Goal: Task Accomplishment & Management: Manage account settings

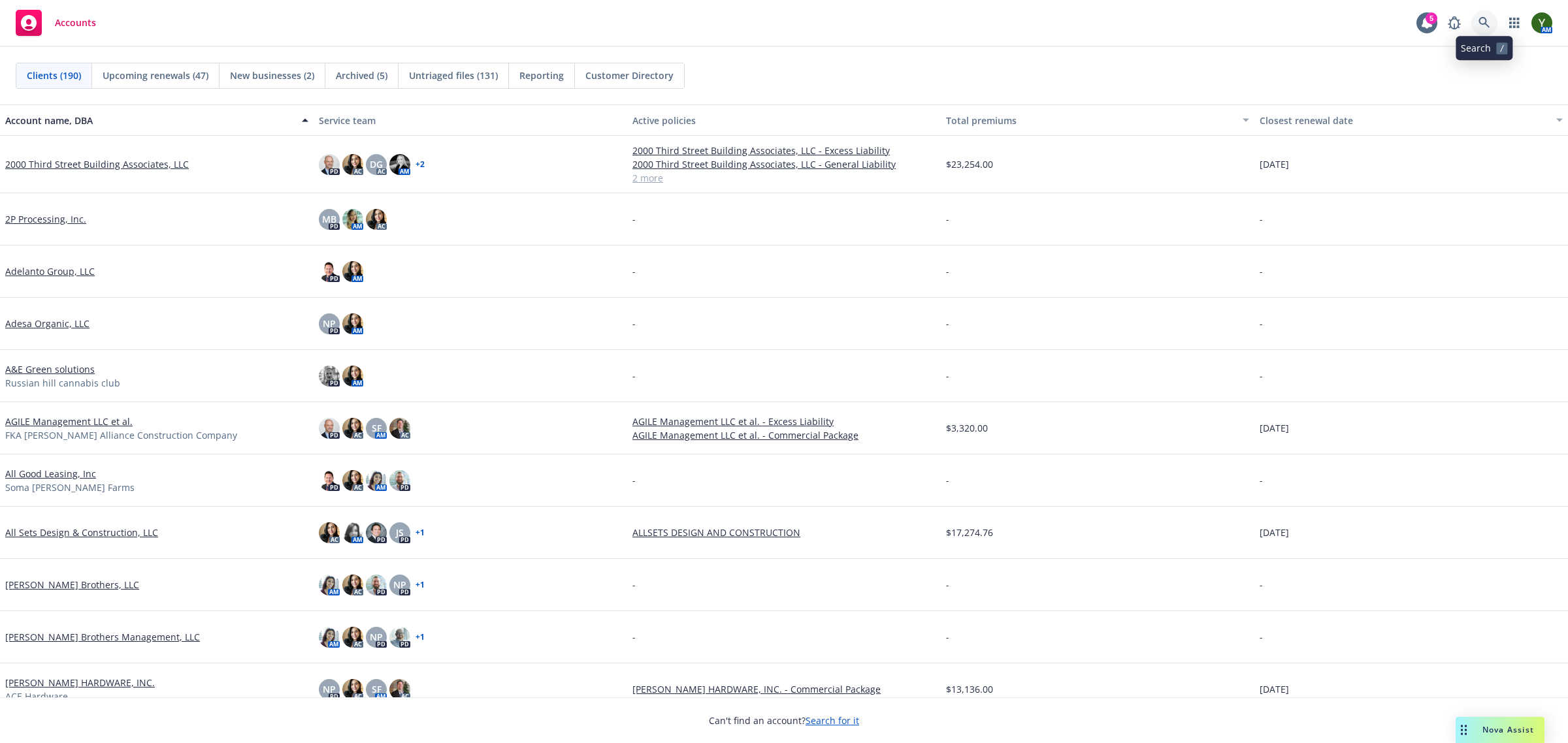
click at [1478, 28] on icon at bounding box center [1484, 22] width 12 height 12
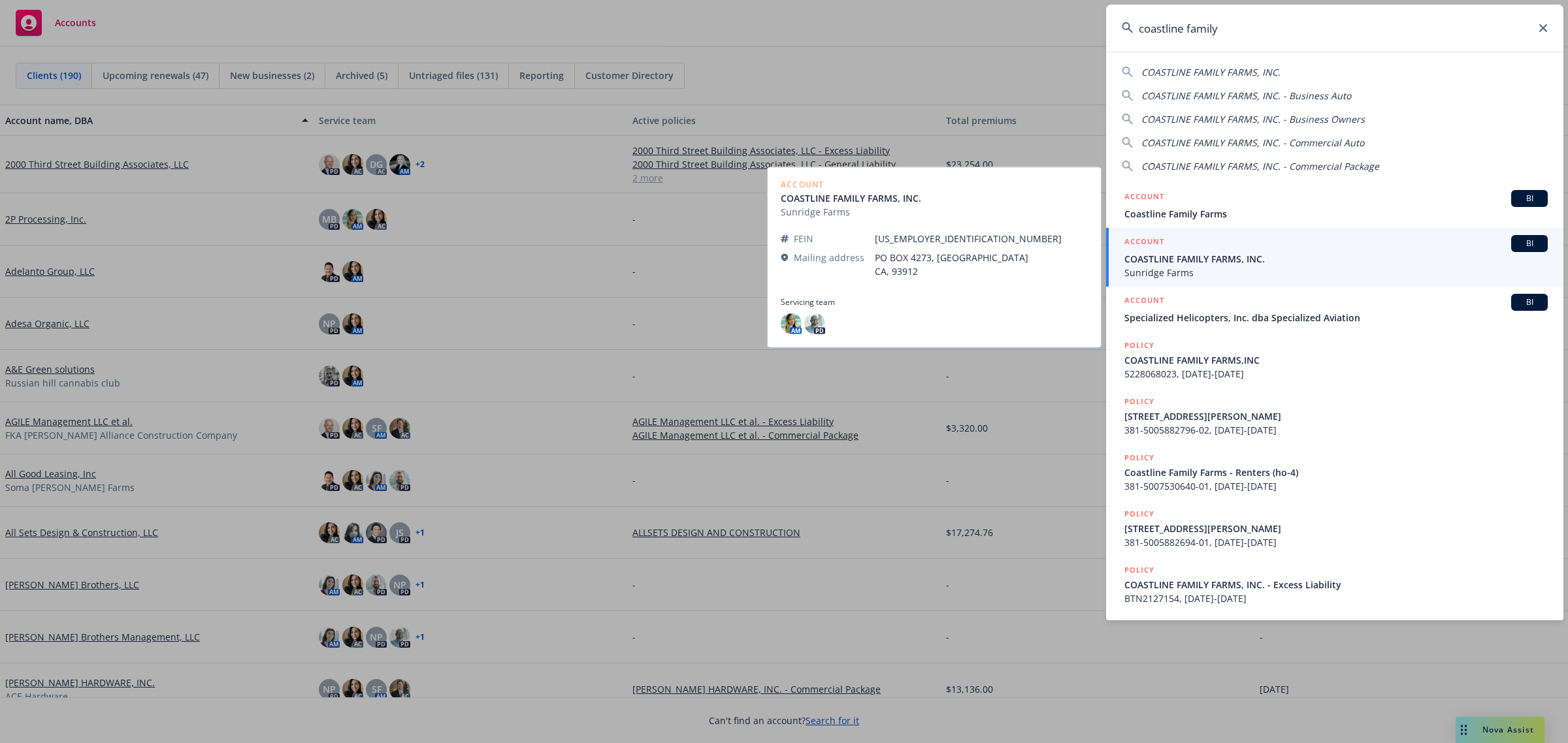
type input "coastline family"
click at [1246, 240] on div "ACCOUNT BI" at bounding box center [1335, 244] width 423 height 17
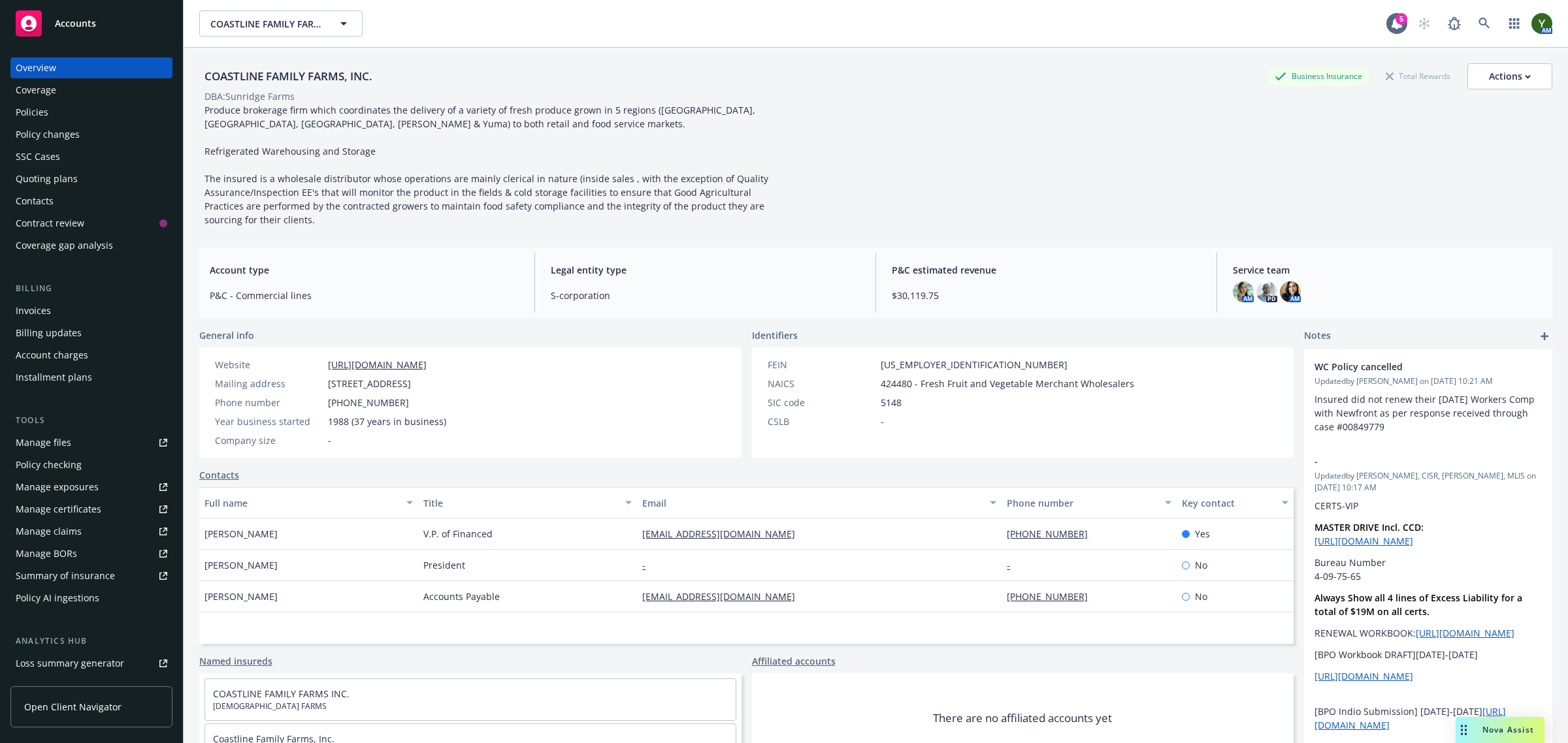
click at [60, 179] on div "Quoting plans" at bounding box center [46, 179] width 62 height 21
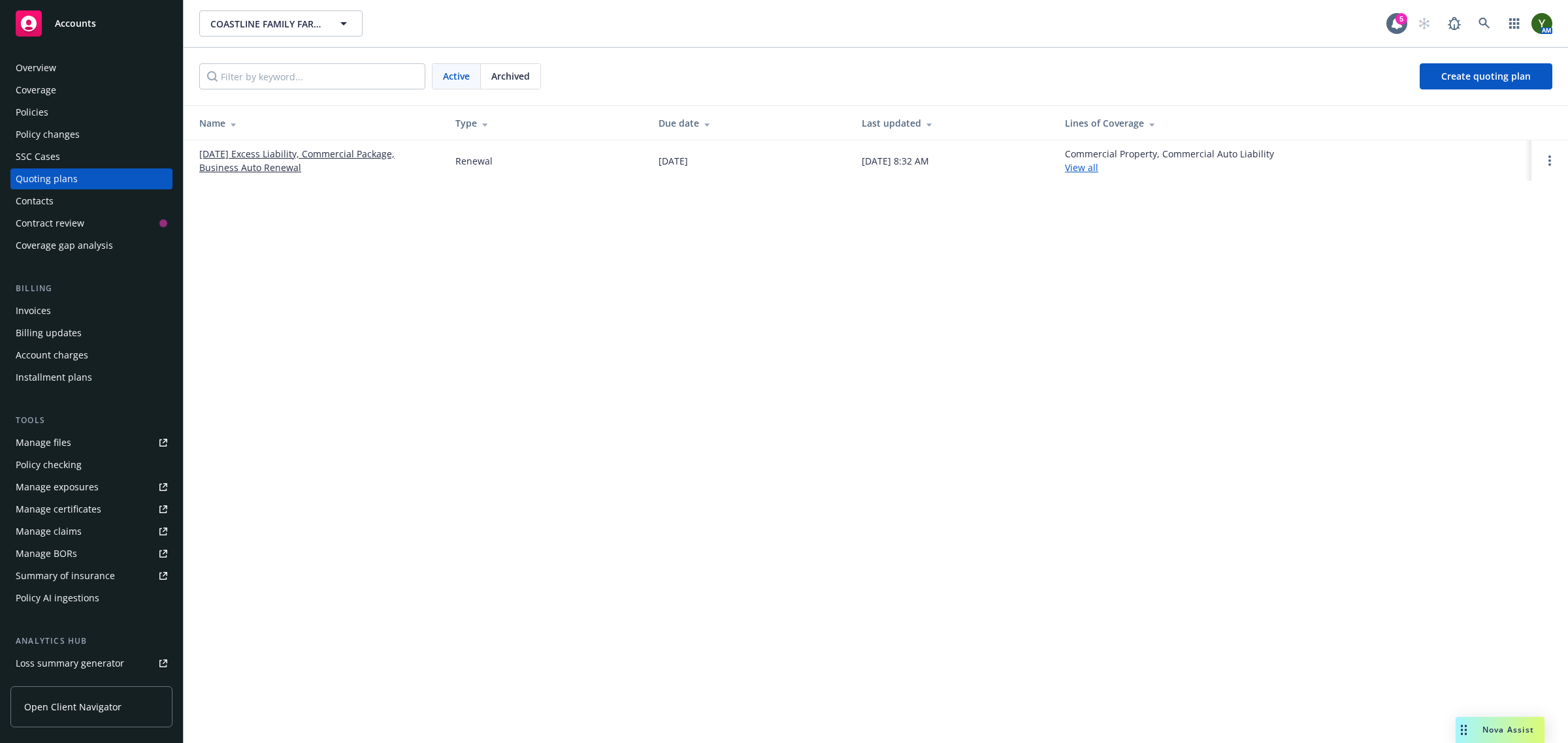
click at [236, 153] on link "[DATE] Excess Liability, Commercial Package, Business Auto Renewal" at bounding box center [317, 160] width 235 height 27
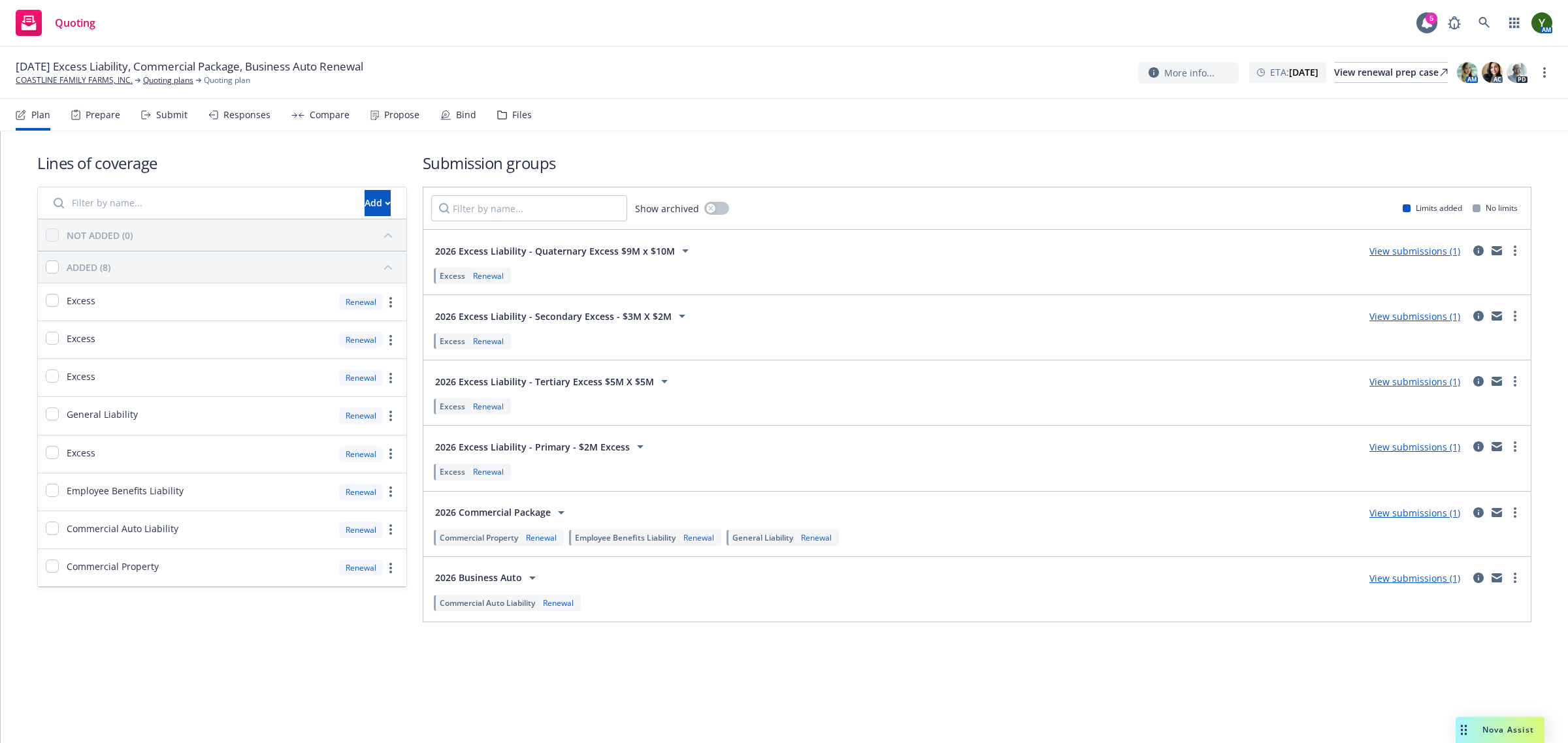
click at [514, 119] on div "Files" at bounding box center [521, 115] width 19 height 11
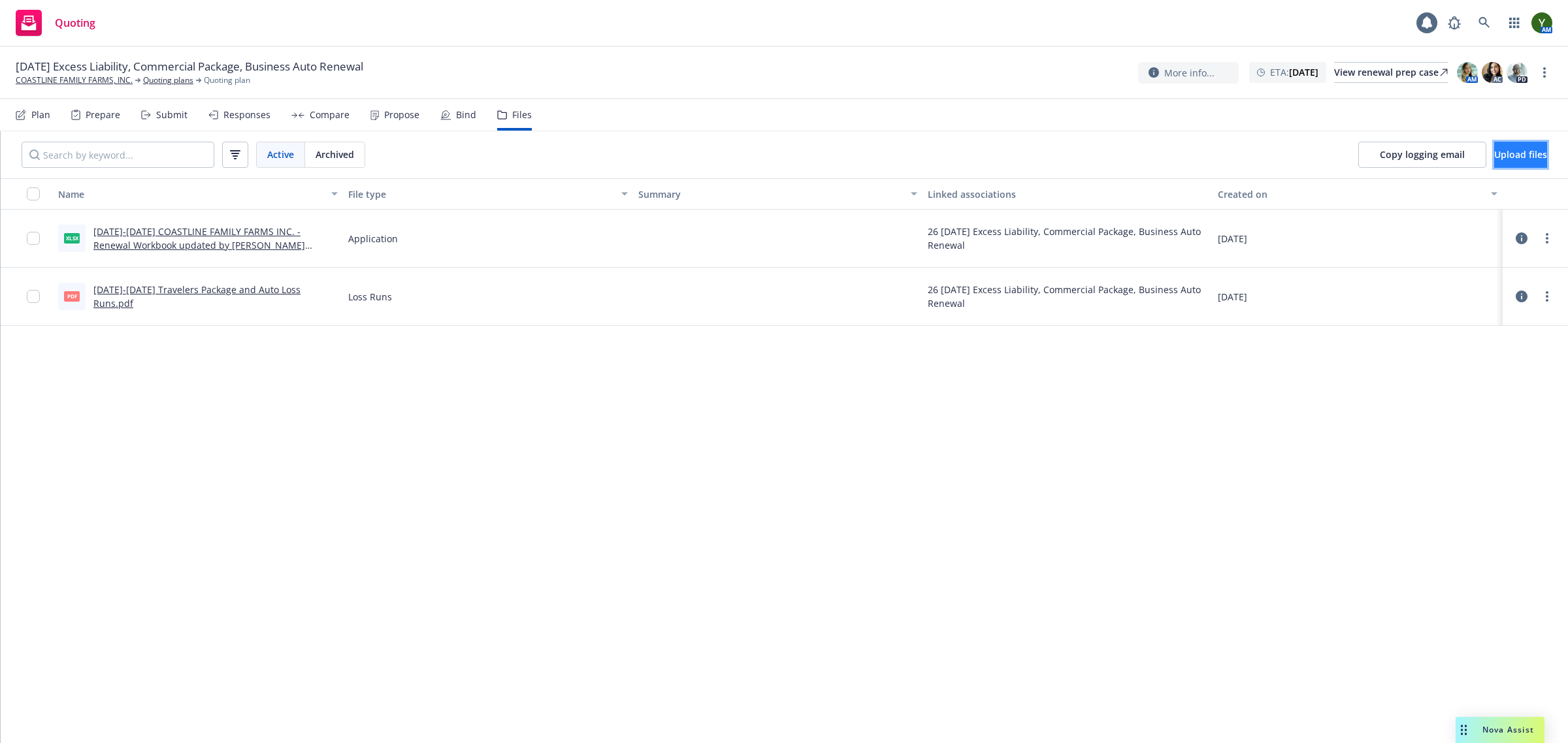
click at [1494, 155] on span "Upload files" at bounding box center [1520, 155] width 53 height 12
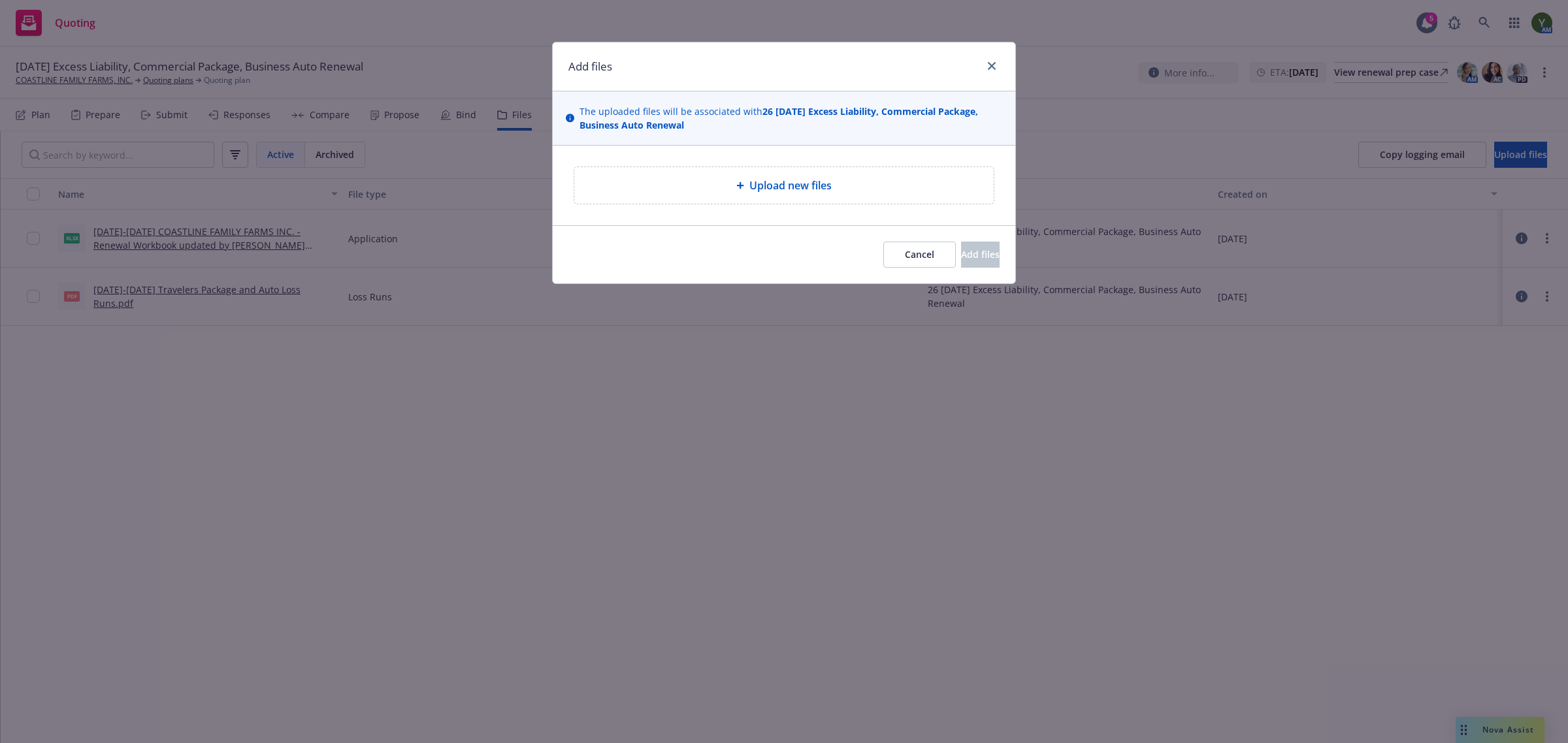
click at [763, 186] on span "Upload new files" at bounding box center [791, 186] width 82 height 15
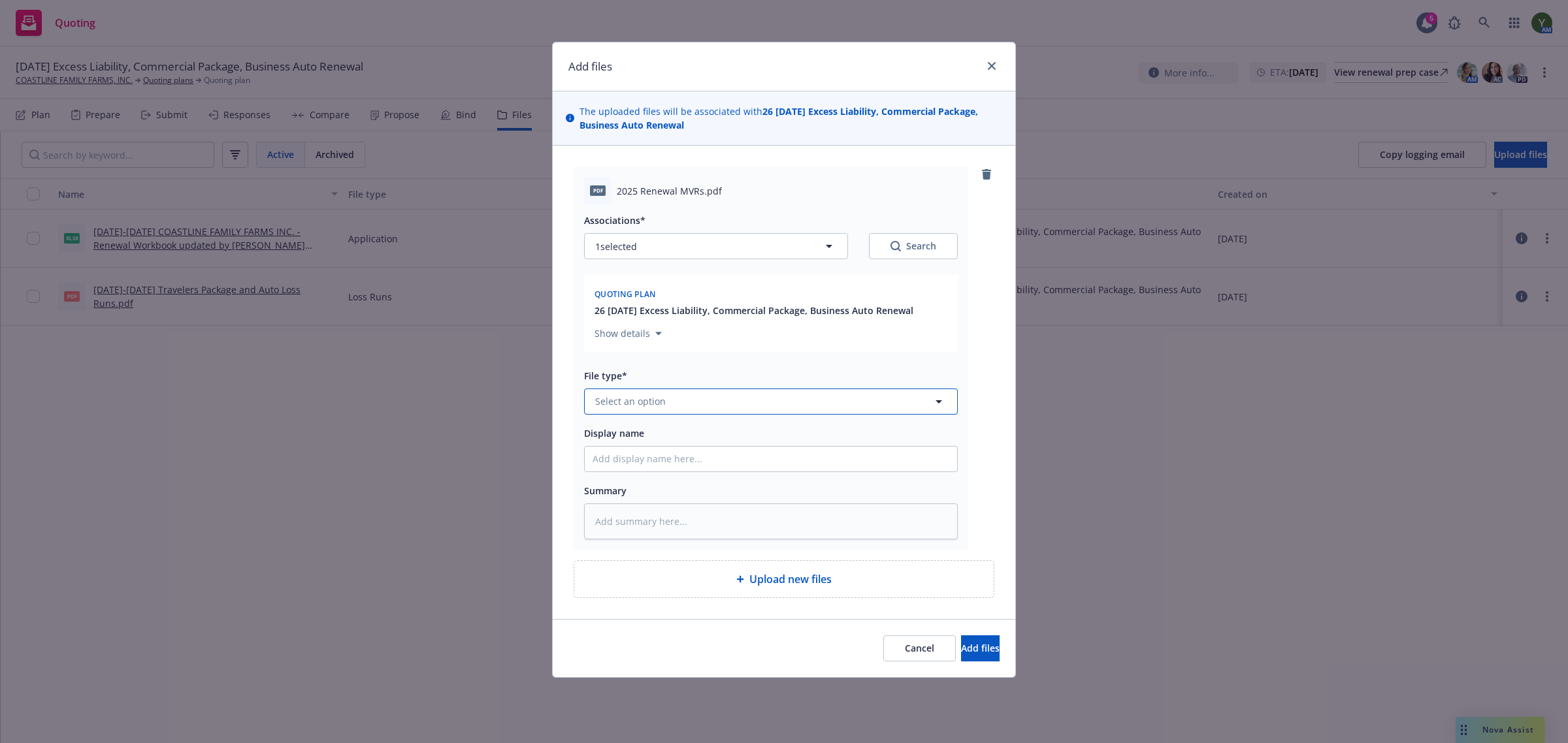
click at [804, 405] on button "Select an option" at bounding box center [770, 402] width 374 height 26
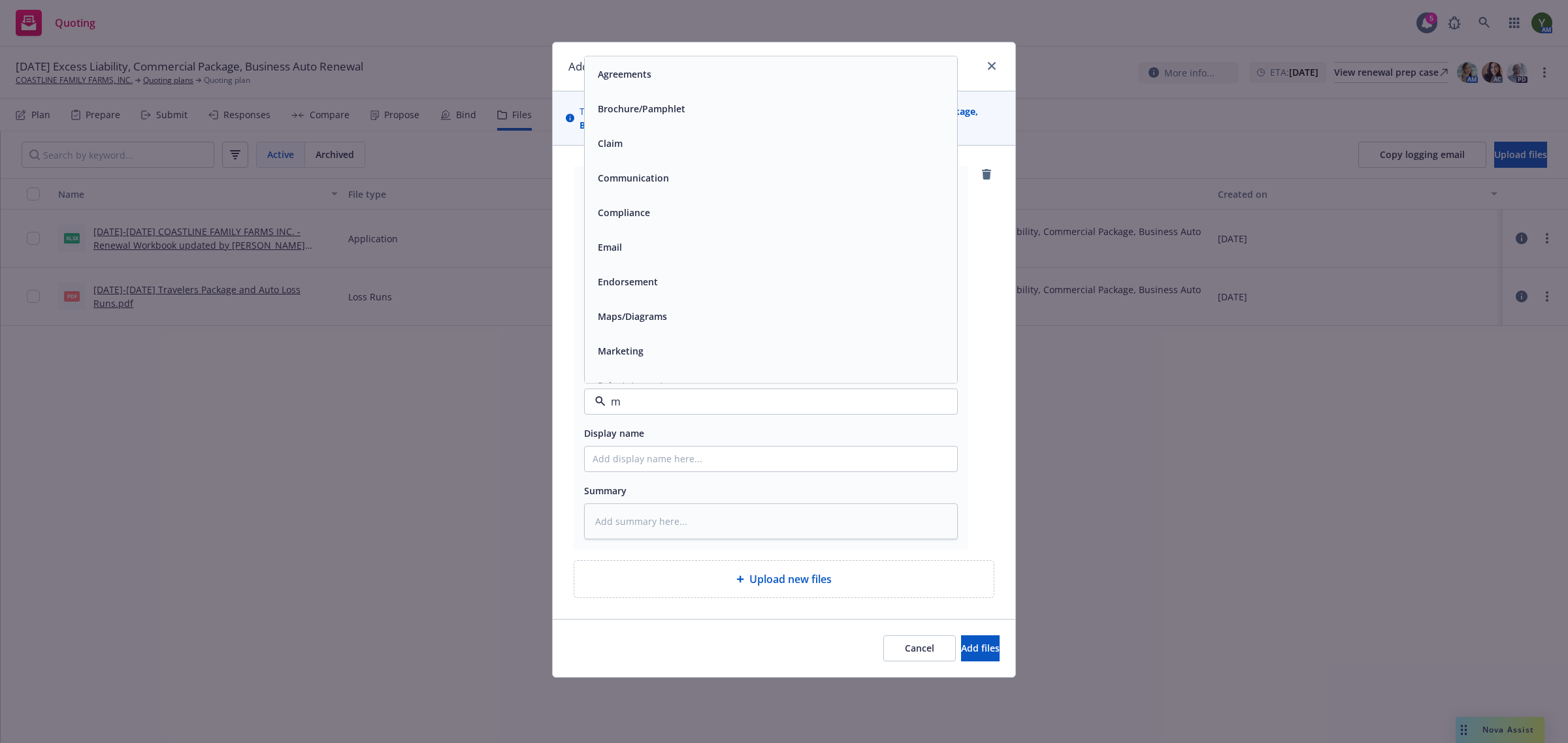
type input "mv"
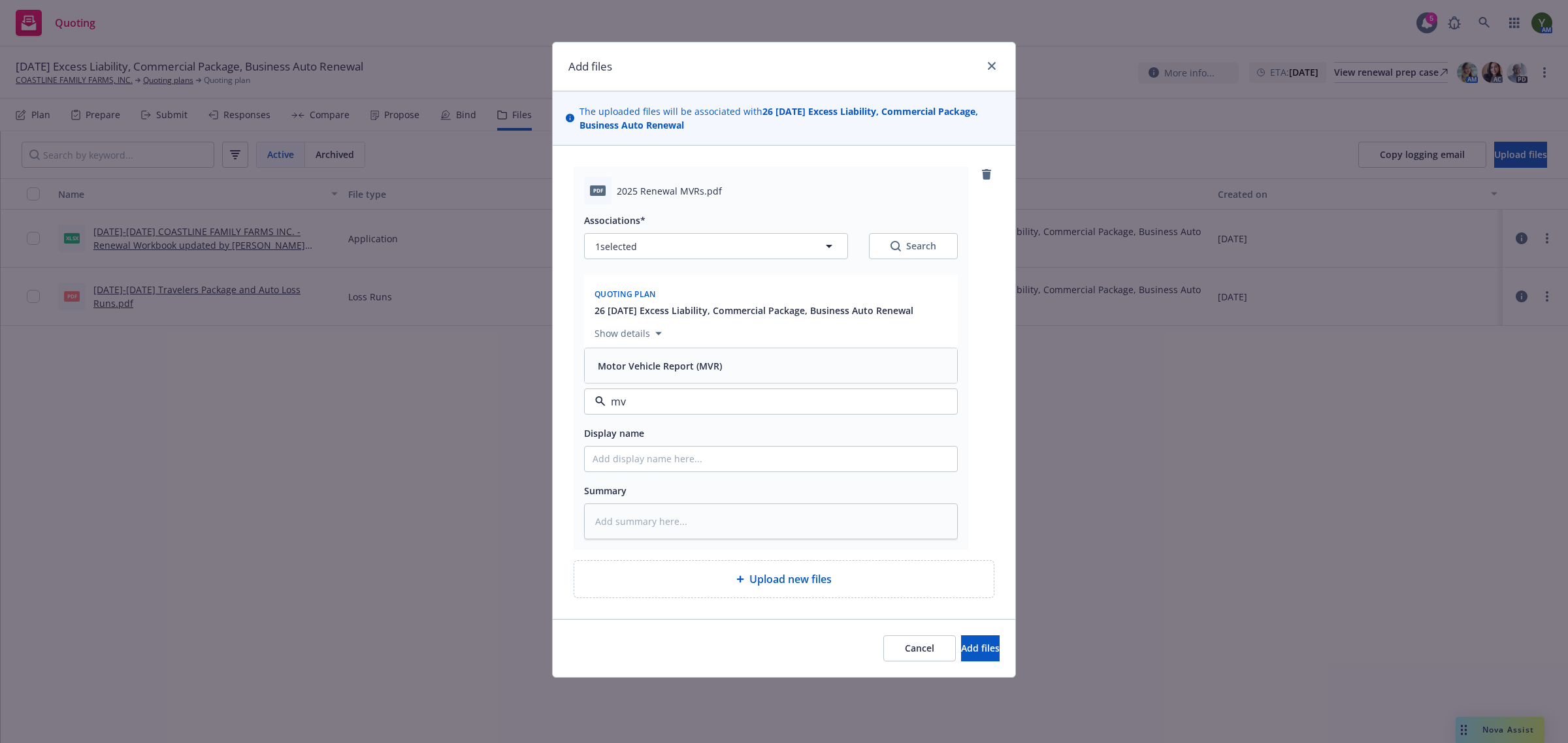
click at [690, 357] on div "Motor Vehicle Report (MVR)" at bounding box center [658, 365] width 132 height 19
click at [961, 643] on button "Add files" at bounding box center [980, 649] width 39 height 26
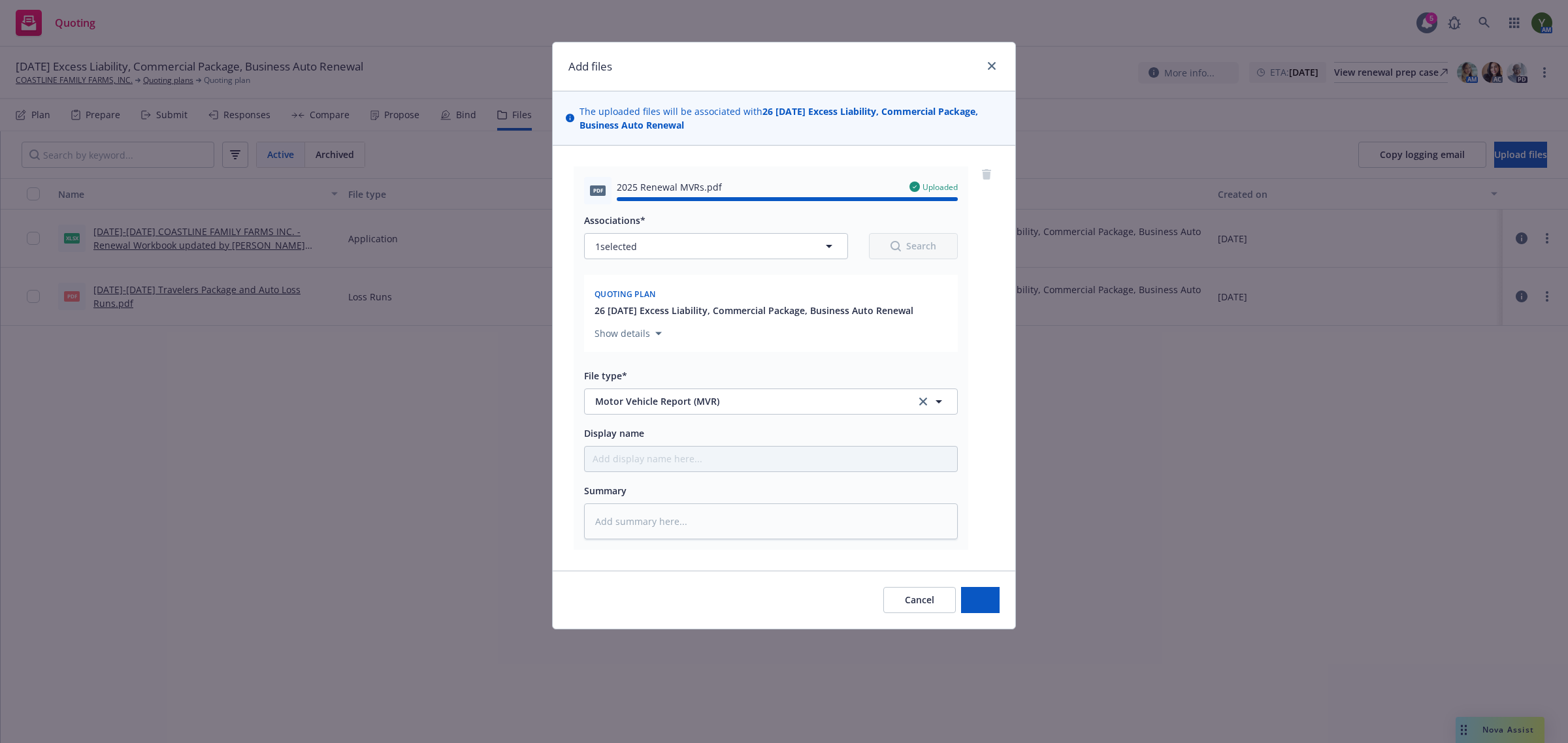
type textarea "x"
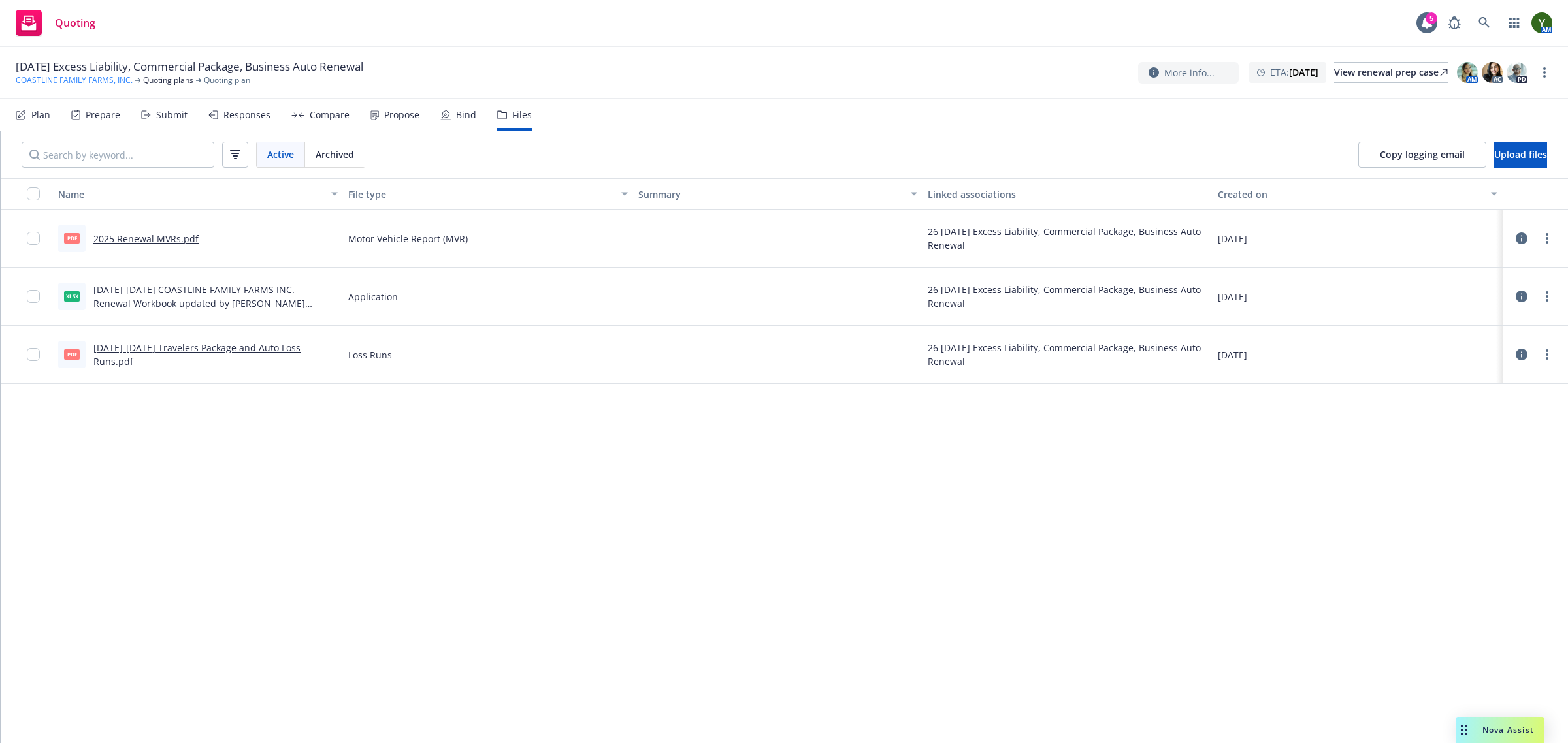
click at [108, 80] on link "COASTLINE FAMILY FARMS, INC." at bounding box center [73, 80] width 117 height 12
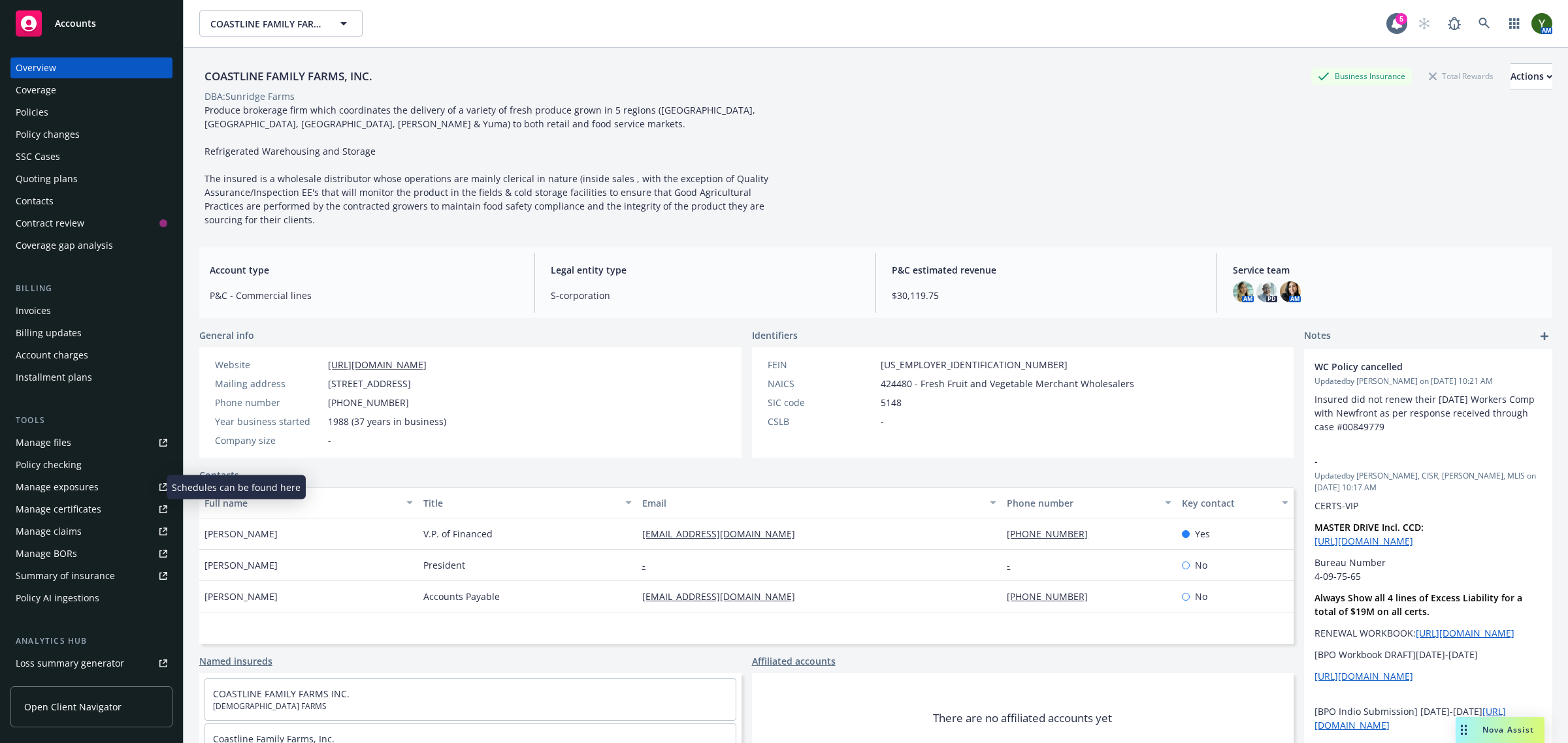
click at [43, 491] on div "Manage exposures" at bounding box center [56, 487] width 83 height 21
click at [50, 169] on div "Quoting plans" at bounding box center [46, 179] width 62 height 21
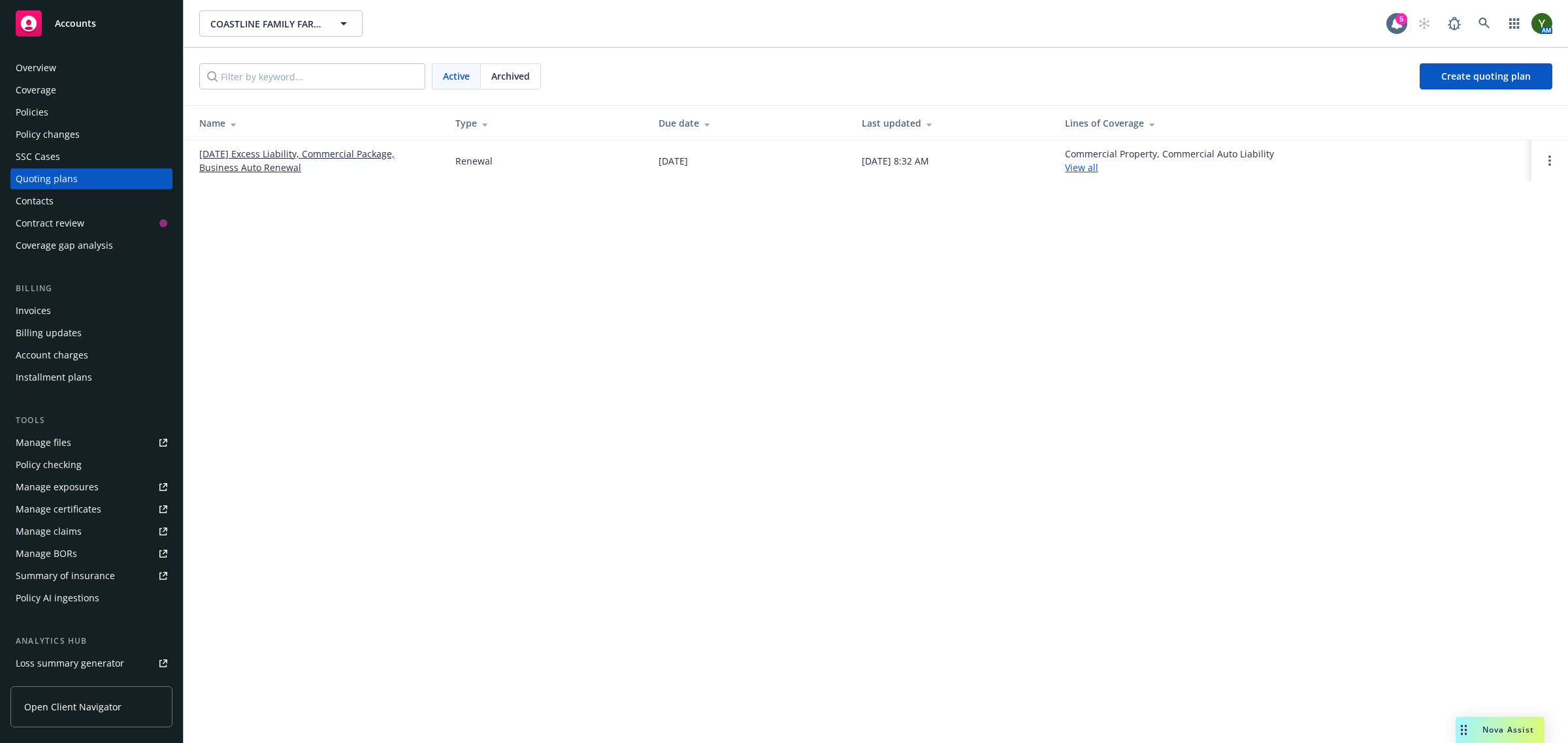
click at [332, 152] on link "[DATE] Excess Liability, Commercial Package, Business Auto Renewal" at bounding box center [317, 160] width 235 height 27
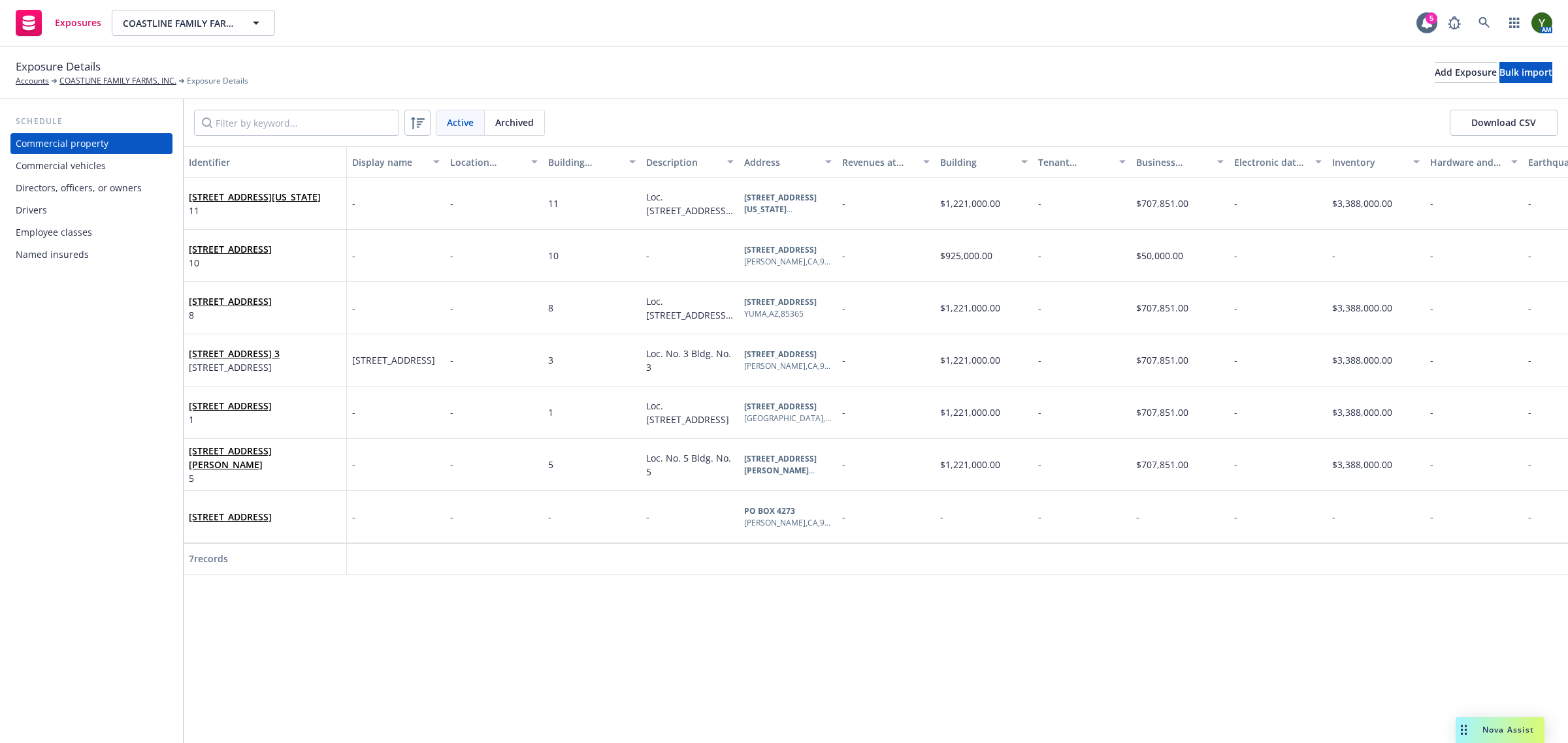
click at [7, 213] on div "Schedule Commercial property Commercial vehicles Directors, officers, or owners…" at bounding box center [91, 421] width 183 height 644
click at [43, 214] on div "Drivers" at bounding box center [31, 210] width 32 height 21
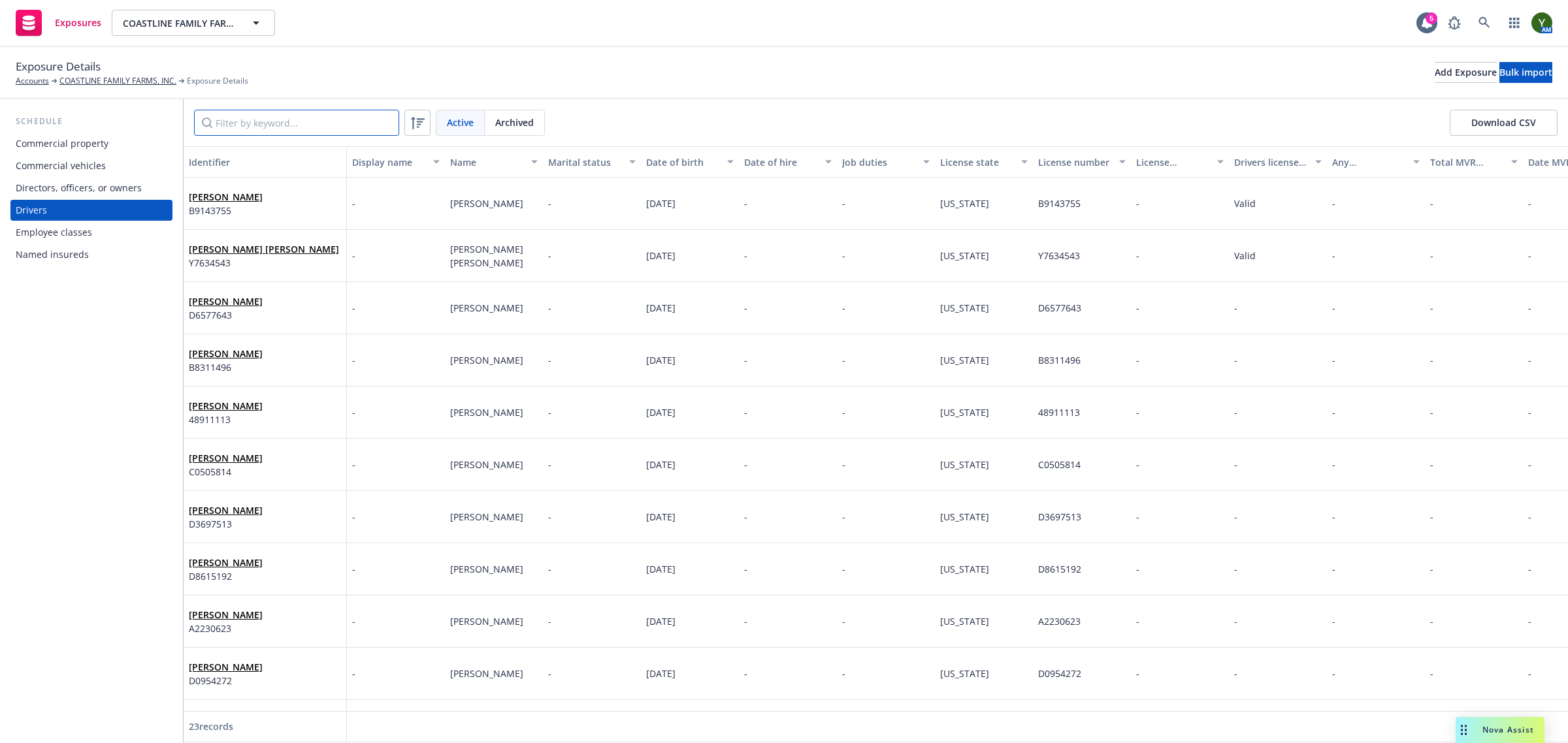
click at [282, 123] on input "Filter by keyword..." at bounding box center [296, 123] width 205 height 26
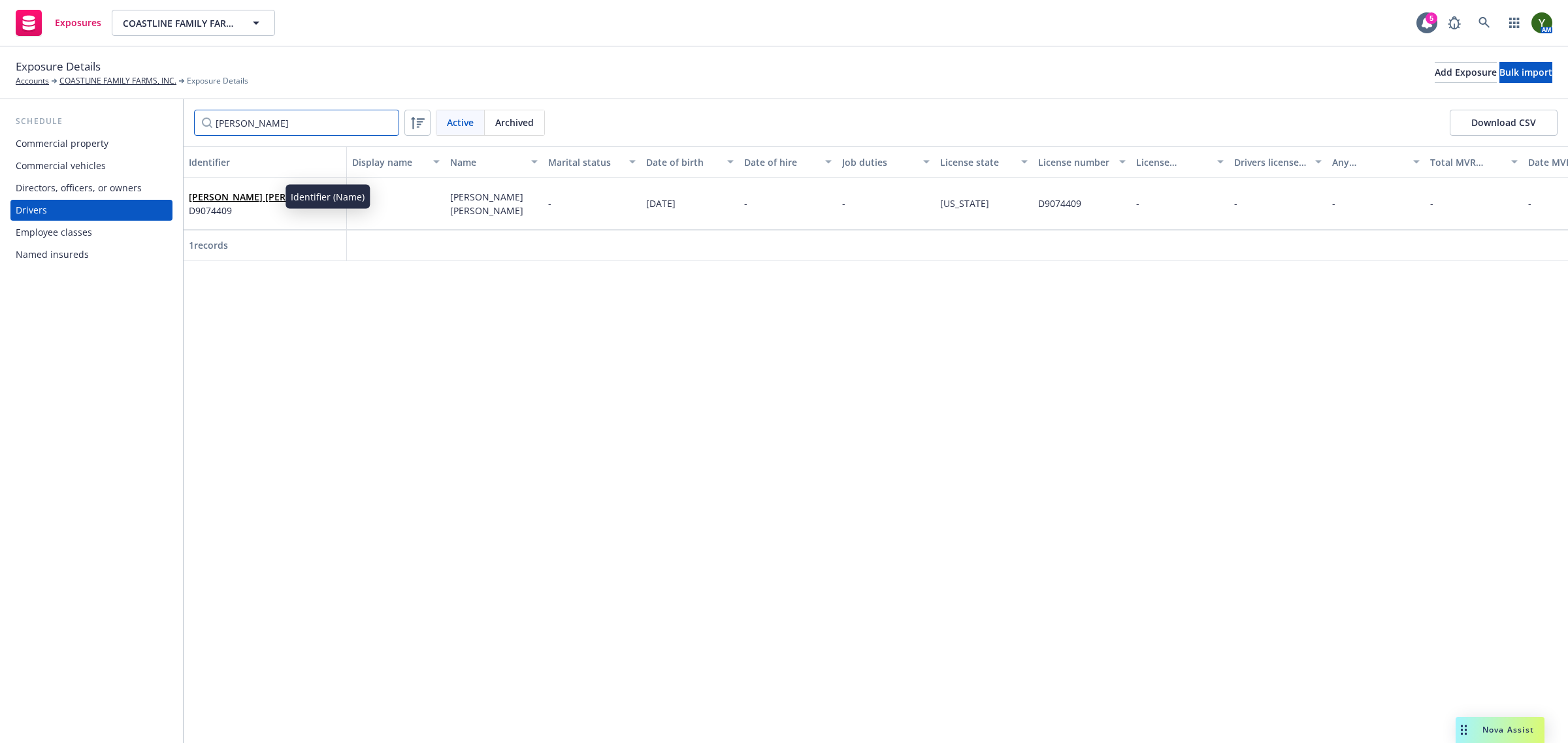
type input "julio"
click at [250, 194] on link "Julio Gutierrez Perez" at bounding box center [264, 197] width 150 height 12
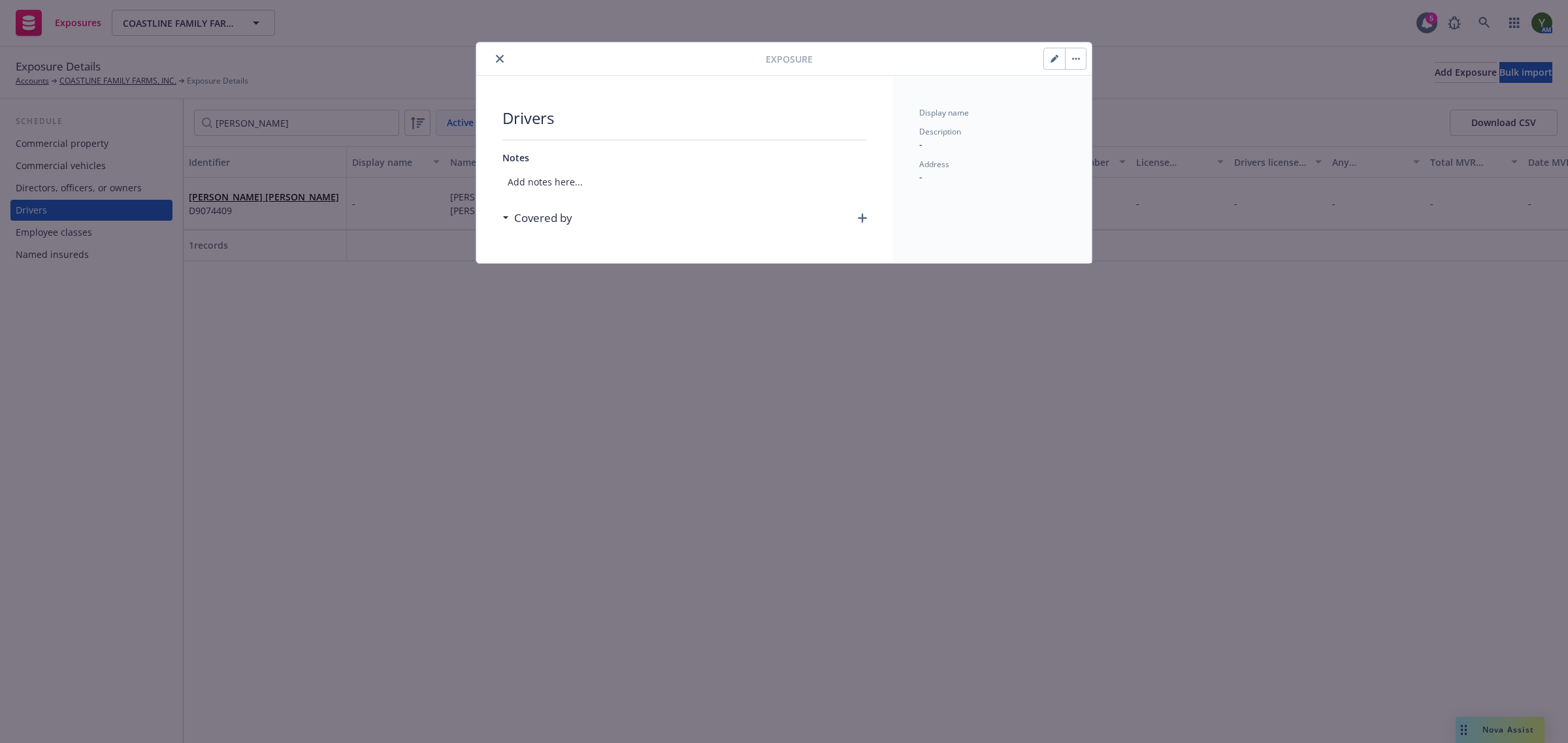
click at [1049, 61] on button "button" at bounding box center [1054, 58] width 21 height 21
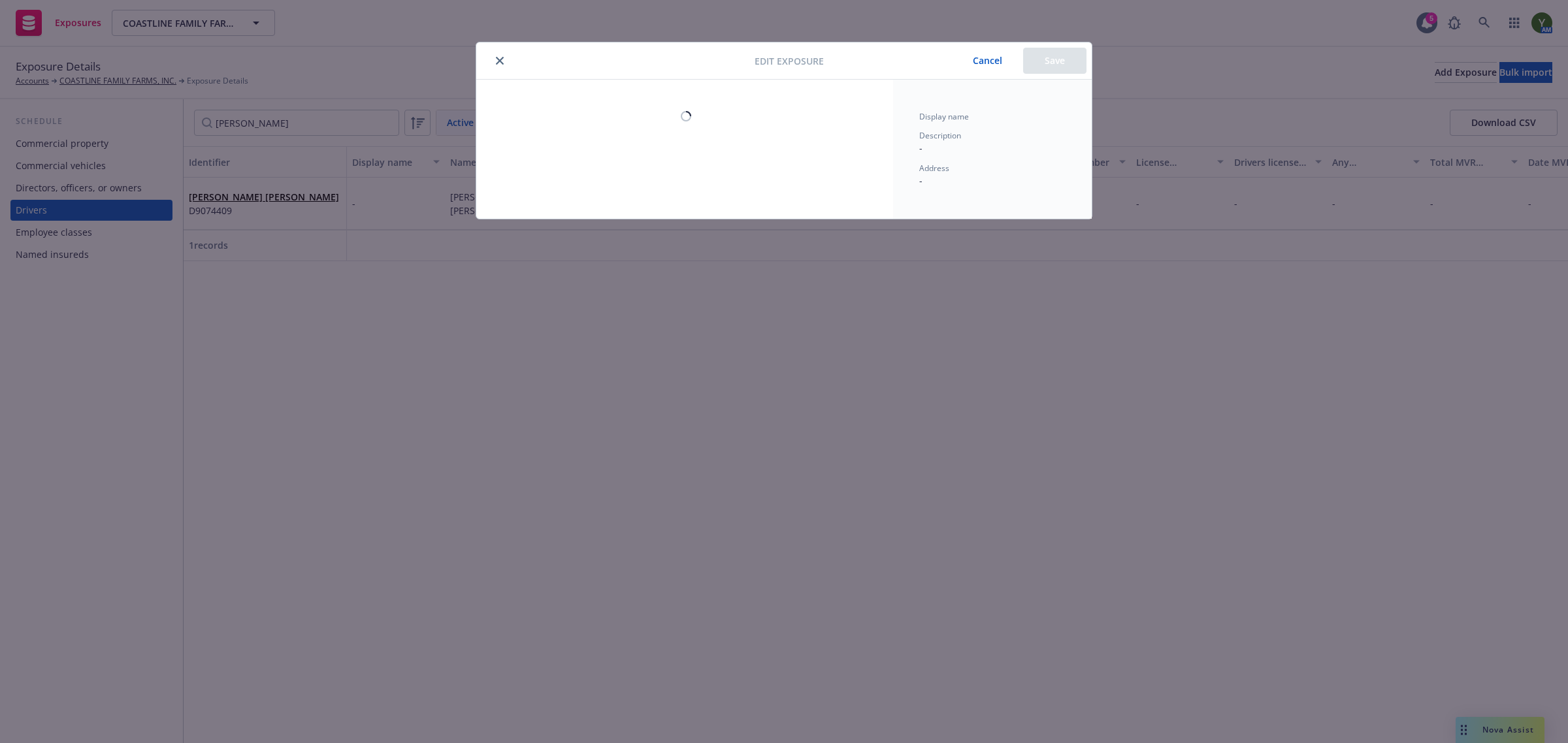
select select "CA"
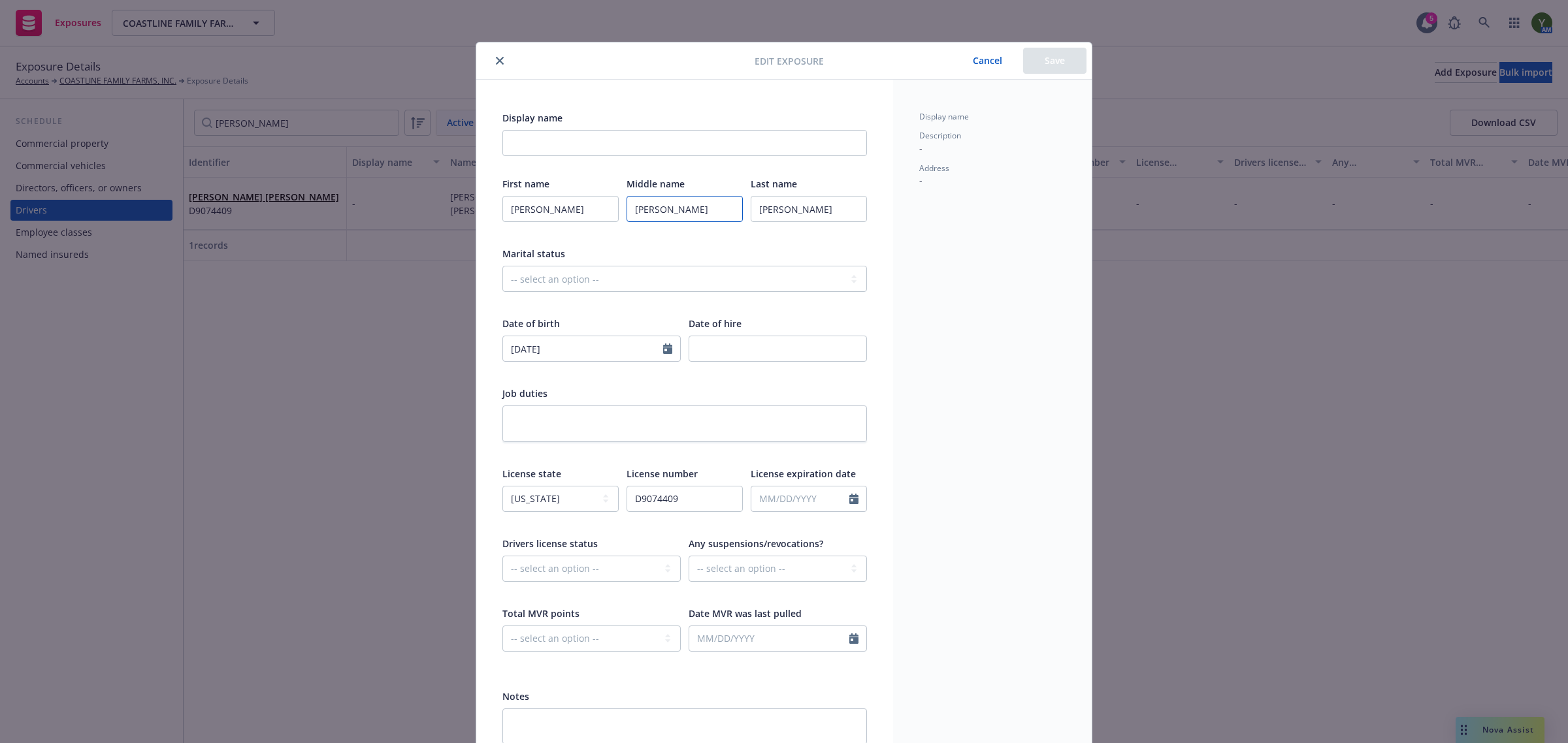
click at [635, 216] on input "Gutierrez" at bounding box center [685, 209] width 116 height 26
type input "Ceasar"
type input "Gutierrez Perez"
select select "7"
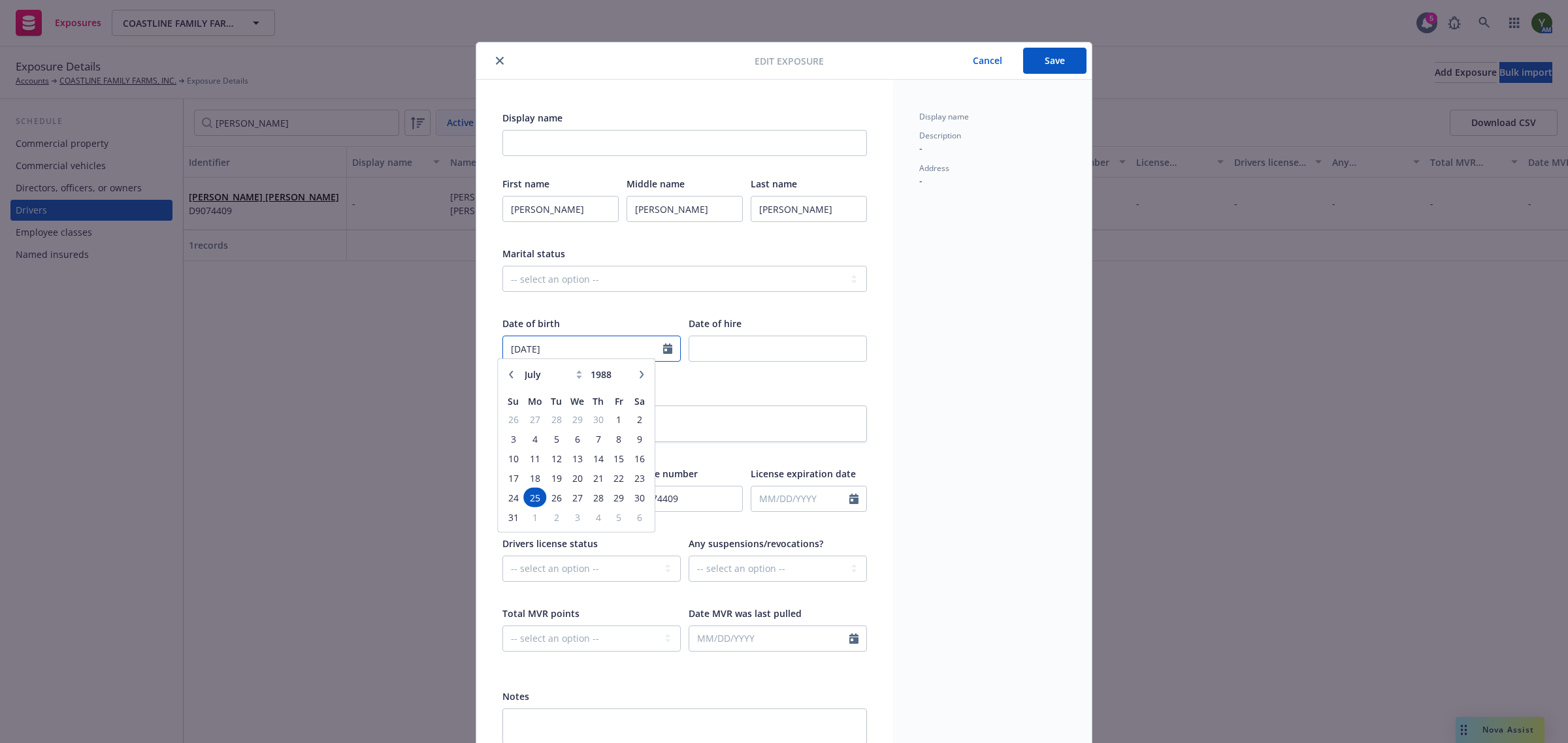
click at [530, 344] on input "07/25/1988" at bounding box center [582, 349] width 160 height 25
type input "07/29/1988"
click at [756, 403] on div "Job duties" at bounding box center [684, 423] width 364 height 73
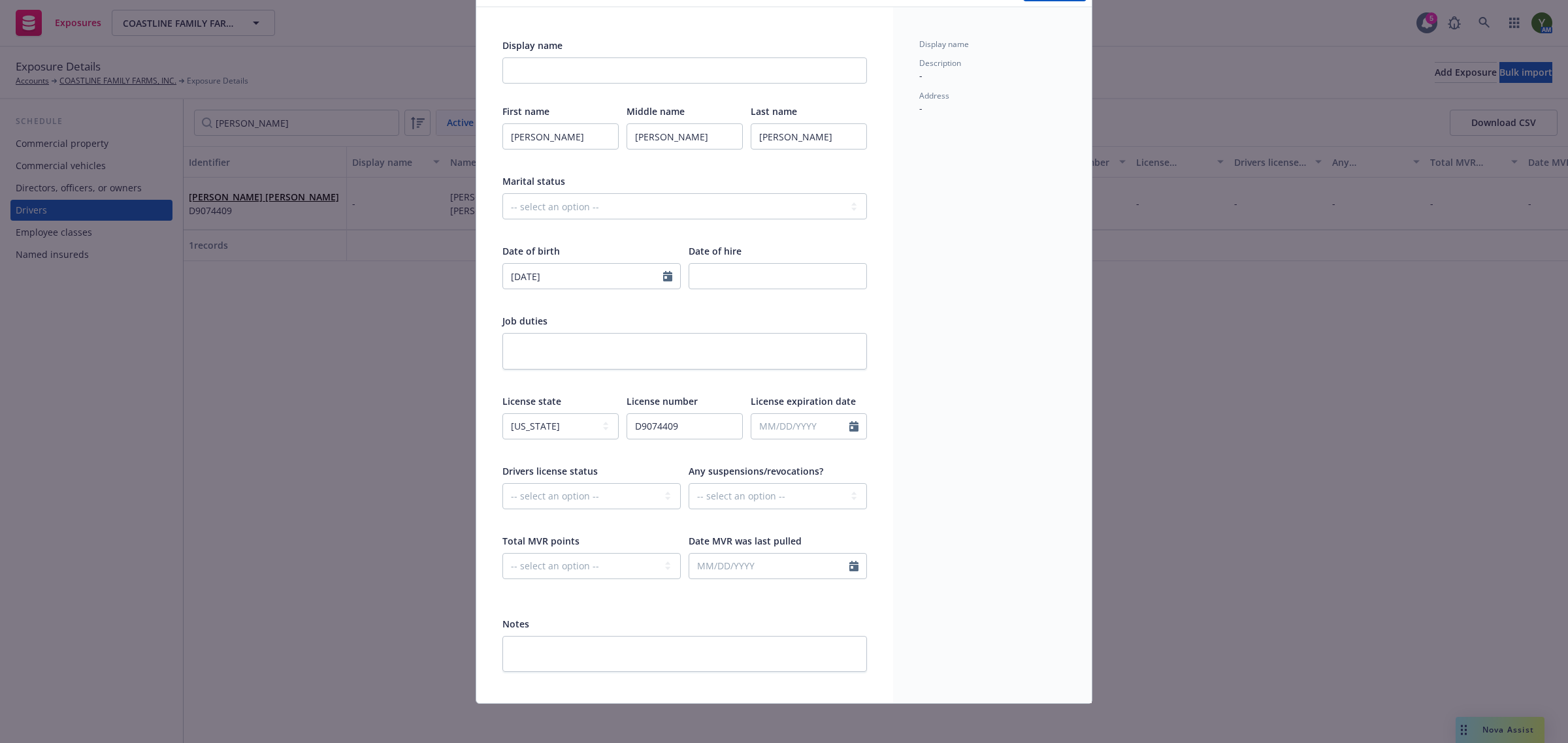
scroll to position [75, 0]
click at [677, 420] on input "D9074409" at bounding box center [685, 424] width 116 height 26
paste input "text"
type input "D9074409"
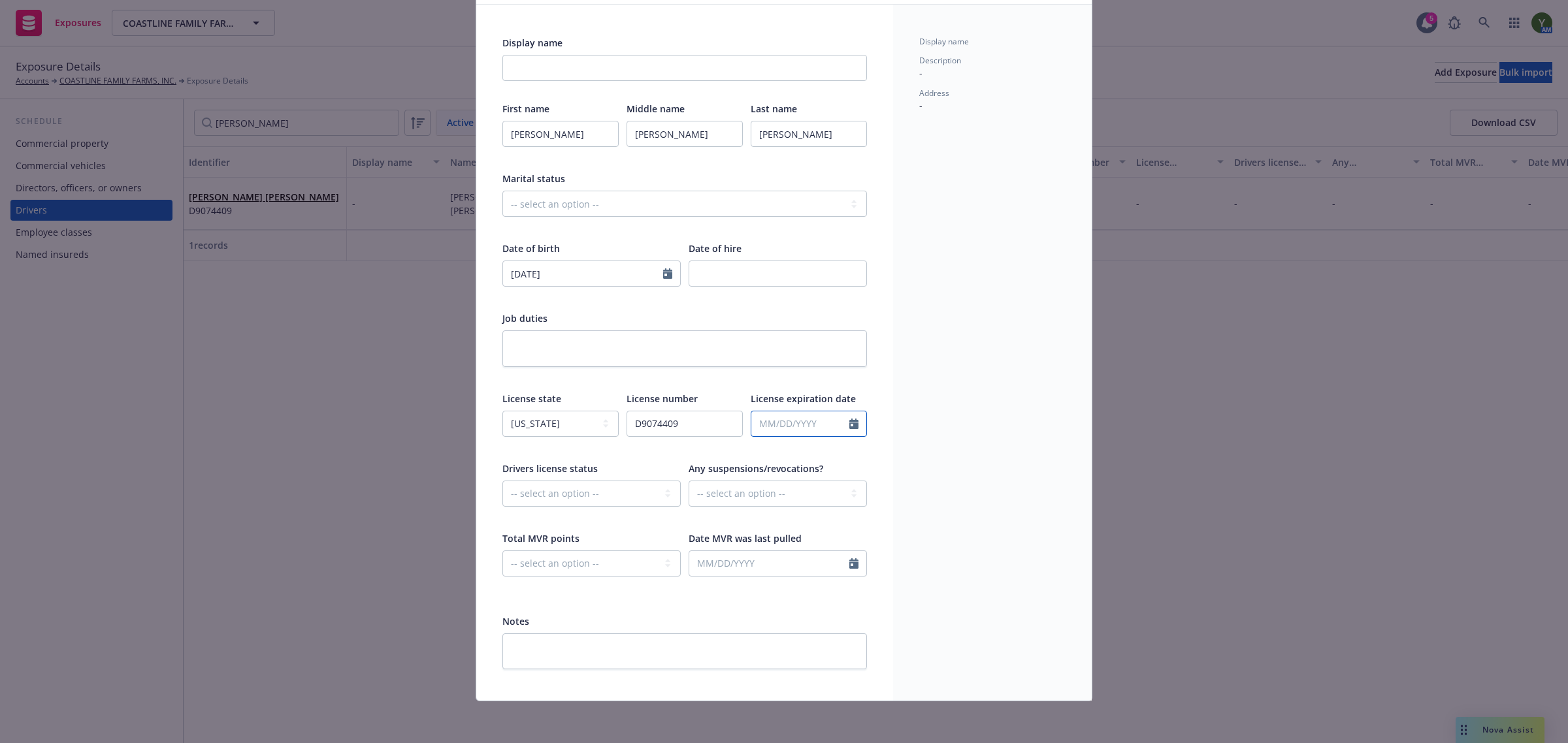
click at [811, 418] on input "text" at bounding box center [800, 424] width 98 height 25
select select "9"
type input "07/29/2025"
click at [939, 341] on div "Display name Description - Address -" at bounding box center [992, 353] width 199 height 696
click at [600, 494] on select "-- select an option -- Cancelled Denied Disqualified Expired Invalid Limited No…" at bounding box center [591, 494] width 179 height 26
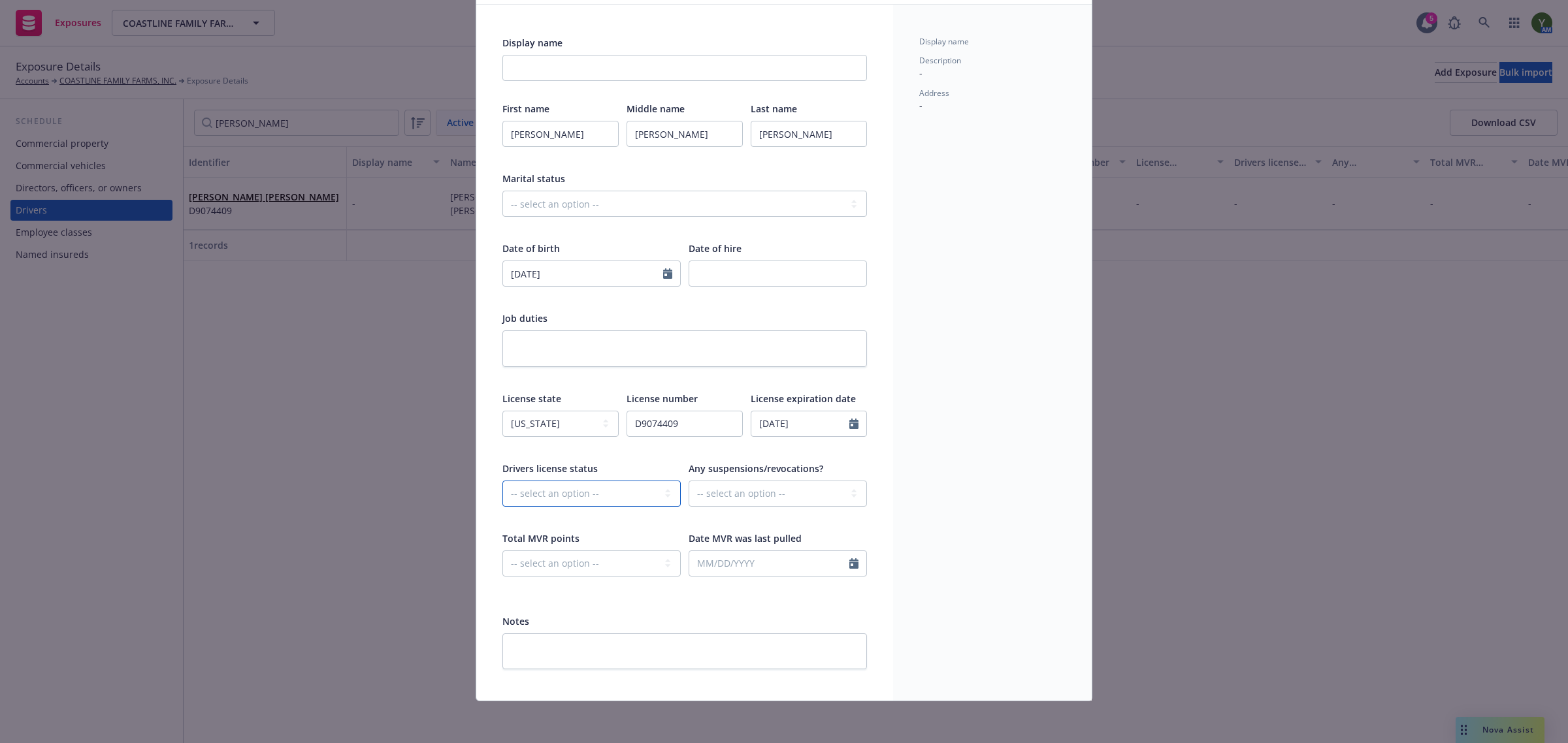
select select "EXPIRED"
click at [502, 481] on select "-- select an option -- Cancelled Denied Disqualified Expired Invalid Limited No…" at bounding box center [591, 494] width 179 height 26
click at [737, 493] on select "-- select an option -- Unknown Yes No" at bounding box center [777, 494] width 179 height 26
select select "NO"
click at [688, 481] on select "-- select an option -- Unknown Yes No" at bounding box center [777, 494] width 179 height 26
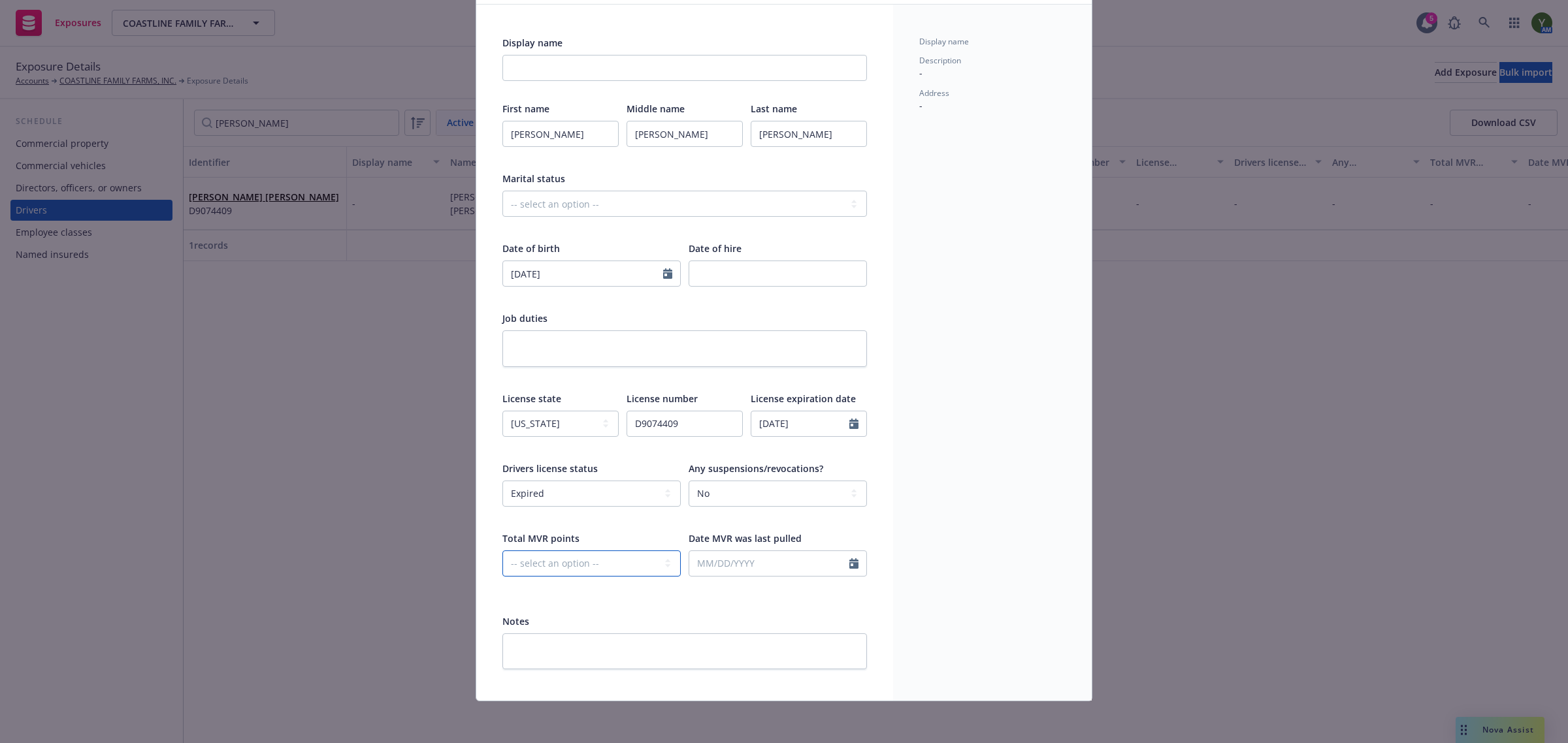
click at [586, 557] on select "-- select an option -- 0 1 2 3 4 5+ N/A" at bounding box center [591, 564] width 179 height 26
select select "ZERO"
click at [502, 550] on select "-- select an option -- 0 1 2 3 4 5+ N/A" at bounding box center [591, 564] width 179 height 26
click at [704, 578] on div at bounding box center [777, 572] width 179 height 43
select select "9"
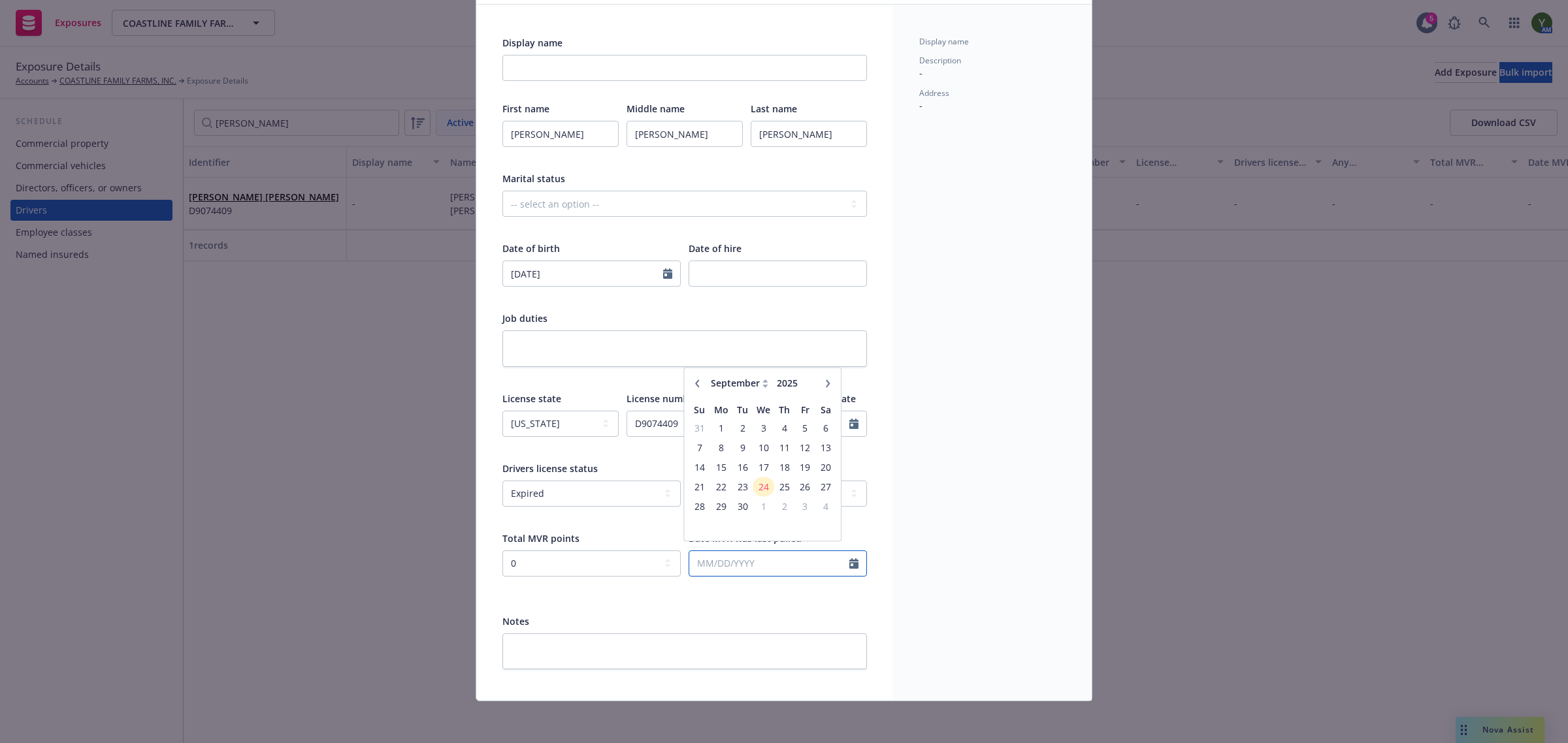
click at [721, 565] on input "text" at bounding box center [769, 564] width 160 height 25
click at [762, 493] on span "24" at bounding box center [764, 492] width 19 height 16
type input "09/24/2025"
click at [934, 416] on div "Display name Description - Address -" at bounding box center [992, 353] width 199 height 696
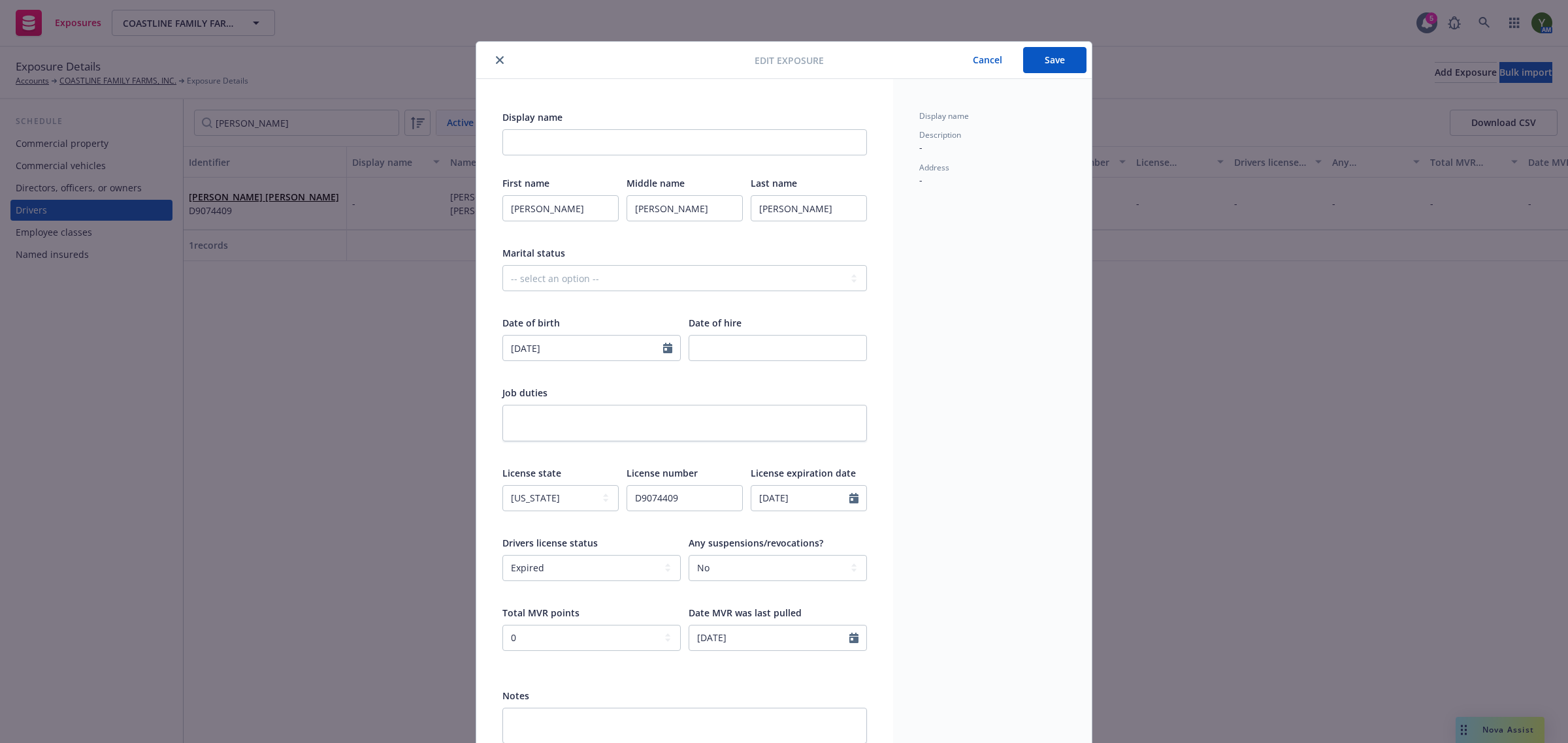
scroll to position [0, 0]
click at [1062, 53] on button "Save" at bounding box center [1055, 61] width 63 height 26
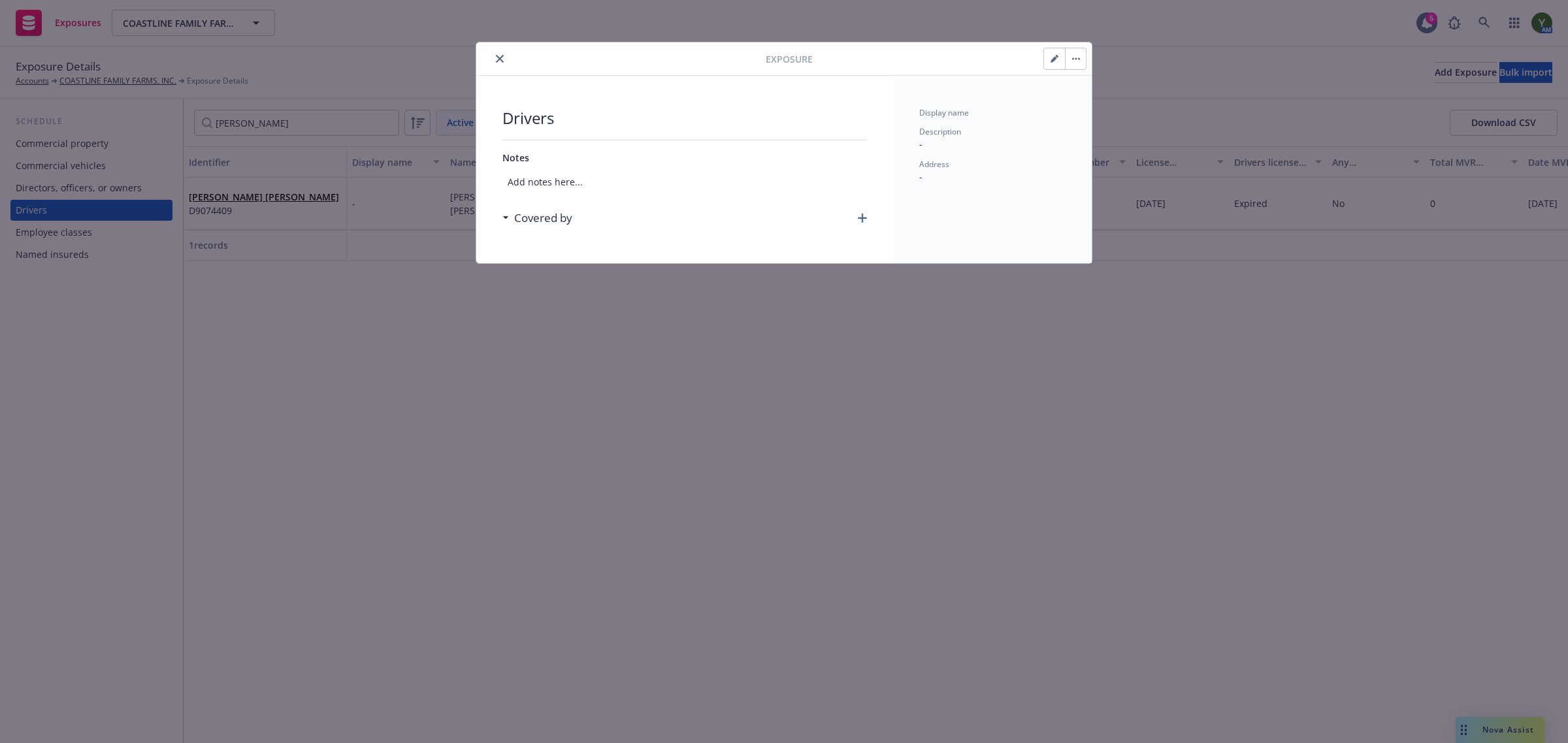
click at [497, 62] on icon "close" at bounding box center [500, 59] width 8 height 8
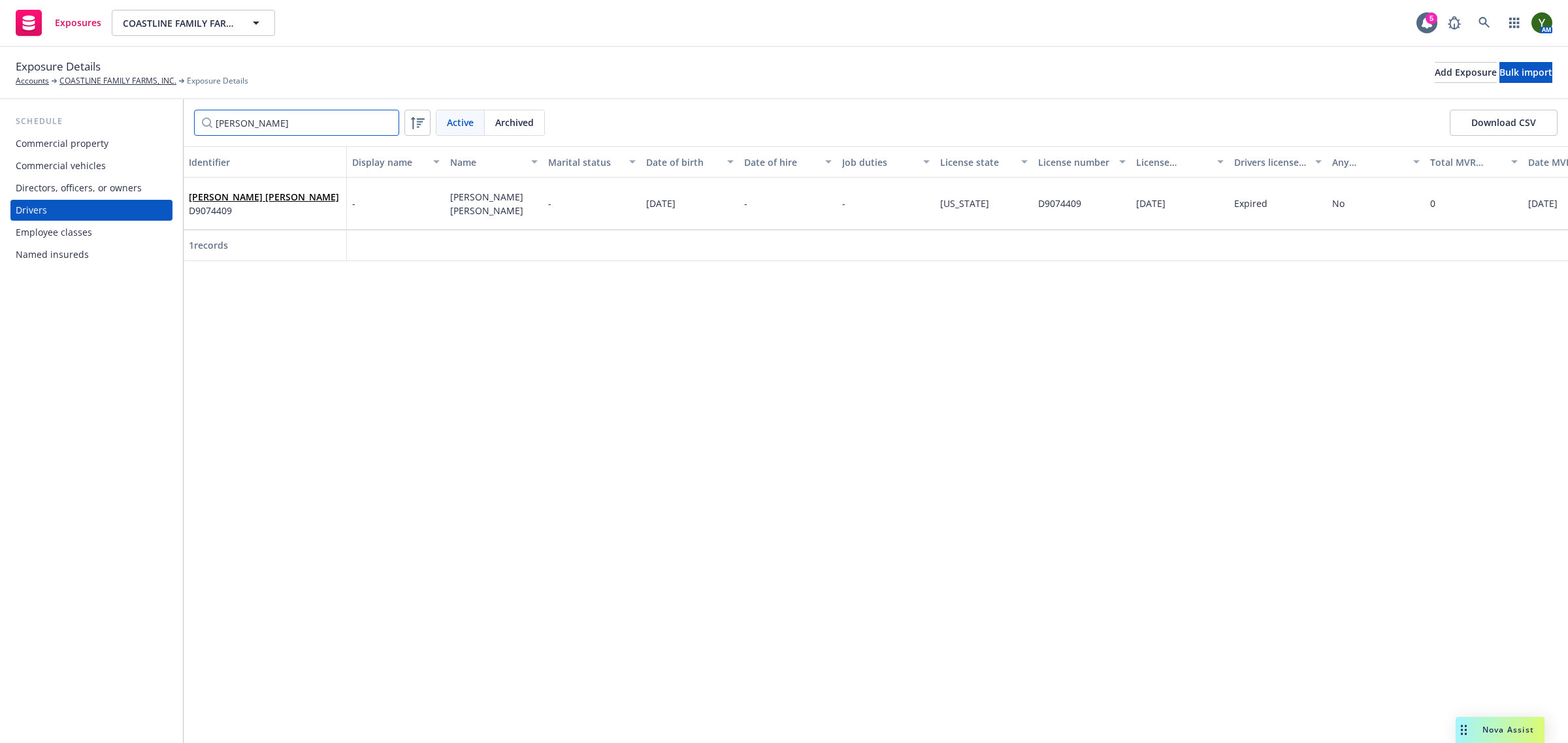
click at [292, 115] on input "julio" at bounding box center [296, 123] width 205 height 26
type input "="
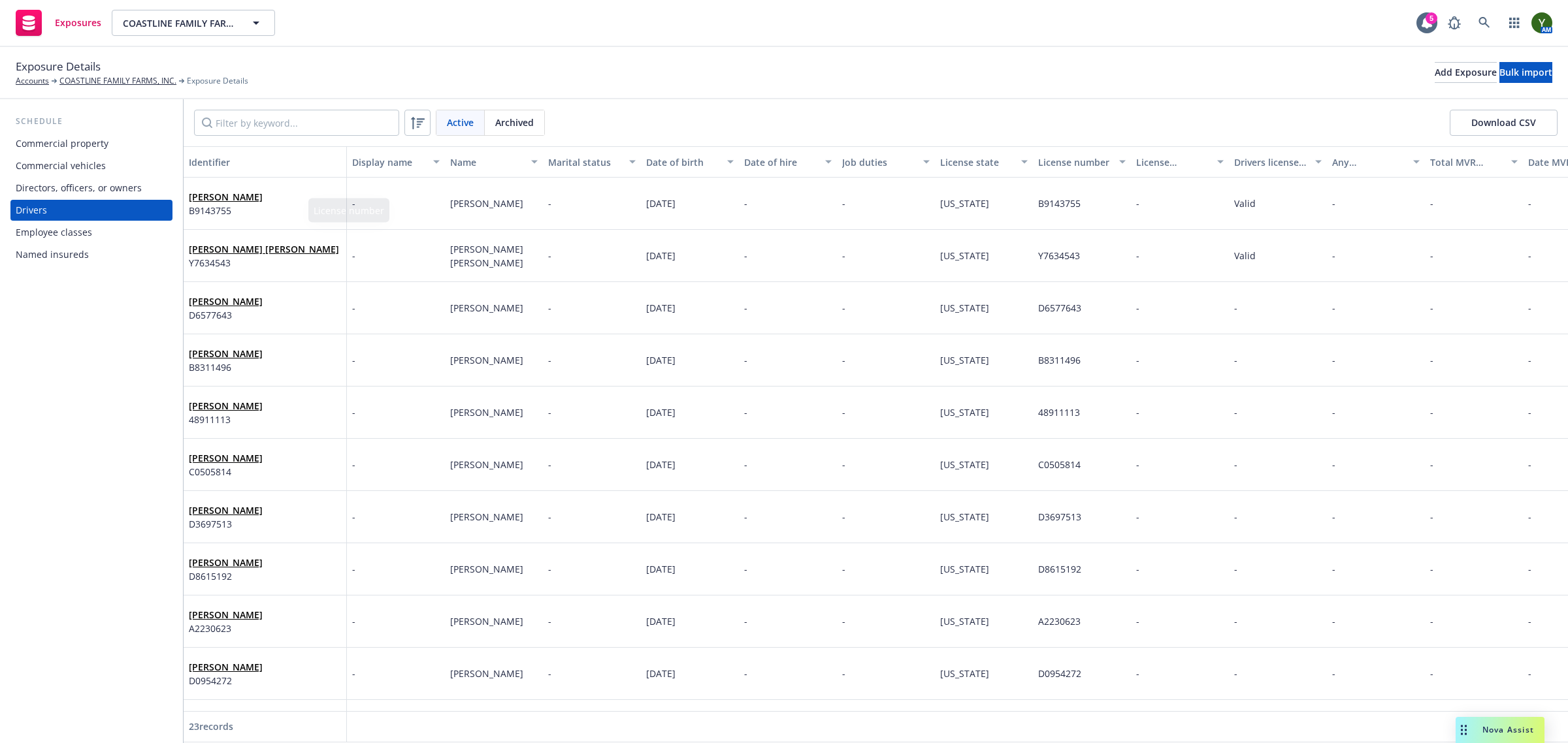
click at [235, 239] on div "Jose Alvarez Contreras Y7634543" at bounding box center [265, 255] width 152 height 36
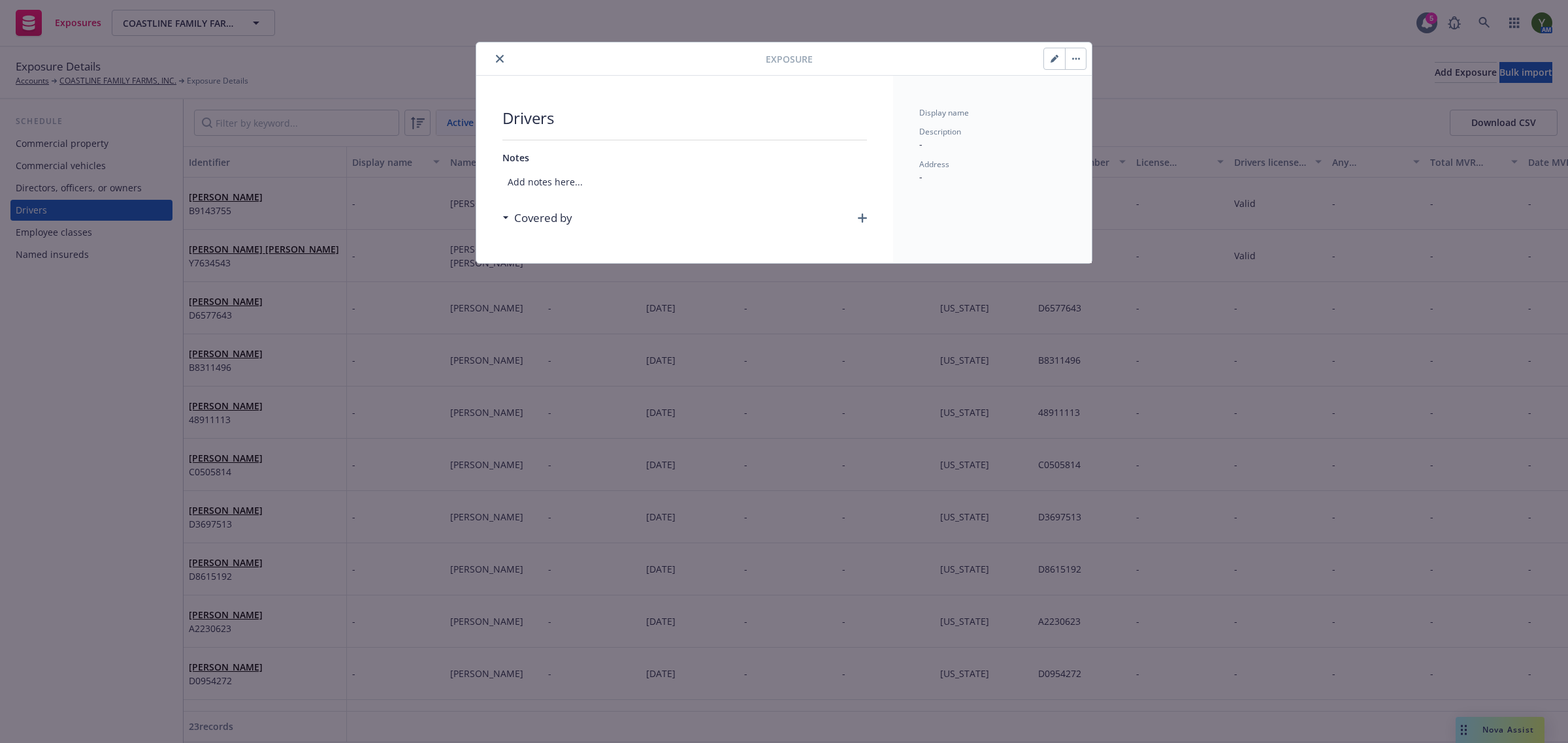
click at [1065, 53] on button "button" at bounding box center [1075, 58] width 21 height 21
click at [1057, 56] on icon "button" at bounding box center [1054, 59] width 8 height 8
select select "CA"
select select "VALID"
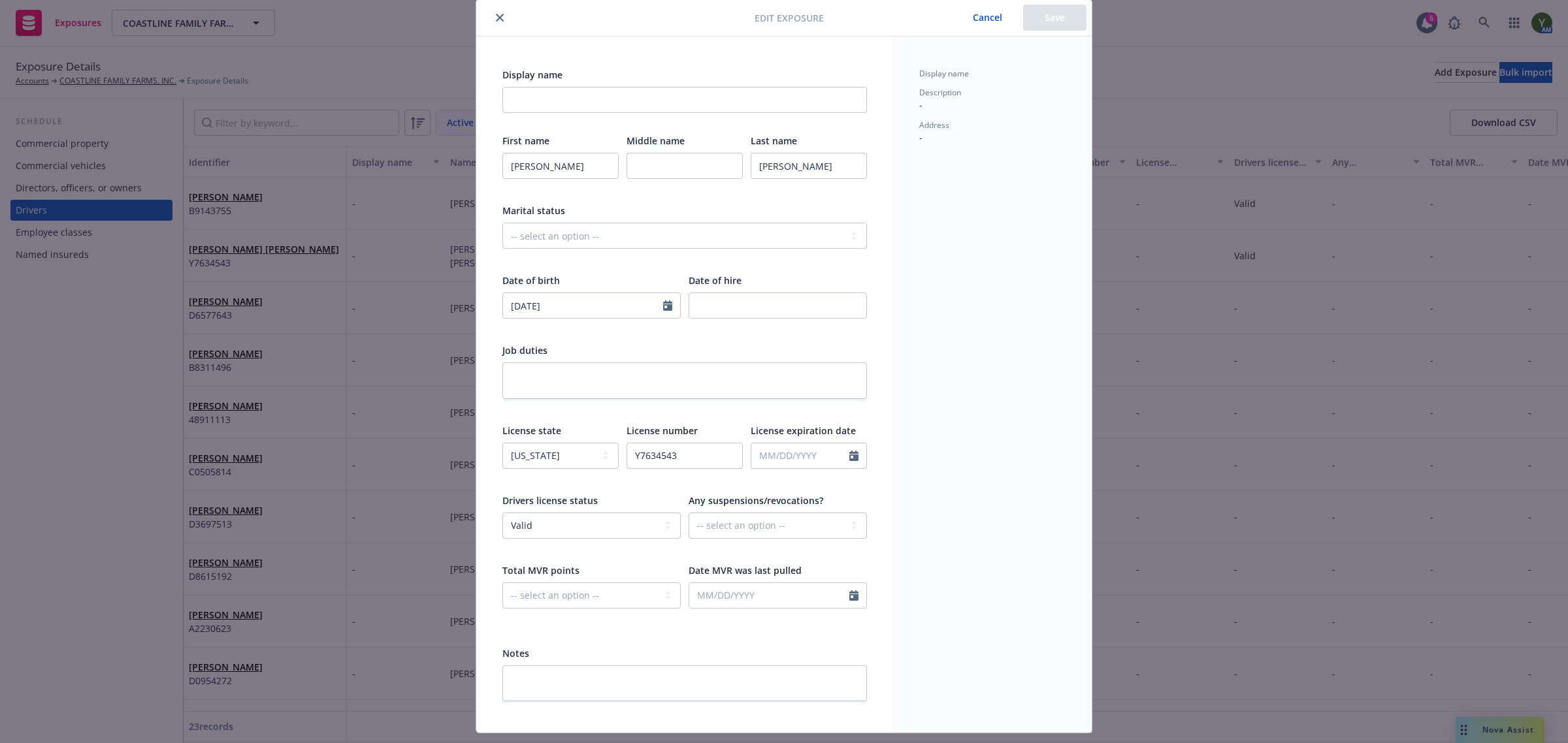
scroll to position [75, 0]
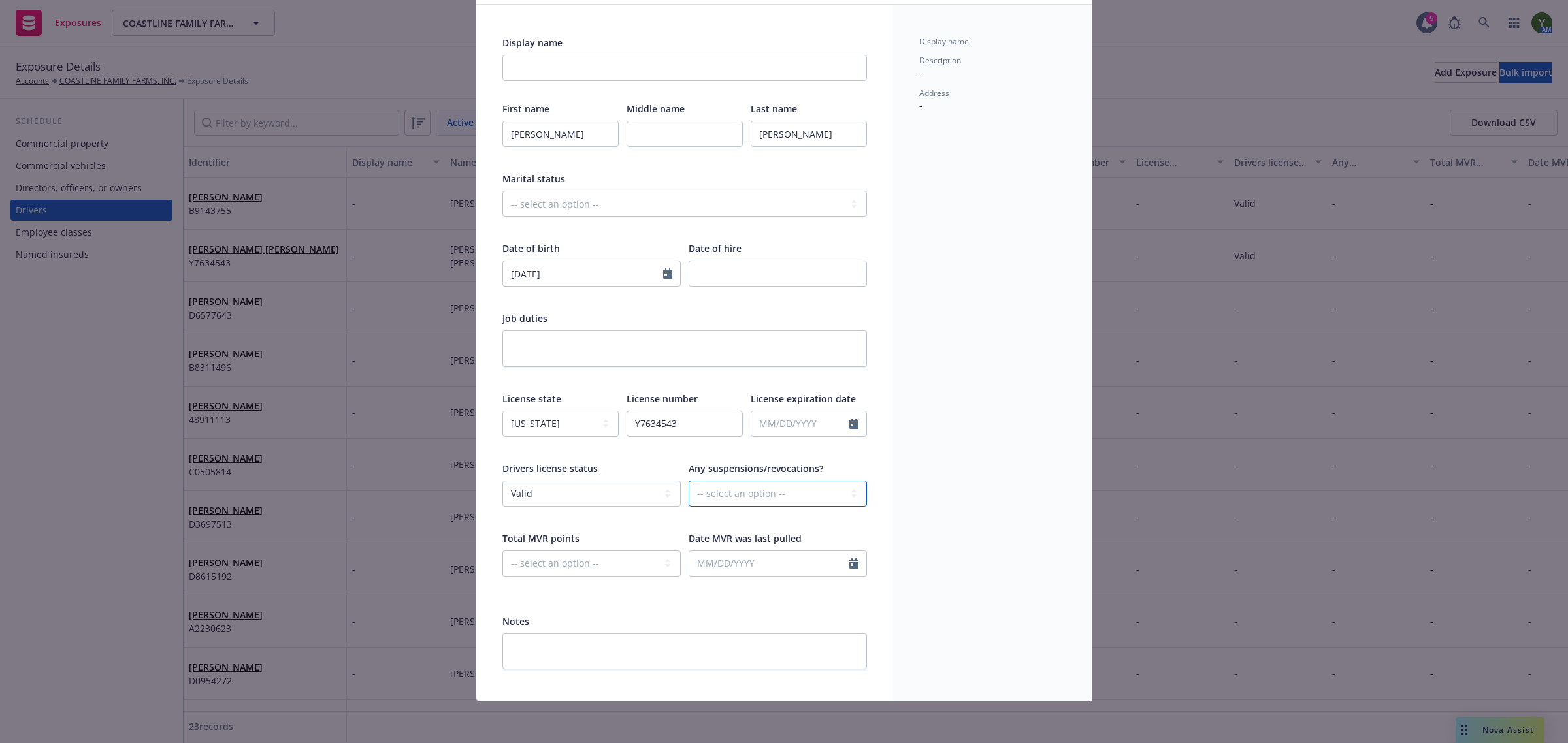
click at [738, 495] on select "-- select an option -- Unknown Yes No" at bounding box center [777, 494] width 179 height 26
select select "NO"
click at [688, 481] on select "-- select an option -- Unknown Yes No" at bounding box center [777, 494] width 179 height 26
click at [645, 569] on select "-- select an option -- 0 1 2 3 4 5+ N/A" at bounding box center [591, 564] width 179 height 26
select select "TWO"
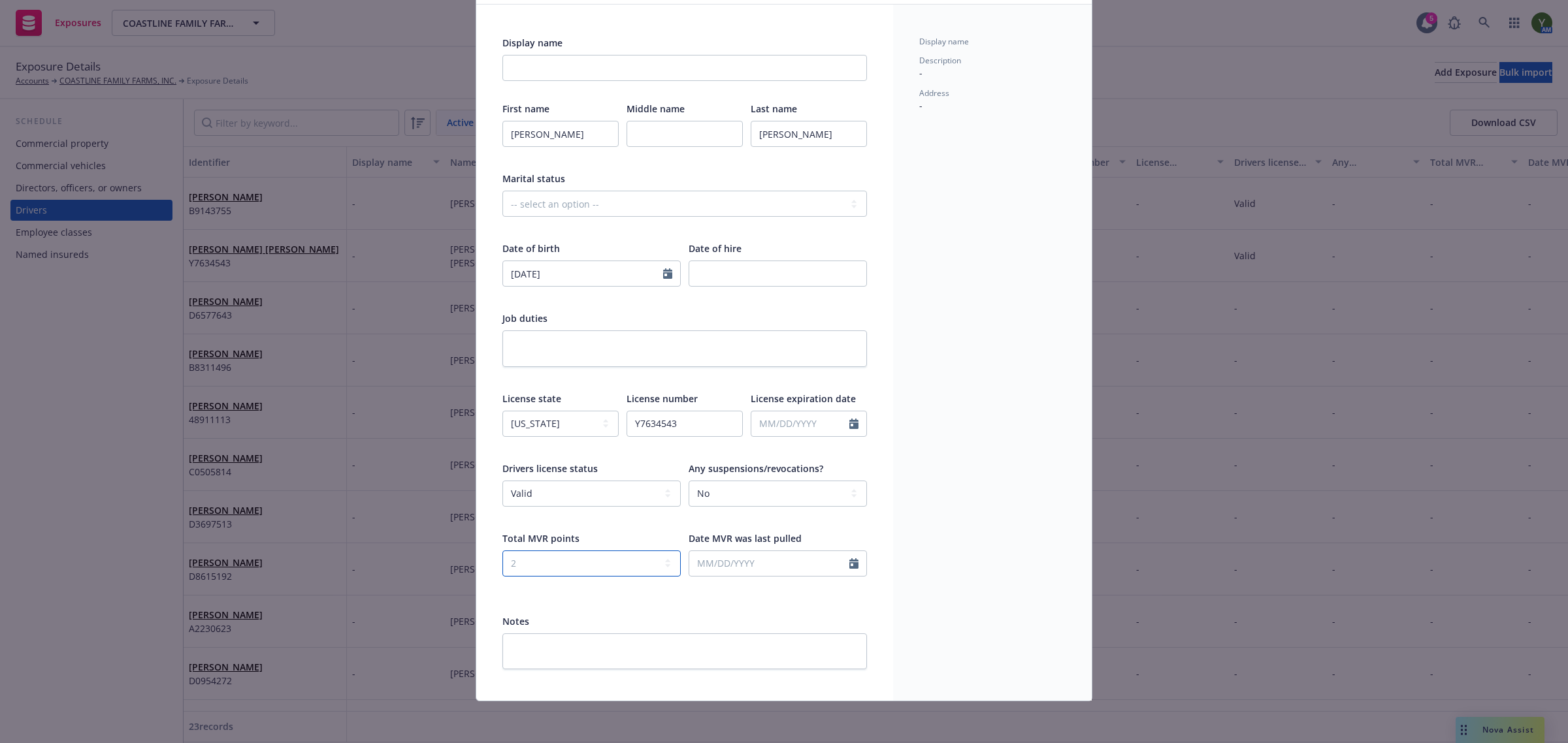
click at [502, 550] on select "-- select an option -- 0 1 2 3 4 5+ N/A" at bounding box center [591, 564] width 179 height 26
click at [749, 560] on input "text" at bounding box center [769, 564] width 160 height 25
select select "9"
click at [770, 490] on span "24" at bounding box center [764, 492] width 19 height 16
type input "09/24/2025"
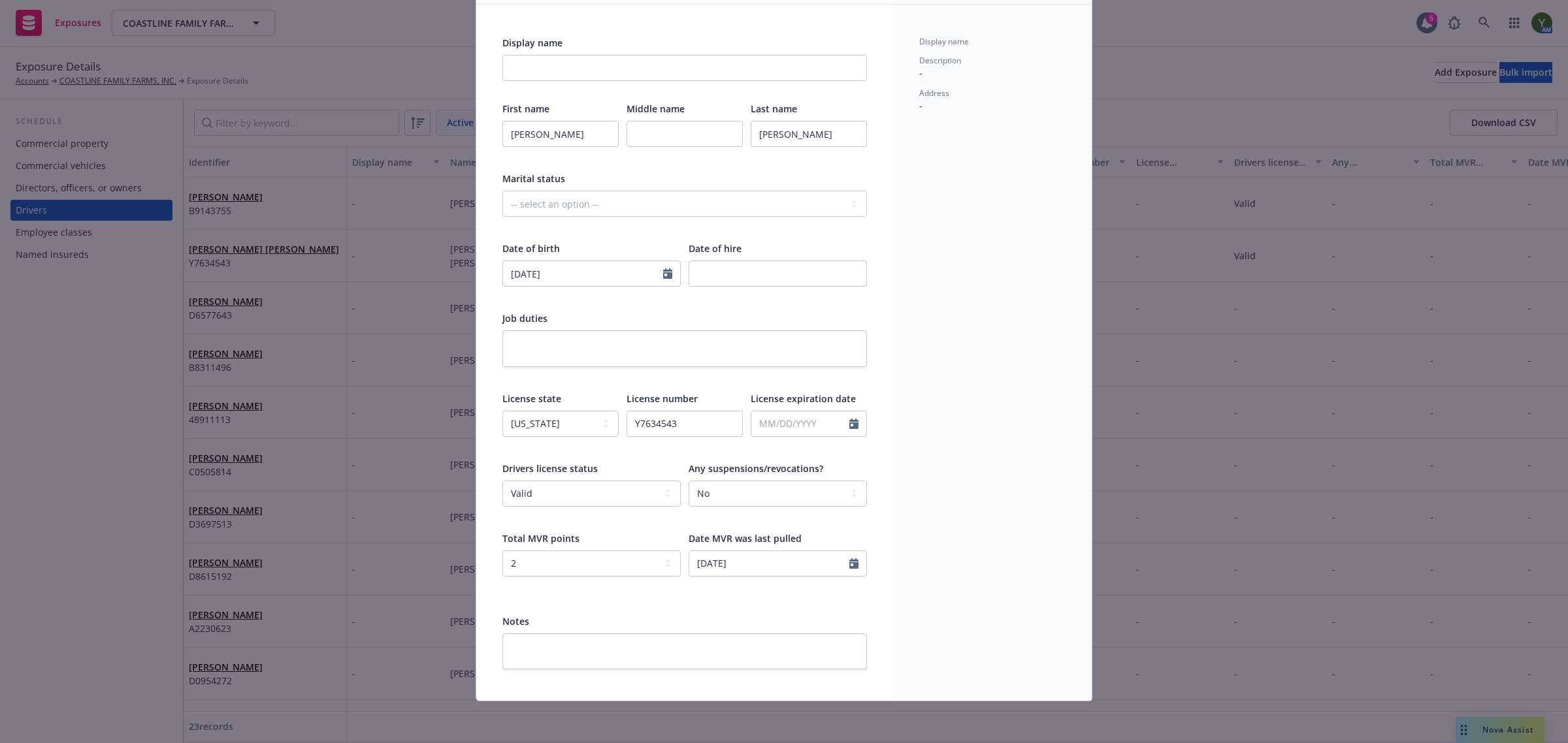
click at [948, 425] on div "Display name Description - Address -" at bounding box center [992, 353] width 199 height 696
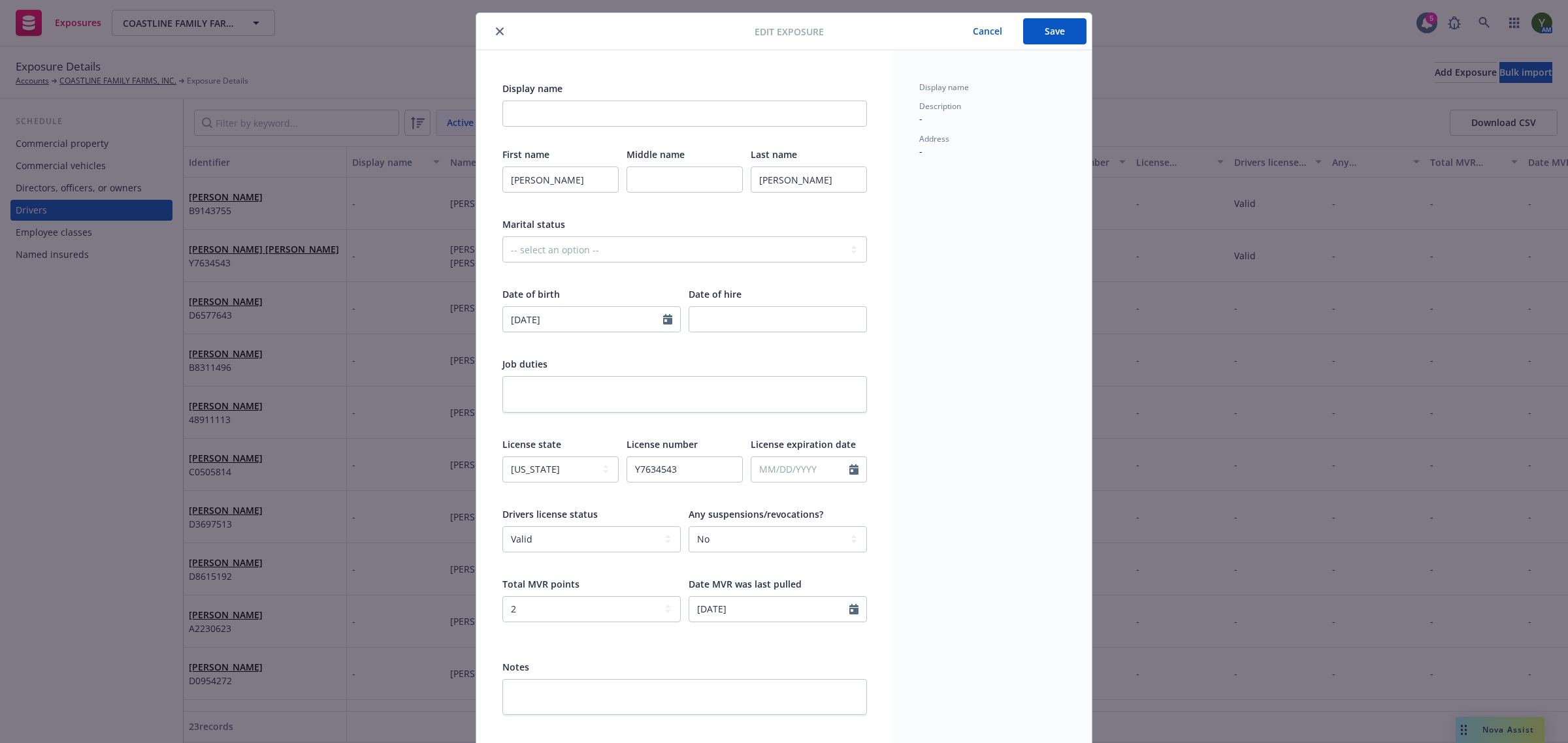
scroll to position [0, 0]
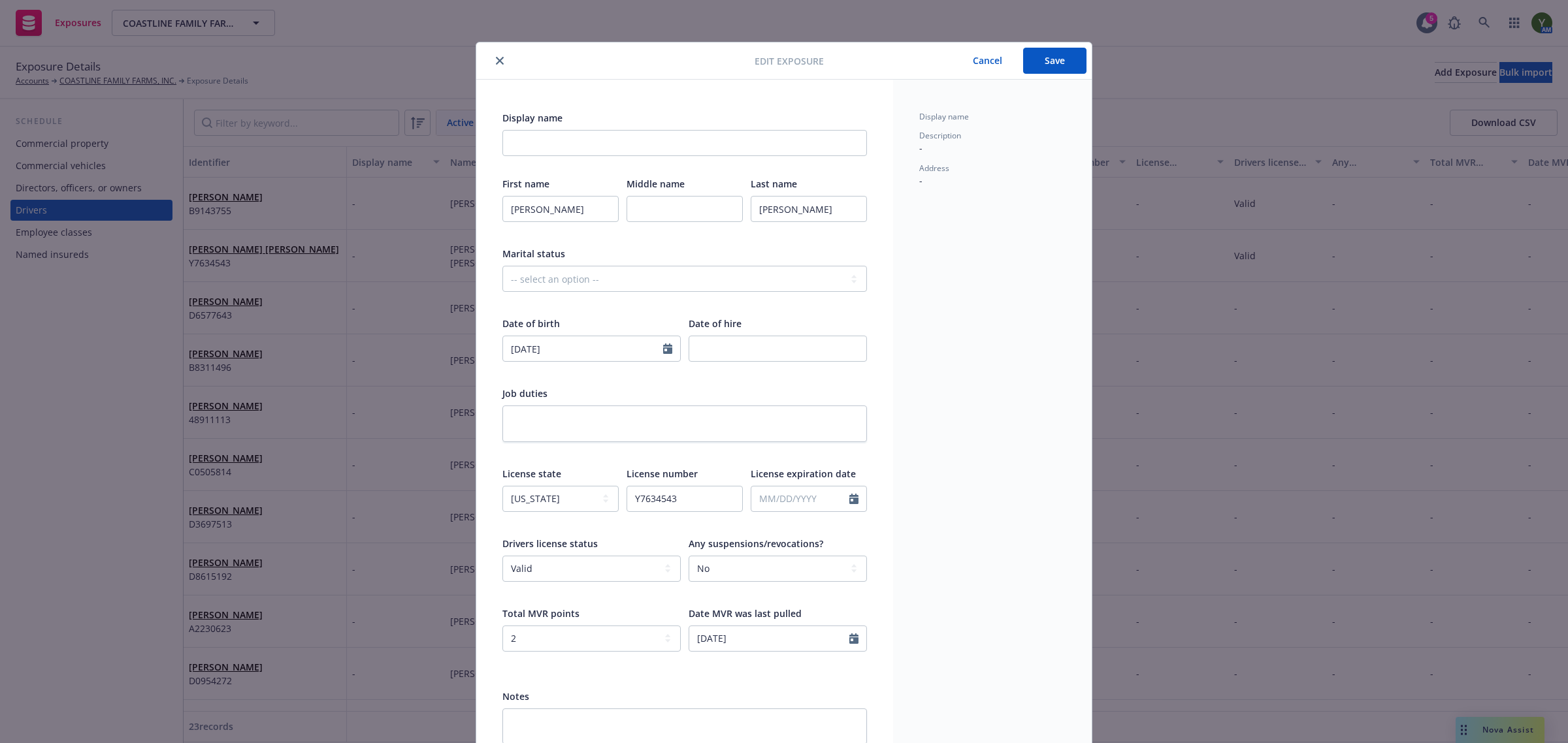
click at [1052, 56] on button "Save" at bounding box center [1055, 61] width 63 height 26
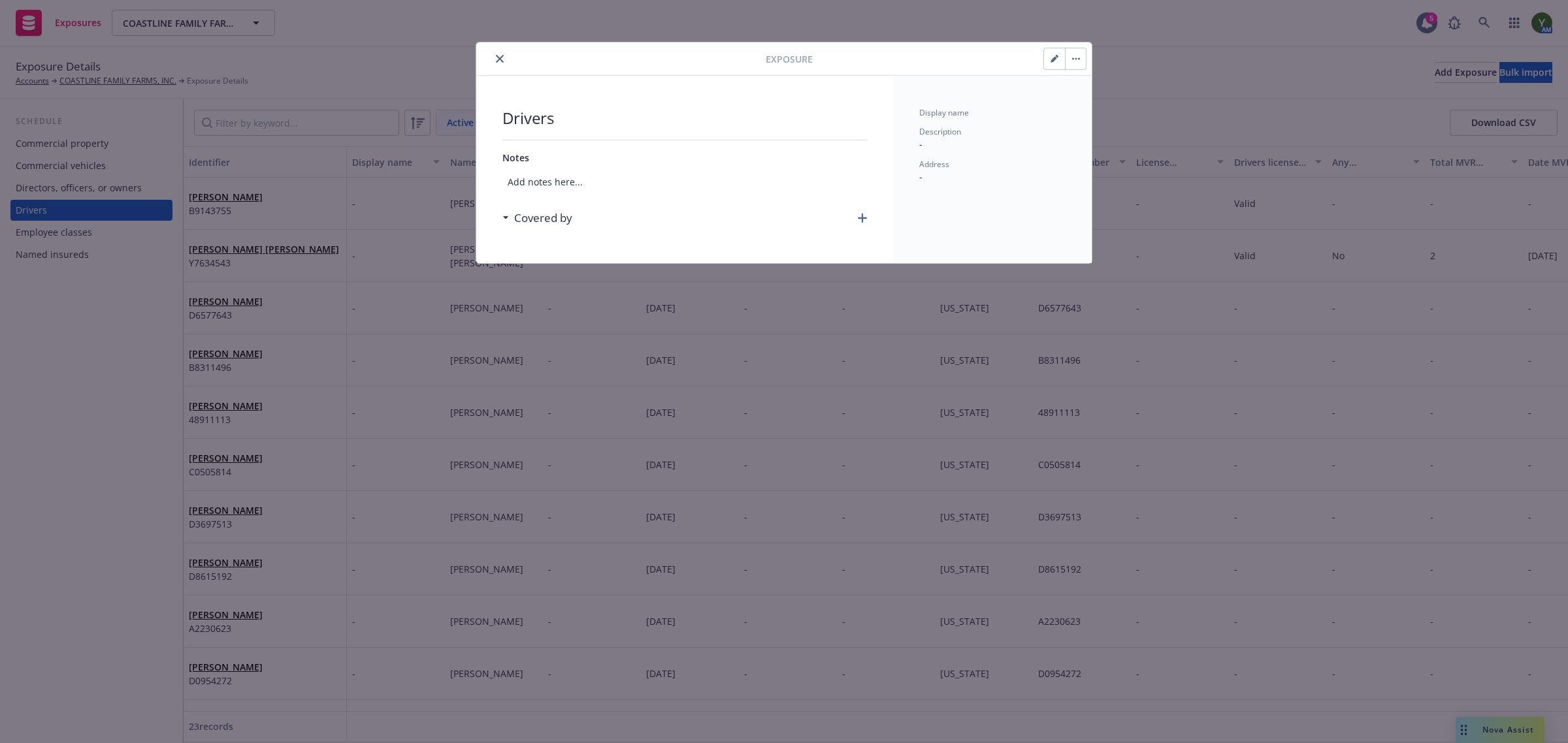
click at [498, 63] on icon "close" at bounding box center [500, 59] width 8 height 8
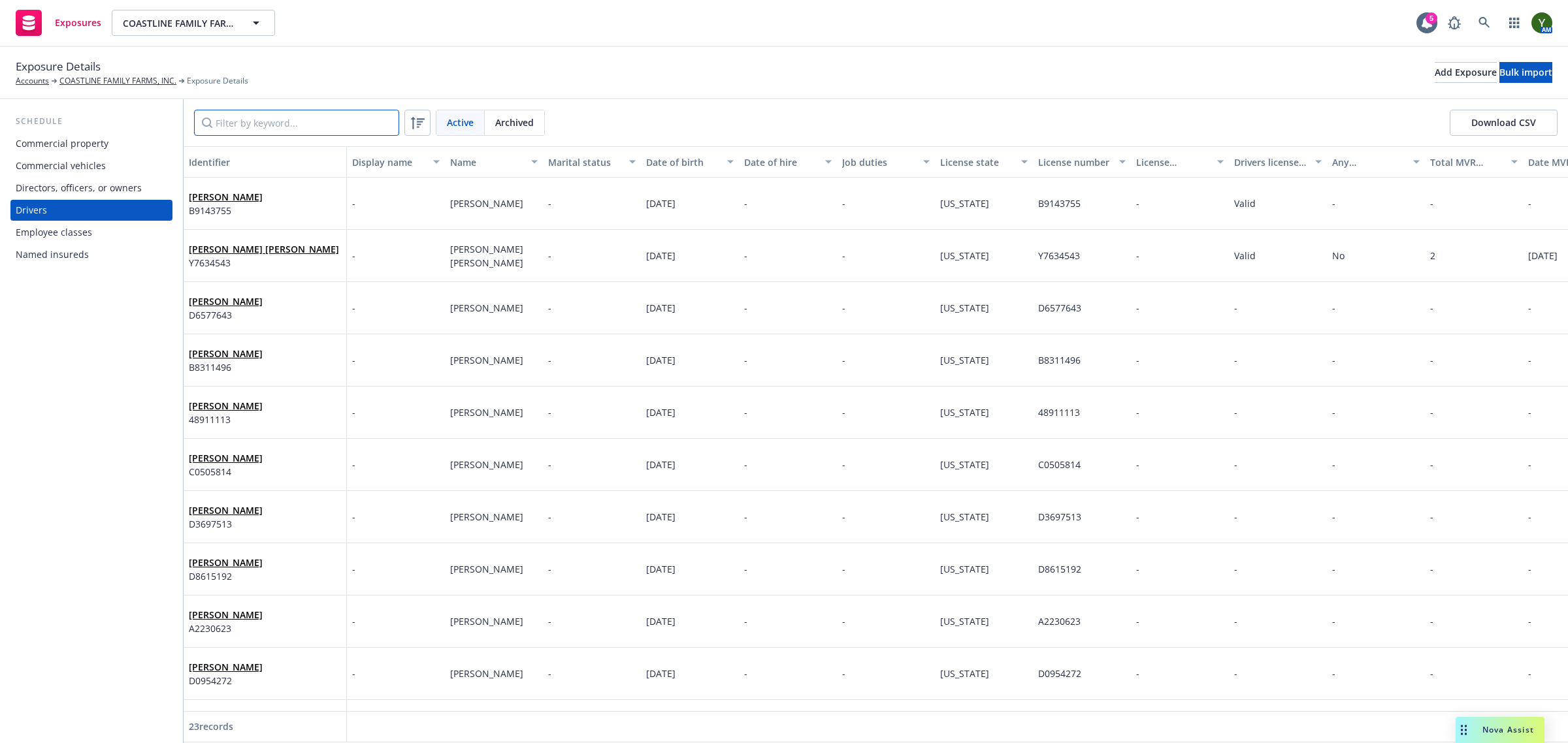
click at [282, 129] on input "Filter by keyword..." at bounding box center [296, 123] width 205 height 26
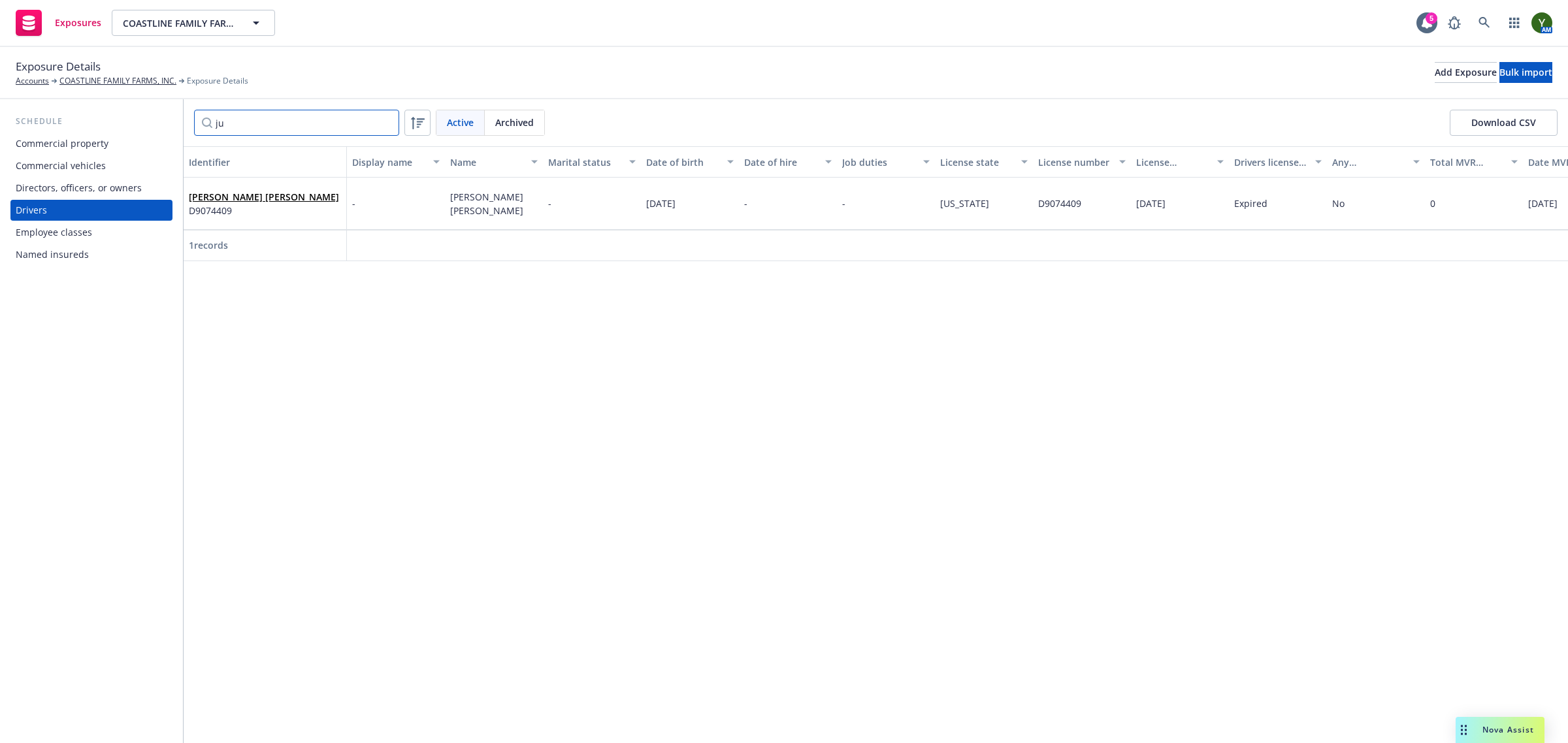
type input "j"
type input "david"
click at [278, 189] on div "David Zamora D0954272" at bounding box center [265, 203] width 152 height 36
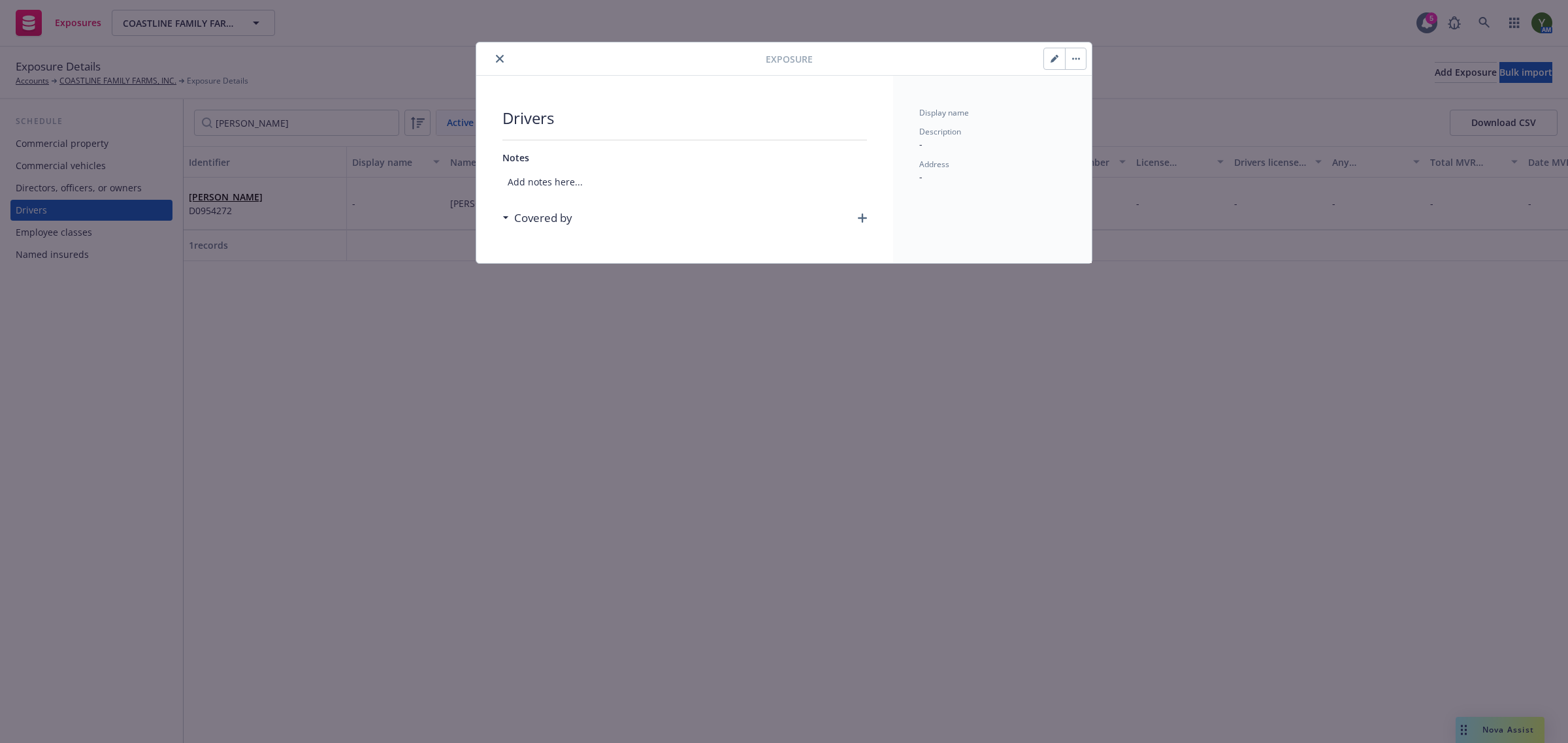
click at [1054, 60] on icon "button" at bounding box center [1054, 60] width 6 height 6
select select "AZ"
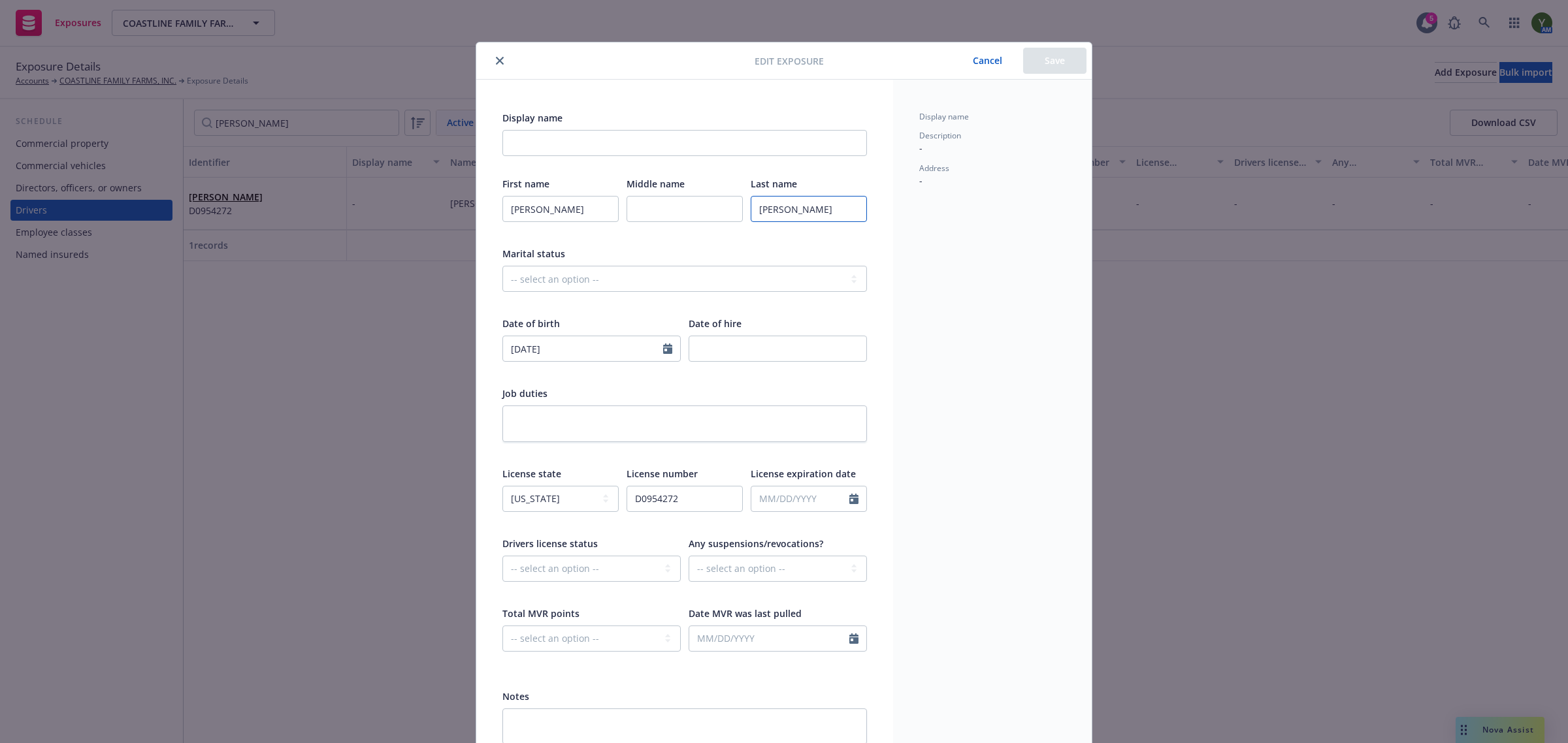
drag, startPoint x: 801, startPoint y: 210, endPoint x: 775, endPoint y: 210, distance: 26.0
click at [801, 210] on input "Zamora" at bounding box center [808, 209] width 116 height 26
type input "Zamora Madrigal"
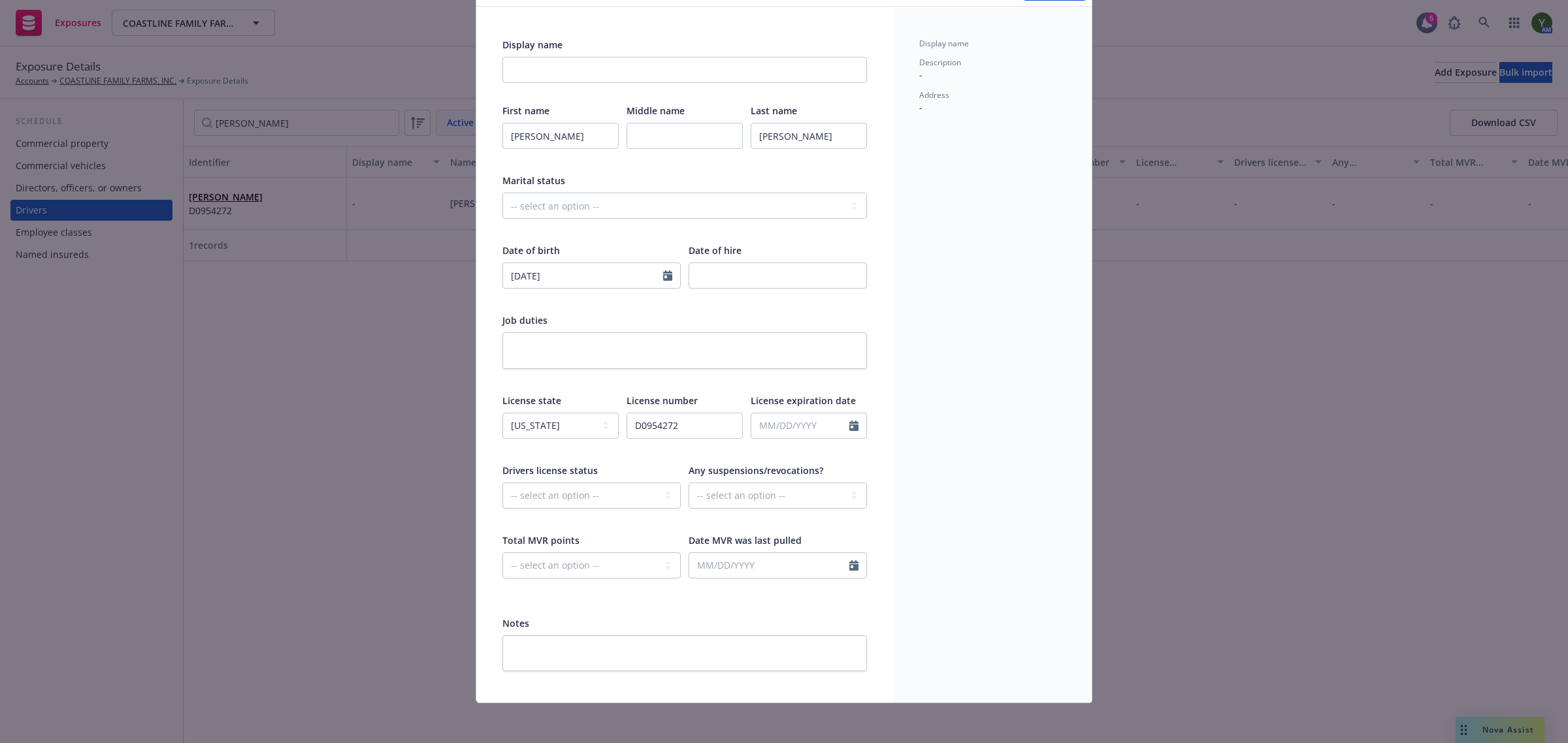
scroll to position [75, 0]
select select "9"
click at [777, 429] on input "text" at bounding box center [800, 424] width 98 height 25
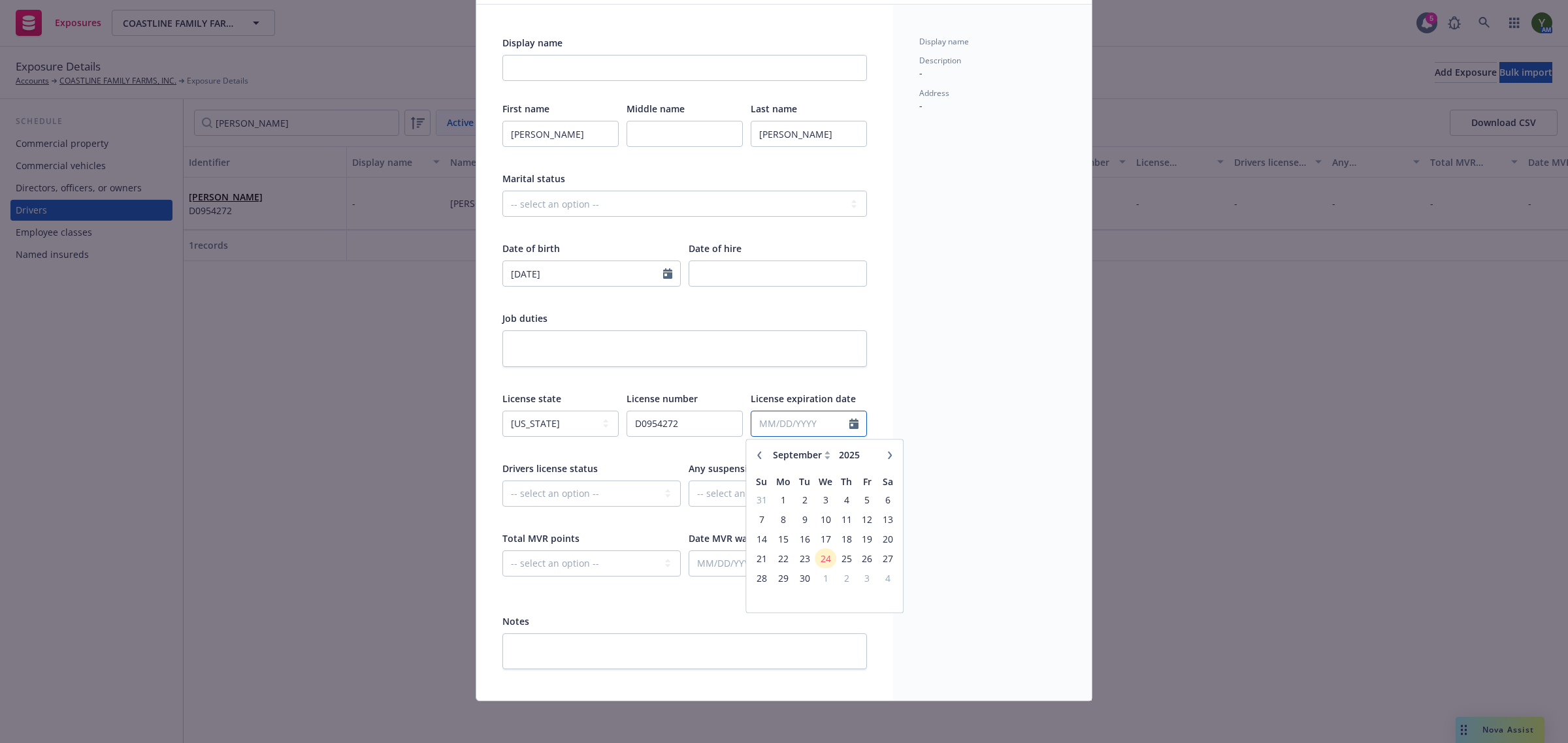
paste input "05/09/2033"
type input "05/09/2033"
click at [585, 489] on select "-- select an option -- Cancelled Denied Disqualified Expired Invalid Limited No…" at bounding box center [591, 494] width 179 height 26
select select "VALID"
click at [502, 481] on select "-- select an option -- Cancelled Denied Disqualified Expired Invalid Limited No…" at bounding box center [591, 494] width 179 height 26
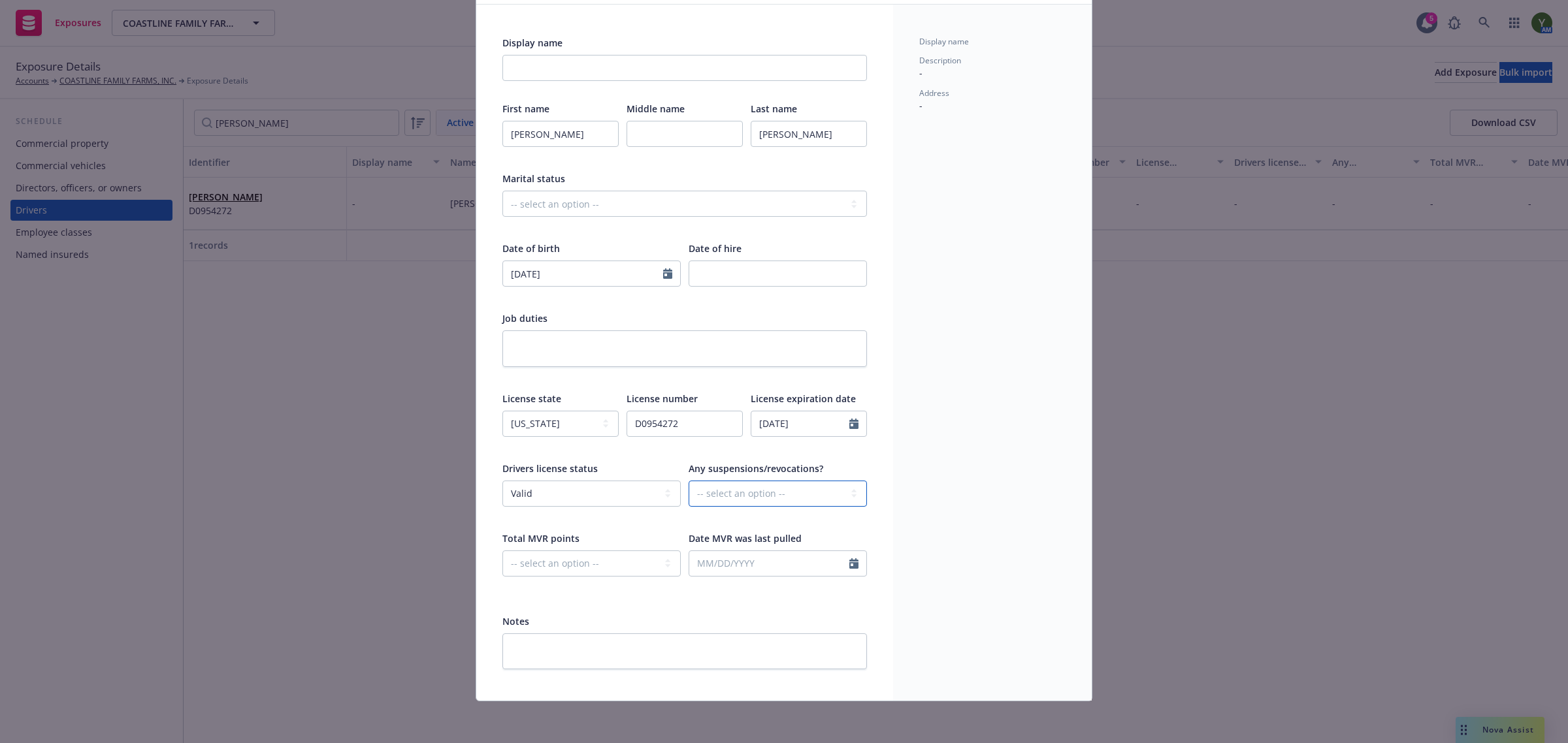
click at [698, 485] on select "-- select an option -- Unknown Yes No" at bounding box center [777, 494] width 179 height 26
select select "NO"
click at [688, 481] on select "-- select an option -- Unknown Yes No" at bounding box center [777, 494] width 179 height 26
click at [606, 561] on select "-- select an option -- 0 1 2 3 4 5+ N/A" at bounding box center [591, 564] width 179 height 26
select select "ZERO"
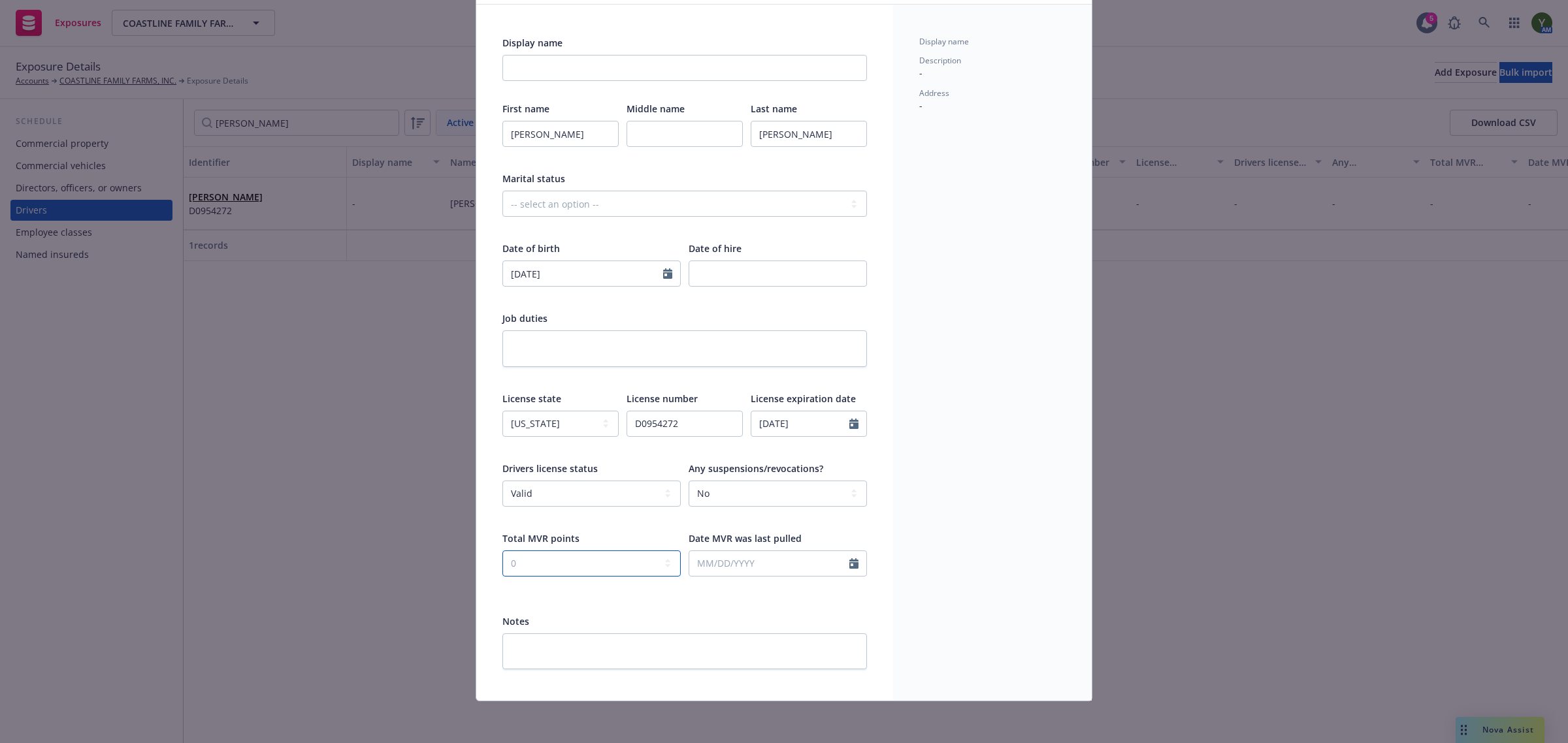
click at [502, 550] on select "-- select an option -- 0 1 2 3 4 5+ N/A" at bounding box center [591, 564] width 179 height 26
click at [749, 561] on input "text" at bounding box center [769, 564] width 160 height 25
select select "9"
click at [768, 487] on span "24" at bounding box center [764, 492] width 19 height 16
type input "09/24/2025"
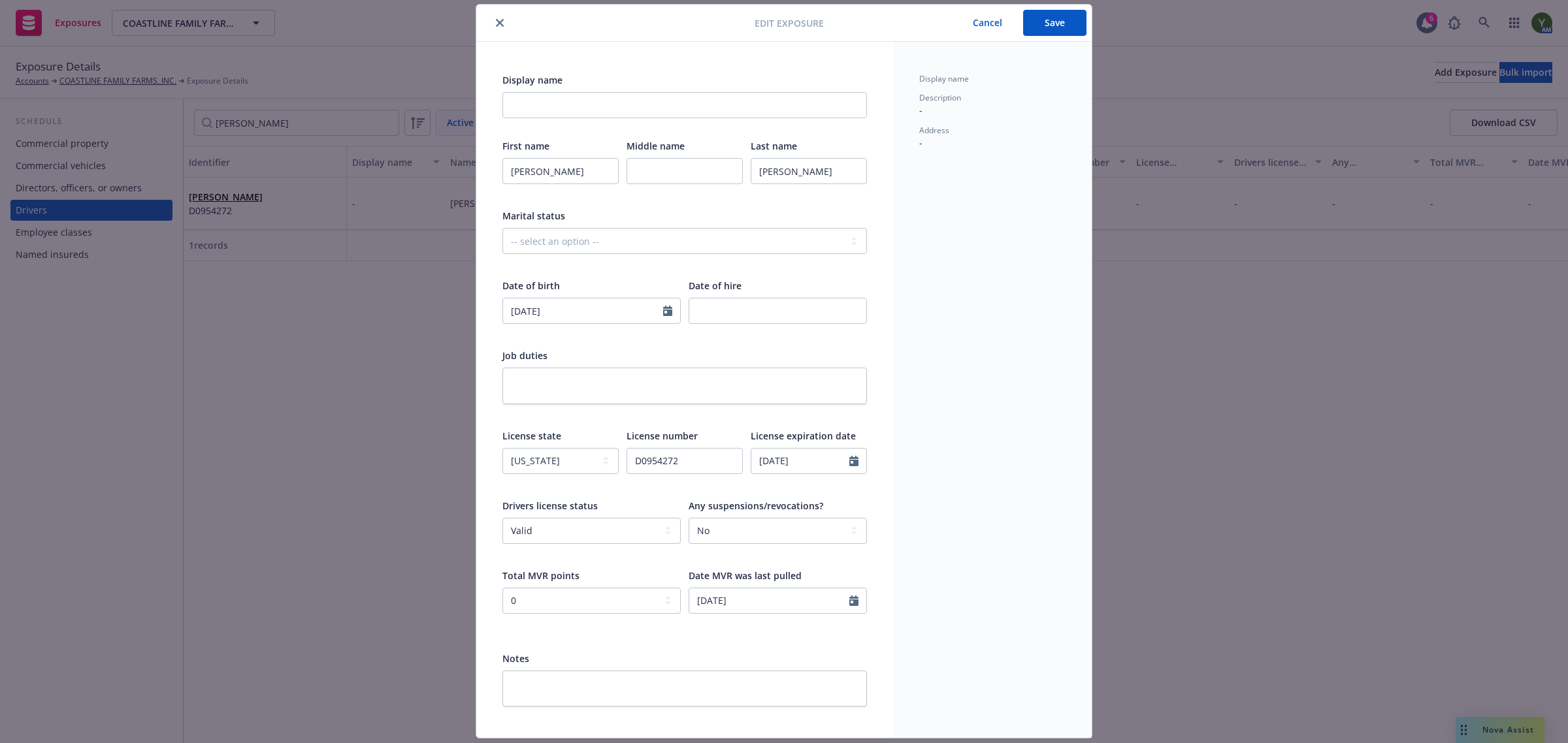
scroll to position [0, 0]
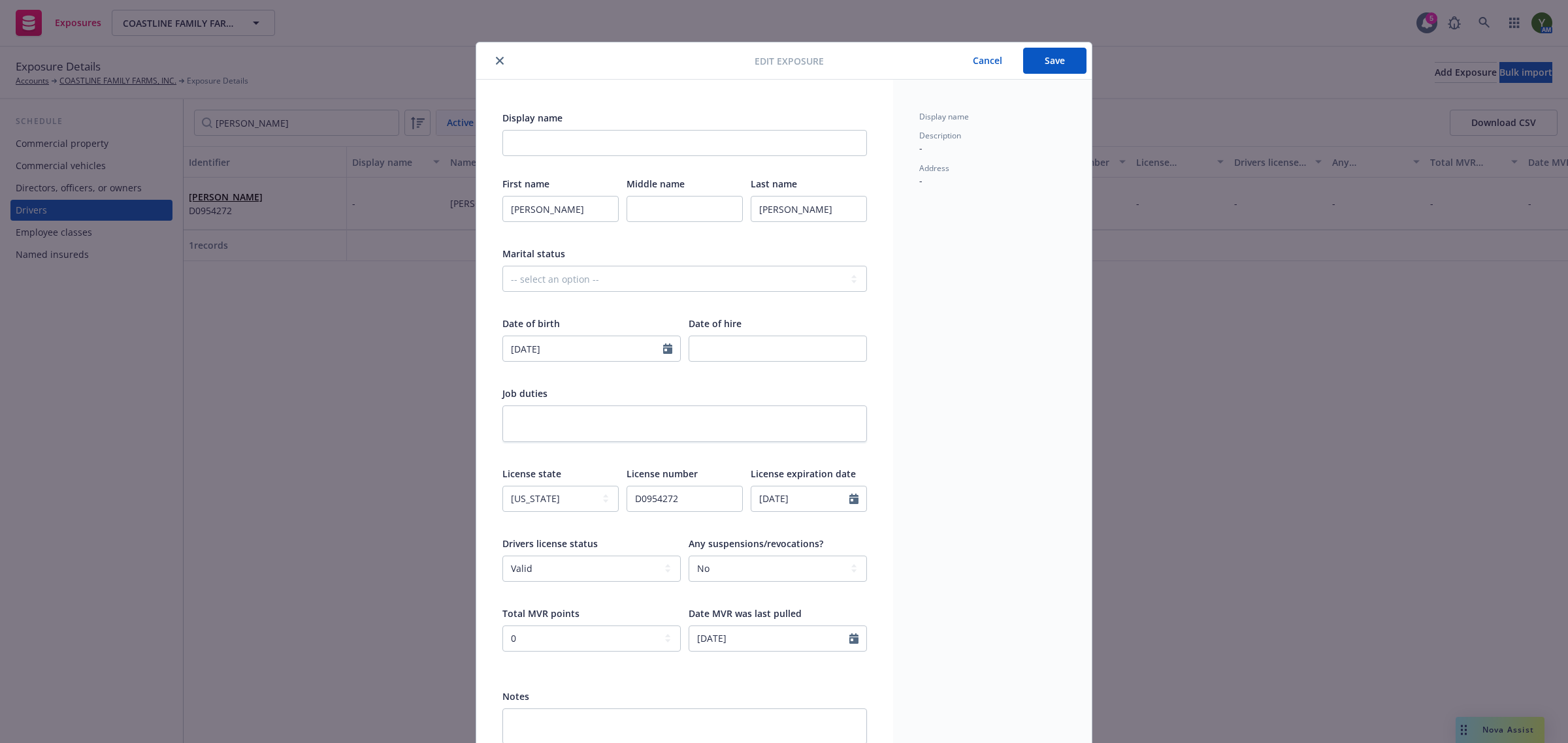
click at [1027, 63] on button "Save" at bounding box center [1055, 61] width 63 height 26
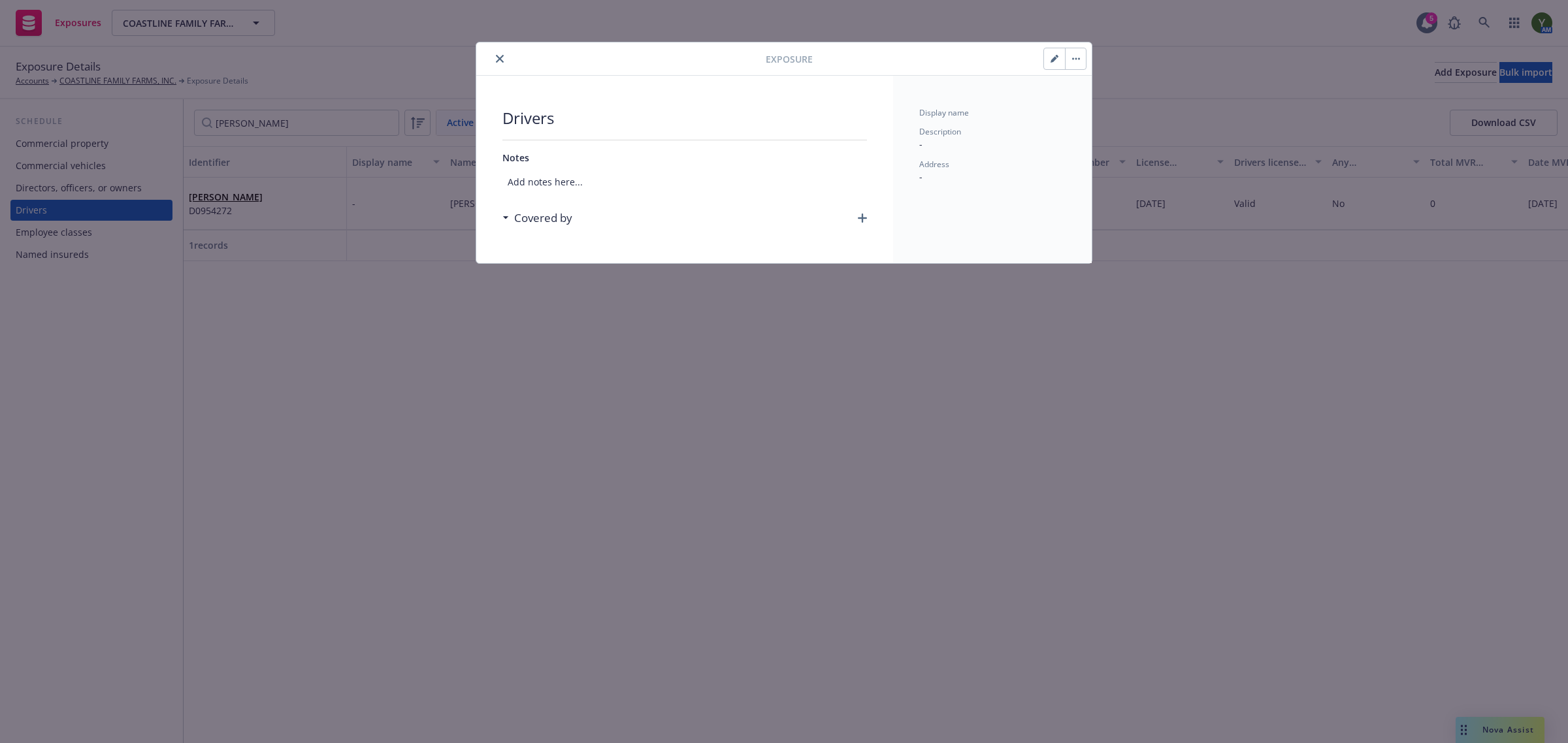
click at [490, 53] on div at bounding box center [623, 59] width 284 height 15
click at [498, 56] on icon "close" at bounding box center [500, 59] width 8 height 8
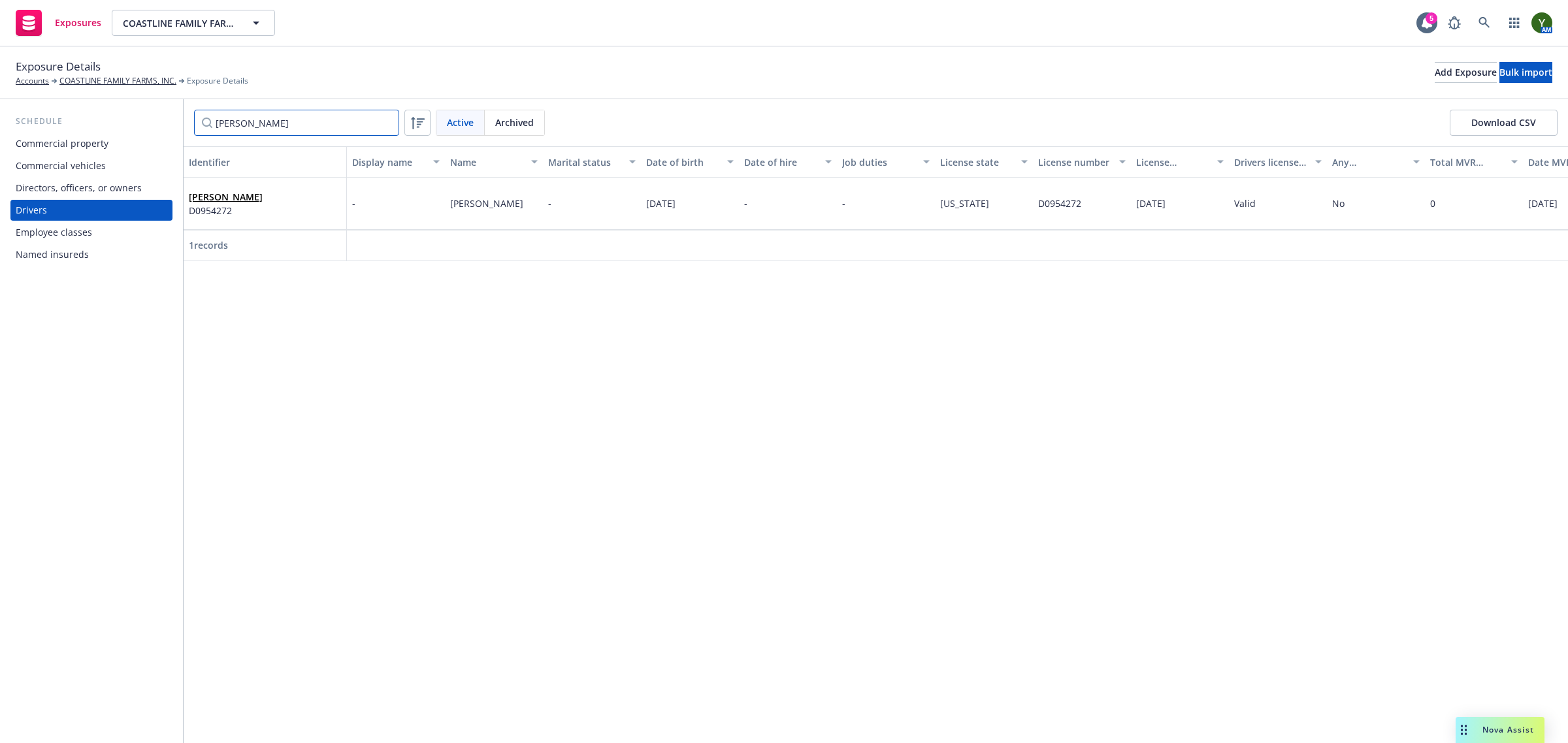
click at [344, 119] on input "david" at bounding box center [296, 123] width 205 height 26
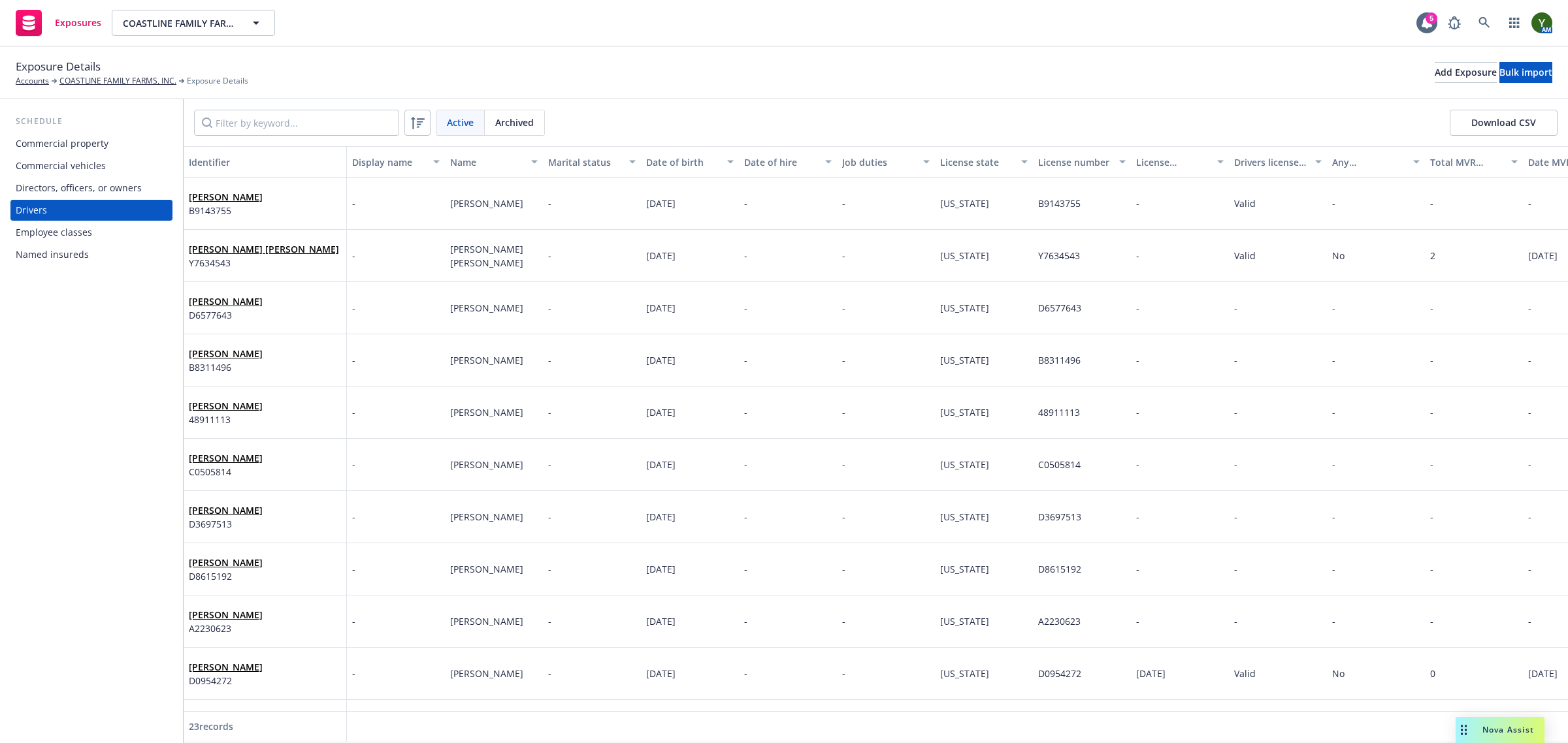
click at [300, 209] on div "Carmen Maria Placensia B9143755" at bounding box center [265, 203] width 152 height 36
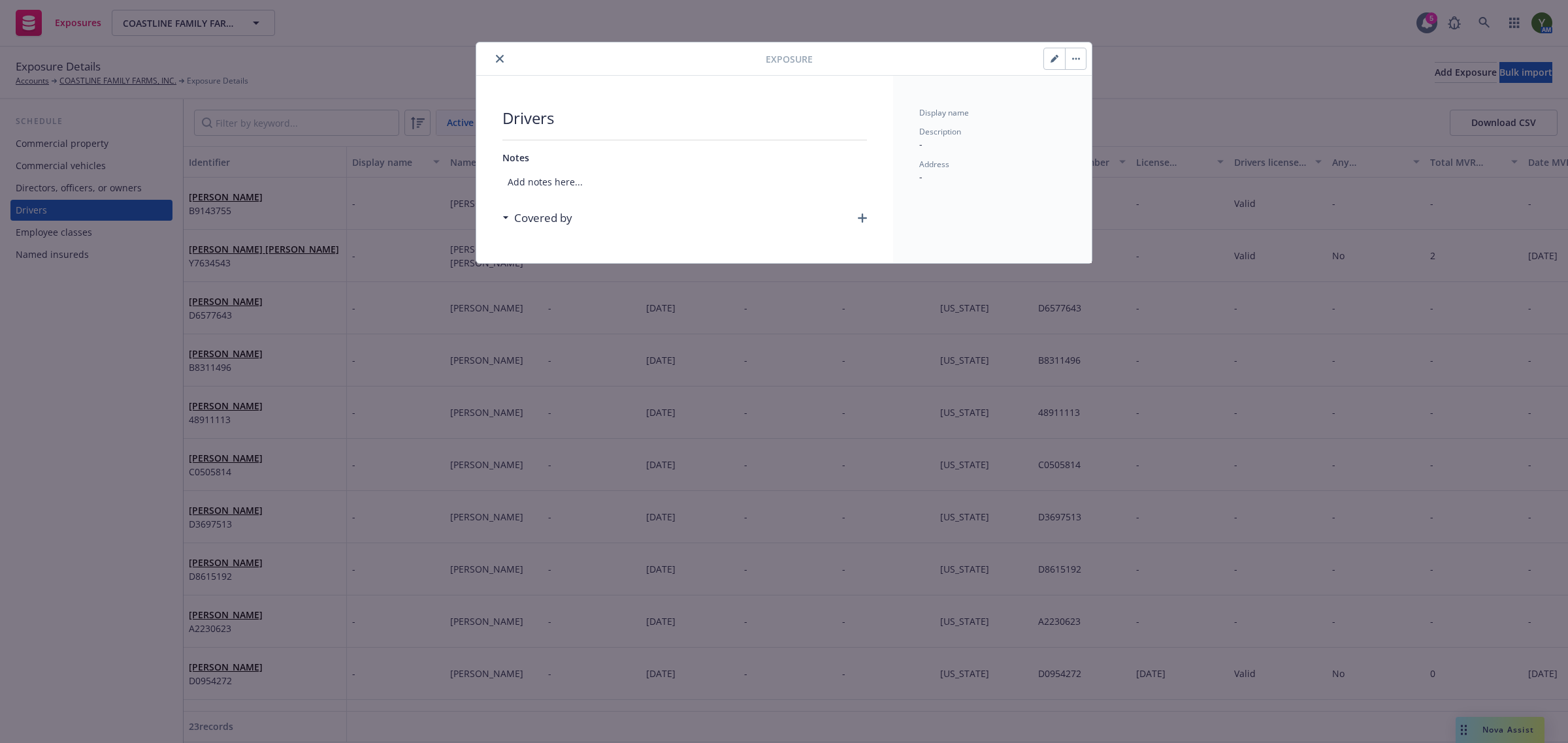
click at [1047, 61] on button "button" at bounding box center [1054, 58] width 21 height 21
select select "CA"
select select "VALID"
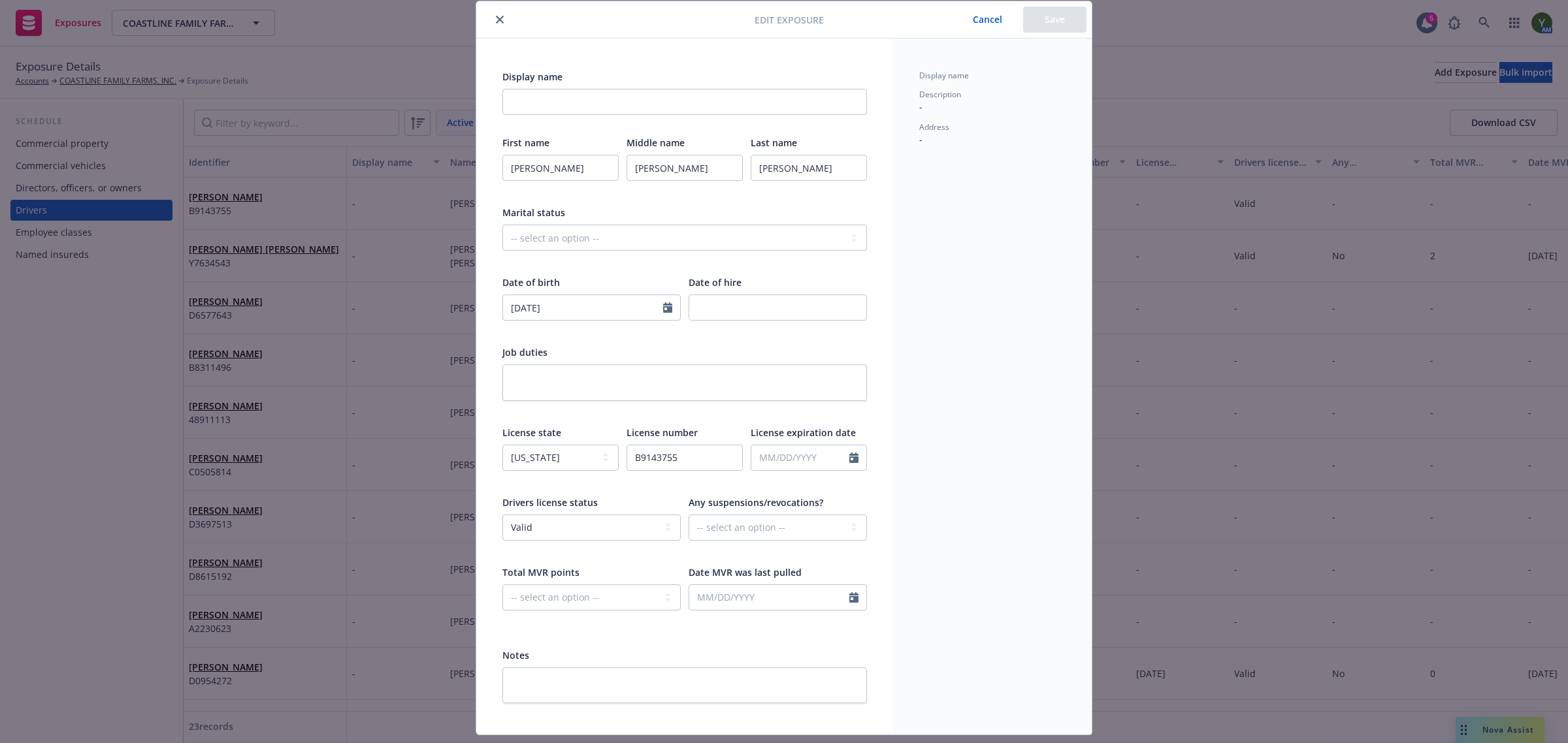
scroll to position [75, 0]
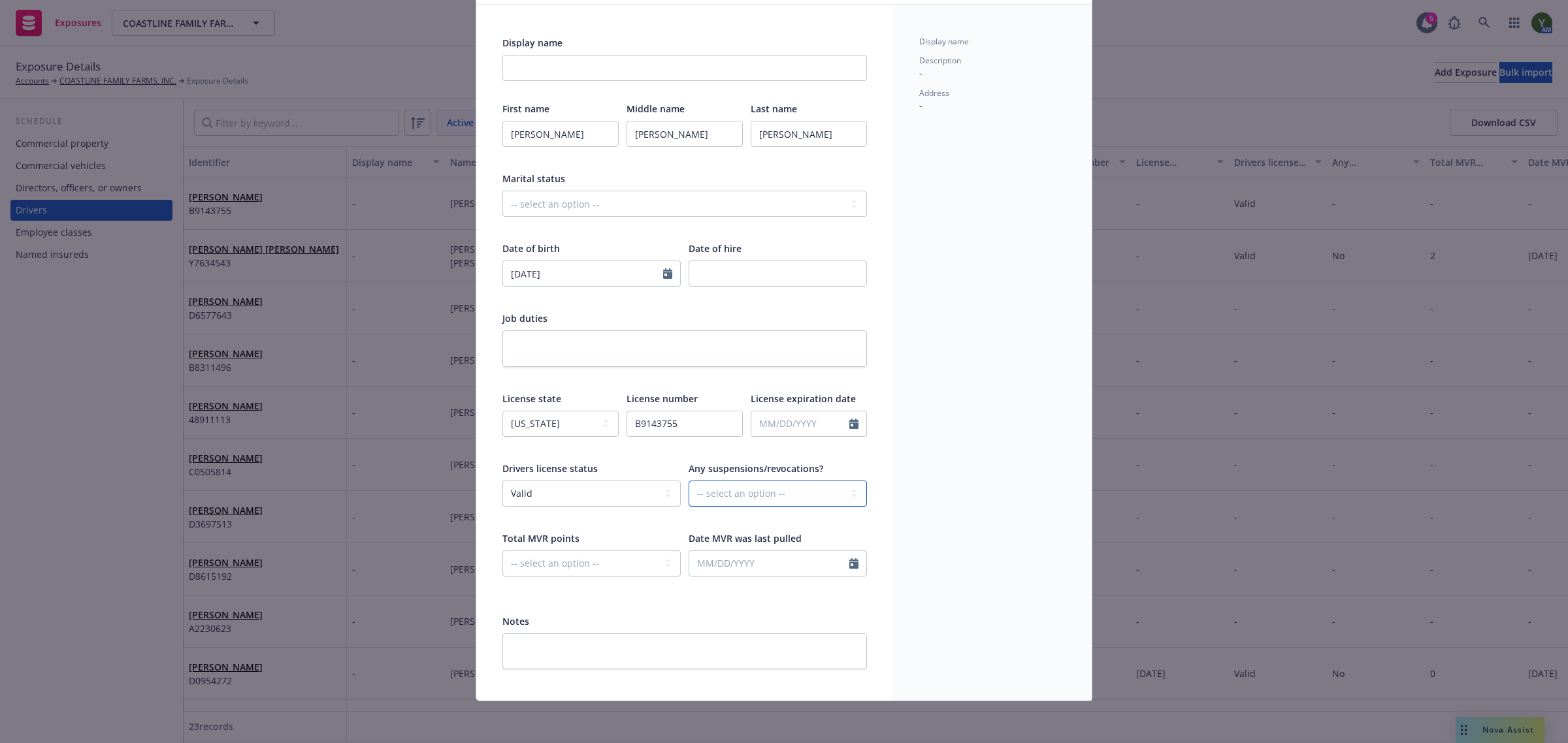
click at [733, 495] on select "-- select an option -- Unknown Yes No" at bounding box center [777, 494] width 179 height 26
select select "NO"
click at [688, 481] on select "-- select an option -- Unknown Yes No" at bounding box center [777, 494] width 179 height 26
click at [647, 571] on select "-- select an option -- 0 1 2 3 4 5+ N/A" at bounding box center [591, 564] width 179 height 26
select select "ZERO"
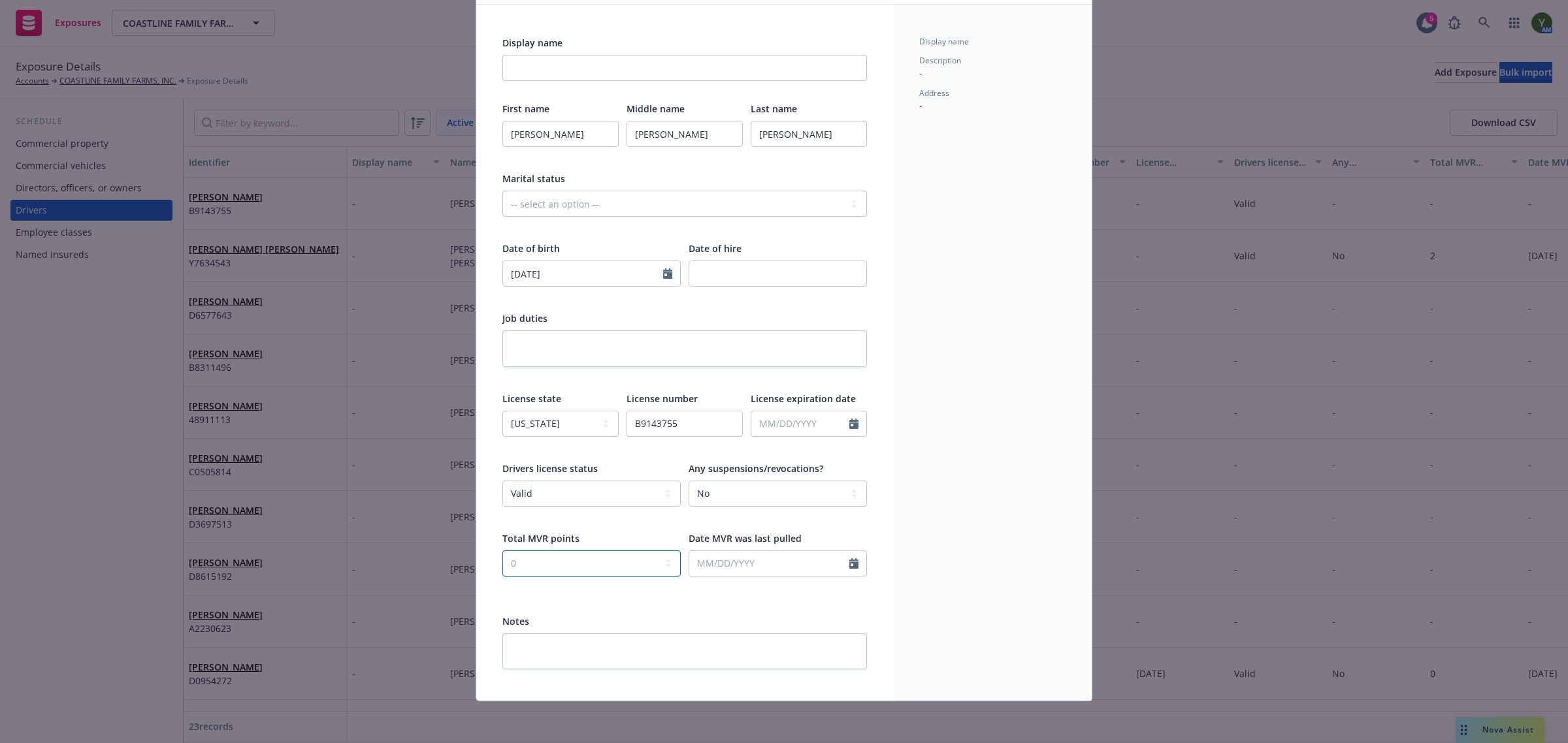
click at [502, 550] on select "-- select an option -- 0 1 2 3 4 5+ N/A" at bounding box center [591, 564] width 179 height 26
click at [716, 567] on input "text" at bounding box center [769, 564] width 160 height 25
select select "9"
click at [745, 494] on span "23" at bounding box center [742, 492] width 18 height 16
type input "09/23/2025"
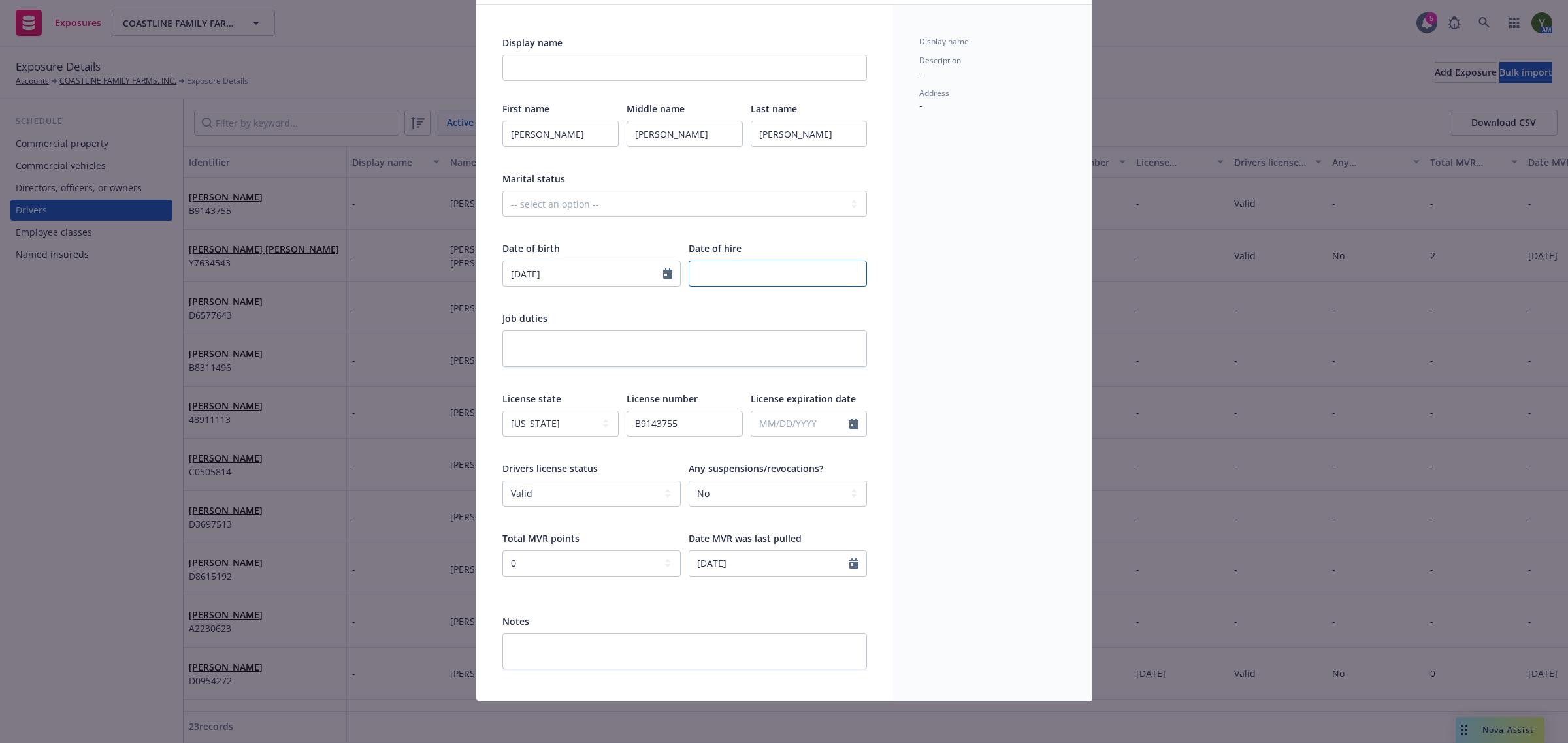
click at [723, 271] on input "number" at bounding box center [777, 274] width 179 height 26
select select "9"
click at [770, 424] on input "text" at bounding box center [800, 424] width 98 height 25
paste input "10/07/2026"
type input "10/07/2026"
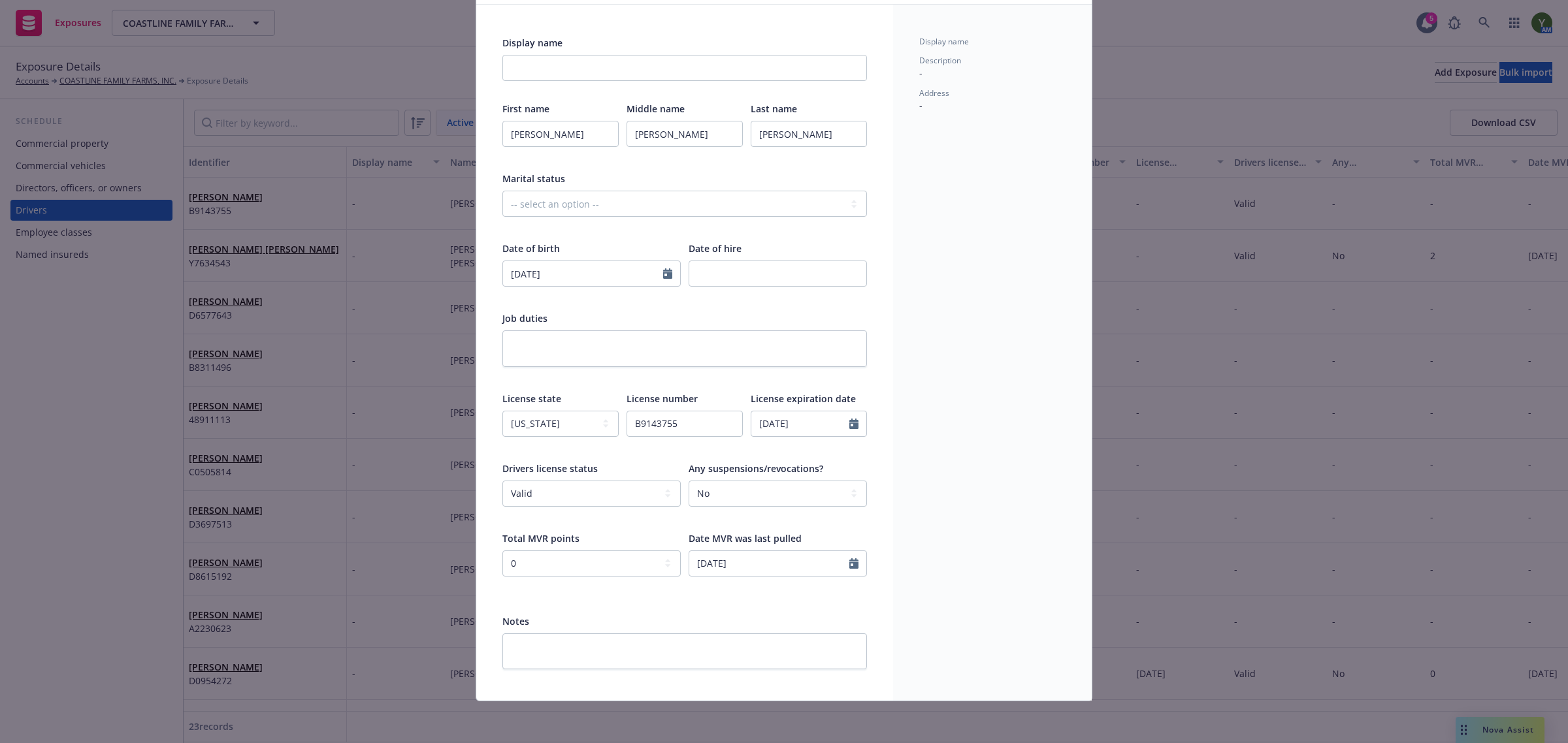
click at [949, 317] on div "Display name Description - Address -" at bounding box center [992, 353] width 199 height 696
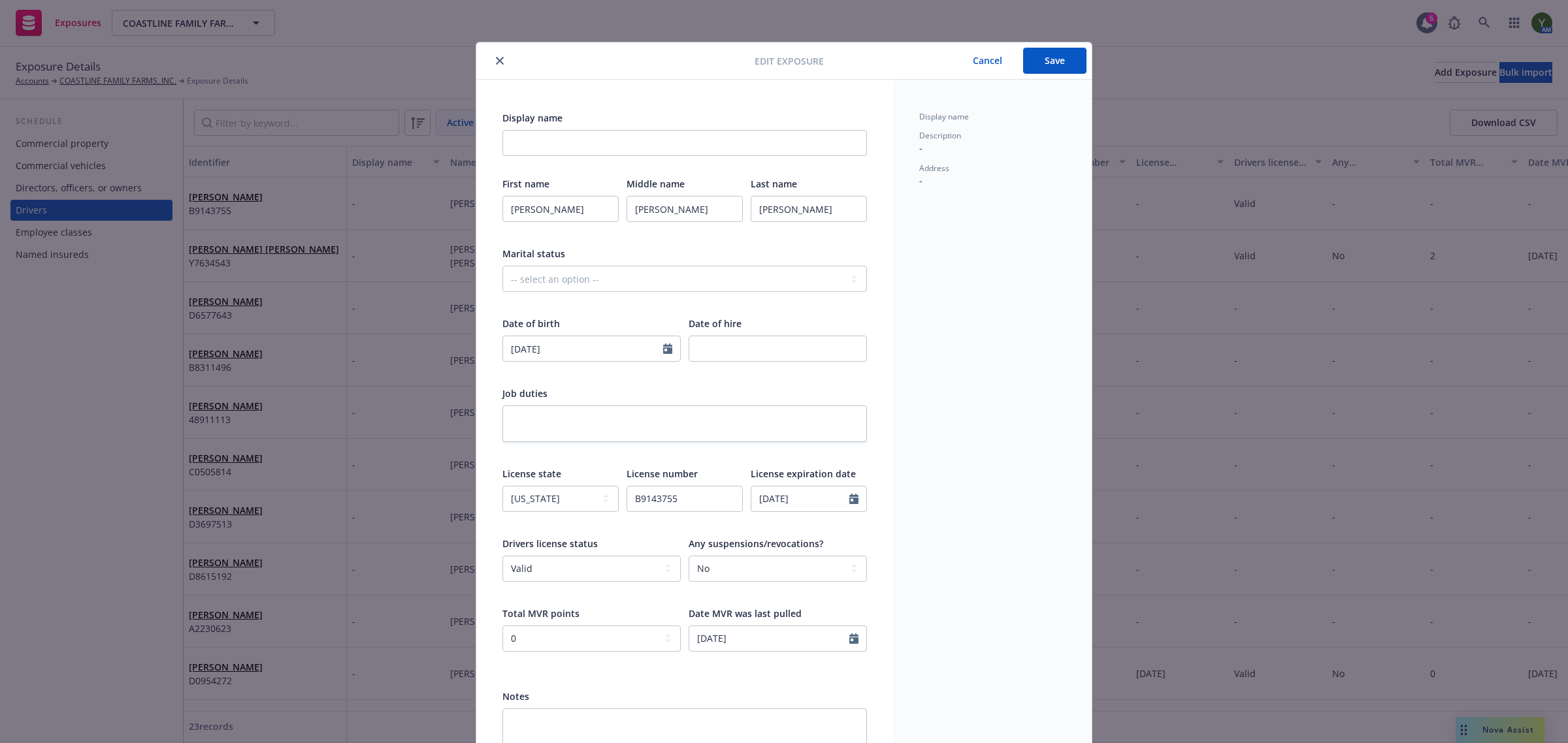
click at [1029, 63] on button "Save" at bounding box center [1055, 61] width 63 height 26
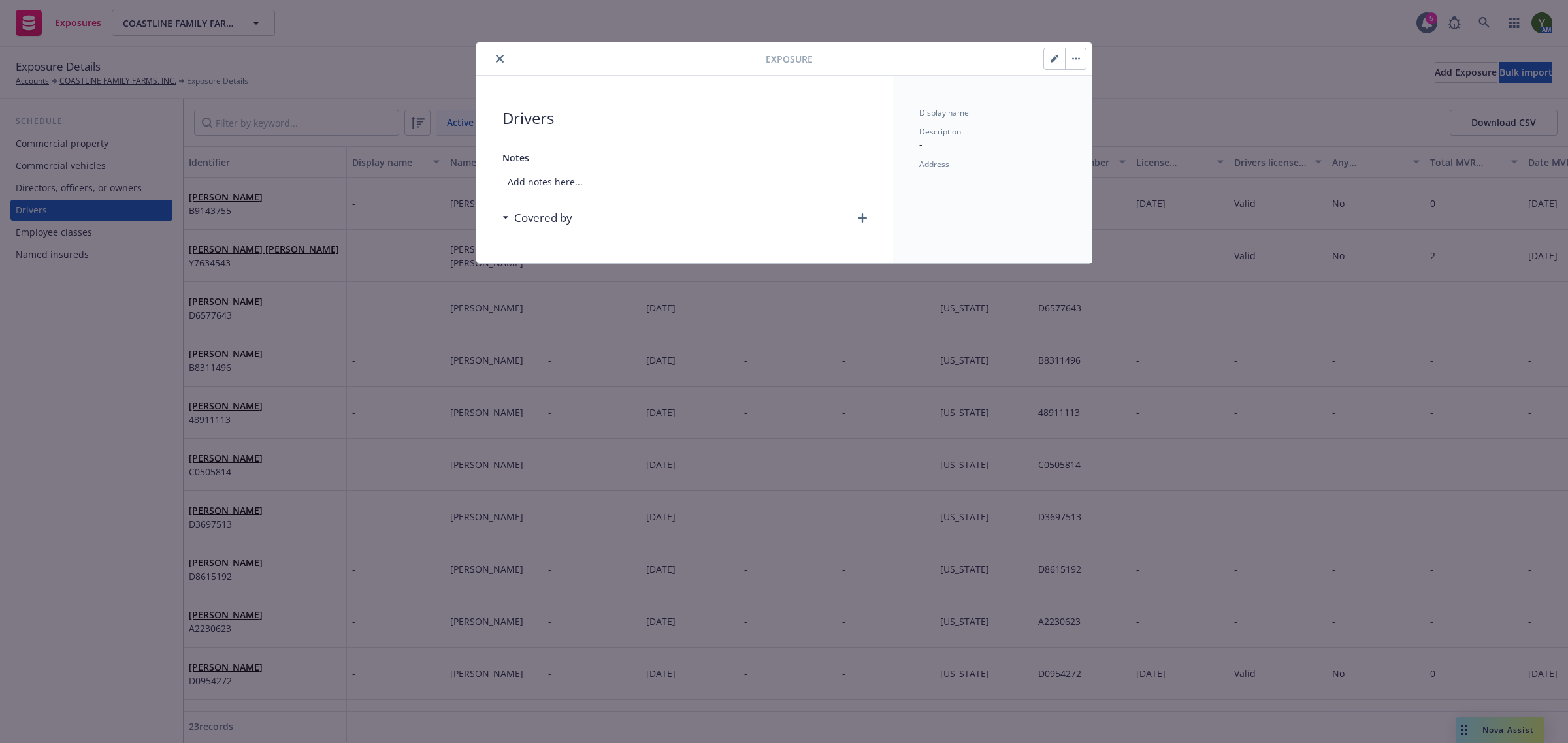
click at [498, 53] on button "close" at bounding box center [500, 59] width 15 height 15
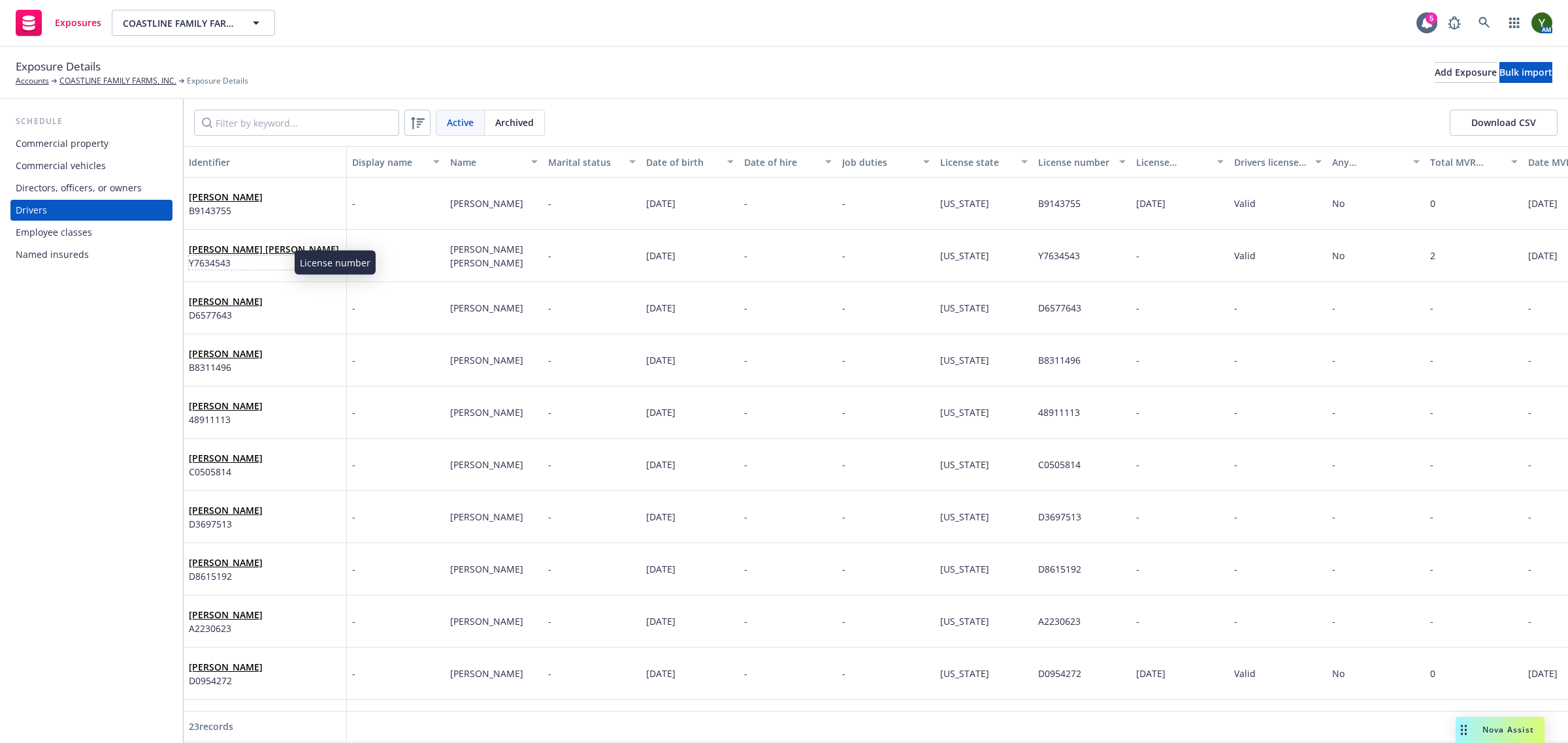
click at [261, 265] on span "Y7634543" at bounding box center [264, 263] width 150 height 14
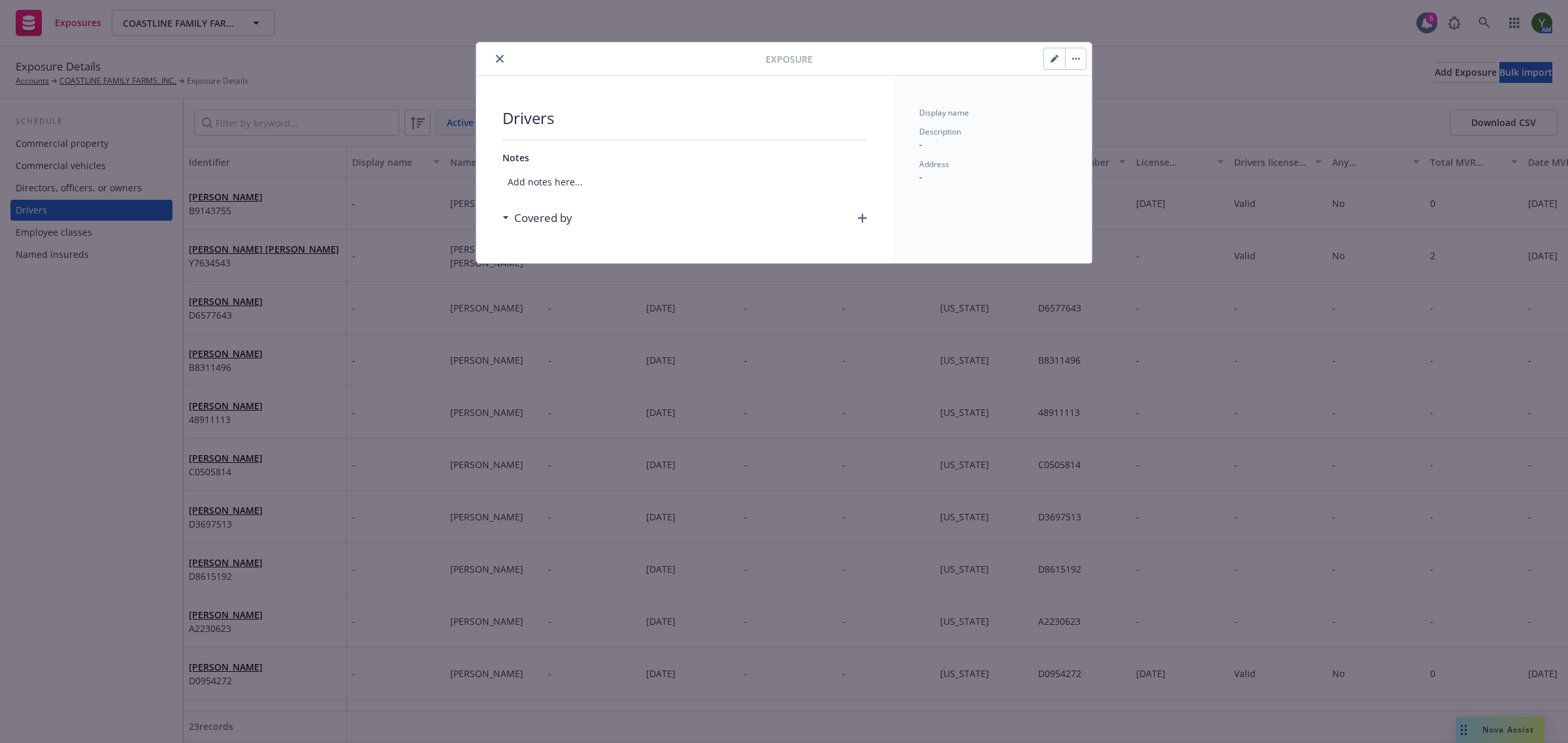
click at [497, 53] on button "close" at bounding box center [500, 59] width 15 height 15
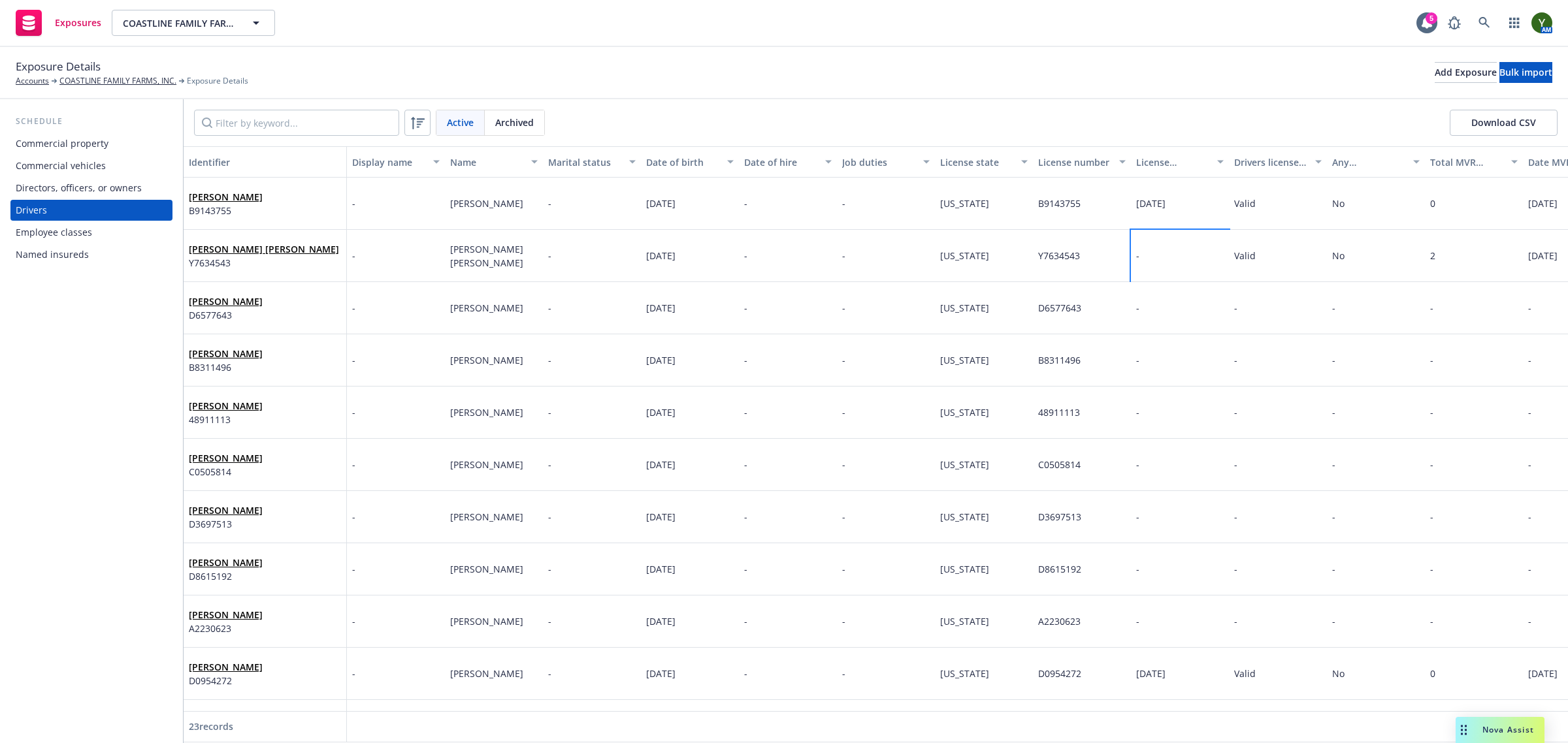
click at [1135, 246] on div "-" at bounding box center [1180, 256] width 98 height 53
click at [1140, 250] on div "-" at bounding box center [1180, 256] width 98 height 53
click at [1013, 198] on input "text" at bounding box center [1023, 201] width 145 height 25
select select "9"
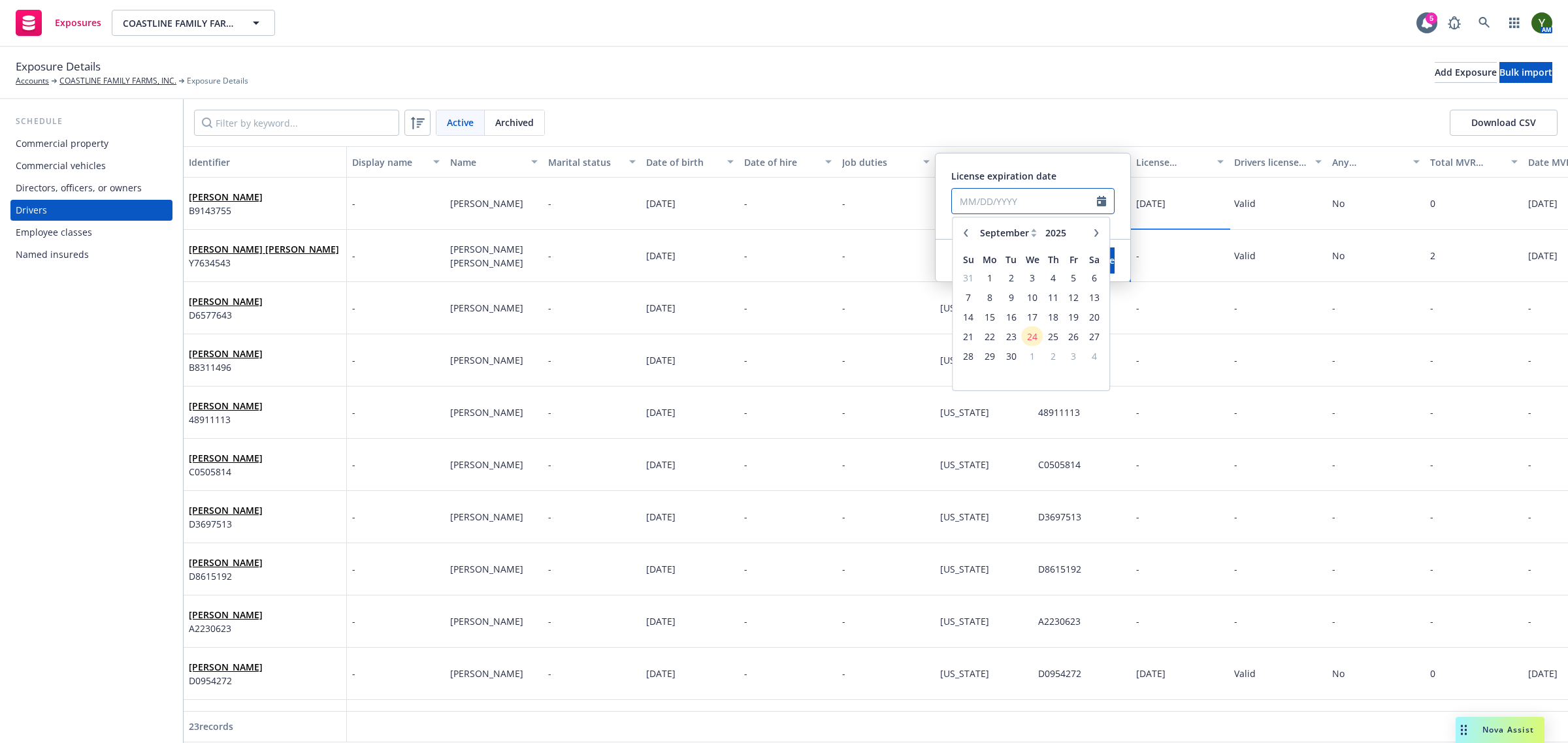
paste input "04/08/2029"
type input "04/08/2029"
click at [1083, 169] on div "License expiration date" at bounding box center [1033, 176] width 163 height 14
click at [1095, 255] on button "Save" at bounding box center [1105, 261] width 20 height 26
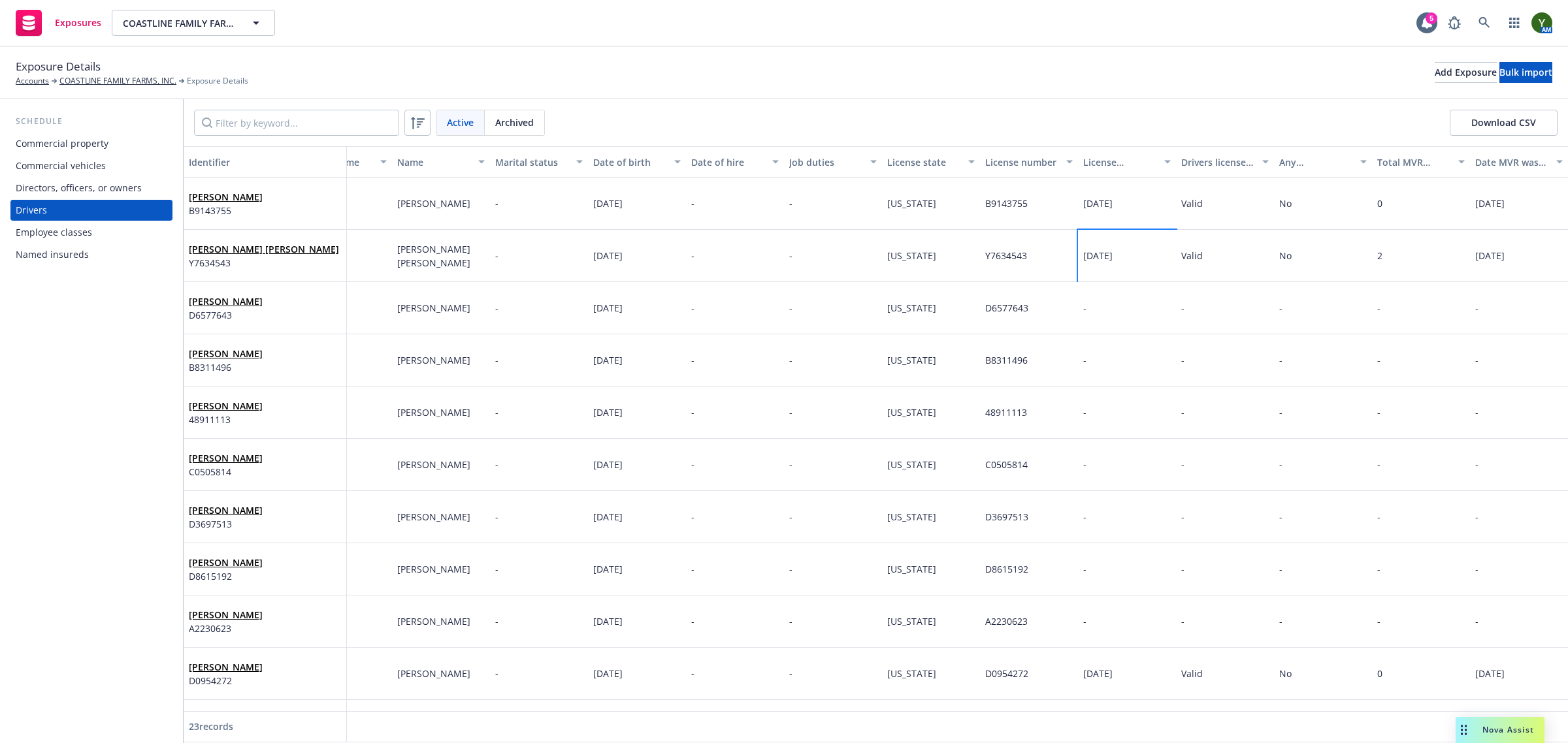
scroll to position [54, 65]
click at [1078, 241] on div "-" at bounding box center [1126, 254] width 98 height 53
click at [1083, 247] on span "-" at bounding box center [1085, 254] width 3 height 12
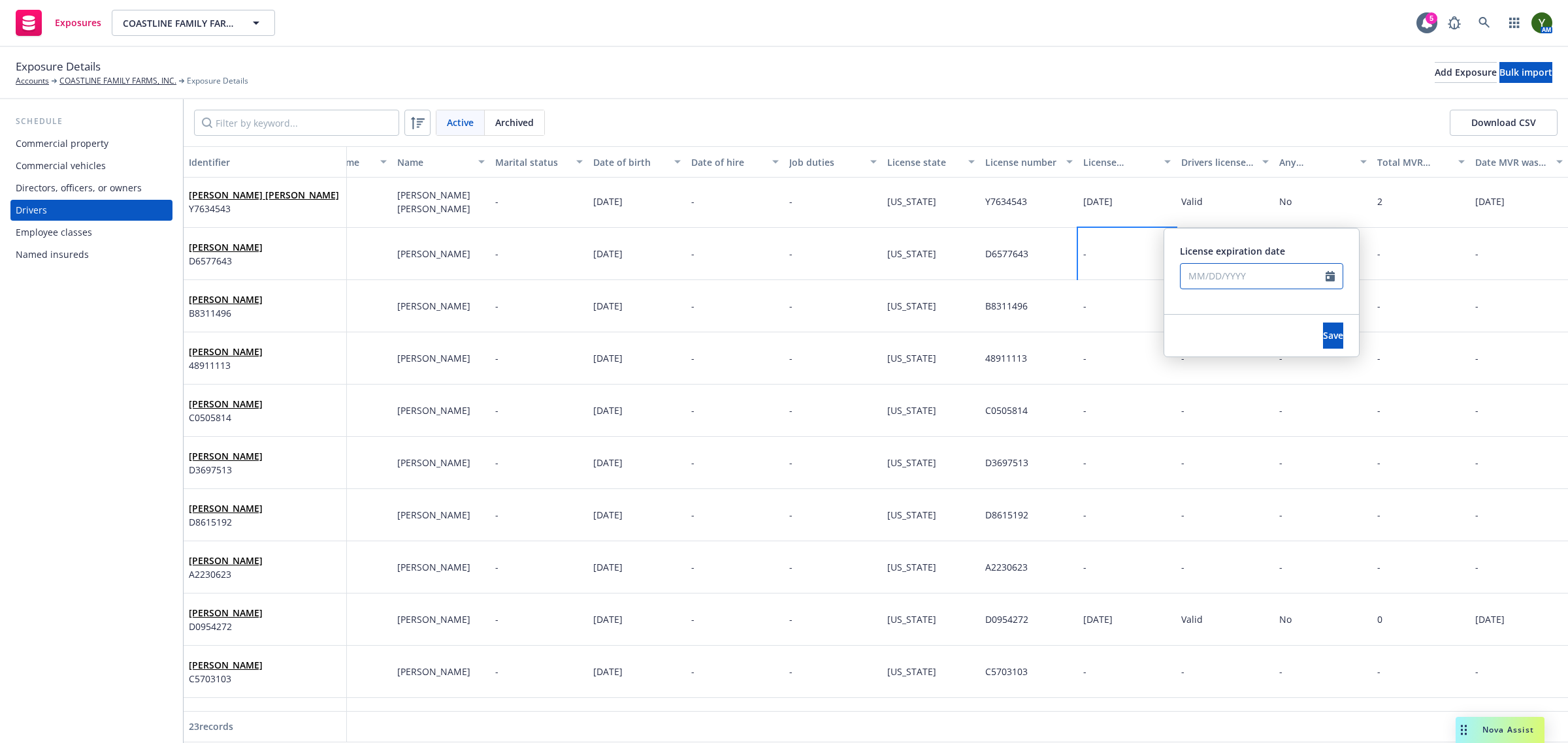
click at [1209, 279] on input "text" at bounding box center [1252, 276] width 145 height 25
select select "9"
paste input "08/24/2028"
type input "08/24/2028"
click at [1318, 246] on div "License expiration date" at bounding box center [1261, 251] width 163 height 14
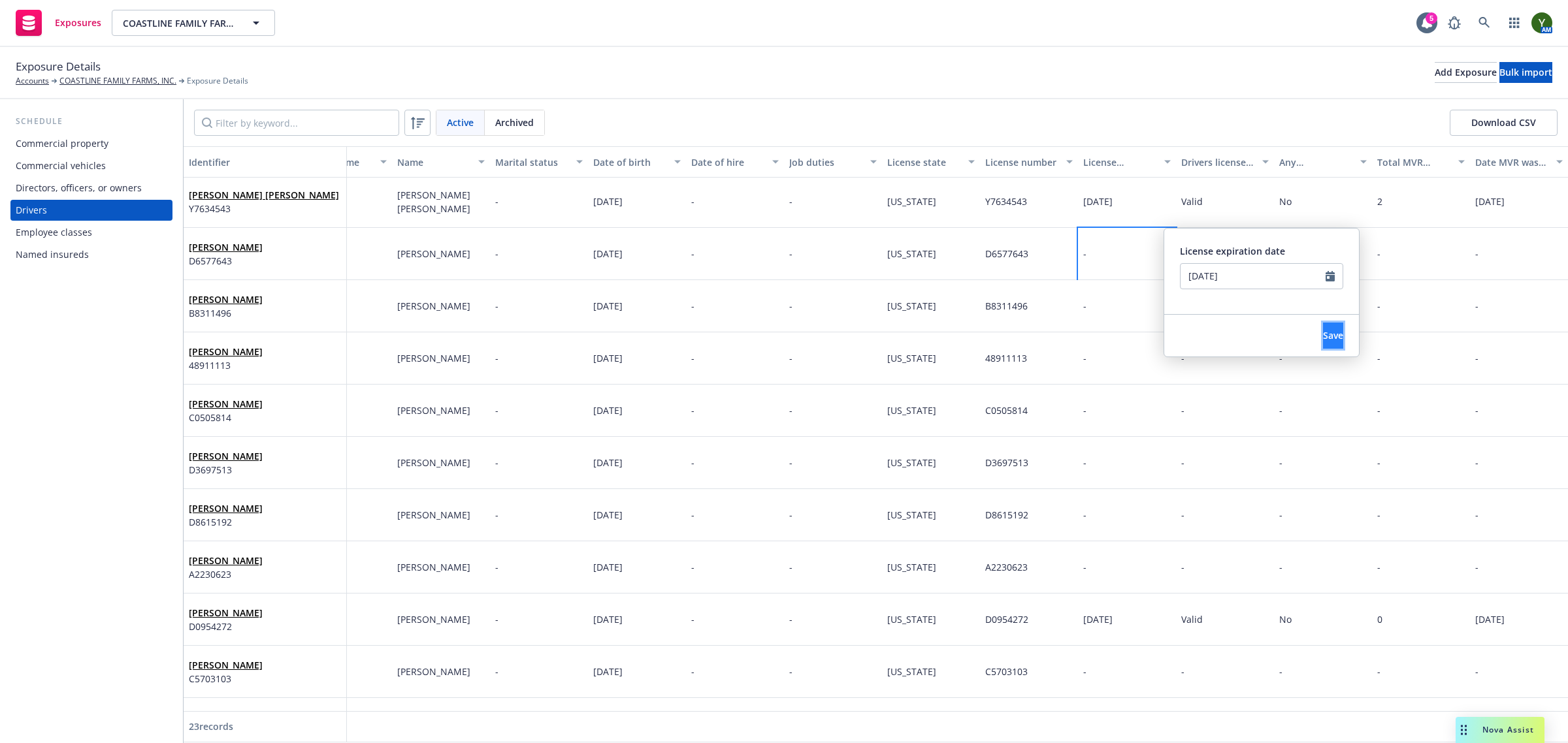
click at [1323, 329] on span "Save" at bounding box center [1333, 336] width 20 height 12
click at [1194, 255] on div "-" at bounding box center [1225, 254] width 98 height 53
click at [1192, 255] on div "-" at bounding box center [1225, 254] width 98 height 53
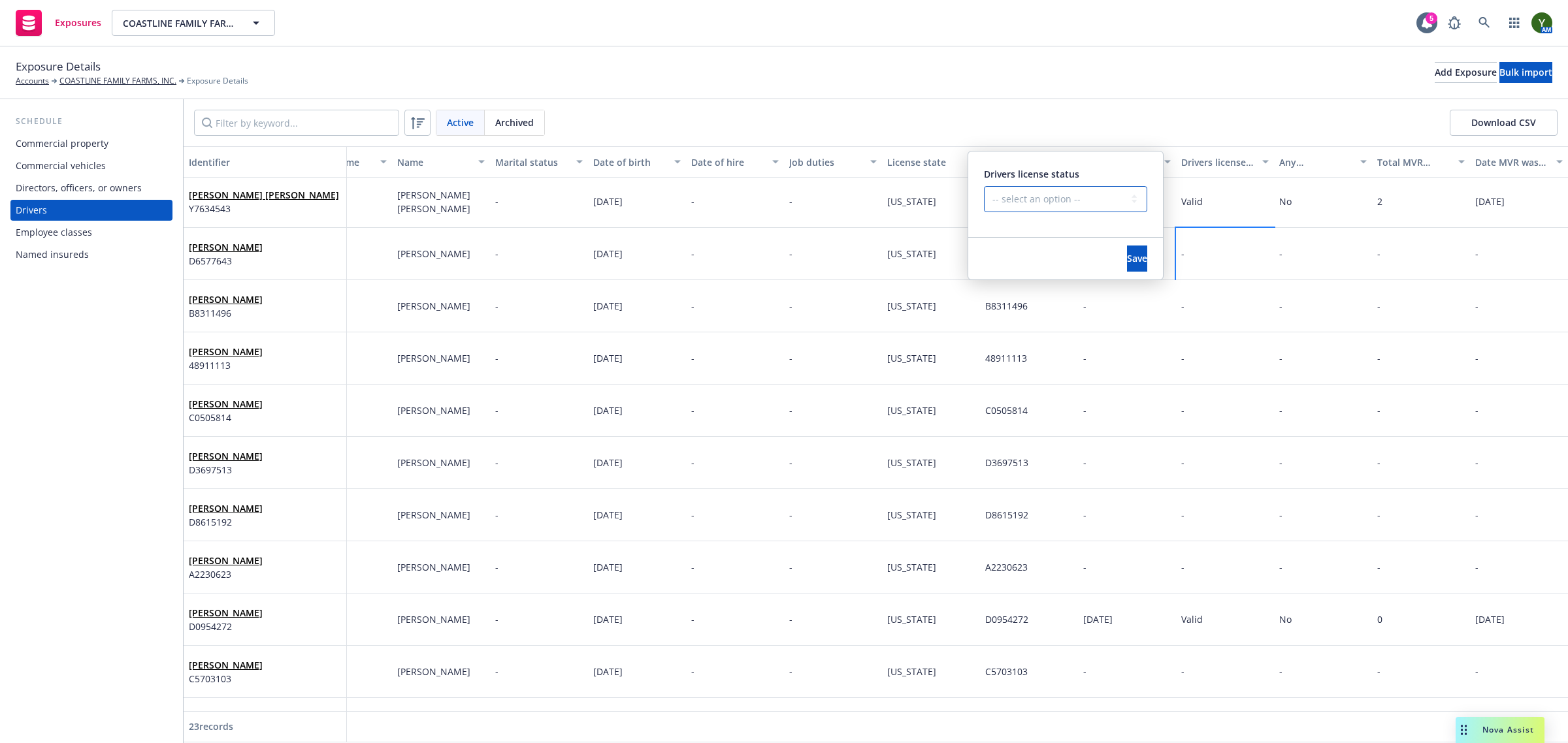
click at [1090, 200] on select "-- select an option -- Cancelled Denied Disqualified Expired Invalid Limited No…" at bounding box center [1065, 199] width 163 height 26
select select "VALID"
click at [984, 186] on select "-- select an option -- Cancelled Denied Disqualified Expired Invalid Limited No…" at bounding box center [1065, 199] width 163 height 26
click at [1133, 262] on button "Save" at bounding box center [1137, 259] width 20 height 26
click at [1284, 258] on div "-" at bounding box center [1323, 254] width 98 height 53
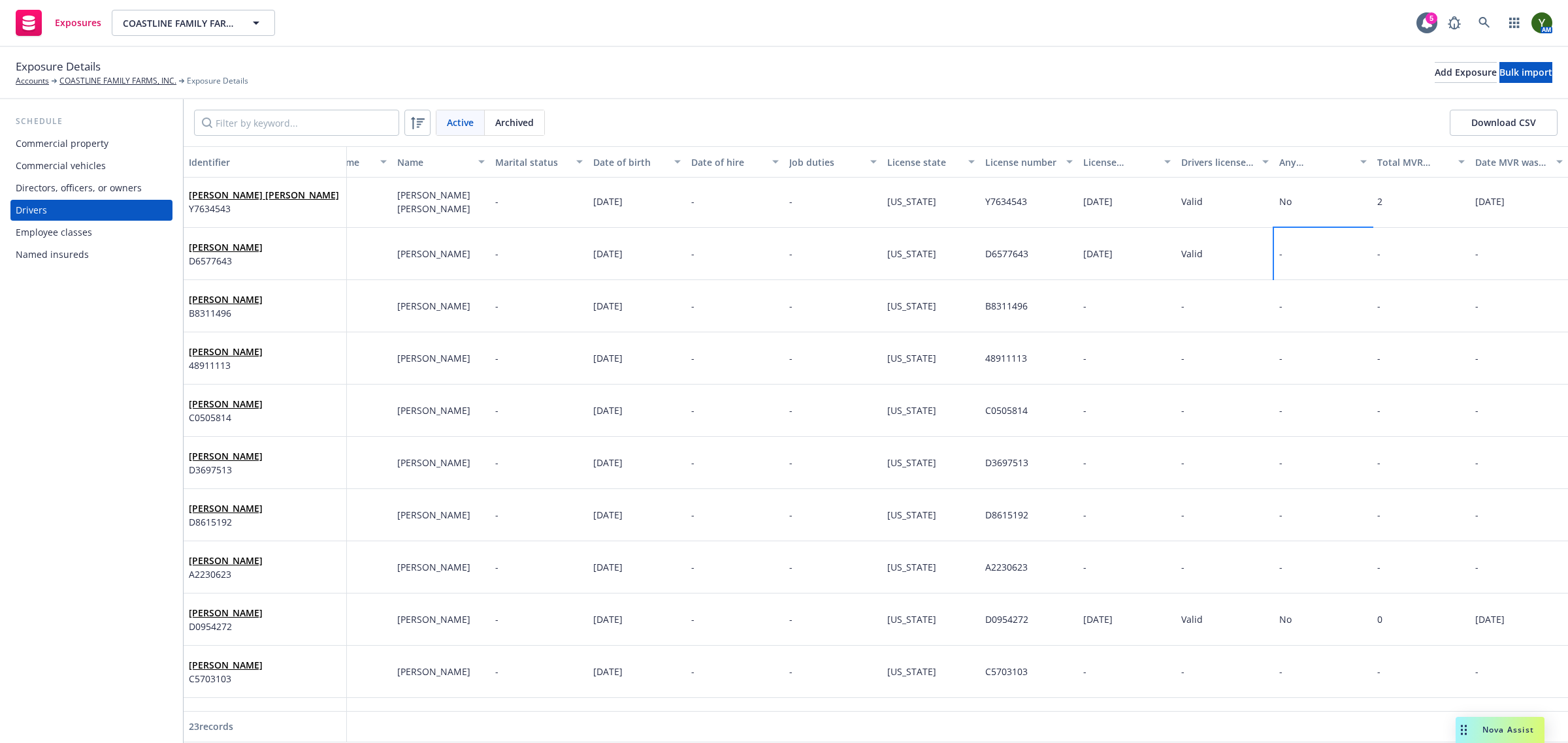
click at [1284, 258] on div "-" at bounding box center [1323, 254] width 98 height 53
click at [1163, 196] on select "-- select an option -- Unknown Yes No" at bounding box center [1163, 199] width 163 height 26
select select "NO"
click at [1082, 186] on select "-- select an option -- Unknown Yes No" at bounding box center [1163, 199] width 163 height 26
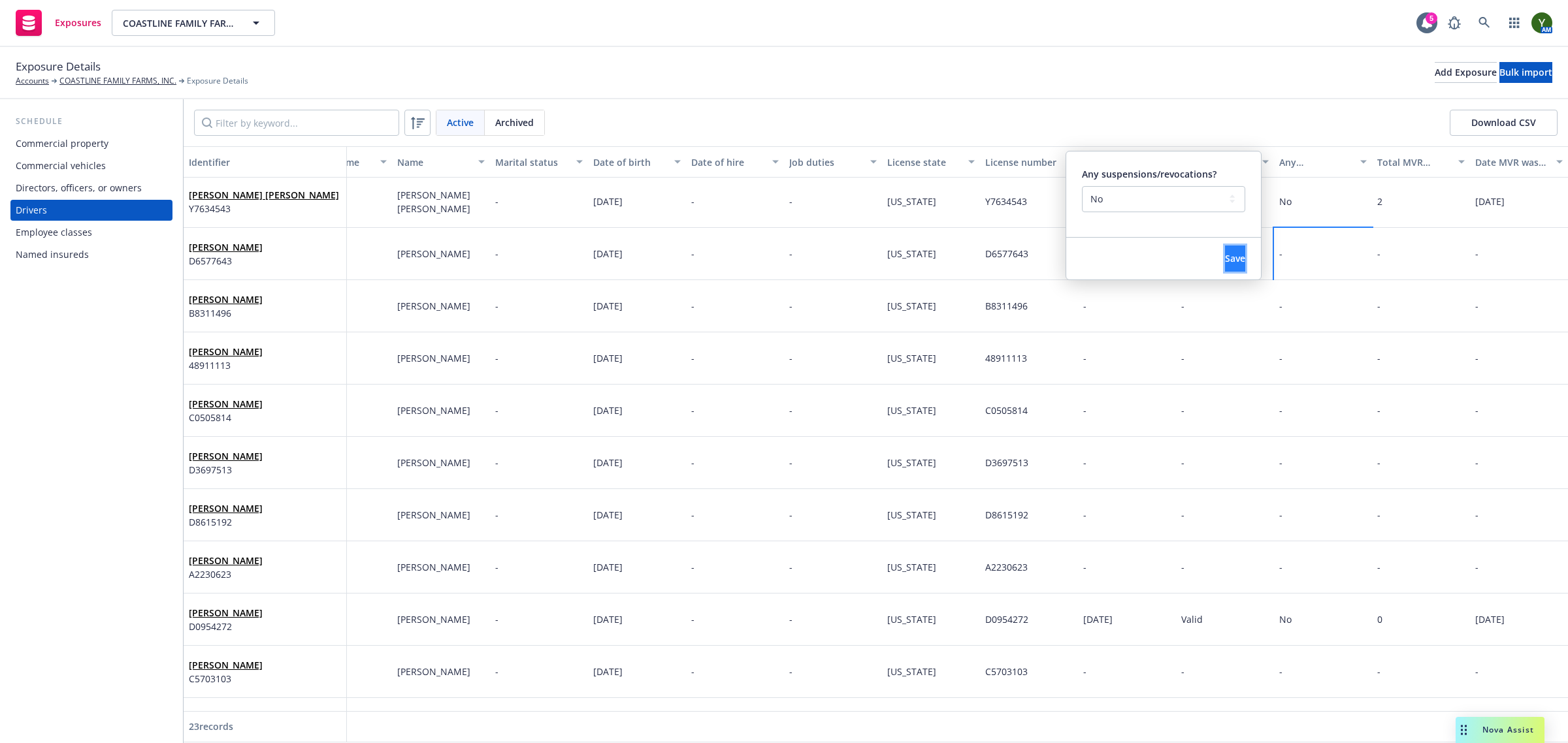
click at [1225, 254] on span "Save" at bounding box center [1235, 258] width 20 height 12
click at [1372, 246] on div "-" at bounding box center [1421, 254] width 98 height 53
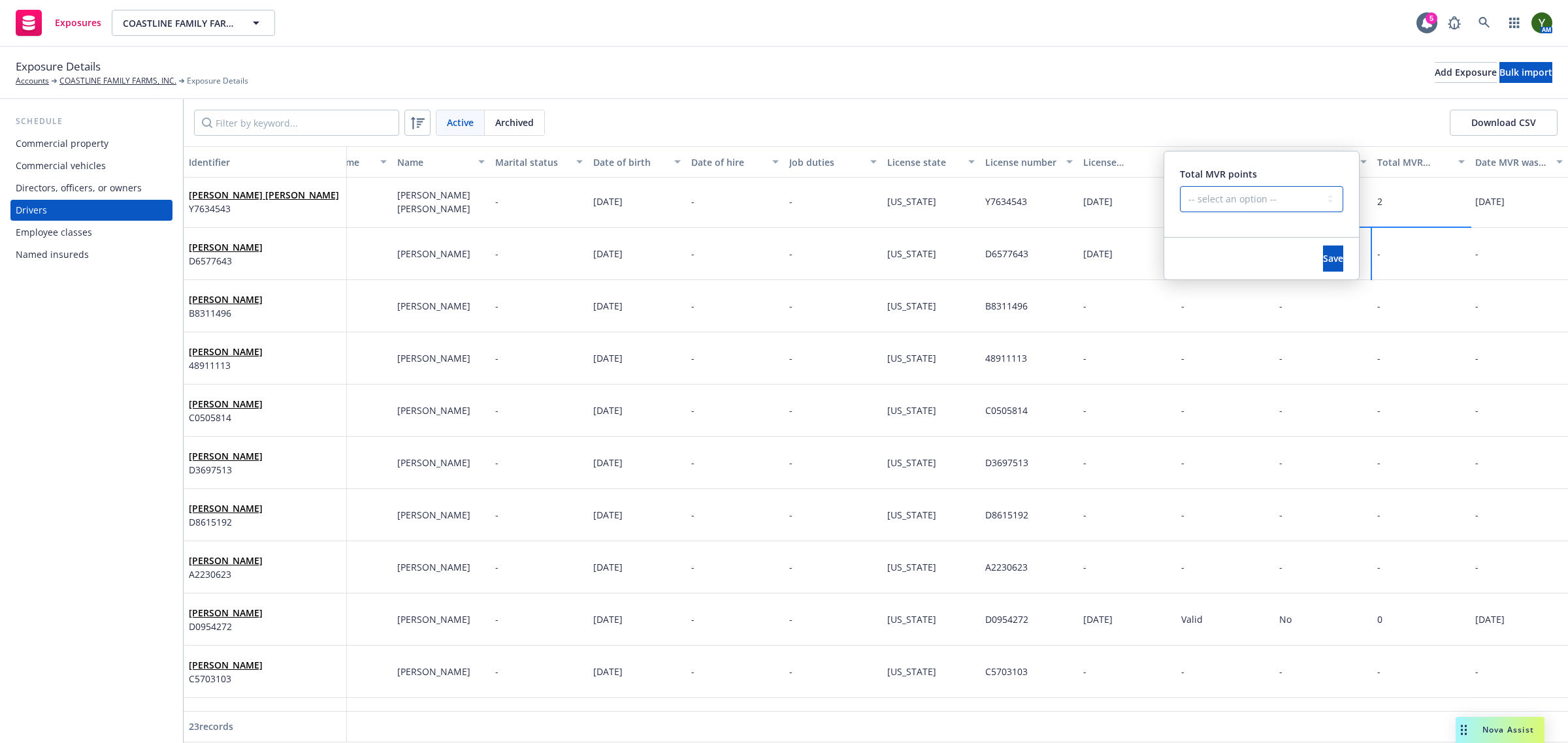
click at [1262, 199] on select "-- select an option -- 0 1 2 3 4 5+ N/A" at bounding box center [1261, 199] width 163 height 26
select select "ZERO"
click at [1180, 186] on select "-- select an option -- 0 1 2 3 4 5+ N/A" at bounding box center [1261, 199] width 163 height 26
click at [1323, 258] on span "Save" at bounding box center [1333, 258] width 20 height 12
click at [1499, 269] on div "-" at bounding box center [1518, 254] width 98 height 53
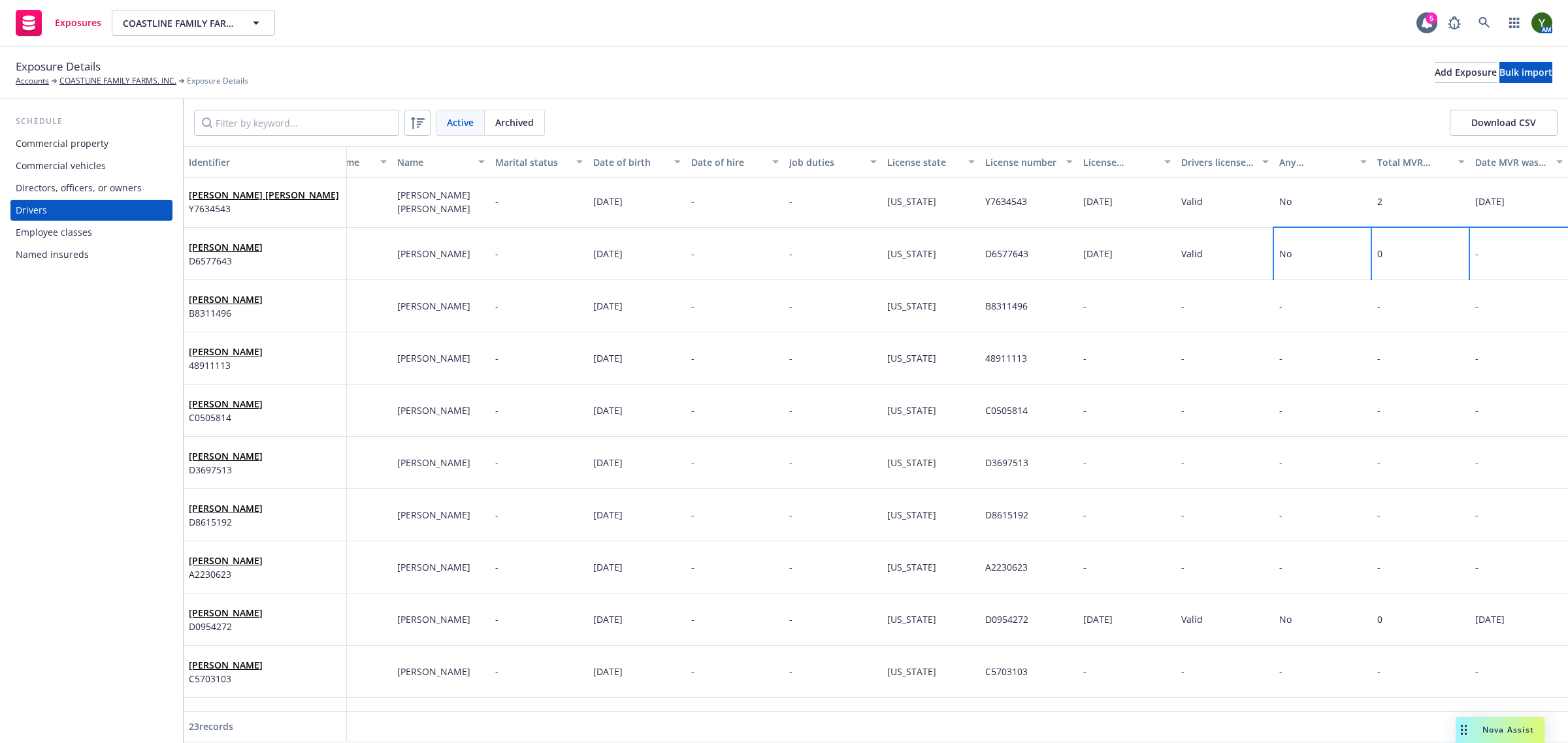
click at [1499, 269] on div "-" at bounding box center [1518, 254] width 98 height 53
click at [1364, 201] on input "text" at bounding box center [1351, 199] width 145 height 25
select select "9"
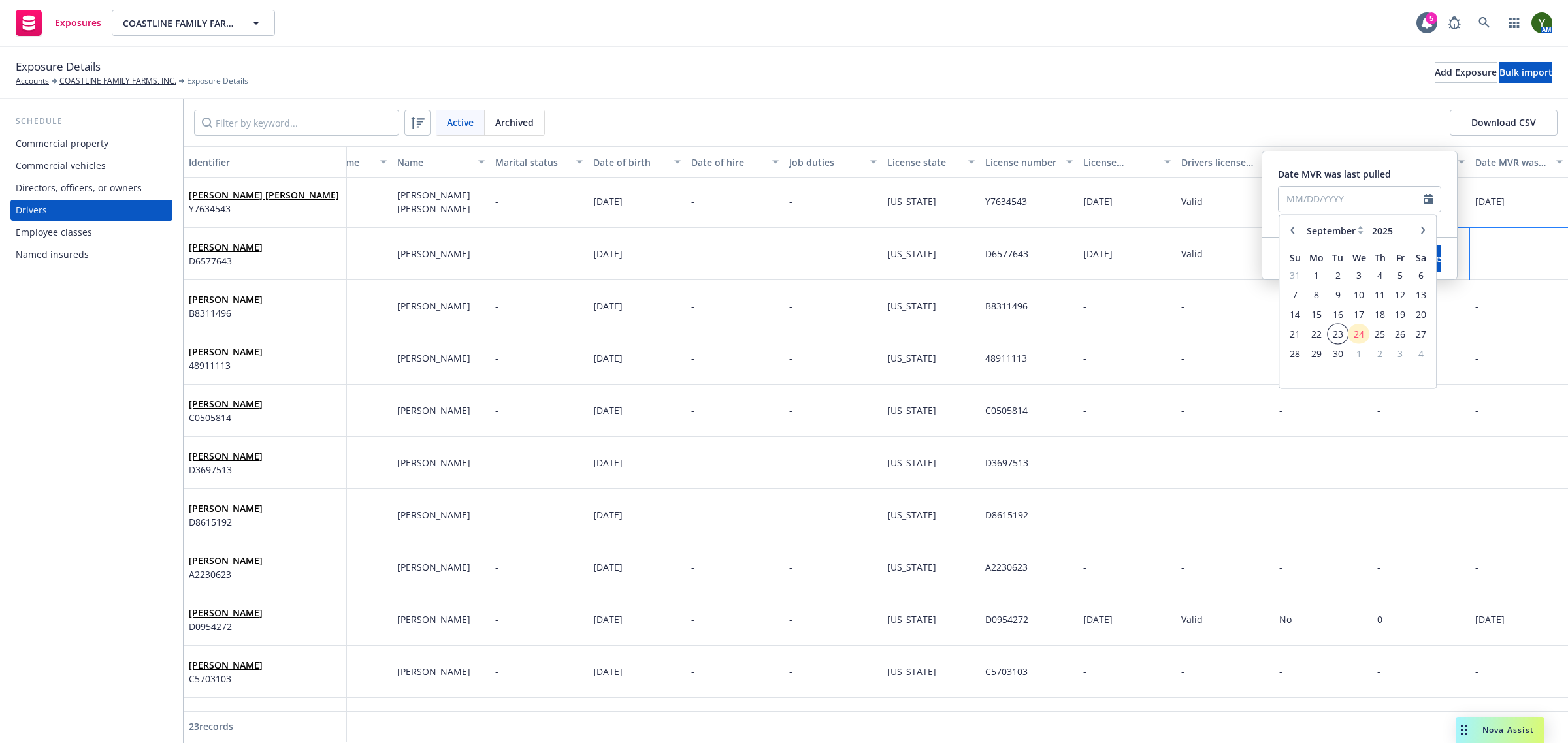
click at [1339, 329] on span "23" at bounding box center [1337, 333] width 18 height 16
type input "09/23/2025"
click at [1421, 258] on span "Save" at bounding box center [1431, 258] width 20 height 12
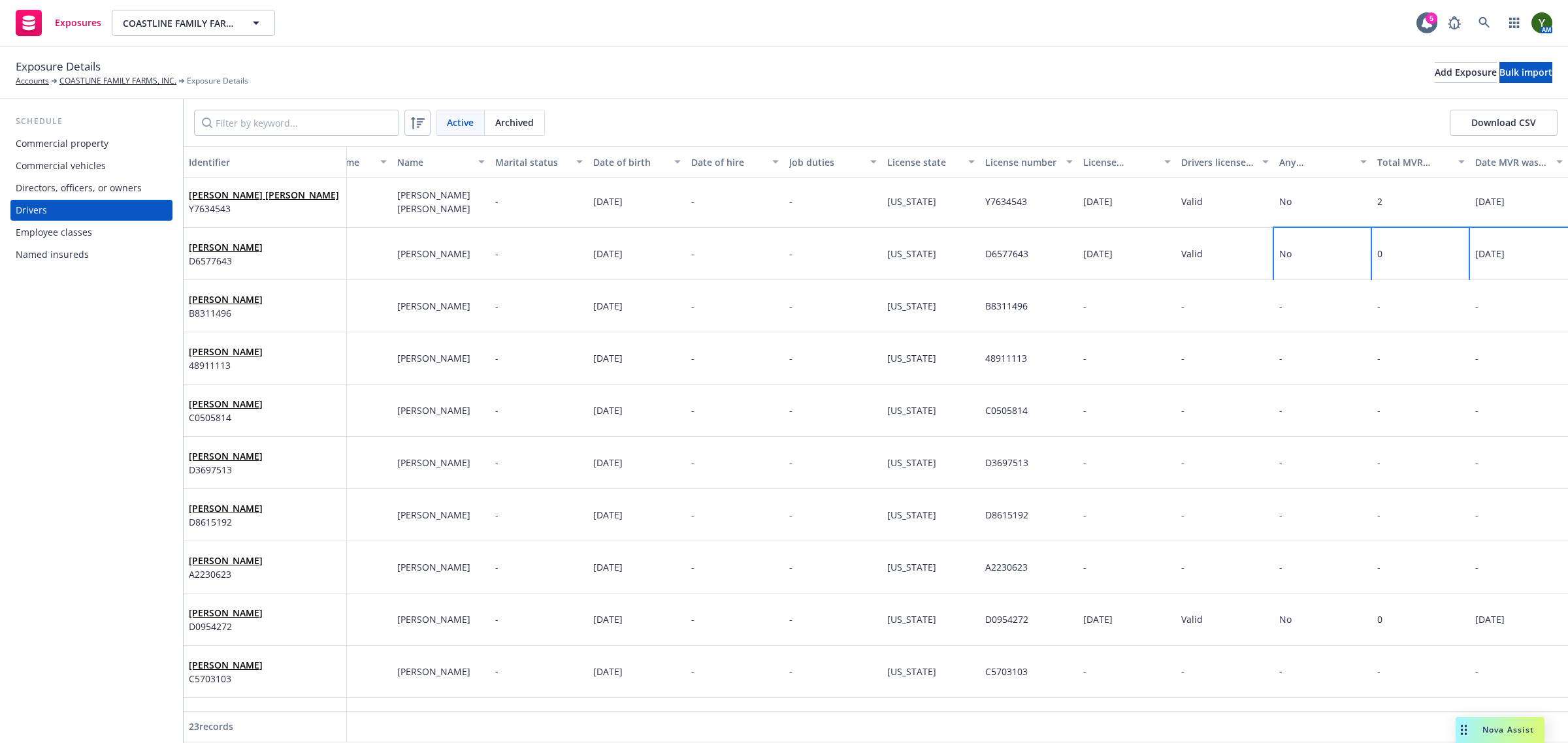
click at [1223, 70] on div "Exposure Details Accounts COASTLINE FAMILY FARMS, INC. Exposure Details Add Exp…" at bounding box center [784, 72] width 1536 height 29
click at [1083, 305] on div "-" at bounding box center [1126, 306] width 98 height 53
select select "9"
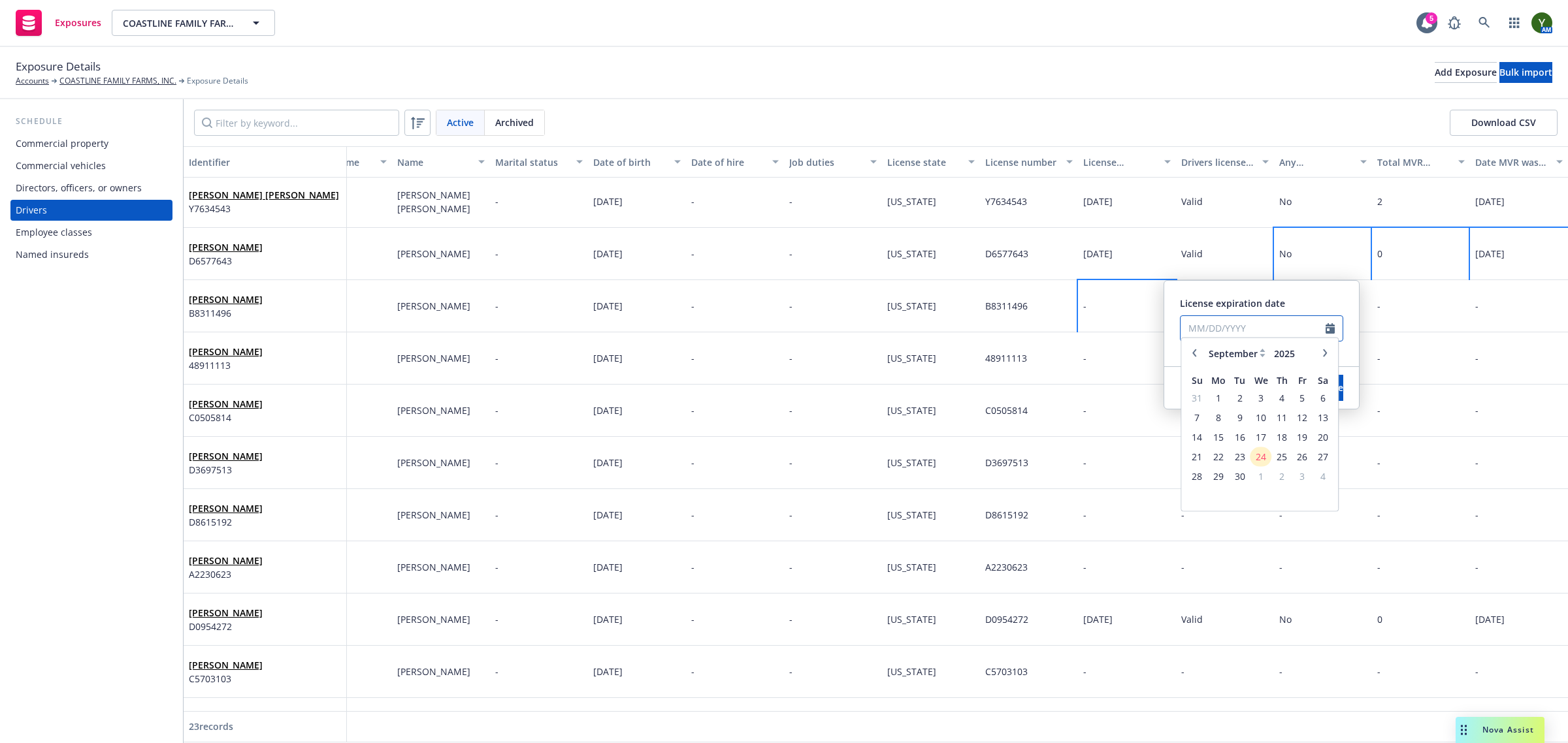
click at [1206, 329] on input "text" at bounding box center [1252, 329] width 145 height 25
paste input "06/10/2028"
type input "06/10/2028"
click at [1205, 298] on span "License expiration date" at bounding box center [1232, 303] width 105 height 12
click at [1323, 394] on button "Save" at bounding box center [1333, 388] width 20 height 26
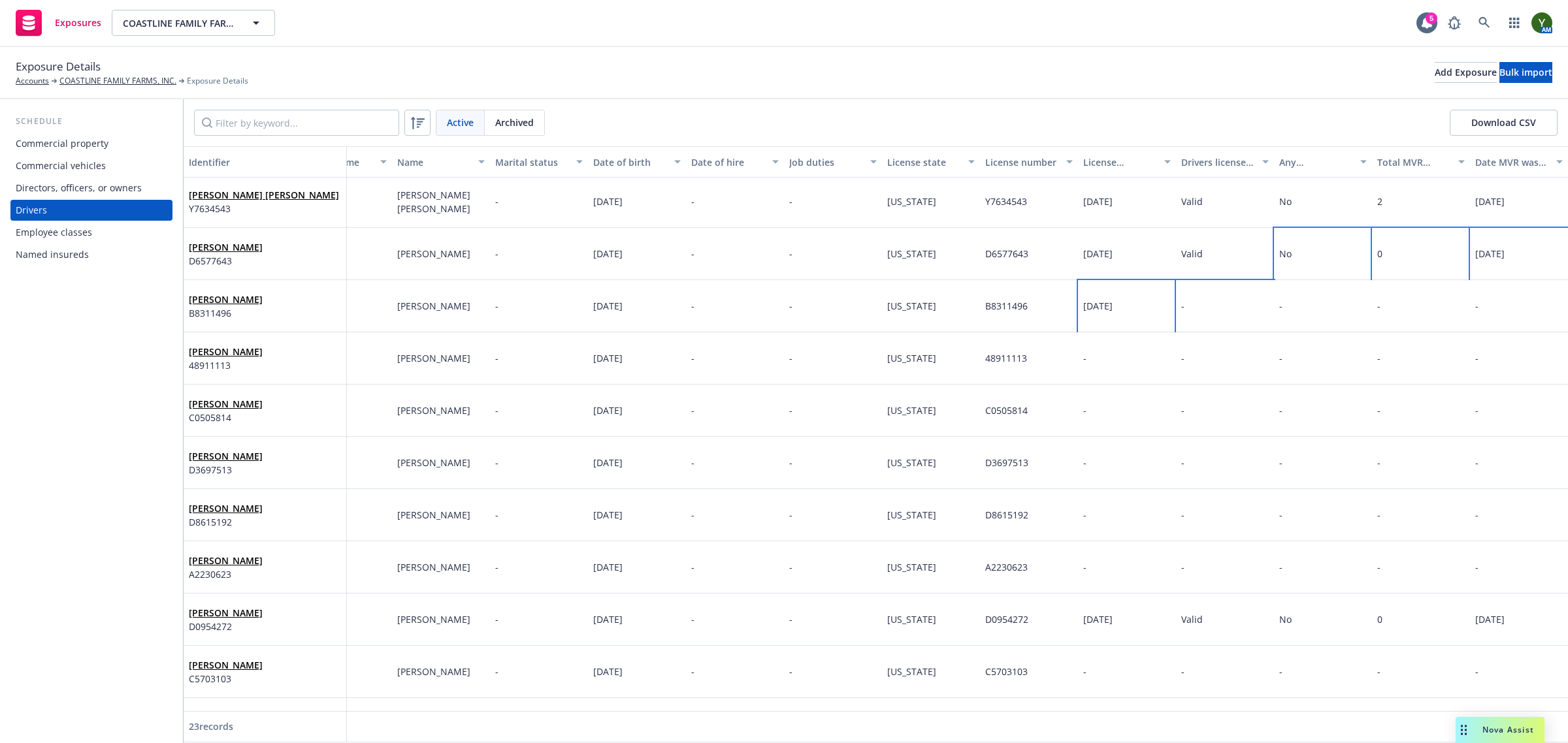
click at [1208, 314] on div "-" at bounding box center [1225, 306] width 98 height 53
click at [1079, 252] on select "-- select an option -- Cancelled Denied Disqualified Expired Invalid Limited No…" at bounding box center [1065, 251] width 163 height 26
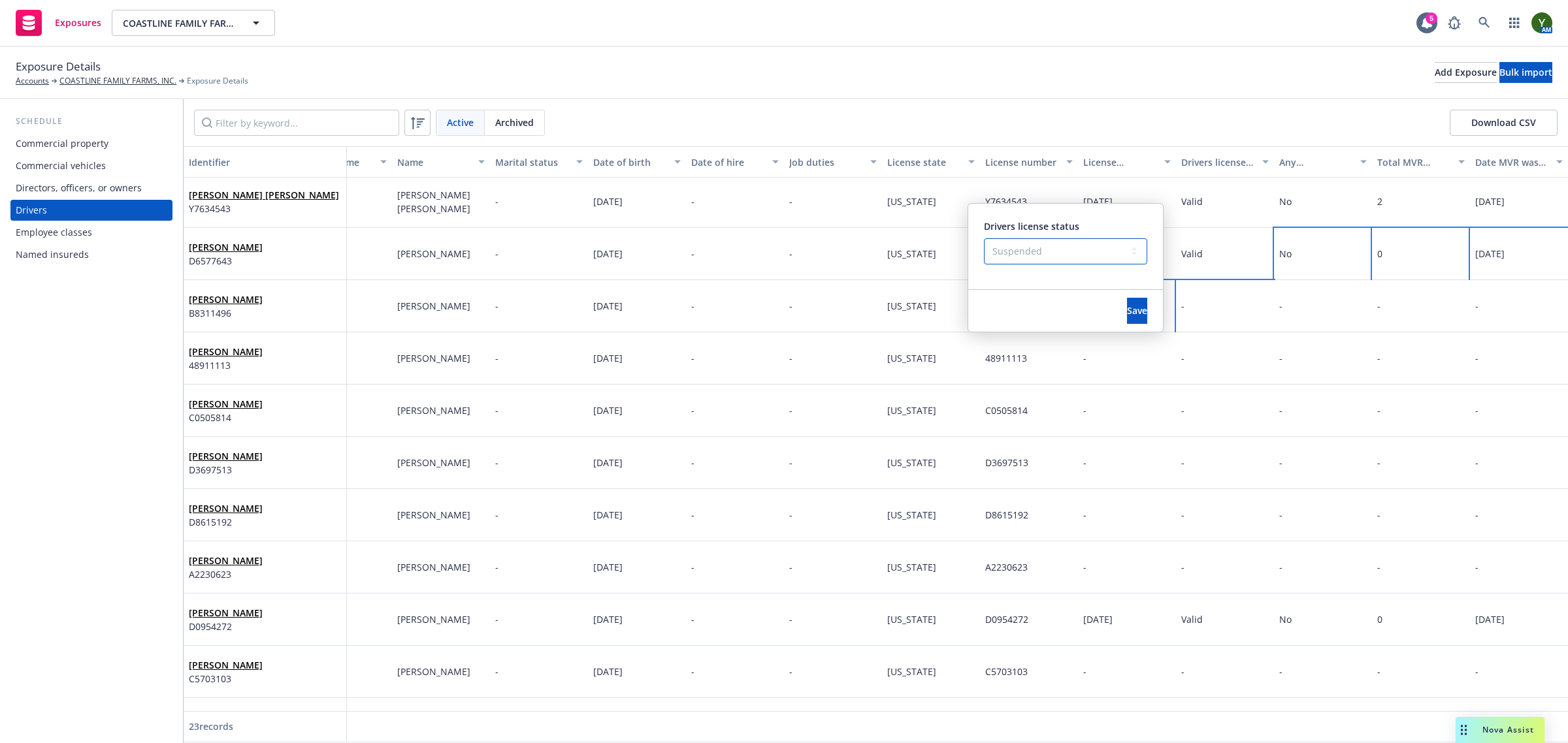
click at [984, 238] on select "-- select an option -- Cancelled Denied Disqualified Expired Invalid Limited No…" at bounding box center [1065, 251] width 163 height 26
drag, startPoint x: 1073, startPoint y: 253, endPoint x: 1070, endPoint y: 263, distance: 10.4
click at [1073, 253] on select "-- select an option -- Cancelled Denied Disqualified Expired Invalid Limited No…" at bounding box center [1065, 251] width 163 height 26
select select "VALID"
click at [984, 238] on select "-- select an option -- Cancelled Denied Disqualified Expired Invalid Limited No…" at bounding box center [1065, 251] width 163 height 26
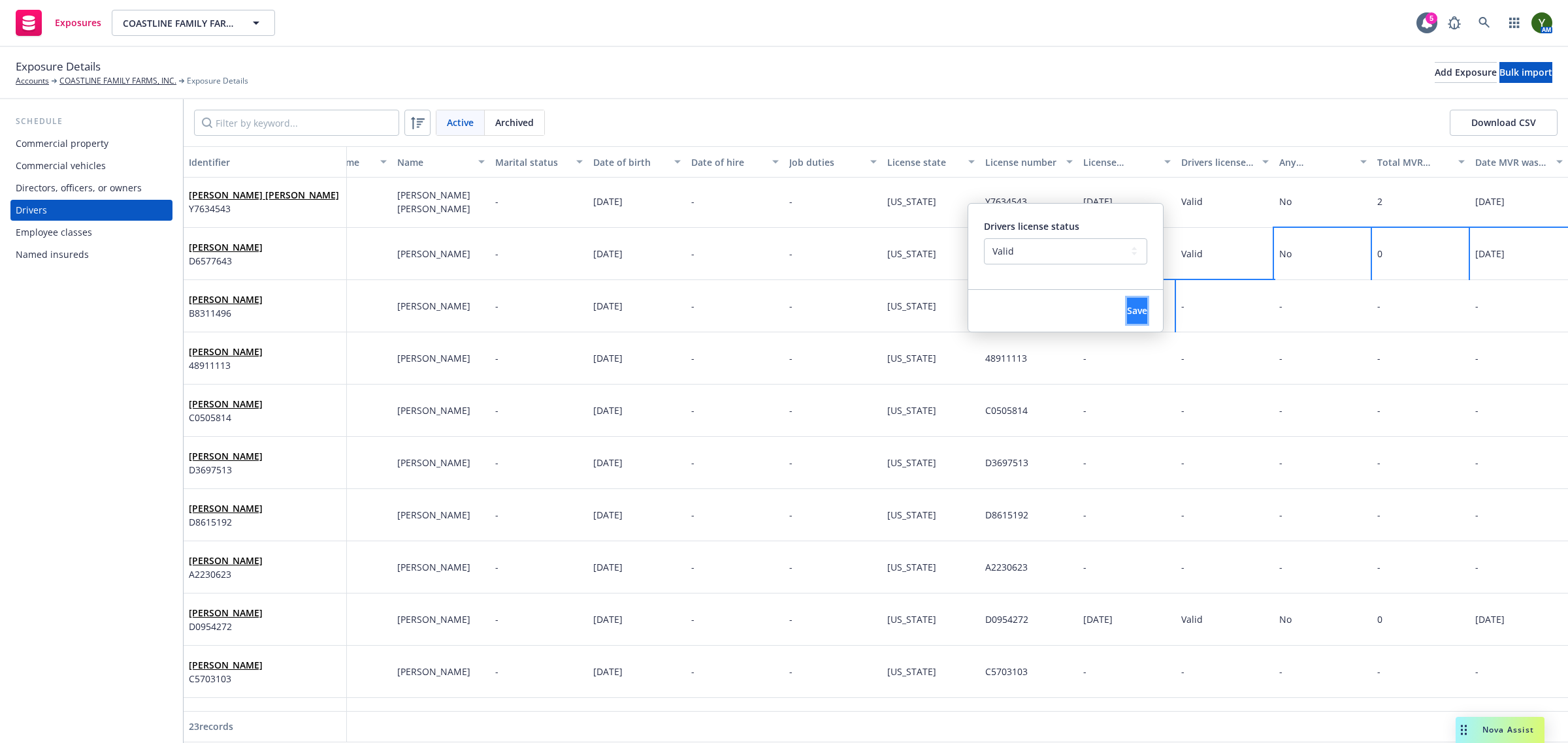
click at [1127, 311] on span "Save" at bounding box center [1137, 311] width 20 height 12
click at [1177, 358] on div "-" at bounding box center [1225, 359] width 98 height 53
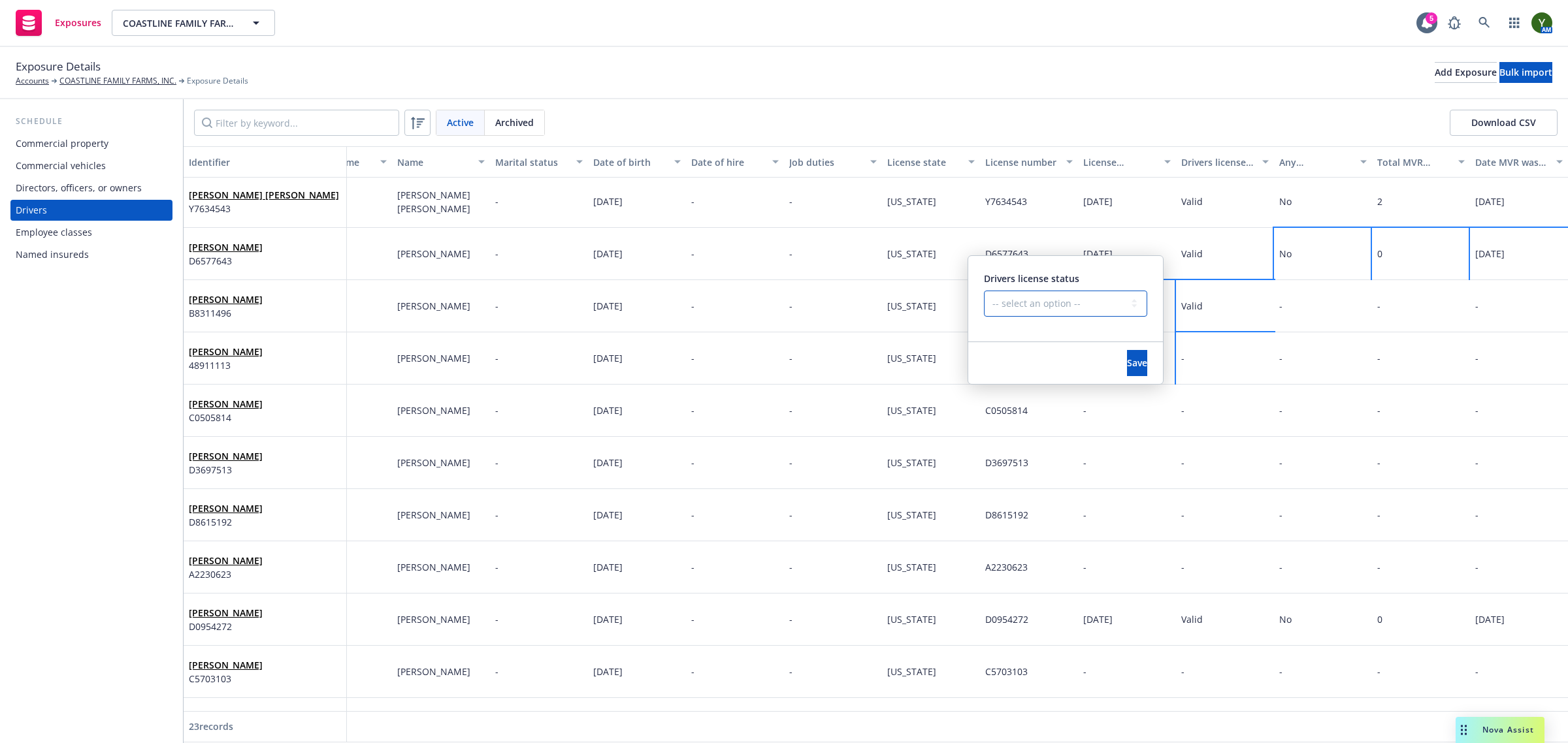
click at [1080, 300] on select "-- select an option -- Cancelled Denied Disqualified Expired Invalid Limited No…" at bounding box center [1065, 304] width 163 height 26
select select "VALID"
click at [984, 291] on select "-- select an option -- Cancelled Denied Disqualified Expired Invalid Limited No…" at bounding box center [1065, 304] width 163 height 26
click at [1127, 364] on span "Save" at bounding box center [1137, 363] width 20 height 12
click at [1194, 397] on div "-" at bounding box center [1225, 411] width 98 height 53
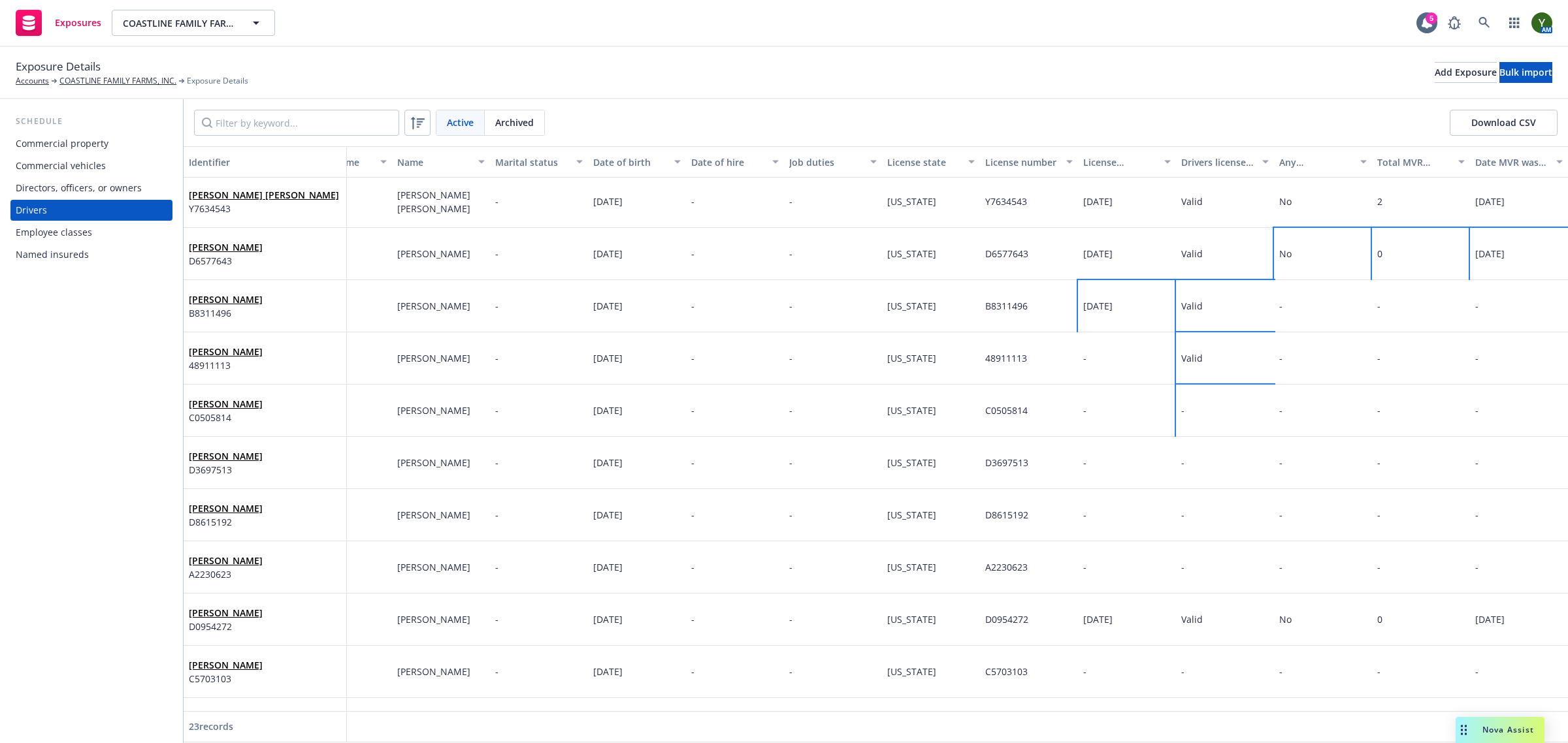
click at [1201, 405] on div "-" at bounding box center [1225, 411] width 98 height 53
click at [1193, 403] on div "-" at bounding box center [1225, 411] width 98 height 53
click at [1061, 339] on div "Drivers license status -- select an option -- Cancelled Denied Disqualified Exp…" at bounding box center [1065, 355] width 163 height 62
click at [1044, 351] on select "-- select an option -- Cancelled Denied Disqualified Expired Invalid Limited No…" at bounding box center [1065, 356] width 163 height 26
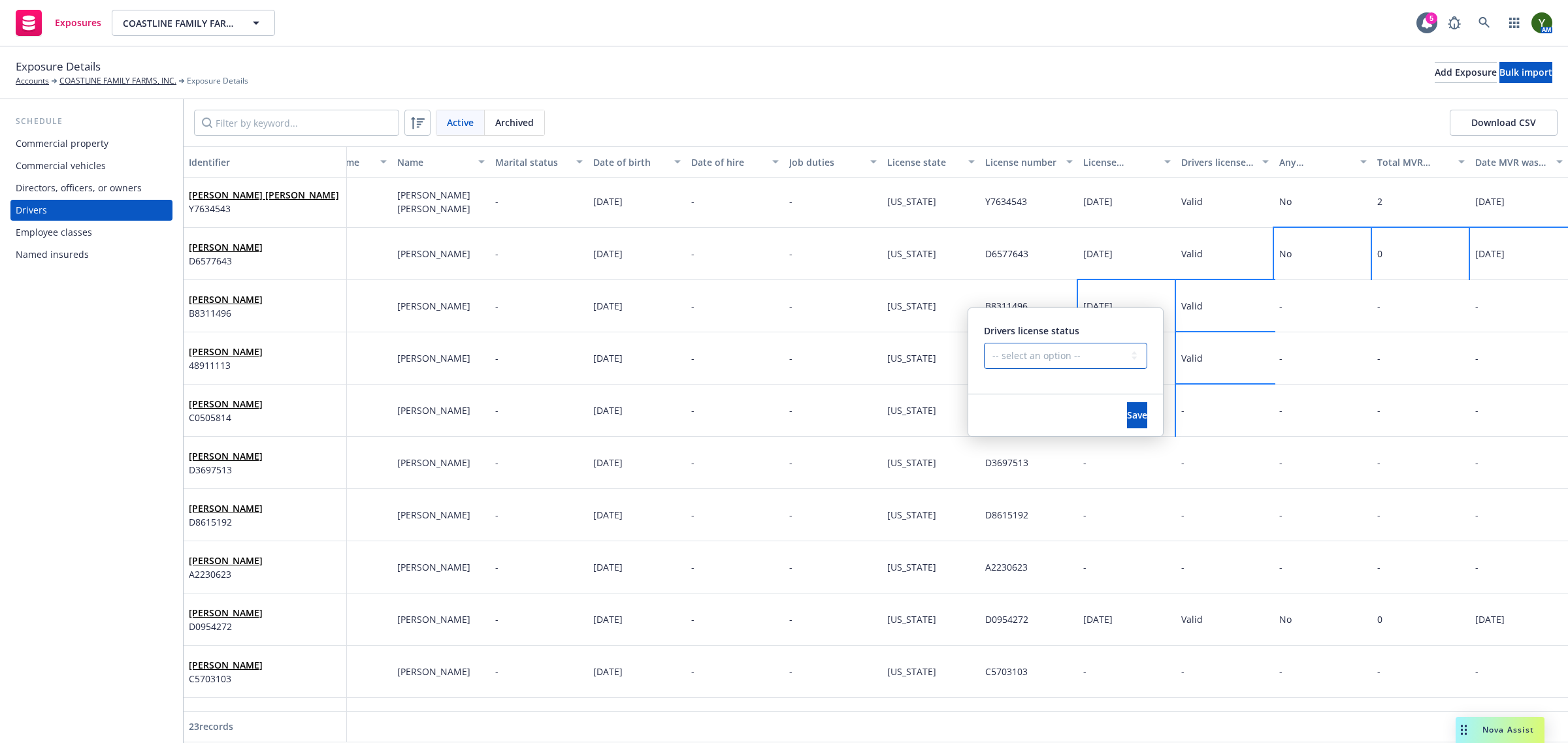
select select "VALID"
click at [984, 343] on select "-- select an option -- Cancelled Denied Disqualified Expired Invalid Limited No…" at bounding box center [1065, 356] width 163 height 26
click at [1130, 412] on button "Save" at bounding box center [1137, 415] width 20 height 26
click at [1180, 464] on div "-" at bounding box center [1225, 463] width 98 height 53
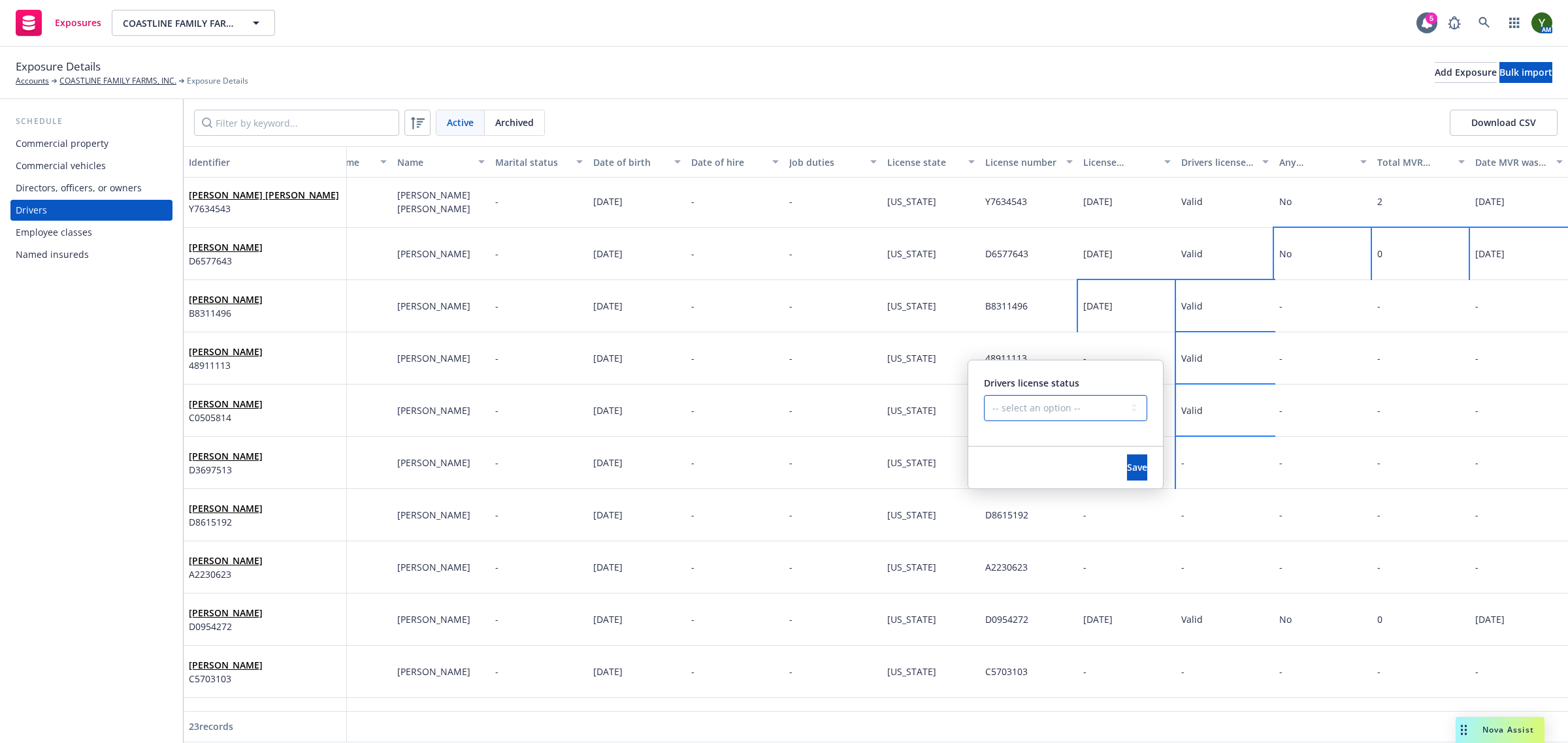
click at [1077, 404] on select "-- select an option -- Cancelled Denied Disqualified Expired Invalid Limited No…" at bounding box center [1065, 408] width 163 height 26
select select "VALID"
click at [984, 395] on select "-- select an option -- Cancelled Denied Disqualified Expired Invalid Limited No…" at bounding box center [1065, 408] width 163 height 26
click at [1127, 465] on span "Save" at bounding box center [1137, 467] width 20 height 12
click at [1191, 502] on div "-" at bounding box center [1225, 516] width 98 height 53
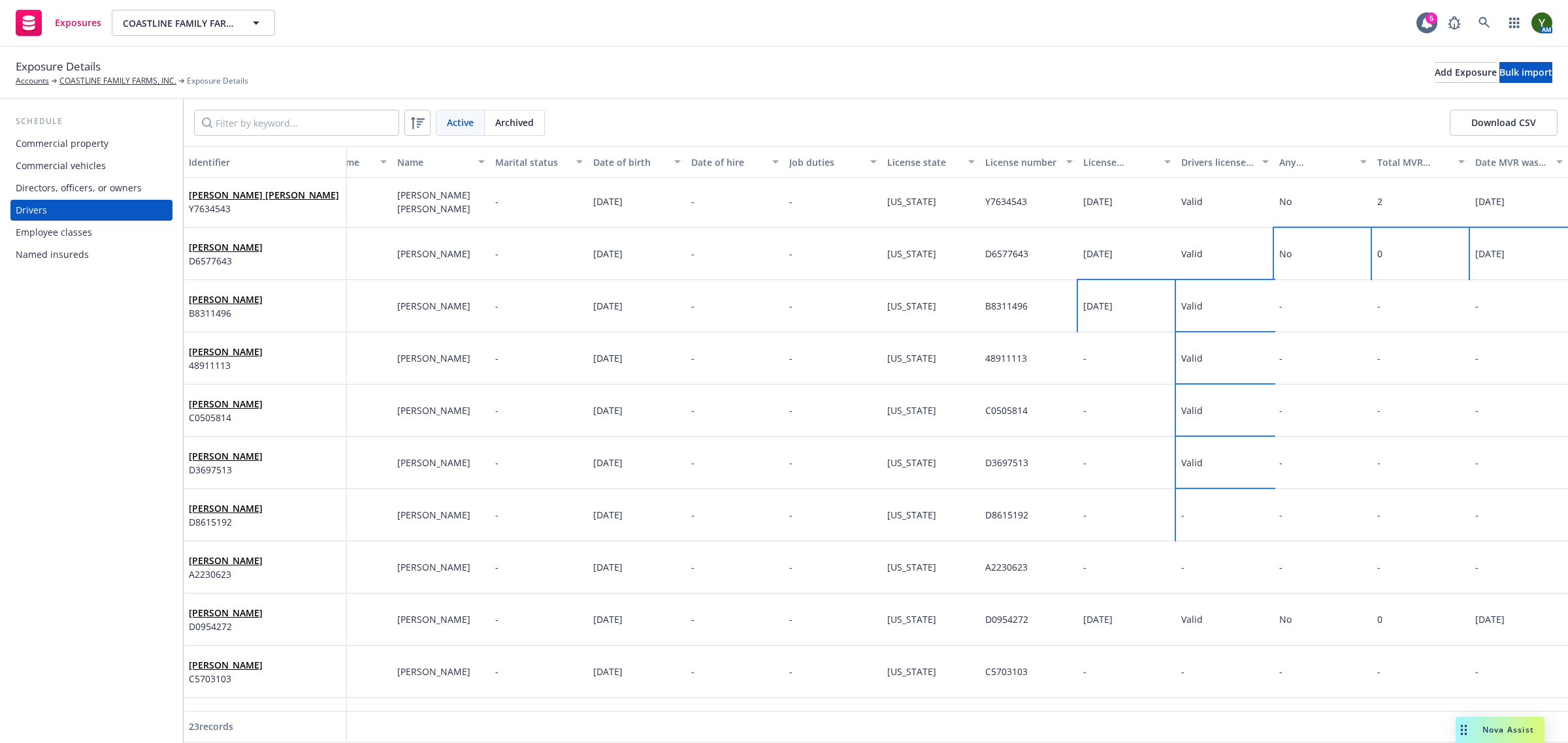
click at [1176, 506] on div "-" at bounding box center [1225, 516] width 98 height 53
click at [1176, 507] on div "-" at bounding box center [1225, 516] width 98 height 53
click at [1176, 507] on div "- Drivers license status -- select an option -- Cancelled Denied Disqualified E…" at bounding box center [1225, 516] width 98 height 53
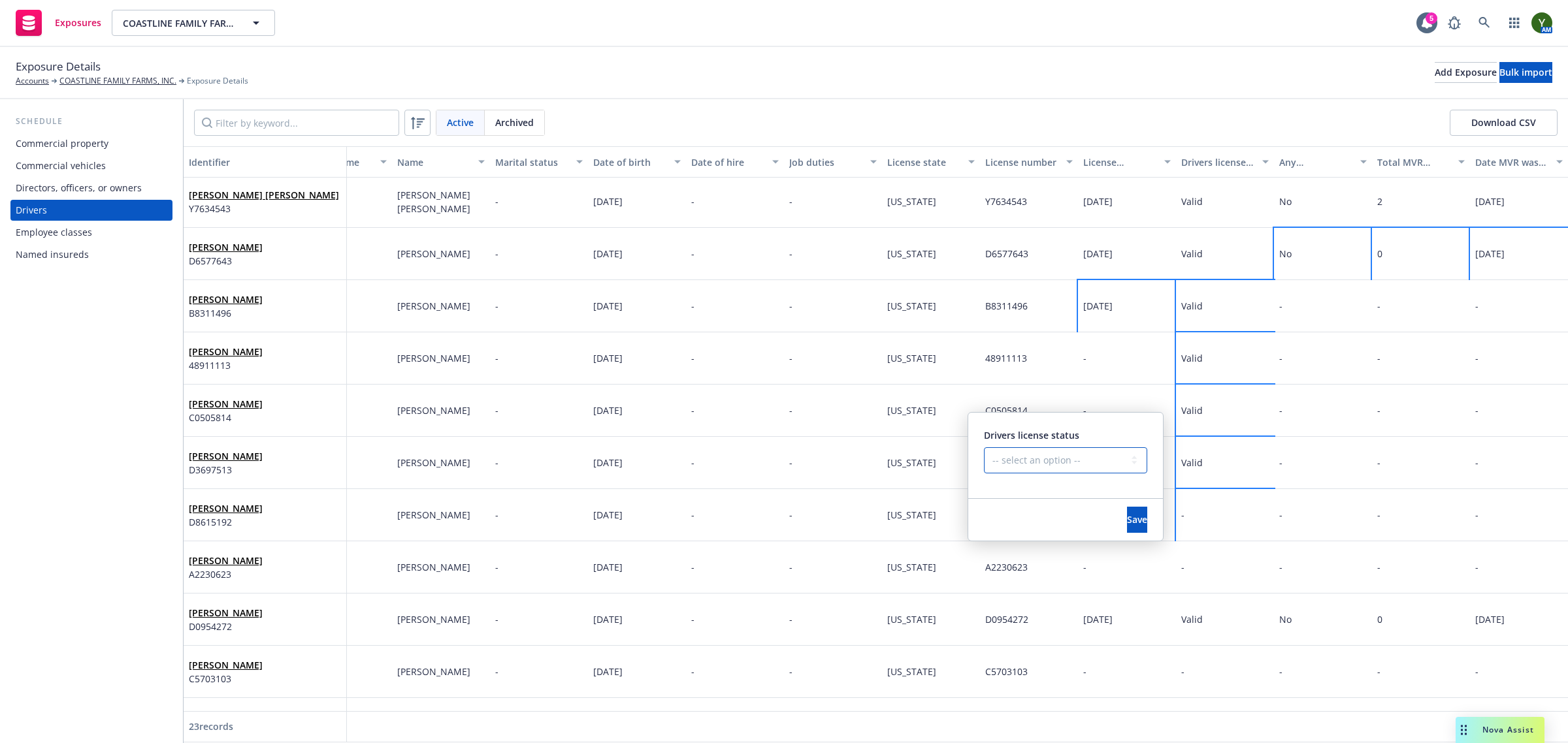
drag, startPoint x: 1070, startPoint y: 462, endPoint x: 1061, endPoint y: 490, distance: 29.4
click at [1070, 462] on select "-- select an option -- Cancelled Denied Disqualified Expired Invalid Limited No…" at bounding box center [1065, 461] width 163 height 26
select select "VALID"
click at [984, 448] on select "-- select an option -- Cancelled Denied Disqualified Expired Invalid Limited No…" at bounding box center [1065, 461] width 163 height 26
click at [1127, 508] on button "Save" at bounding box center [1137, 520] width 20 height 26
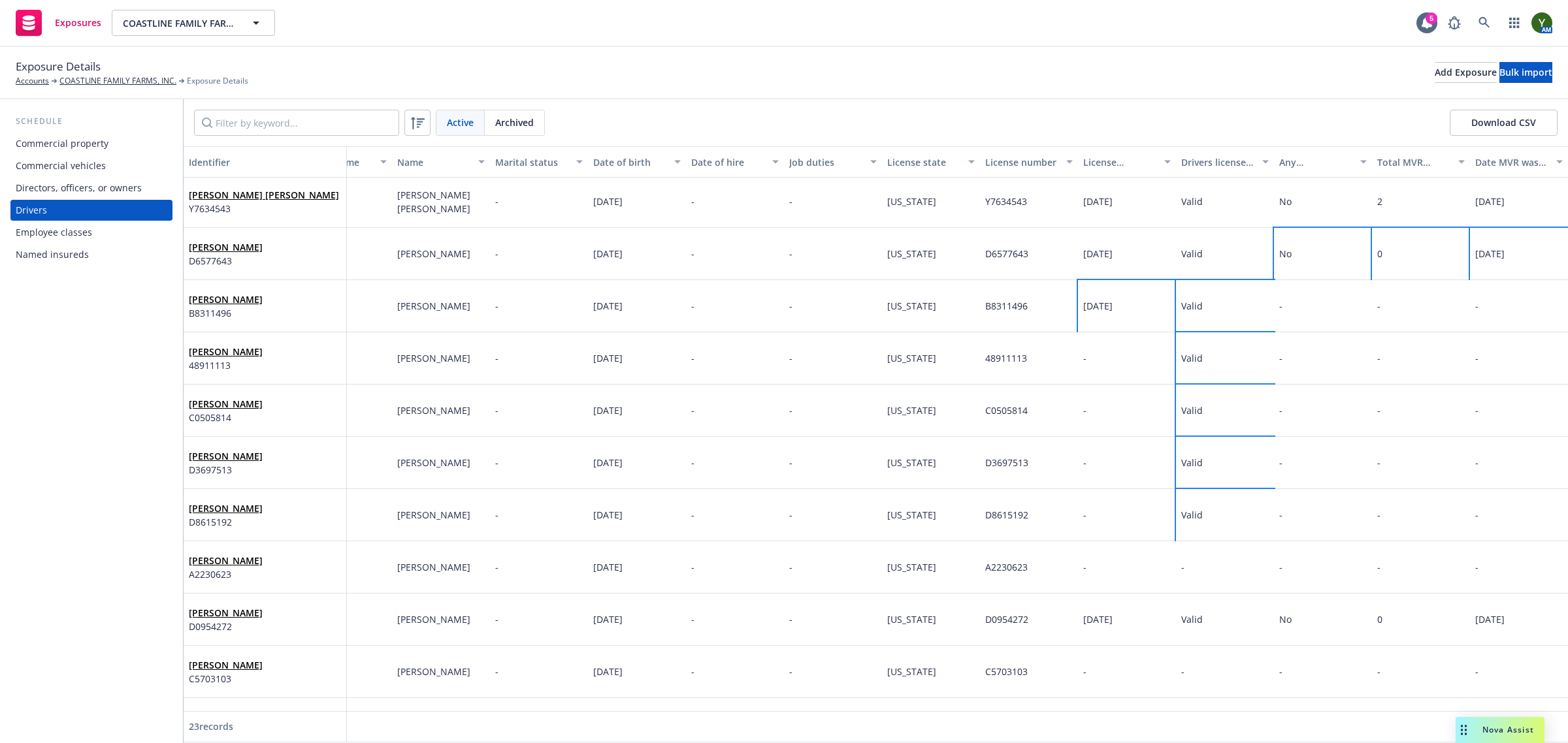
scroll to position [217, 65]
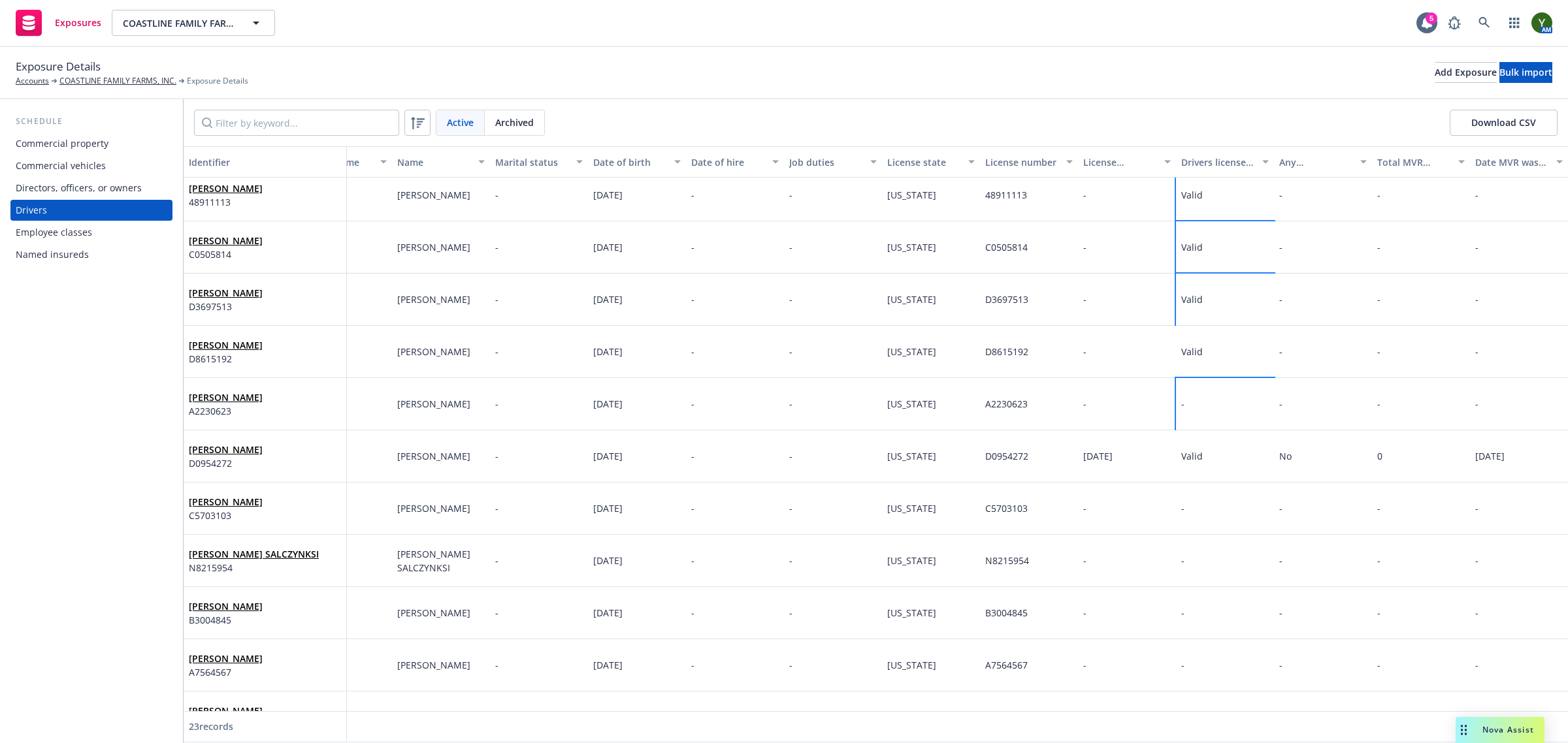
click at [1193, 400] on div "-" at bounding box center [1225, 404] width 98 height 53
click at [1115, 351] on select "-- select an option -- Cancelled Denied Disqualified Expired Invalid Limited No…" at bounding box center [1065, 349] width 163 height 26
select select "VALID"
click at [984, 336] on select "-- select an option -- Cancelled Denied Disqualified Expired Invalid Limited No…" at bounding box center [1065, 349] width 163 height 26
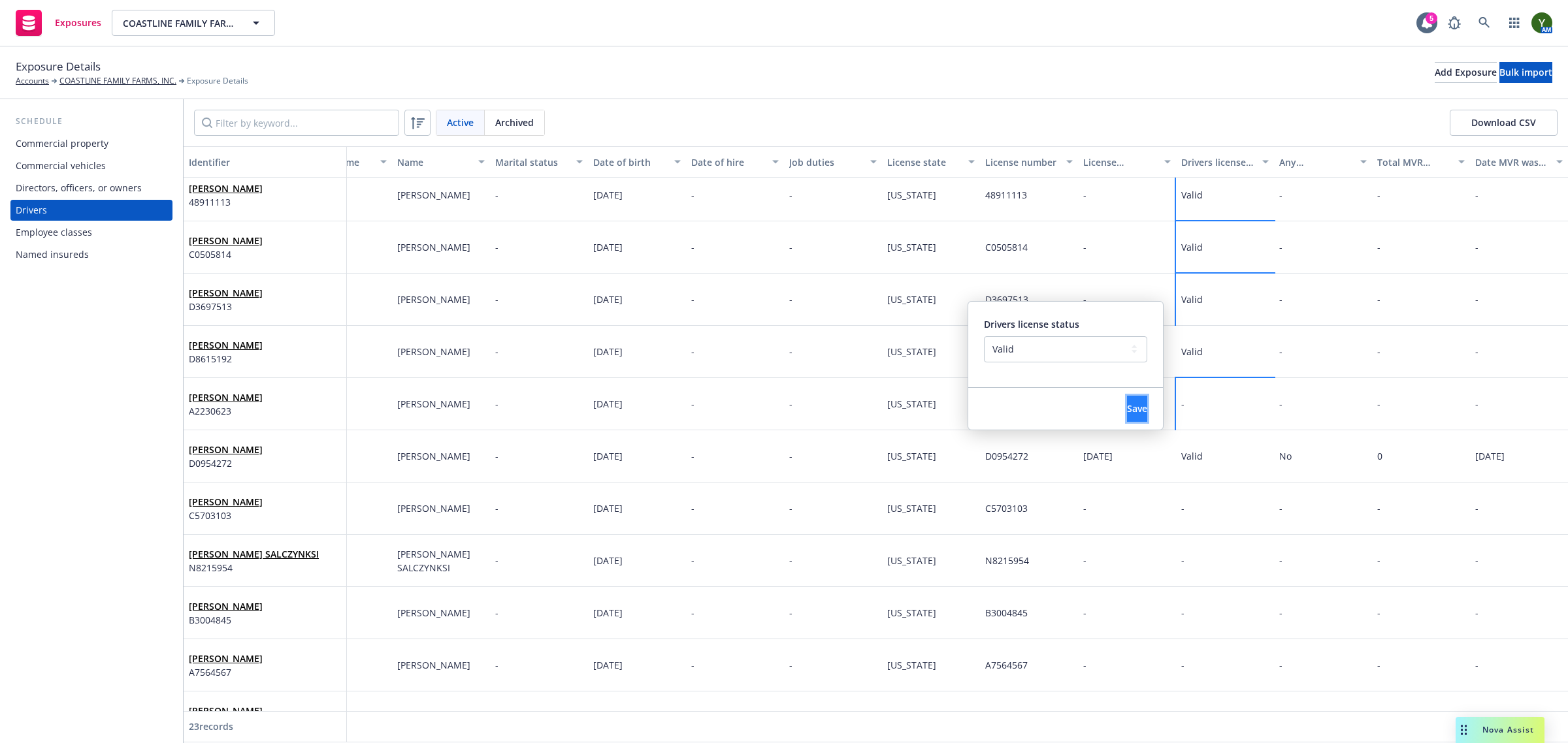
click at [1129, 419] on button "Save" at bounding box center [1137, 409] width 20 height 26
click at [1197, 506] on div "-" at bounding box center [1225, 509] width 98 height 53
click at [1057, 452] on select "-- select an option -- Cancelled Denied Disqualified Expired Invalid Limited No…" at bounding box center [1065, 454] width 163 height 26
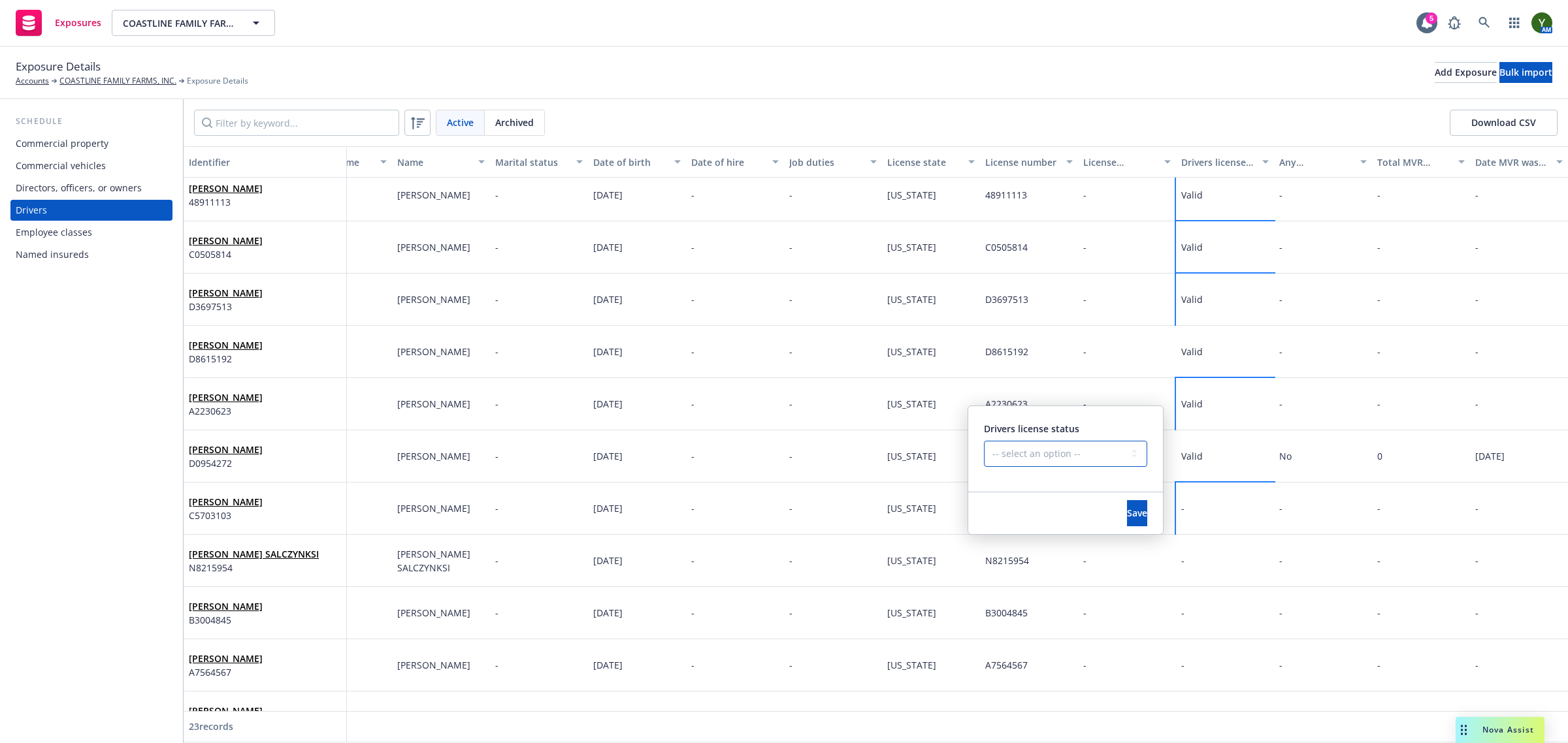
select select "VALID"
click at [984, 441] on select "-- select an option -- Cancelled Denied Disqualified Expired Invalid Limited No…" at bounding box center [1065, 454] width 163 height 26
click at [1127, 506] on span "Save" at bounding box center [1137, 513] width 20 height 12
click at [1178, 553] on div "-" at bounding box center [1225, 561] width 98 height 53
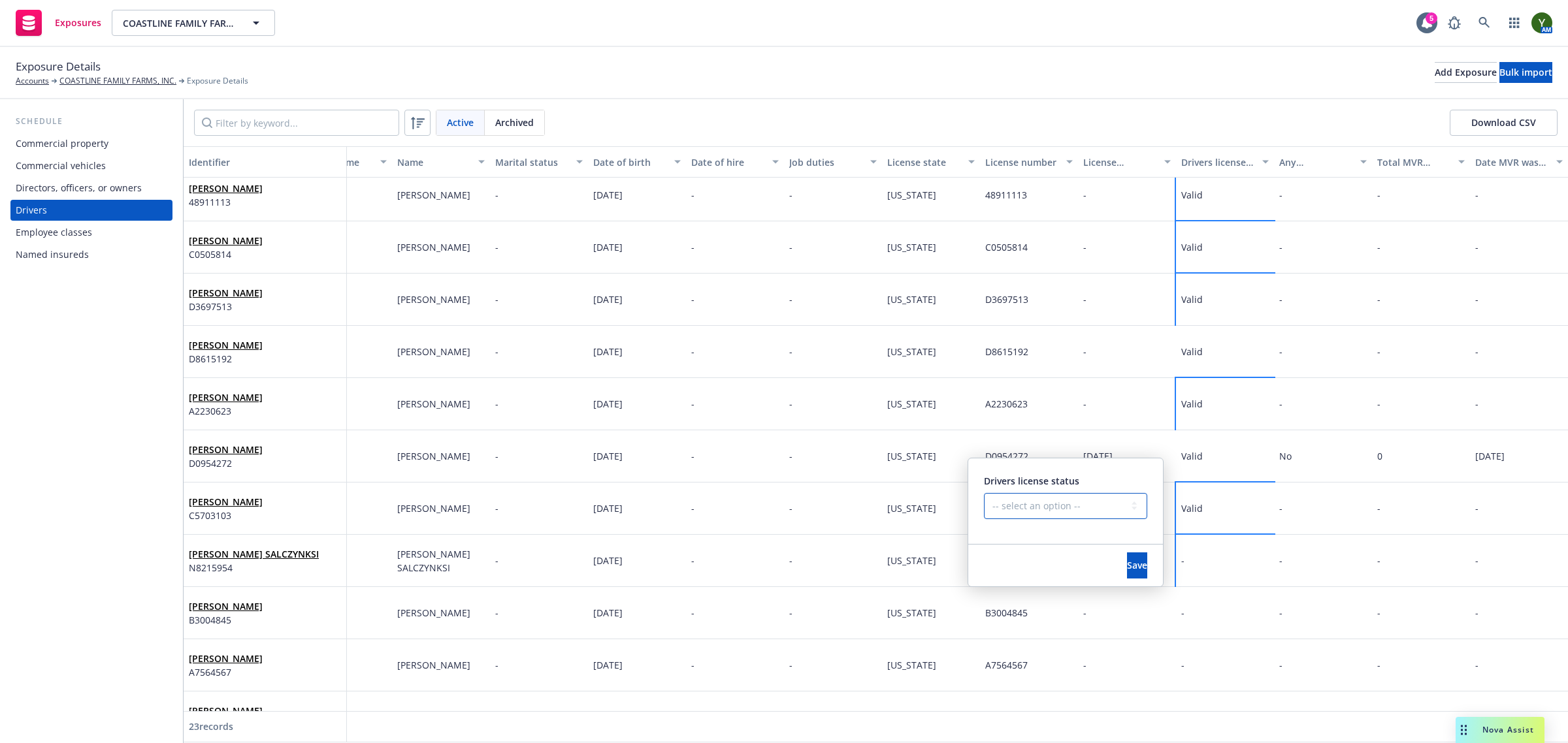
click at [1071, 501] on select "-- select an option -- Cancelled Denied Disqualified Expired Invalid Limited No…" at bounding box center [1065, 506] width 163 height 26
select select "VALID"
click at [984, 493] on select "-- select an option -- Cancelled Denied Disqualified Expired Invalid Limited No…" at bounding box center [1065, 506] width 163 height 26
click at [1127, 560] on span "Save" at bounding box center [1137, 565] width 20 height 12
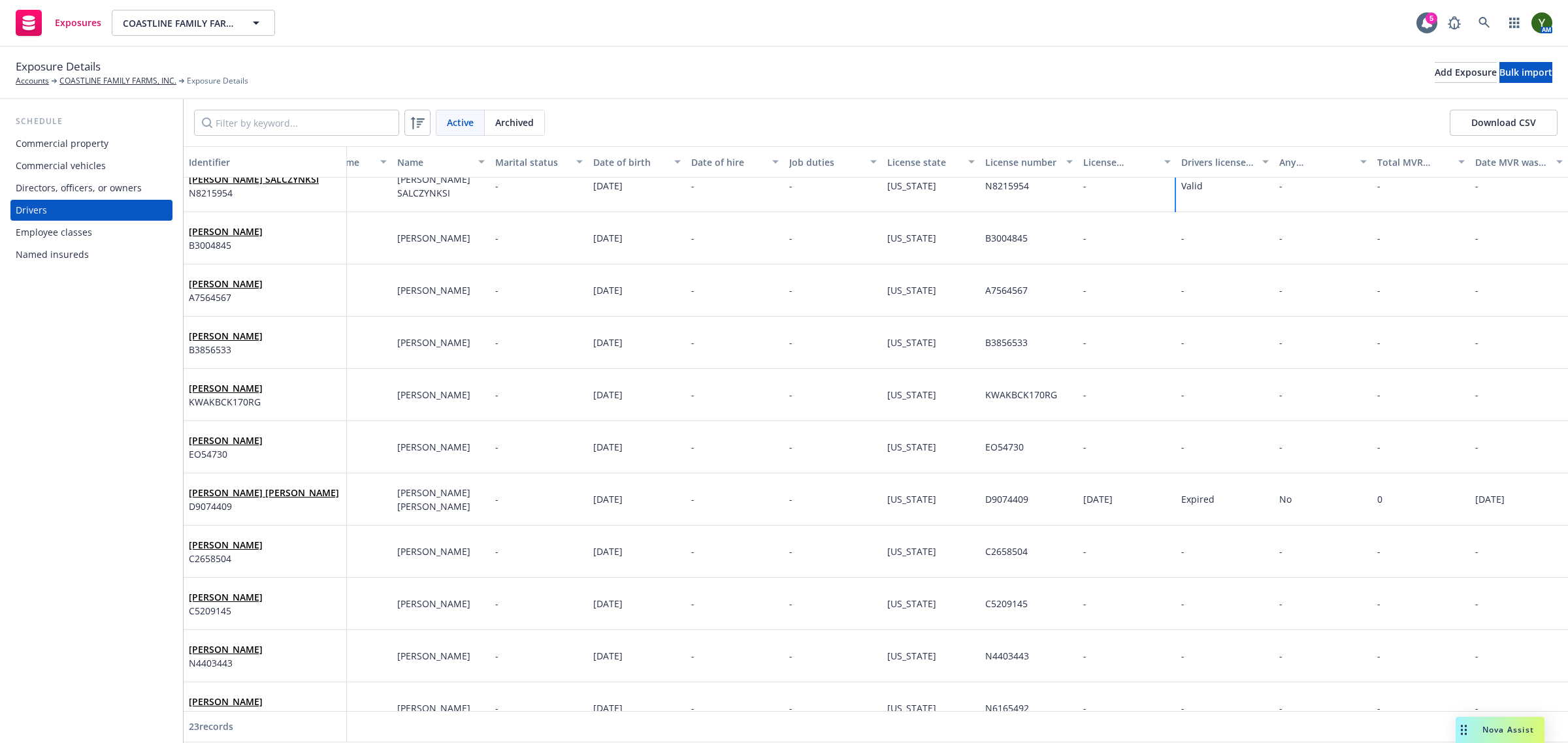
scroll to position [598, 65]
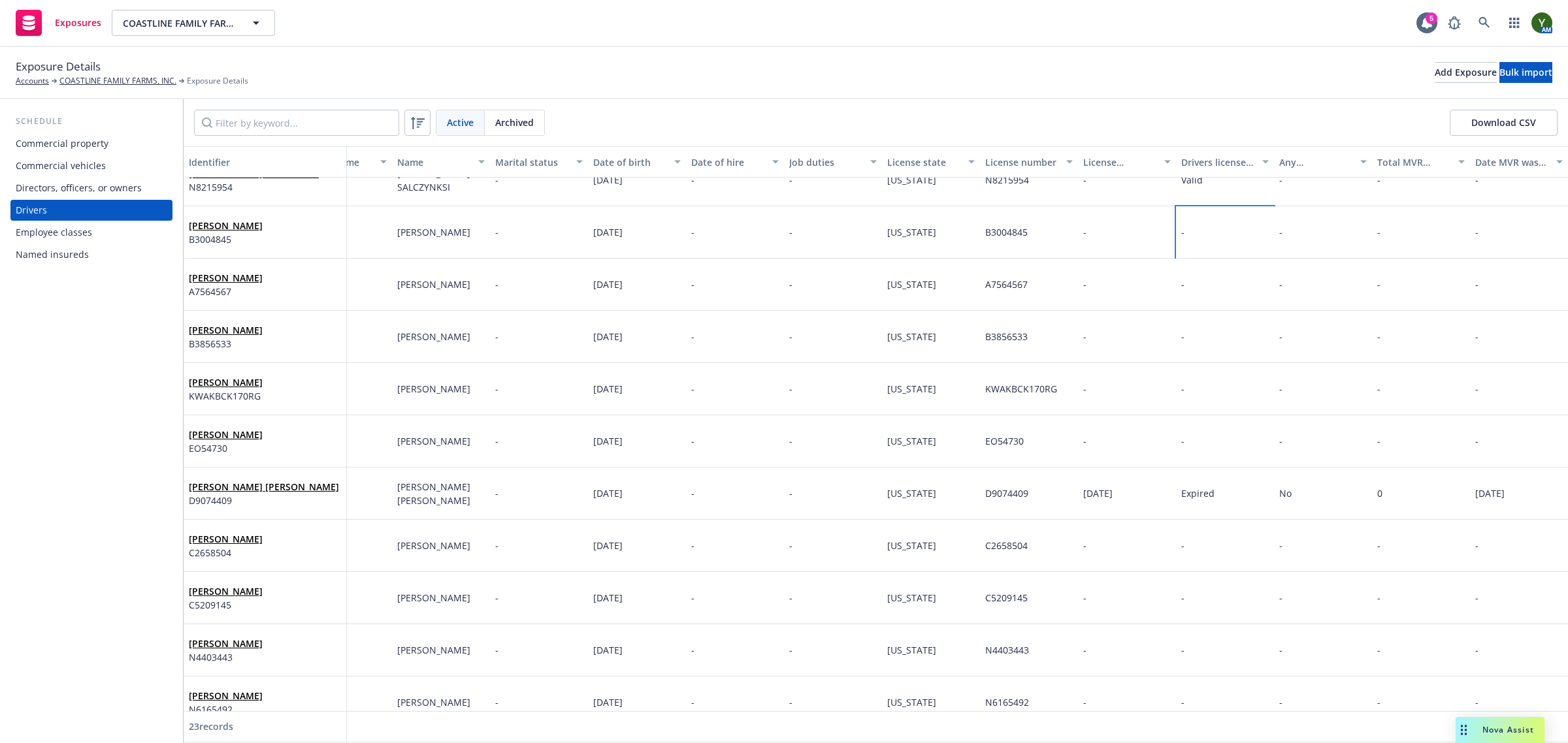
click at [1177, 242] on div "-" at bounding box center [1225, 233] width 98 height 53
drag, startPoint x: 1007, startPoint y: 178, endPoint x: 1009, endPoint y: 187, distance: 9.2
click at [1007, 178] on select "-- select an option -- Cancelled Denied Disqualified Expired Invalid Limited No…" at bounding box center [1065, 178] width 163 height 26
select select "VALID"
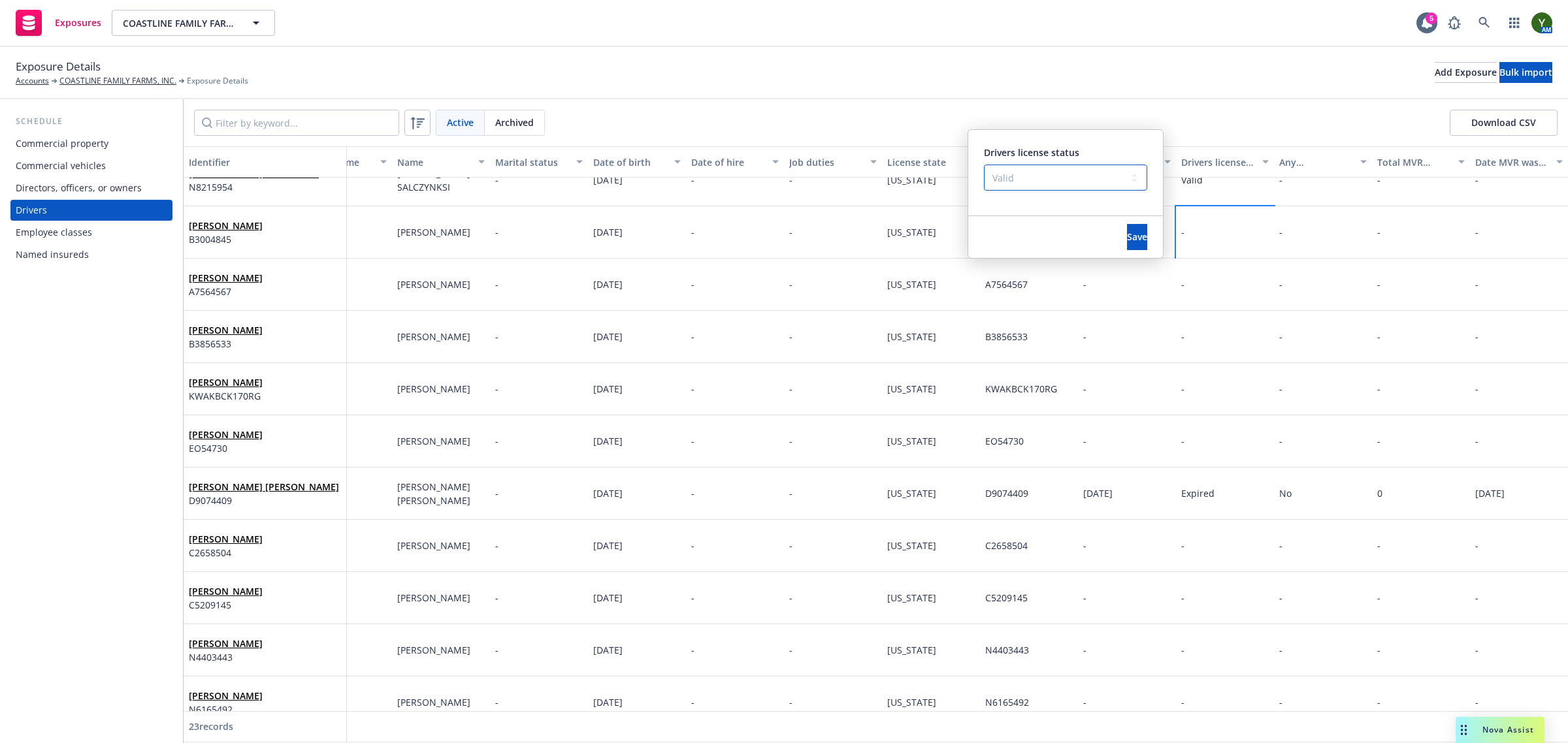
click at [984, 165] on select "-- select an option -- Cancelled Denied Disqualified Expired Invalid Limited No…" at bounding box center [1065, 178] width 163 height 26
click at [1127, 247] on button "Save" at bounding box center [1137, 237] width 20 height 26
click at [1186, 275] on div "-" at bounding box center [1225, 285] width 98 height 53
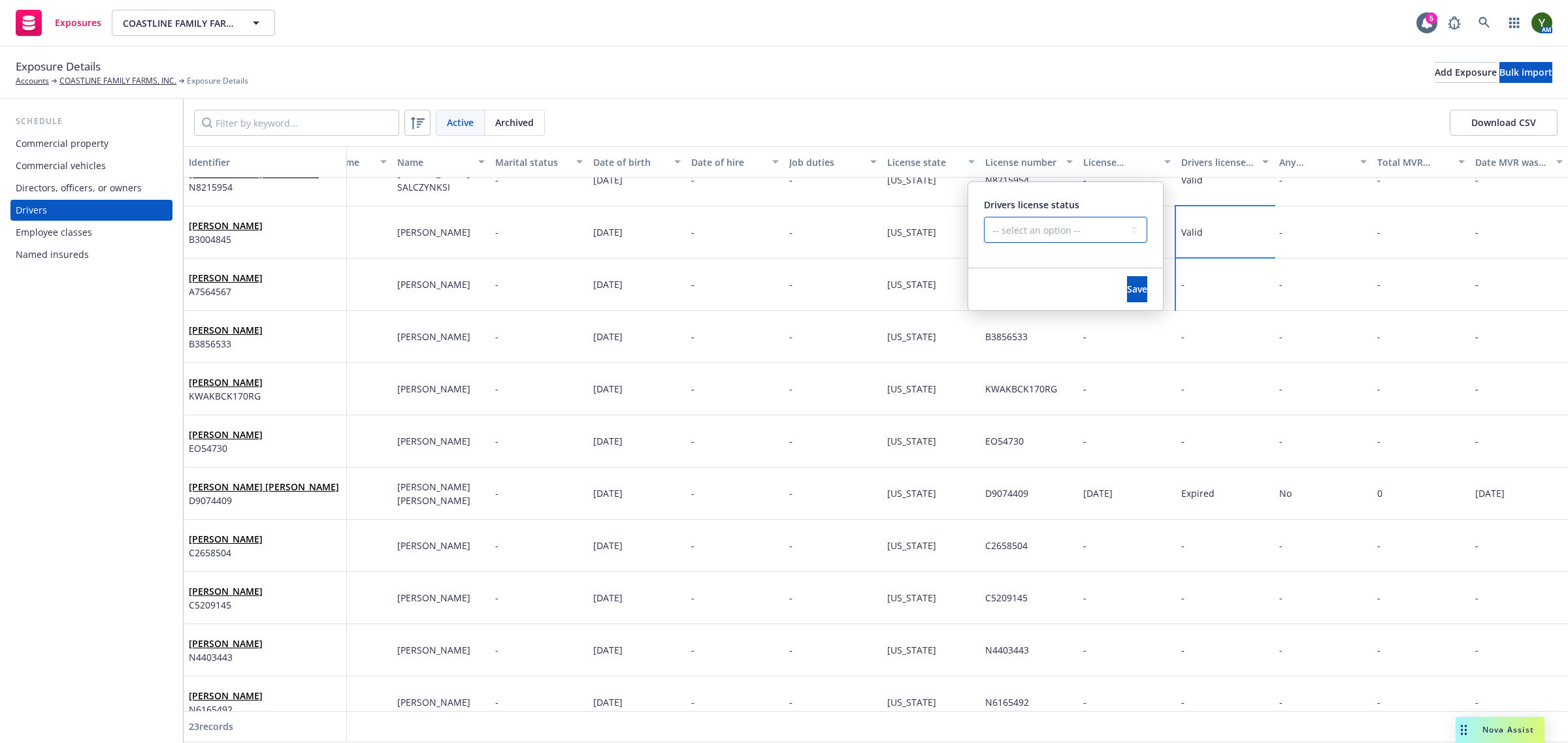
drag, startPoint x: 1056, startPoint y: 229, endPoint x: 1052, endPoint y: 238, distance: 9.8
click at [1056, 229] on select "-- select an option -- Cancelled Denied Disqualified Expired Invalid Limited No…" at bounding box center [1065, 230] width 163 height 26
select select "VALID"
click at [984, 216] on select "-- select an option -- Cancelled Denied Disqualified Expired Invalid Limited No…" at bounding box center [1065, 230] width 163 height 26
click at [1134, 281] on button "Save" at bounding box center [1137, 289] width 20 height 26
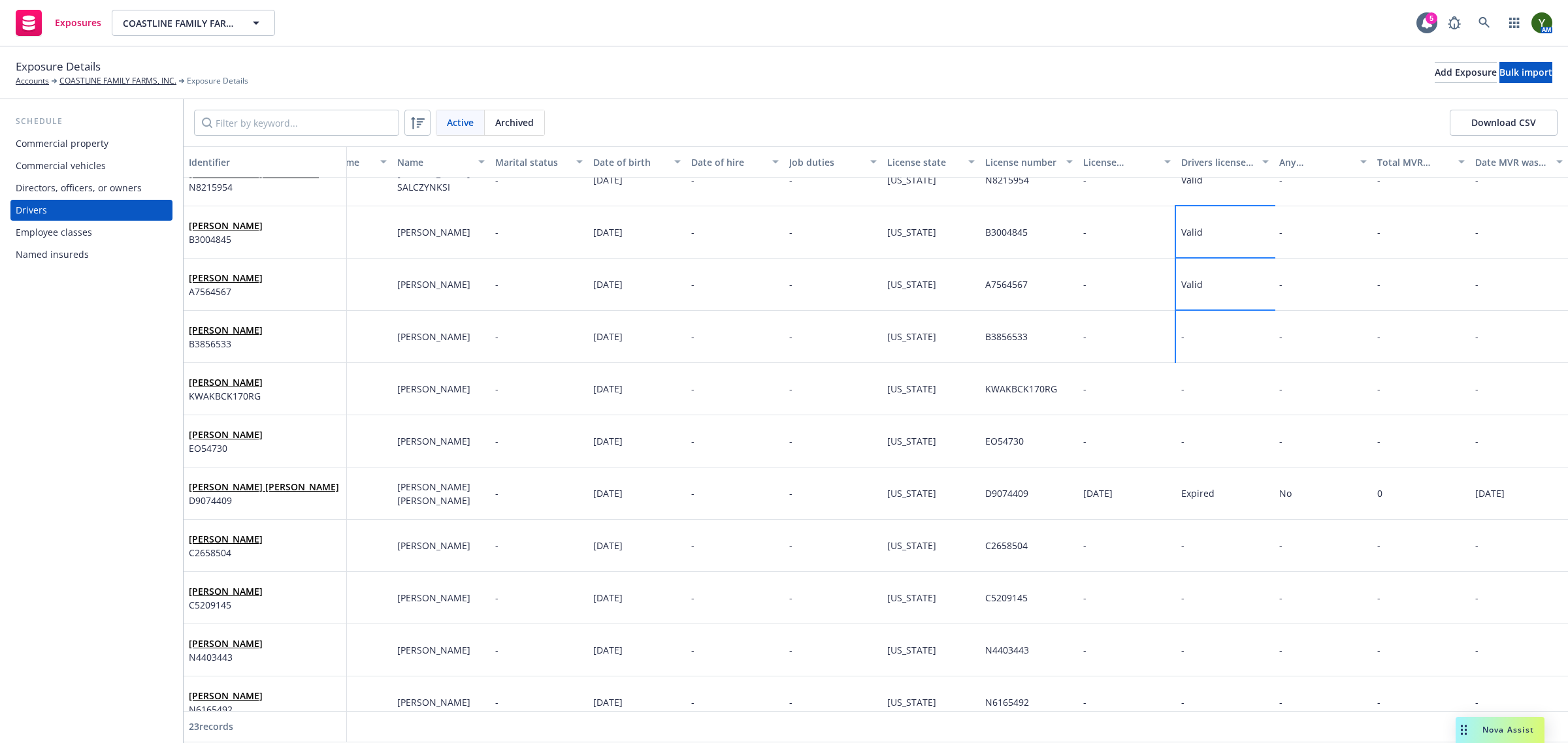
click at [1191, 343] on div "-" at bounding box center [1225, 337] width 98 height 53
click at [1050, 279] on select "-- select an option -- Cancelled Denied Disqualified Expired Invalid Limited No…" at bounding box center [1065, 282] width 163 height 26
select select "VALID"
click at [984, 269] on select "-- select an option -- Cancelled Denied Disqualified Expired Invalid Limited No…" at bounding box center [1065, 282] width 163 height 26
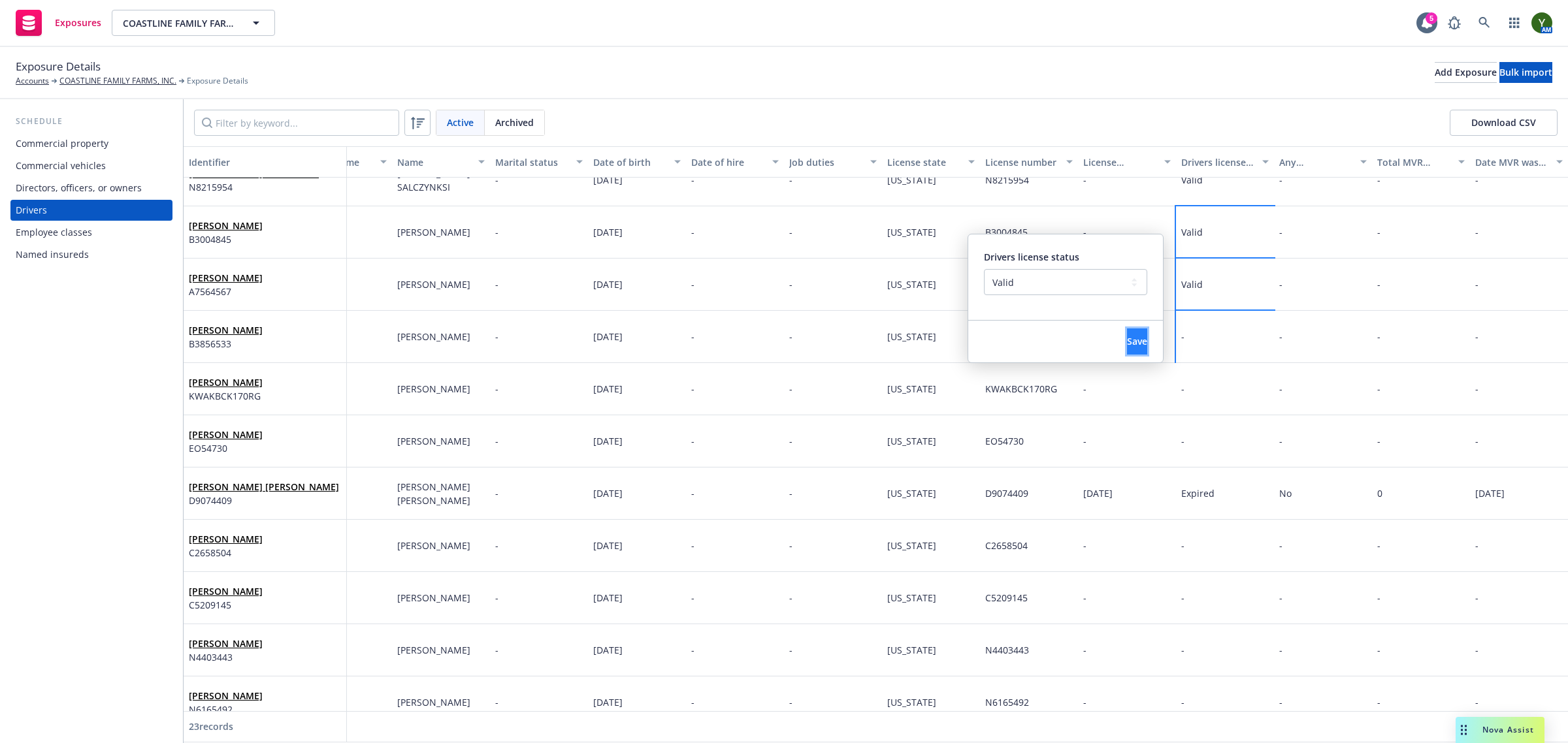
click at [1127, 337] on span "Save" at bounding box center [1137, 341] width 20 height 12
click at [1190, 369] on div "-" at bounding box center [1225, 390] width 98 height 53
click at [1190, 366] on div "-" at bounding box center [1225, 390] width 98 height 53
click at [1150, 372] on div "-" at bounding box center [1126, 390] width 98 height 53
click at [1177, 369] on div "-" at bounding box center [1225, 390] width 98 height 53
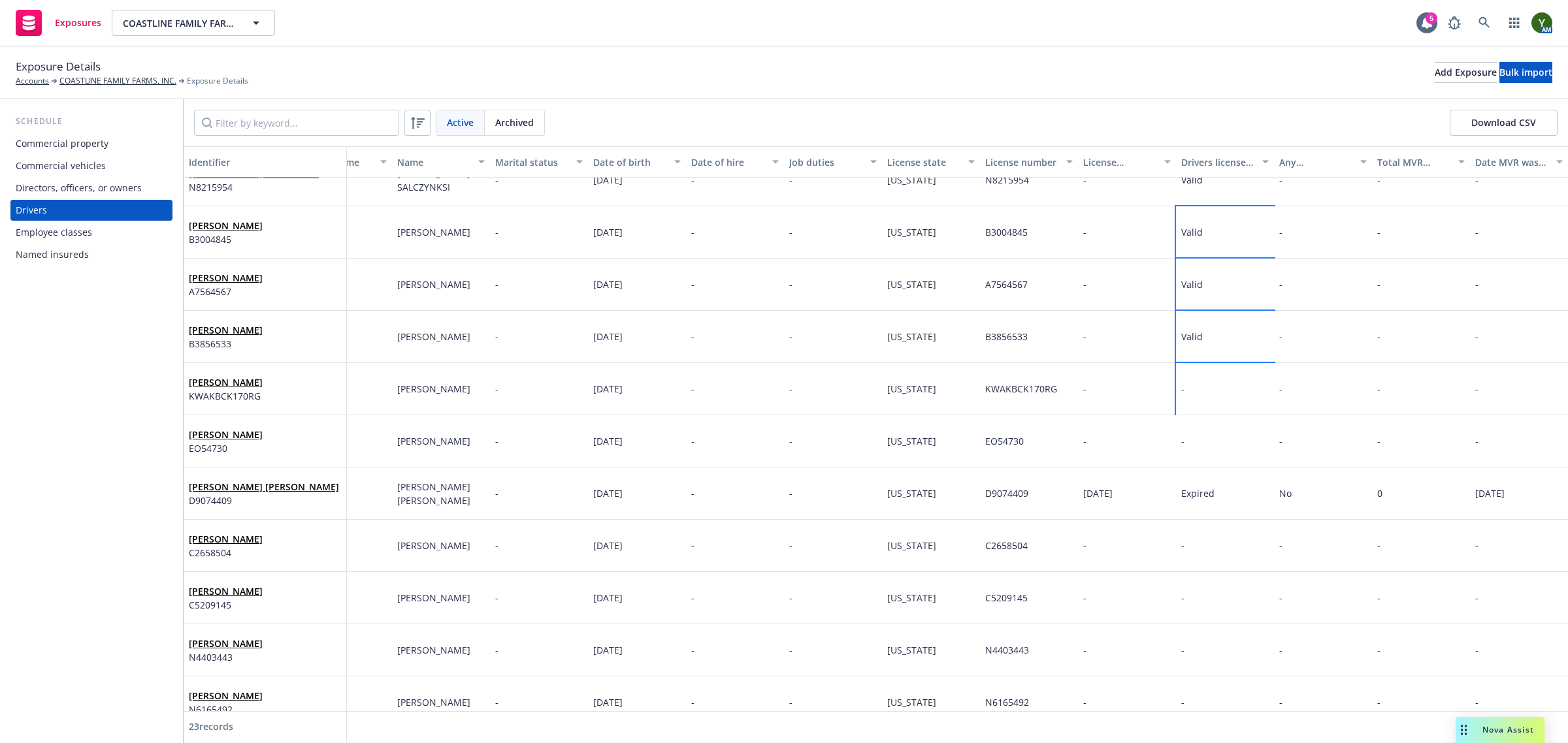
click at [1177, 369] on div "-" at bounding box center [1225, 390] width 98 height 53
click at [1057, 327] on select "-- select an option -- Cancelled Denied Disqualified Expired Invalid Limited No…" at bounding box center [1065, 335] width 163 height 26
select select "VALID"
click at [984, 322] on select "-- select an option -- Cancelled Denied Disqualified Expired Invalid Limited No…" at bounding box center [1065, 335] width 163 height 26
click at [1127, 400] on button "Save" at bounding box center [1137, 394] width 20 height 26
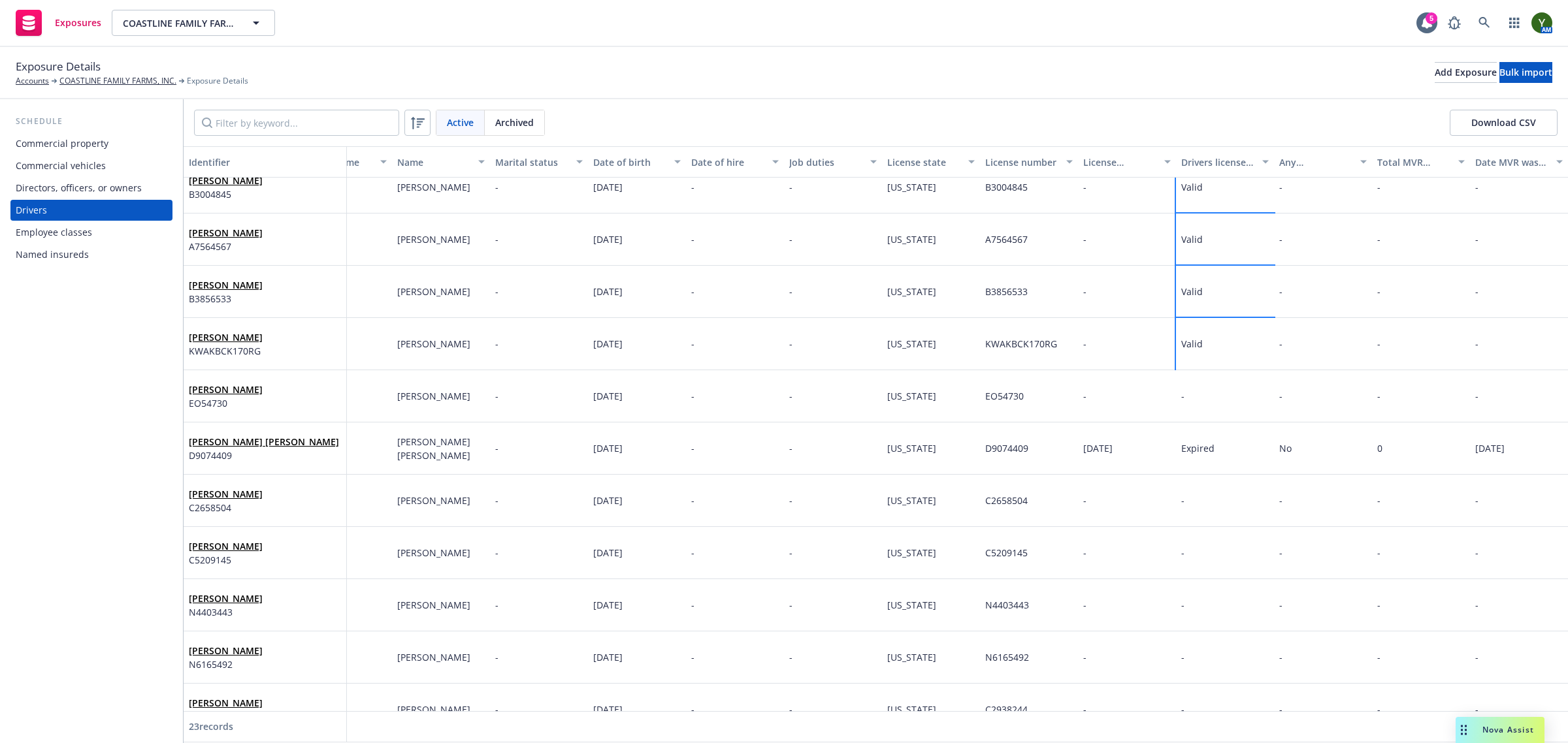
scroll to position [680, 65]
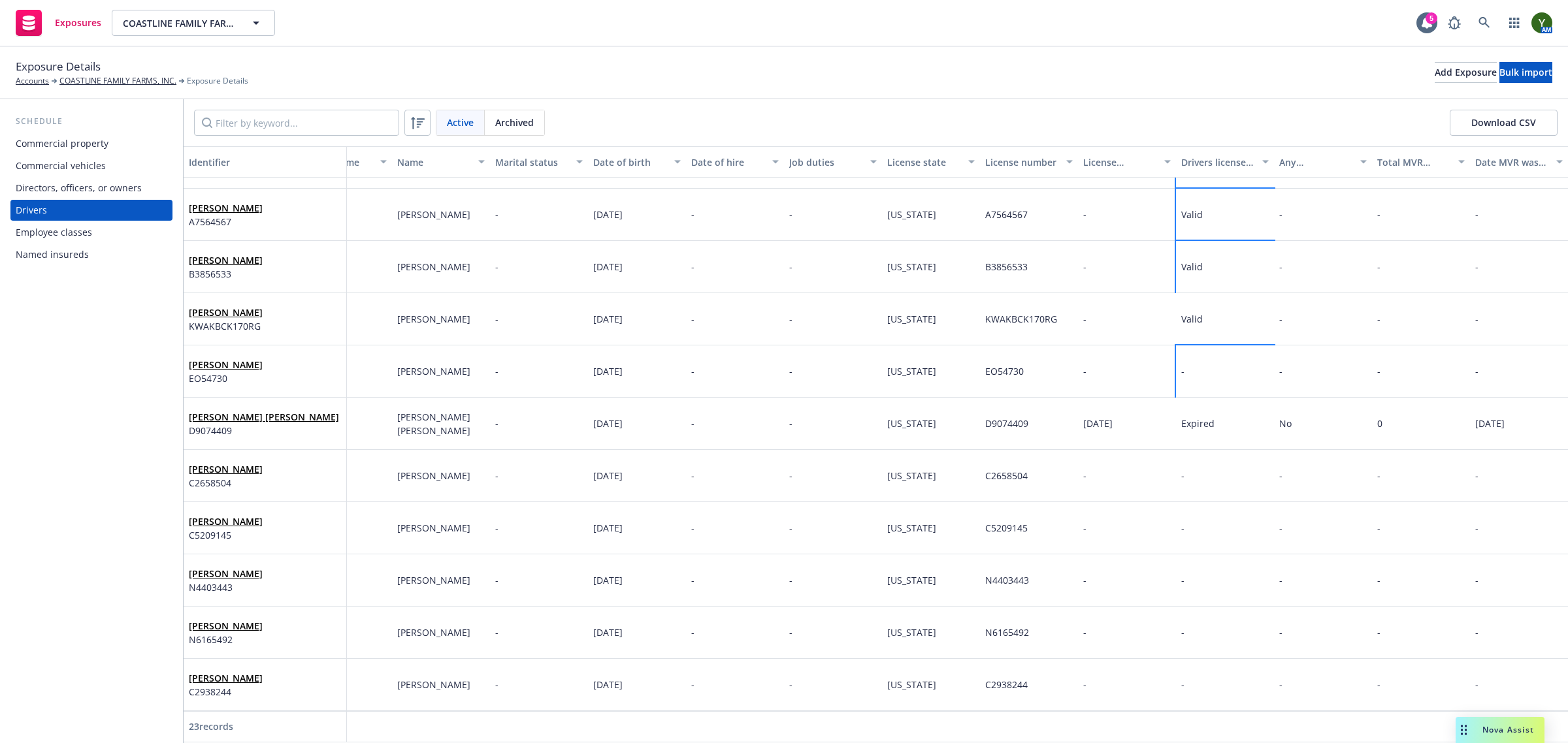
click at [1184, 376] on div "-" at bounding box center [1225, 372] width 98 height 53
click at [986, 325] on div at bounding box center [1065, 329] width 163 height 12
click at [1008, 308] on select "-- select an option -- Cancelled Denied Disqualified Expired Invalid Limited No…" at bounding box center [1065, 305] width 163 height 26
select select "VALID"
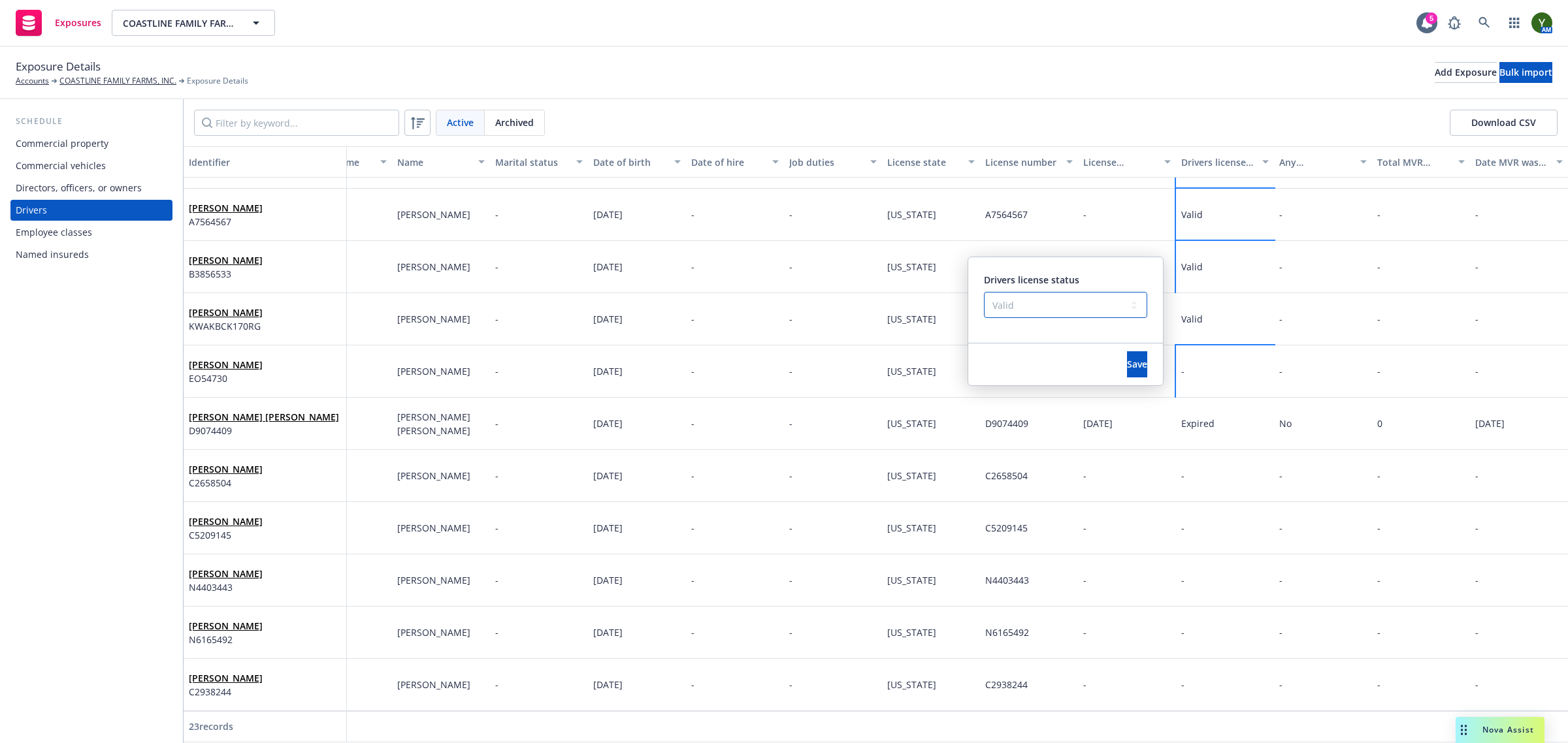
click at [984, 292] on select "-- select an option -- Cancelled Denied Disqualified Expired Invalid Limited No…" at bounding box center [1065, 305] width 163 height 26
click at [1127, 363] on span "Save" at bounding box center [1137, 364] width 20 height 12
click at [1176, 458] on div "-" at bounding box center [1225, 476] width 98 height 53
click at [1072, 409] on select "-- select an option -- Cancelled Denied Disqualified Expired Invalid Limited No…" at bounding box center [1065, 410] width 163 height 26
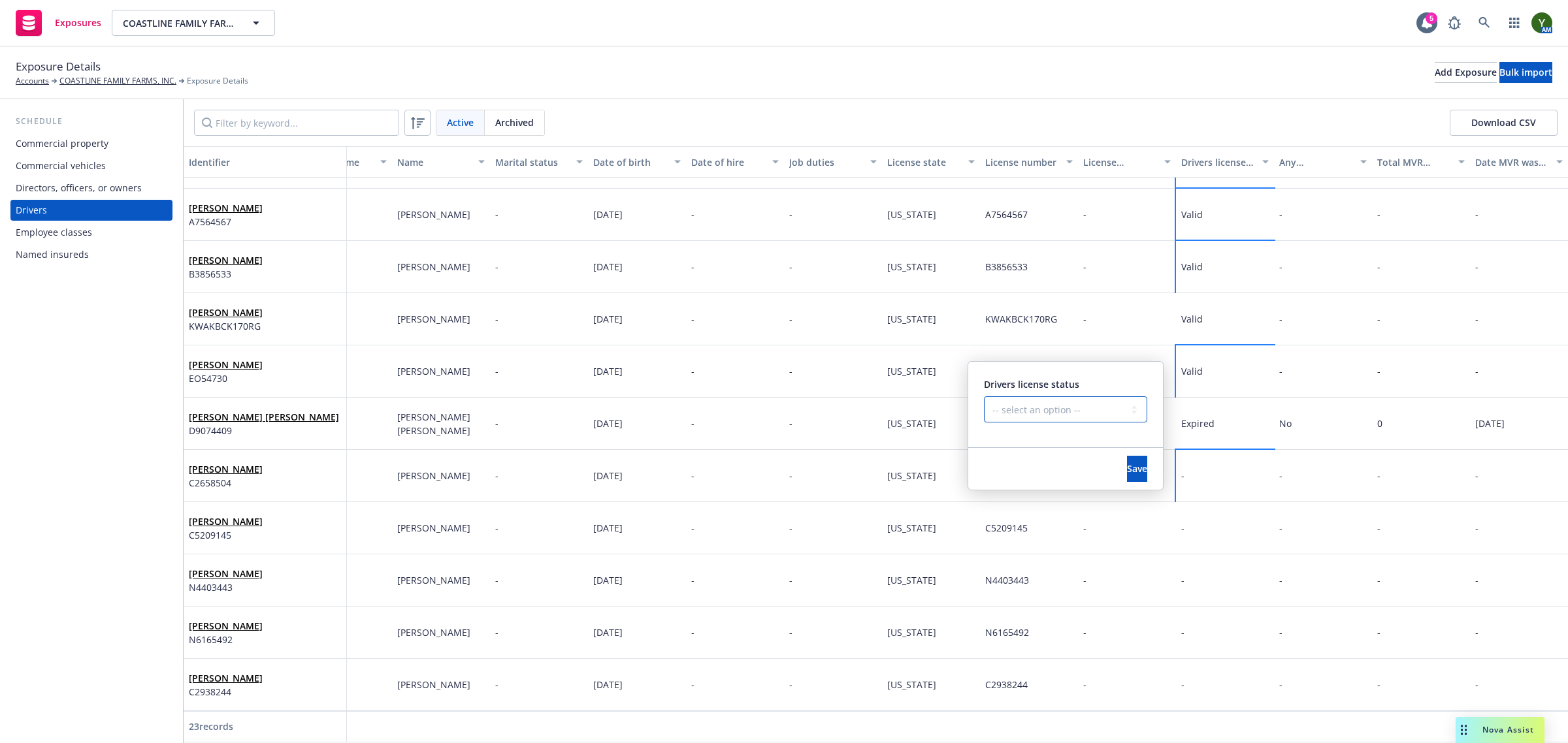
select select "VALID"
click at [984, 397] on select "-- select an option -- Cancelled Denied Disqualified Expired Invalid Limited No…" at bounding box center [1065, 410] width 163 height 26
click at [1127, 469] on button "Save" at bounding box center [1137, 469] width 20 height 26
click at [1209, 503] on div "-" at bounding box center [1225, 528] width 98 height 53
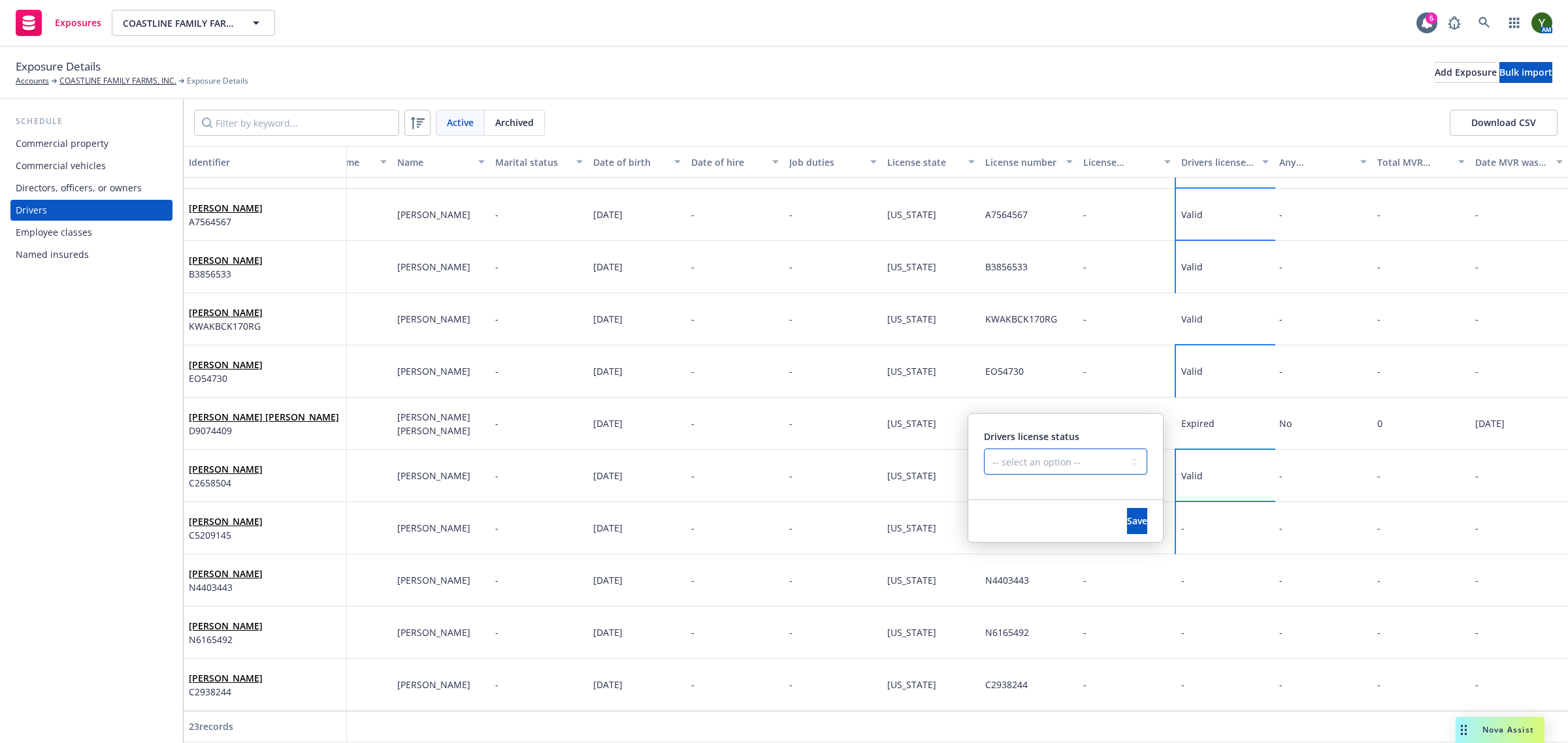
click at [1075, 464] on select "-- select an option -- Cancelled Denied Disqualified Expired Invalid Limited No…" at bounding box center [1065, 462] width 163 height 26
select select "VALID"
click at [984, 448] on select "-- select an option -- Cancelled Denied Disqualified Expired Invalid Limited No…" at bounding box center [1065, 462] width 163 height 26
click at [1127, 511] on button "Save" at bounding box center [1137, 521] width 20 height 26
click at [1176, 554] on div "-" at bounding box center [1225, 581] width 98 height 53
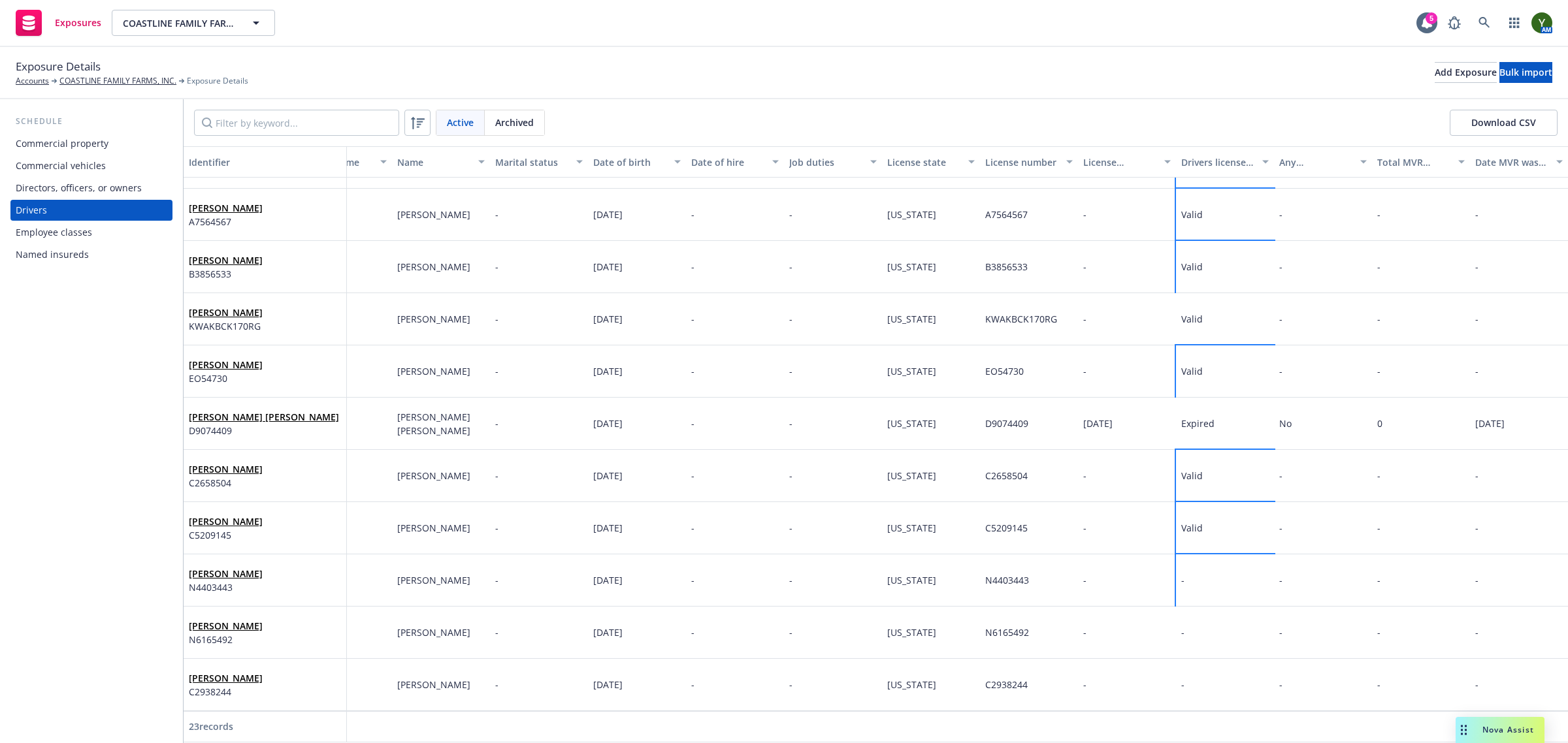
click at [1176, 554] on div "-" at bounding box center [1225, 581] width 98 height 53
click at [1043, 533] on div at bounding box center [1065, 537] width 163 height 12
click at [1036, 520] on select "-- select an option -- Cancelled Denied Disqualified Expired Invalid Limited No…" at bounding box center [1065, 514] width 163 height 26
select select "VALID"
click at [984, 501] on select "-- select an option -- Cancelled Denied Disqualified Expired Invalid Limited No…" at bounding box center [1065, 514] width 163 height 26
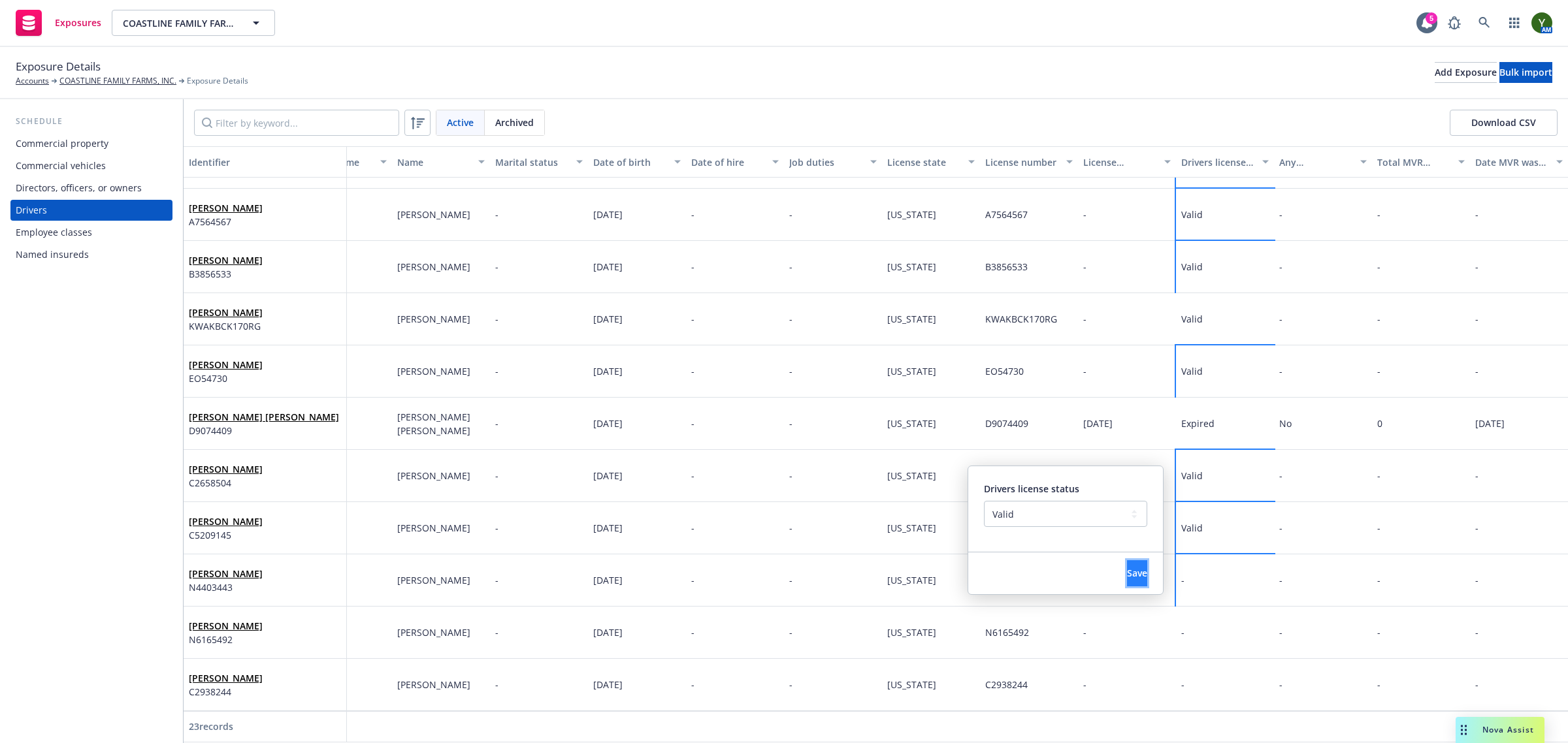
click at [1127, 569] on span "Save" at bounding box center [1137, 573] width 20 height 12
click at [1183, 612] on div "-" at bounding box center [1225, 633] width 98 height 53
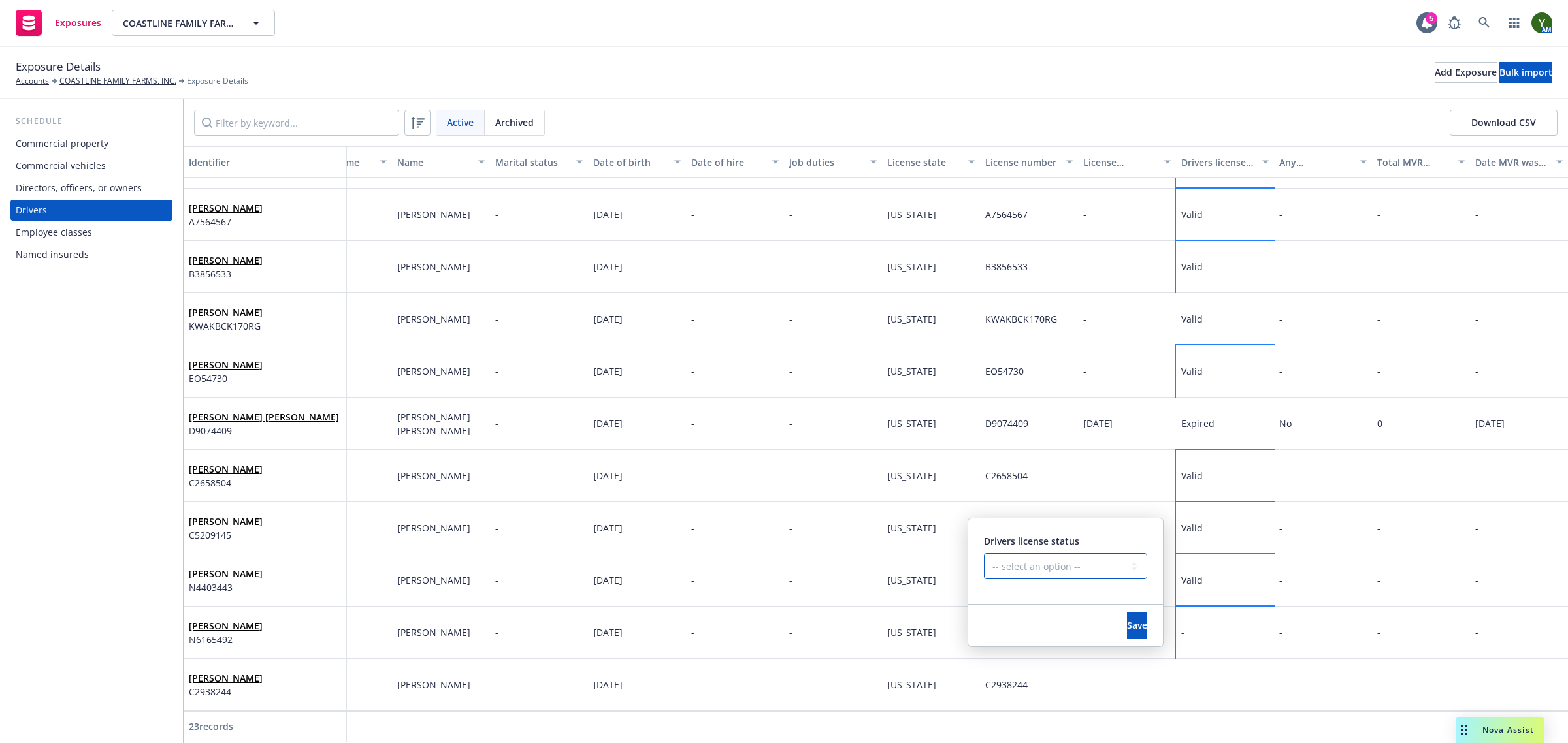
click at [1037, 565] on select "-- select an option -- Cancelled Denied Disqualified Expired Invalid Limited No…" at bounding box center [1065, 566] width 163 height 26
select select "VALID"
click at [984, 553] on select "-- select an option -- Cancelled Denied Disqualified Expired Invalid Limited No…" at bounding box center [1065, 566] width 163 height 26
click at [1127, 622] on span "Save" at bounding box center [1137, 625] width 20 height 12
click at [1212, 666] on div "-" at bounding box center [1225, 685] width 98 height 53
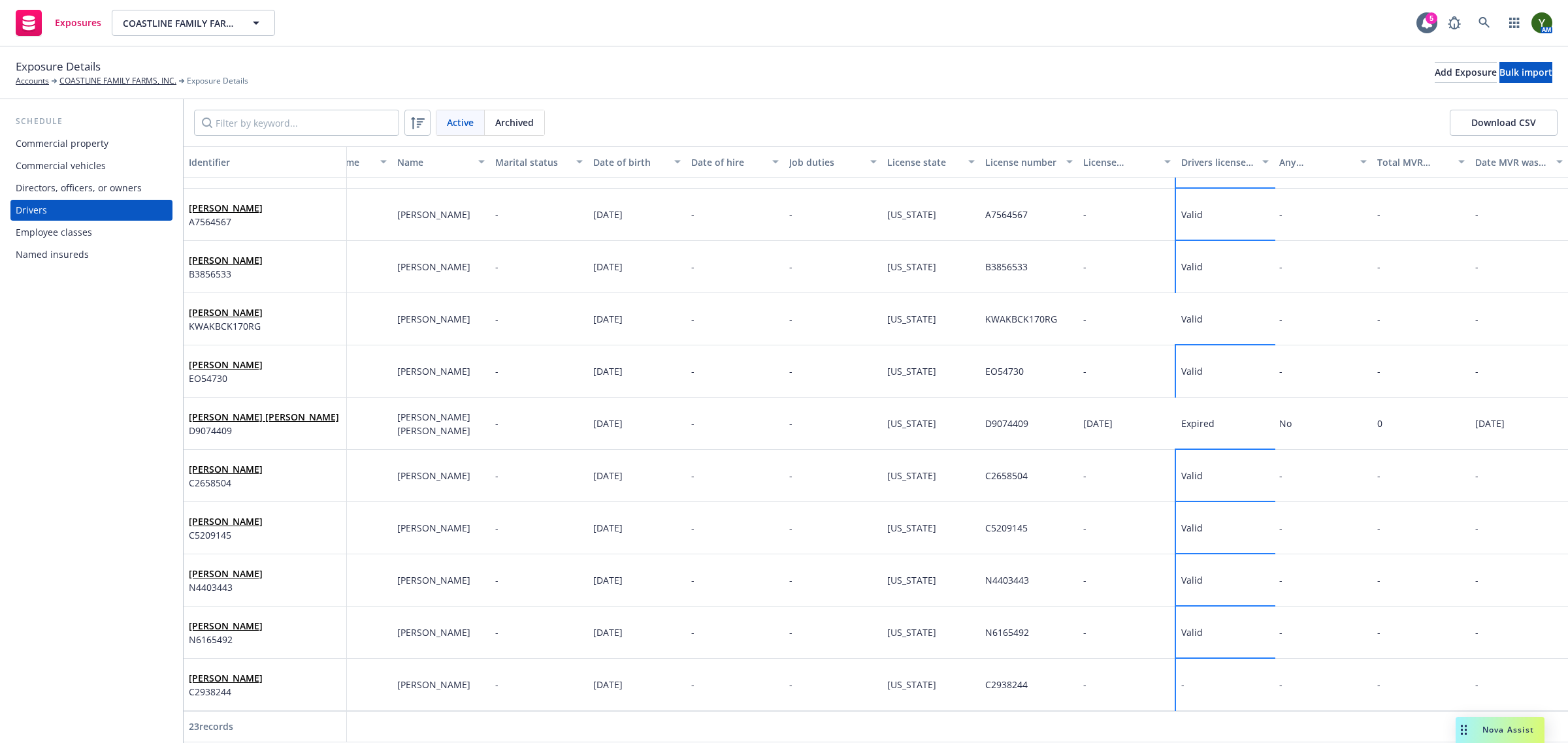
click at [1212, 666] on div "-" at bounding box center [1225, 685] width 98 height 53
click at [1058, 615] on select "-- select an option -- Cancelled Denied Disqualified Expired Invalid Limited No…" at bounding box center [1065, 619] width 163 height 26
select select "VALID"
click at [984, 605] on select "-- select an option -- Cancelled Denied Disqualified Expired Invalid Limited No…" at bounding box center [1065, 619] width 163 height 26
click at [1127, 665] on button "Save" at bounding box center [1137, 678] width 20 height 26
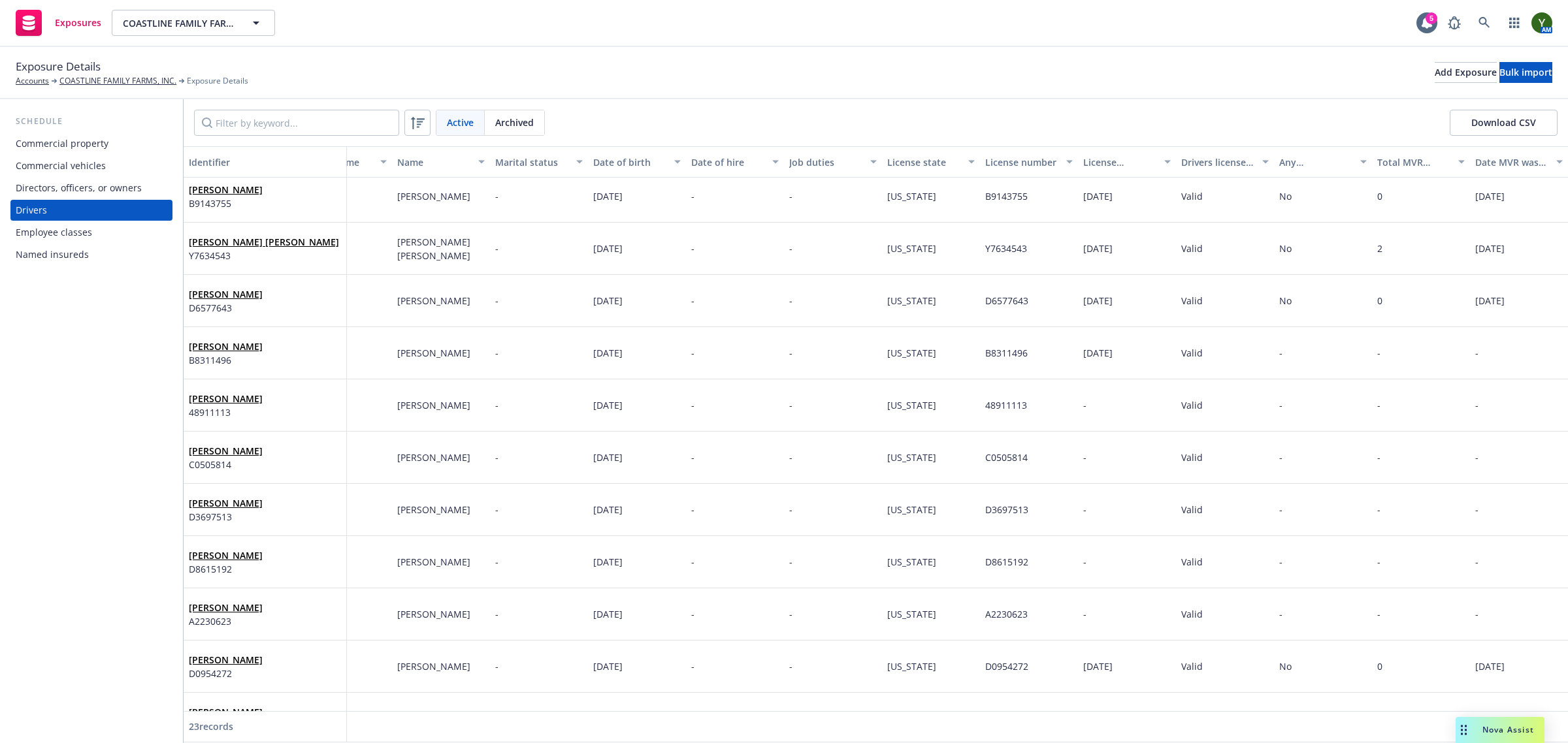
scroll to position [0, 65]
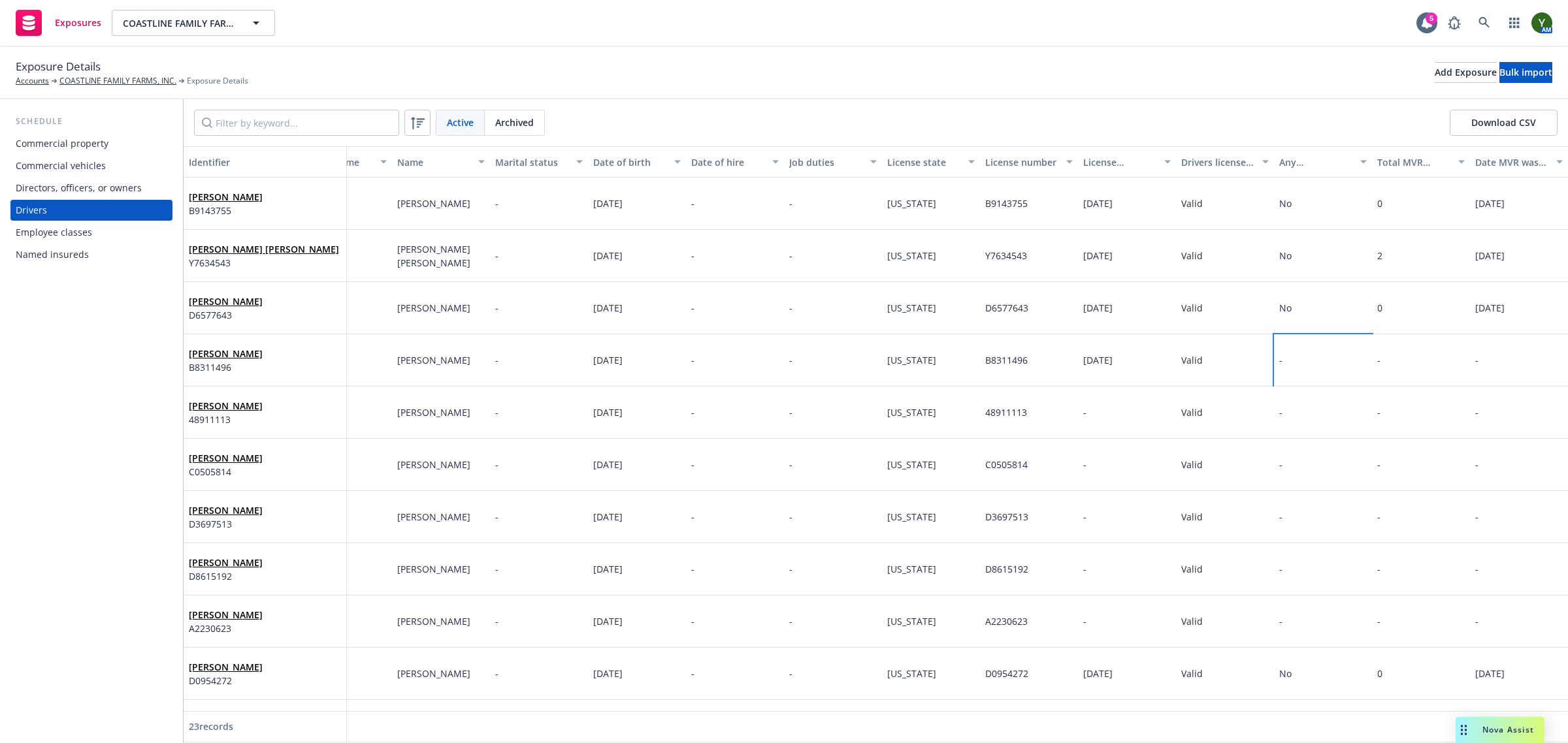
click at [1288, 376] on div "-" at bounding box center [1323, 360] width 98 height 53
drag, startPoint x: 1134, startPoint y: 302, endPoint x: 1129, endPoint y: 317, distance: 15.8
click at [1134, 302] on select "-- select an option -- Unknown Yes No" at bounding box center [1163, 305] width 163 height 26
select select "NO"
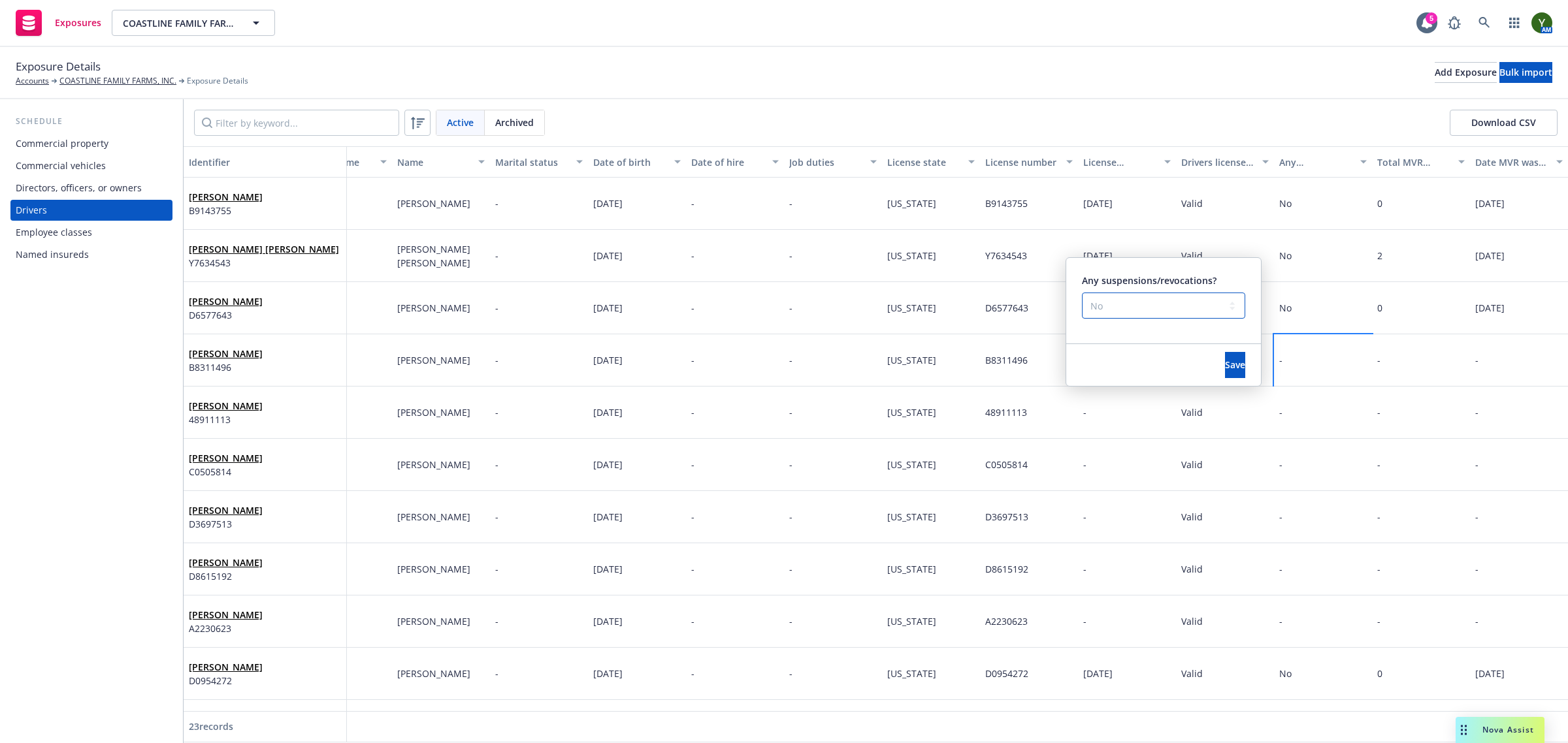
click at [1082, 292] on select "-- select an option -- Unknown Yes No" at bounding box center [1163, 305] width 163 height 26
click at [1225, 366] on button "Save" at bounding box center [1235, 365] width 20 height 26
click at [1274, 397] on div "-" at bounding box center [1323, 413] width 98 height 53
click at [1278, 410] on div "-" at bounding box center [1323, 413] width 98 height 53
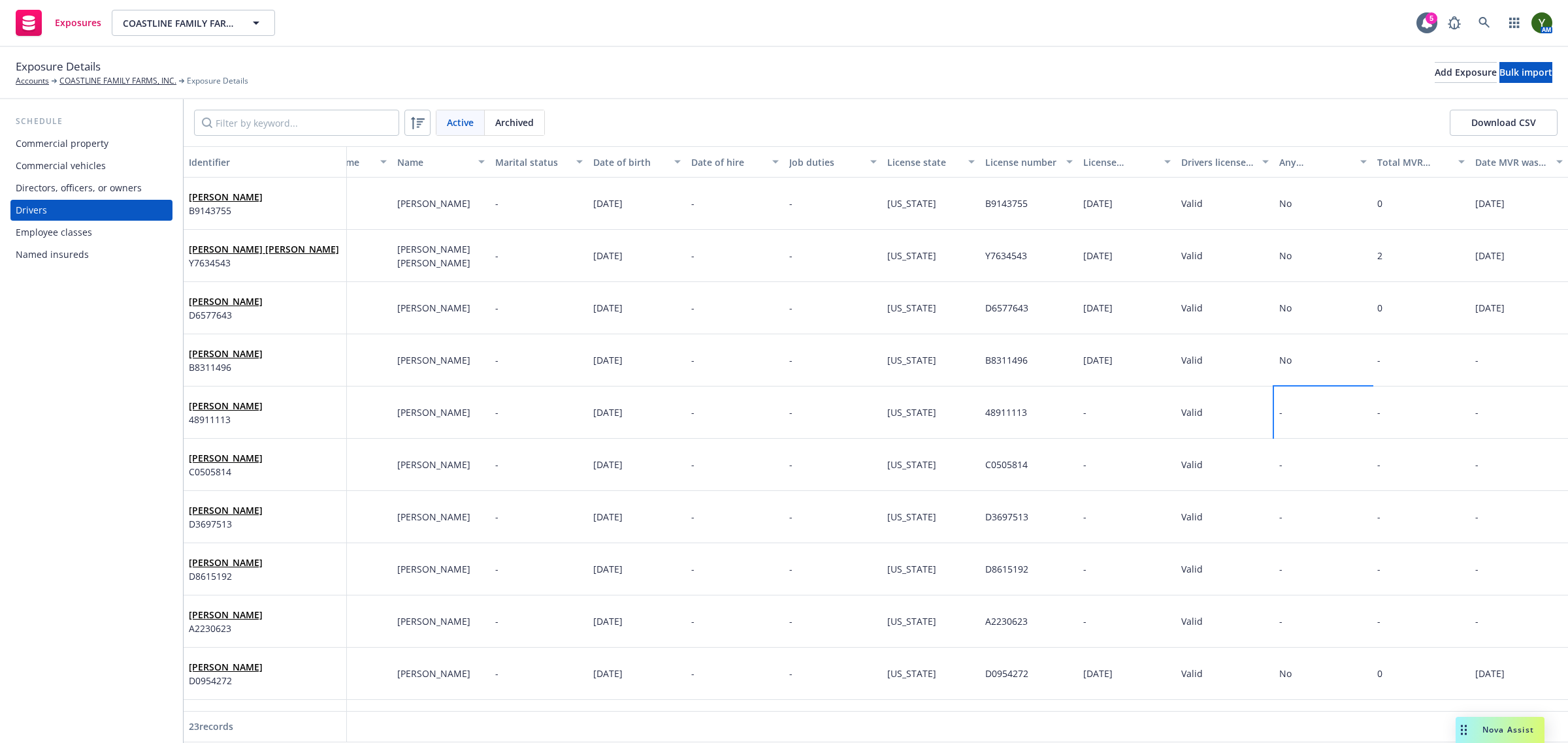
click at [1278, 410] on div "-" at bounding box center [1323, 413] width 98 height 53
click at [1140, 363] on select "-- select an option -- Unknown Yes No" at bounding box center [1163, 358] width 163 height 26
select select "NO"
click at [1082, 345] on select "-- select an option -- Unknown Yes No" at bounding box center [1163, 358] width 163 height 26
click at [1225, 418] on span "Save" at bounding box center [1235, 417] width 20 height 12
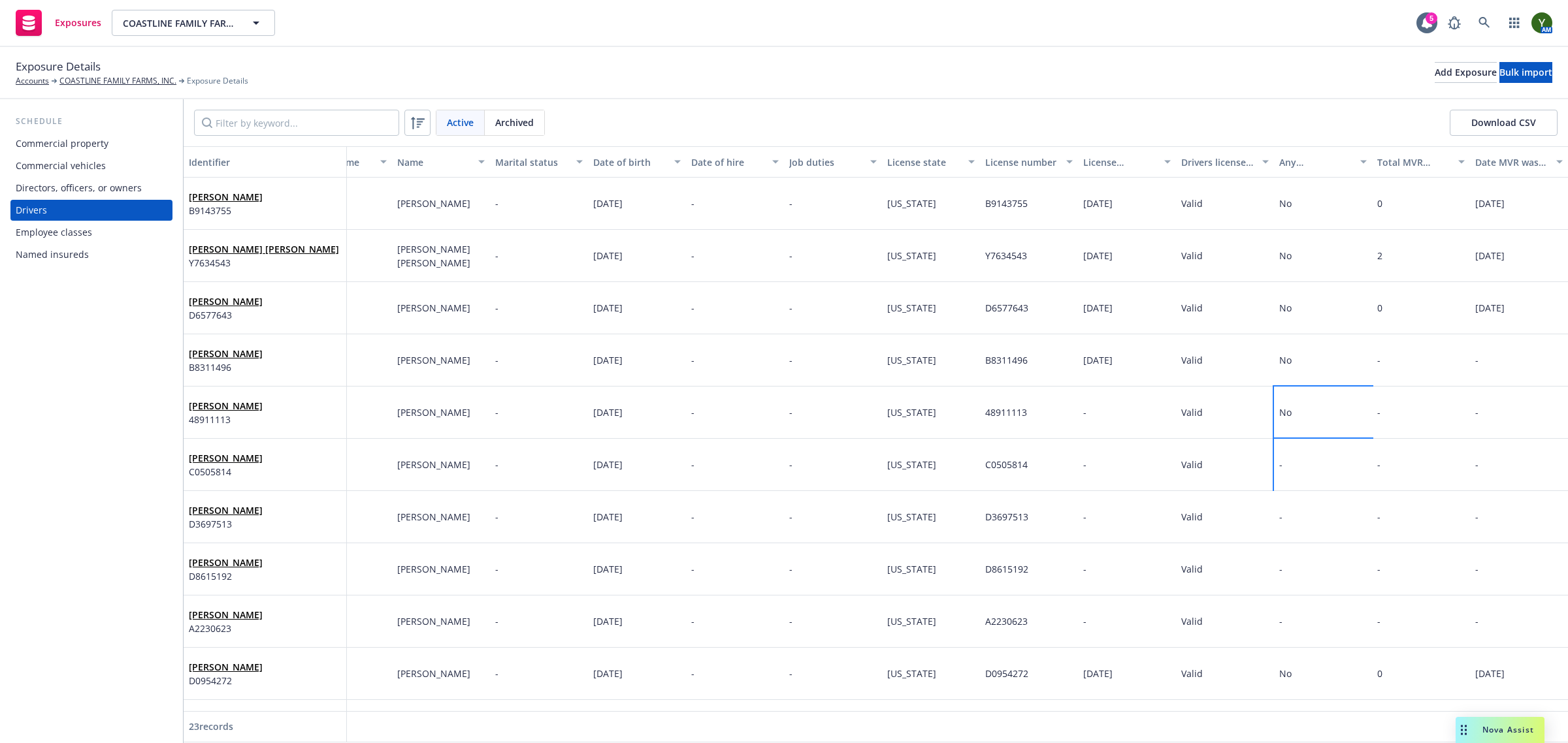
click at [1305, 444] on div "-" at bounding box center [1323, 465] width 98 height 53
click at [1147, 417] on select "-- select an option -- Unknown Yes No" at bounding box center [1163, 410] width 163 height 26
select select "NO"
click at [1082, 397] on select "-- select an option -- Unknown Yes No" at bounding box center [1163, 410] width 163 height 26
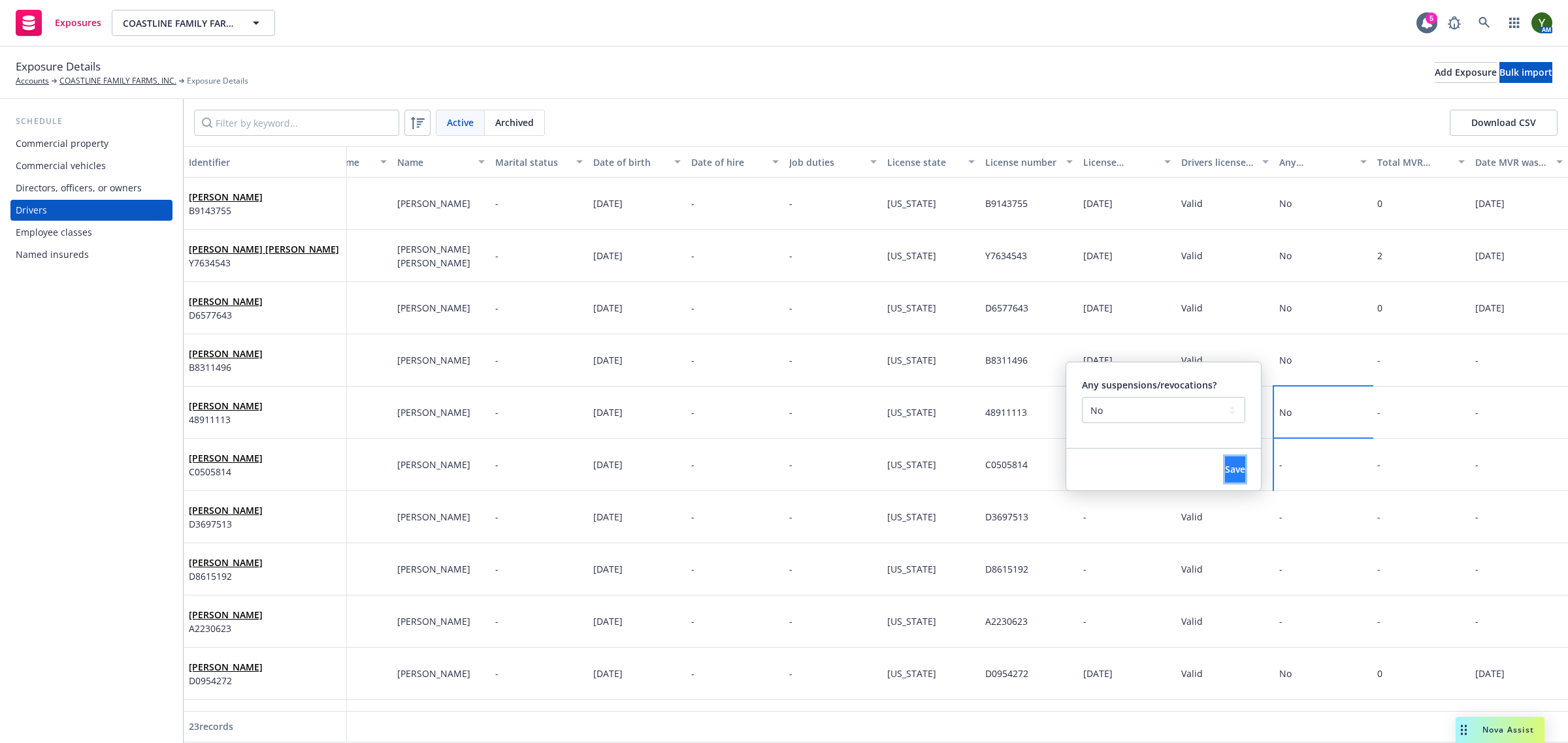
click at [1235, 472] on button "Save" at bounding box center [1235, 469] width 20 height 26
click at [1339, 503] on div "-" at bounding box center [1323, 517] width 98 height 53
click at [1144, 467] on select "-- select an option -- Unknown Yes No" at bounding box center [1163, 462] width 163 height 26
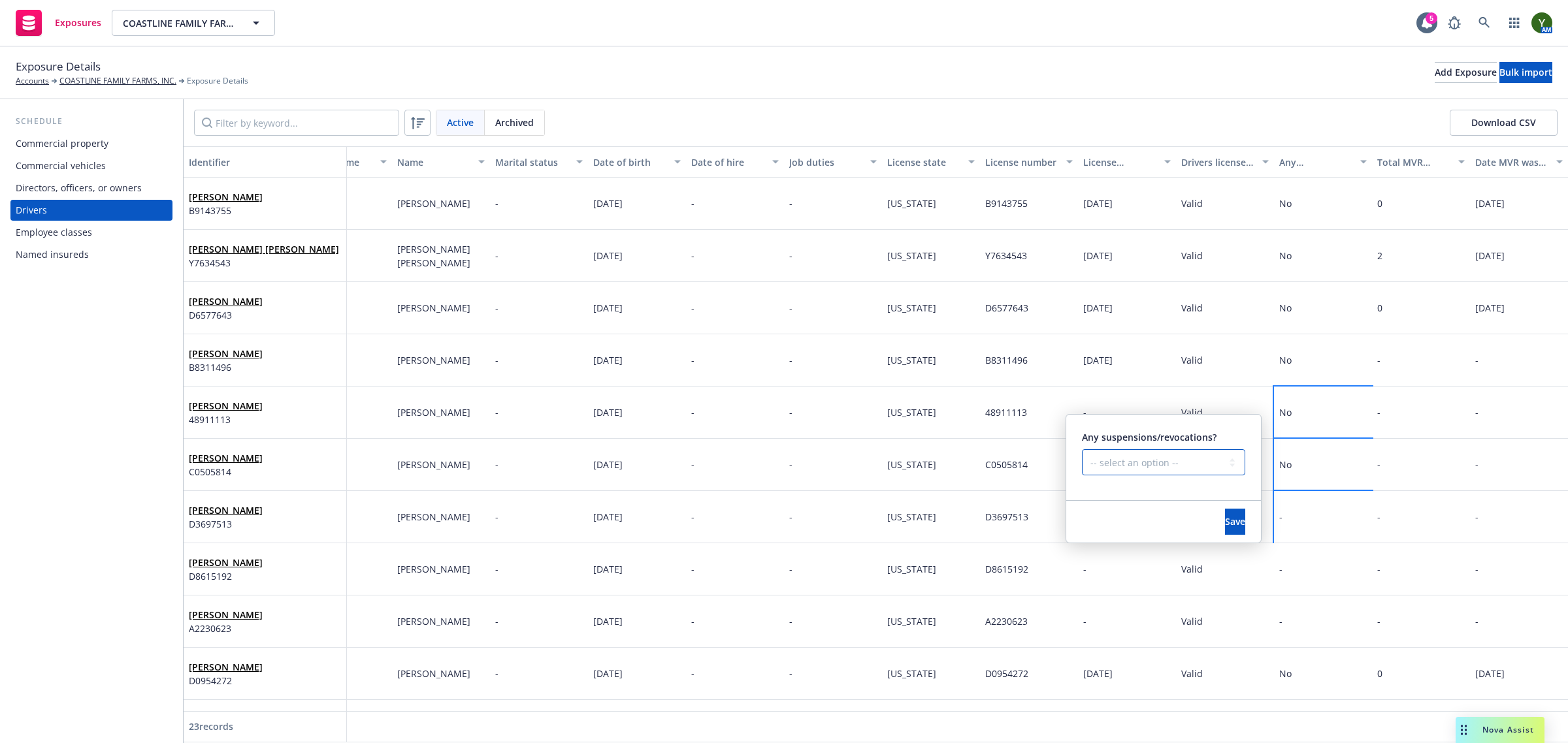
select select "NO"
click at [1082, 449] on select "-- select an option -- Unknown Yes No" at bounding box center [1163, 462] width 163 height 26
click at [1232, 511] on button "Save" at bounding box center [1235, 522] width 20 height 26
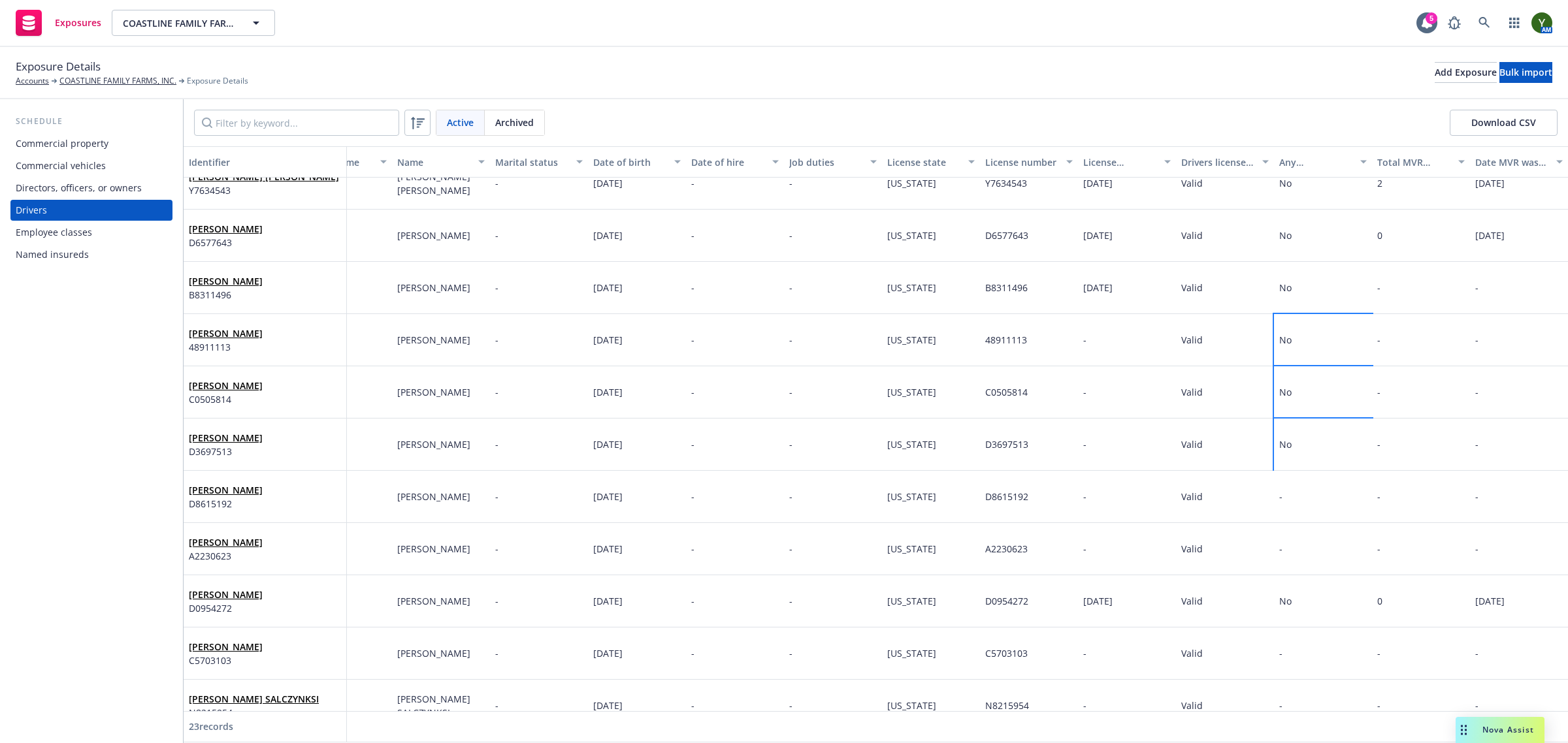
scroll to position [163, 65]
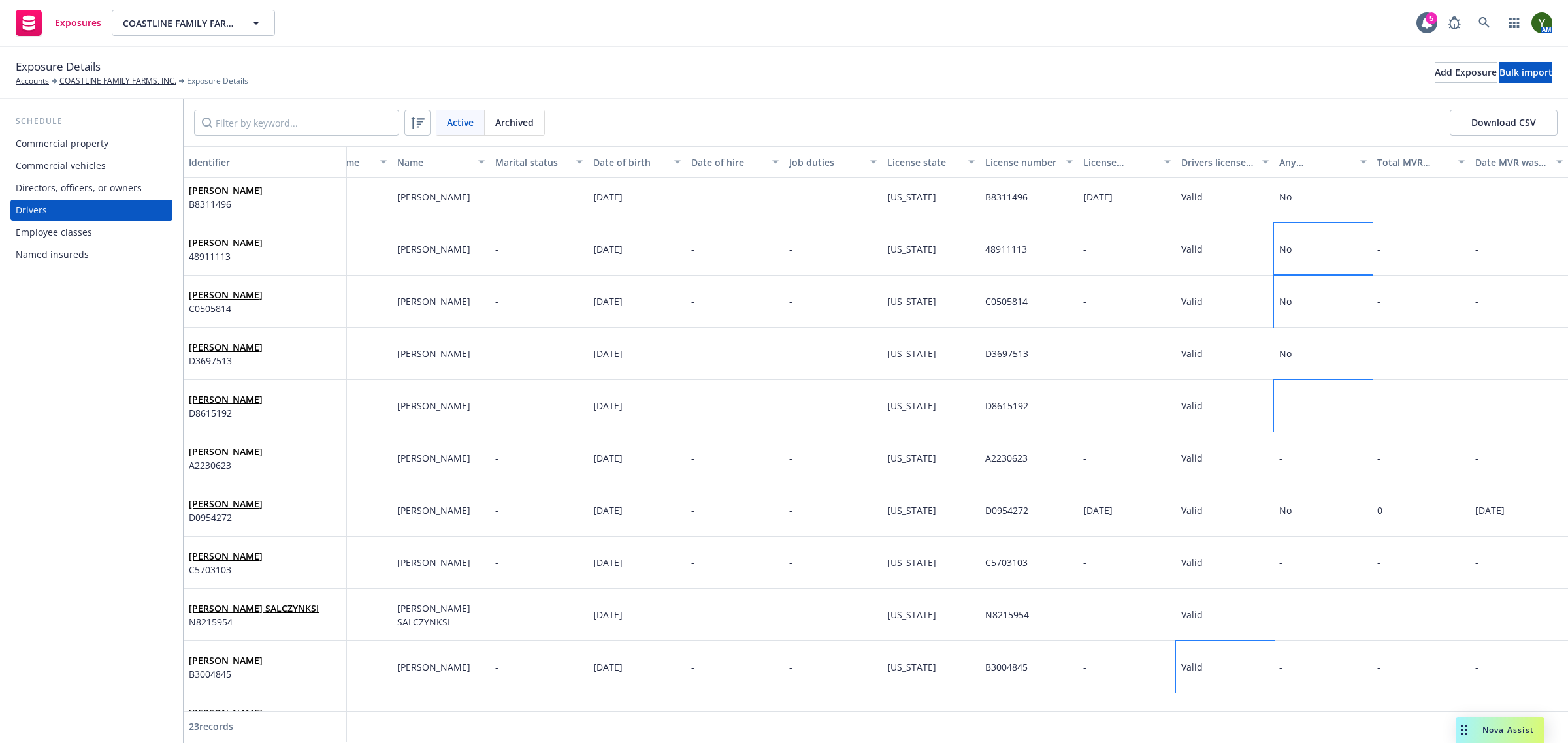
click at [1295, 407] on div "-" at bounding box center [1323, 407] width 98 height 53
click at [1122, 345] on select "-- select an option -- Unknown Yes No" at bounding box center [1163, 351] width 163 height 26
select select "NO"
click at [1082, 338] on select "-- select an option -- Unknown Yes No" at bounding box center [1163, 351] width 163 height 26
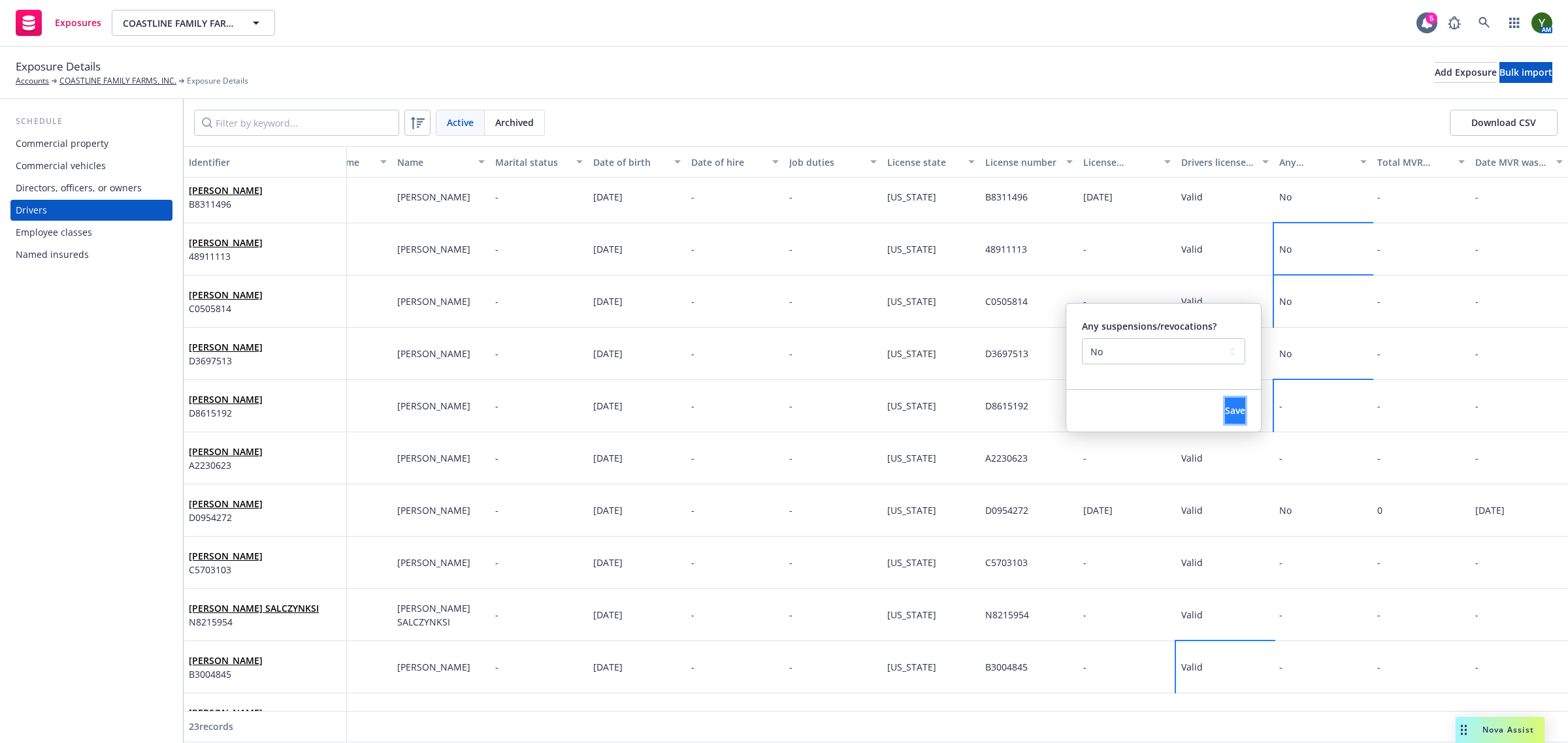
click at [1225, 410] on button "Save" at bounding box center [1235, 411] width 20 height 26
click at [1285, 457] on div "-" at bounding box center [1323, 458] width 98 height 53
click at [1141, 396] on select "-- select an option -- Unknown Yes No" at bounding box center [1163, 404] width 163 height 26
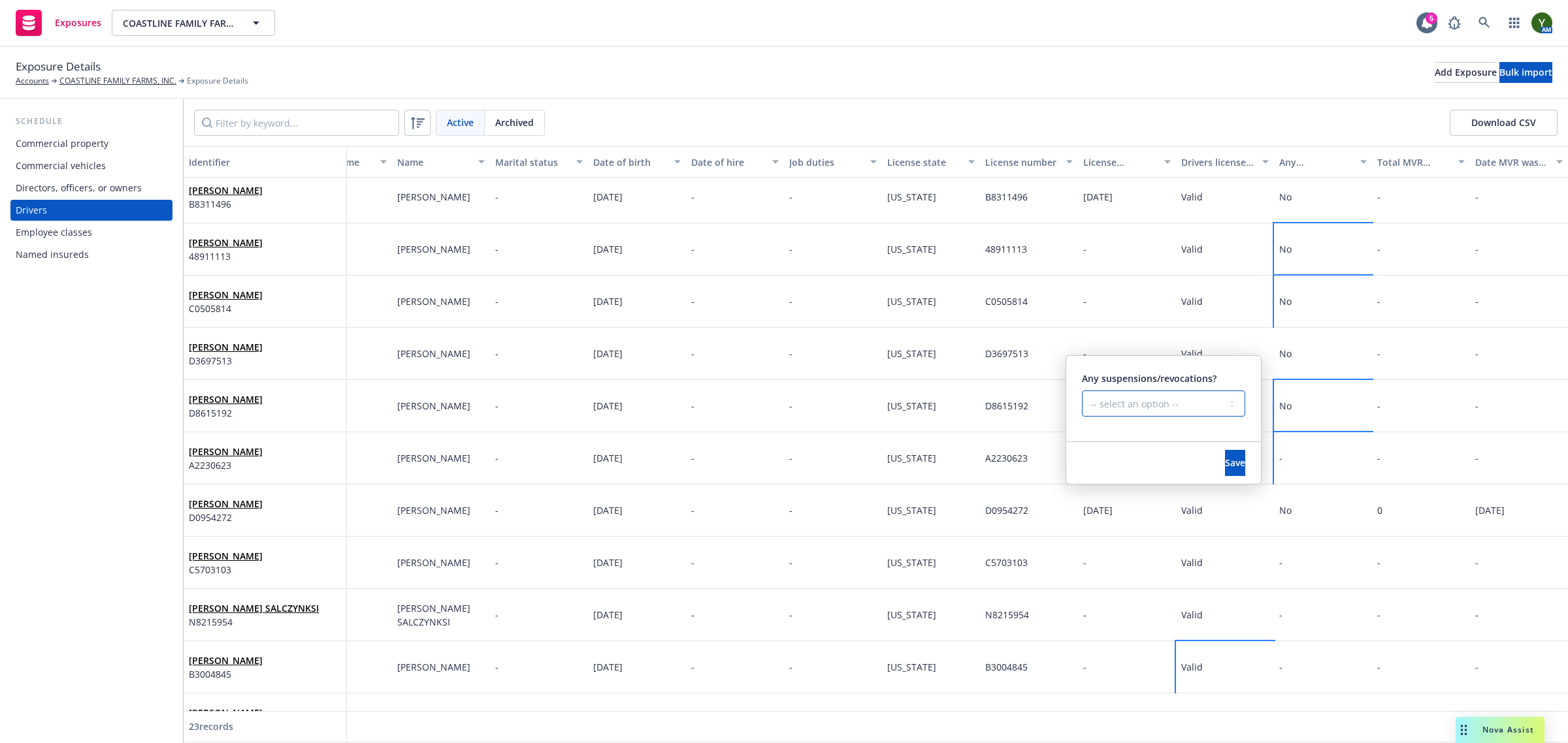
select select "NO"
click at [1082, 390] on select "-- select an option -- Unknown Yes No" at bounding box center [1163, 404] width 163 height 26
click at [1225, 460] on button "Save" at bounding box center [1235, 463] width 20 height 26
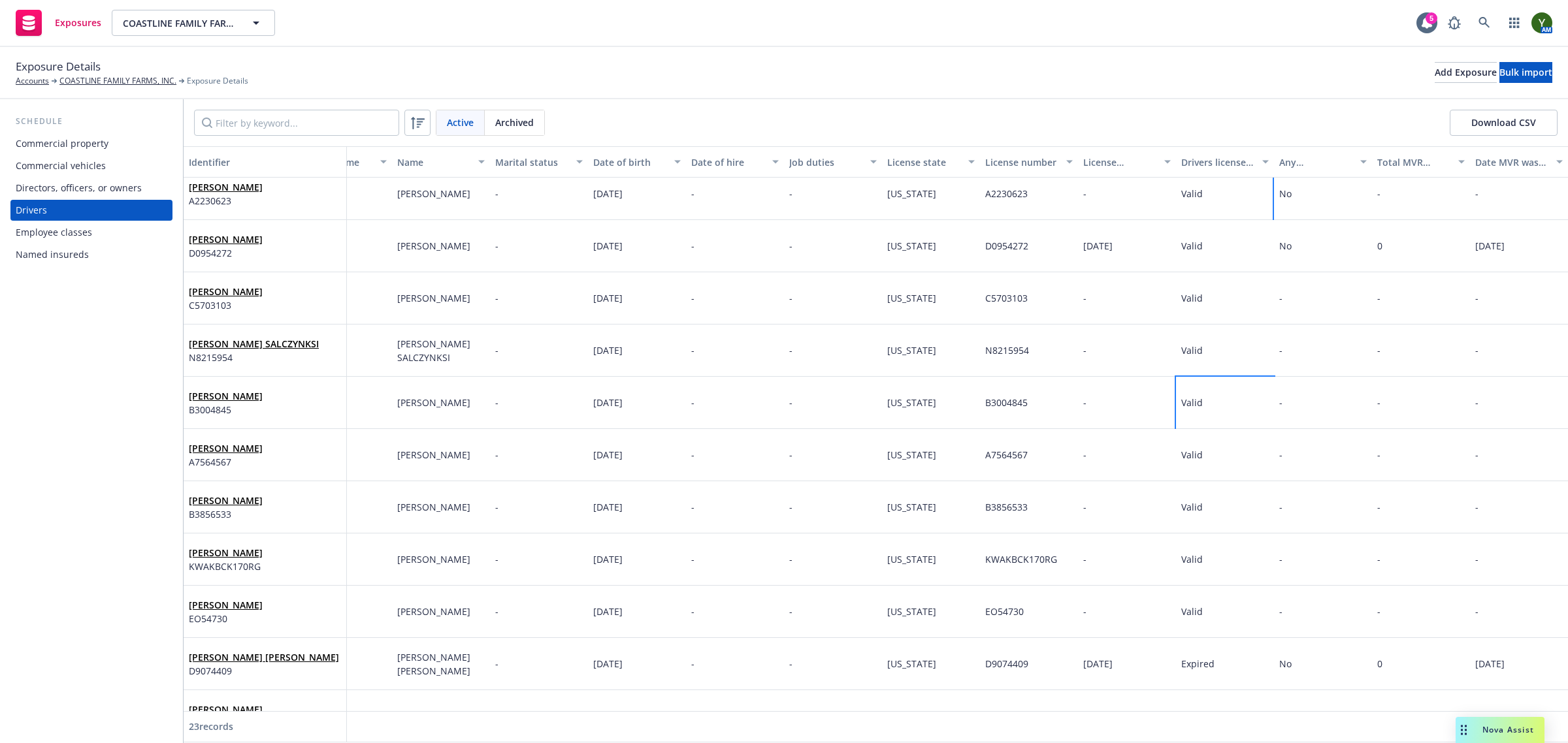
scroll to position [435, 65]
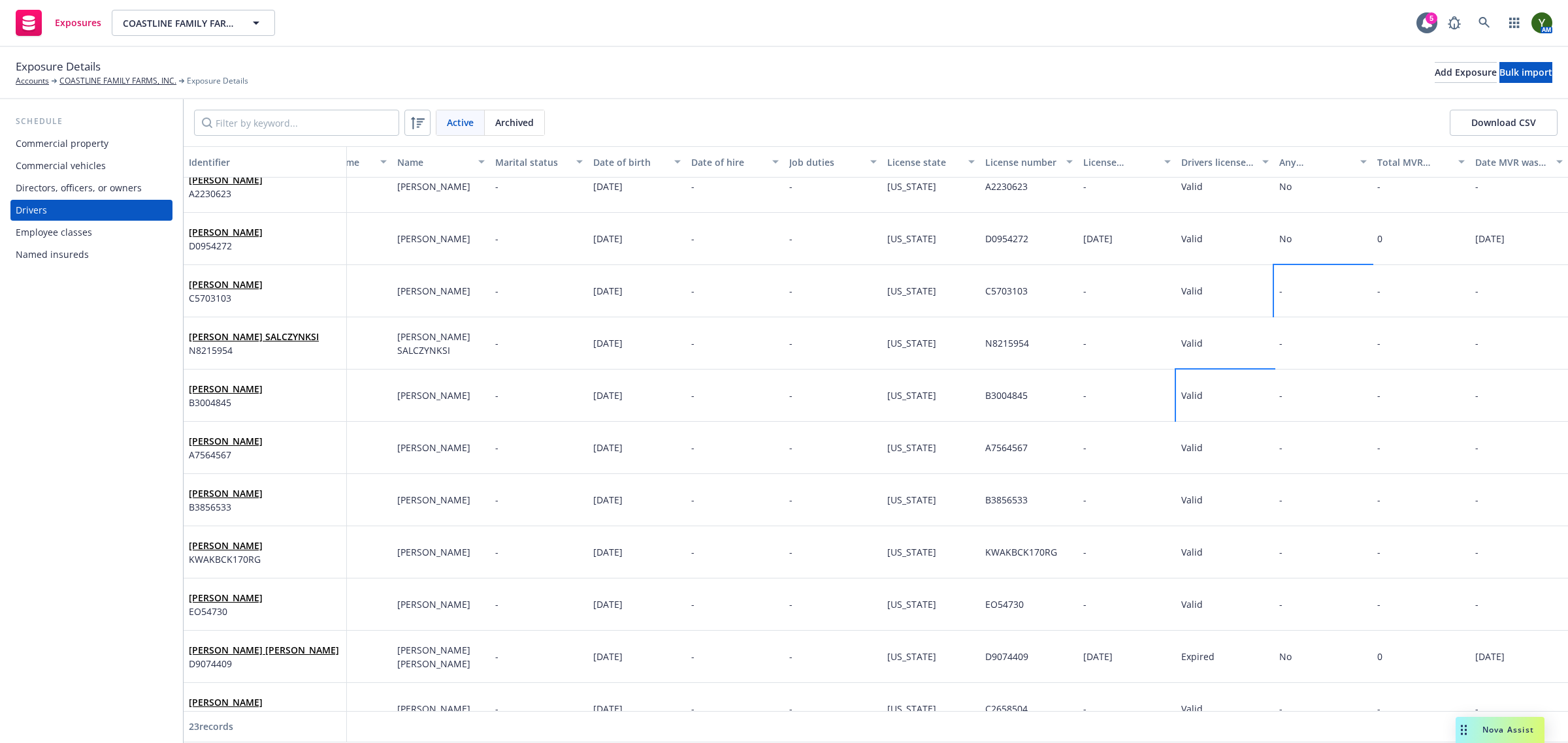
click at [1292, 305] on div "-" at bounding box center [1323, 291] width 98 height 53
drag, startPoint x: 1139, startPoint y: 236, endPoint x: 1139, endPoint y: 248, distance: 12.0
click at [1139, 236] on select "-- select an option -- Unknown Yes No" at bounding box center [1163, 237] width 163 height 26
select select "NO"
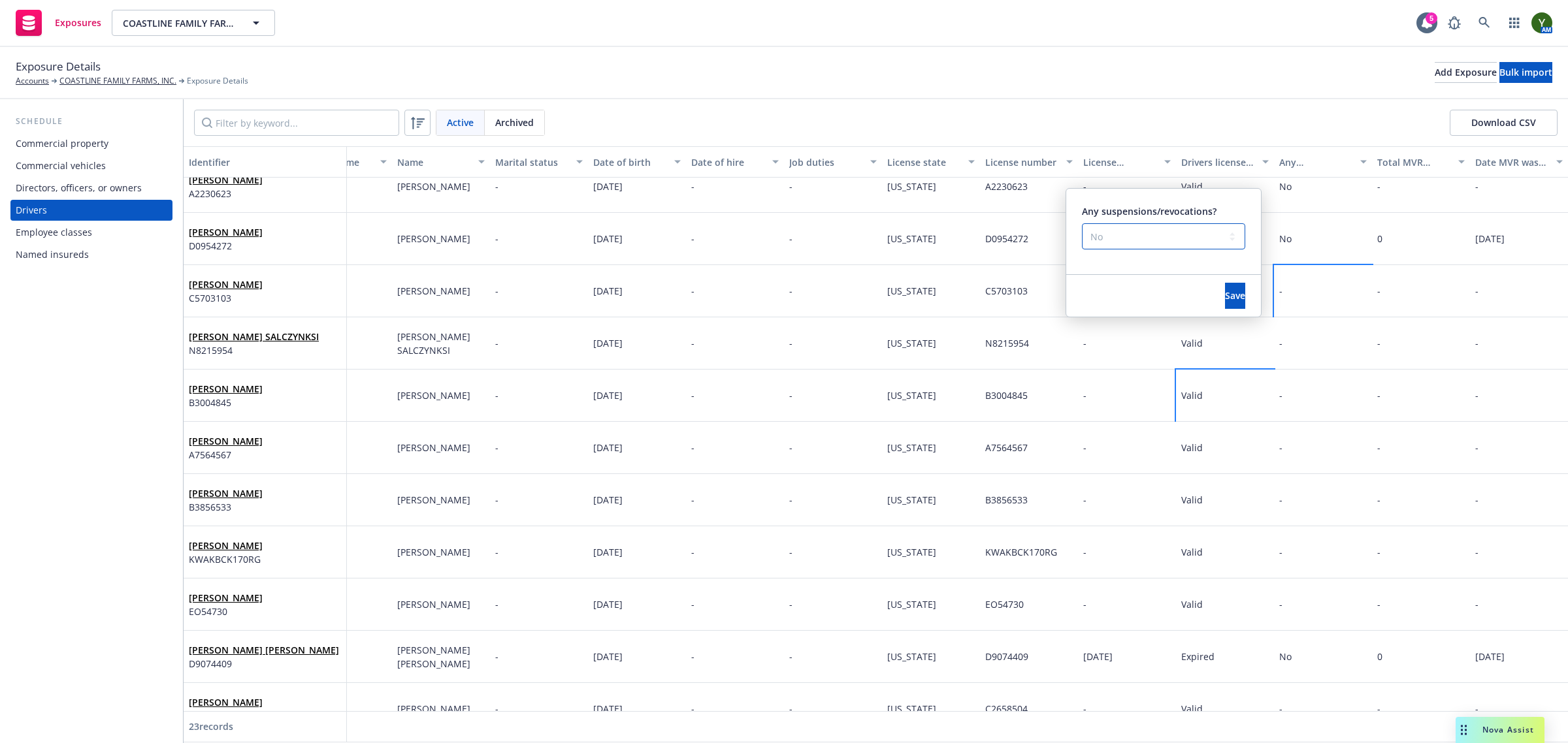
click at [1082, 223] on select "-- select an option -- Unknown Yes No" at bounding box center [1163, 237] width 163 height 26
click at [1225, 286] on button "Save" at bounding box center [1235, 296] width 20 height 26
click at [1291, 339] on div "-" at bounding box center [1323, 343] width 98 height 53
click at [1284, 344] on div "-" at bounding box center [1323, 343] width 98 height 53
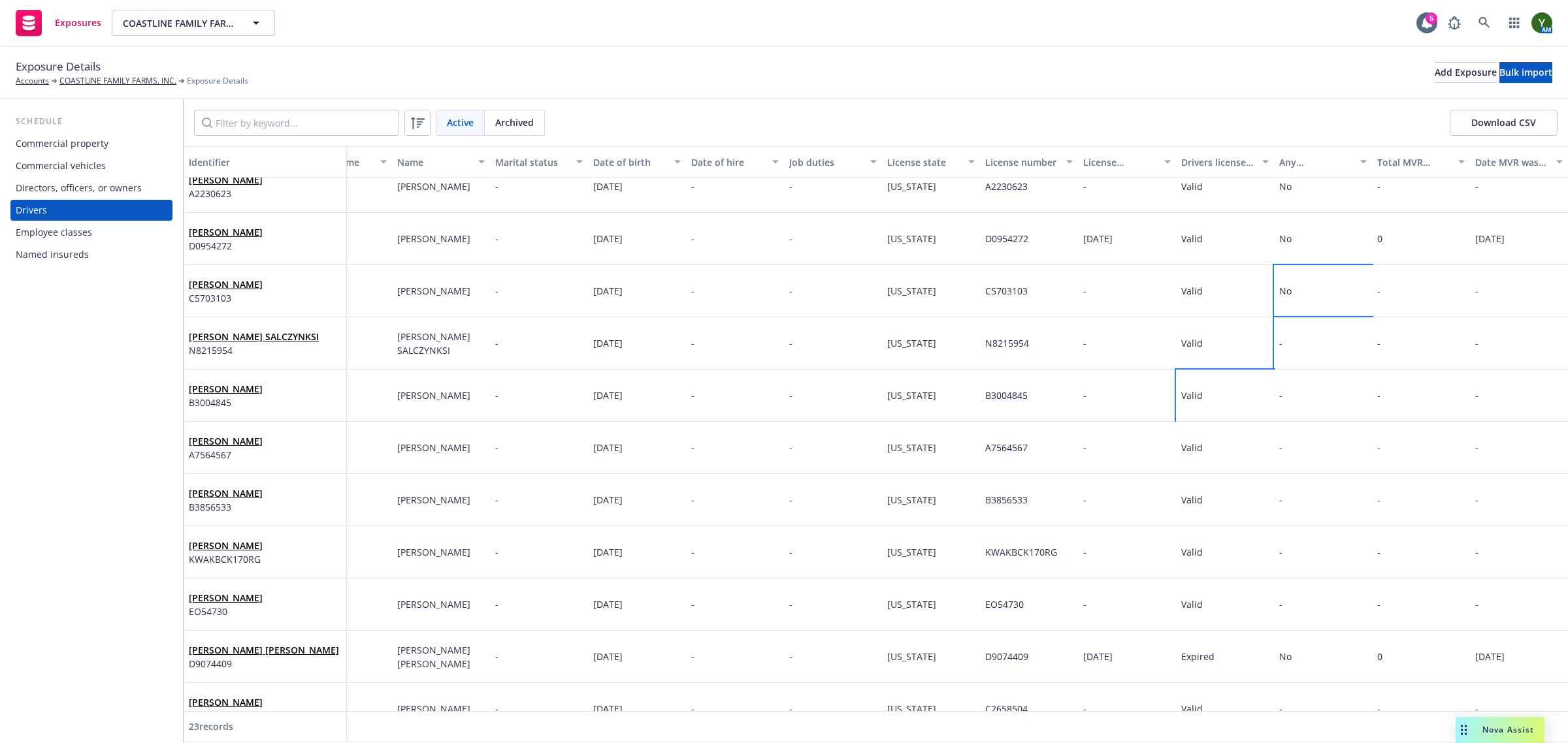
click at [1275, 340] on div "-" at bounding box center [1323, 343] width 98 height 53
click at [1132, 299] on select "-- select an option -- Unknown Yes No" at bounding box center [1163, 288] width 163 height 26
select select "NO"
click at [1082, 275] on select "-- select an option -- Unknown Yes No" at bounding box center [1163, 288] width 163 height 26
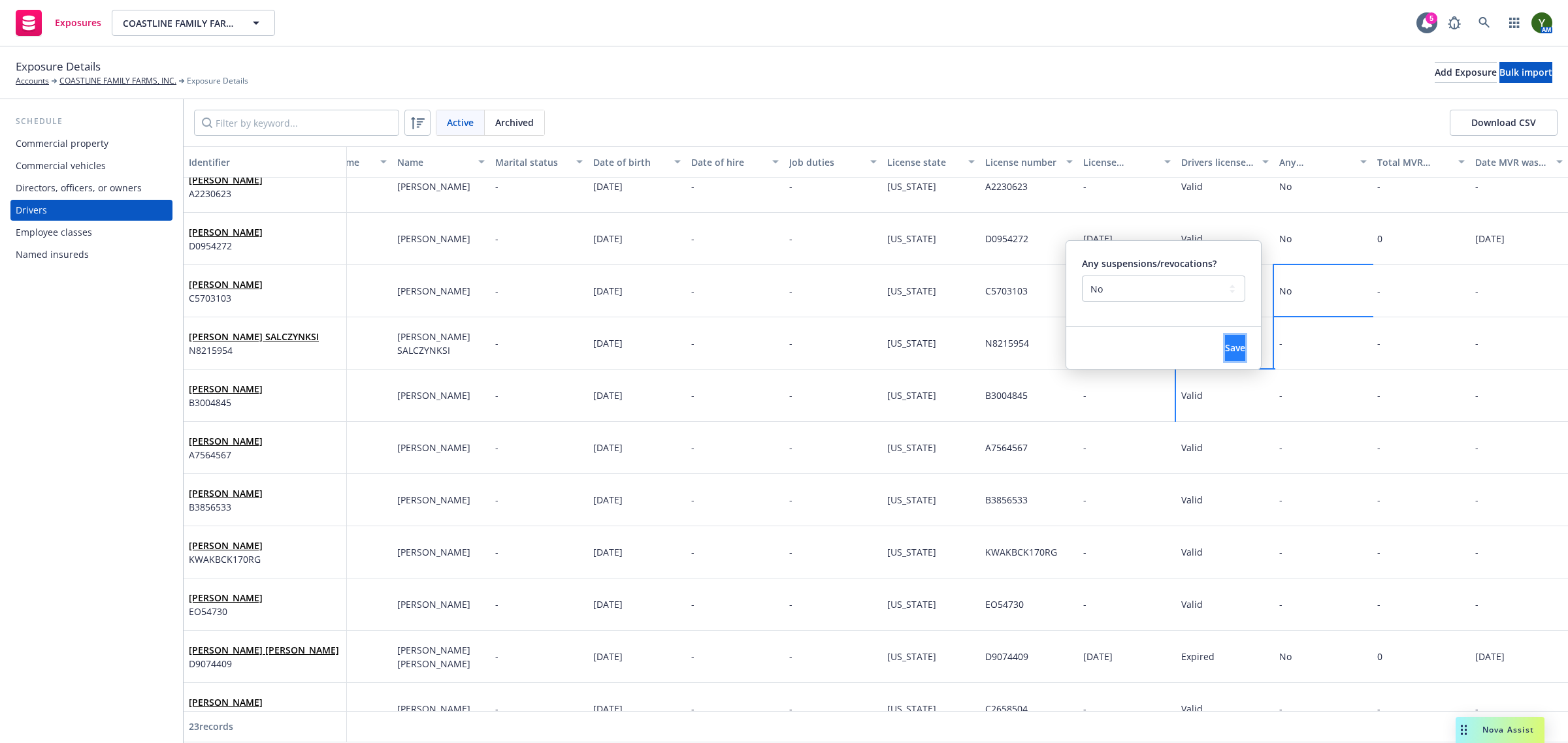
click at [1225, 342] on span "Save" at bounding box center [1235, 348] width 20 height 12
click at [1308, 399] on div "-" at bounding box center [1323, 396] width 98 height 53
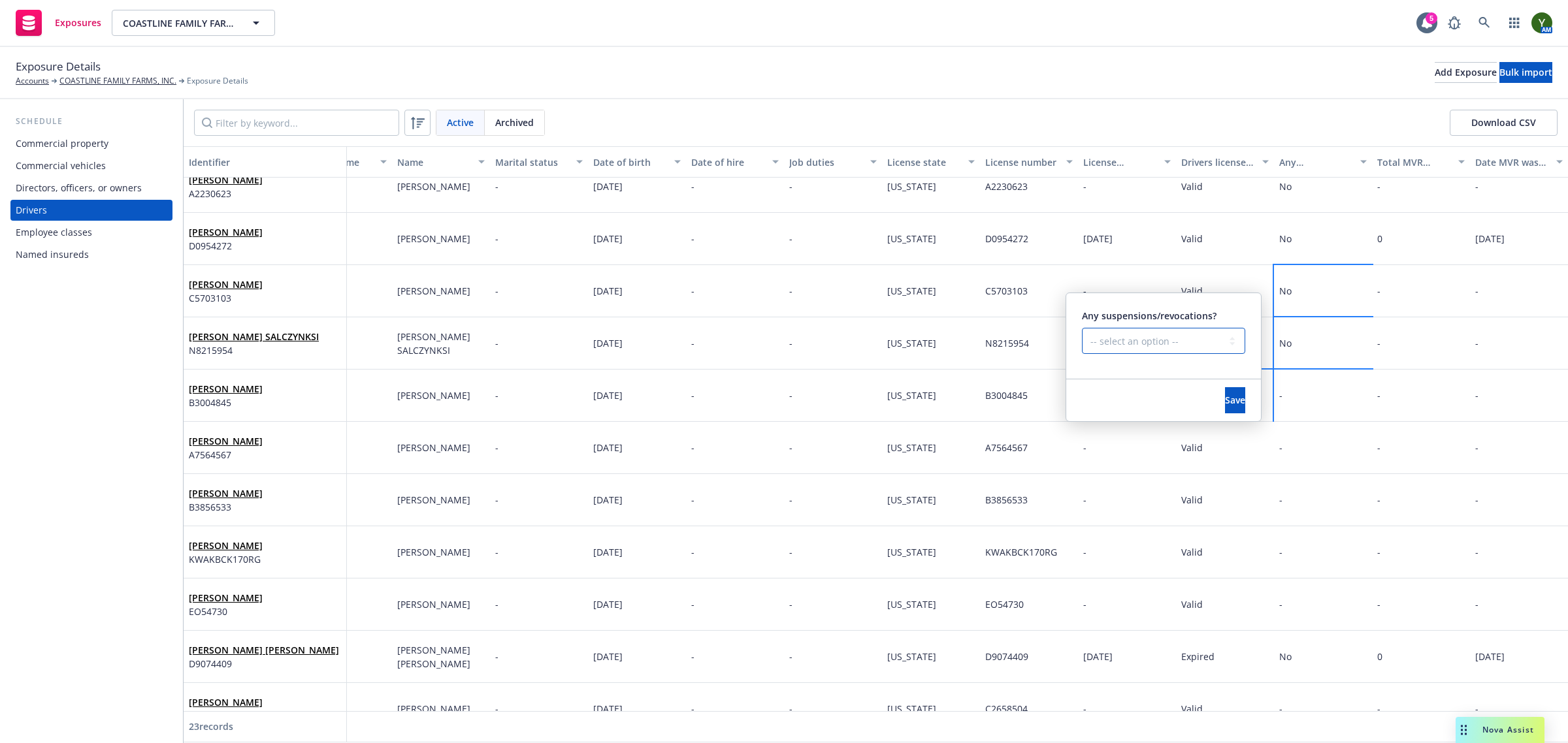
drag, startPoint x: 1130, startPoint y: 335, endPoint x: 1119, endPoint y: 353, distance: 21.1
click at [1130, 335] on select "-- select an option -- Unknown Yes No" at bounding box center [1163, 341] width 163 height 26
select select "NO"
click at [1082, 328] on select "-- select an option -- Unknown Yes No" at bounding box center [1163, 341] width 163 height 26
click at [1225, 390] on button "Save" at bounding box center [1235, 400] width 20 height 26
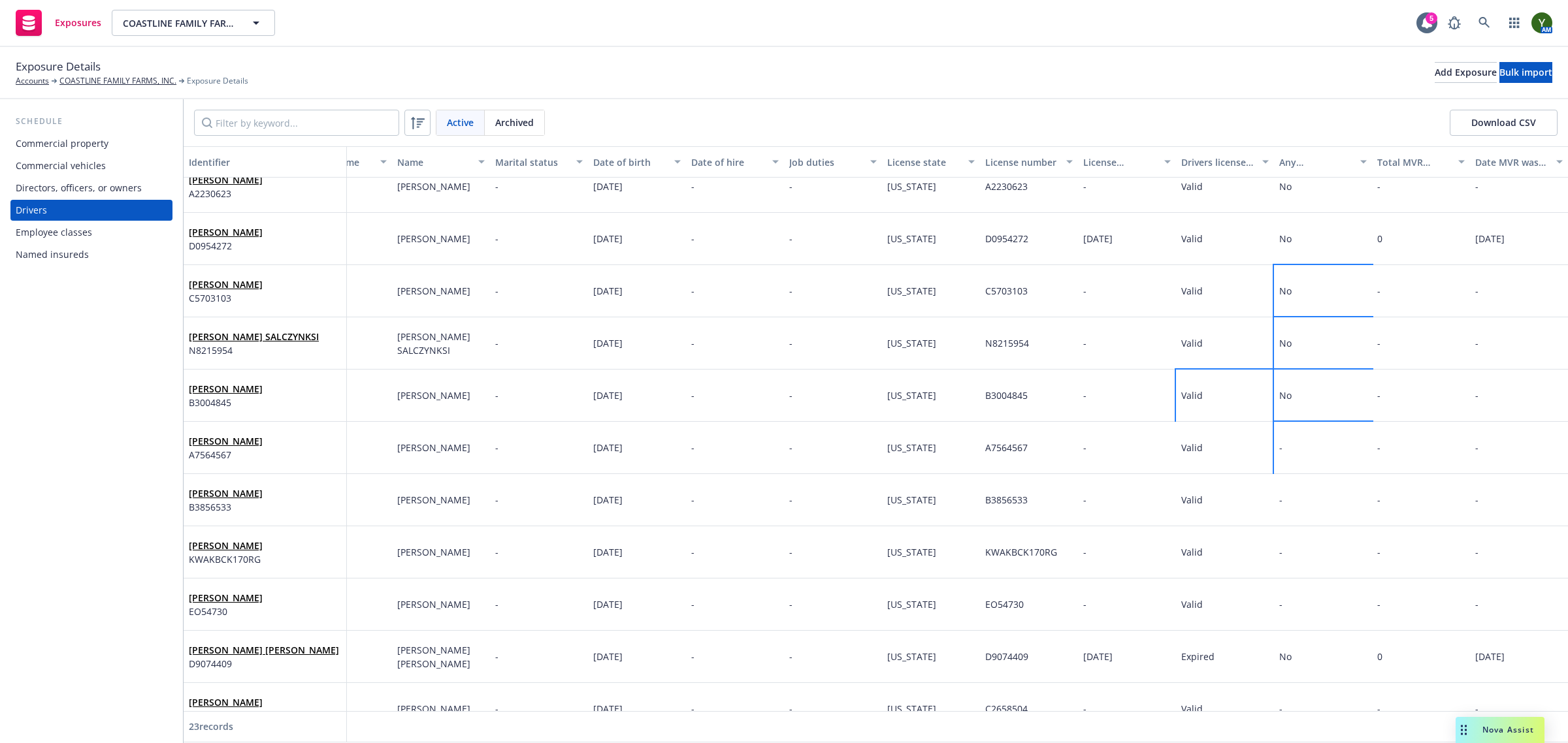
click at [1274, 438] on div "-" at bounding box center [1323, 448] width 98 height 53
click at [1120, 393] on select "-- select an option -- Unknown Yes No" at bounding box center [1163, 394] width 163 height 26
select select "NO"
click at [1082, 380] on select "-- select an option -- Unknown Yes No" at bounding box center [1163, 394] width 163 height 26
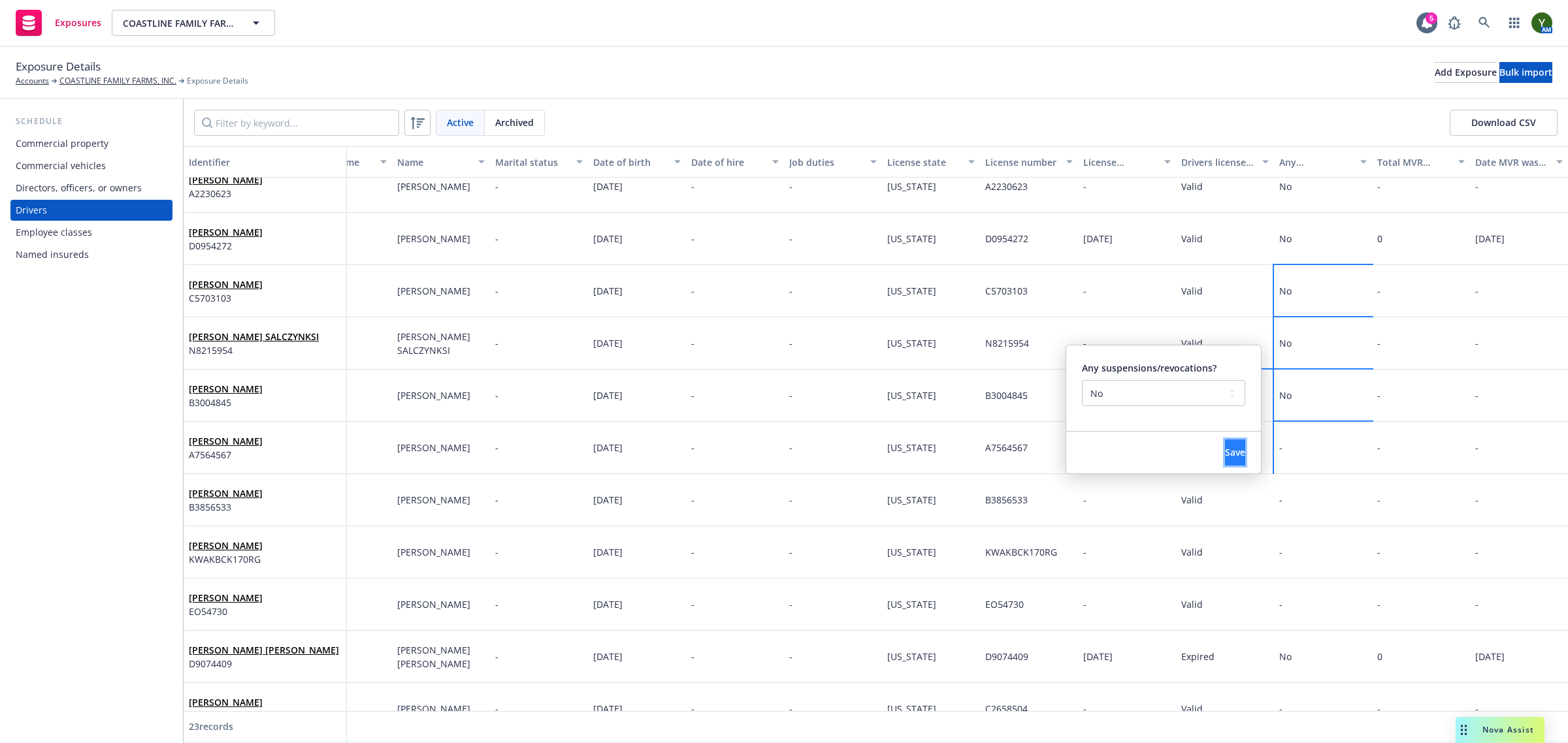
click at [1225, 448] on button "Save" at bounding box center [1235, 452] width 20 height 26
click at [1288, 487] on div "-" at bounding box center [1323, 500] width 98 height 53
click at [1288, 488] on div "-" at bounding box center [1323, 500] width 98 height 53
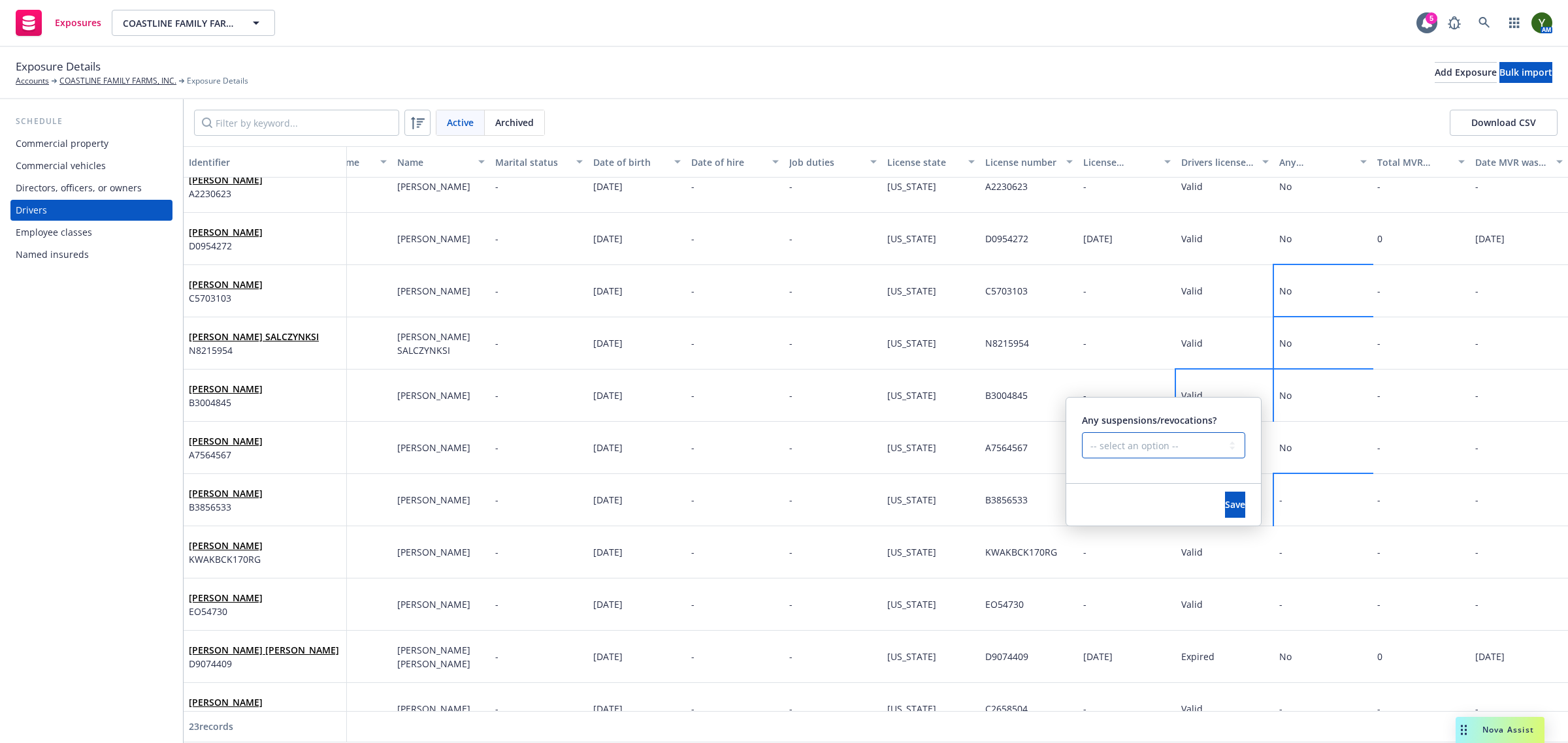
click at [1177, 444] on select "-- select an option -- Unknown Yes No" at bounding box center [1163, 445] width 163 height 26
select select "NO"
click at [1082, 432] on select "-- select an option -- Unknown Yes No" at bounding box center [1163, 445] width 163 height 26
click at [1225, 510] on button "Save" at bounding box center [1235, 505] width 20 height 26
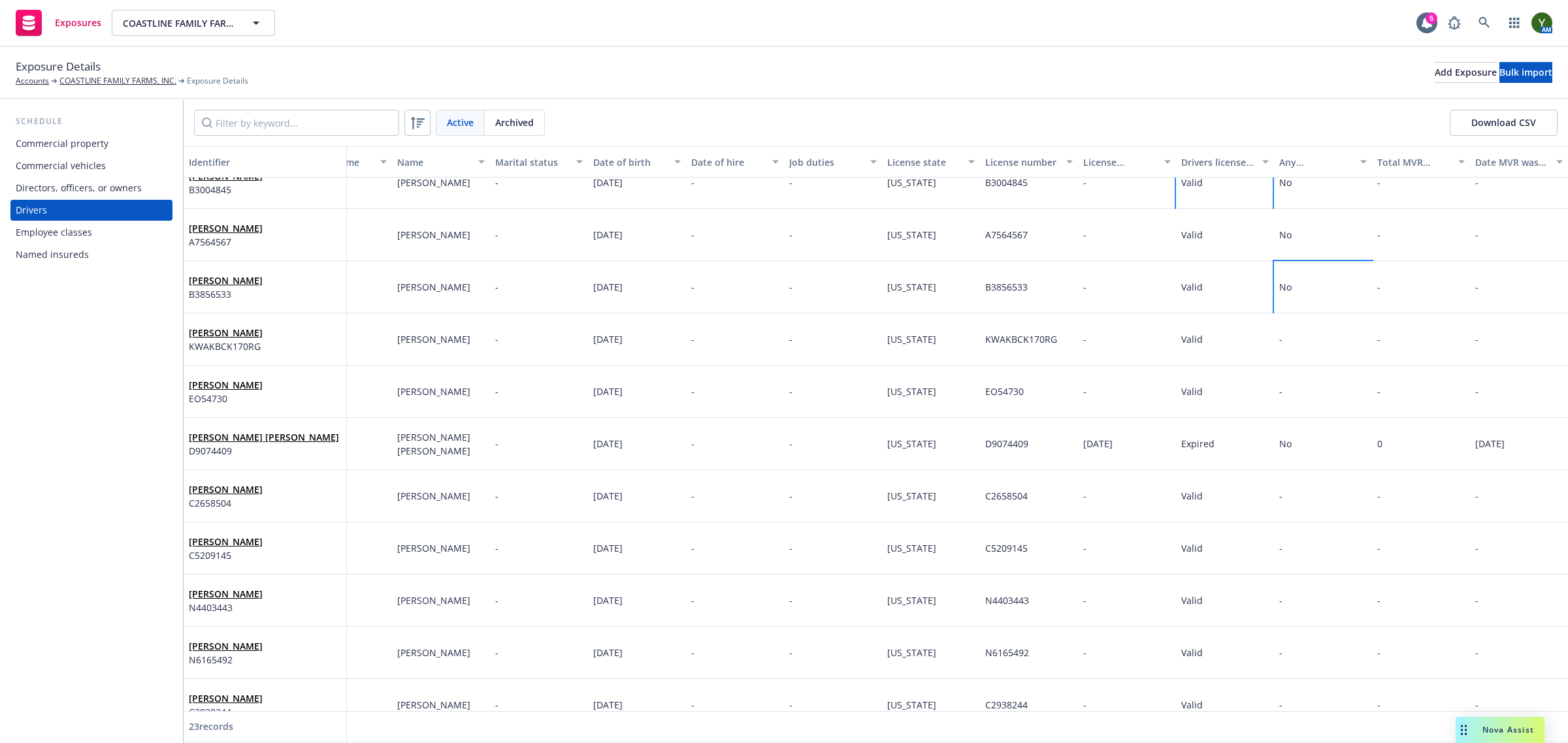
scroll to position [653, 65]
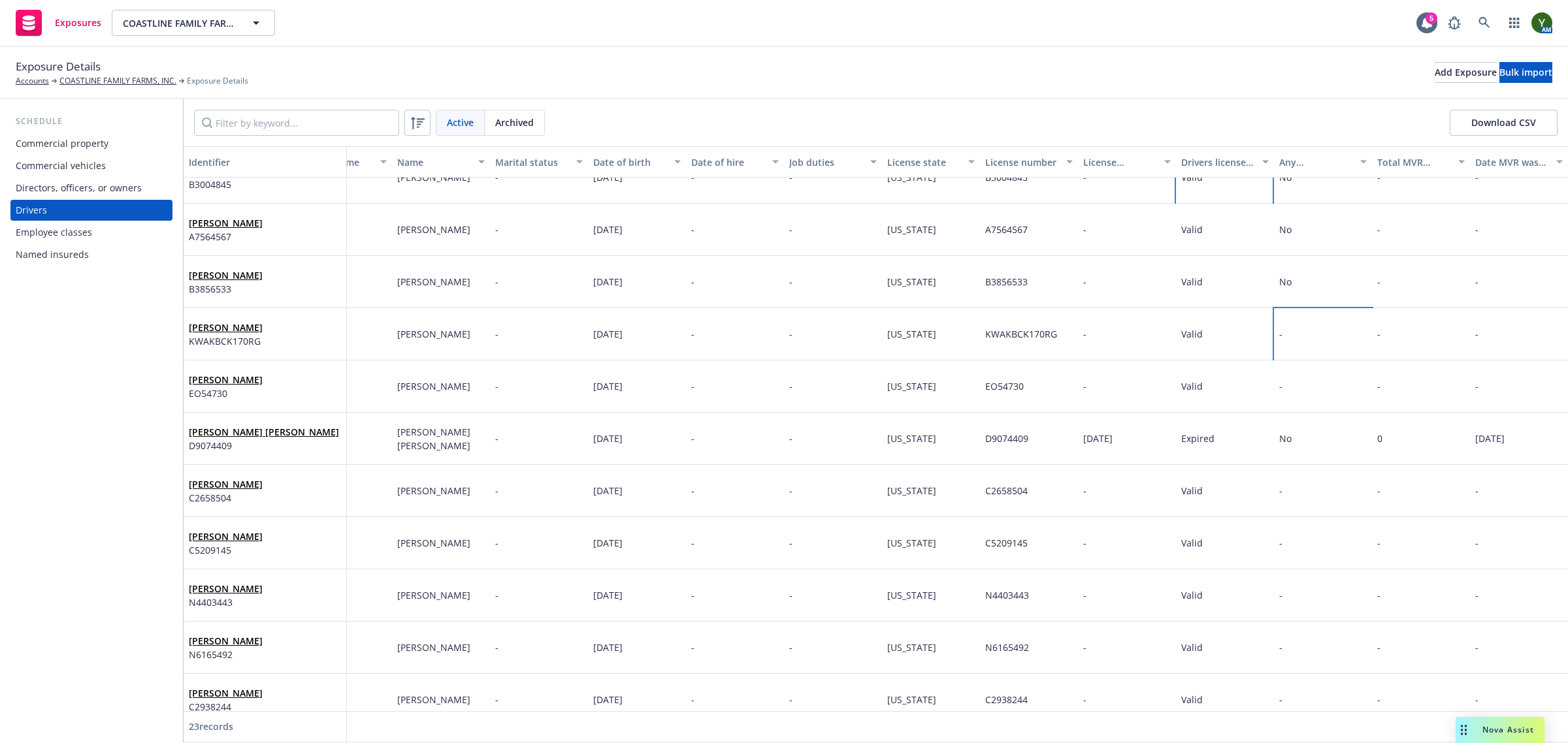
click at [1290, 342] on div "-" at bounding box center [1323, 335] width 98 height 53
click at [1120, 283] on select "-- select an option -- Unknown Yes No" at bounding box center [1163, 280] width 163 height 26
select select "NO"
click at [1082, 267] on select "-- select an option -- Unknown Yes No" at bounding box center [1163, 280] width 163 height 26
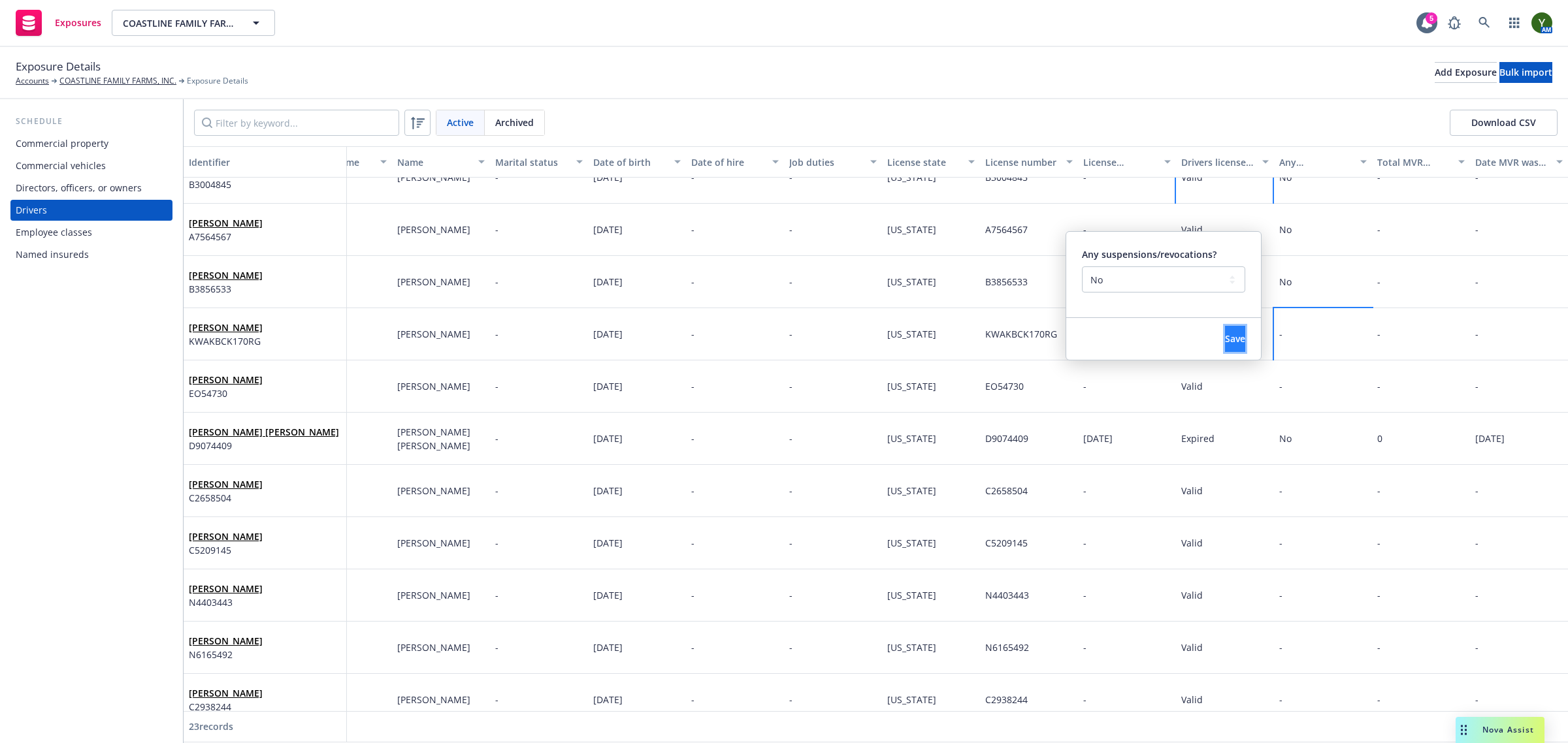
click at [1225, 333] on span "Save" at bounding box center [1235, 339] width 20 height 12
click at [1299, 396] on div "-" at bounding box center [1323, 387] width 98 height 53
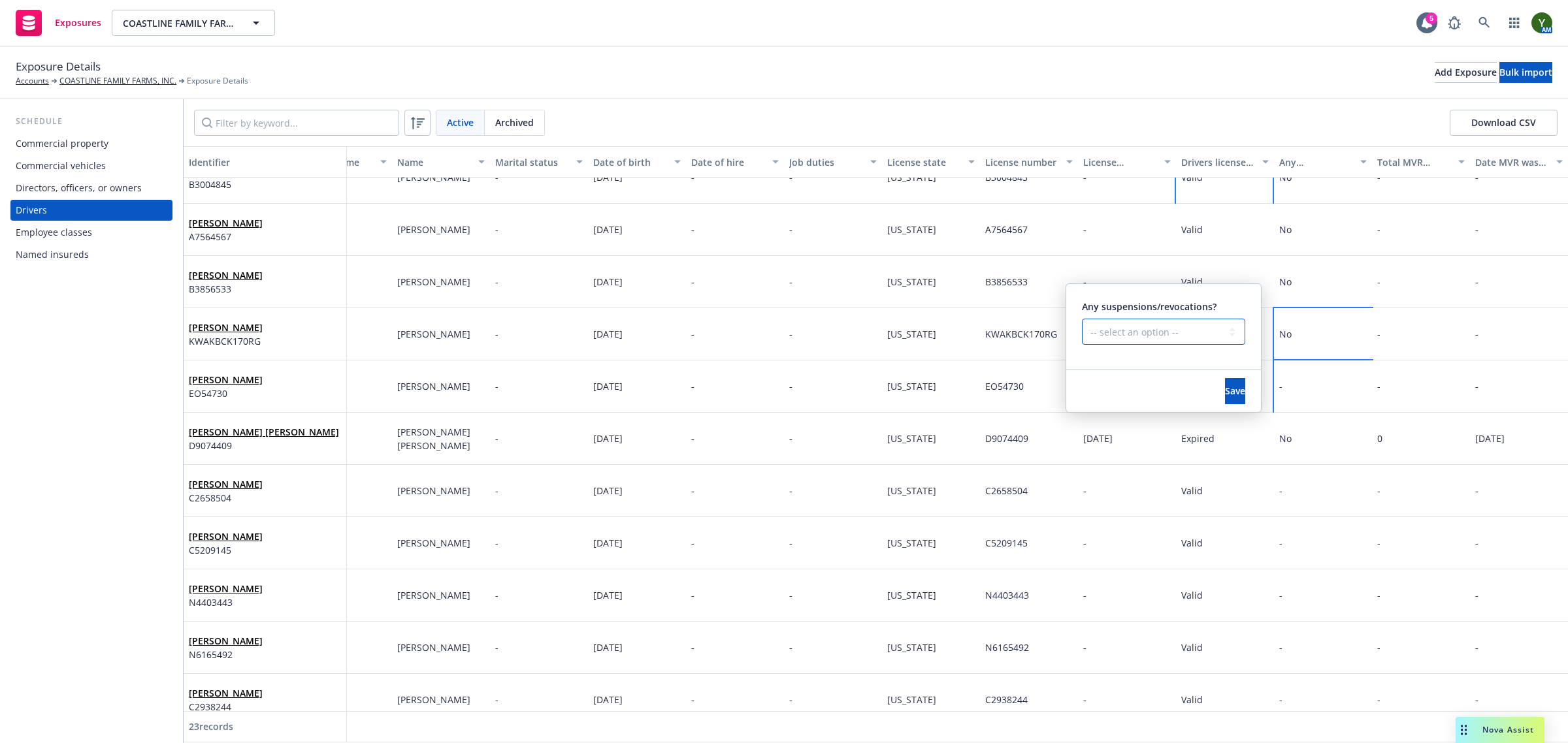
click at [1192, 334] on select "-- select an option -- Unknown Yes No" at bounding box center [1163, 332] width 163 height 26
select select "NO"
click at [1082, 319] on select "-- select an option -- Unknown Yes No" at bounding box center [1163, 332] width 163 height 26
click at [1225, 394] on button "Save" at bounding box center [1235, 391] width 20 height 26
click at [1280, 471] on div "-" at bounding box center [1323, 491] width 98 height 53
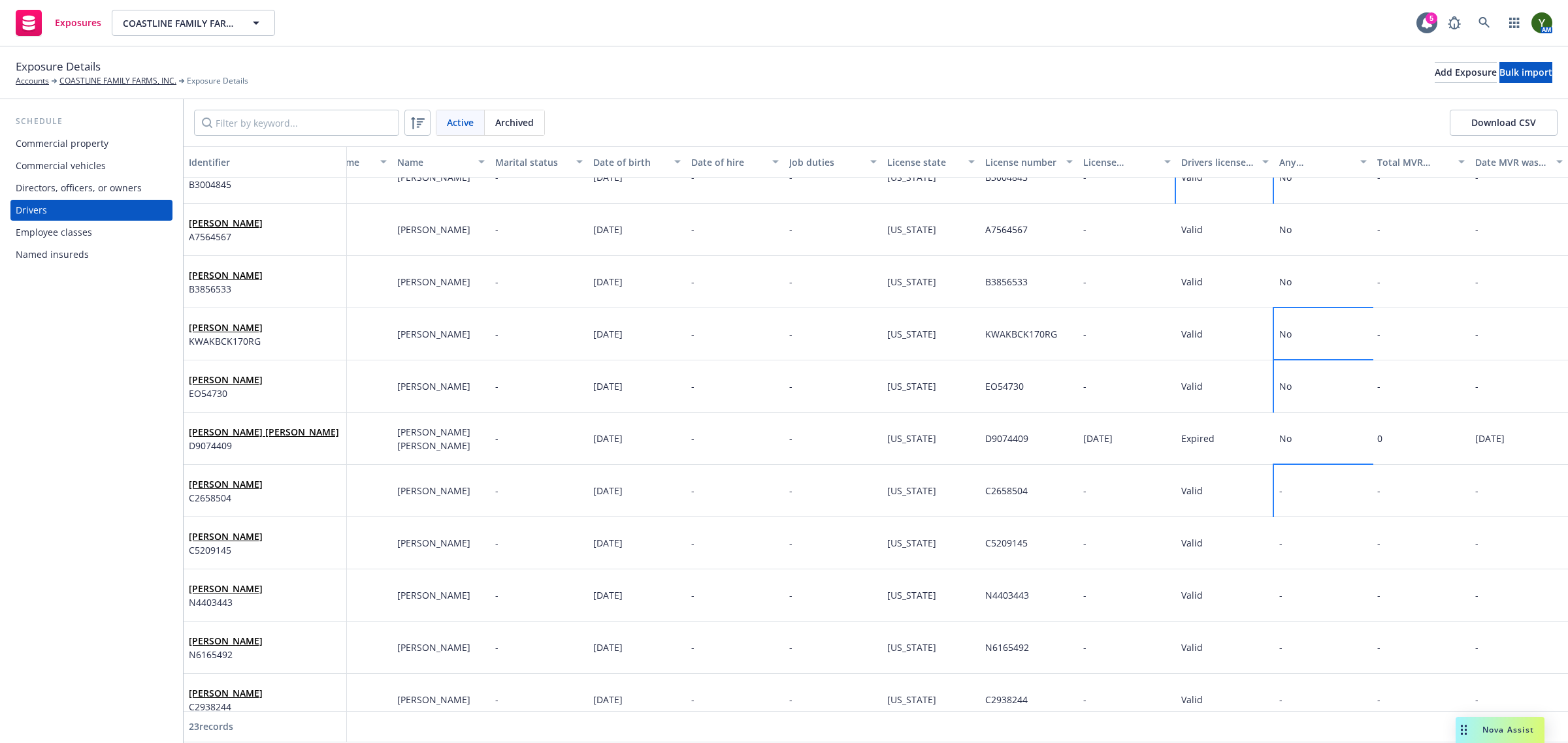
click at [1280, 471] on div "-" at bounding box center [1323, 491] width 98 height 53
click at [1158, 418] on div "Any suspensions/revocations? -- select an option -- Unknown Yes No" at bounding box center [1163, 435] width 163 height 62
click at [1129, 433] on select "-- select an option -- Unknown Yes No" at bounding box center [1163, 436] width 163 height 26
select select "NO"
click at [1082, 423] on select "-- select an option -- Unknown Yes No" at bounding box center [1163, 436] width 163 height 26
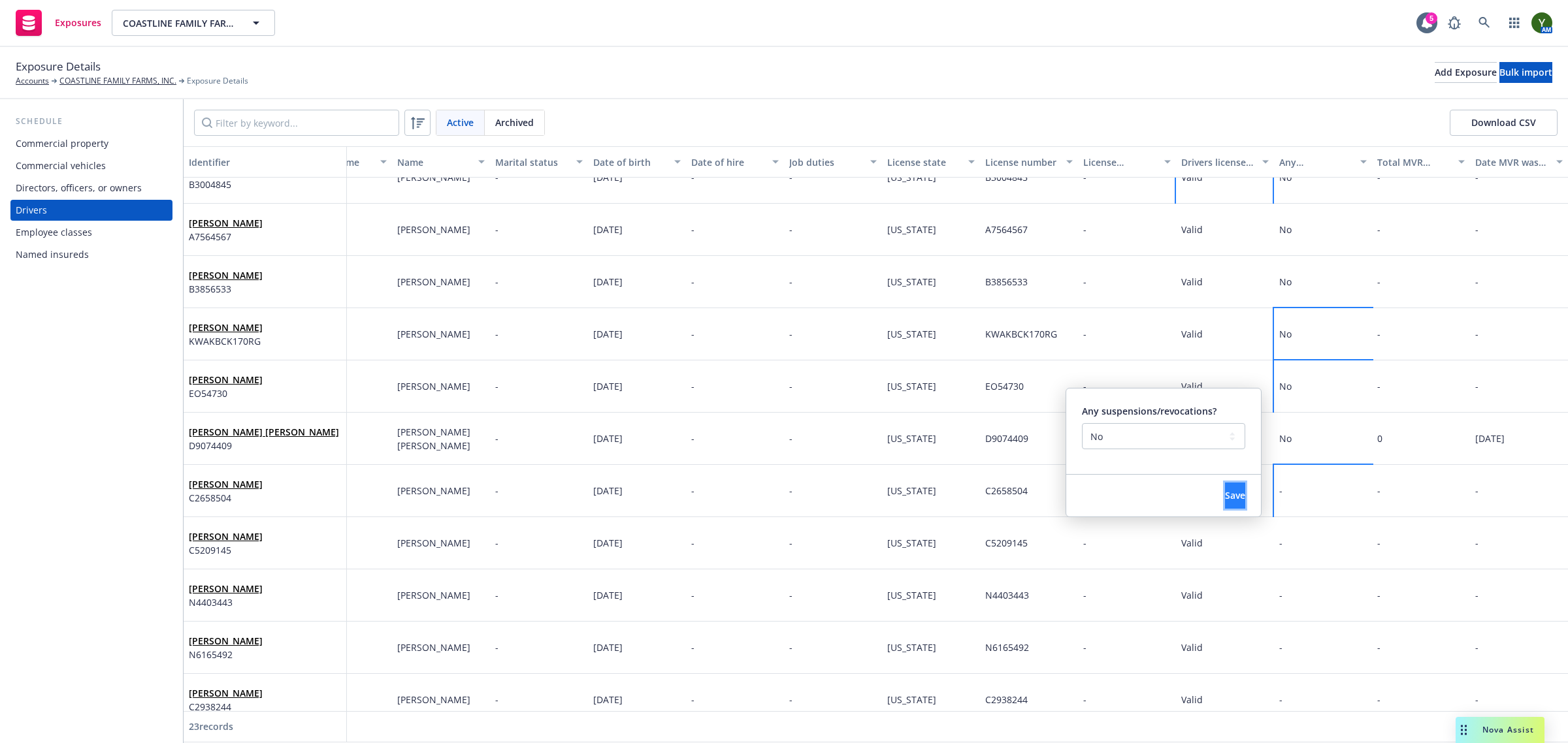
click at [1225, 493] on span "Save" at bounding box center [1235, 496] width 20 height 12
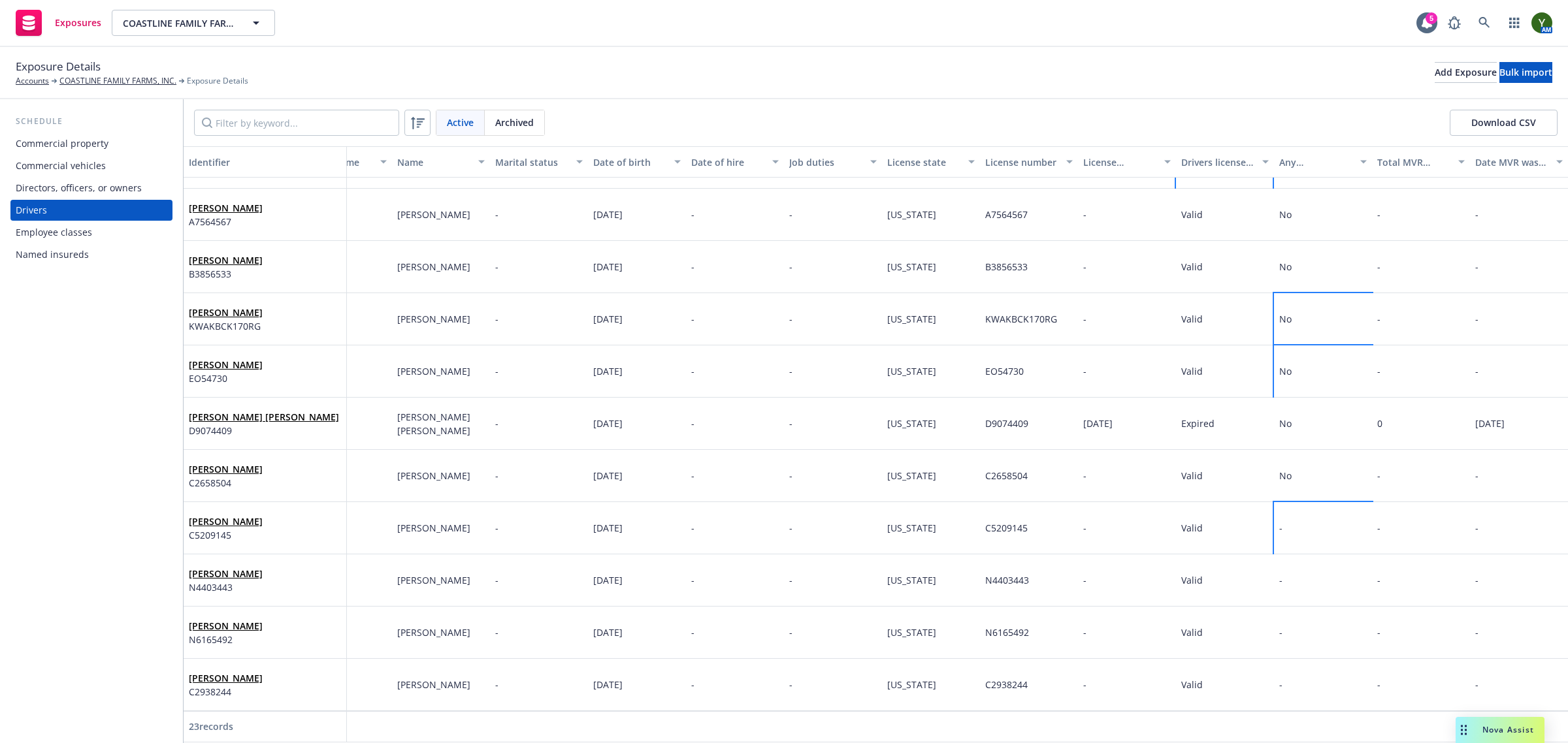
click at [1286, 507] on div "-" at bounding box center [1323, 528] width 98 height 53
click at [1112, 461] on select "-- select an option -- Unknown Yes No" at bounding box center [1163, 462] width 163 height 26
select select "NO"
click at [1082, 448] on select "-- select an option -- Unknown Yes No" at bounding box center [1163, 462] width 163 height 26
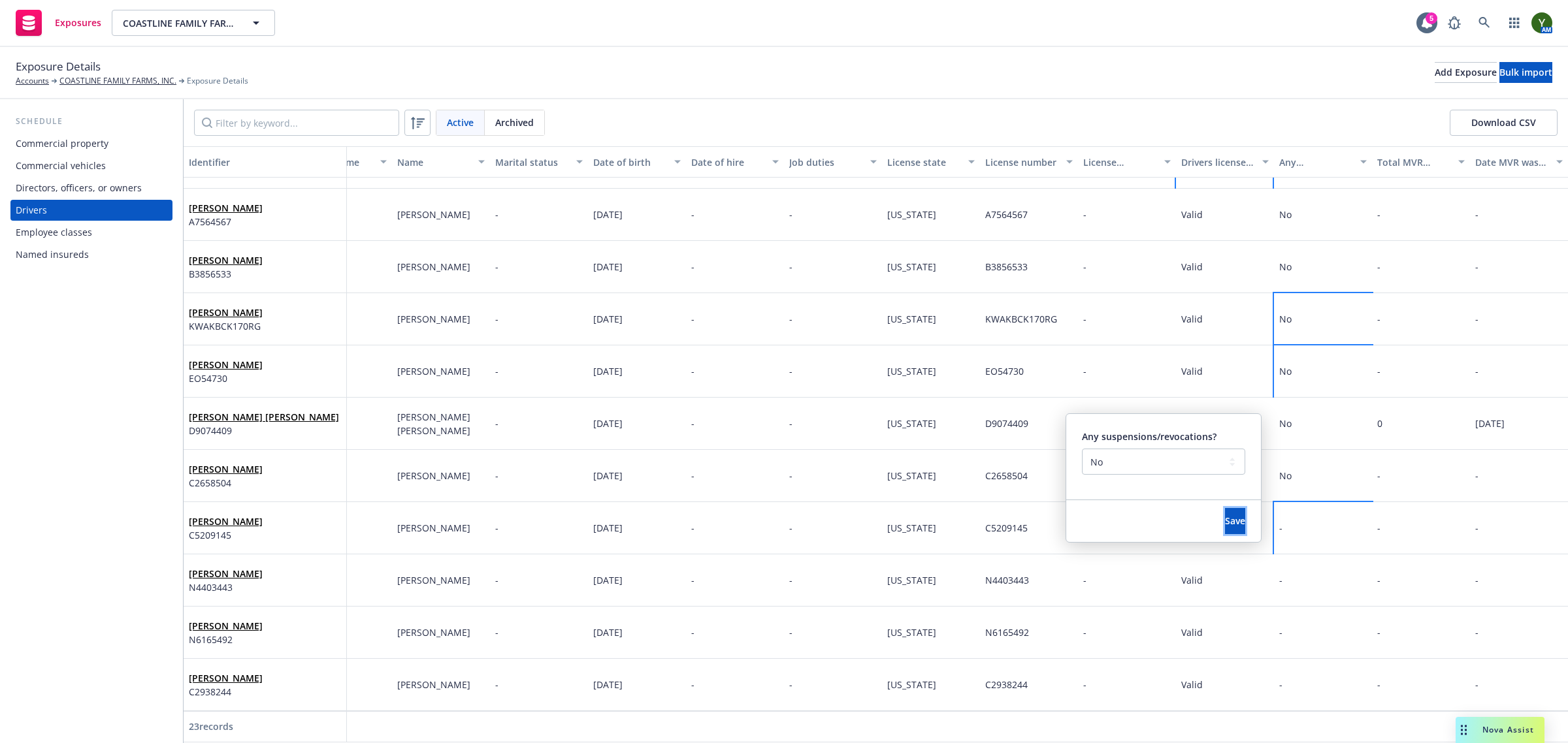
drag, startPoint x: 1200, startPoint y: 510, endPoint x: 1217, endPoint y: 506, distance: 17.5
click at [1225, 510] on button "Save" at bounding box center [1235, 521] width 20 height 26
click at [1333, 571] on div "-" at bounding box center [1323, 581] width 98 height 53
click at [1311, 574] on div "-" at bounding box center [1323, 581] width 98 height 53
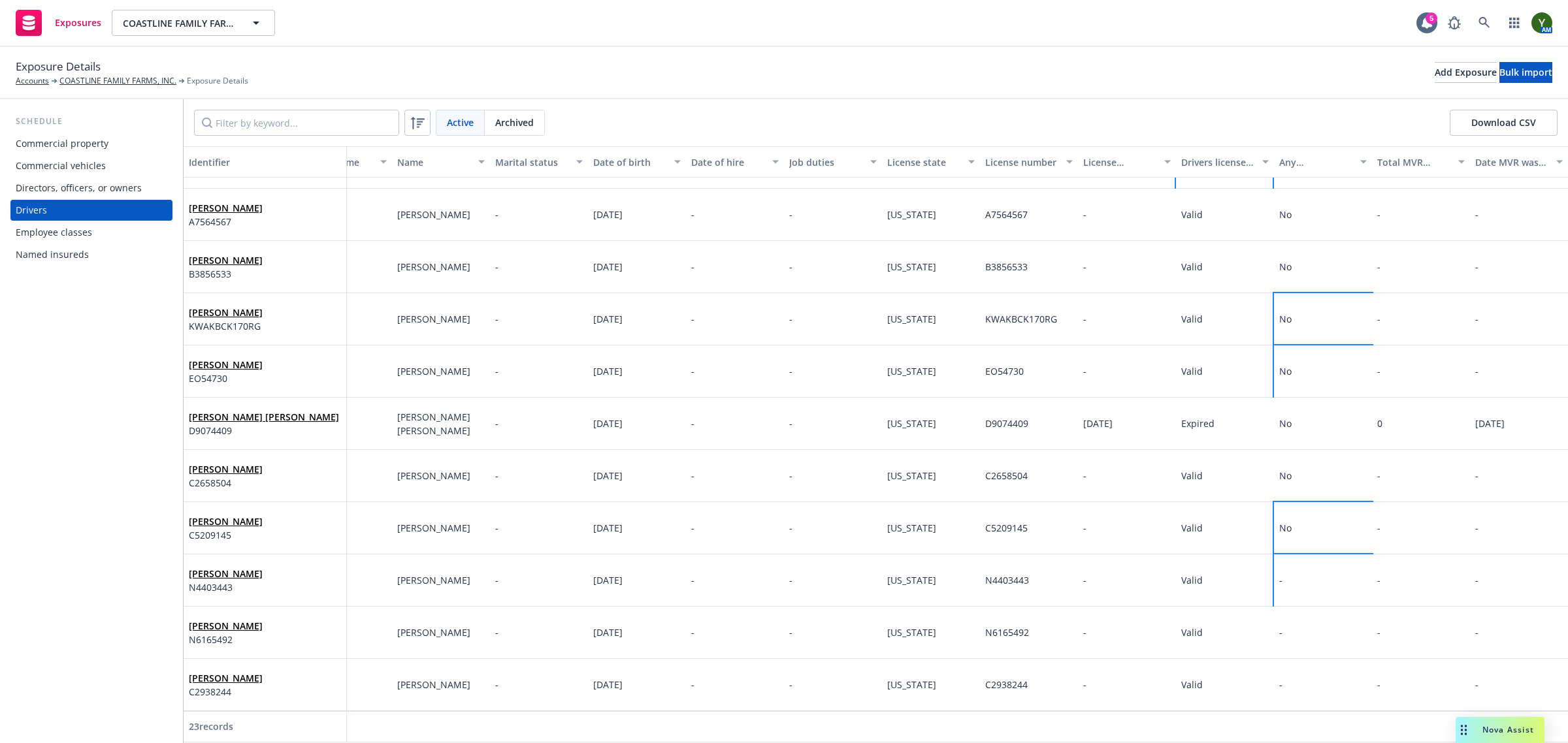
click at [1311, 574] on div "-" at bounding box center [1323, 581] width 98 height 53
click at [1144, 510] on select "-- select an option -- Unknown Yes No" at bounding box center [1163, 514] width 163 height 26
select select "NO"
click at [1082, 501] on select "-- select an option -- Unknown Yes No" at bounding box center [1163, 514] width 163 height 26
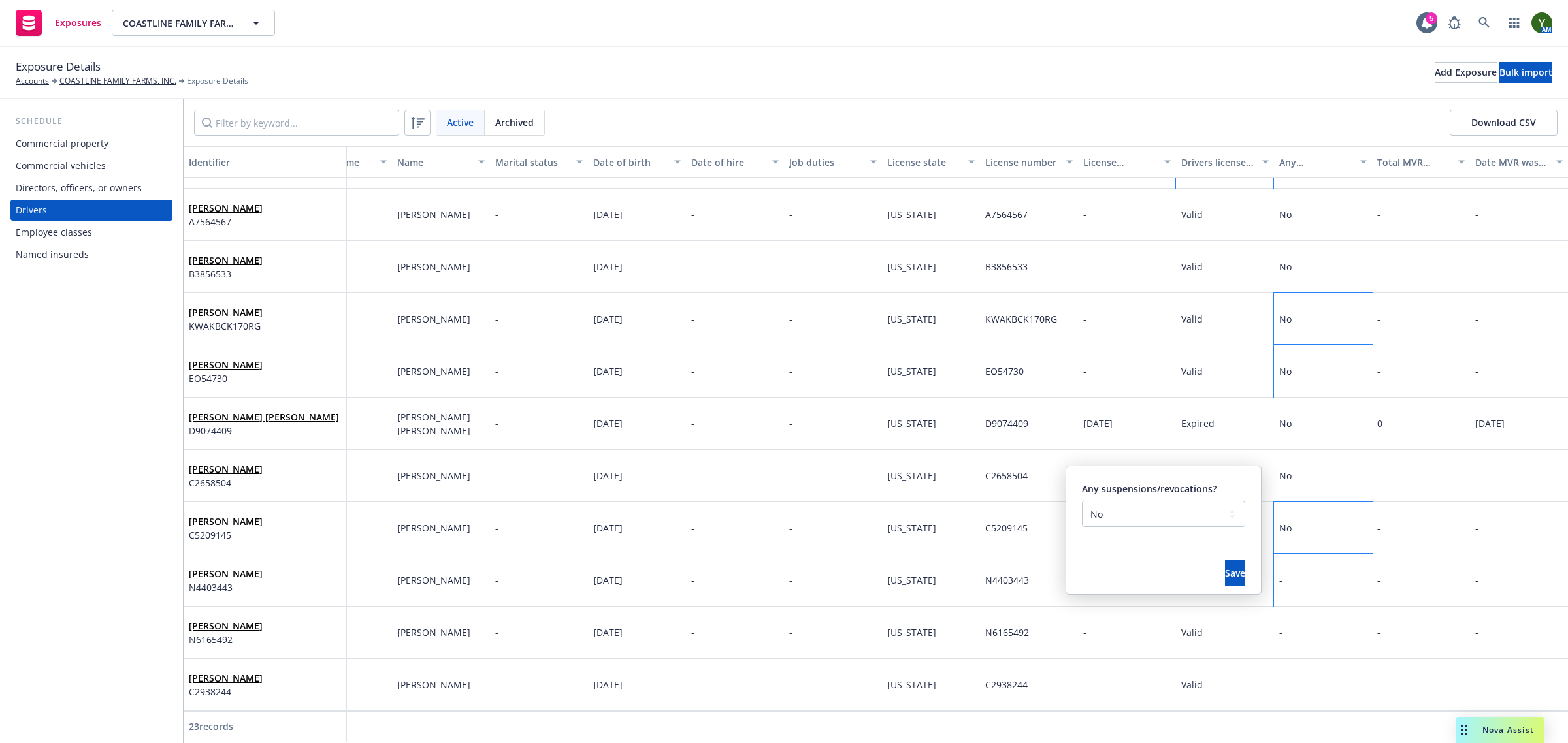
click at [1156, 586] on div "Save" at bounding box center [1163, 573] width 195 height 42
click at [1209, 559] on div "Save" at bounding box center [1235, 573] width 52 height 42
click at [1225, 575] on span "Save" at bounding box center [1235, 573] width 20 height 12
click at [1276, 615] on div "-" at bounding box center [1323, 633] width 98 height 53
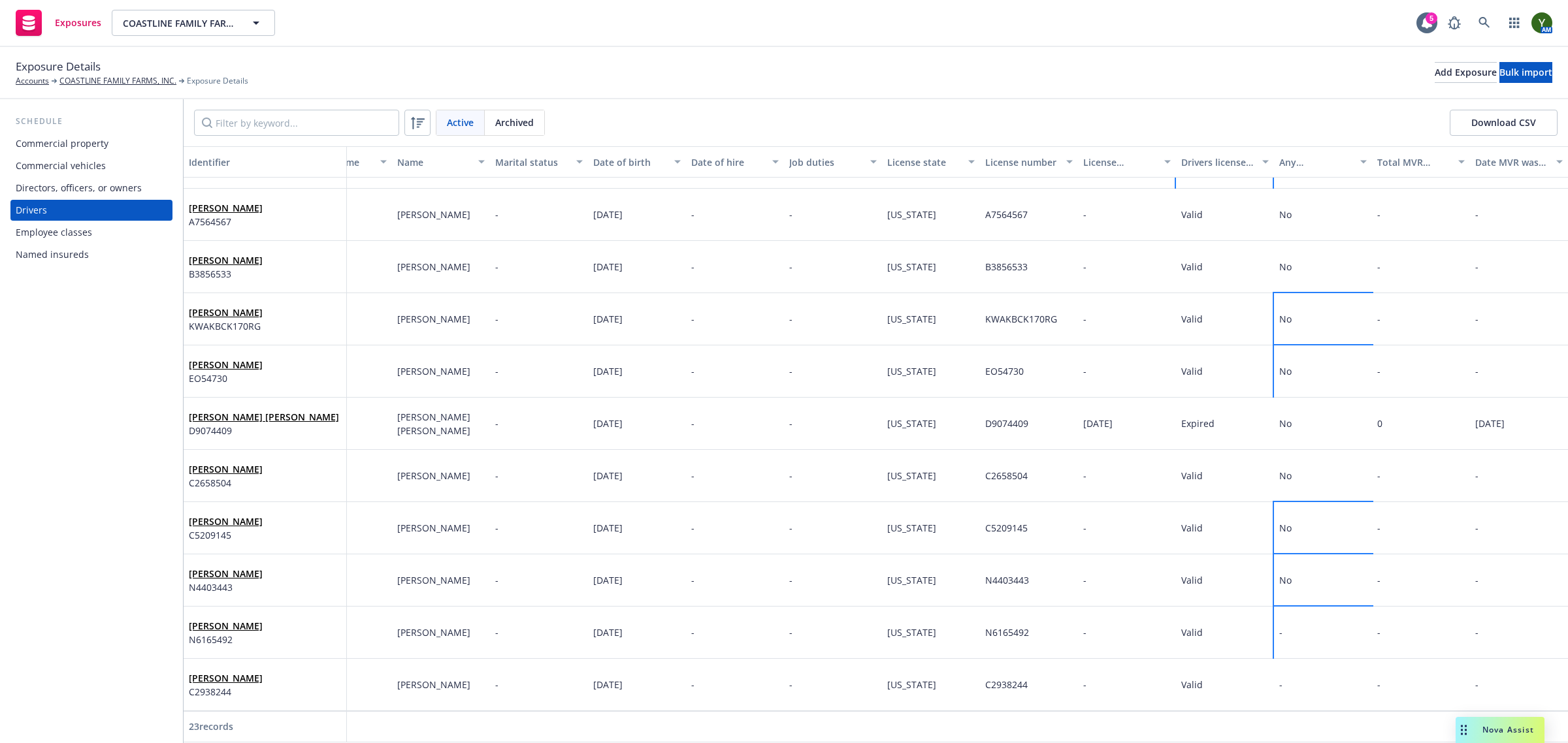
click at [1276, 615] on div "-" at bounding box center [1323, 633] width 98 height 53
drag, startPoint x: 1150, startPoint y: 570, endPoint x: 1144, endPoint y: 575, distance: 7.8
click at [1150, 570] on select "-- select an option -- Unknown Yes No" at bounding box center [1163, 566] width 163 height 26
select select "NO"
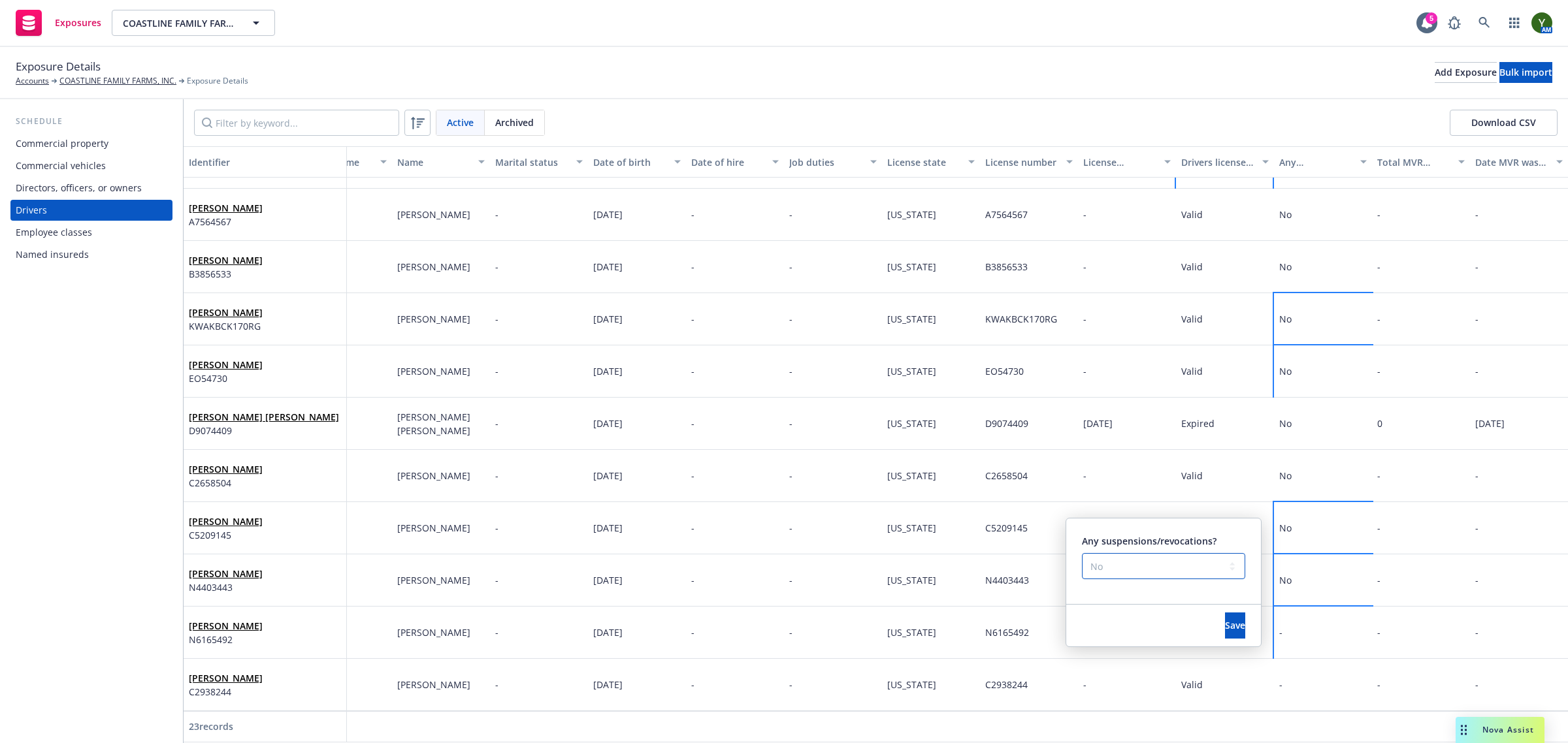
click at [1082, 553] on select "-- select an option -- Unknown Yes No" at bounding box center [1163, 566] width 163 height 26
click at [1225, 632] on button "Save" at bounding box center [1235, 625] width 20 height 26
click at [1278, 677] on div "-" at bounding box center [1323, 685] width 98 height 53
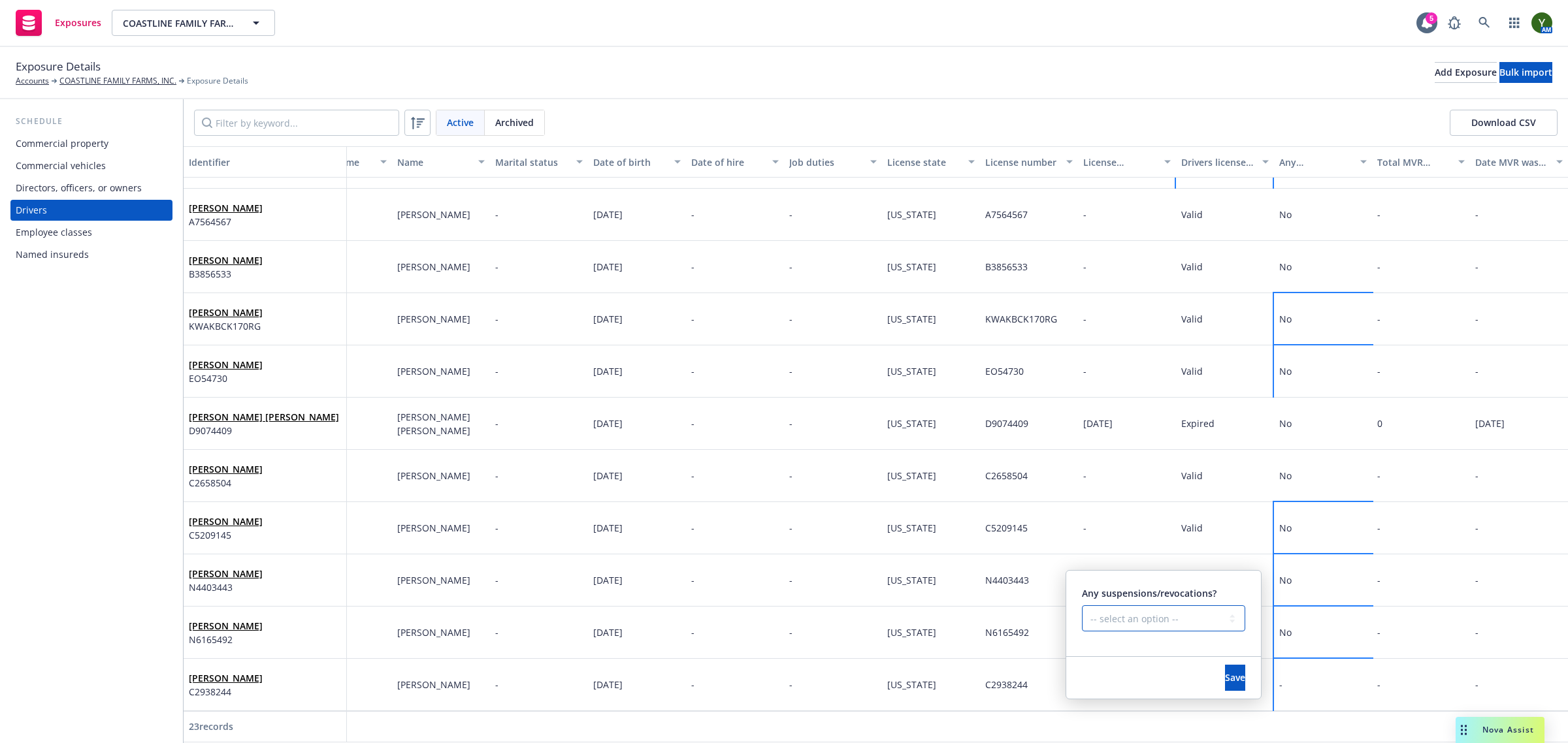
drag, startPoint x: 1160, startPoint y: 612, endPoint x: 1150, endPoint y: 625, distance: 16.4
click at [1160, 612] on select "-- select an option -- Unknown Yes No" at bounding box center [1163, 619] width 163 height 26
select select "NO"
click at [1082, 605] on select "-- select an option -- Unknown Yes No" at bounding box center [1163, 619] width 163 height 26
click at [1225, 683] on button "Save" at bounding box center [1235, 678] width 20 height 26
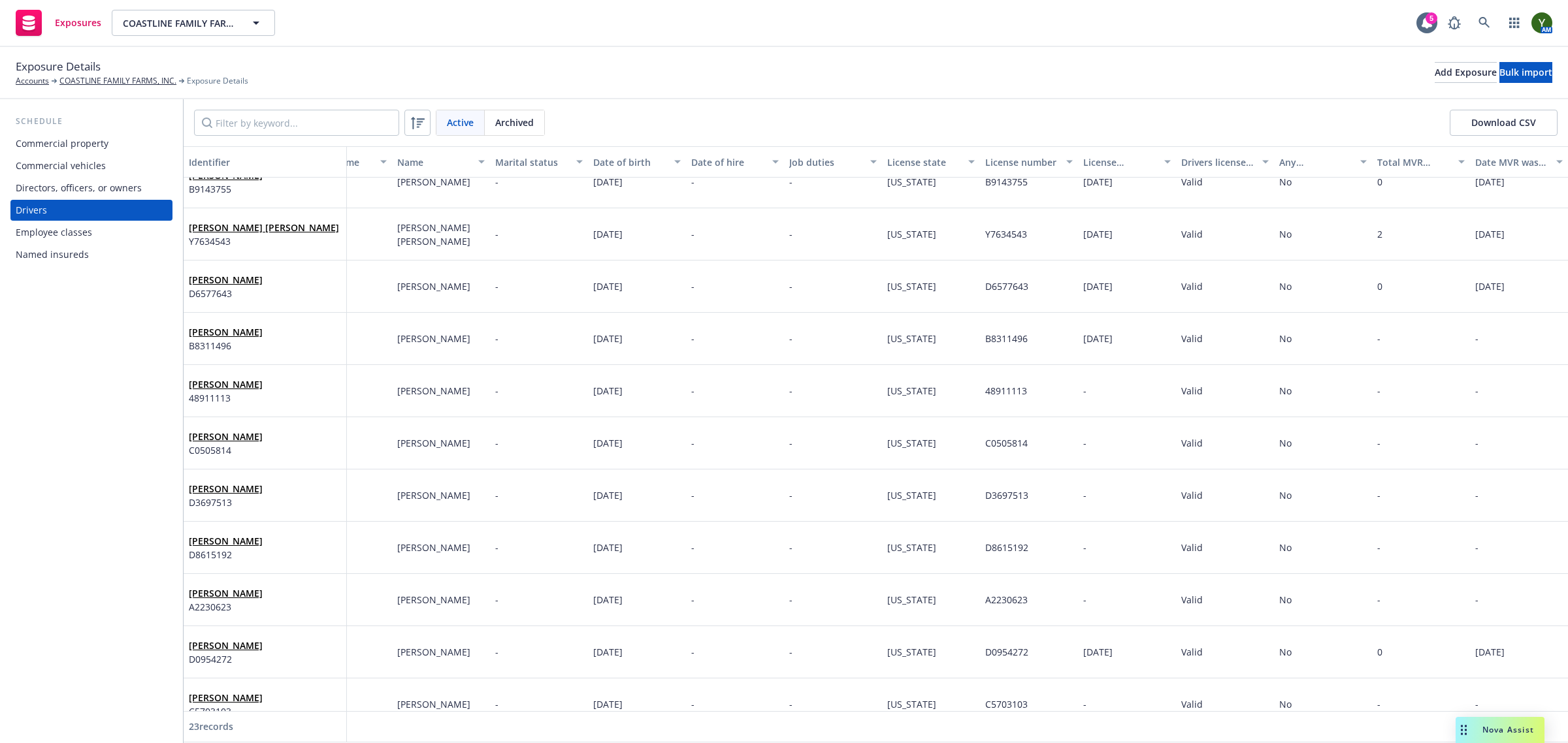
scroll to position [0, 65]
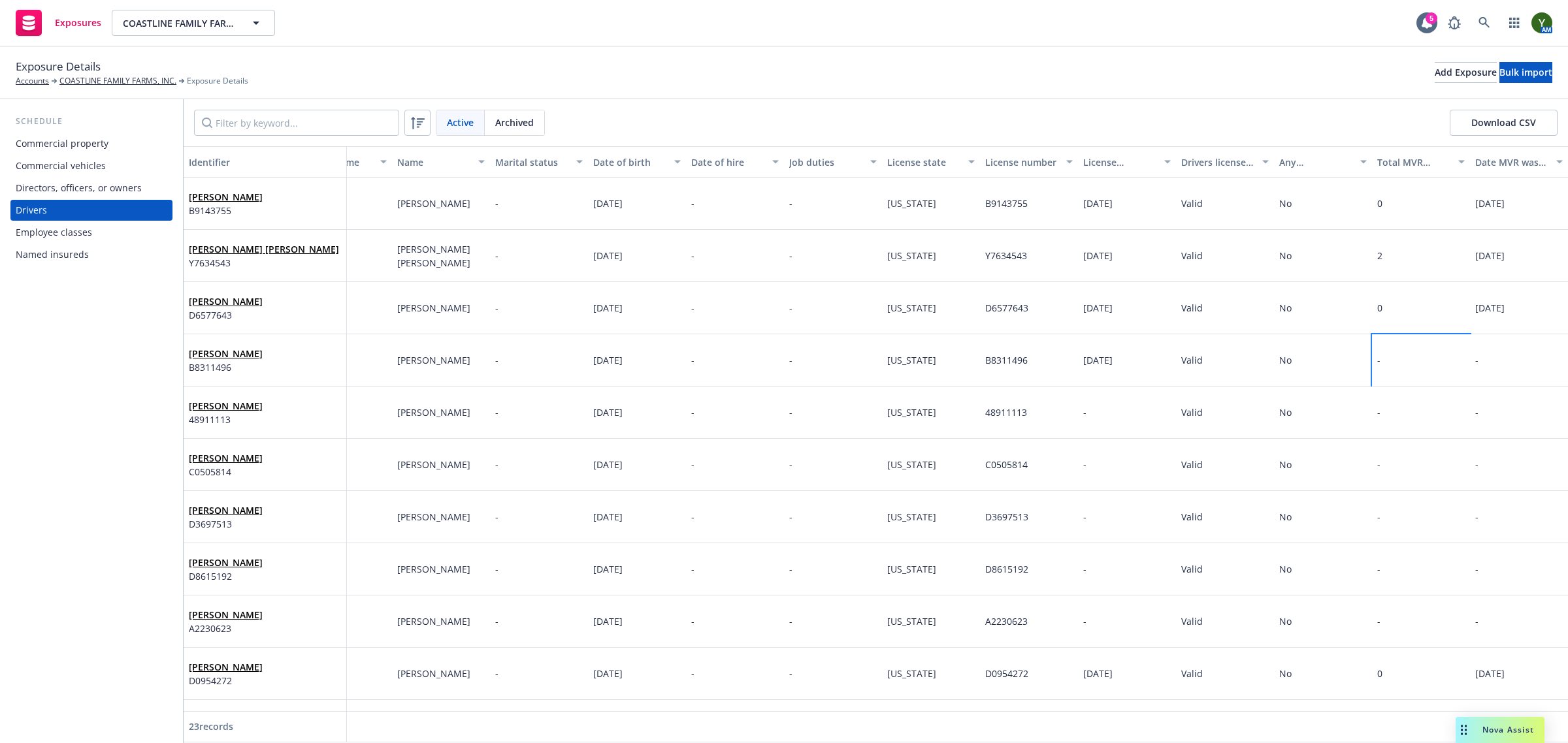
click at [1378, 354] on div "-" at bounding box center [1421, 360] width 98 height 53
click at [1205, 297] on select "-- select an option -- 0 1 2 3 4 5+ N/A" at bounding box center [1261, 305] width 163 height 26
select select "ZERO"
click at [1180, 292] on select "-- select an option -- 0 1 2 3 4 5+ N/A" at bounding box center [1261, 305] width 163 height 26
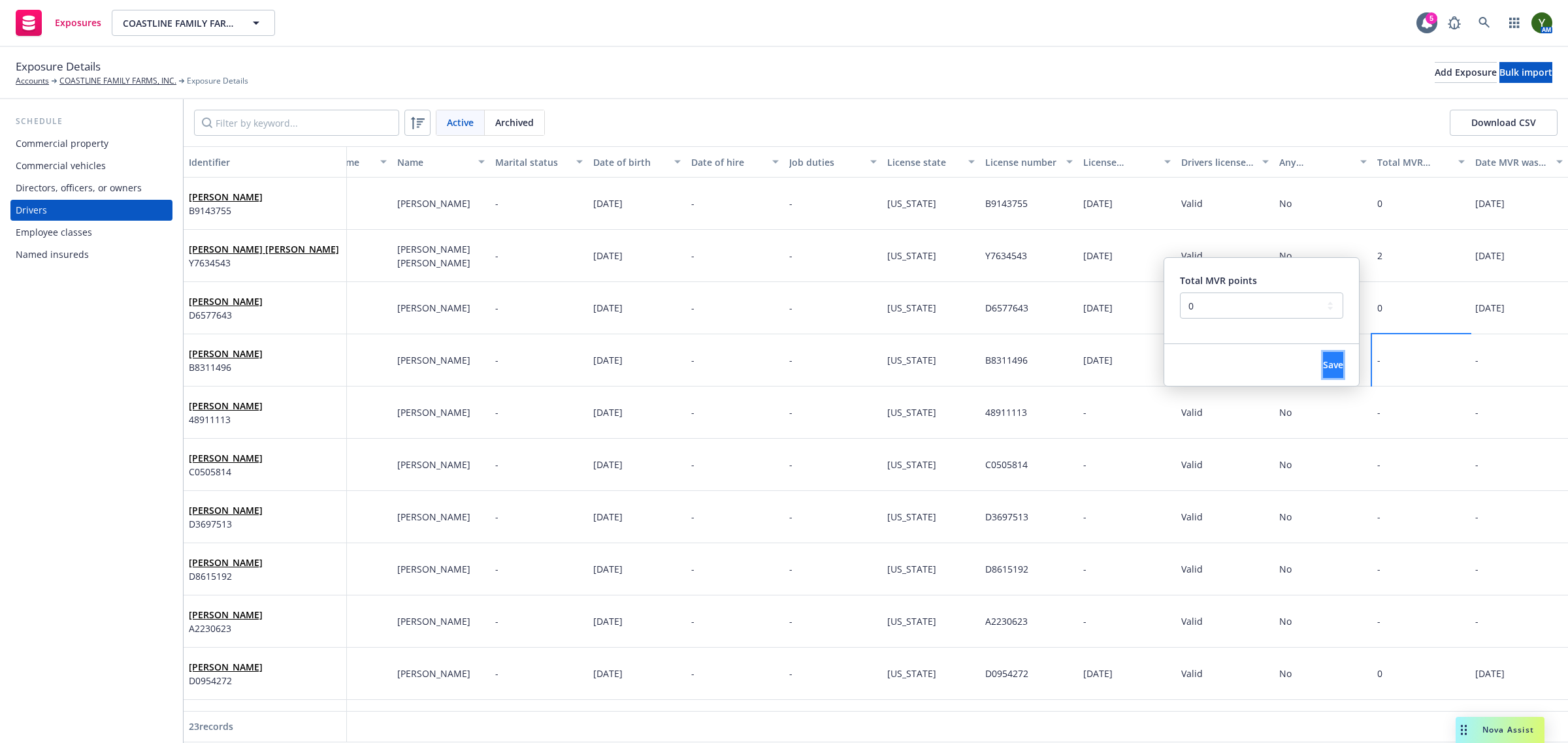
click at [1323, 357] on button "Save" at bounding box center [1333, 365] width 20 height 26
click at [1377, 408] on span "-" at bounding box center [1378, 412] width 3 height 12
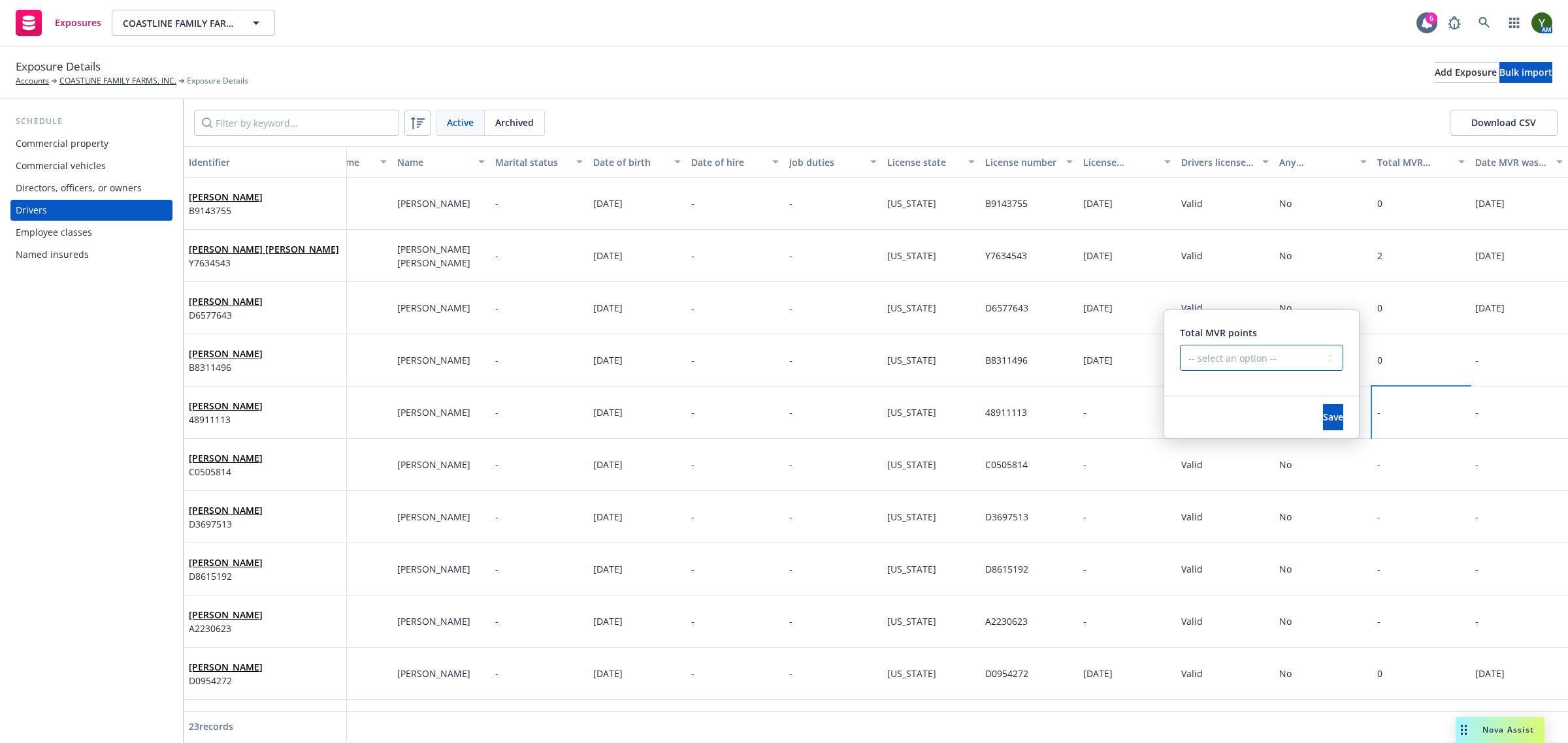
drag, startPoint x: 1213, startPoint y: 360, endPoint x: 1212, endPoint y: 369, distance: 9.1
click at [1213, 360] on select "-- select an option -- 0 1 2 3 4 5+ N/A" at bounding box center [1261, 358] width 163 height 26
select select "ZERO"
click at [1180, 345] on select "-- select an option -- 0 1 2 3 4 5+ N/A" at bounding box center [1261, 358] width 163 height 26
click at [1323, 418] on button "Save" at bounding box center [1333, 418] width 20 height 26
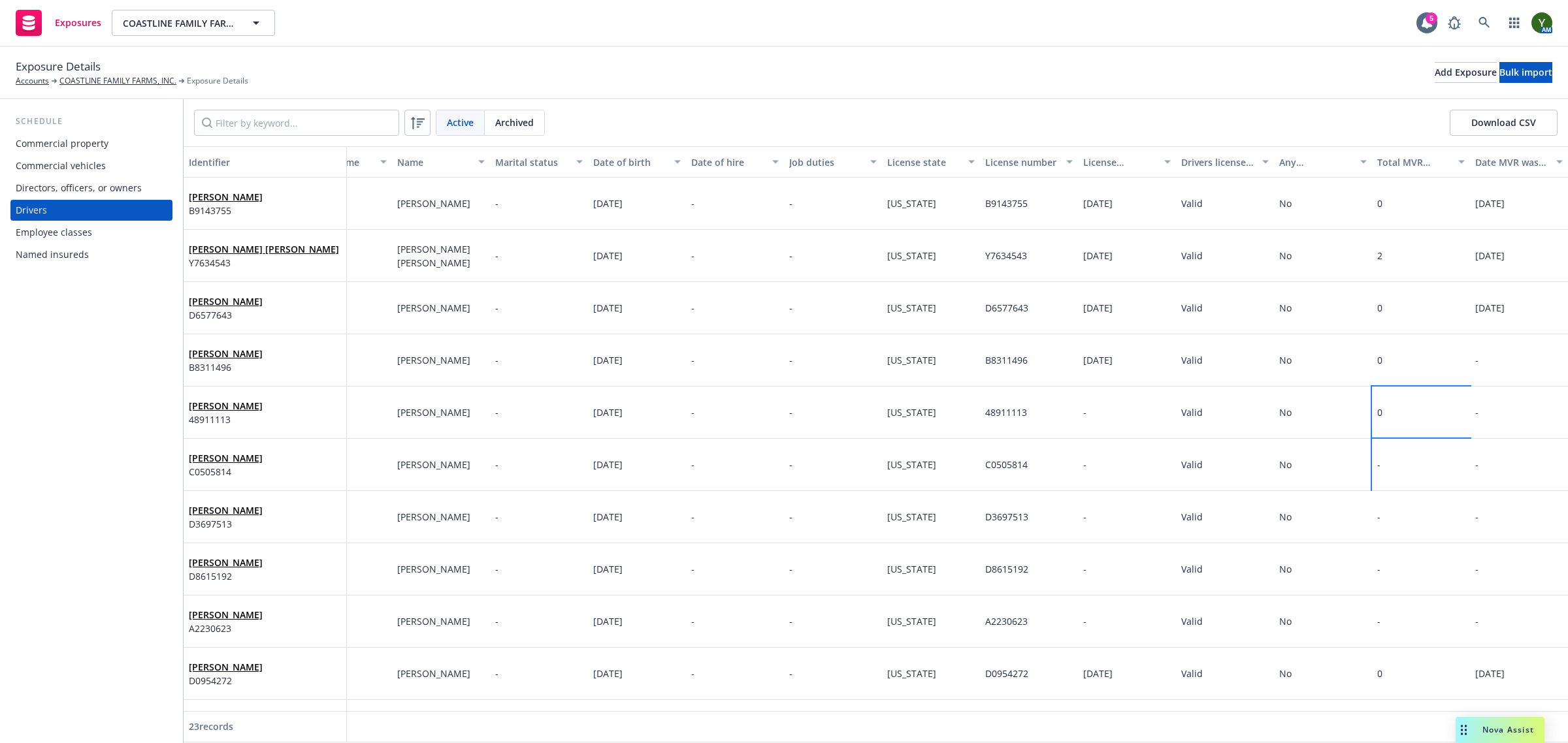
click at [1393, 469] on div "-" at bounding box center [1421, 465] width 98 height 53
click at [1395, 469] on div "-" at bounding box center [1421, 465] width 98 height 53
click at [1255, 414] on select "-- select an option -- 0 1 2 3 4 5+ N/A" at bounding box center [1261, 410] width 163 height 26
select select "ZERO"
click at [1180, 397] on select "-- select an option -- 0 1 2 3 4 5+ N/A" at bounding box center [1261, 410] width 163 height 26
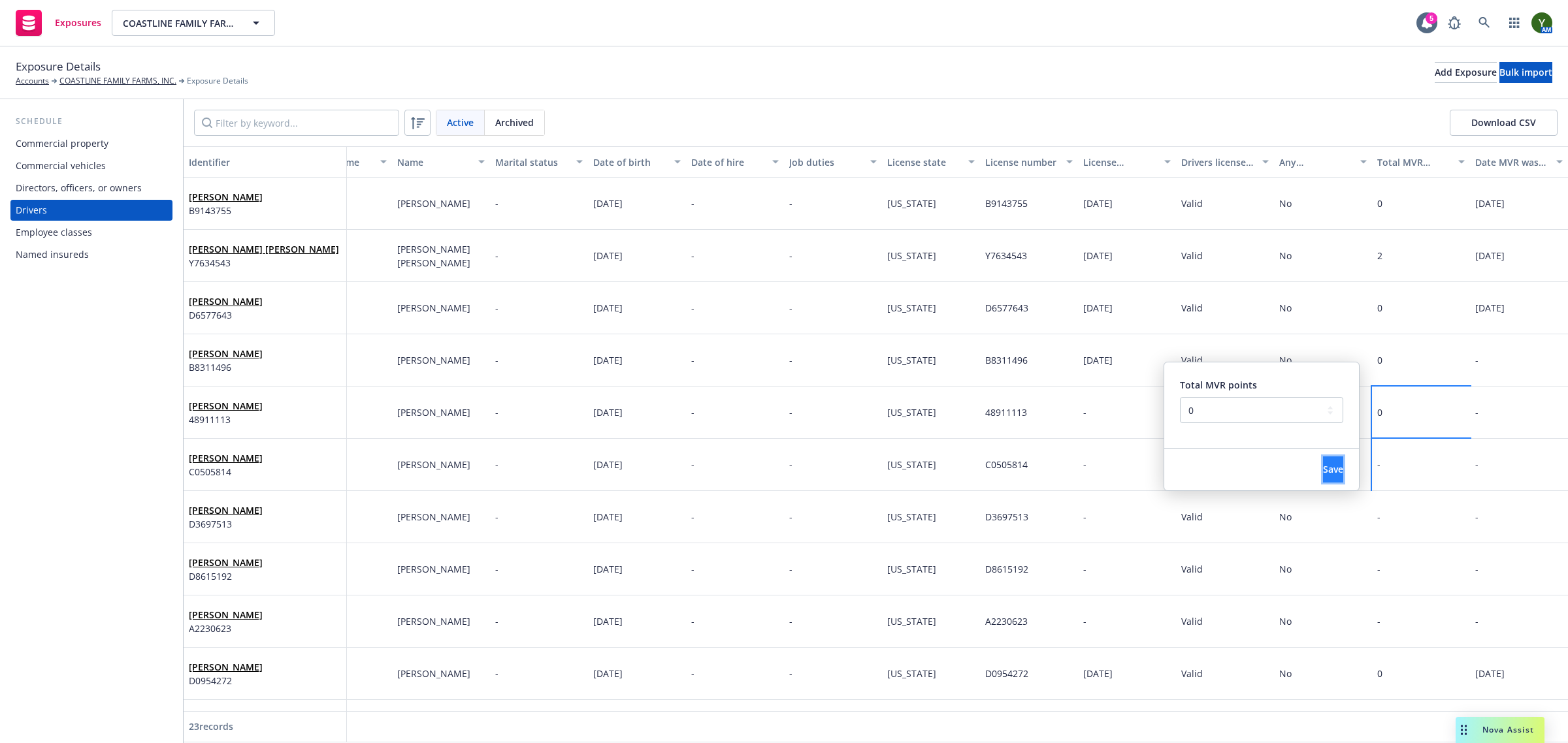
click at [1323, 460] on button "Save" at bounding box center [1333, 469] width 20 height 26
click at [1382, 498] on div "-" at bounding box center [1421, 517] width 98 height 53
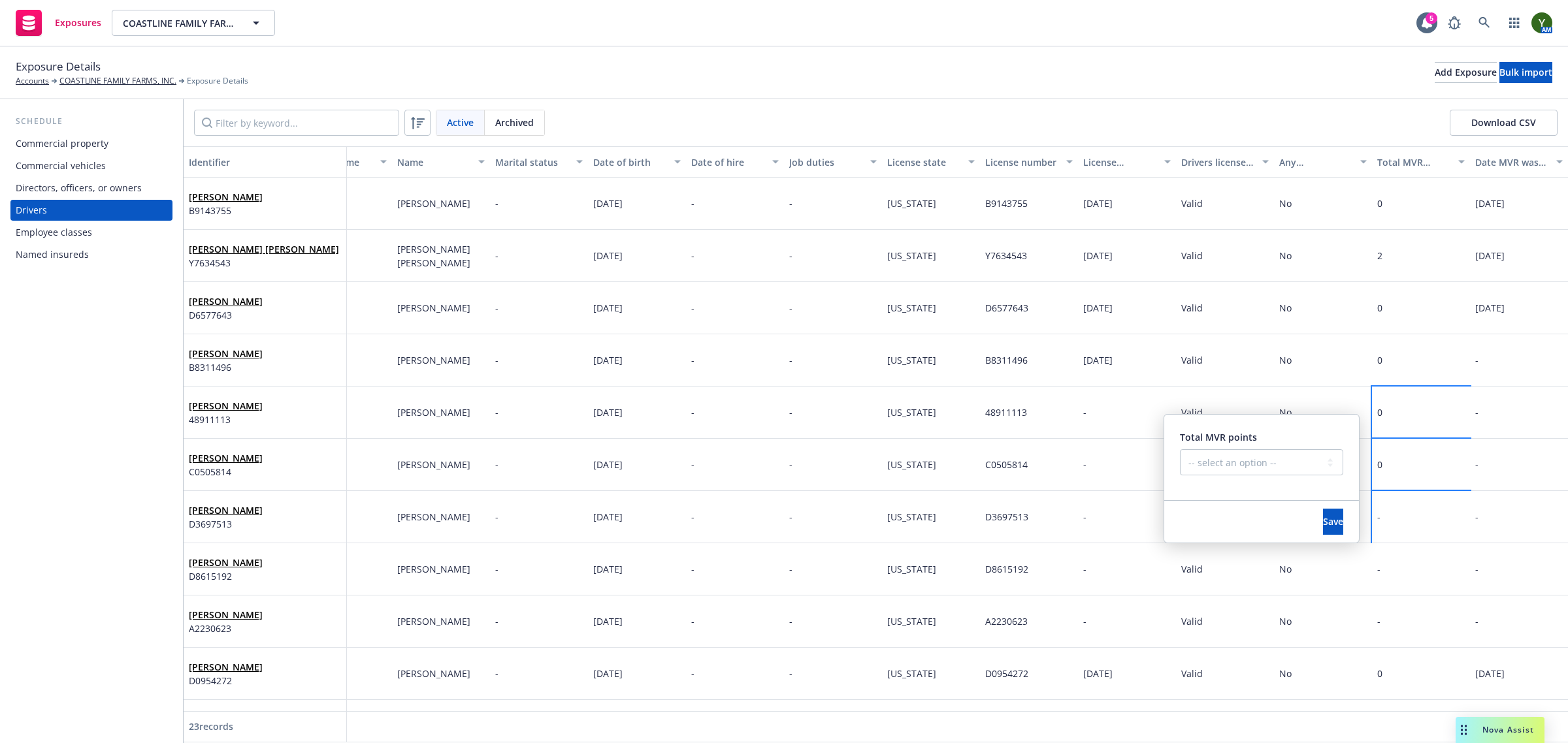
drag, startPoint x: 1233, startPoint y: 435, endPoint x: 1233, endPoint y: 457, distance: 22.0
click at [1233, 441] on span "Total MVR points" at bounding box center [1218, 437] width 77 height 12
click at [1233, 457] on select "-- select an option -- 0 1 2 3 4 5+ N/A" at bounding box center [1261, 462] width 163 height 26
select select "ZERO"
click at [1180, 449] on select "-- select an option -- 0 1 2 3 4 5+ N/A" at bounding box center [1261, 462] width 163 height 26
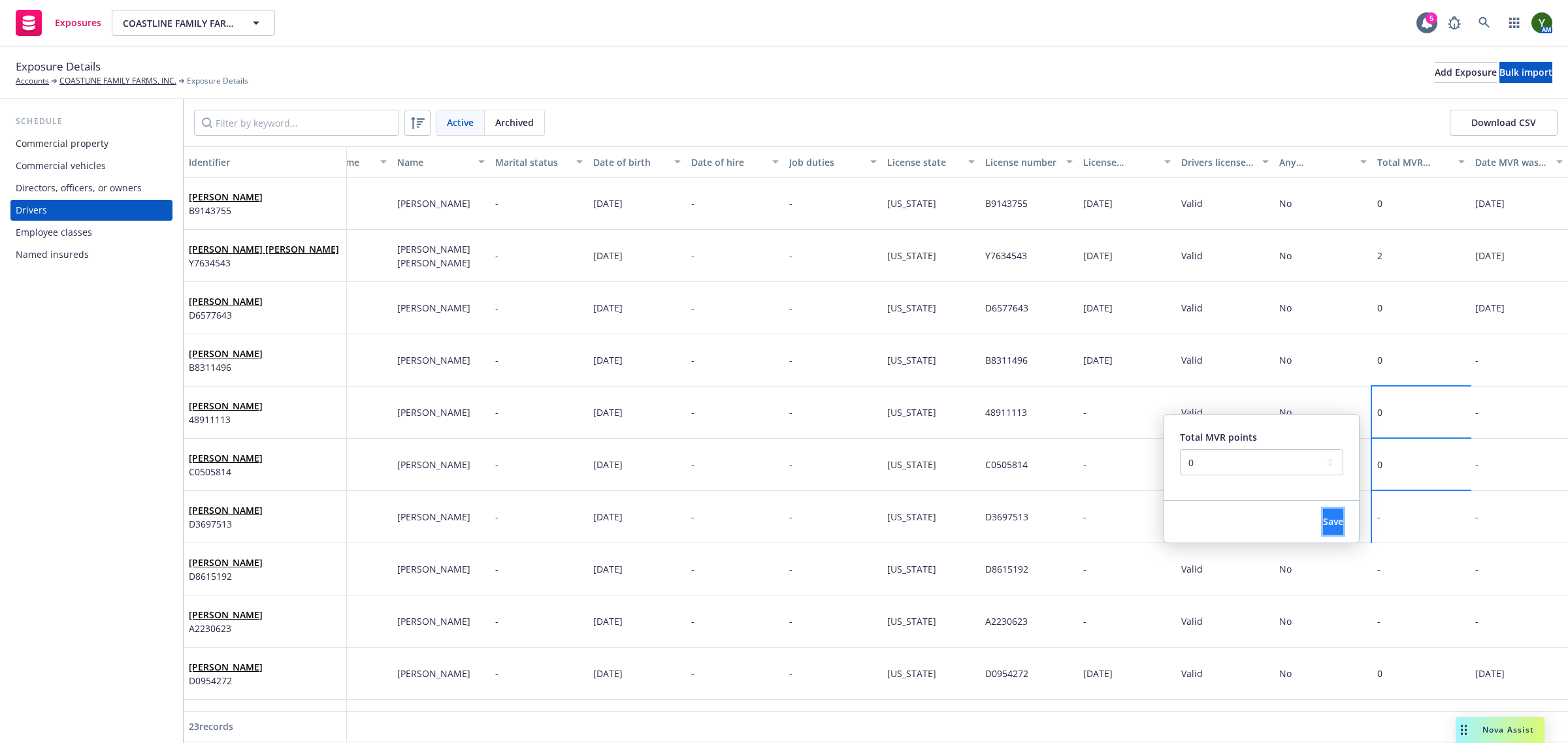
click at [1323, 515] on span "Save" at bounding box center [1333, 521] width 20 height 12
click at [1400, 554] on div "-" at bounding box center [1421, 570] width 98 height 53
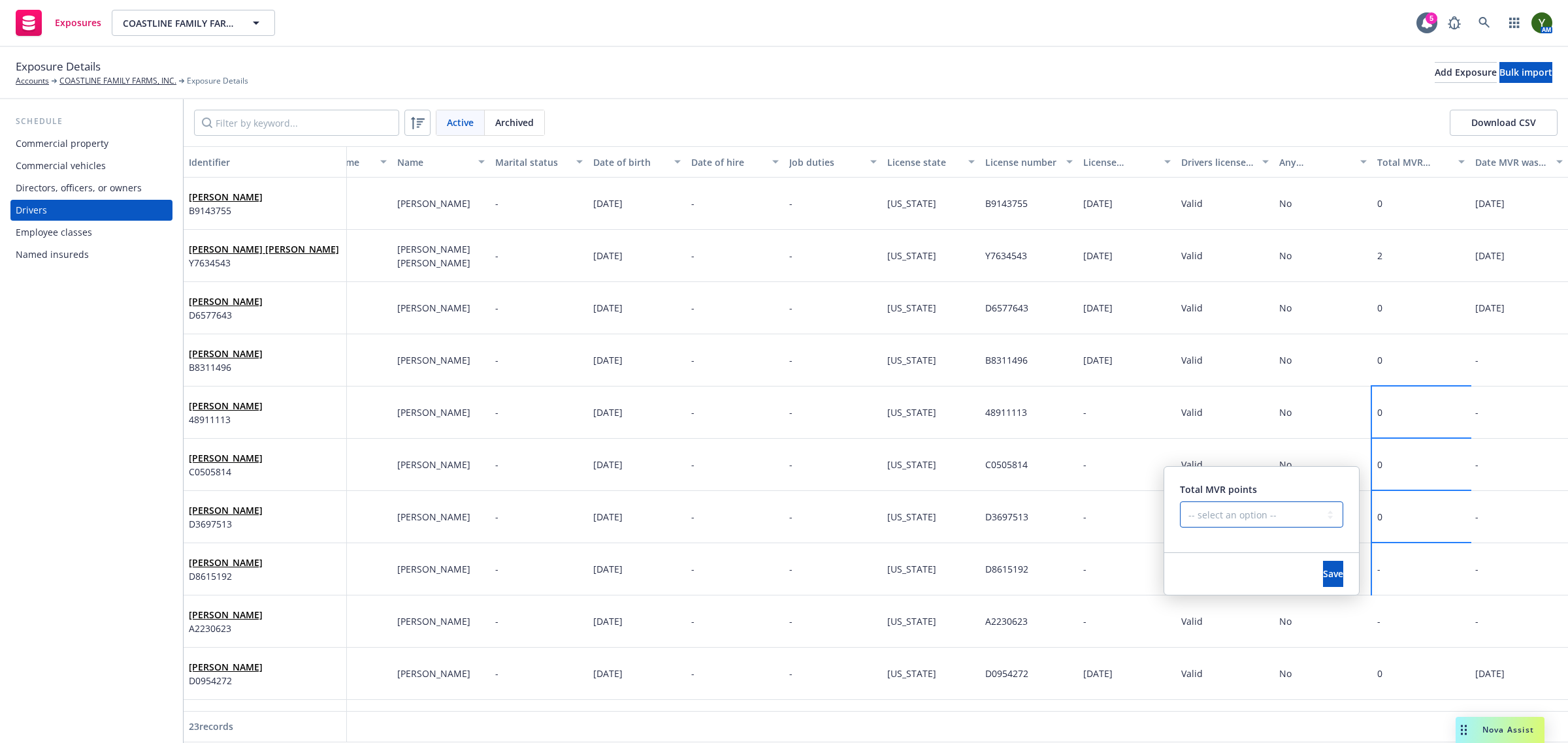
drag, startPoint x: 1224, startPoint y: 506, endPoint x: 1216, endPoint y: 514, distance: 11.3
click at [1224, 506] on select "-- select an option -- 0 1 2 3 4 5+ N/A" at bounding box center [1261, 515] width 163 height 26
select select "ZERO"
click at [1180, 502] on select "-- select an option -- 0 1 2 3 4 5+ N/A" at bounding box center [1261, 515] width 163 height 26
click at [1323, 568] on button "Save" at bounding box center [1333, 574] width 20 height 26
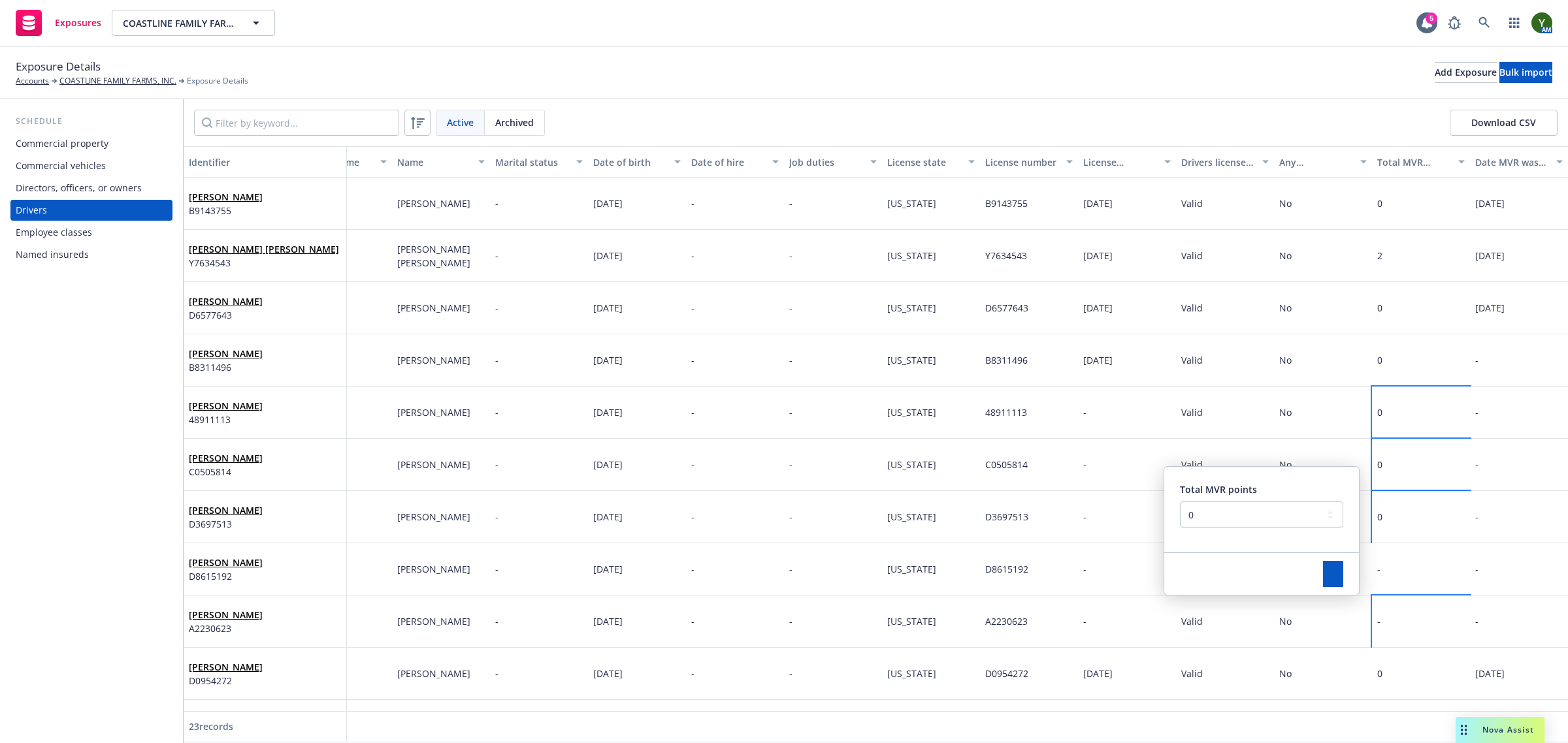
click at [1381, 625] on div "-" at bounding box center [1421, 622] width 98 height 53
click at [1378, 615] on div "-" at bounding box center [1421, 622] width 98 height 53
click at [1262, 577] on select "-- select an option -- 0 1 2 3 4 5+ N/A" at bounding box center [1261, 567] width 163 height 26
select select "ZERO"
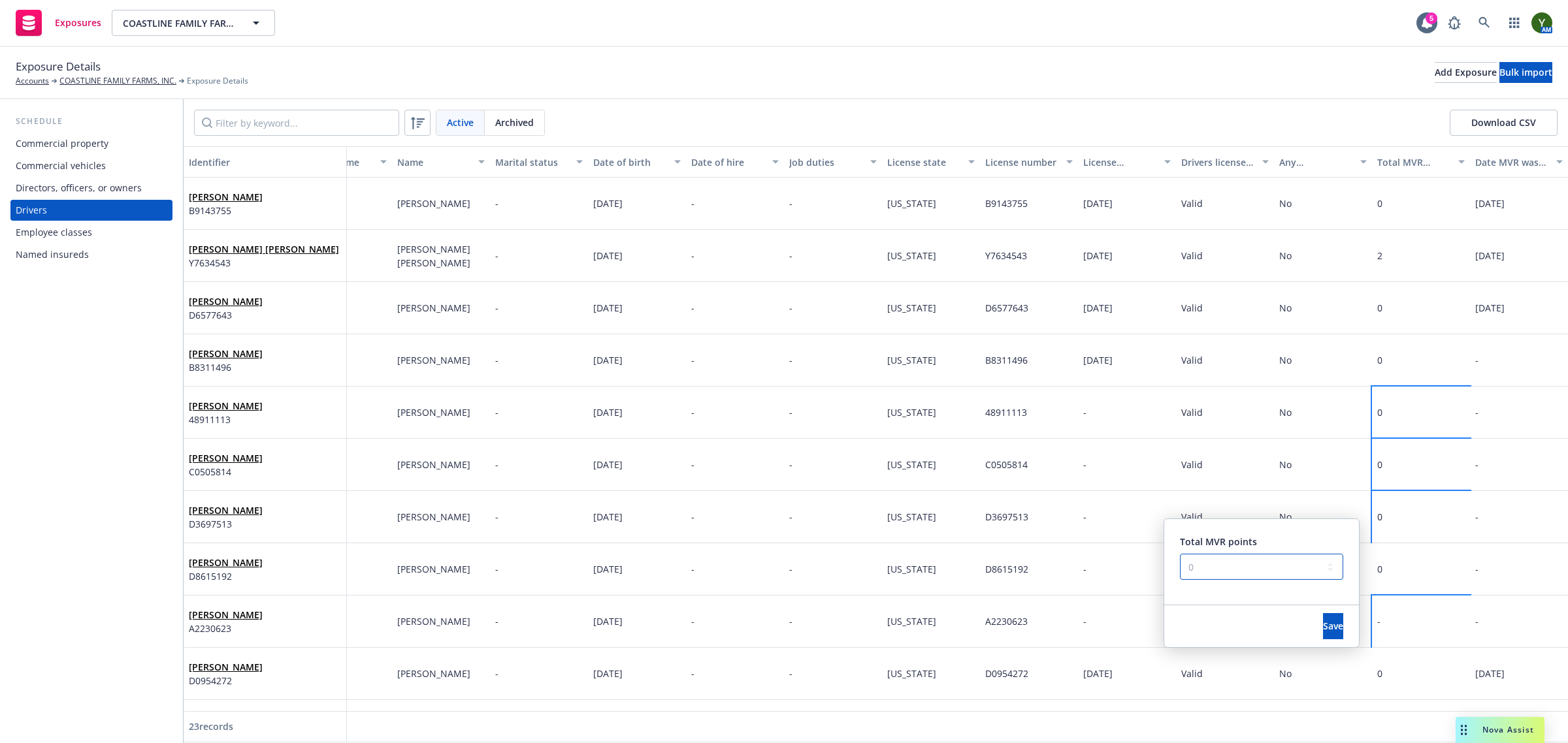
click at [1180, 554] on select "-- select an option -- 0 1 2 3 4 5+ N/A" at bounding box center [1261, 567] width 163 height 26
click at [1330, 622] on button "Save" at bounding box center [1333, 626] width 20 height 26
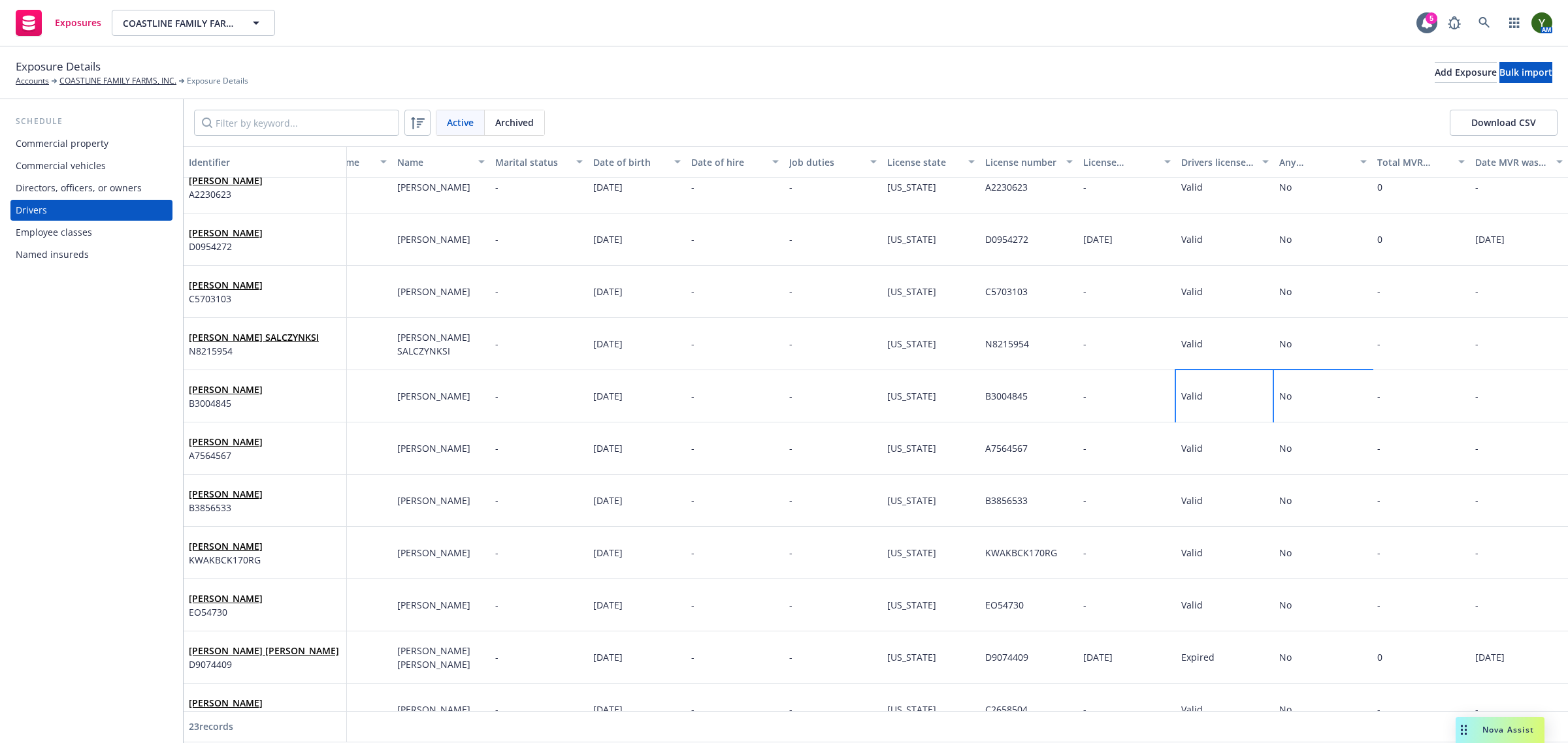
scroll to position [329, 65]
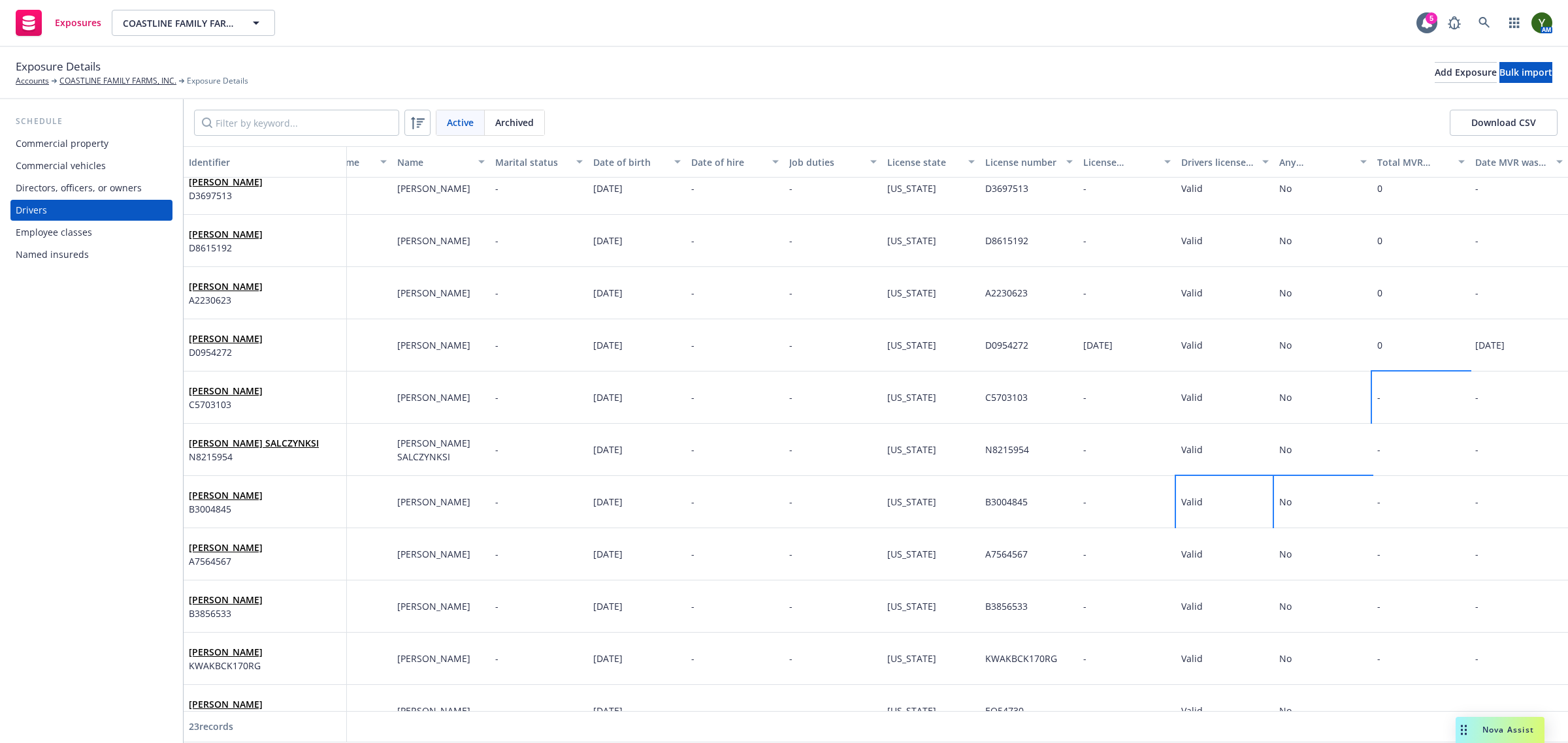
click at [1383, 383] on div "-" at bounding box center [1421, 398] width 98 height 53
click at [1225, 342] on select "-- select an option -- 0 1 2 3 4 5+ N/A" at bounding box center [1261, 343] width 163 height 26
select select "ZERO"
click at [1180, 329] on select "-- select an option -- 0 1 2 3 4 5+ N/A" at bounding box center [1261, 343] width 163 height 26
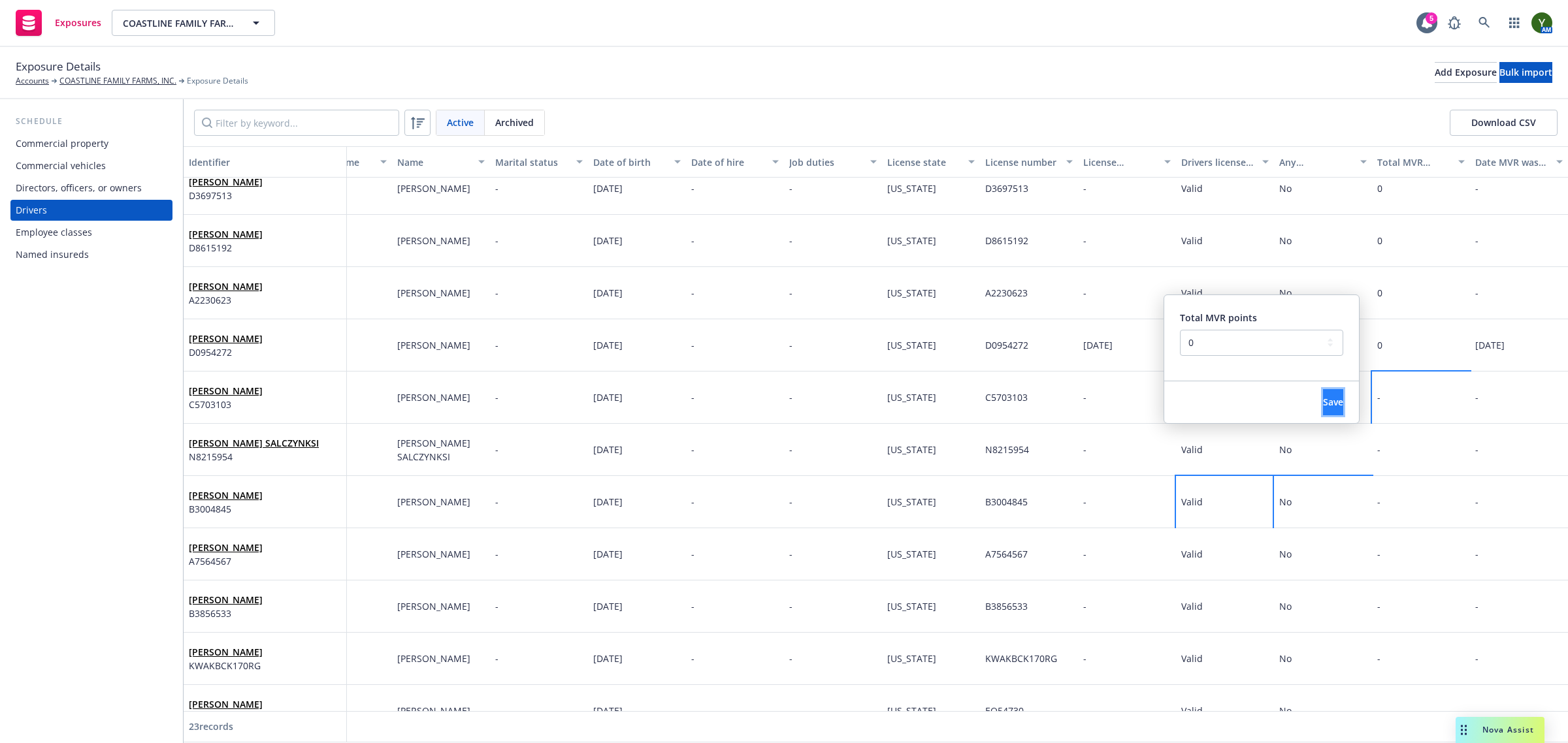
click at [1323, 390] on button "Save" at bounding box center [1333, 402] width 20 height 26
click at [1389, 448] on div "-" at bounding box center [1421, 450] width 98 height 53
click at [1220, 394] on select "-- select an option -- 0 1 2 3 4 5+ N/A" at bounding box center [1261, 395] width 163 height 26
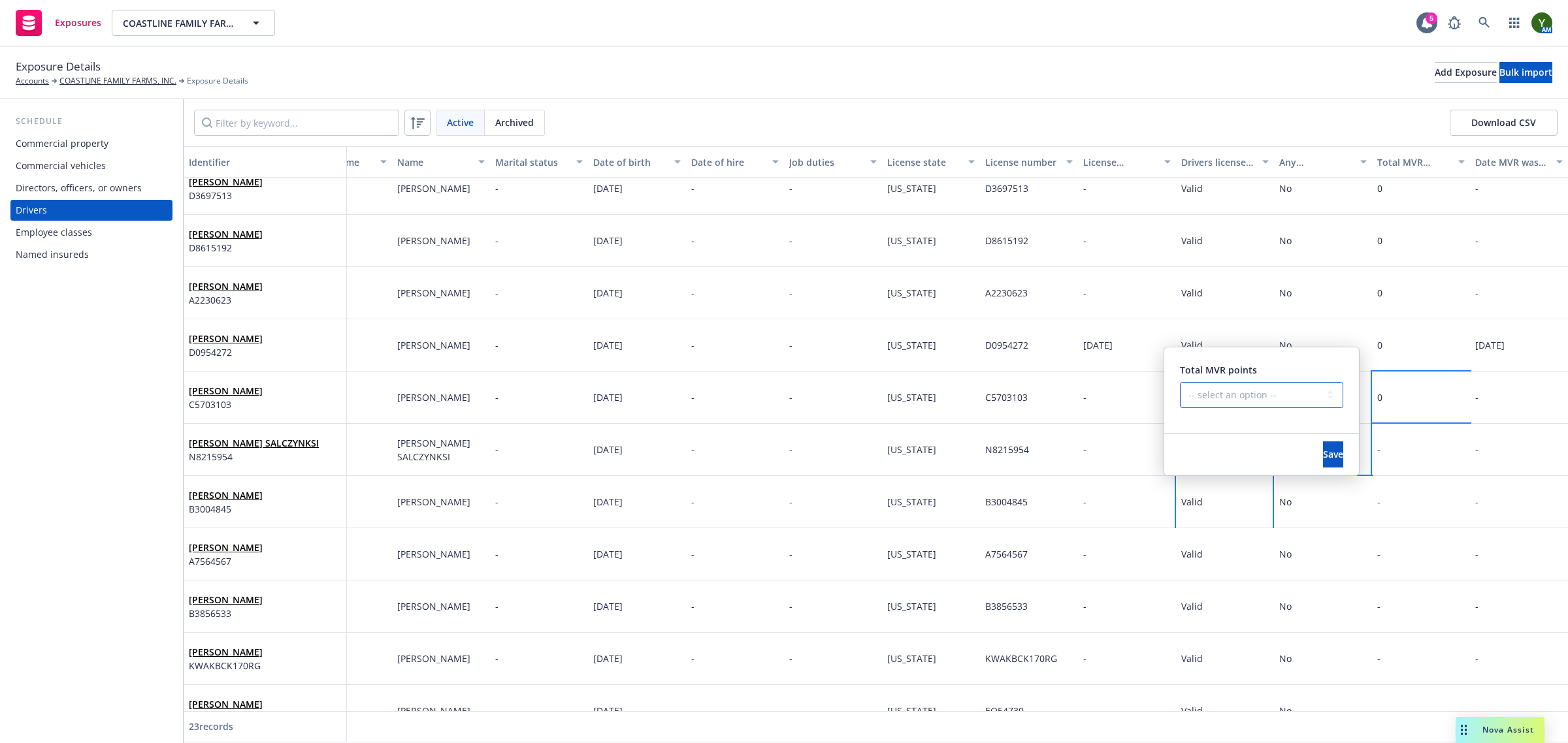
select select "ZERO"
click at [1180, 382] on select "-- select an option -- 0 1 2 3 4 5+ N/A" at bounding box center [1261, 395] width 163 height 26
click at [1323, 452] on span "Save" at bounding box center [1333, 454] width 20 height 12
click at [1382, 503] on div "-" at bounding box center [1421, 503] width 98 height 53
click at [1384, 503] on div "-" at bounding box center [1421, 503] width 98 height 53
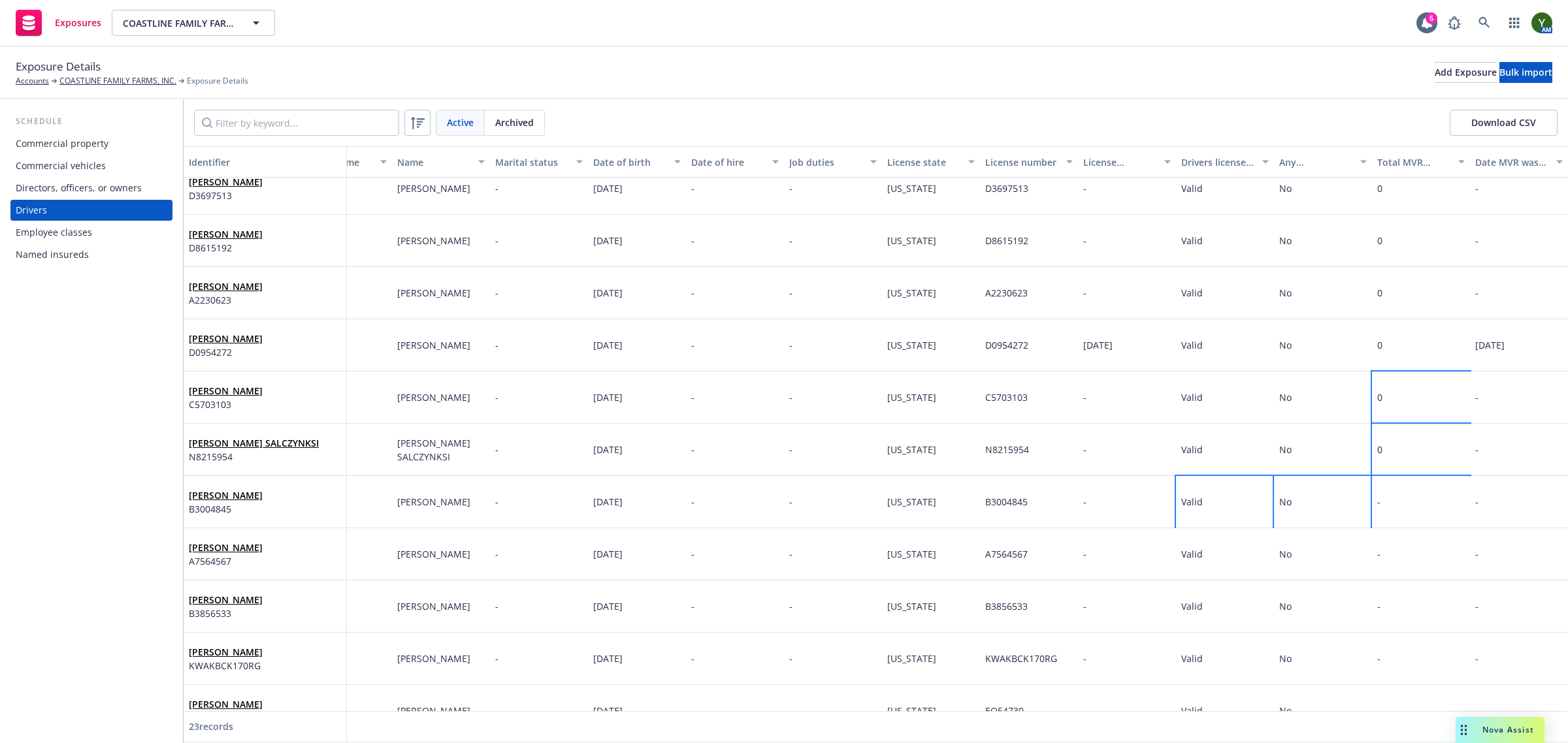
click at [1384, 503] on div "- Total MVR points -- select an option -- 0 1 2 3 4 5+ N/A Save" at bounding box center [1421, 503] width 98 height 53
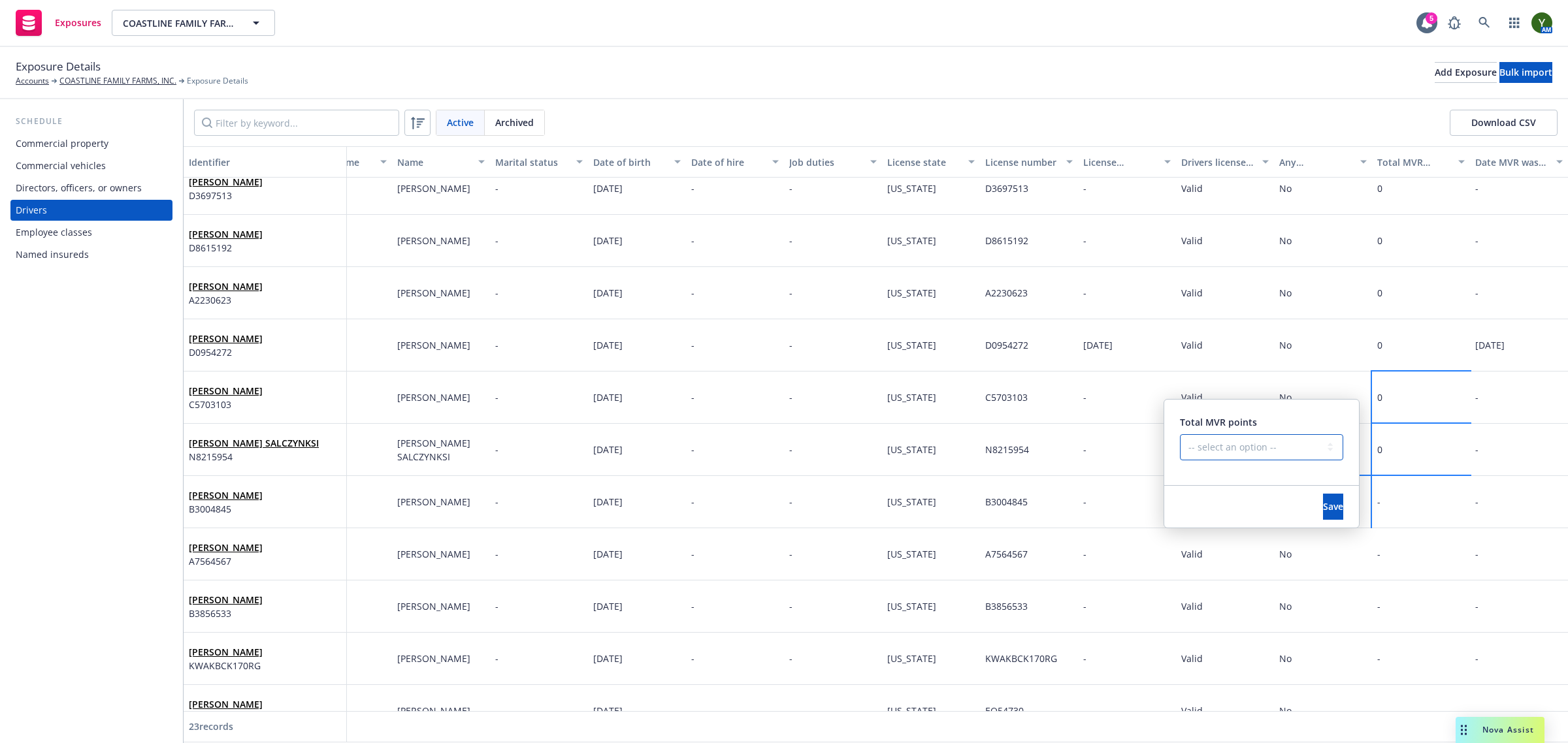
drag, startPoint x: 1206, startPoint y: 448, endPoint x: 1206, endPoint y: 457, distance: 9.0
click at [1206, 448] on select "-- select an option -- 0 1 2 3 4 5+ N/A" at bounding box center [1261, 448] width 163 height 26
select select "ZERO"
click at [1180, 435] on select "-- select an option -- 0 1 2 3 4 5+ N/A" at bounding box center [1261, 448] width 163 height 26
click at [1324, 505] on button "Save" at bounding box center [1333, 506] width 20 height 26
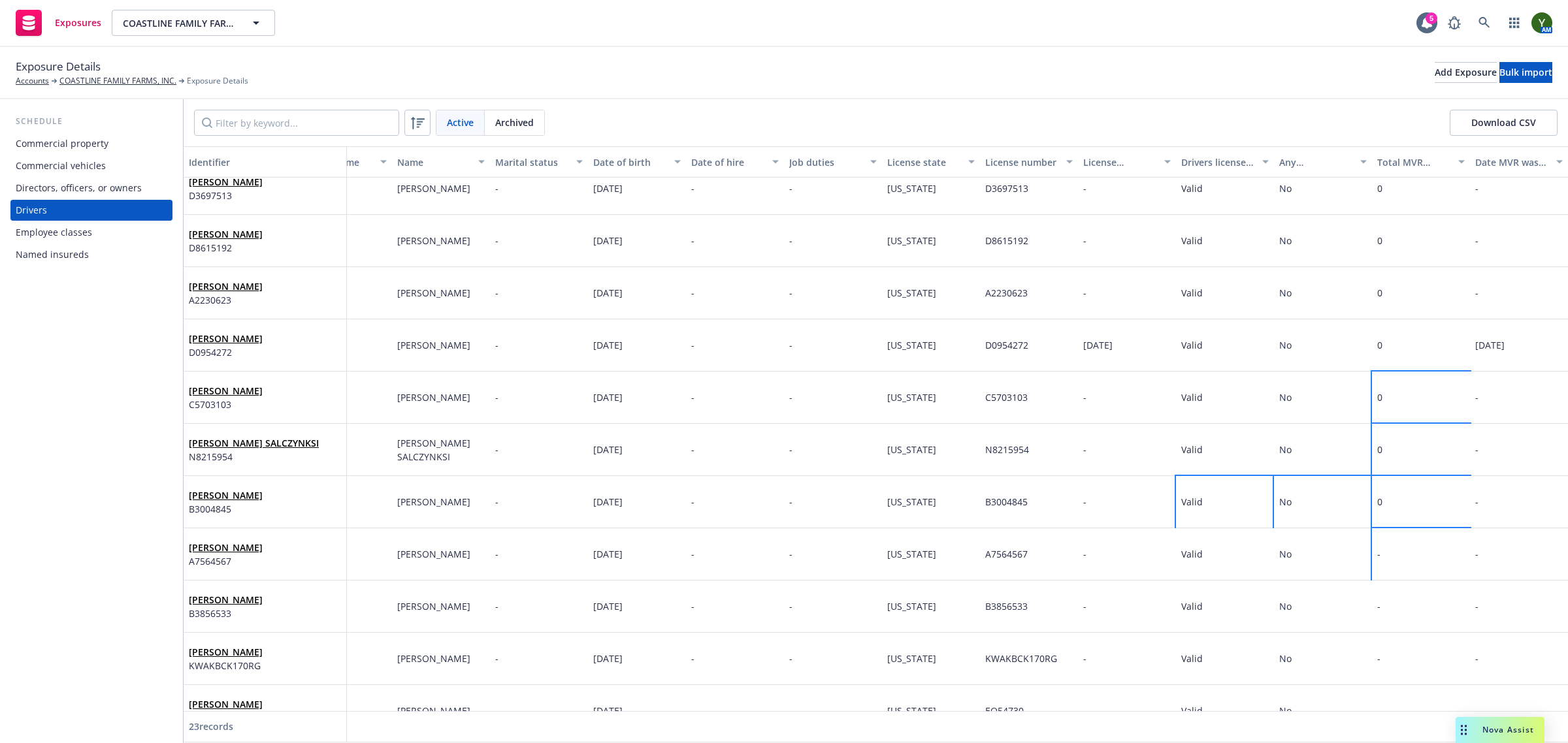
click at [1402, 549] on div "-" at bounding box center [1421, 554] width 98 height 53
click at [1262, 501] on select "-- select an option -- 0 1 2 3 4 5+ N/A" at bounding box center [1261, 499] width 163 height 26
select select "ZERO"
click at [1180, 486] on select "-- select an option -- 0 1 2 3 4 5+ N/A" at bounding box center [1261, 499] width 163 height 26
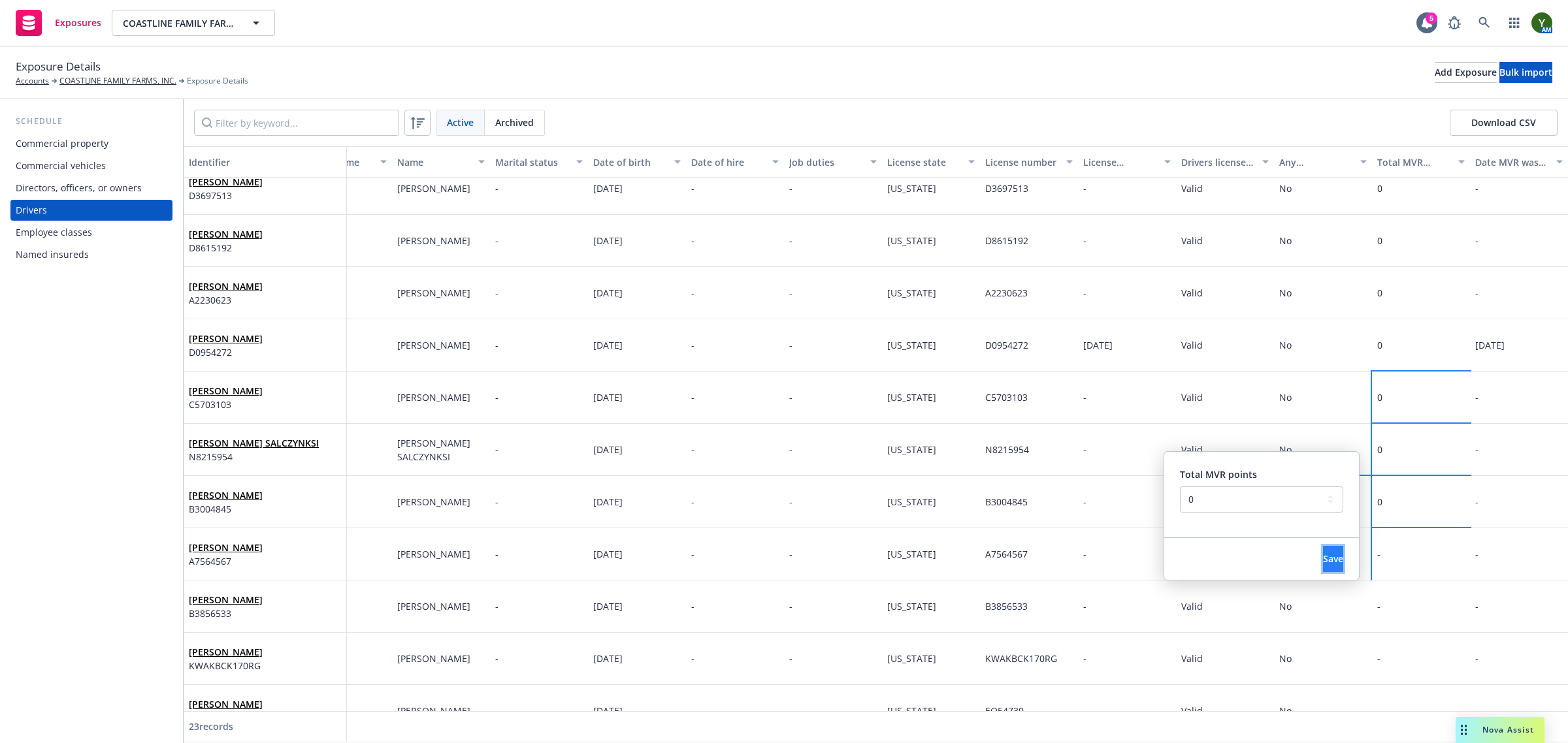
click at [1323, 548] on button "Save" at bounding box center [1333, 559] width 20 height 26
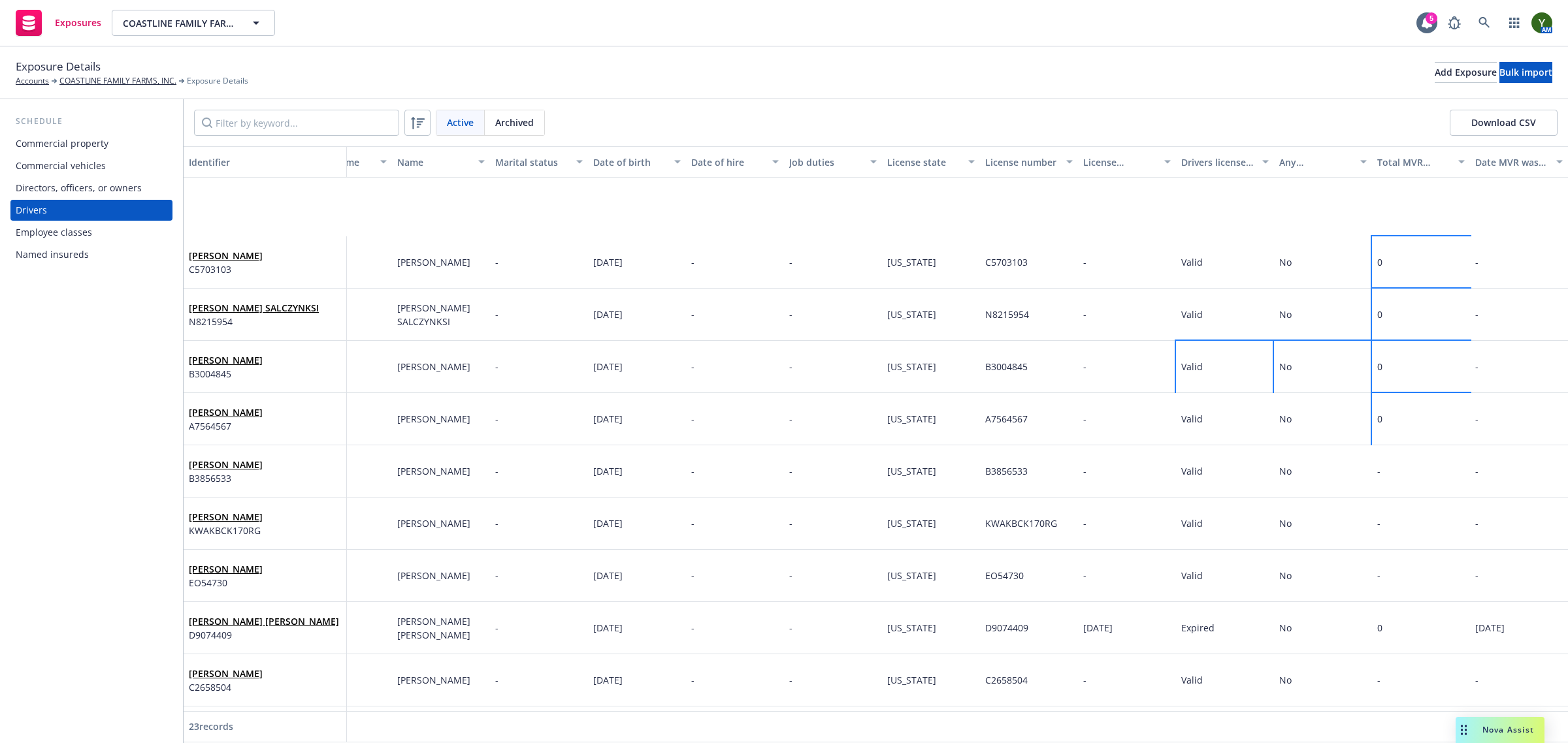
scroll to position [601, 65]
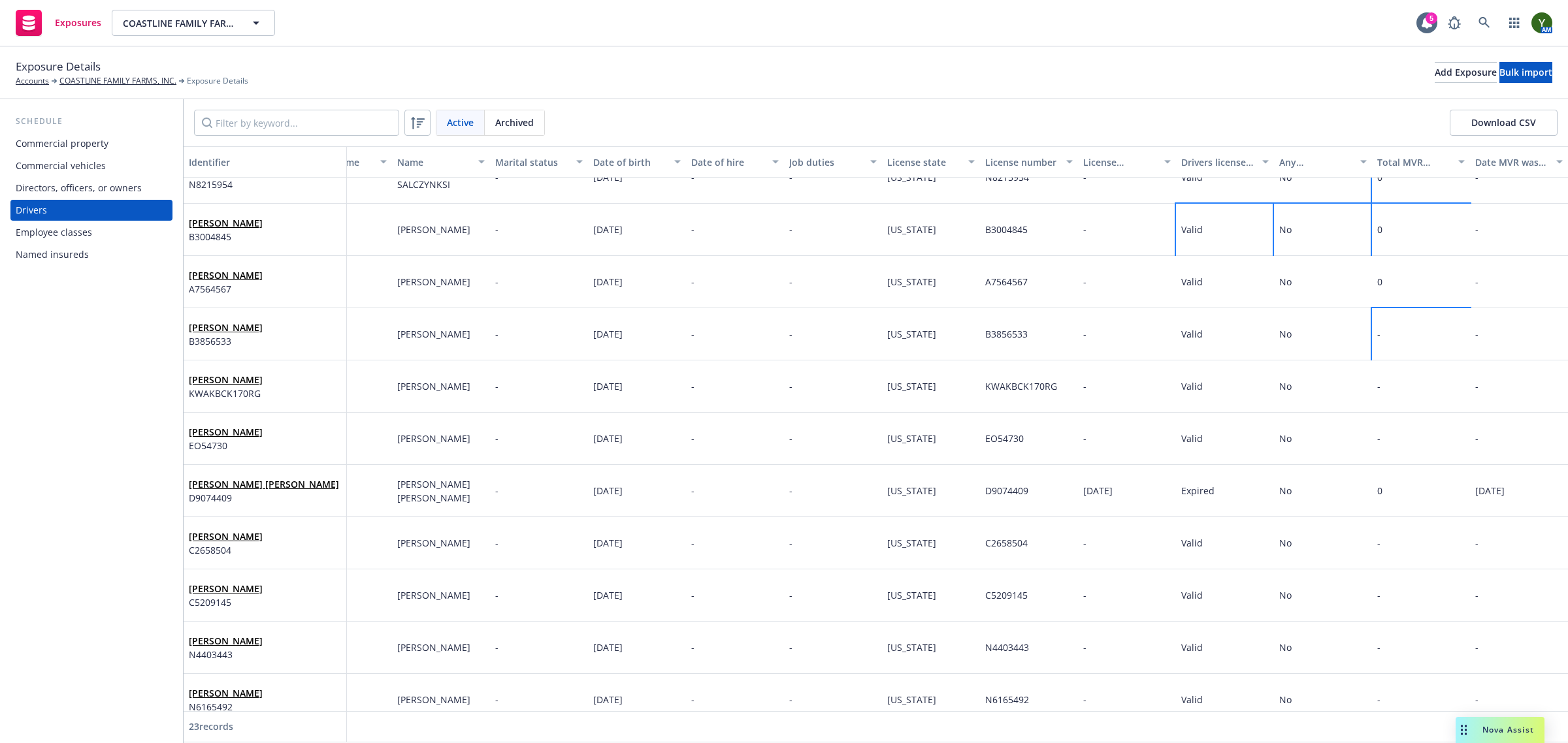
click at [1382, 339] on div "-" at bounding box center [1421, 335] width 98 height 53
click at [1255, 275] on select "-- select an option -- 0 1 2 3 4 5+ N/A" at bounding box center [1261, 280] width 163 height 26
select select "ZERO"
click at [1180, 267] on select "-- select an option -- 0 1 2 3 4 5+ N/A" at bounding box center [1261, 280] width 163 height 26
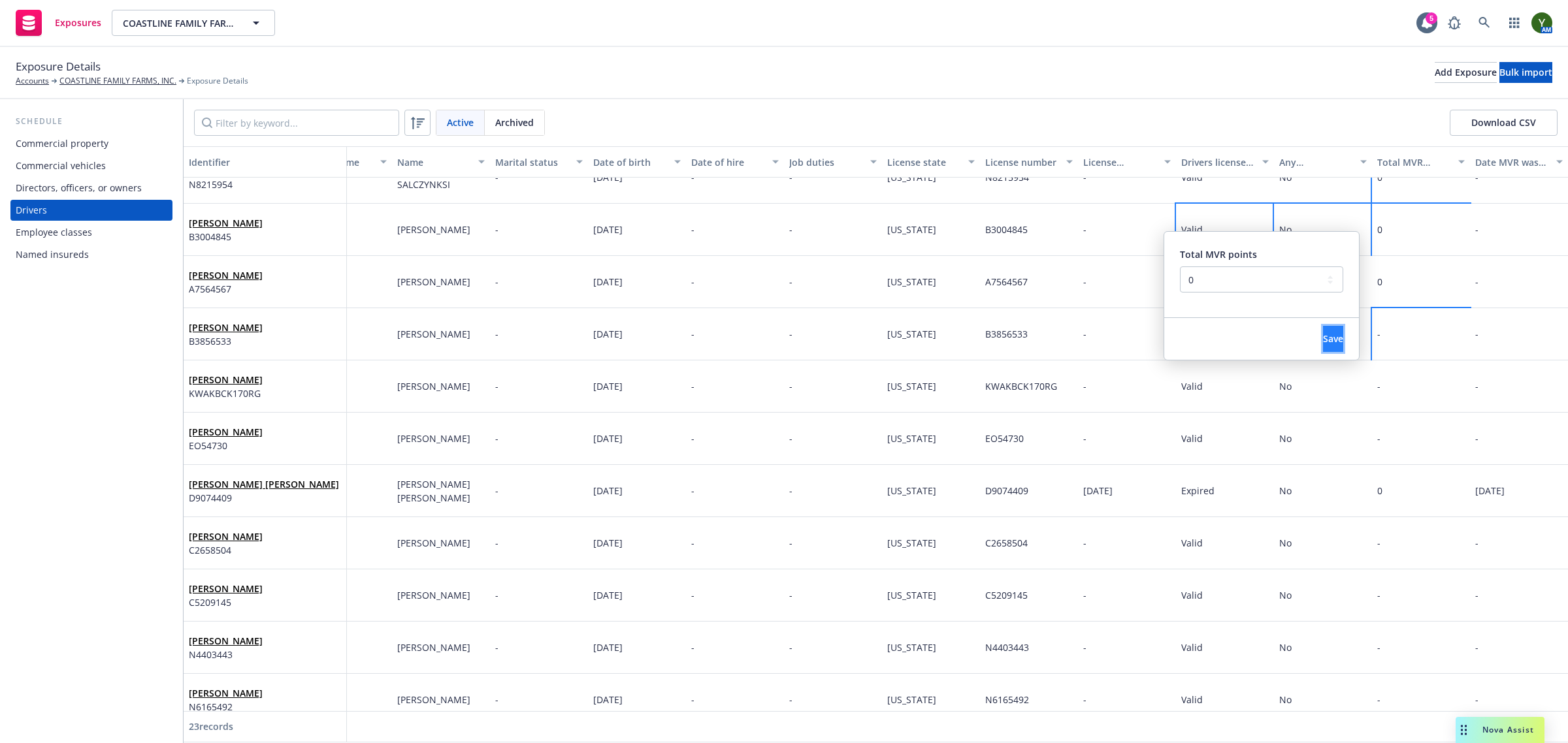
click at [1323, 334] on span "Save" at bounding box center [1333, 339] width 20 height 12
click at [1395, 383] on div "-" at bounding box center [1421, 387] width 98 height 53
click at [1393, 383] on div "-" at bounding box center [1421, 387] width 98 height 53
click at [1236, 330] on select "-- select an option -- 0 1 2 3 4 5+ N/A" at bounding box center [1261, 332] width 163 height 26
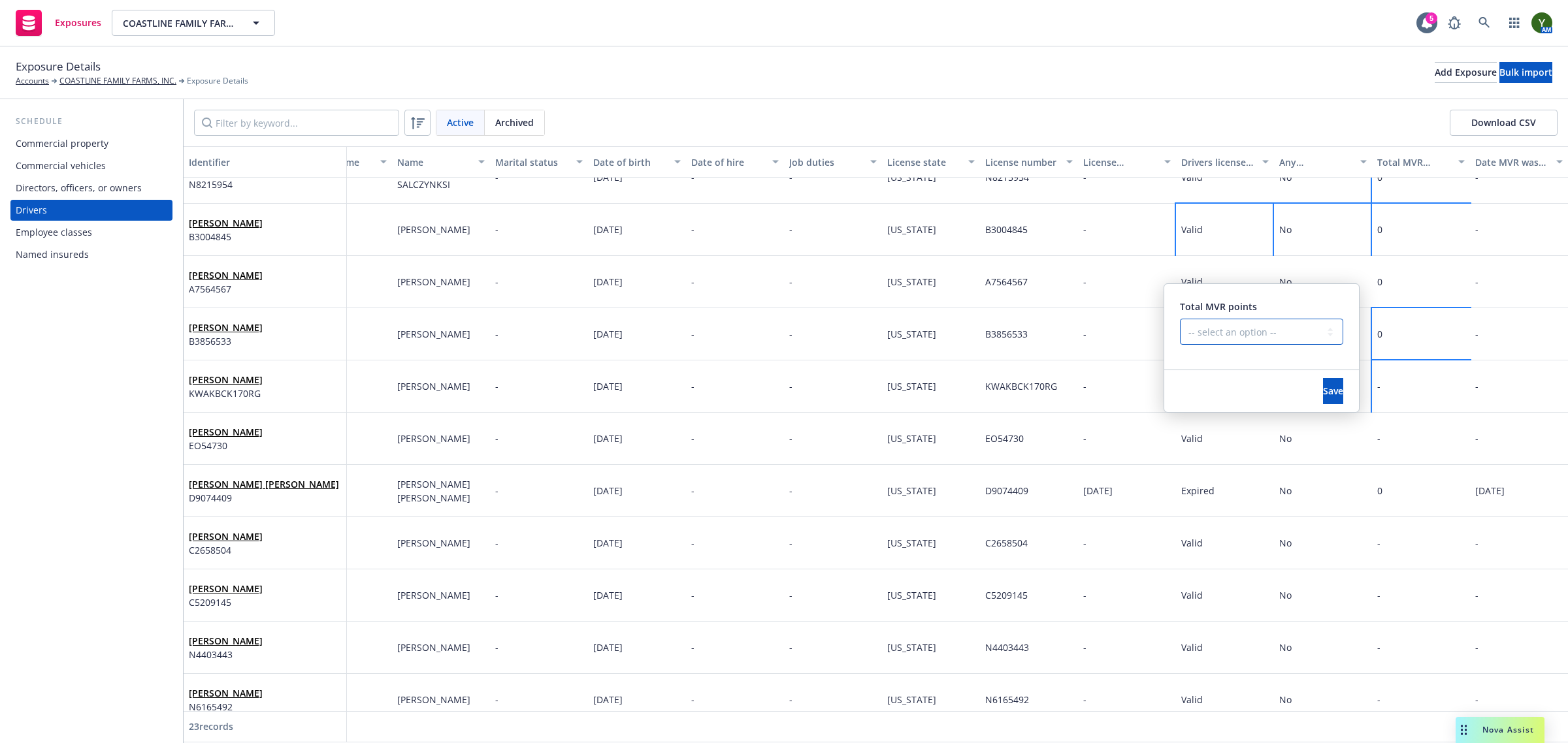
select select "ZERO"
click at [1180, 319] on select "-- select an option -- 0 1 2 3 4 5+ N/A" at bounding box center [1261, 332] width 163 height 26
click at [1323, 390] on span "Save" at bounding box center [1333, 390] width 20 height 12
click at [1395, 428] on div "-" at bounding box center [1421, 439] width 98 height 53
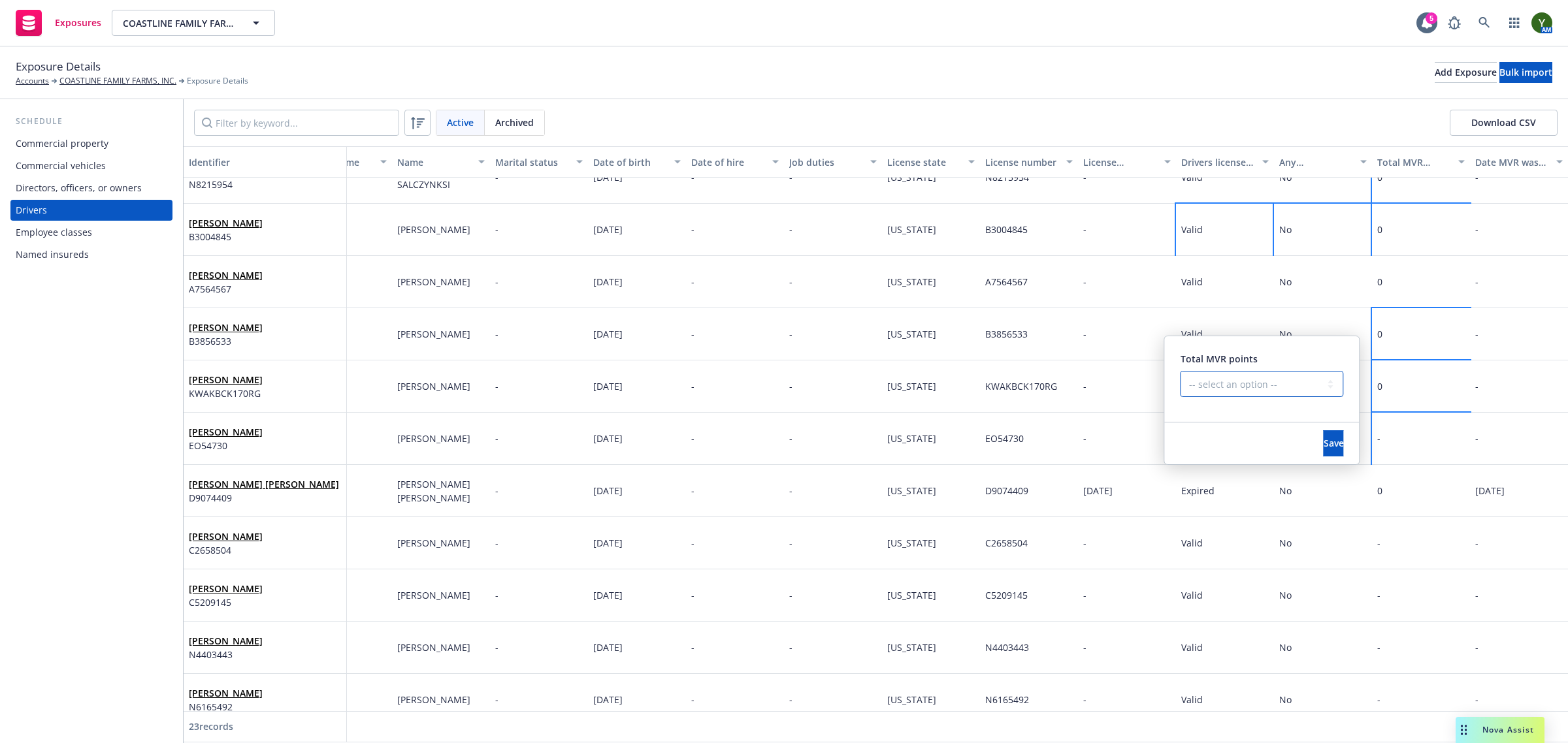
click at [1215, 377] on select "-- select an option -- 0 1 2 3 4 5+ N/A" at bounding box center [1262, 384] width 163 height 26
select select "ZERO"
click at [1180, 371] on select "-- select an option -- 0 1 2 3 4 5+ N/A" at bounding box center [1261, 384] width 163 height 26
click at [1323, 442] on button "Save" at bounding box center [1333, 444] width 20 height 26
click at [1375, 481] on div "0" at bounding box center [1421, 491] width 98 height 53
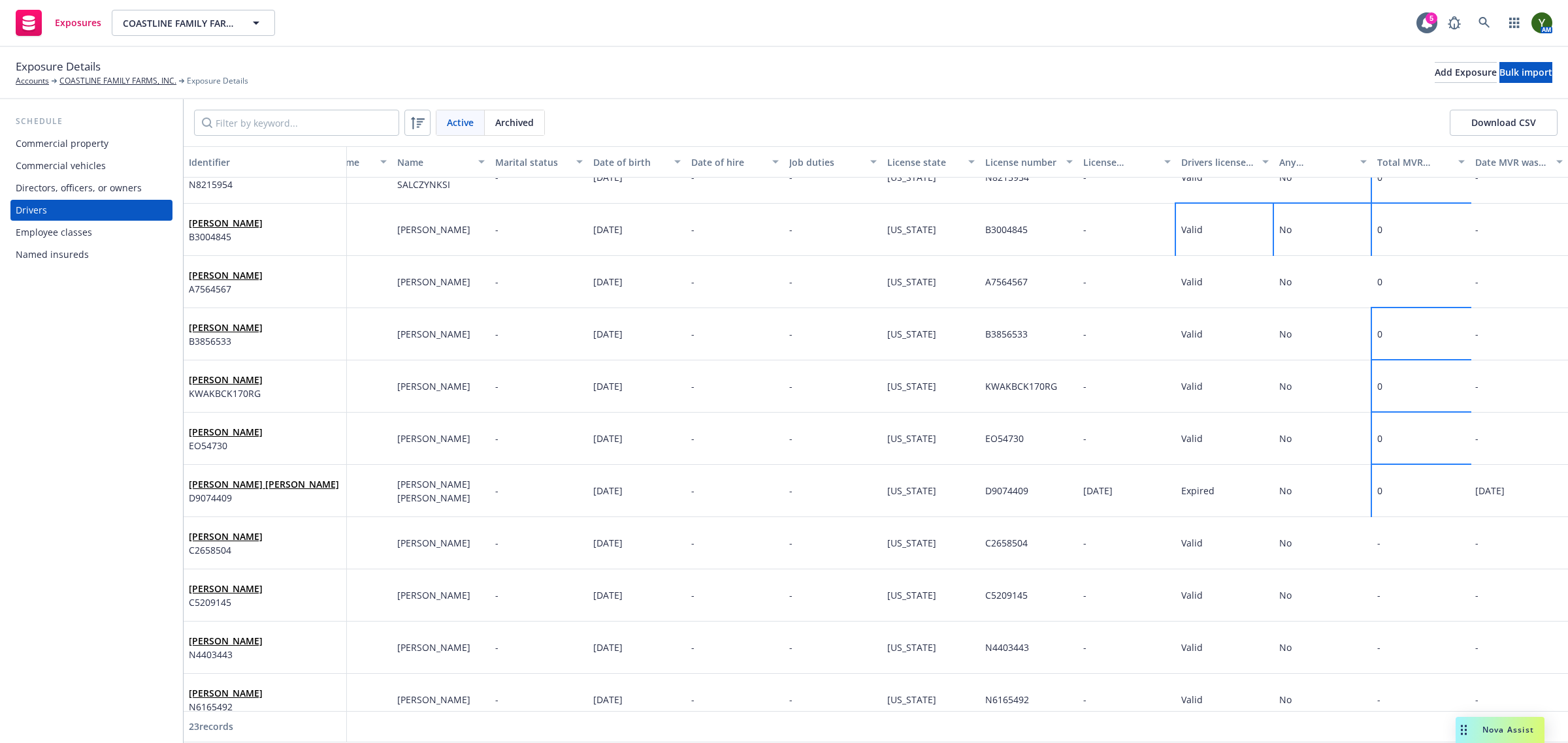
click at [1375, 481] on div "0" at bounding box center [1421, 491] width 98 height 53
select select "ZERO"
click at [1377, 521] on div "-" at bounding box center [1421, 544] width 98 height 53
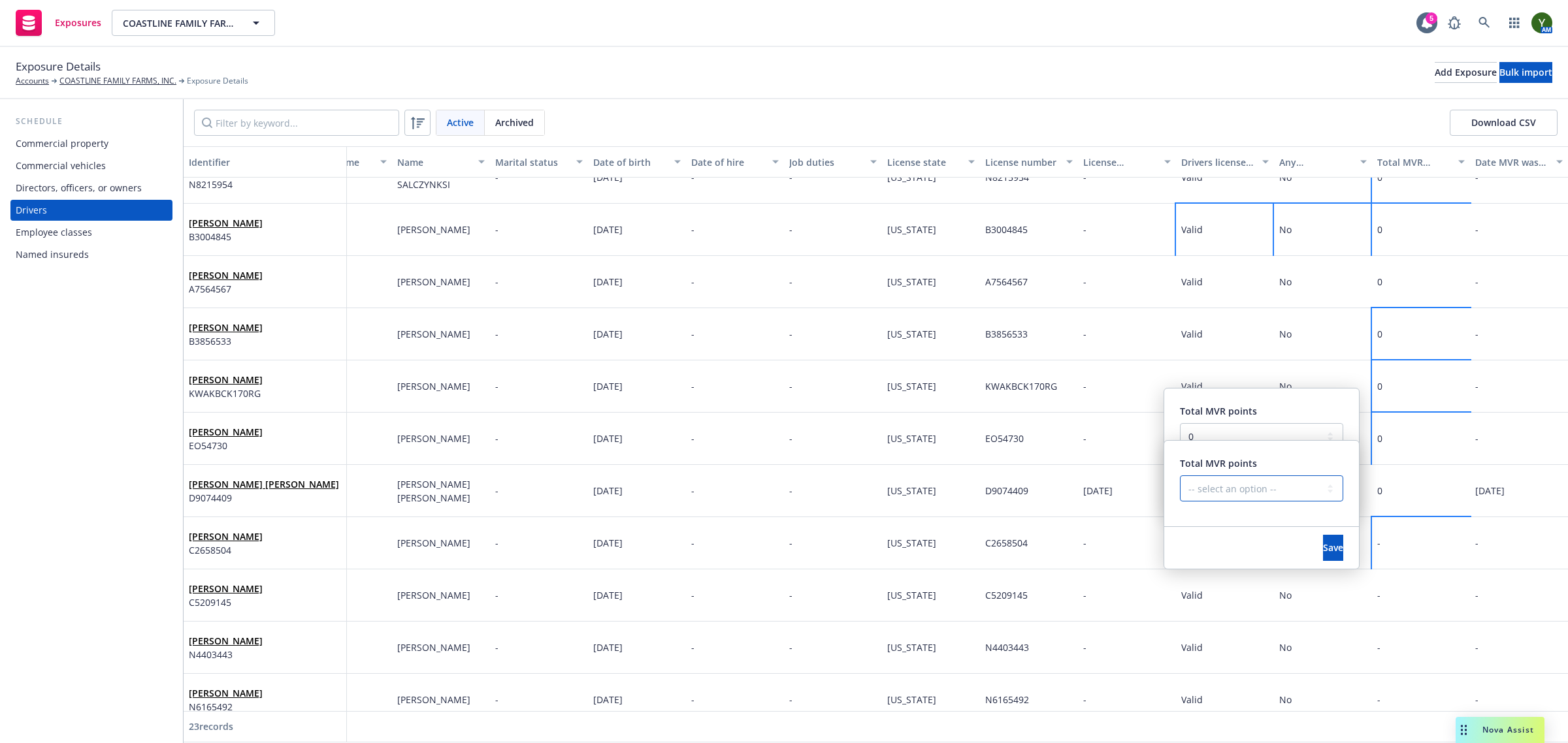
click at [1292, 489] on select "-- select an option -- 0 1 2 3 4 5+ N/A" at bounding box center [1261, 489] width 163 height 26
select select "ZERO"
click at [1180, 475] on select "-- select an option -- 0 1 2 3 4 5+ N/A" at bounding box center [1261, 489] width 163 height 26
click at [1323, 536] on button "Save" at bounding box center [1333, 548] width 20 height 26
click at [1323, 489] on span "Save" at bounding box center [1333, 496] width 20 height 12
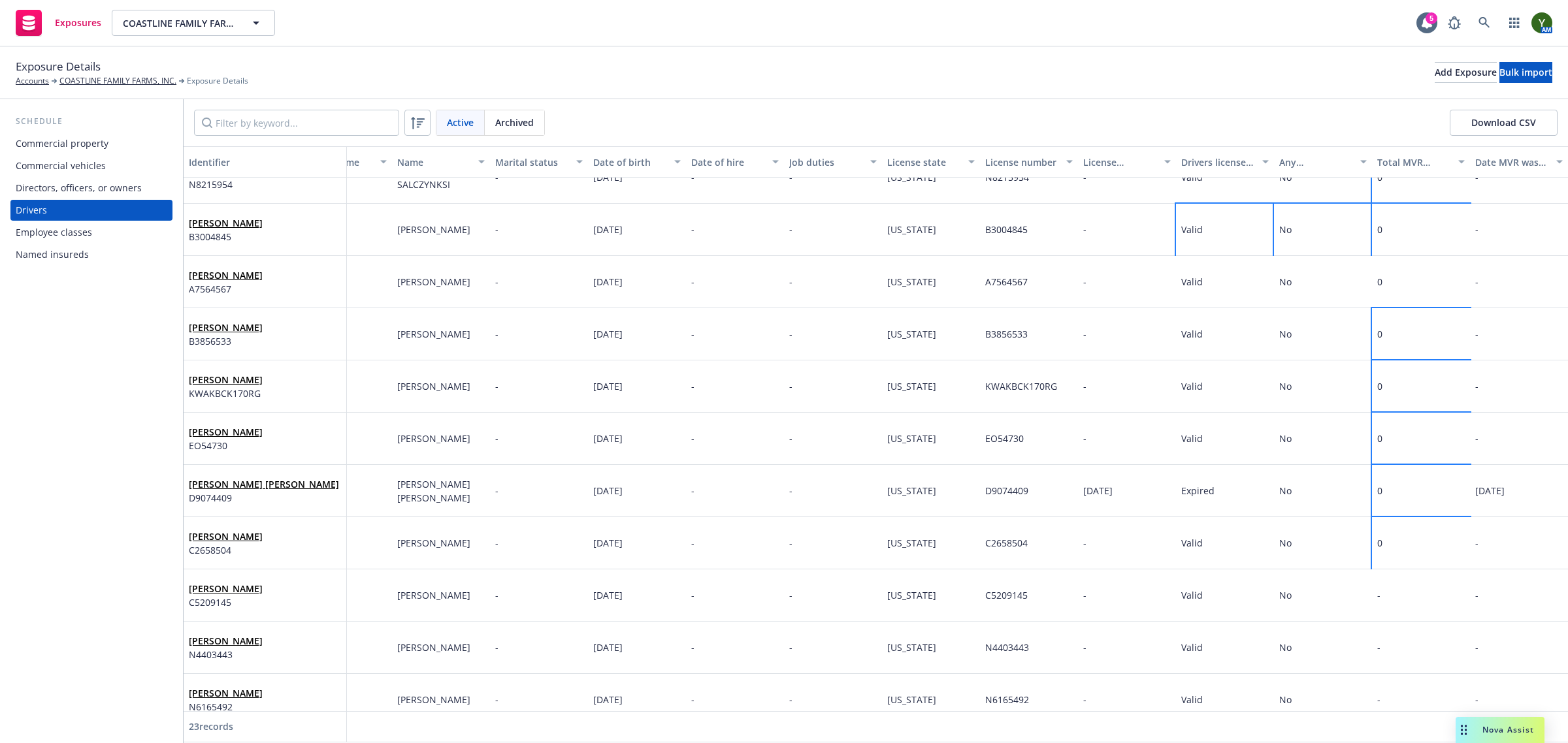
scroll to position [680, 65]
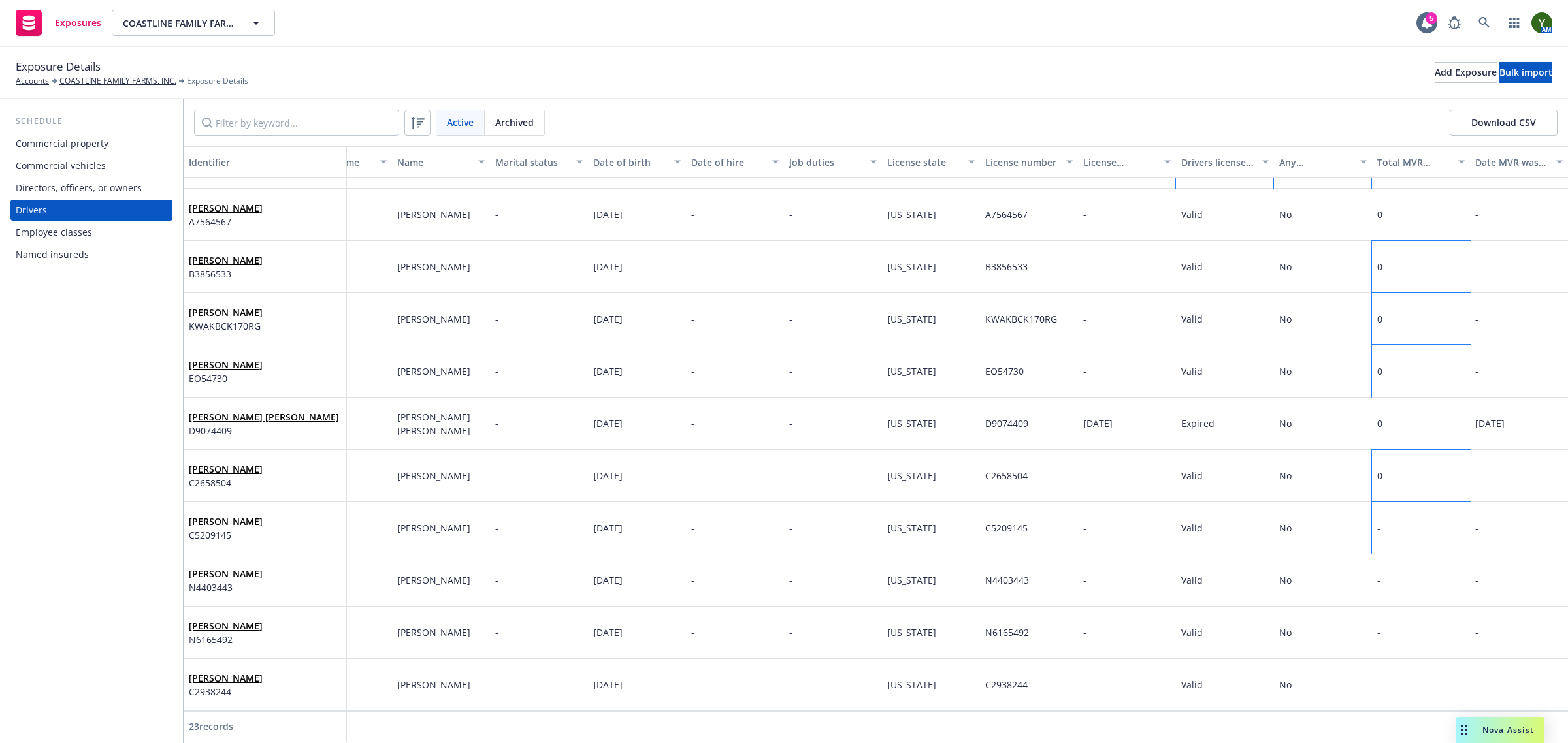
click at [1372, 527] on div "-" at bounding box center [1421, 528] width 98 height 53
click at [1242, 469] on select "-- select an option -- 0 1 2 3 4 5+ N/A" at bounding box center [1261, 462] width 163 height 26
select select "ZERO"
click at [1180, 448] on select "-- select an option -- 0 1 2 3 4 5+ N/A" at bounding box center [1261, 462] width 163 height 26
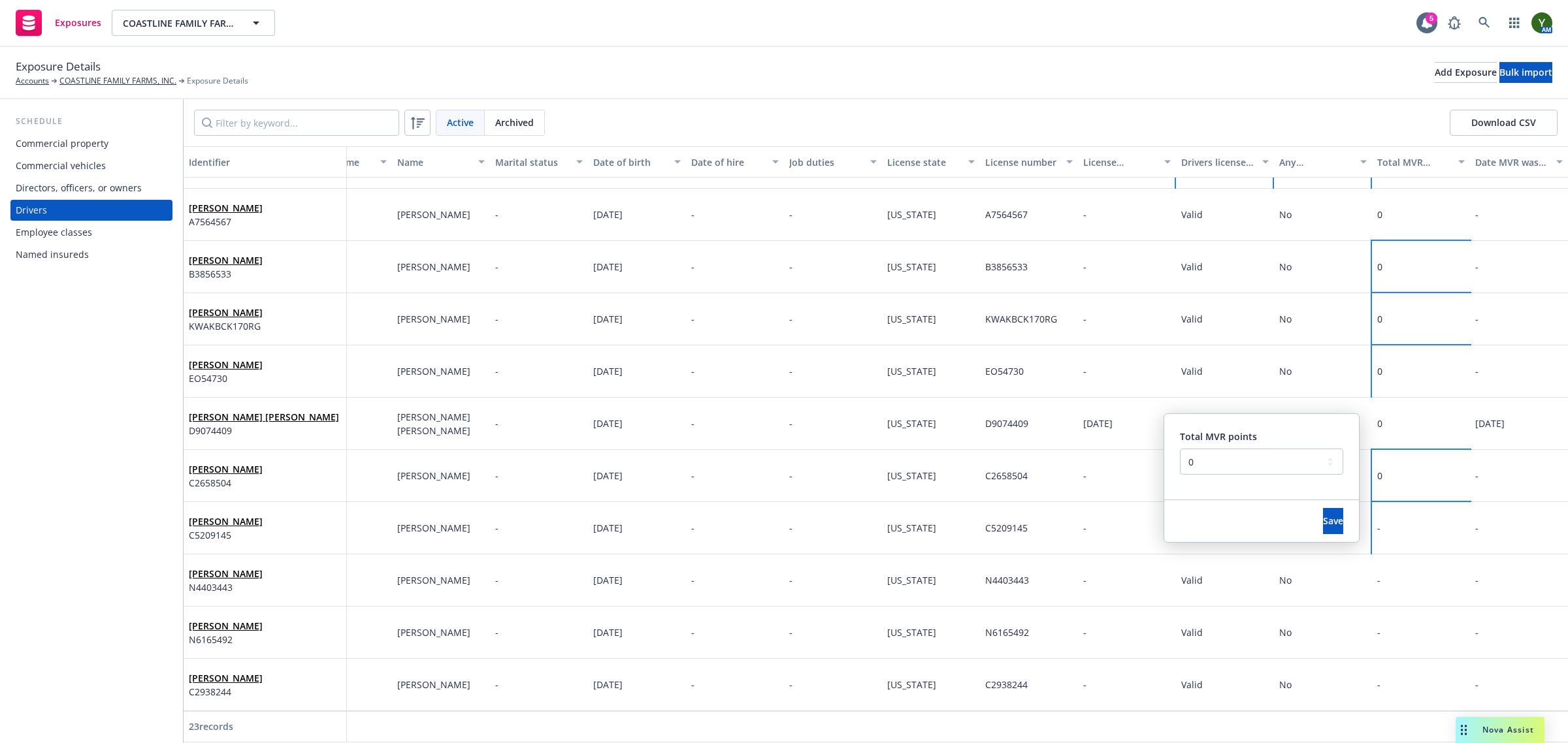
click at [1322, 537] on div "Save" at bounding box center [1333, 521] width 52 height 42
click at [1323, 514] on span "Save" at bounding box center [1333, 520] width 20 height 12
click at [1386, 565] on div "-" at bounding box center [1421, 581] width 98 height 53
click at [1372, 558] on div "-" at bounding box center [1421, 581] width 98 height 53
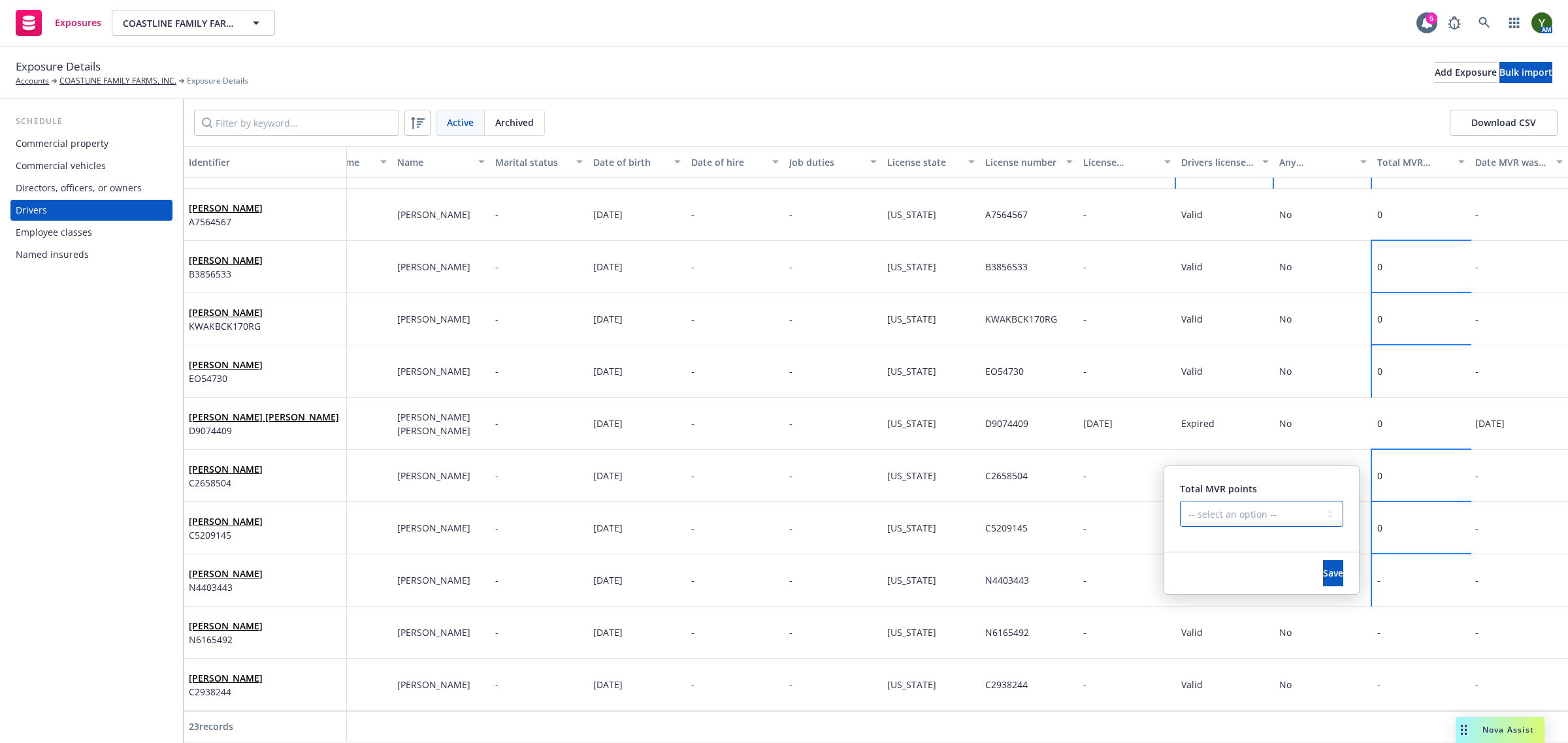
click at [1248, 514] on select "-- select an option -- 0 1 2 3 4 5+ N/A" at bounding box center [1261, 514] width 163 height 26
select select "ZERO"
click at [1180, 501] on select "-- select an option -- 0 1 2 3 4 5+ N/A" at bounding box center [1261, 514] width 163 height 26
click at [1323, 563] on button "Save" at bounding box center [1333, 574] width 20 height 26
click at [1379, 607] on div "-" at bounding box center [1421, 633] width 98 height 53
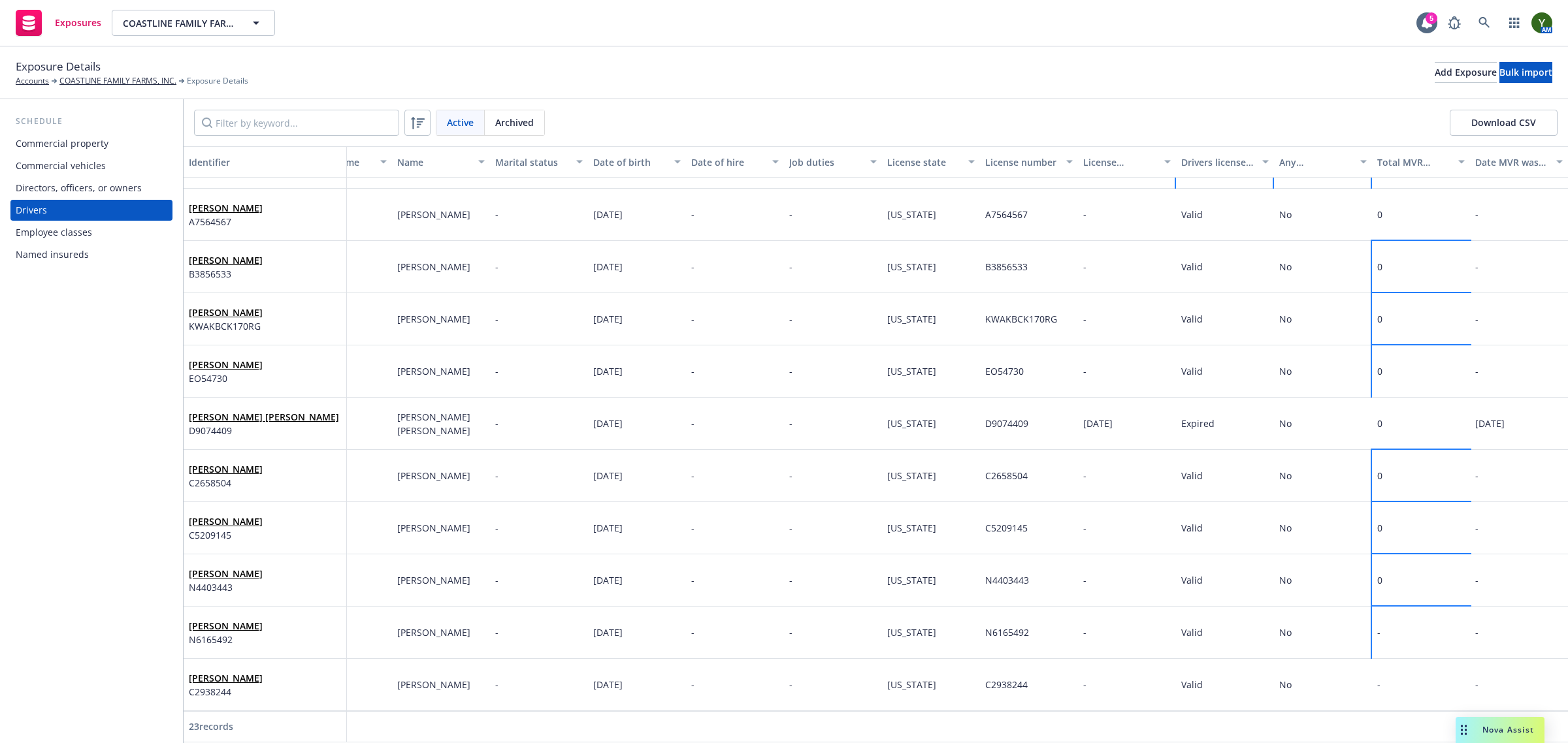
click at [1379, 607] on div "-" at bounding box center [1421, 633] width 98 height 53
drag, startPoint x: 1232, startPoint y: 562, endPoint x: 1229, endPoint y: 574, distance: 12.4
click at [1232, 562] on select "-- select an option -- 0 1 2 3 4 5+ N/A" at bounding box center [1261, 566] width 163 height 26
select select "ZERO"
click at [1180, 553] on select "-- select an option -- 0 1 2 3 4 5+ N/A" at bounding box center [1261, 566] width 163 height 26
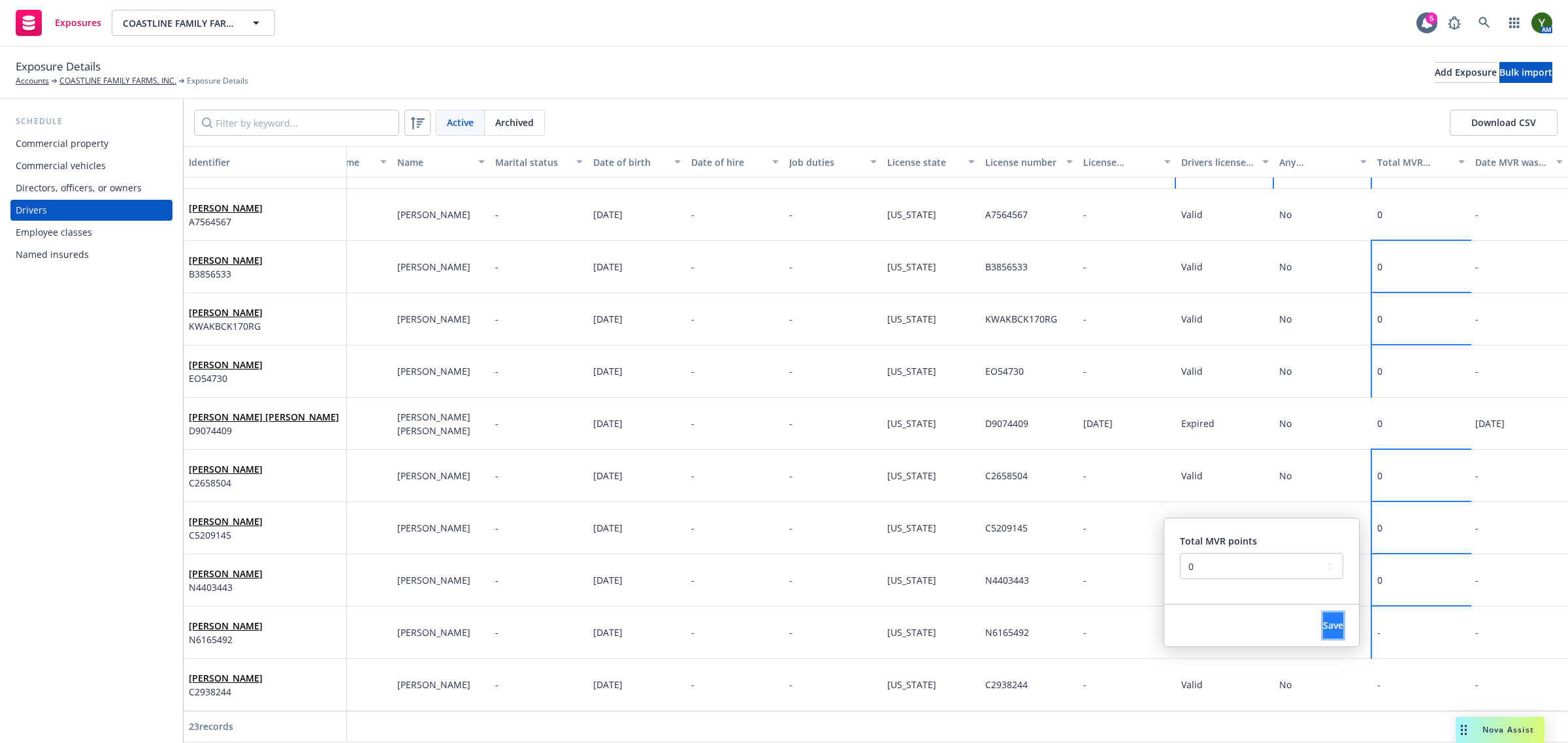
click at [1323, 615] on button "Save" at bounding box center [1333, 625] width 20 height 26
click at [1375, 632] on div "0" at bounding box center [1421, 633] width 98 height 53
click at [1374, 645] on div "0" at bounding box center [1421, 633] width 98 height 53
click at [1378, 659] on div "-" at bounding box center [1421, 685] width 98 height 53
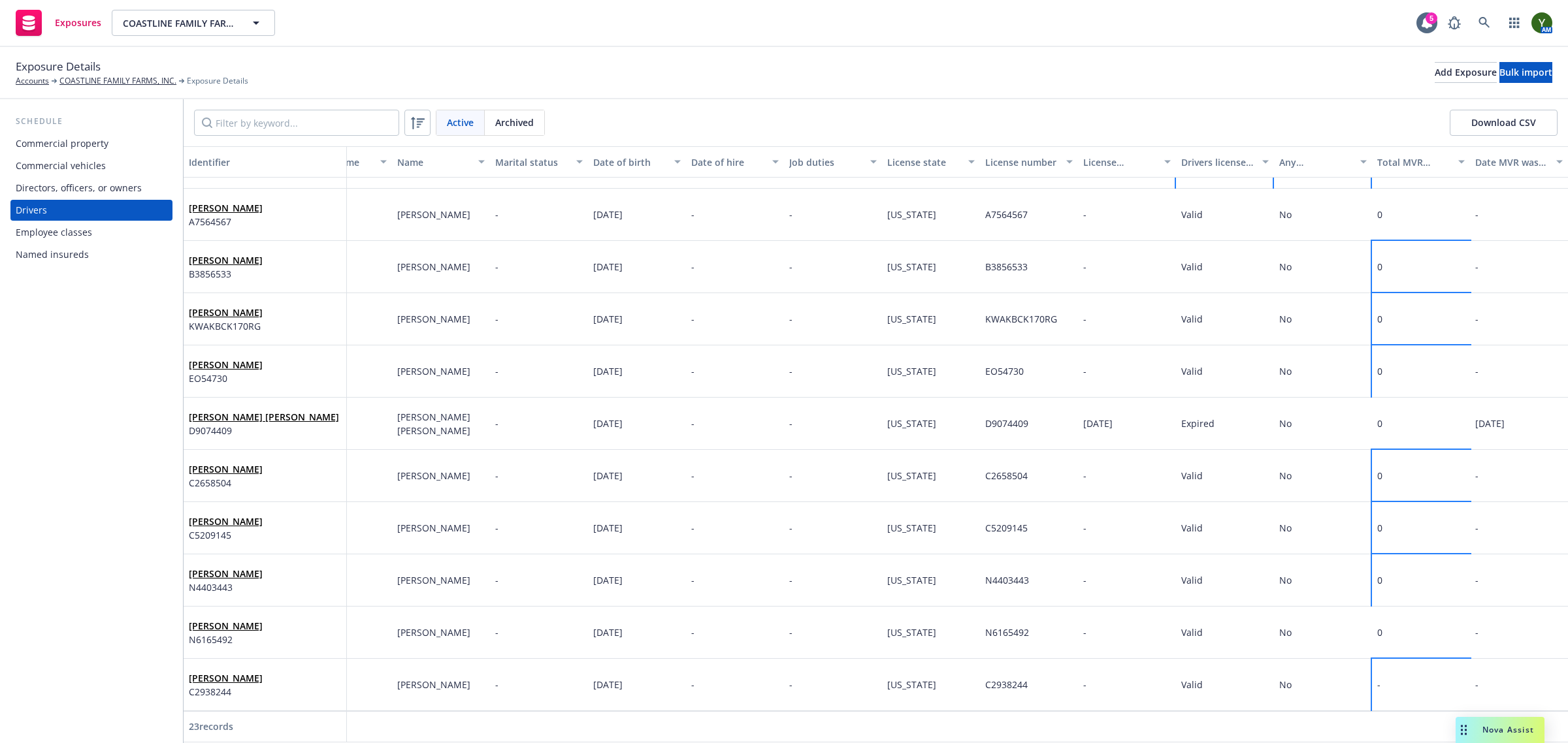
click at [1372, 659] on div "-" at bounding box center [1421, 685] width 98 height 53
click at [1233, 612] on select "-- select an option -- 0 1 2 3 4 5+ N/A" at bounding box center [1261, 619] width 163 height 26
select select "ZERO"
click at [1180, 605] on select "-- select an option -- 0 1 2 3 4 5+ N/A" at bounding box center [1261, 619] width 163 height 26
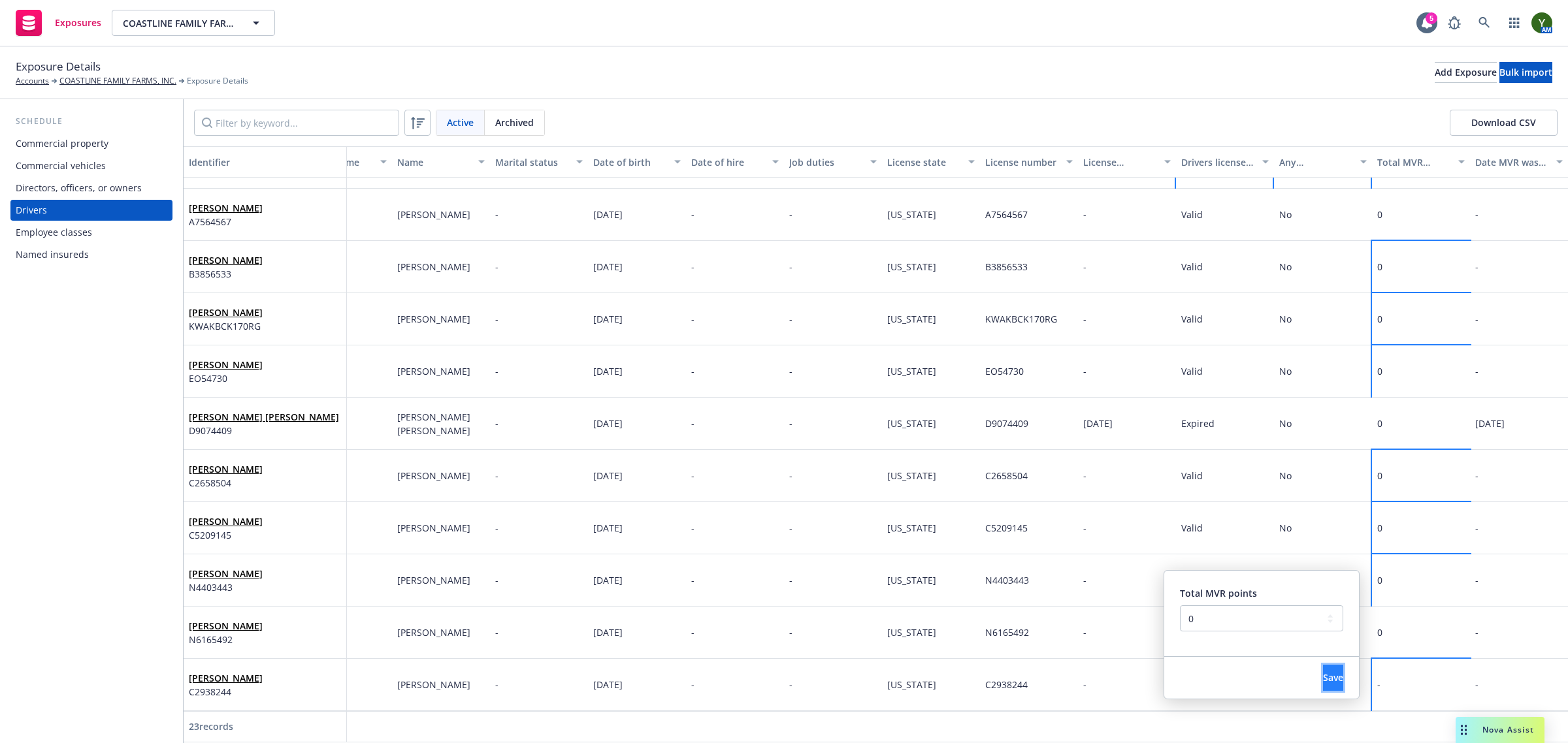
click at [1324, 674] on button "Save" at bounding box center [1333, 678] width 20 height 26
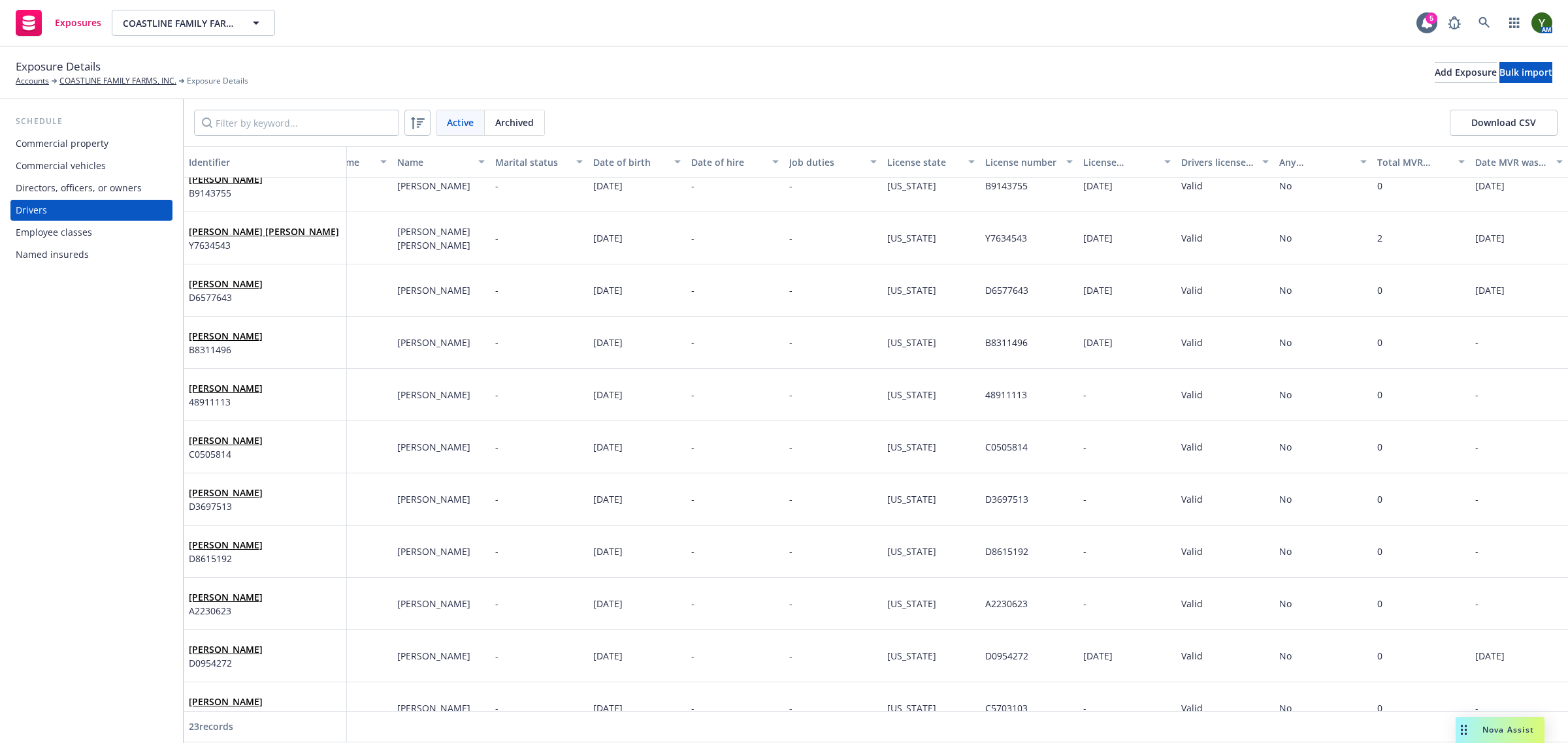
scroll to position [0, 65]
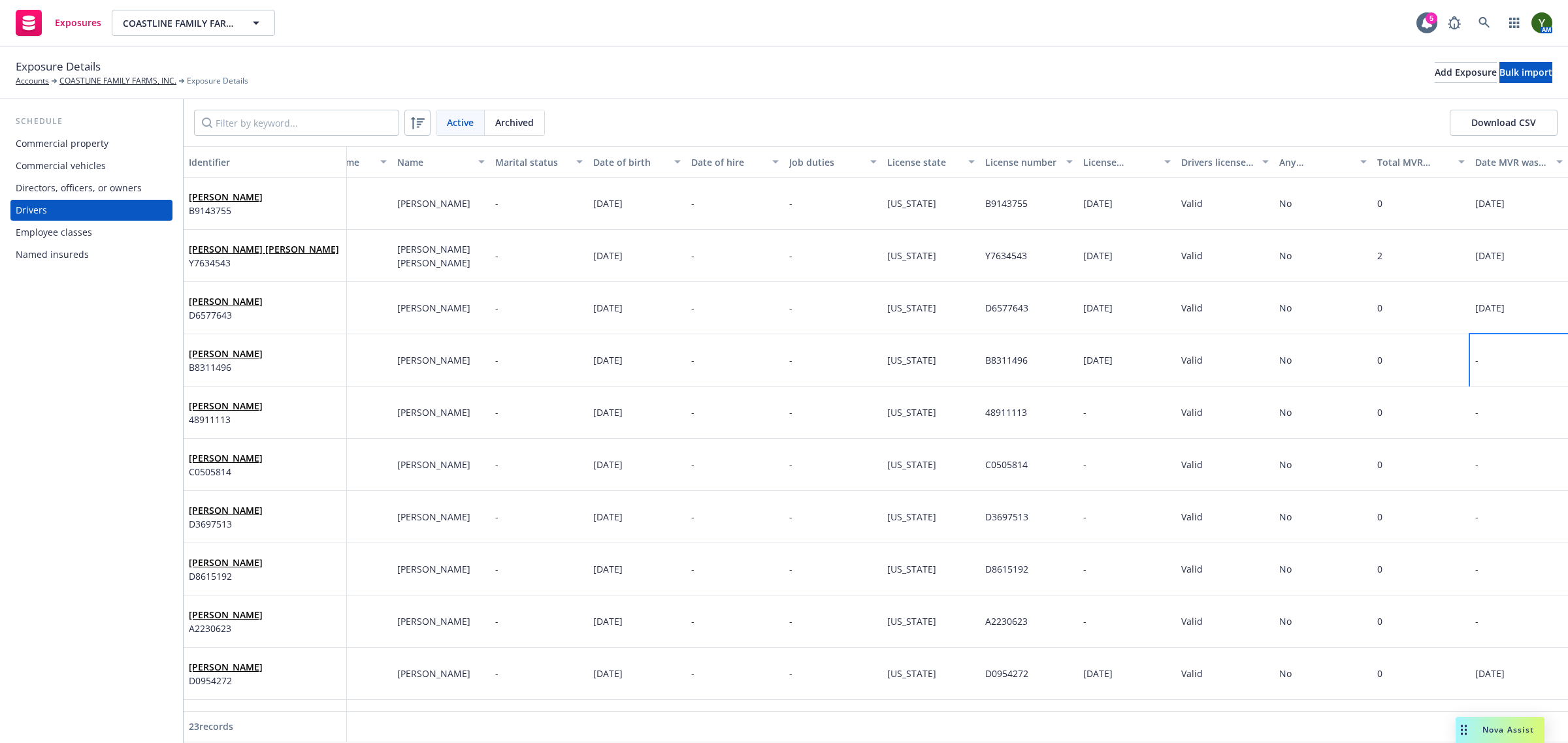
click at [1510, 376] on div "-" at bounding box center [1518, 360] width 98 height 53
click at [1343, 308] on input "text" at bounding box center [1351, 305] width 145 height 25
select select "9"
click at [1346, 438] on span "23" at bounding box center [1337, 440] width 18 height 16
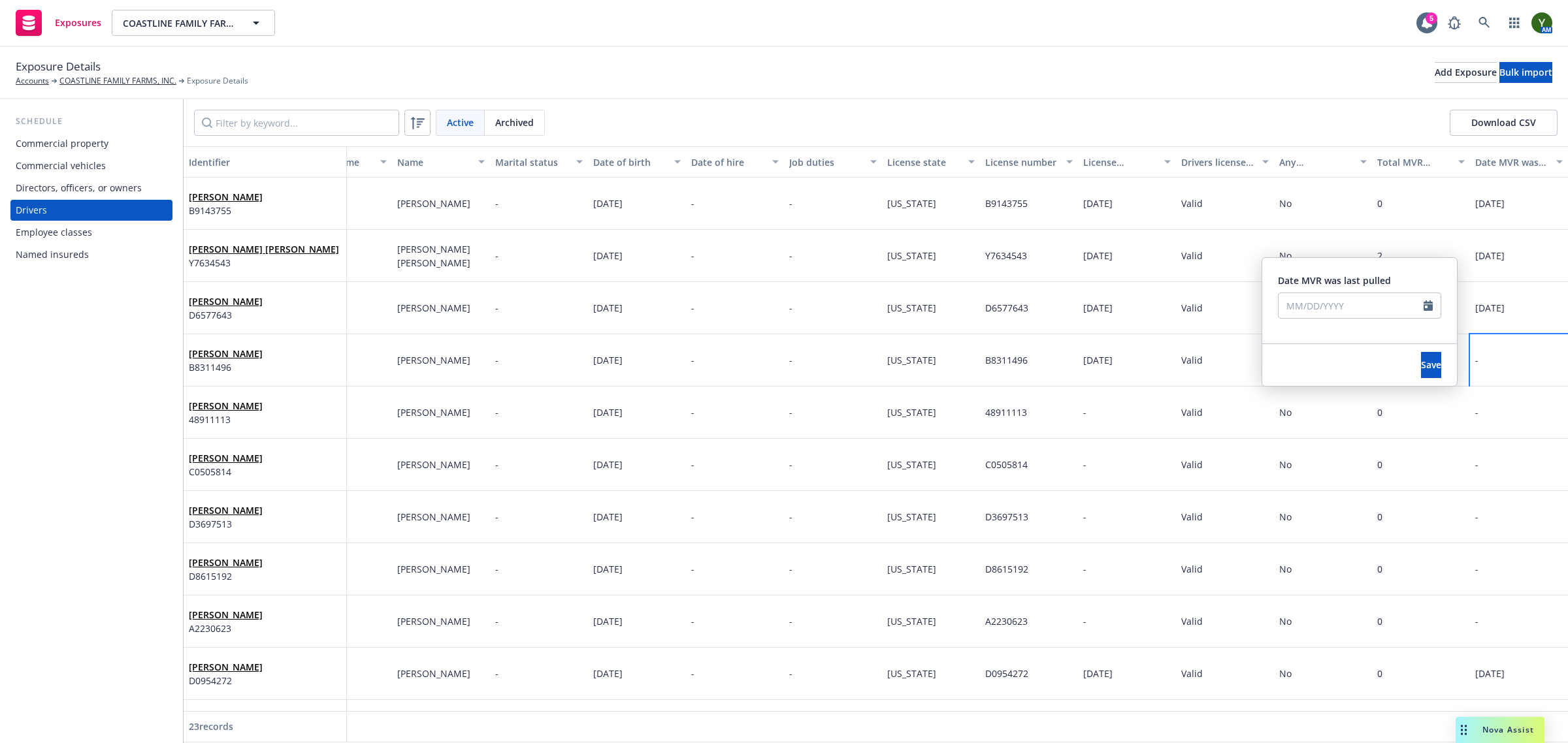
type input "09/23/2025"
click at [1421, 370] on button "Save" at bounding box center [1431, 365] width 20 height 26
click at [1500, 400] on div "-" at bounding box center [1518, 413] width 98 height 53
click at [1490, 399] on div "-" at bounding box center [1518, 413] width 98 height 53
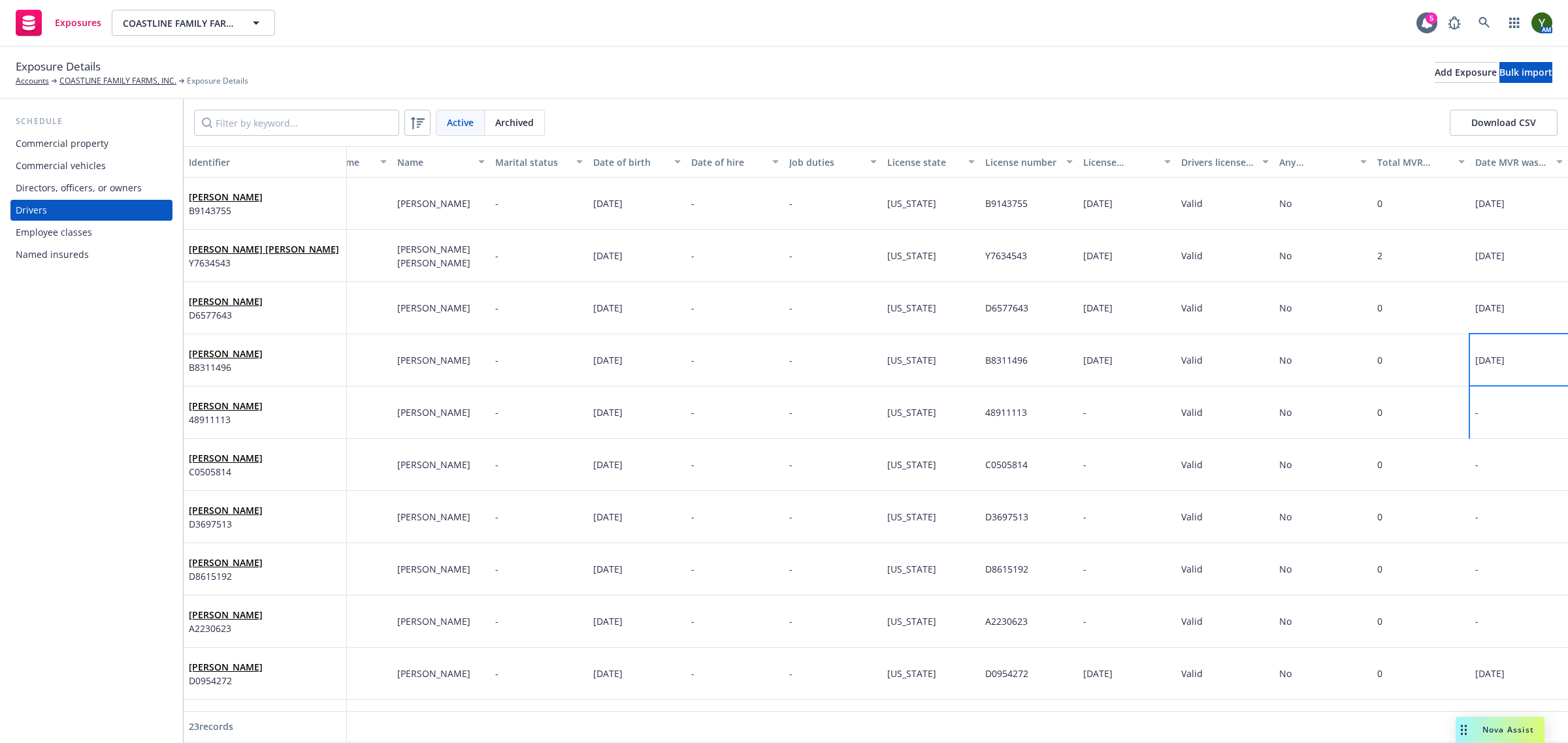
click at [1491, 396] on div "-" at bounding box center [1518, 413] width 98 height 53
click at [1298, 366] on input "text" at bounding box center [1351, 358] width 145 height 25
select select "9"
click at [1341, 489] on span "23" at bounding box center [1337, 492] width 18 height 16
type input "09/23/2025"
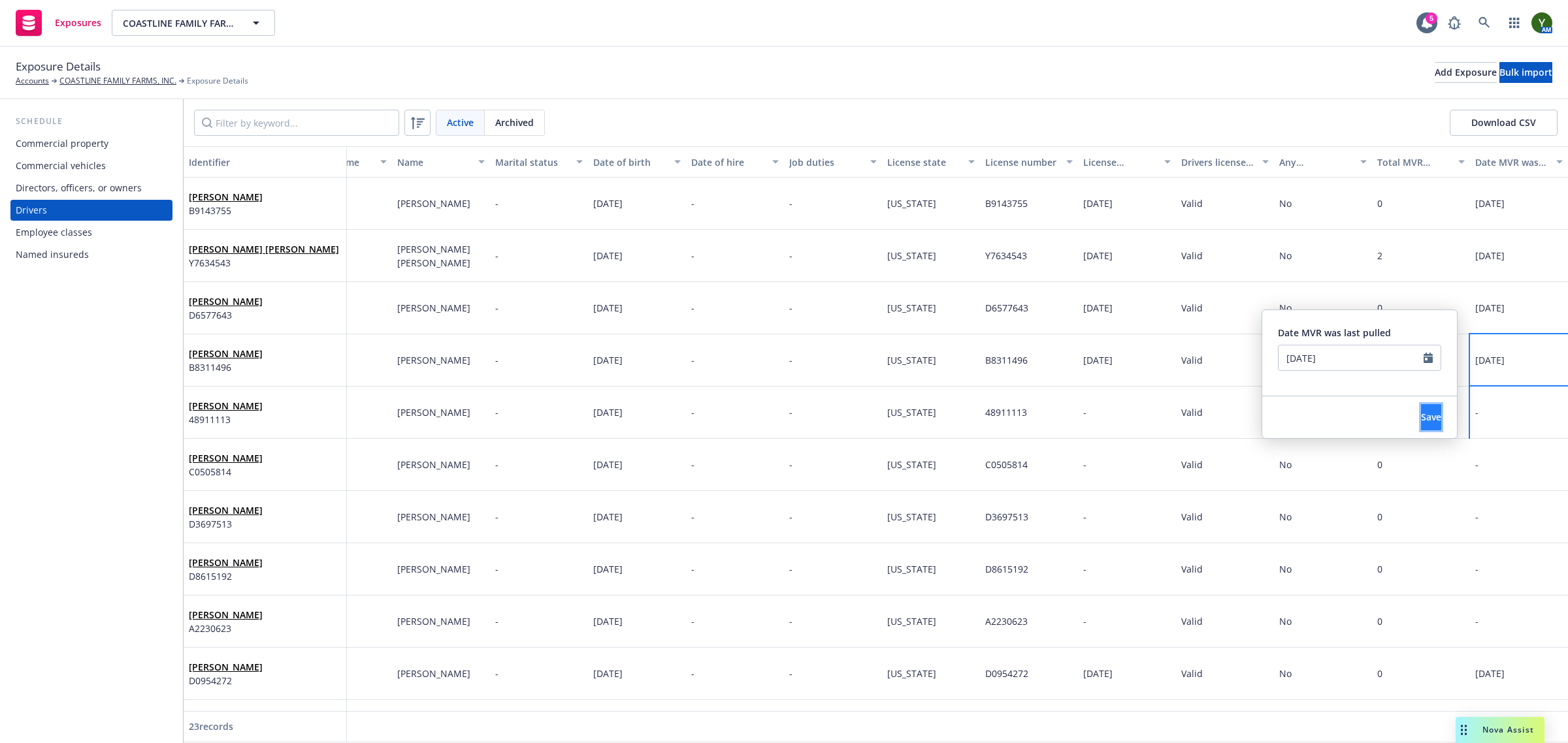
click at [1421, 410] on button "Save" at bounding box center [1431, 418] width 20 height 26
click at [1491, 459] on div "-" at bounding box center [1518, 465] width 98 height 53
click at [1491, 460] on div "-" at bounding box center [1518, 465] width 98 height 53
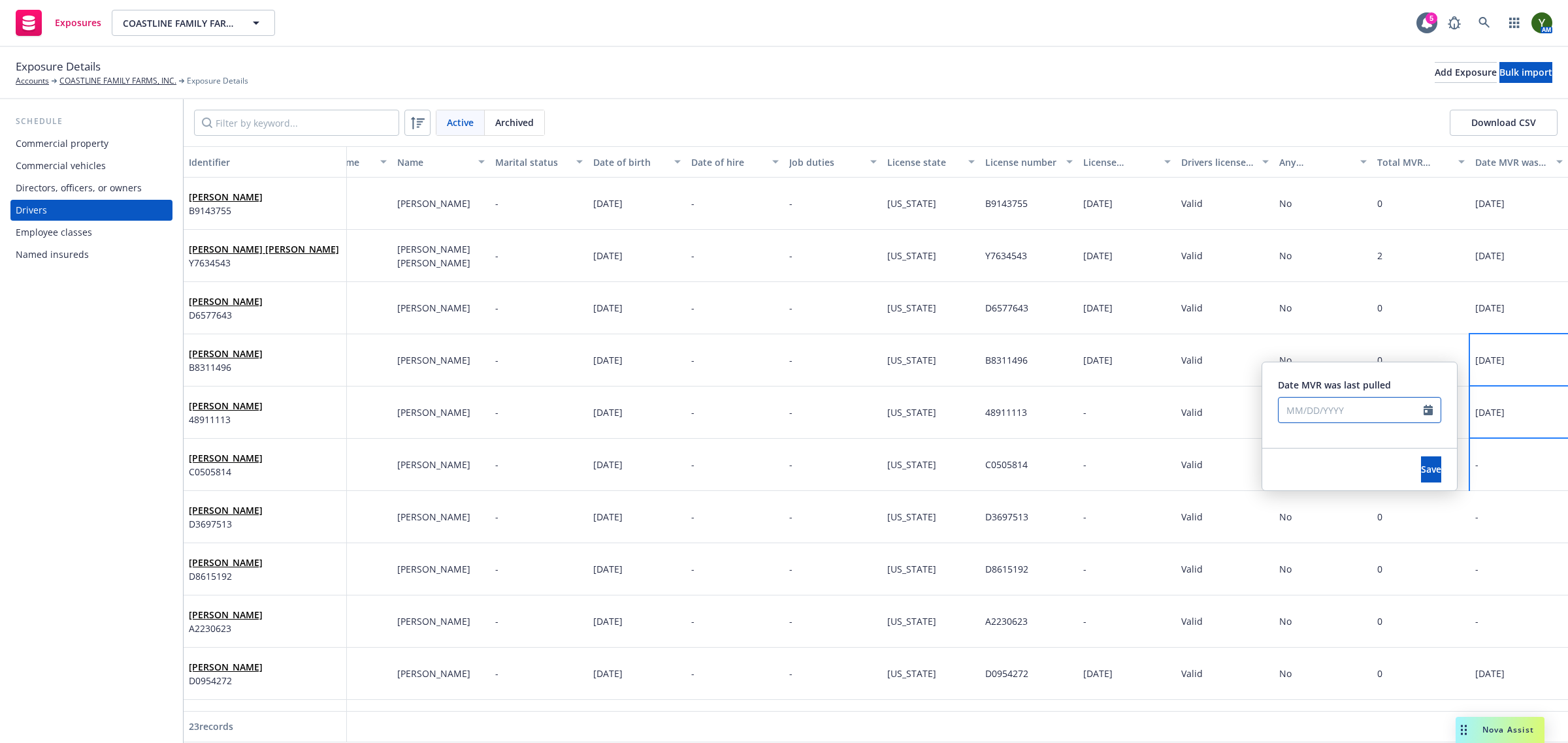
click at [1337, 405] on input "text" at bounding box center [1351, 410] width 145 height 25
select select "9"
click at [1344, 540] on span "23" at bounding box center [1337, 544] width 18 height 16
type input "09/23/2025"
click at [1406, 483] on div "Save" at bounding box center [1431, 469] width 52 height 42
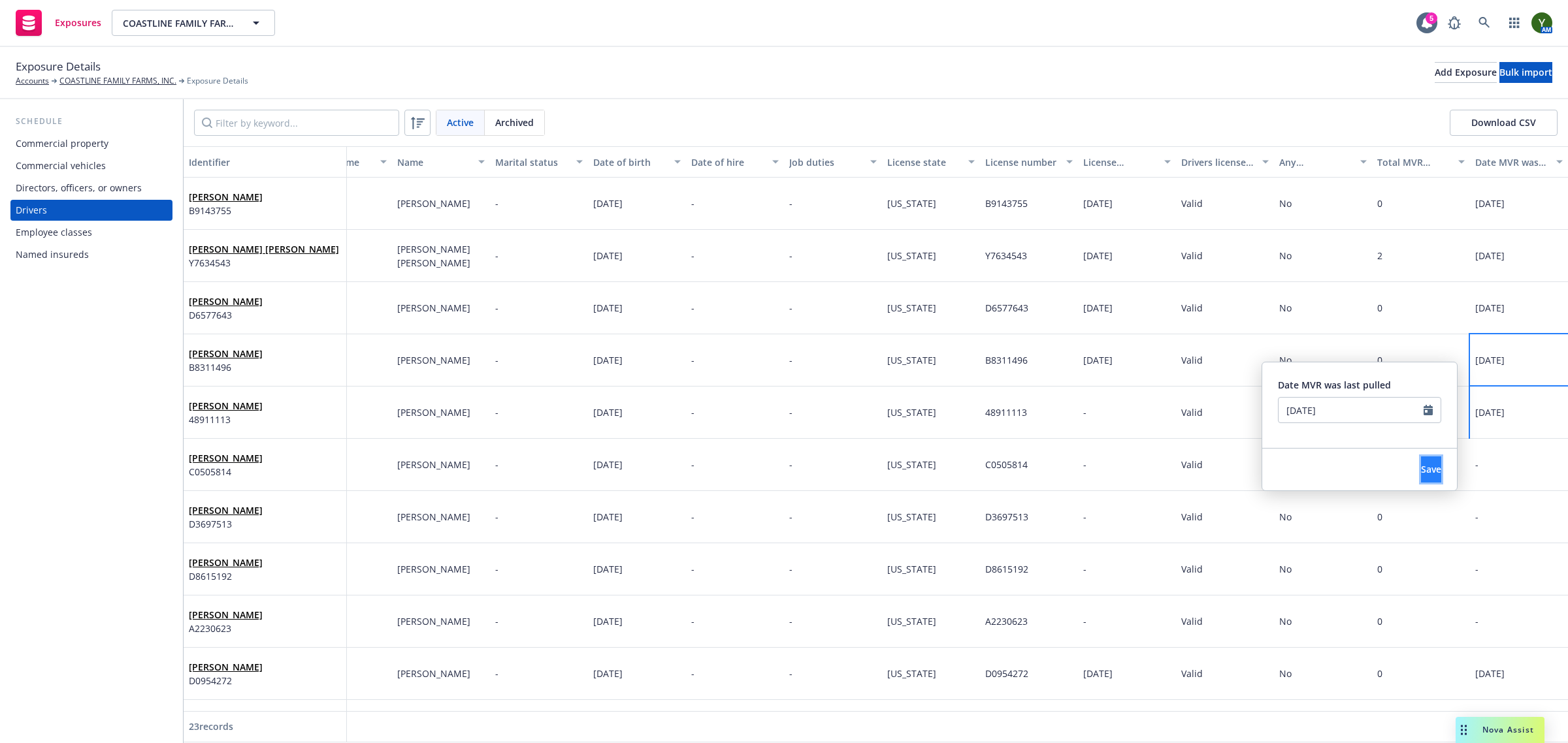
click at [1421, 465] on span "Save" at bounding box center [1431, 469] width 20 height 12
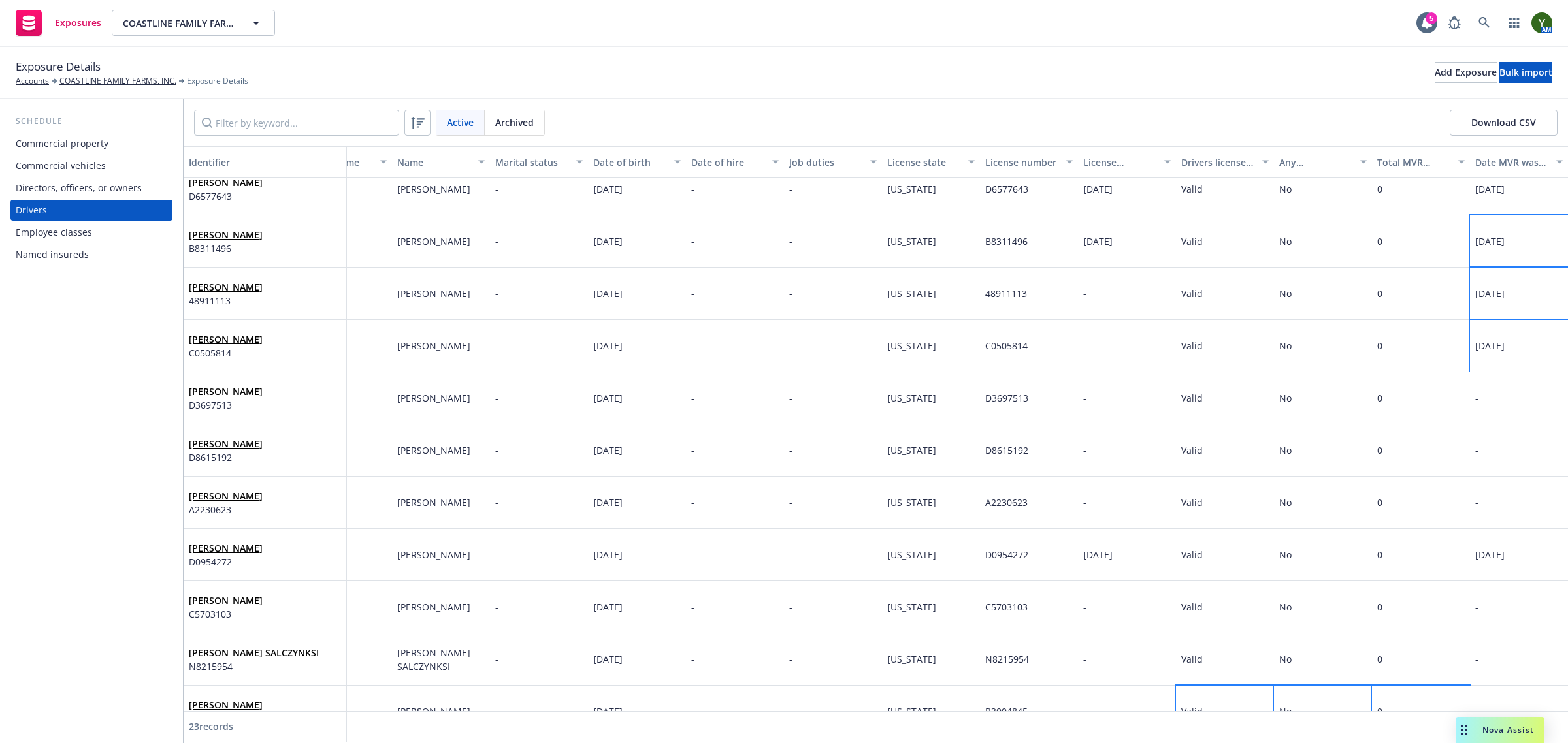
scroll to position [163, 65]
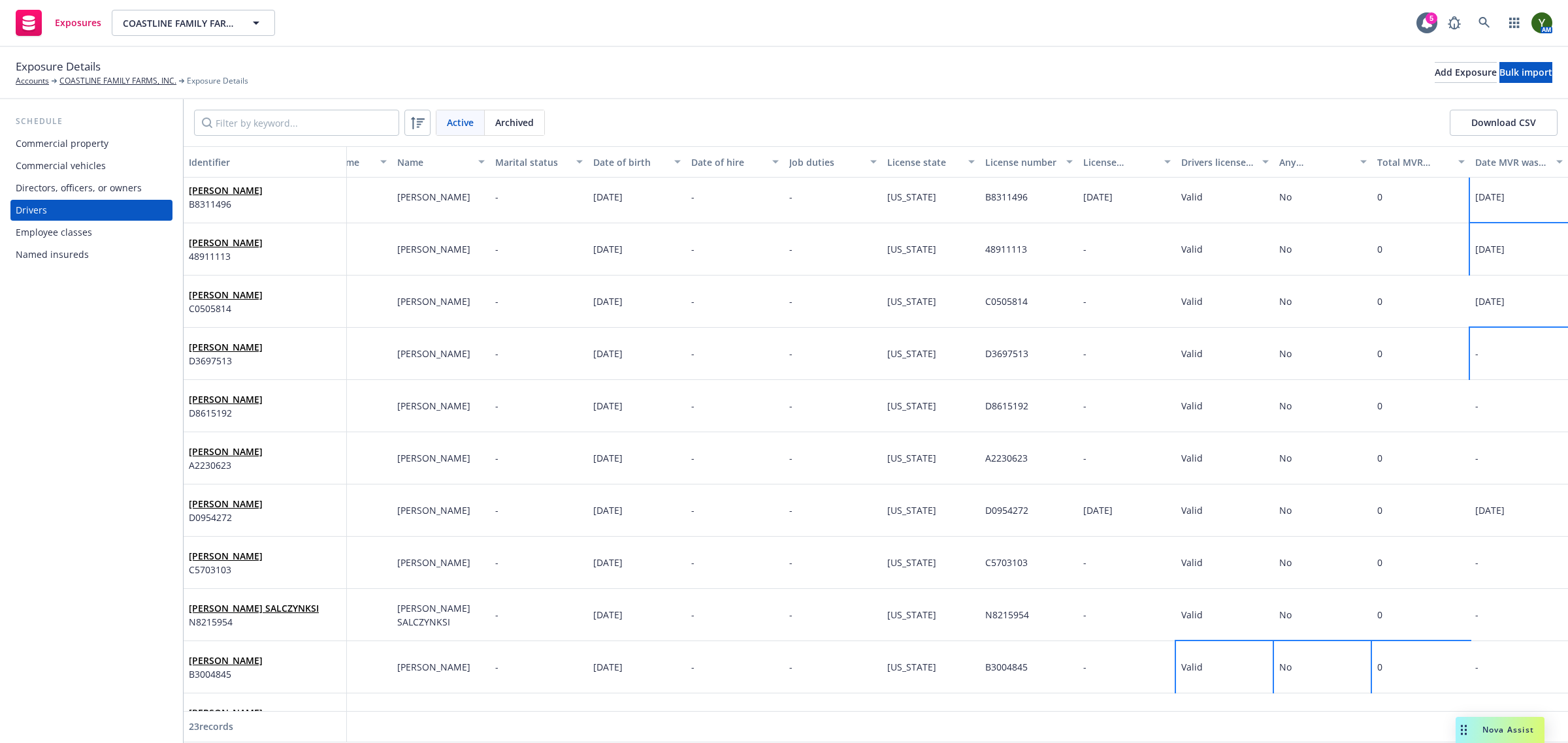
click at [1486, 373] on div "-" at bounding box center [1518, 354] width 98 height 53
click at [1487, 359] on div "-" at bounding box center [1518, 354] width 98 height 53
click at [1484, 349] on div "-" at bounding box center [1518, 354] width 98 height 53
click at [1336, 312] on div at bounding box center [1359, 308] width 163 height 43
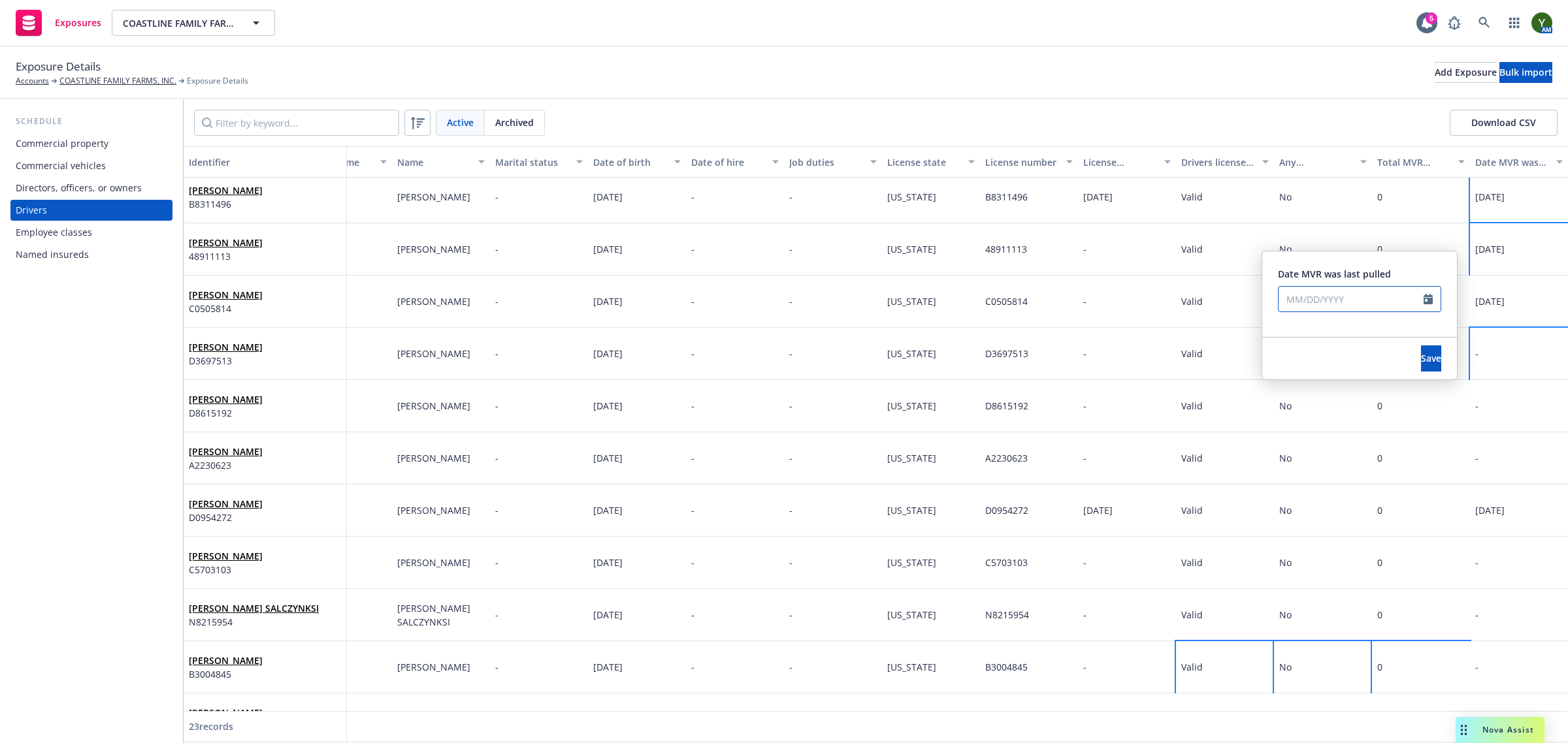
select select "9"
click at [1337, 301] on input "text" at bounding box center [1351, 299] width 145 height 25
click at [1338, 431] on span "23" at bounding box center [1337, 434] width 18 height 16
type input "09/23/2025"
click at [1421, 369] on button "Save" at bounding box center [1431, 359] width 20 height 26
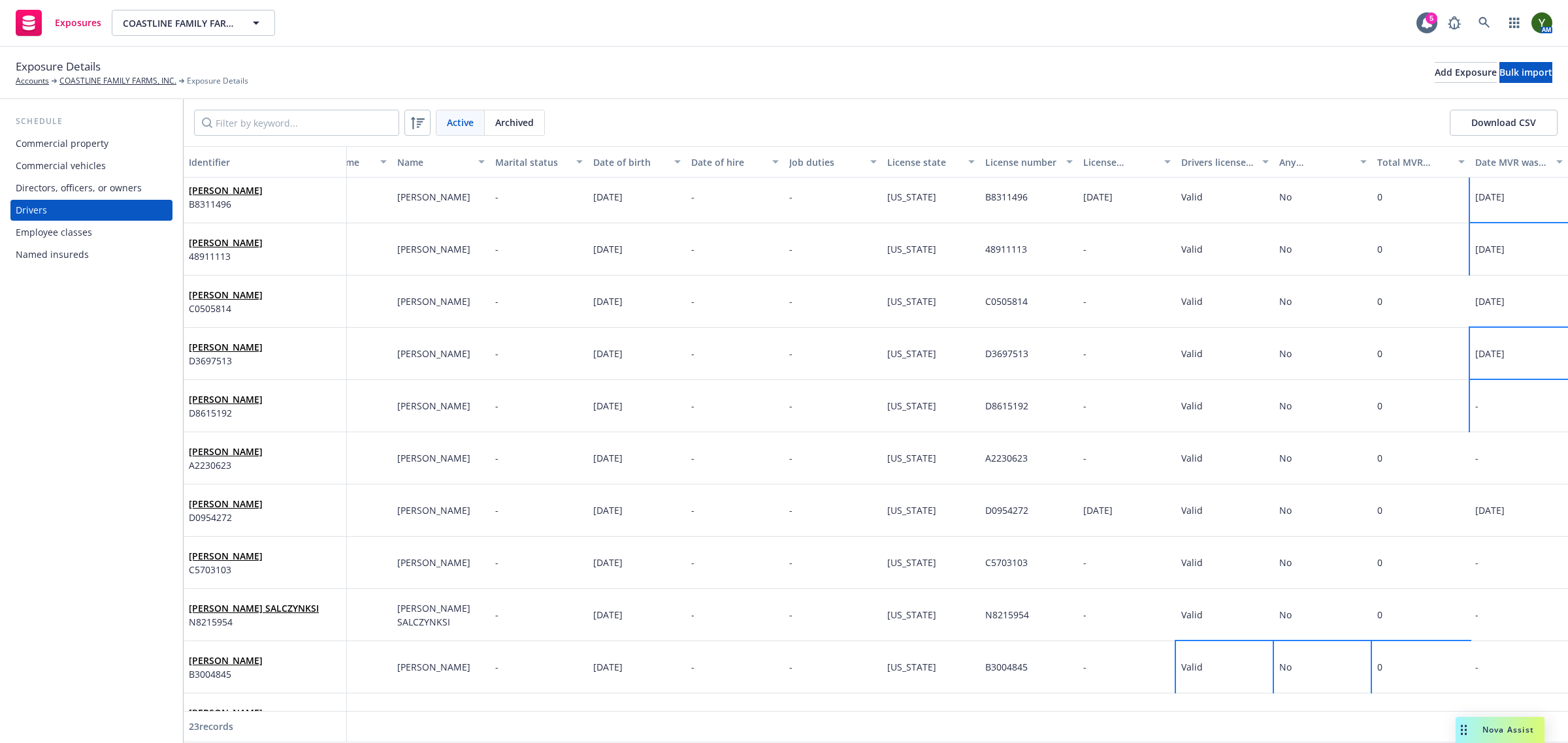
click at [1470, 405] on div "-" at bounding box center [1518, 407] width 98 height 53
click at [1360, 356] on input "text" at bounding box center [1351, 351] width 145 height 25
select select "9"
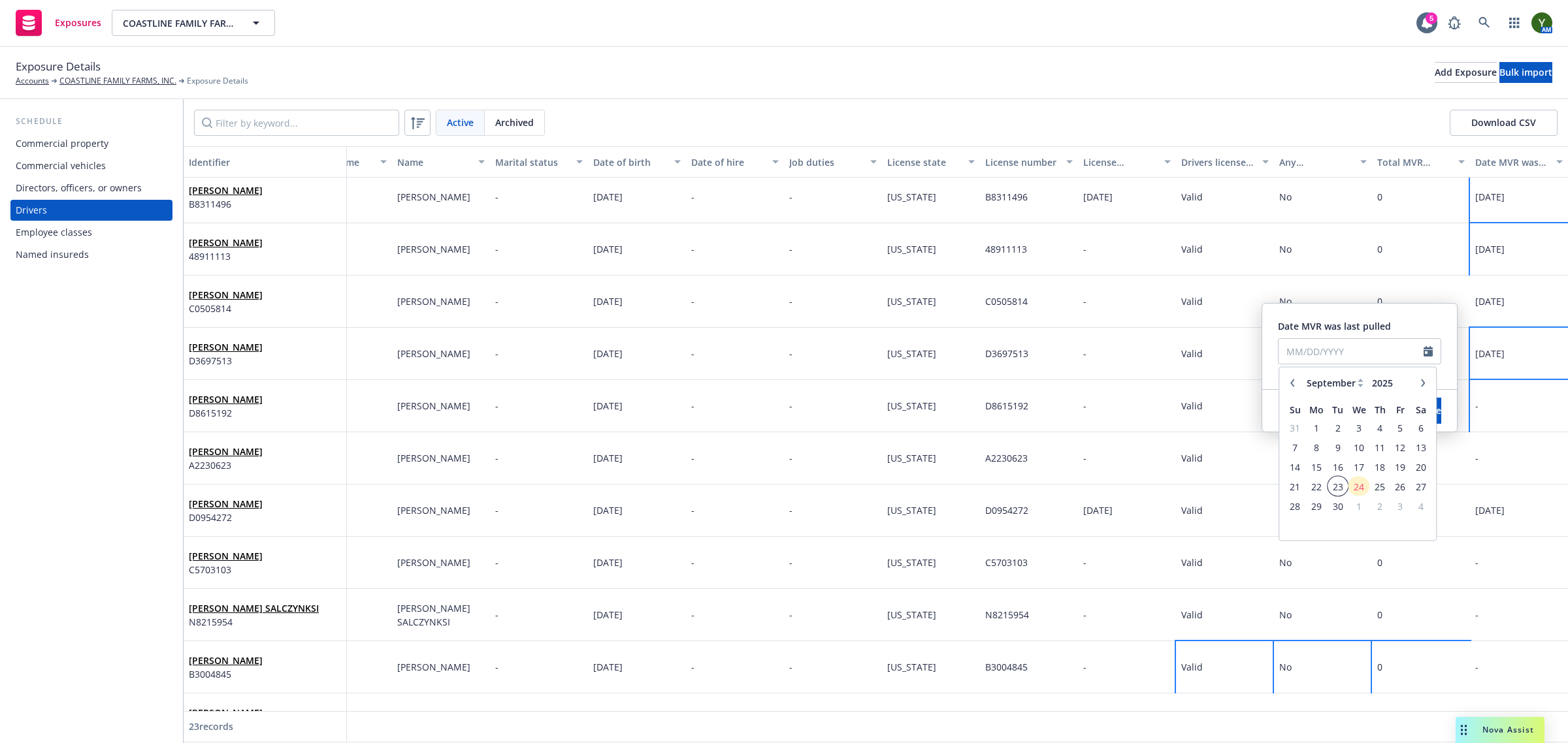
click at [1337, 481] on span "23" at bounding box center [1337, 486] width 18 height 16
type input "09/23/2025"
click at [1421, 401] on button "Save" at bounding box center [1431, 411] width 20 height 26
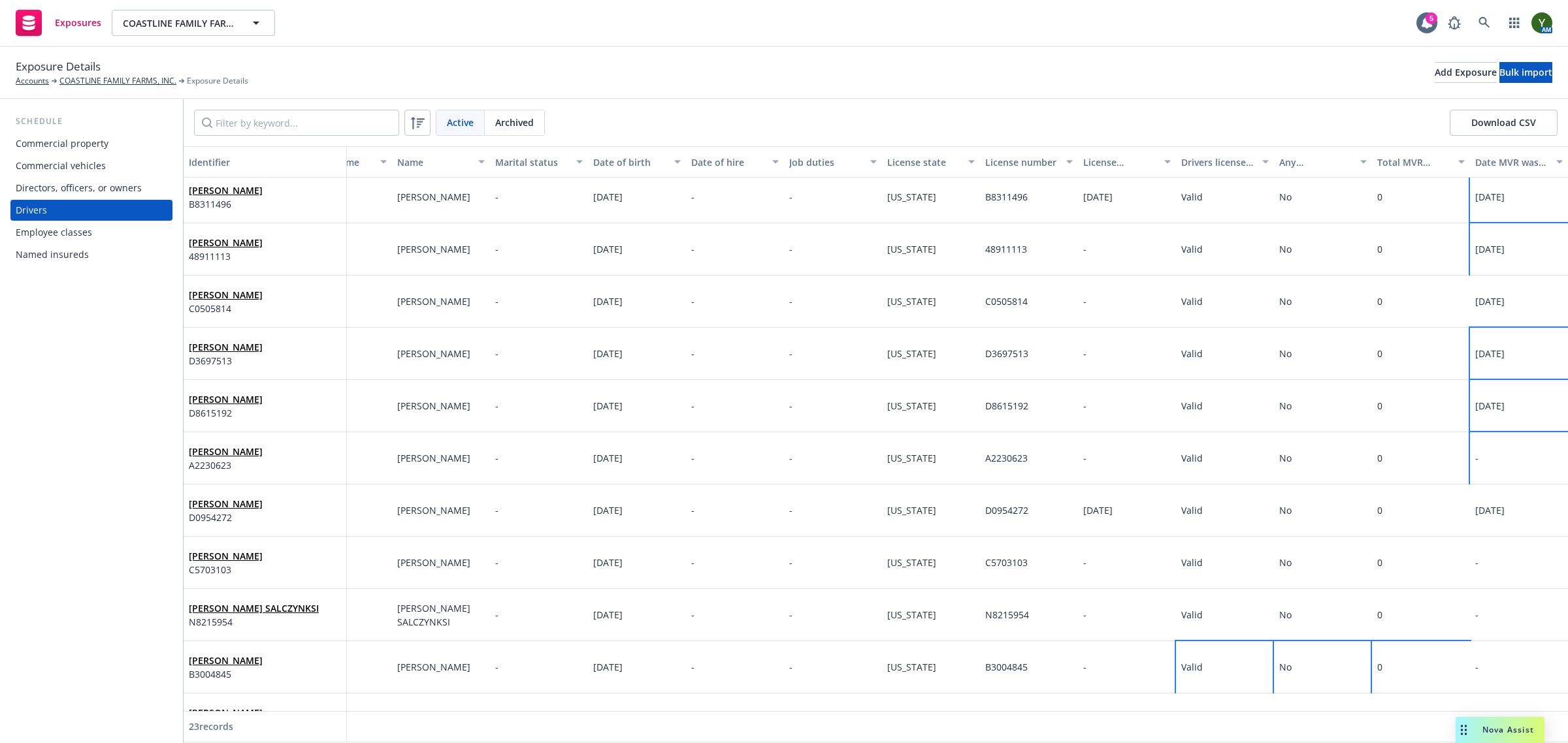
click at [1470, 461] on div "-" at bounding box center [1518, 458] width 98 height 53
click at [1327, 403] on input "text" at bounding box center [1351, 404] width 145 height 25
select select "9"
click at [1339, 534] on span "23" at bounding box center [1337, 538] width 18 height 16
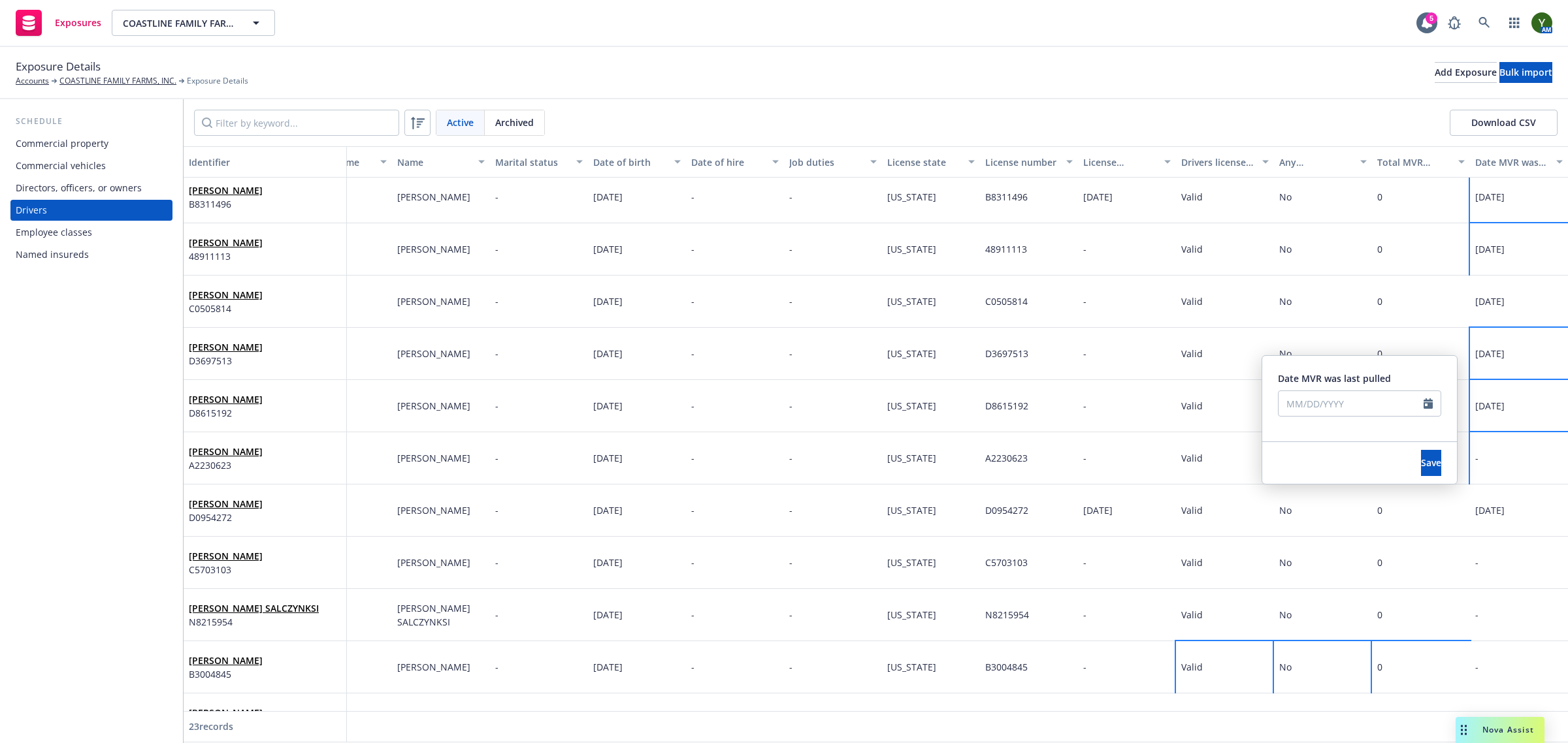
type input "09/23/2025"
click at [1421, 467] on button "Save" at bounding box center [1431, 463] width 20 height 26
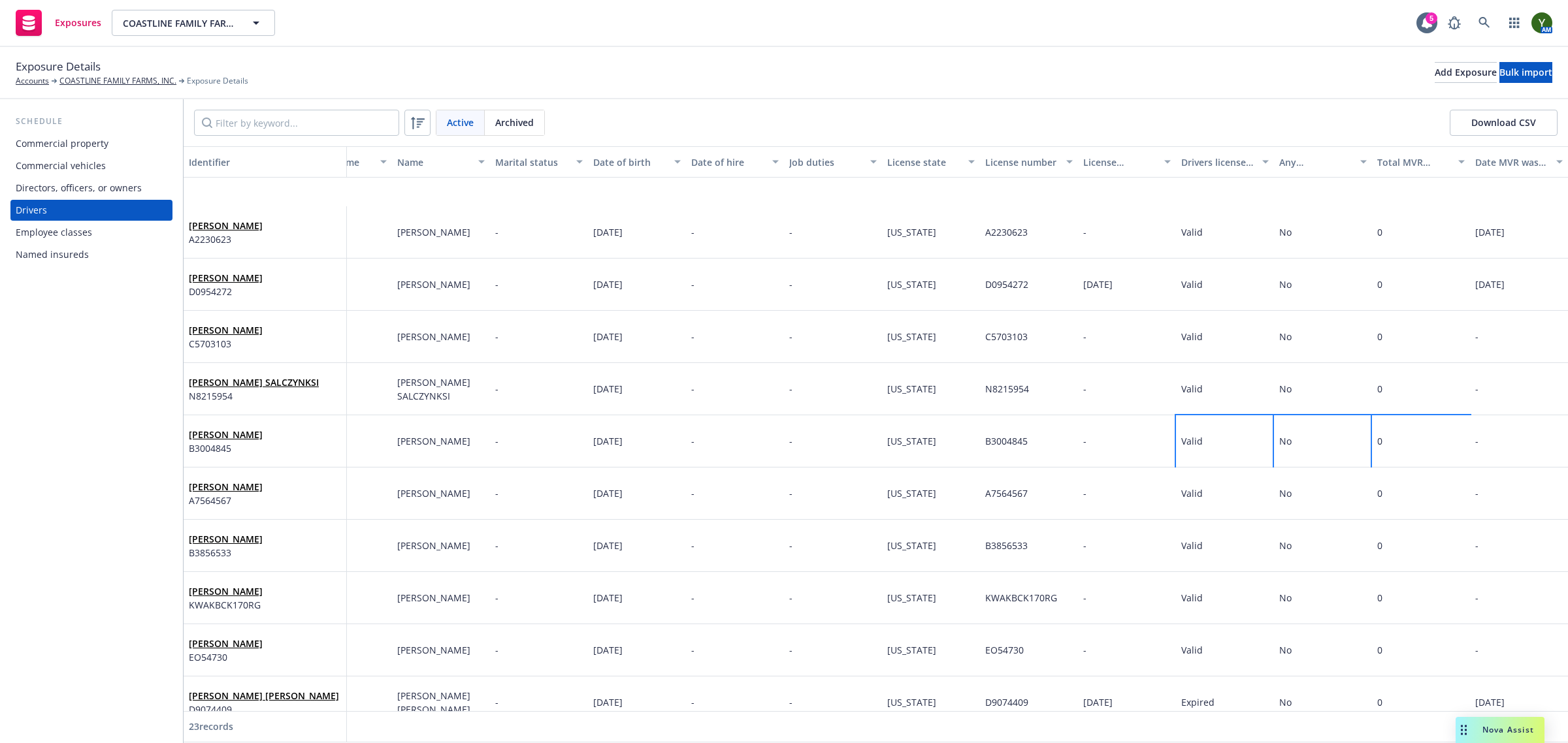
scroll to position [380, 65]
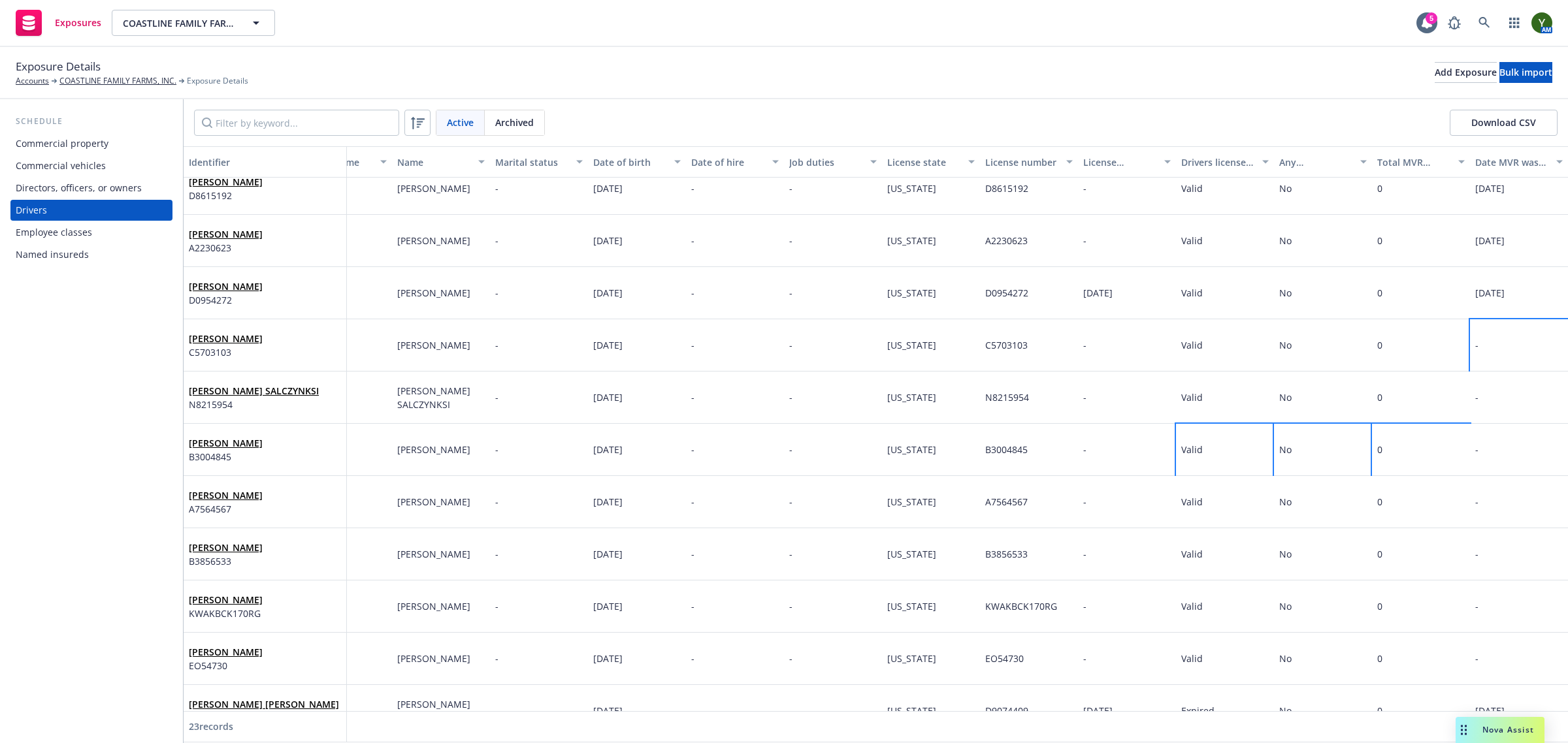
click at [1470, 348] on div "-" at bounding box center [1518, 346] width 98 height 53
click at [1381, 298] on input "text" at bounding box center [1351, 291] width 145 height 25
select select "9"
click at [1344, 426] on span "23" at bounding box center [1337, 425] width 18 height 16
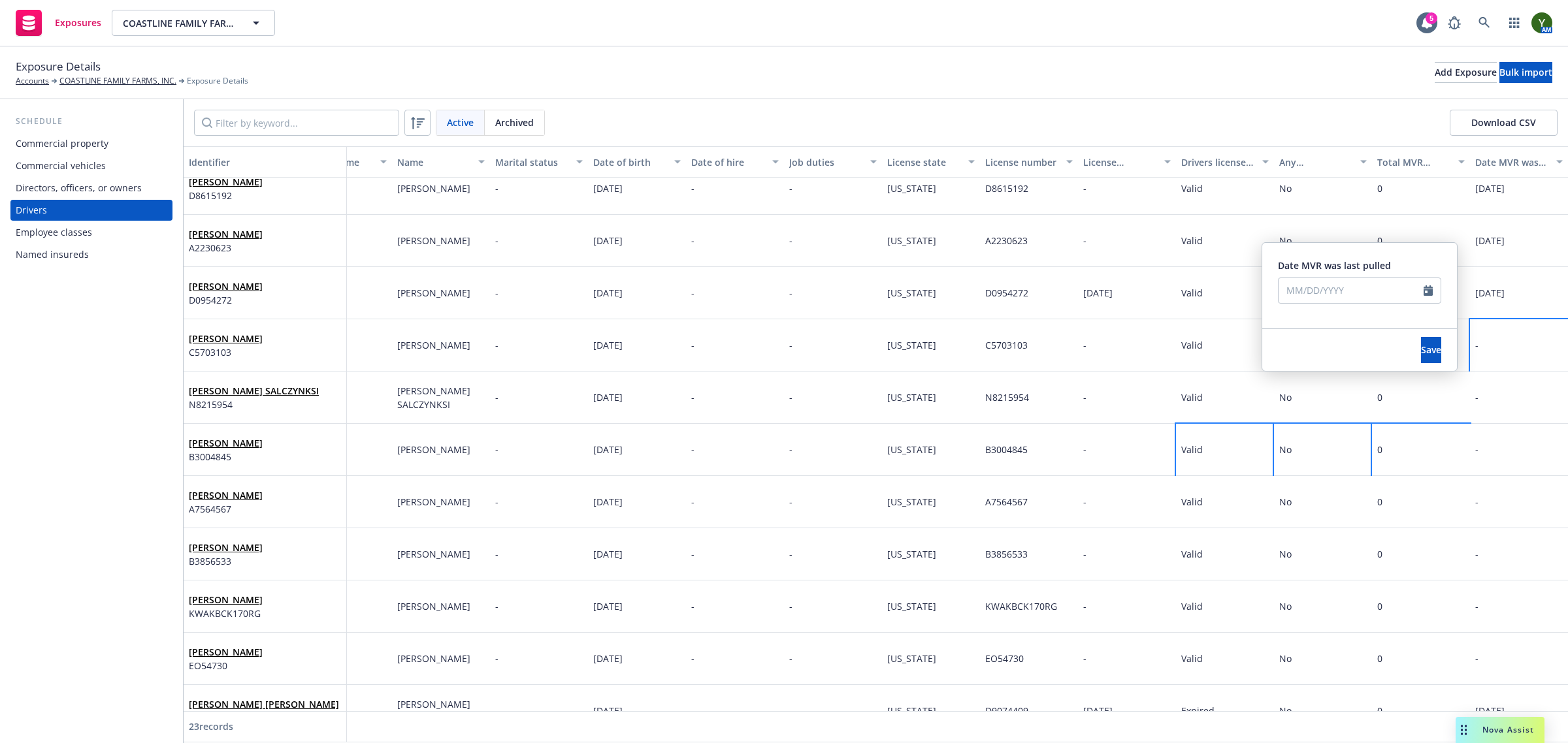
type input "09/23/2025"
click at [1421, 356] on button "Save" at bounding box center [1431, 350] width 20 height 26
click at [1490, 390] on div "-" at bounding box center [1518, 398] width 98 height 53
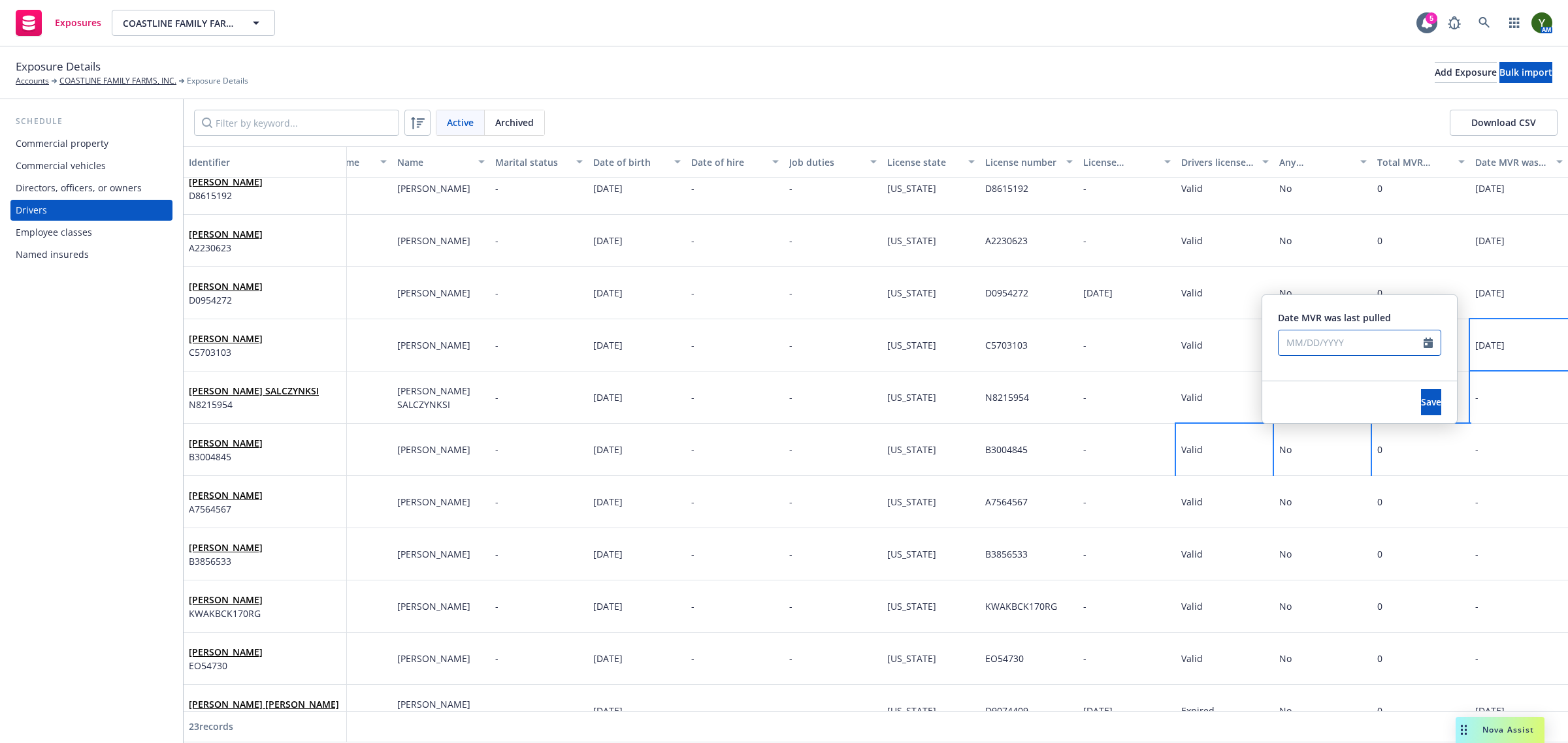
click at [1368, 337] on input "text" at bounding box center [1351, 343] width 145 height 25
select select "9"
click at [1340, 477] on span "23" at bounding box center [1337, 477] width 18 height 16
type input "09/23/2025"
click at [1421, 401] on span "Save" at bounding box center [1431, 402] width 20 height 12
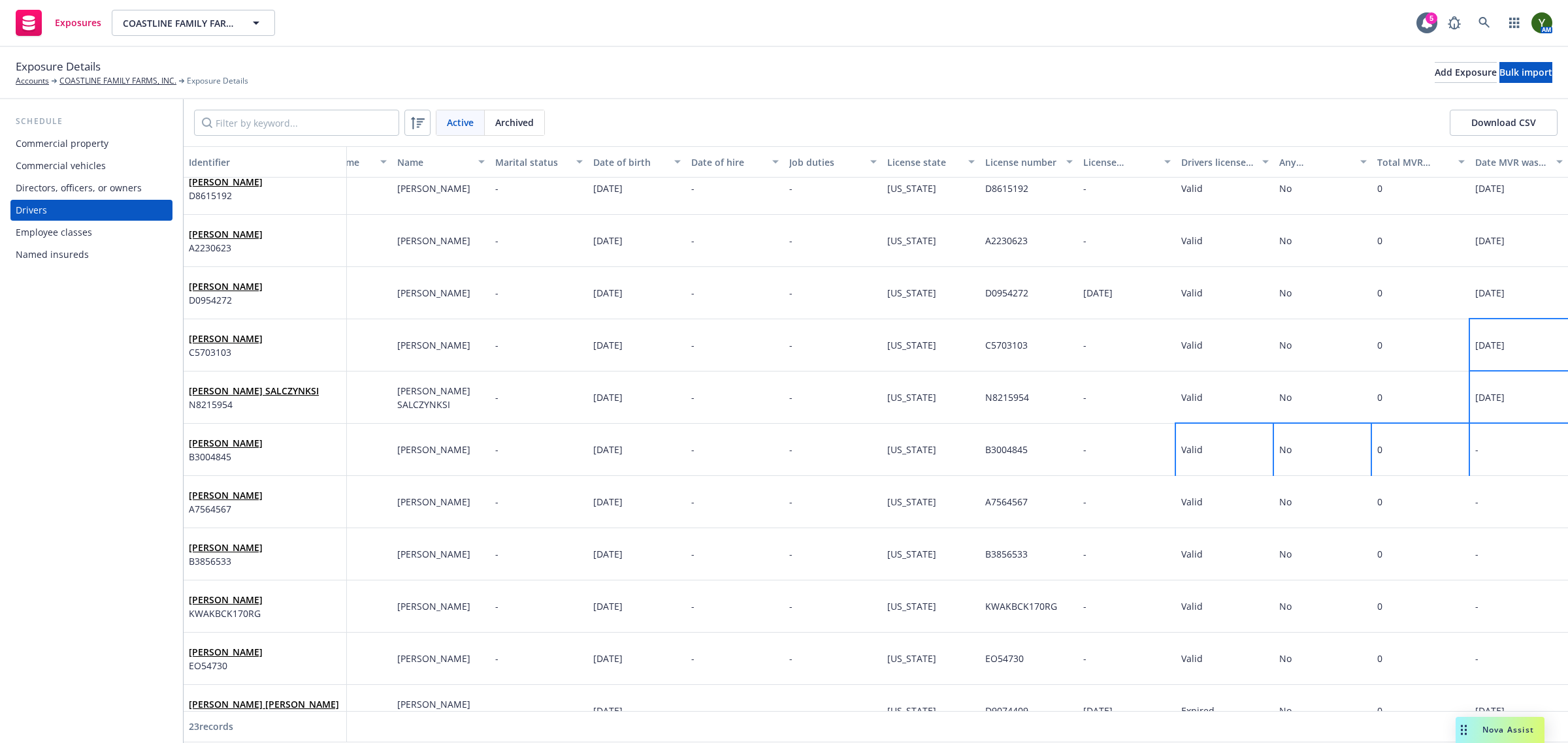
click at [1503, 441] on div "-" at bounding box center [1518, 450] width 98 height 53
click at [1495, 441] on div "-" at bounding box center [1518, 450] width 98 height 53
click at [1494, 441] on div "-" at bounding box center [1518, 450] width 98 height 53
click at [1336, 394] on input "text" at bounding box center [1351, 395] width 145 height 25
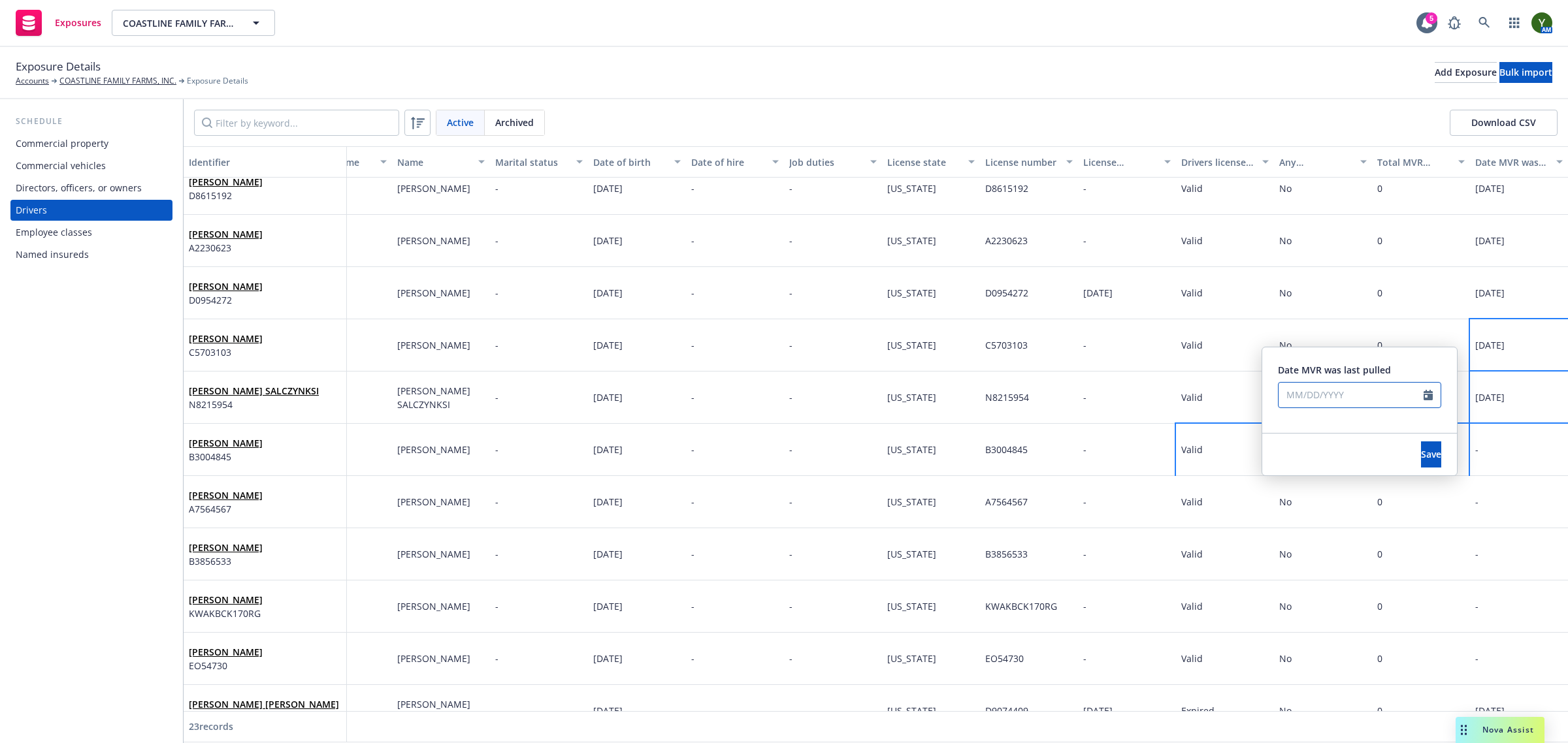
select select "9"
click at [1341, 526] on span "23" at bounding box center [1337, 530] width 18 height 16
type input "09/23/2025"
click at [1421, 459] on span "Save" at bounding box center [1431, 454] width 20 height 12
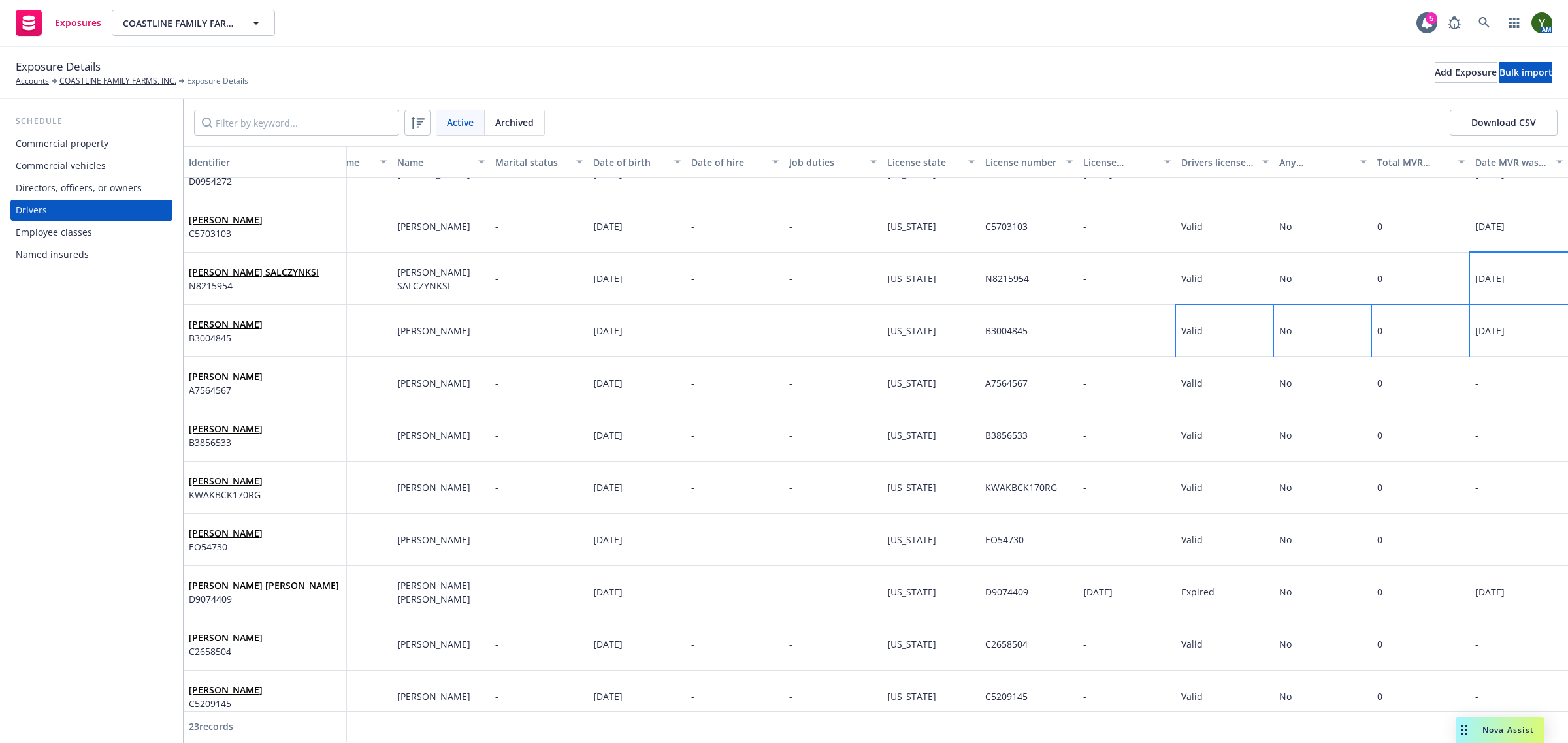
scroll to position [489, 65]
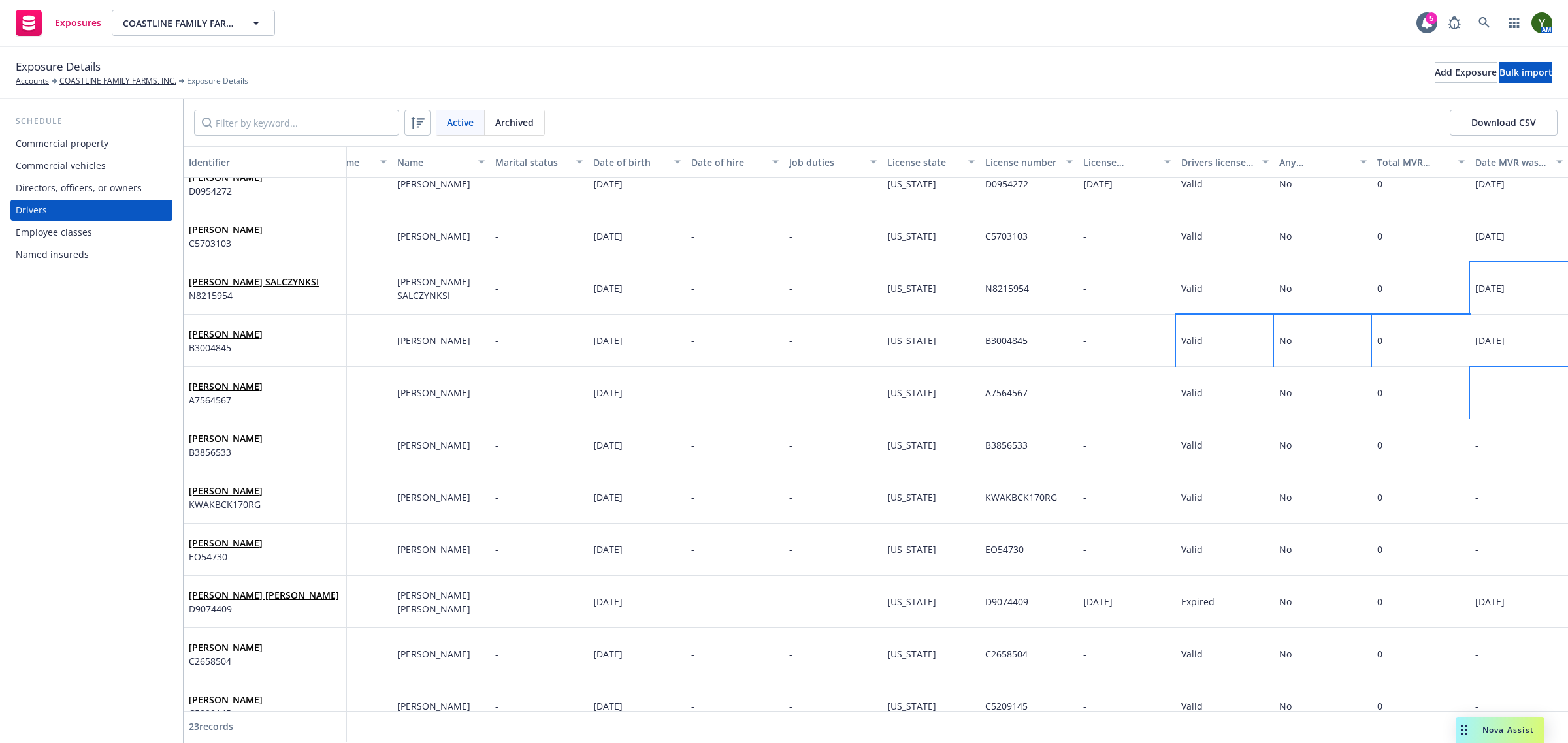
click at [1477, 373] on div "-" at bounding box center [1518, 394] width 98 height 53
click at [1277, 332] on div "Date MVR was last pulled" at bounding box center [1360, 333] width 195 height 86
click at [1330, 335] on input "text" at bounding box center [1351, 338] width 145 height 25
select select "9"
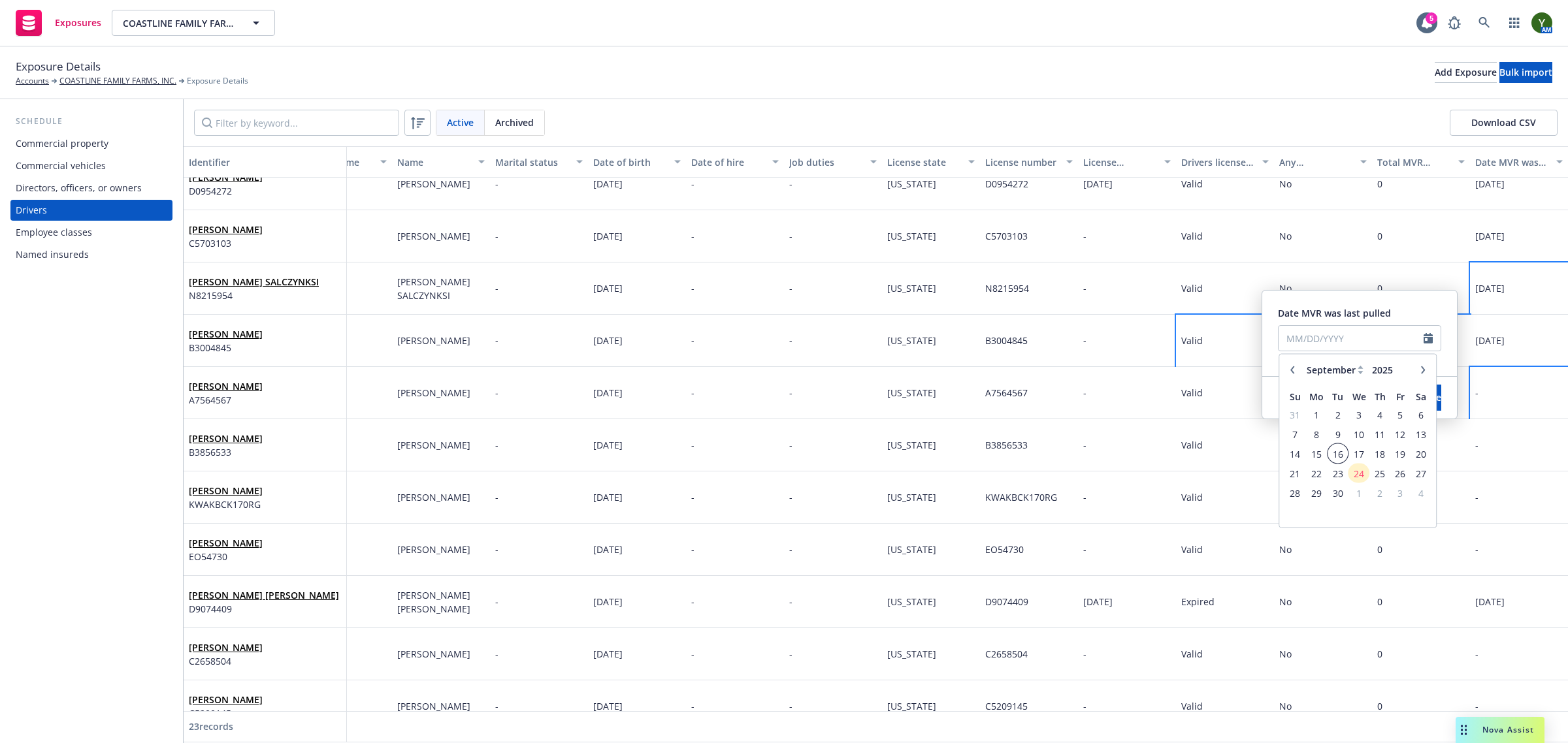
click at [1337, 459] on span "16" at bounding box center [1337, 453] width 18 height 16
type input "09/16/2025"
select select "9"
click at [1343, 335] on input "09/16/2025" at bounding box center [1351, 338] width 145 height 25
click at [1331, 470] on span "23" at bounding box center [1337, 472] width 18 height 16
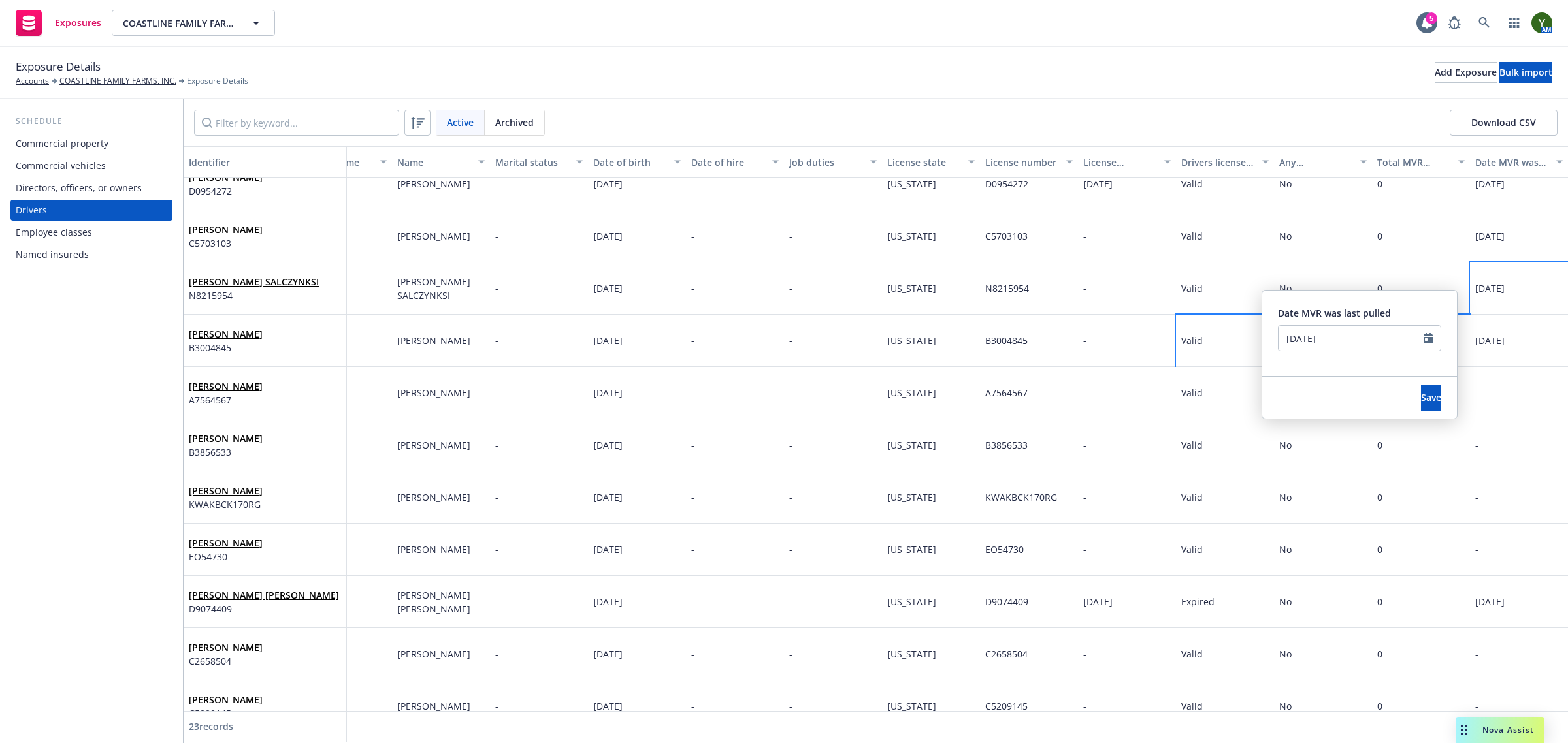
type input "09/23/2025"
click at [1421, 400] on span "Save" at bounding box center [1431, 397] width 20 height 12
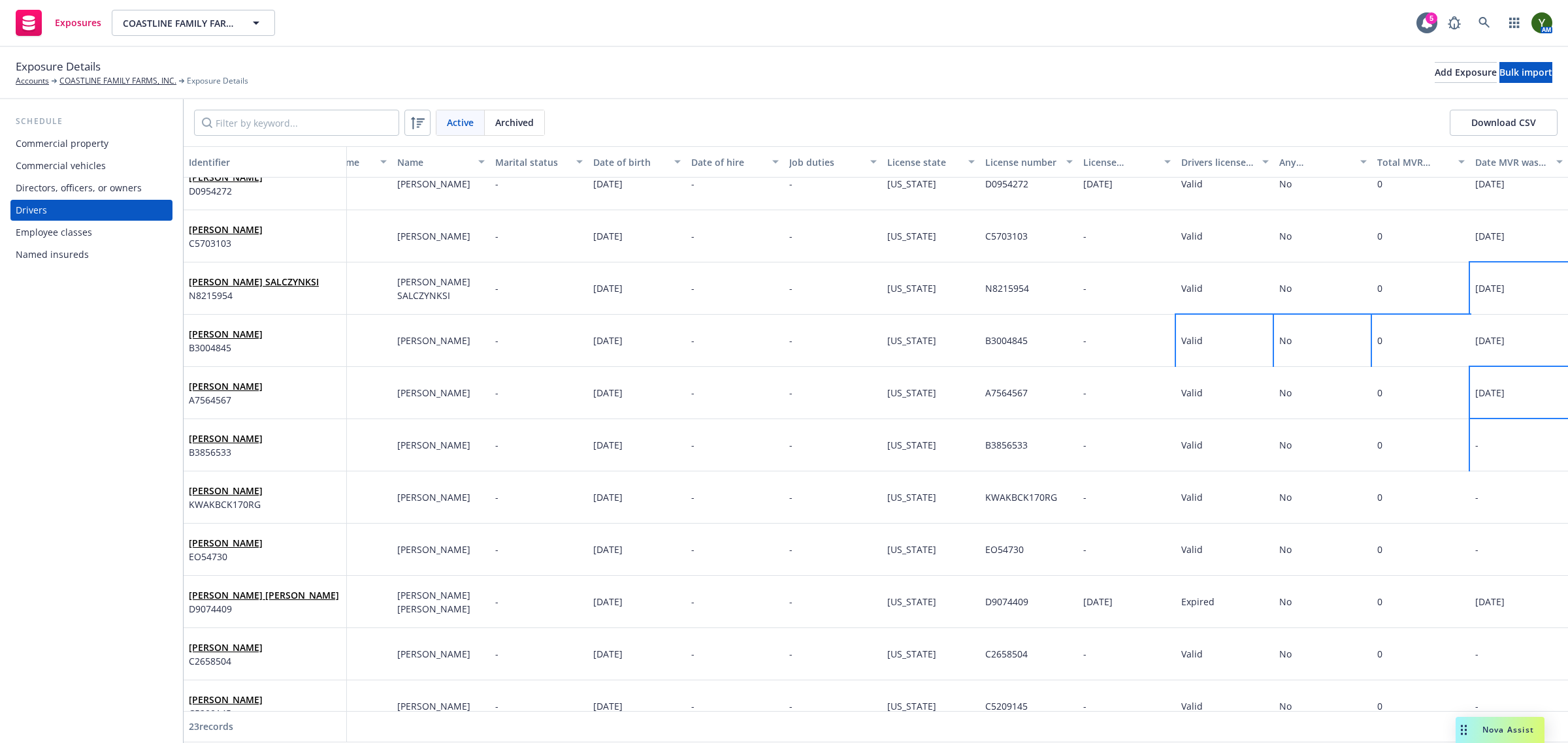
click at [1484, 452] on div "-" at bounding box center [1518, 445] width 98 height 53
click at [1353, 400] on div at bounding box center [1359, 399] width 163 height 43
select select "9"
click at [1343, 518] on span "23" at bounding box center [1337, 525] width 18 height 16
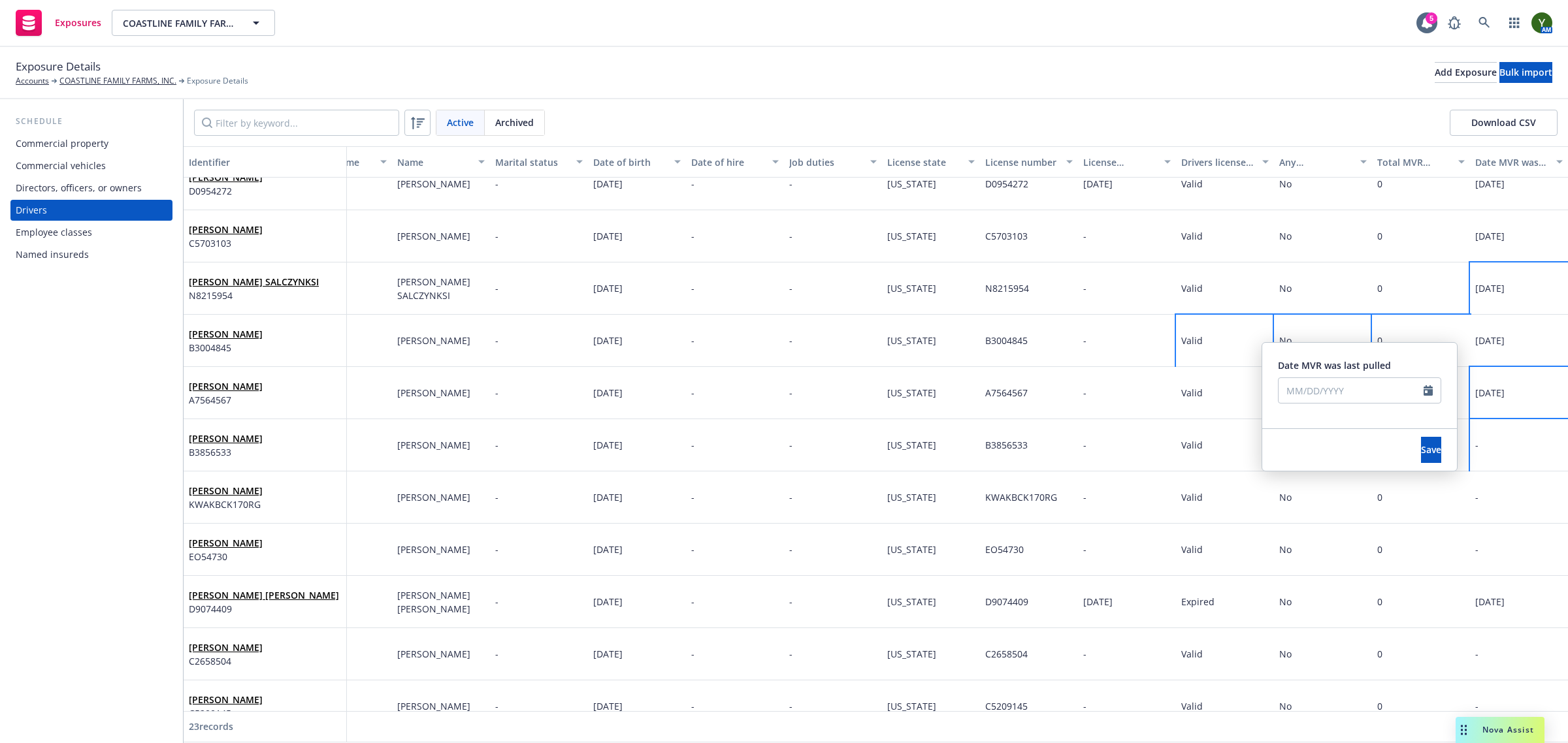
type input "09/23/2025"
click at [1421, 448] on span "Save" at bounding box center [1431, 449] width 20 height 12
click at [1470, 479] on div "-" at bounding box center [1518, 498] width 98 height 53
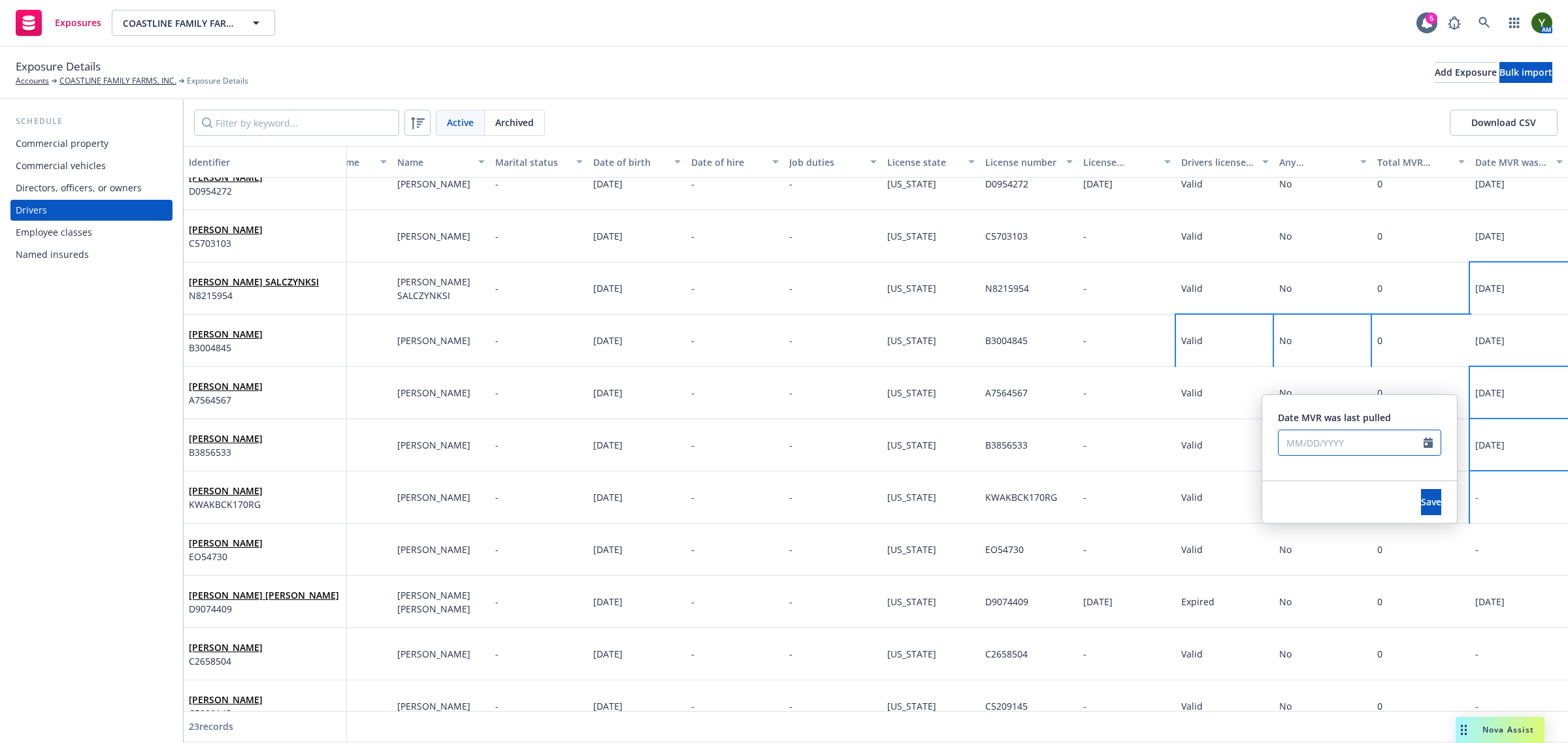
click at [1353, 442] on input "text" at bounding box center [1351, 443] width 145 height 25
select select "9"
click at [1341, 570] on span "23" at bounding box center [1337, 577] width 18 height 16
type input "09/23/2025"
click at [1421, 504] on span "Save" at bounding box center [1431, 502] width 20 height 12
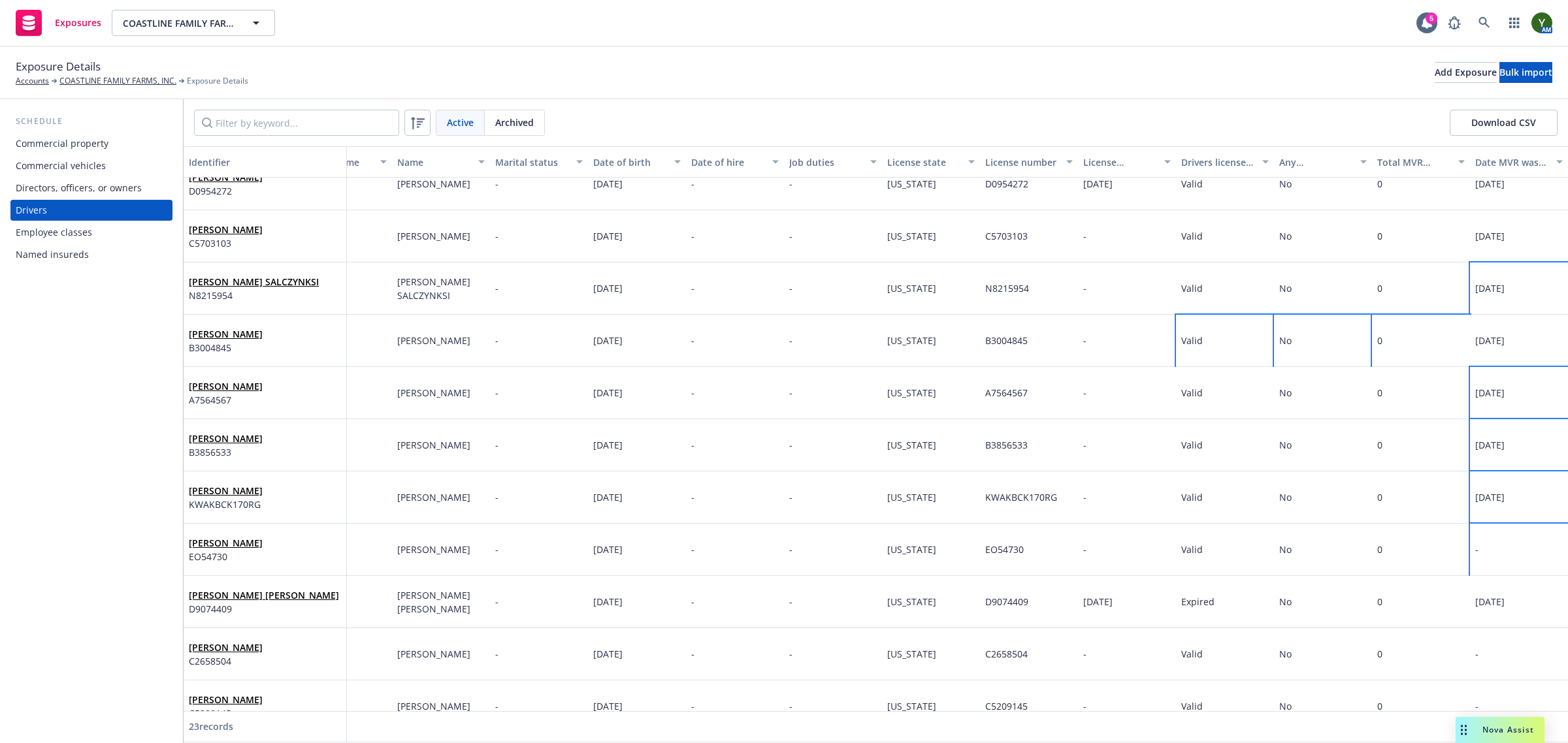
click at [1487, 547] on div "-" at bounding box center [1518, 550] width 98 height 53
click at [1330, 491] on input "text" at bounding box center [1351, 495] width 145 height 25
select select "9"
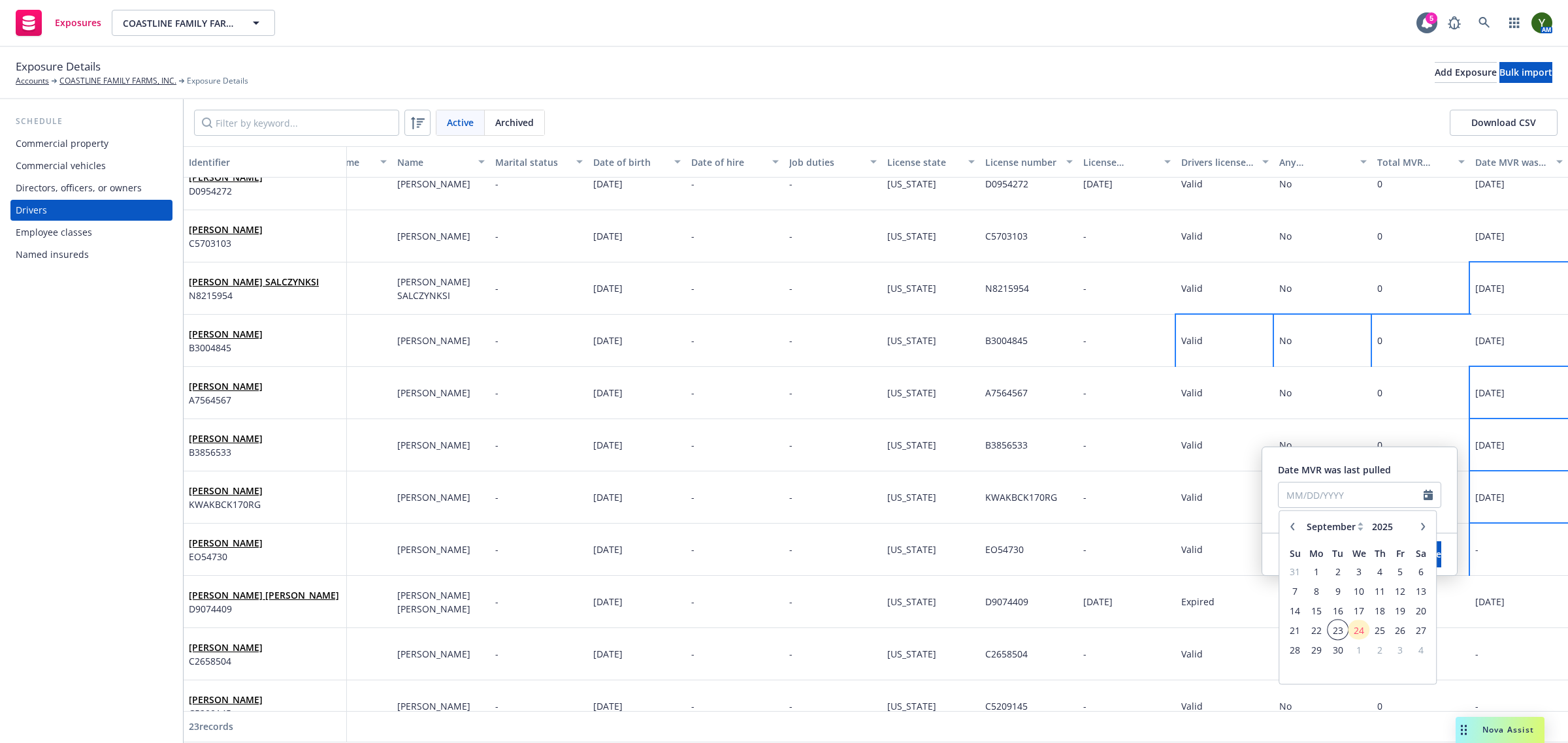
click at [1330, 625] on span "23" at bounding box center [1337, 629] width 18 height 16
type input "09/23/2025"
click at [1421, 550] on button "Save" at bounding box center [1431, 554] width 20 height 26
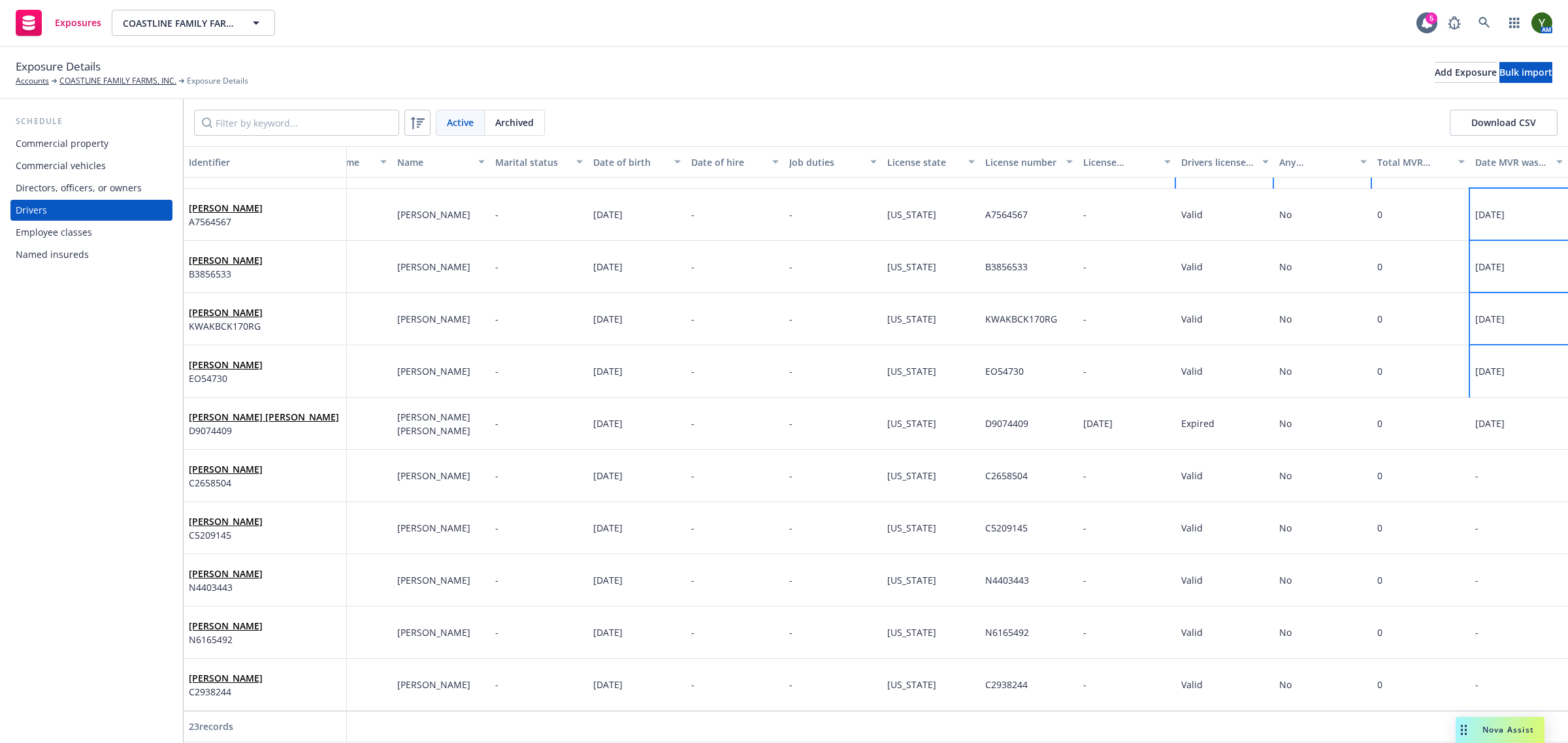
scroll to position [680, 65]
click at [1506, 468] on div "-" at bounding box center [1518, 476] width 98 height 53
select select "9"
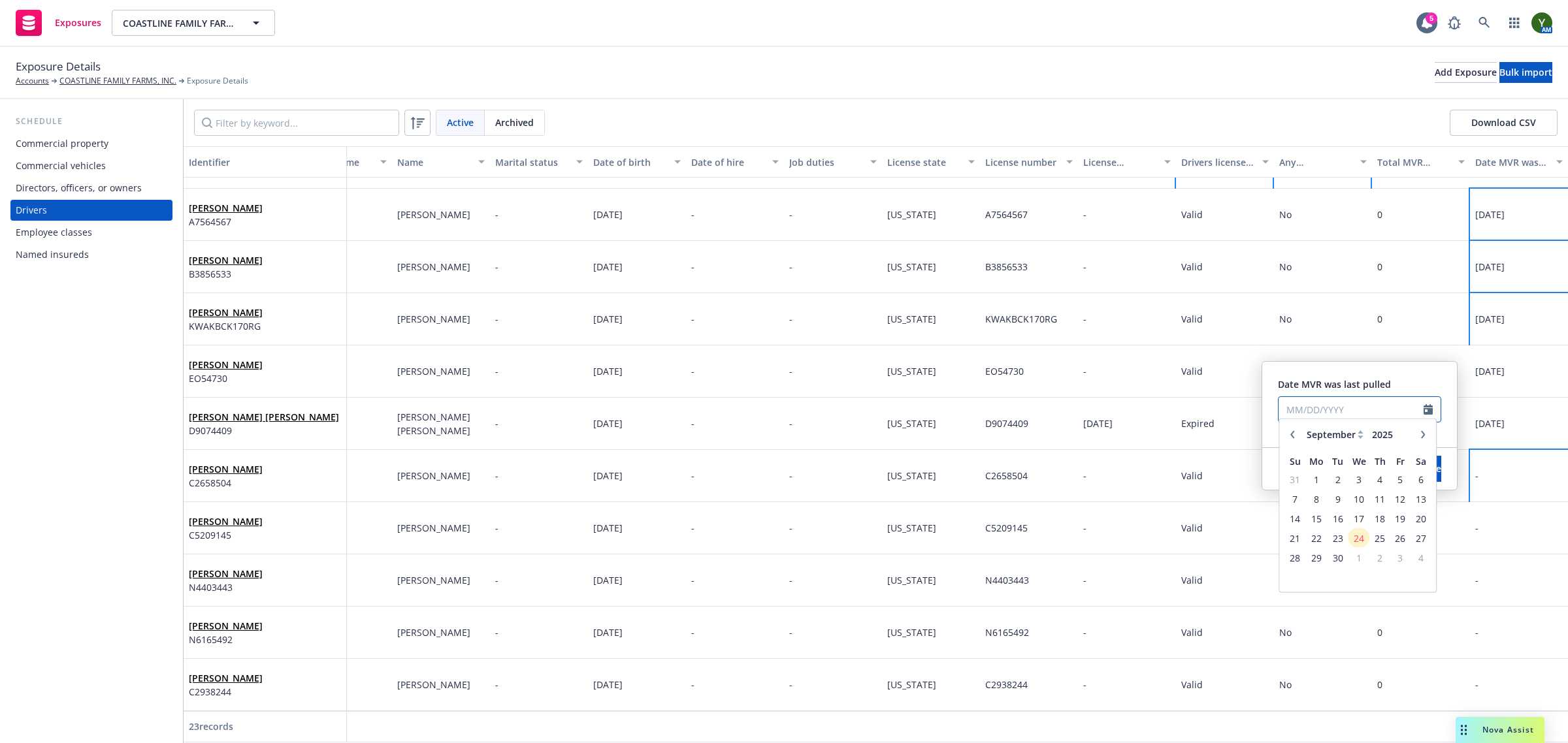
click at [1322, 413] on input "text" at bounding box center [1351, 409] width 145 height 25
click at [1338, 544] on span "23" at bounding box center [1337, 544] width 18 height 16
type input "09/23/2025"
click at [1421, 477] on button "Save" at bounding box center [1431, 469] width 20 height 26
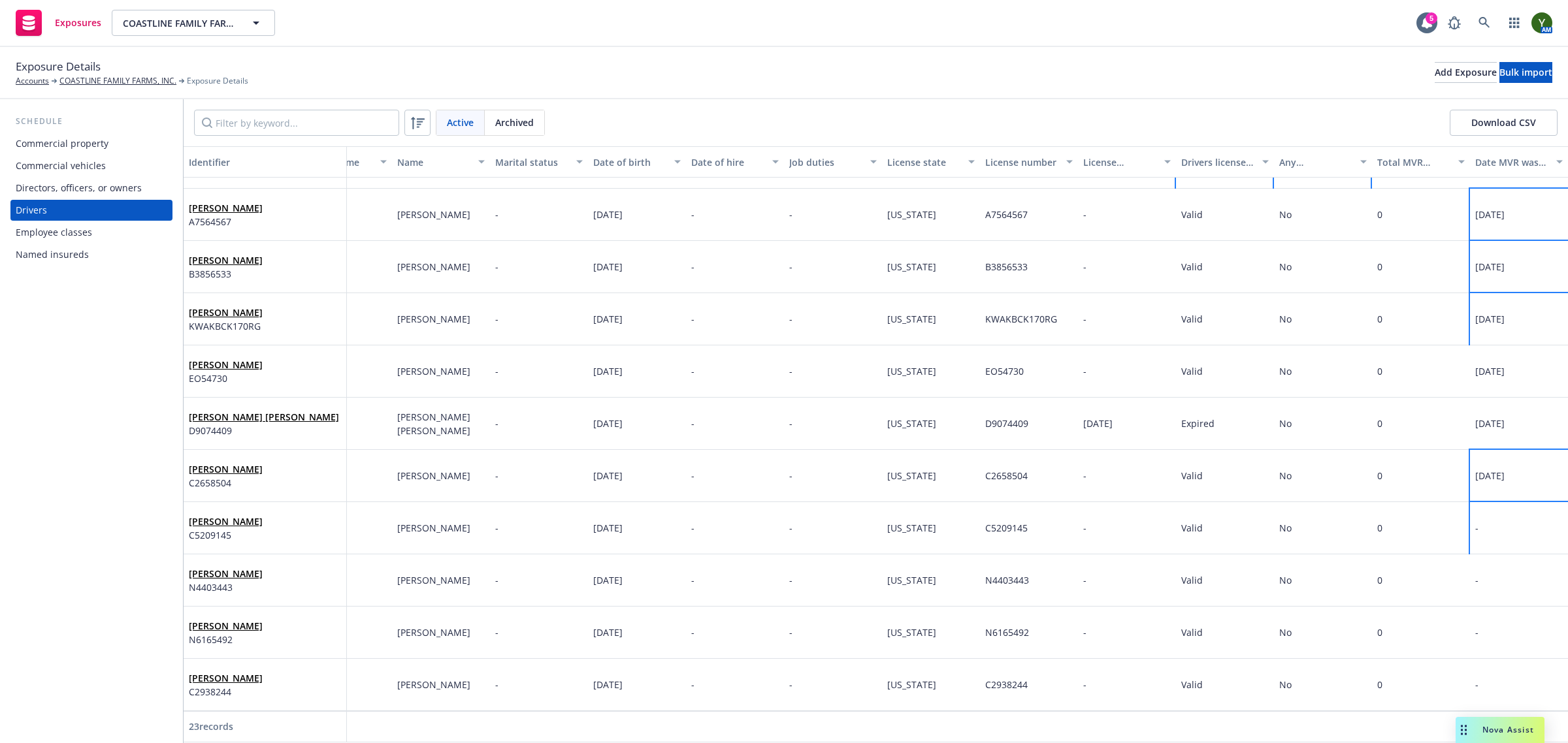
click at [1503, 524] on div "-" at bounding box center [1518, 528] width 98 height 53
click at [1357, 472] on div at bounding box center [1359, 470] width 163 height 43
select select "9"
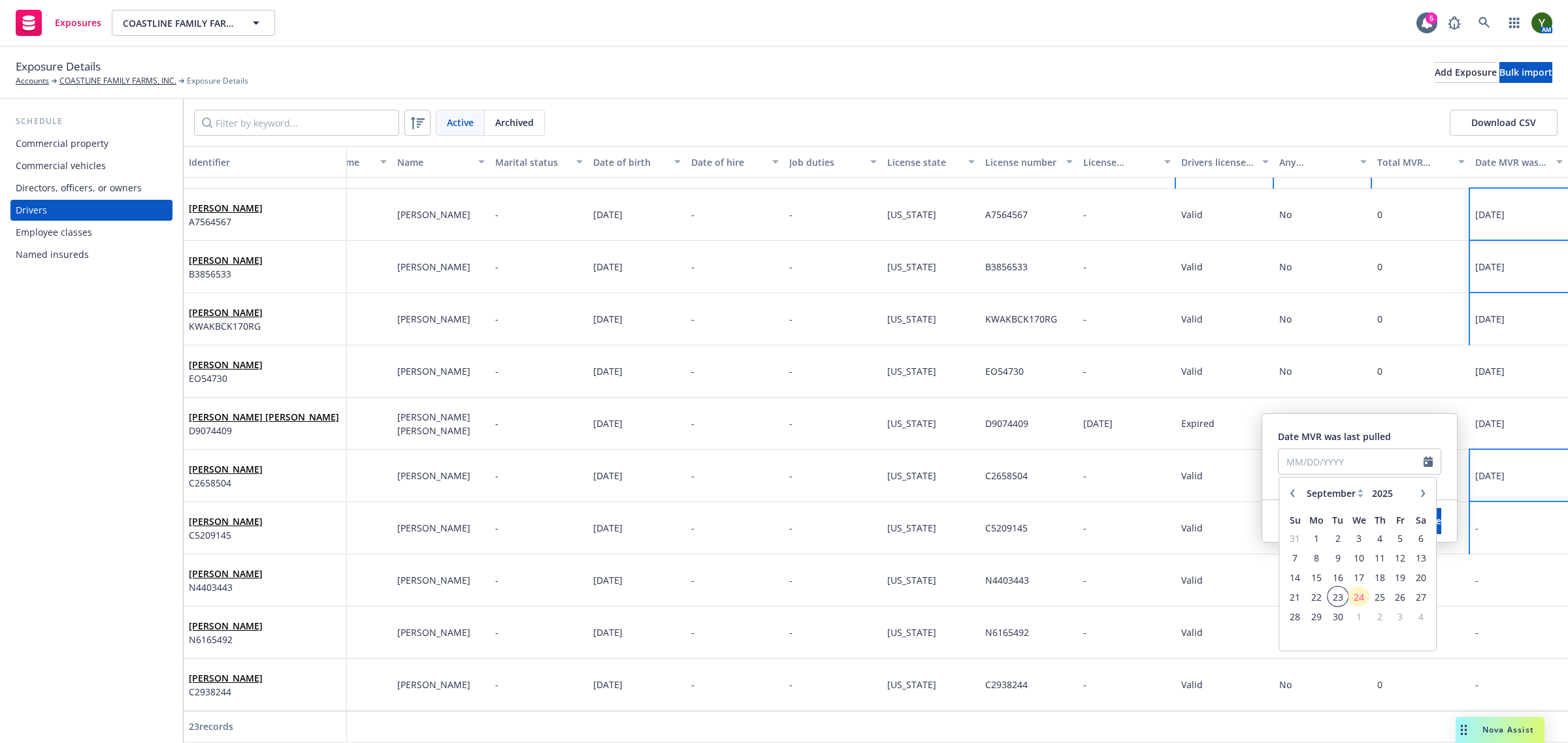
click at [1339, 598] on span "23" at bounding box center [1337, 596] width 18 height 16
type input "09/23/2025"
click at [1421, 508] on button "Save" at bounding box center [1431, 521] width 20 height 26
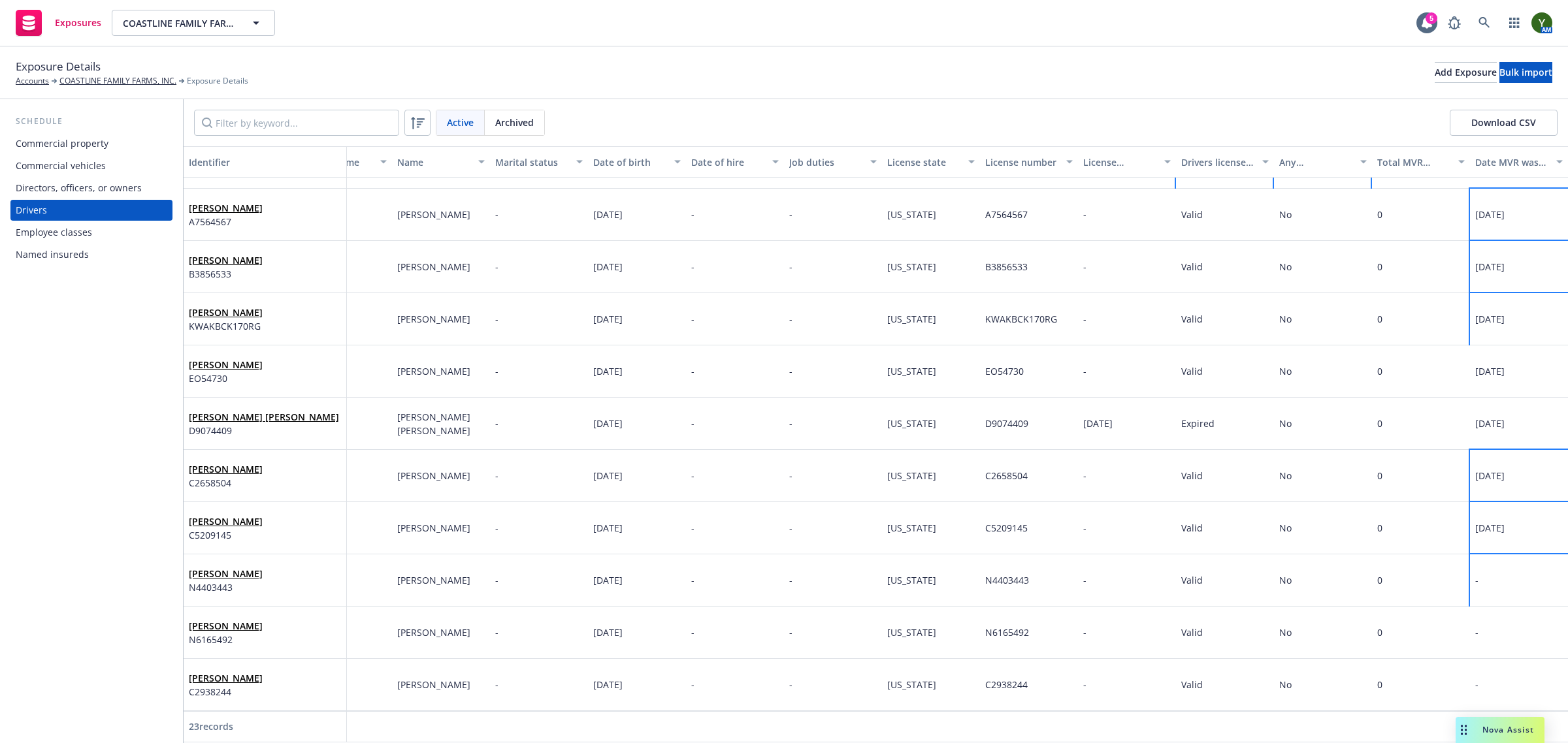
click at [1521, 575] on div "-" at bounding box center [1518, 581] width 98 height 53
click at [1354, 513] on input "text" at bounding box center [1351, 514] width 145 height 25
select select "9"
click at [1343, 644] on span "23" at bounding box center [1337, 648] width 18 height 16
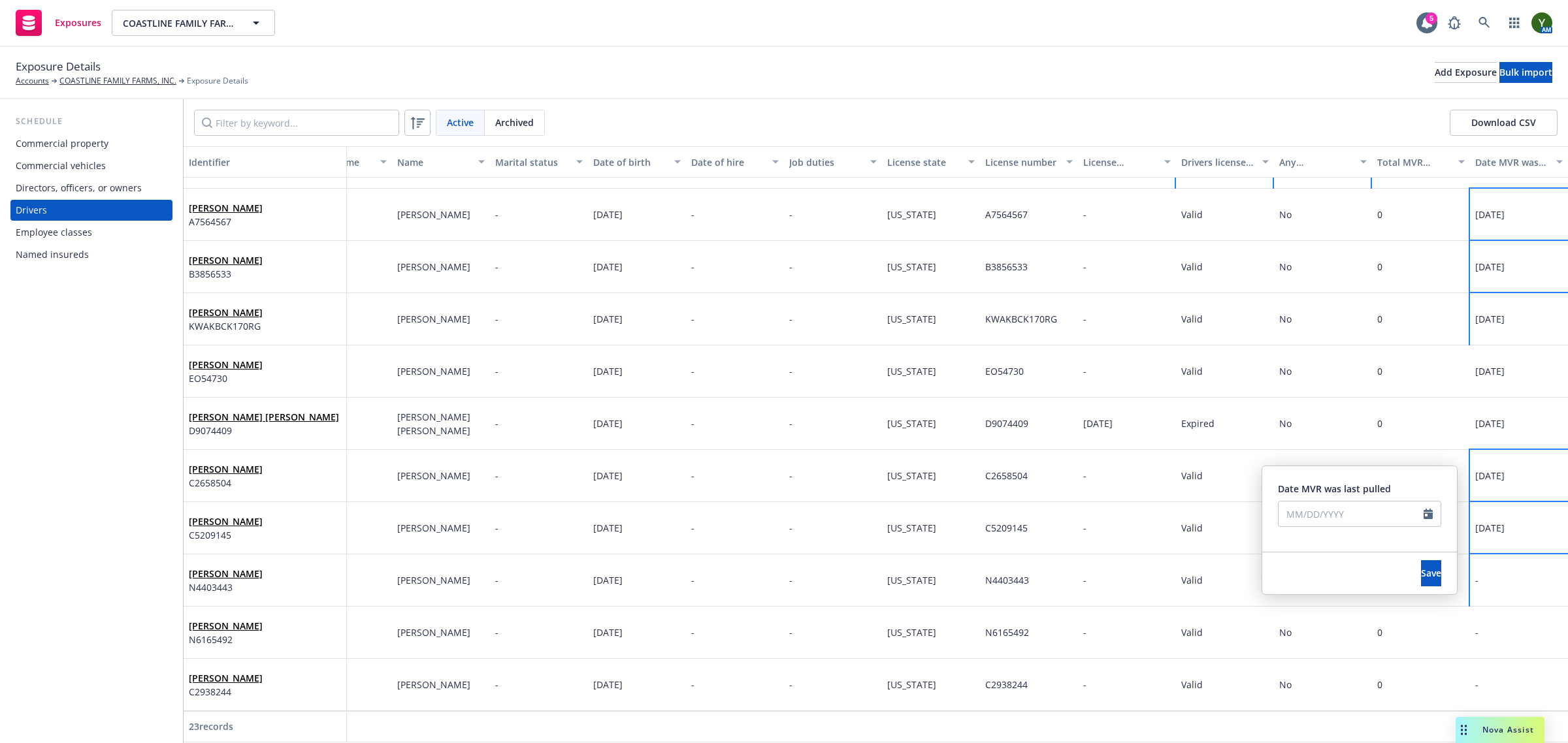
type input "09/23/2025"
click at [1421, 580] on button "Save" at bounding box center [1431, 574] width 20 height 26
click at [1470, 614] on div "-" at bounding box center [1518, 633] width 98 height 53
click at [1326, 567] on input "text" at bounding box center [1351, 566] width 145 height 25
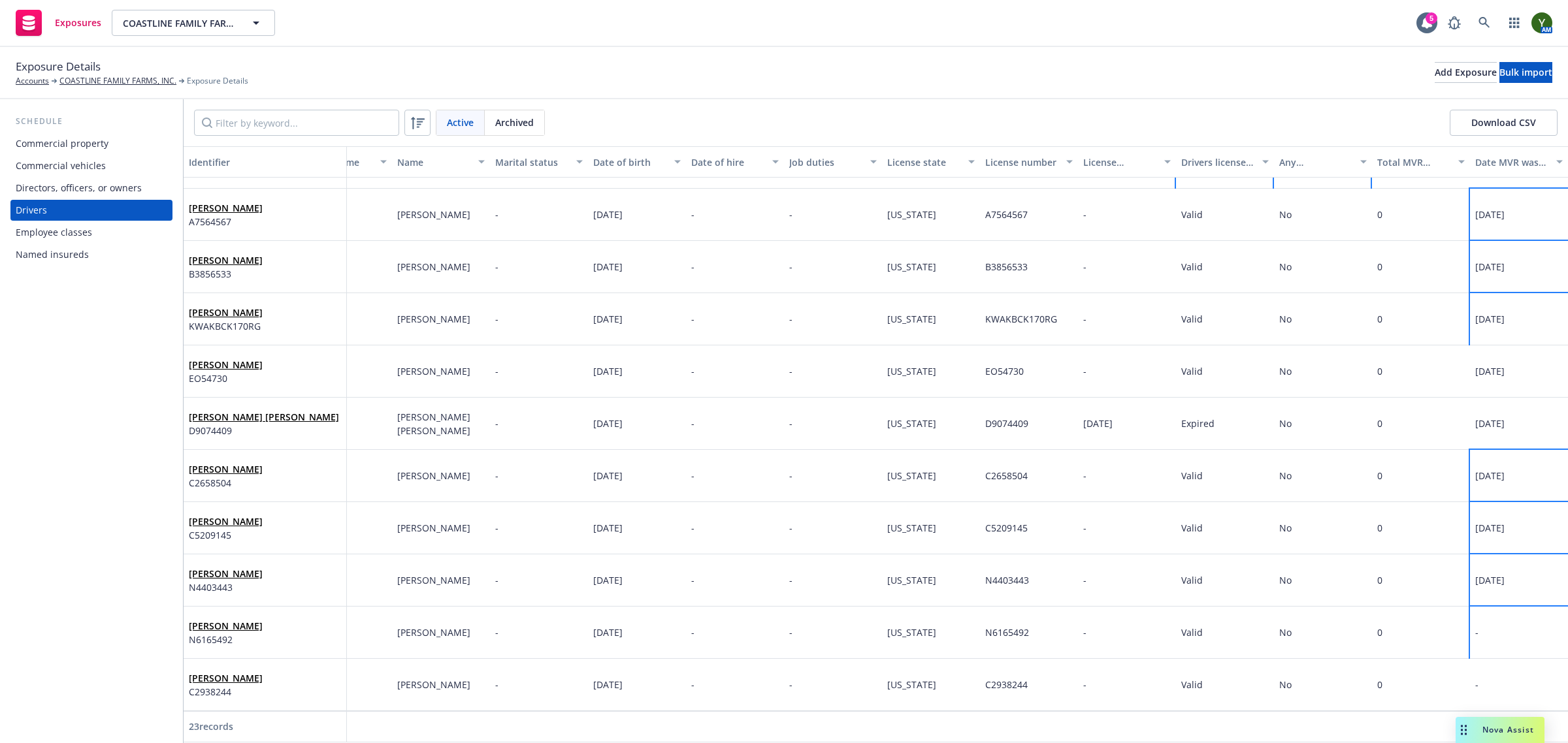
select select "9"
click at [1336, 495] on span "23" at bounding box center [1337, 496] width 18 height 16
type input "09/23/2025"
click at [1421, 619] on button "Save" at bounding box center [1431, 625] width 20 height 26
click at [1470, 663] on div "-" at bounding box center [1518, 685] width 98 height 53
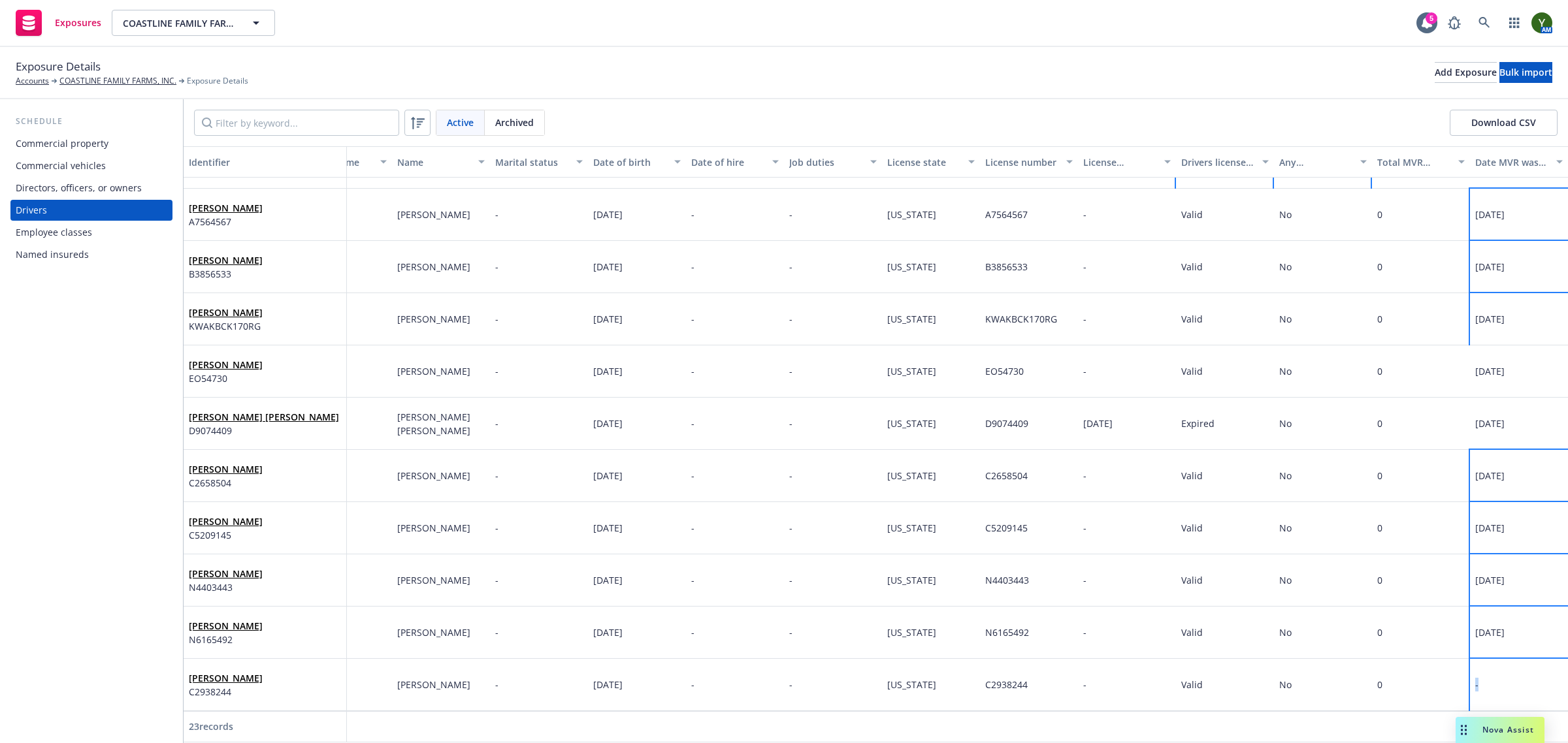
click at [1470, 663] on div "-" at bounding box center [1518, 685] width 98 height 53
click at [1284, 599] on div "Date MVR was last pulled" at bounding box center [1359, 617] width 163 height 62
click at [1302, 622] on input "text" at bounding box center [1351, 619] width 145 height 25
select select "9"
click at [1339, 552] on span "23" at bounding box center [1337, 547] width 18 height 16
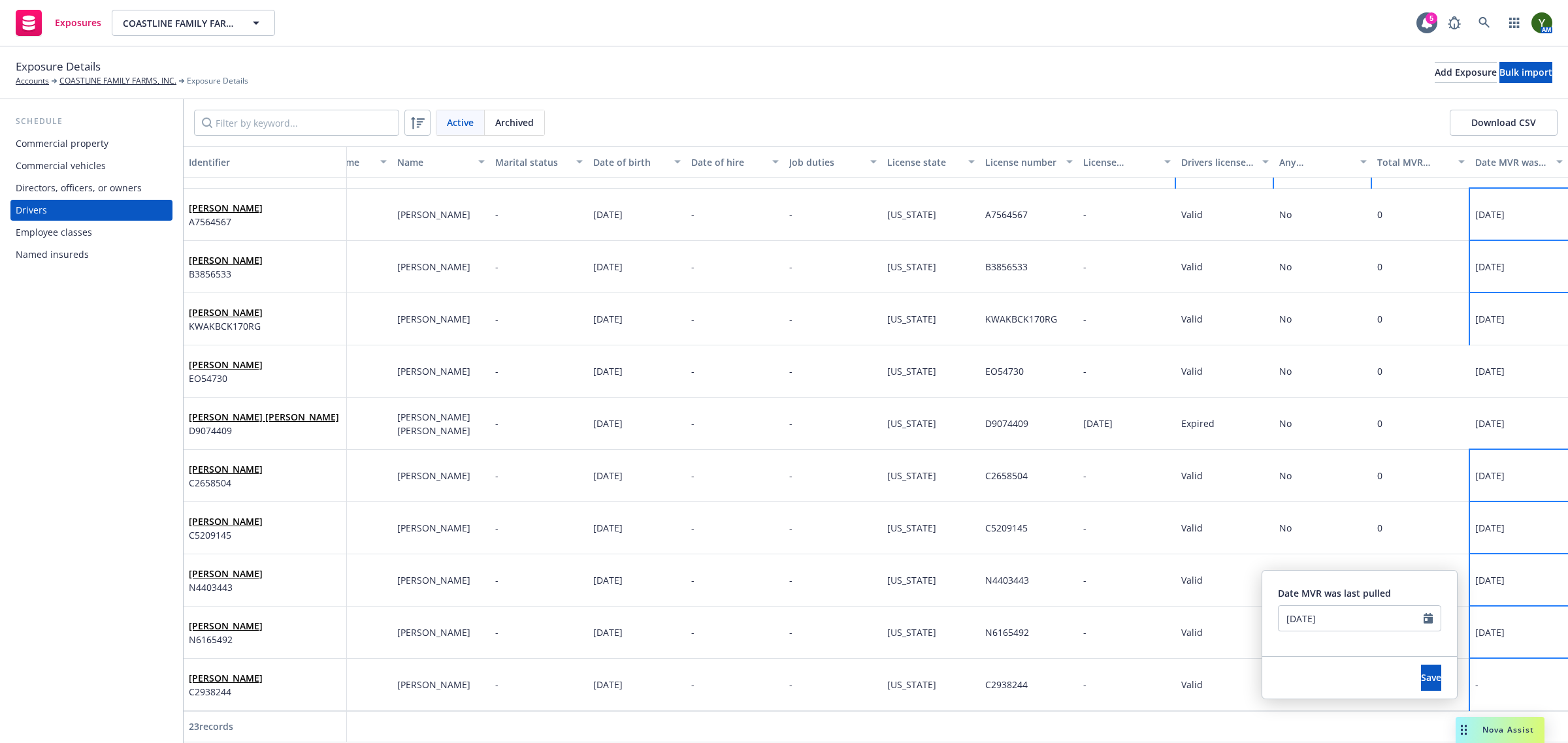
type input "09/23/2025"
click at [1421, 676] on button "Save" at bounding box center [1431, 678] width 20 height 26
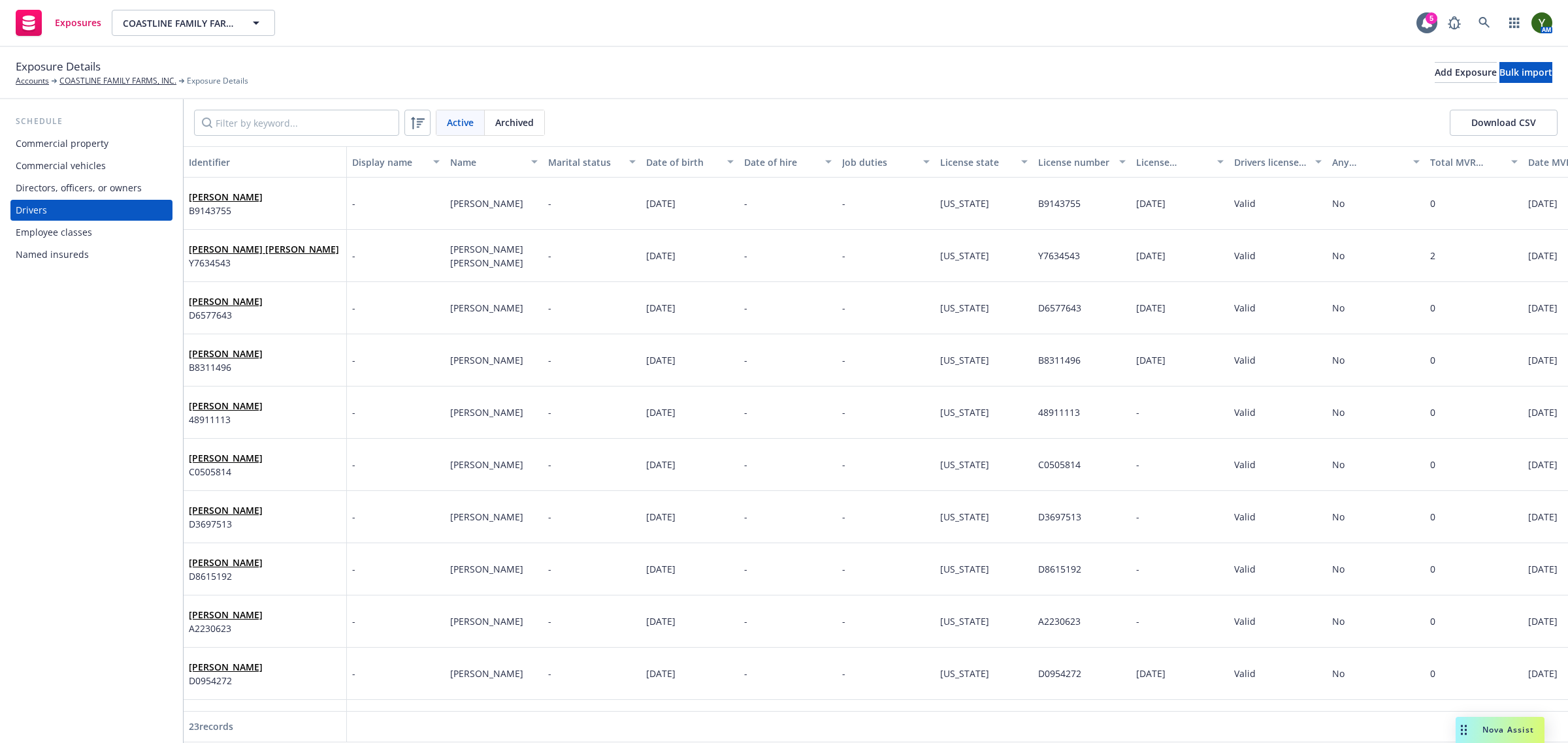
scroll to position [0, 65]
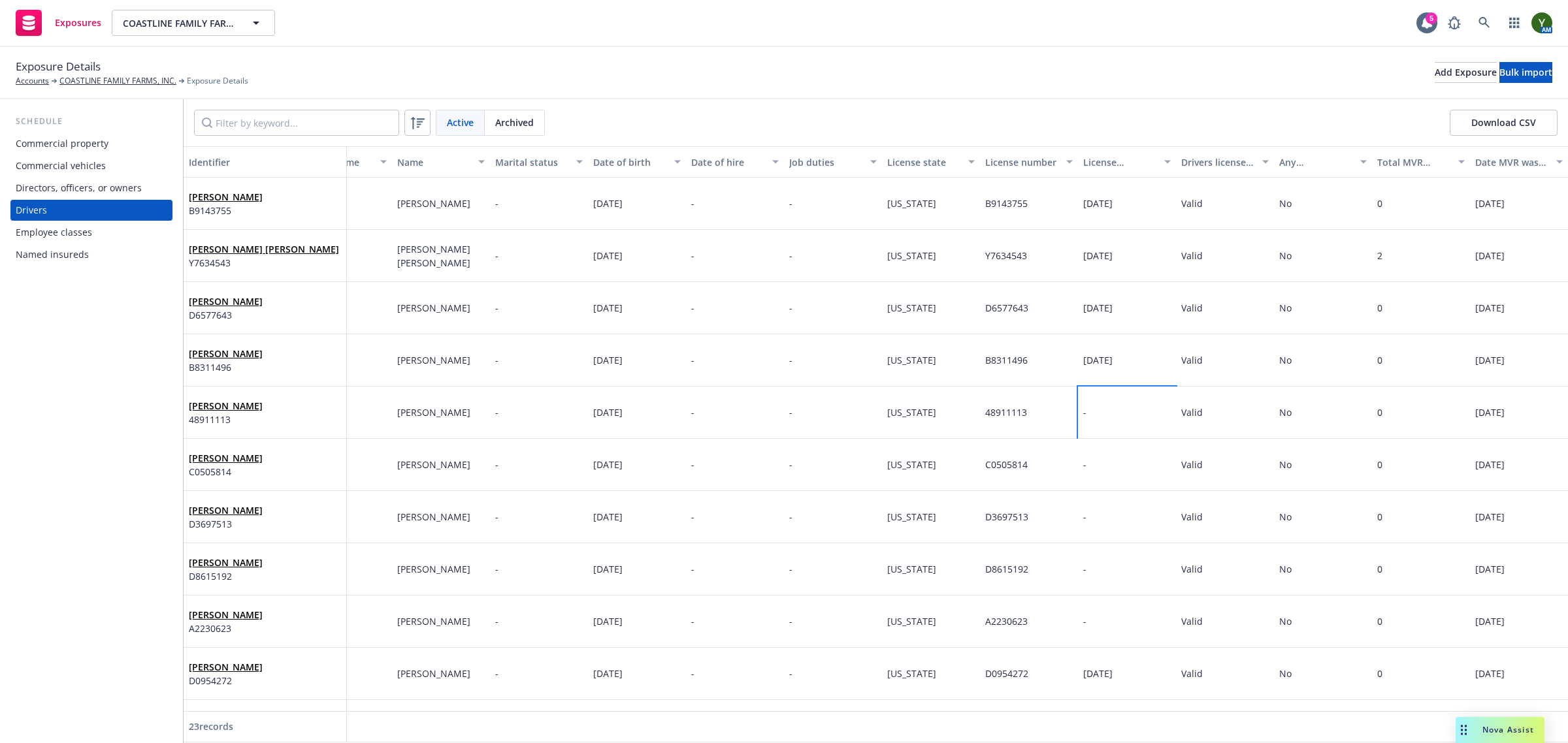
click at [1086, 402] on div "-" at bounding box center [1126, 413] width 98 height 53
click at [1096, 410] on div "-" at bounding box center [1126, 413] width 98 height 53
select select "9"
click at [1205, 435] on input "text" at bounding box center [1252, 435] width 145 height 25
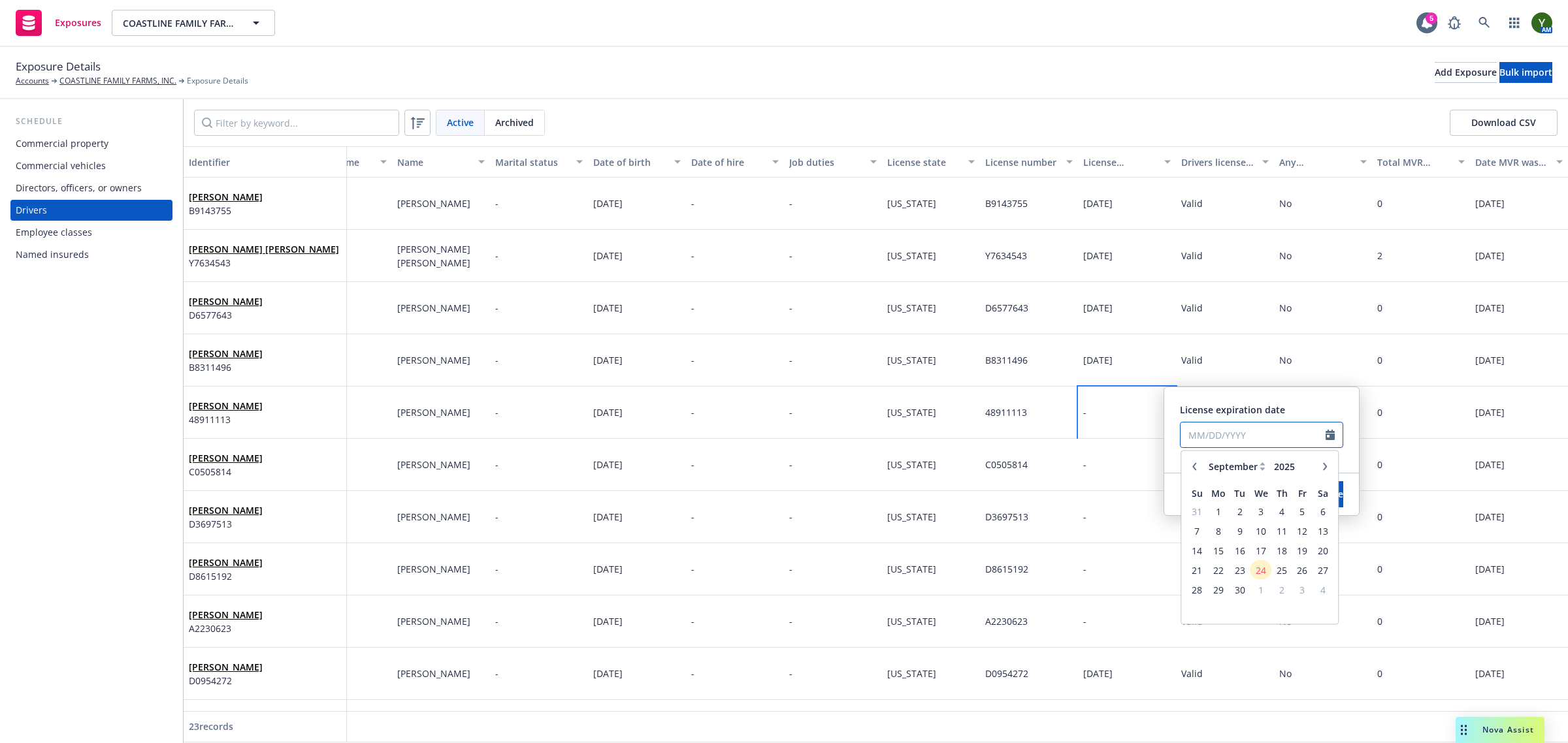
paste input "12/18/2031"
type input "12/18/2031"
click at [1324, 408] on div "License expiration date" at bounding box center [1261, 410] width 163 height 14
click at [1323, 492] on span "Save" at bounding box center [1333, 494] width 20 height 12
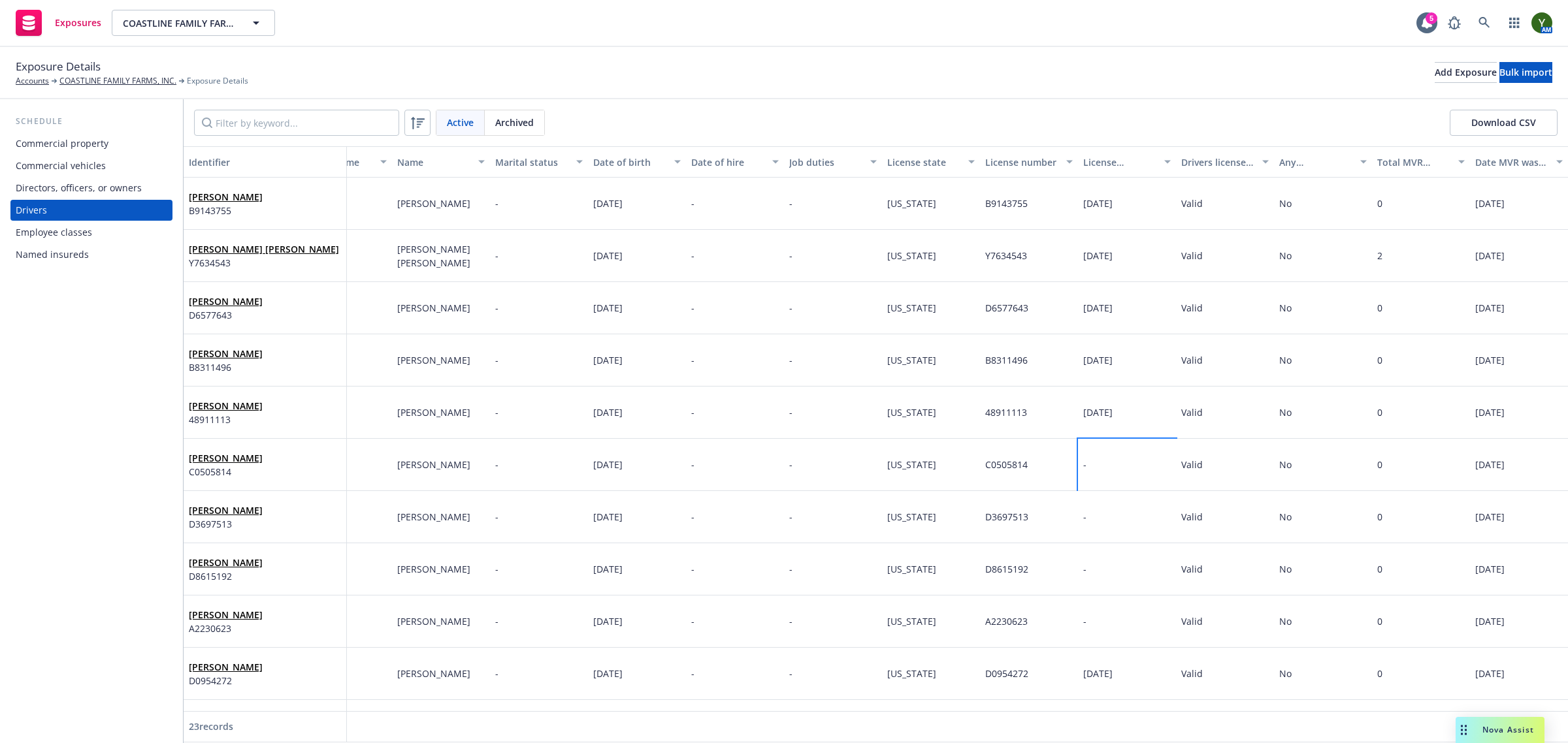
click at [1102, 458] on div "-" at bounding box center [1126, 465] width 98 height 53
click at [1204, 491] on input "text" at bounding box center [1252, 487] width 145 height 25
select select "9"
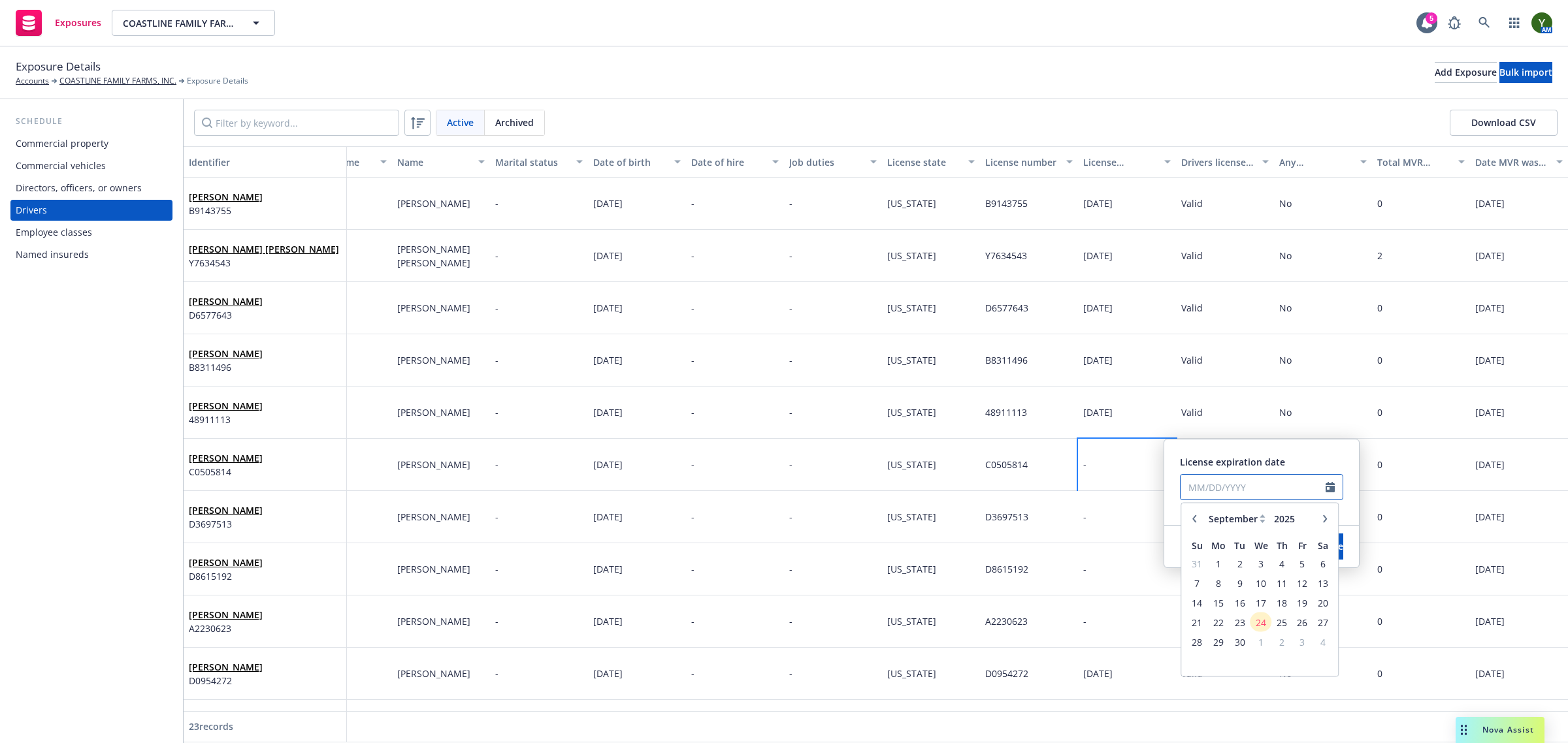
paste input "02/04/2028"
type input "02/04/2028"
click at [1341, 548] on button "Save" at bounding box center [1333, 547] width 20 height 26
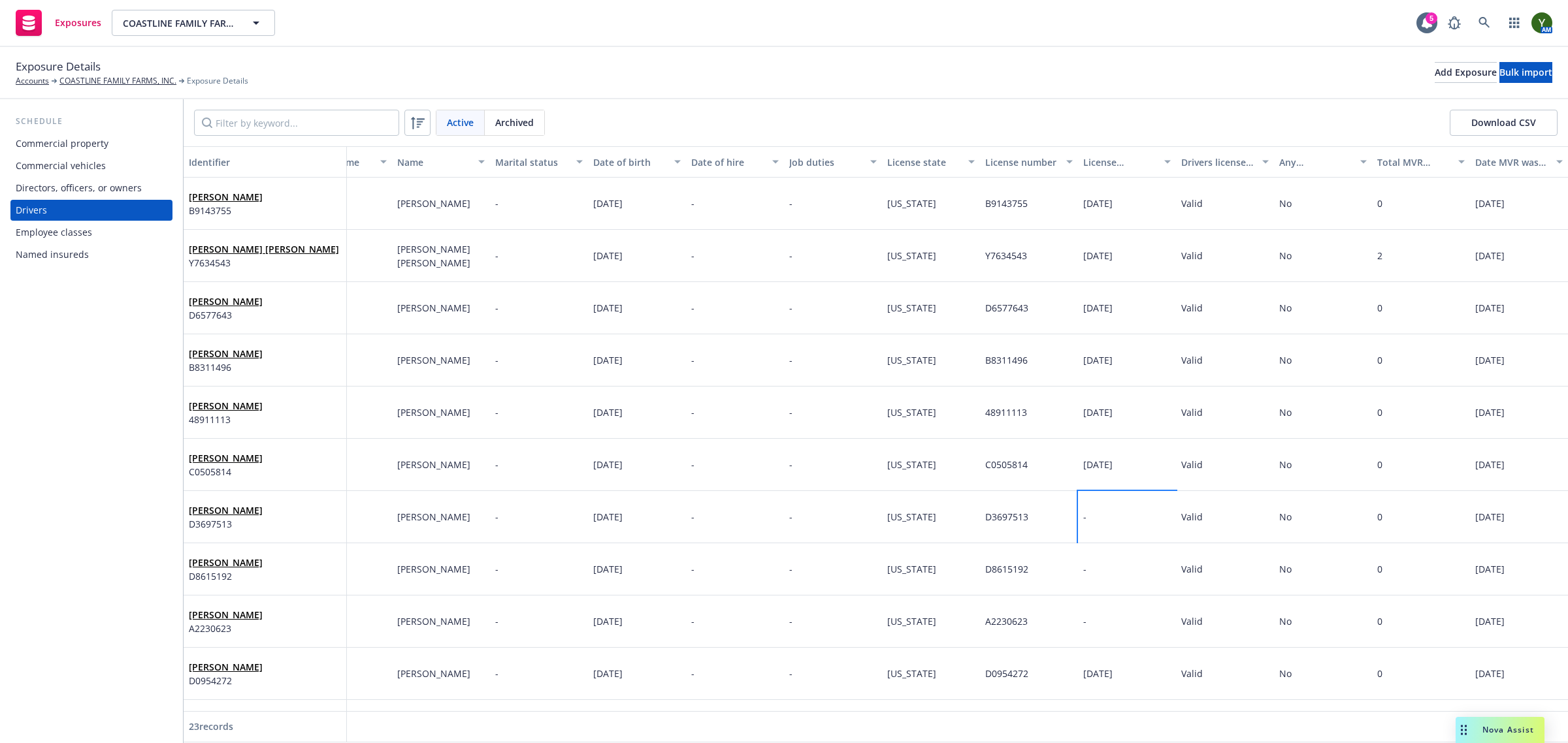
click at [1088, 532] on div "-" at bounding box center [1126, 517] width 98 height 53
click at [1109, 510] on div "-" at bounding box center [1126, 517] width 98 height 53
select select "9"
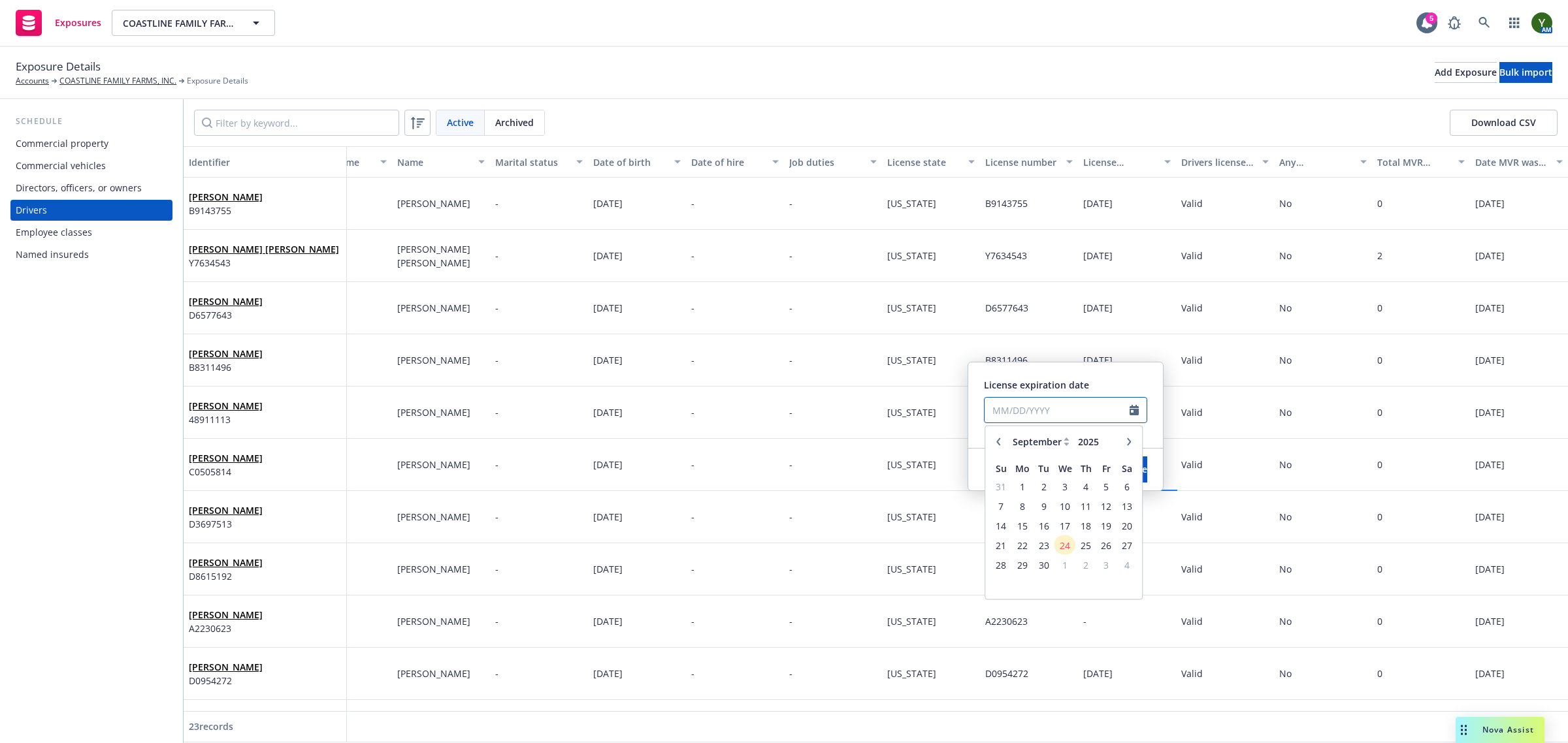
paste input "05/13/2030"
type input "05/13/2030"
click at [1127, 464] on span "Save" at bounding box center [1137, 469] width 20 height 12
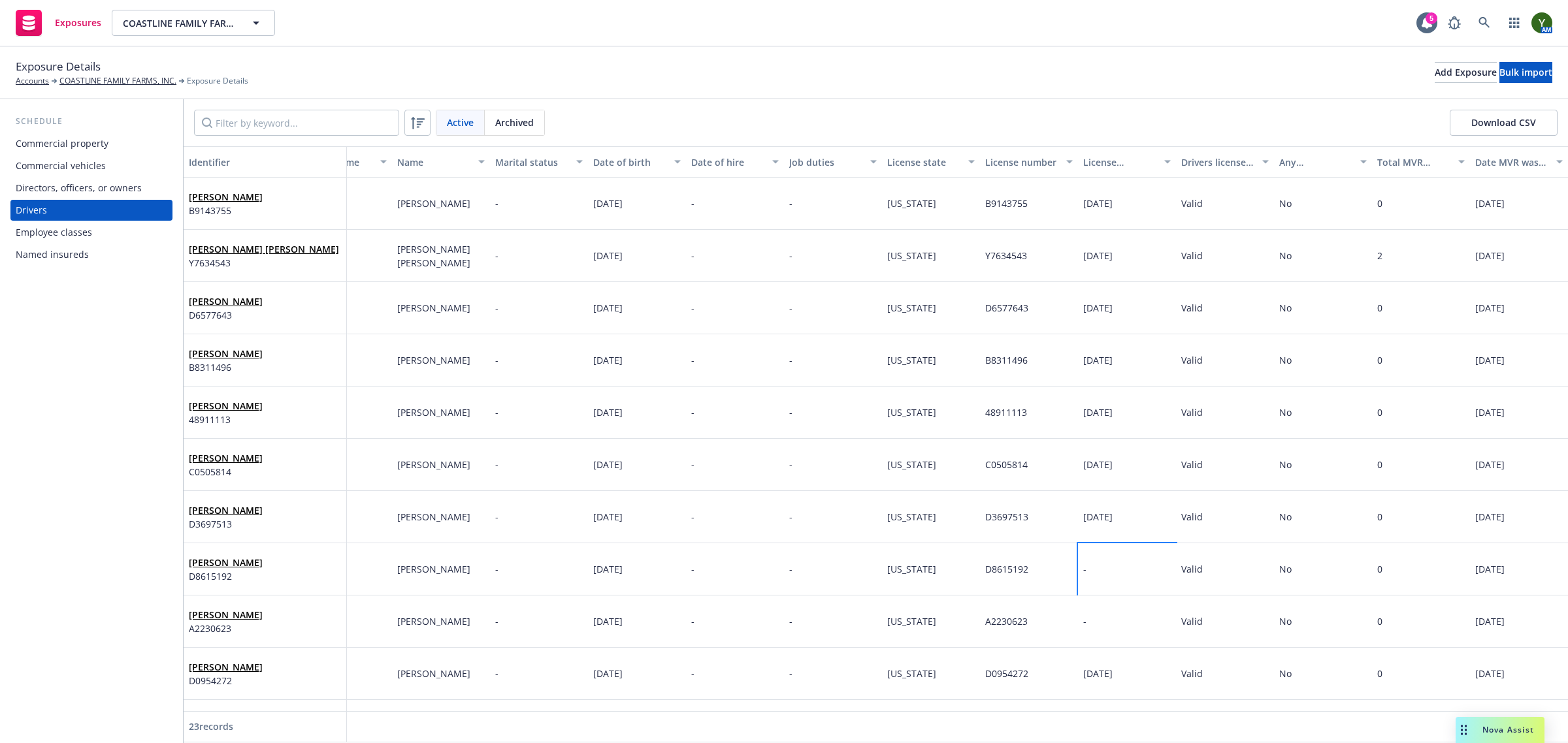
click at [1079, 576] on div "-" at bounding box center [1126, 570] width 98 height 53
click at [1044, 460] on input "text" at bounding box center [1057, 462] width 145 height 25
select select "9"
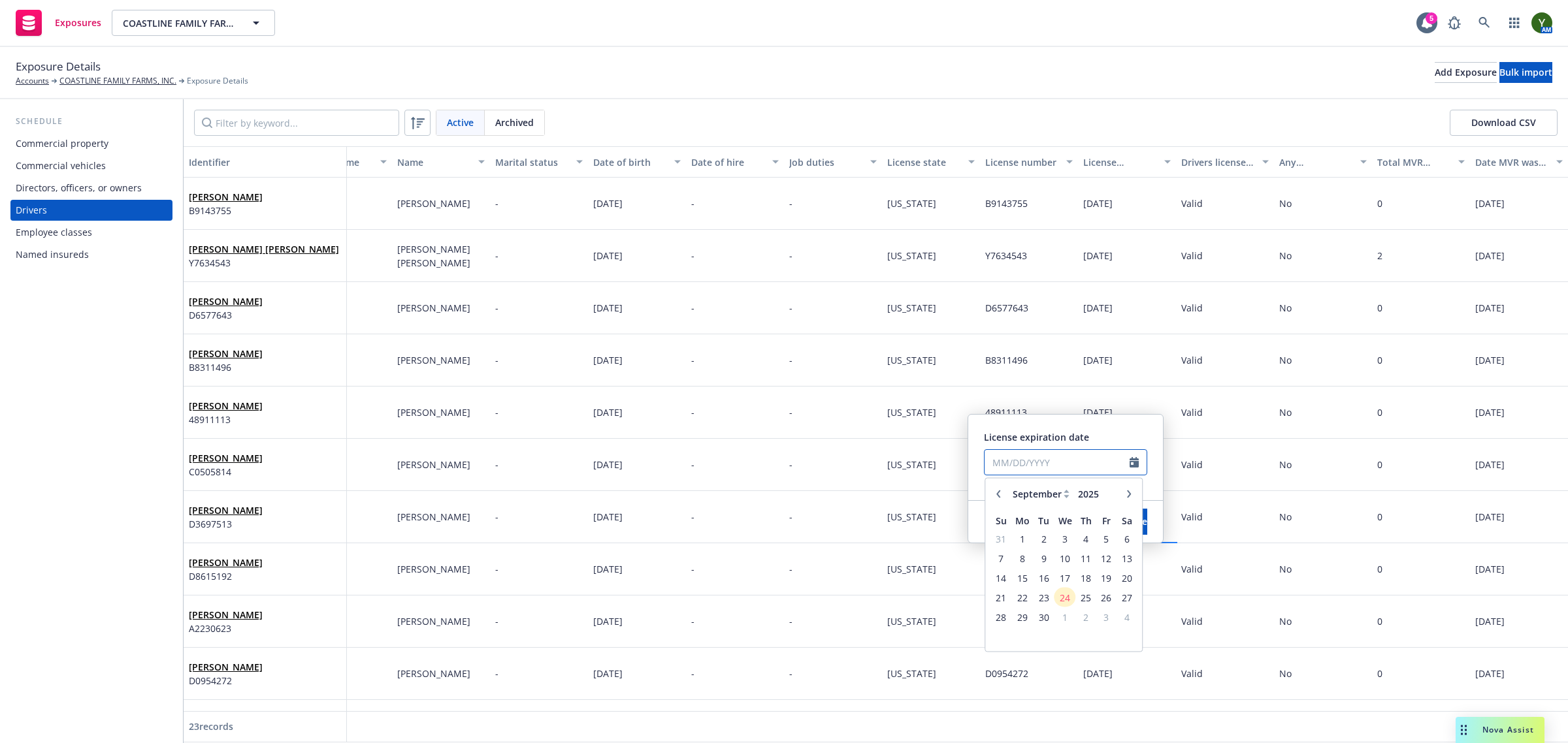
paste input "04/10/2028"
type input "04/10/2028"
click at [1098, 436] on div "License expiration date" at bounding box center [1065, 438] width 163 height 14
click at [1127, 514] on button "Save" at bounding box center [1137, 522] width 20 height 26
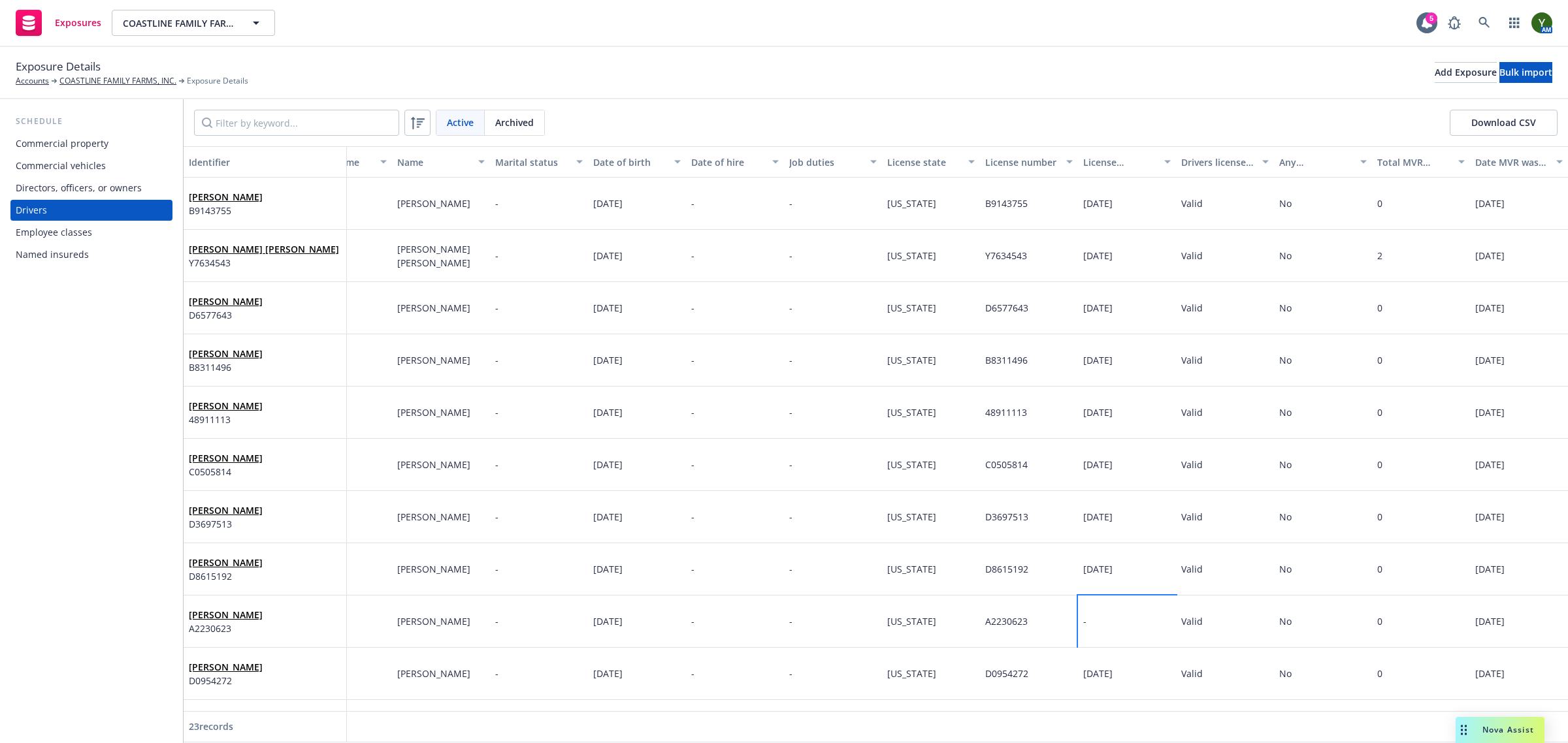
click at [1085, 615] on div "-" at bounding box center [1126, 622] width 98 height 53
select select "9"
click at [1021, 516] on input "text" at bounding box center [1057, 514] width 145 height 25
paste input "11/10/2027"
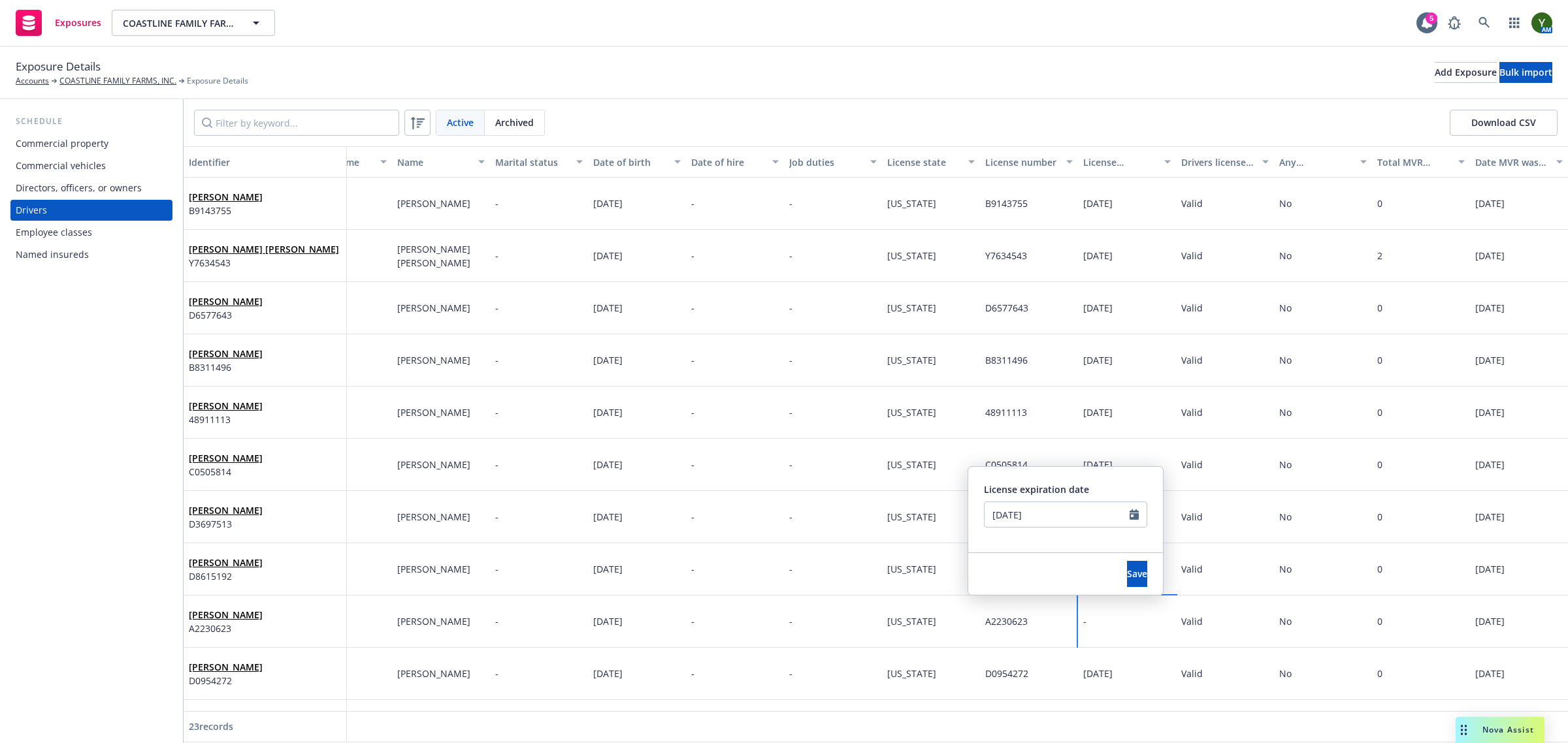
type input "11/10/2027"
click at [1101, 487] on div "License expiration date" at bounding box center [1065, 489] width 163 height 14
click at [1127, 569] on button "Save" at bounding box center [1137, 574] width 20 height 26
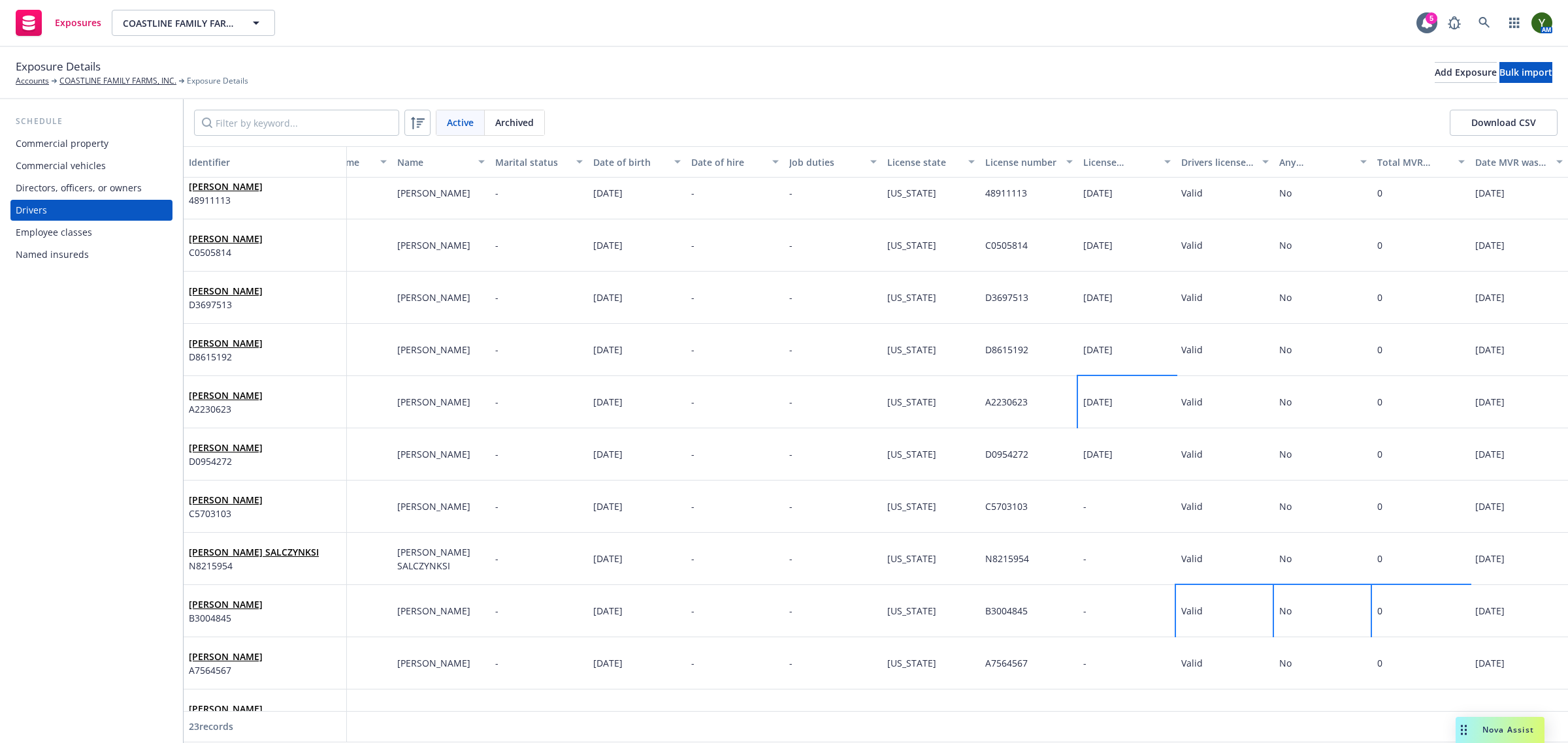
scroll to position [326, 65]
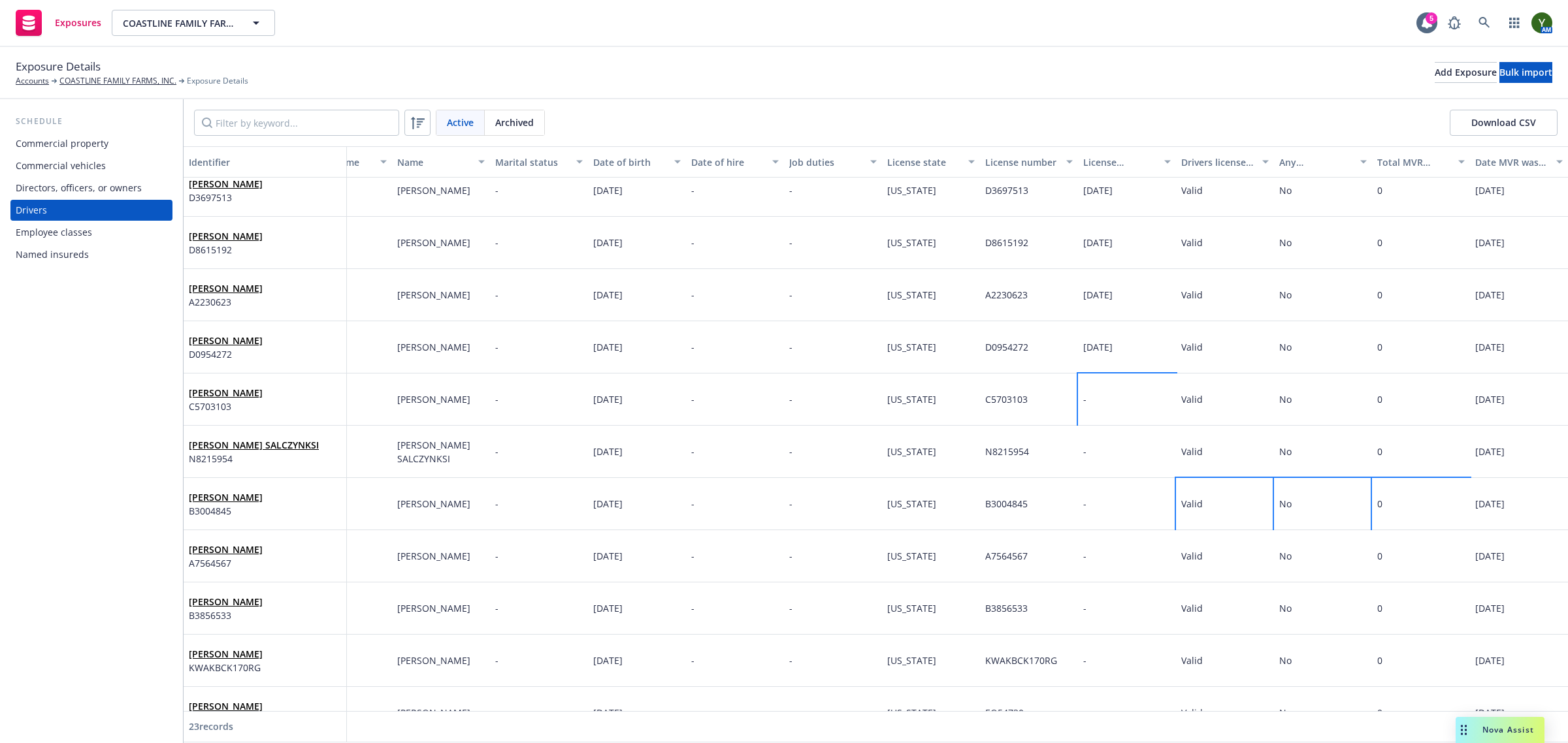
click at [1099, 403] on div "-" at bounding box center [1126, 400] width 98 height 53
click at [1197, 428] on input "text" at bounding box center [1252, 422] width 145 height 25
select select "9"
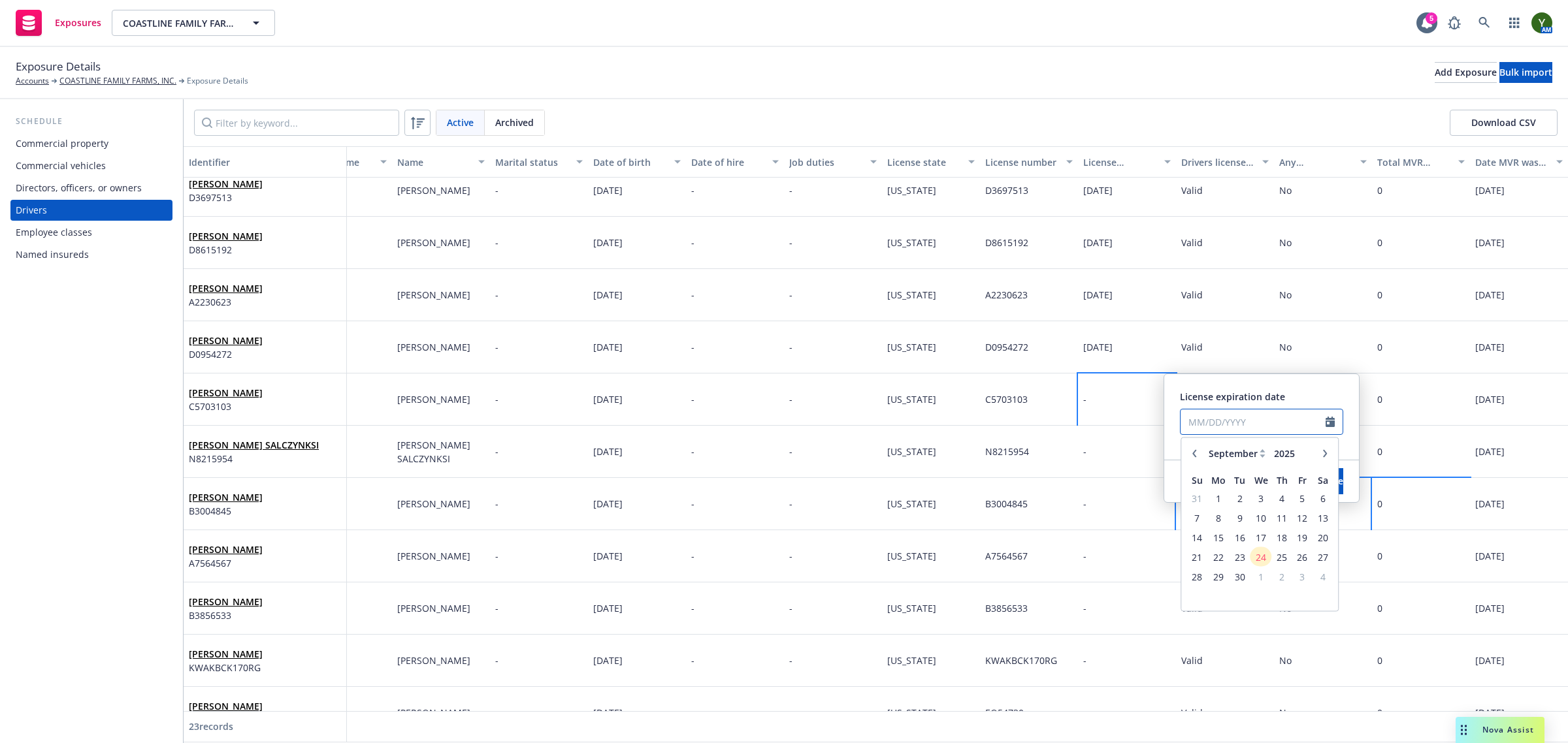
paste input "08/05/2030"
type input "08/05/2030"
click at [1251, 395] on span "License expiration date" at bounding box center [1232, 397] width 105 height 12
click at [1323, 478] on button "Save" at bounding box center [1333, 482] width 20 height 26
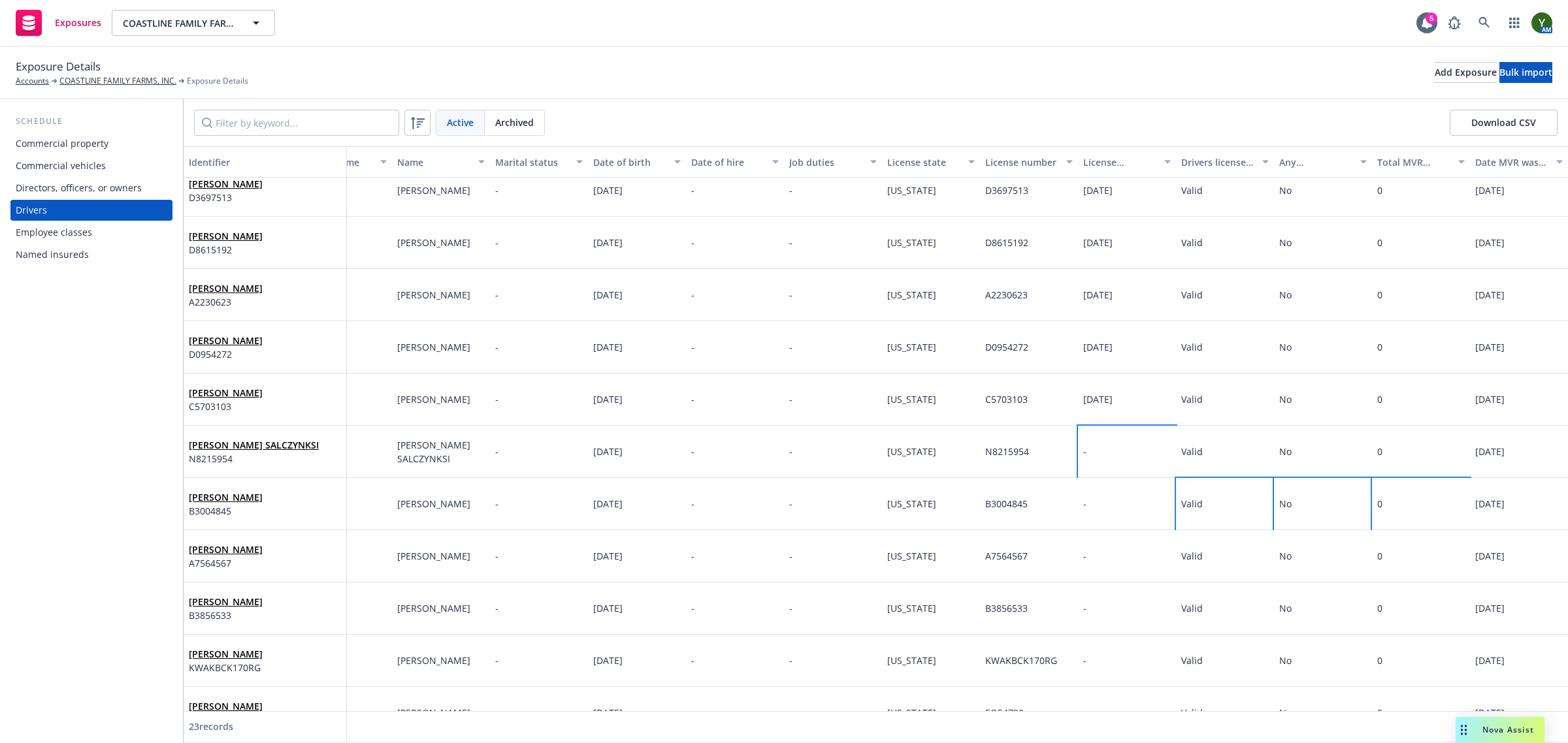
click at [1083, 449] on div "-" at bounding box center [1126, 452] width 98 height 53
click at [1196, 472] on input "text" at bounding box center [1252, 474] width 145 height 25
select select "9"
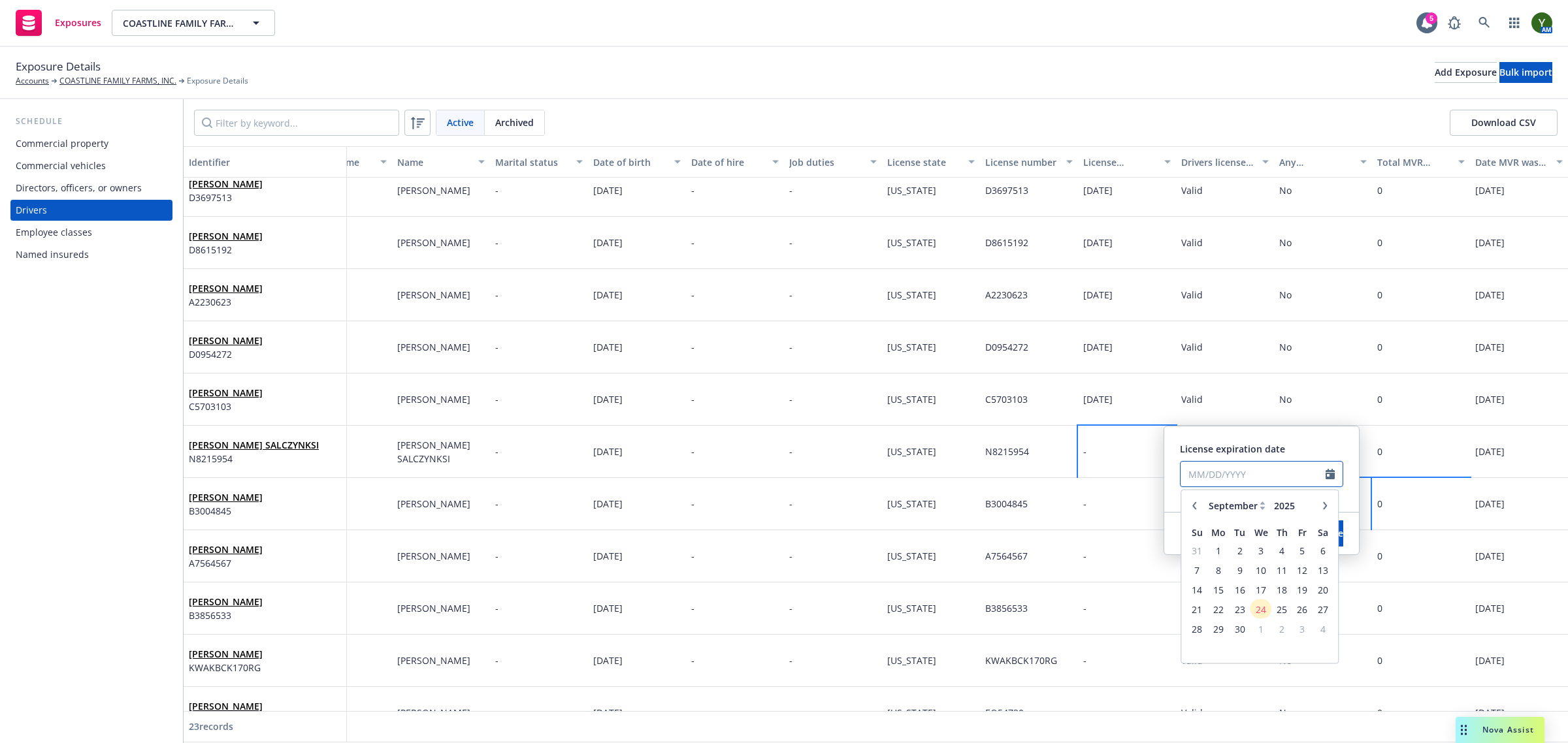
paste input "02/18/2028"
type input "02/18/2028"
click at [1307, 448] on div "License expiration date" at bounding box center [1261, 449] width 163 height 14
click at [1323, 529] on span "Save" at bounding box center [1333, 533] width 20 height 12
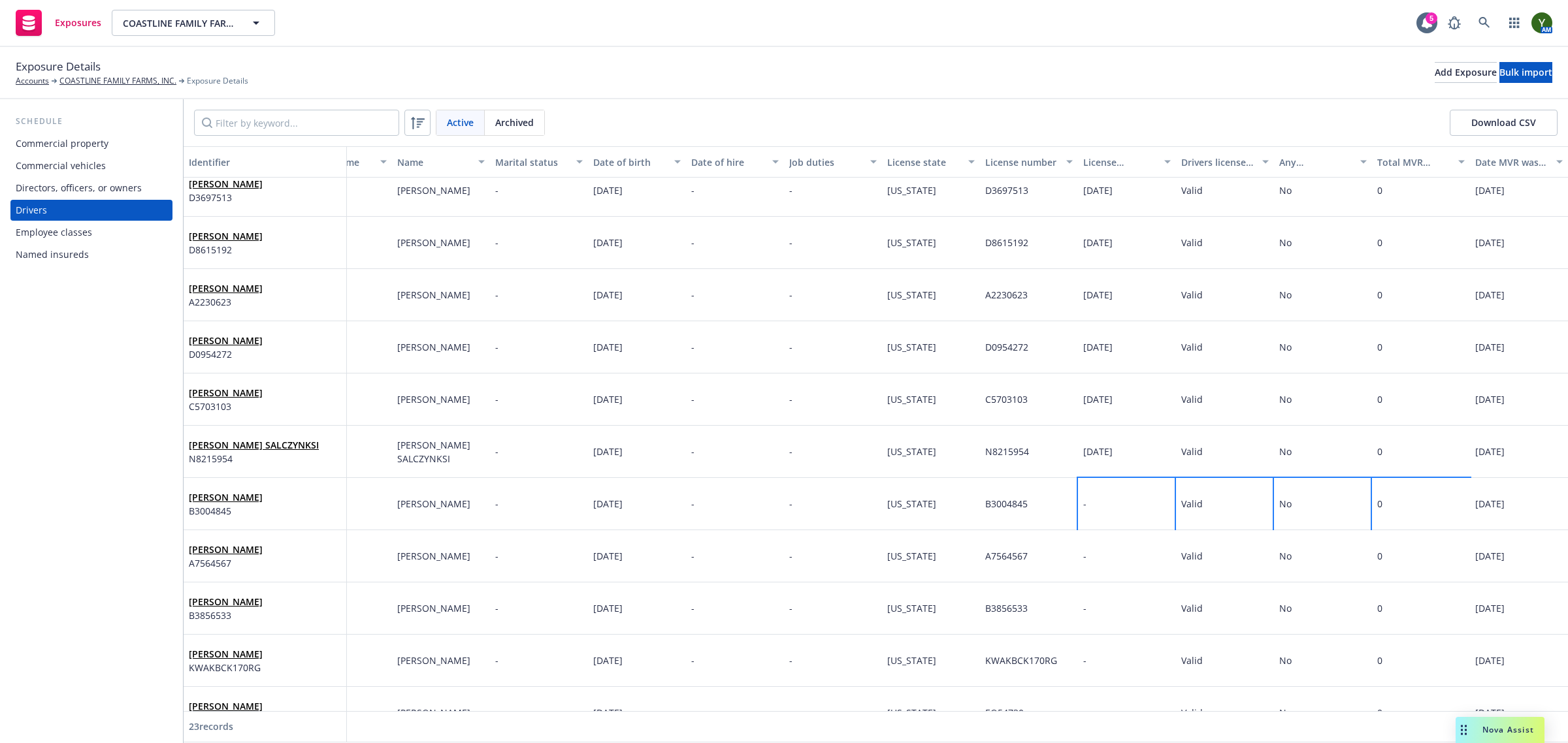
click at [1078, 503] on div "-" at bounding box center [1126, 504] width 98 height 53
click at [1043, 396] on input "text" at bounding box center [1057, 397] width 145 height 25
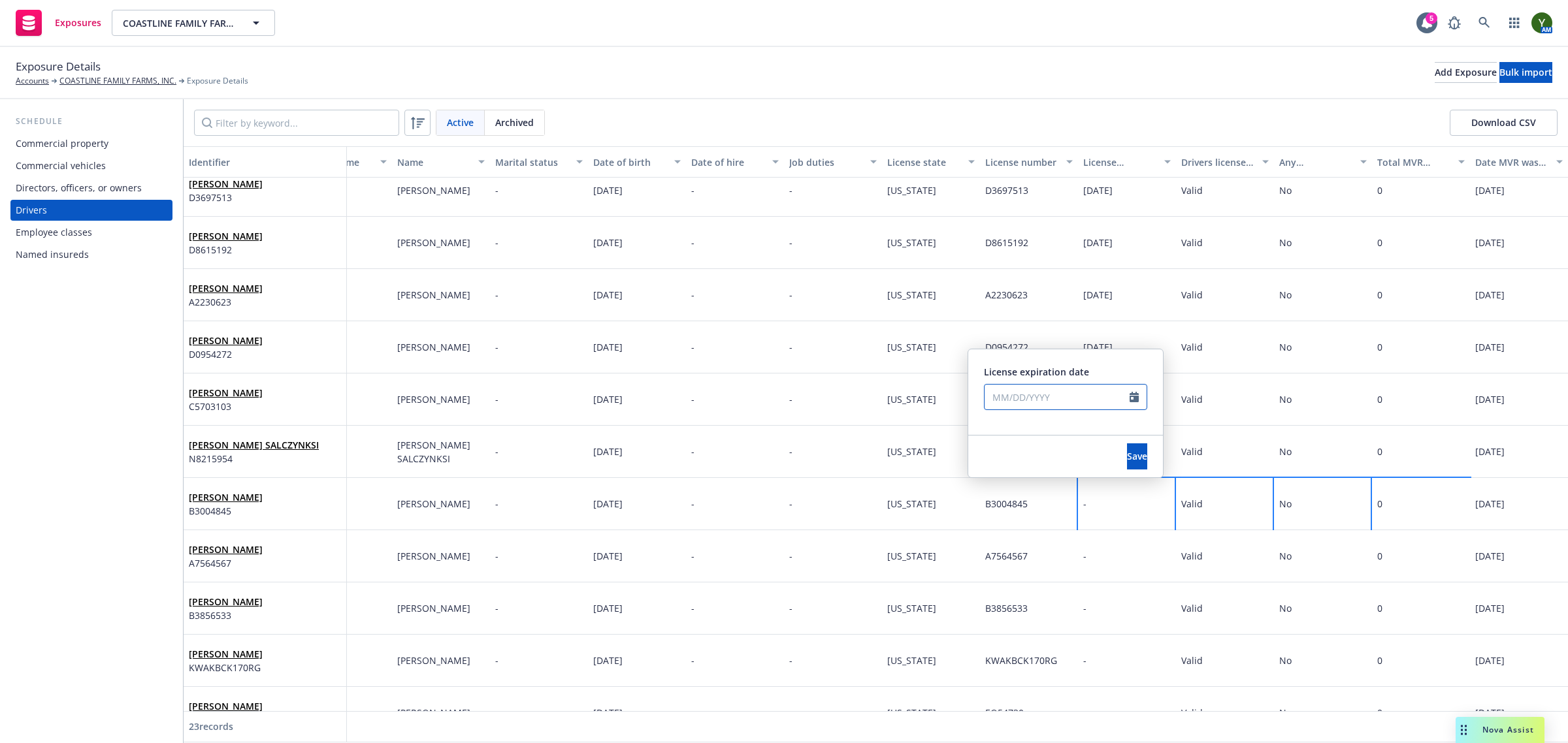
select select "9"
paste input "07/08/2030"
type input "07/08/2030"
click at [1112, 366] on div "License expiration date" at bounding box center [1065, 372] width 163 height 14
click at [1127, 457] on span "Save" at bounding box center [1137, 456] width 20 height 12
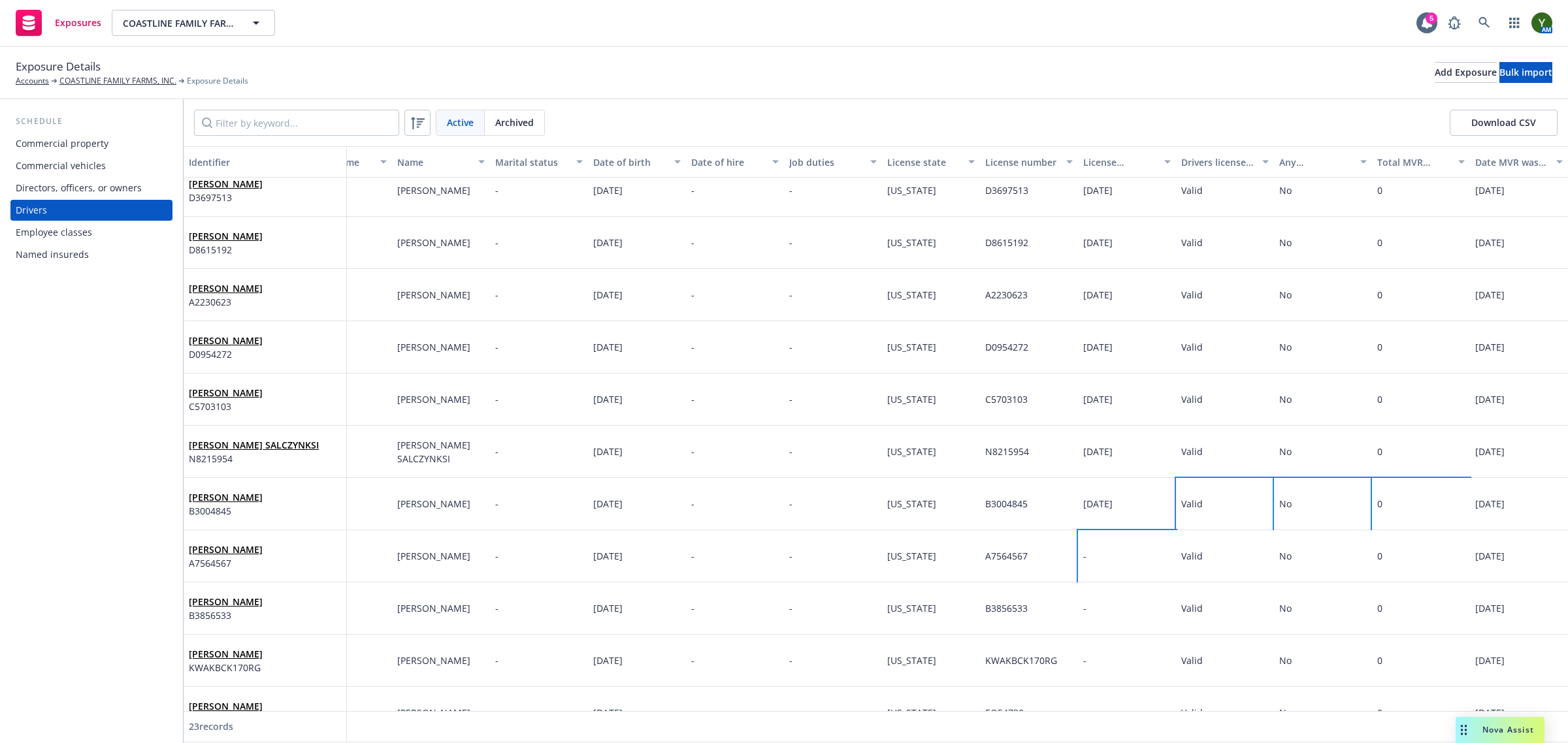
click at [1082, 550] on div "-" at bounding box center [1126, 557] width 98 height 53
click at [1047, 448] on input "text" at bounding box center [1057, 449] width 145 height 25
select select "9"
paste input "03/05/2028"
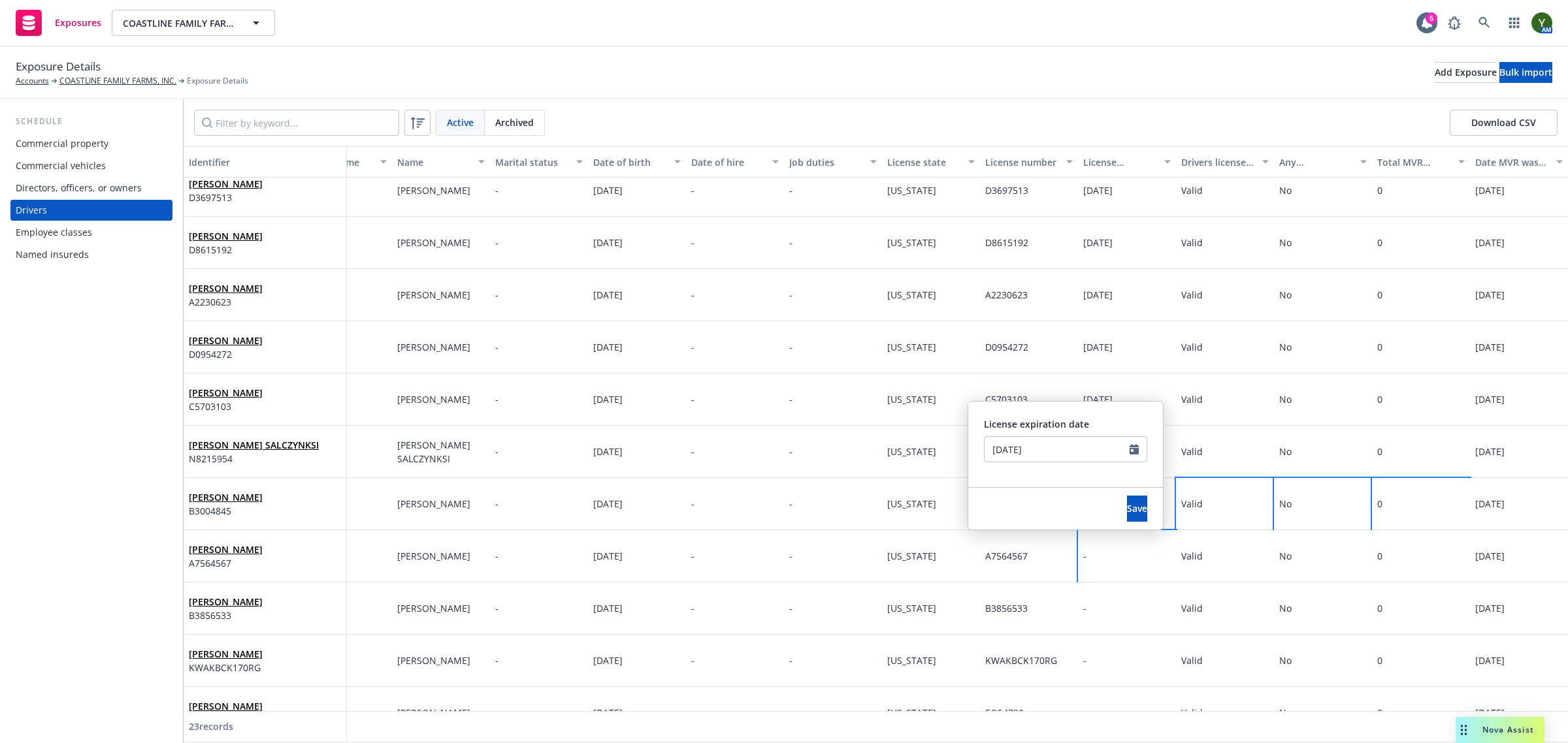
type input "03/05/2028"
click at [1070, 422] on span "License expiration date" at bounding box center [1037, 424] width 105 height 12
click at [1127, 506] on button "Save" at bounding box center [1137, 509] width 20 height 26
click at [1103, 602] on div "-" at bounding box center [1126, 608] width 98 height 53
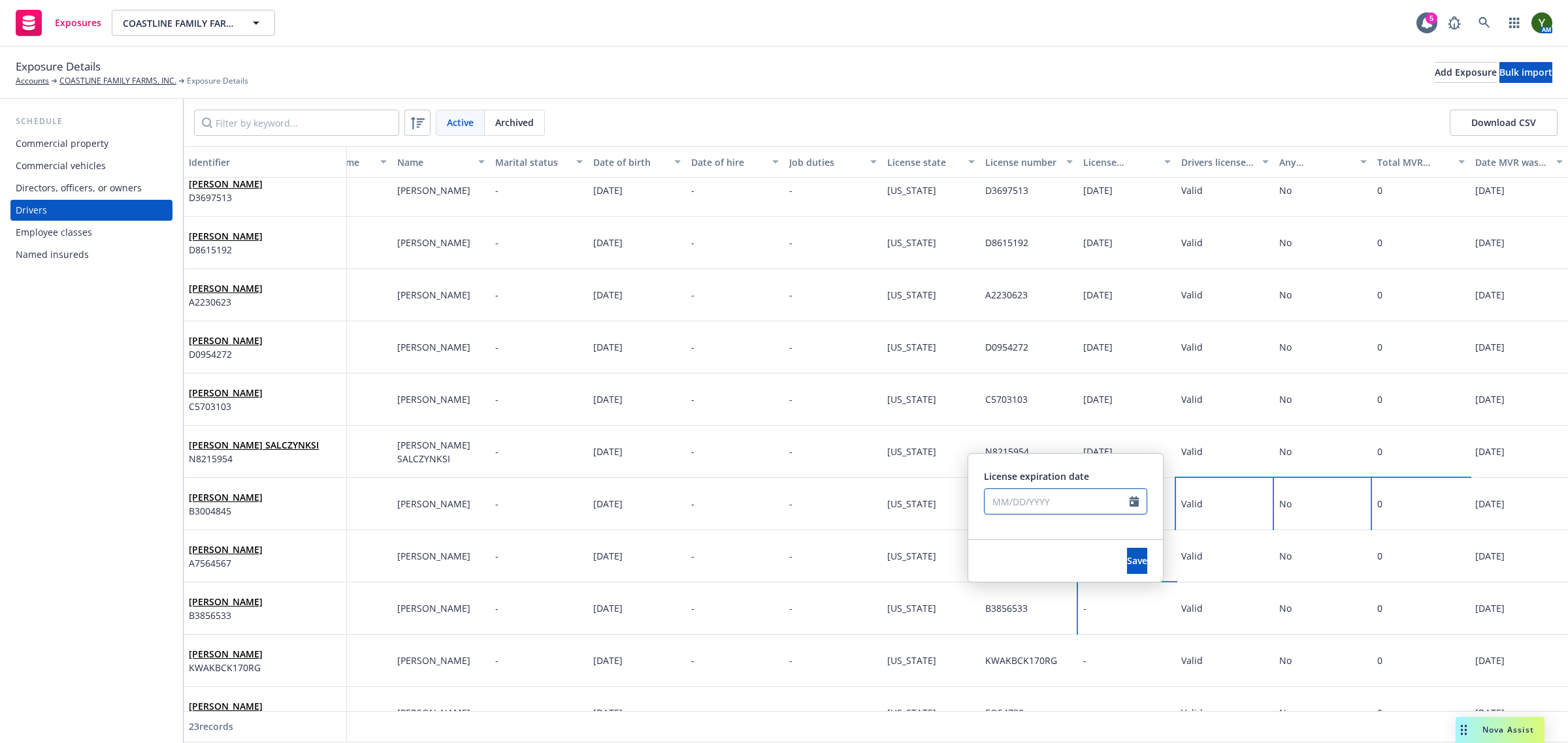
select select "9"
paste input "05/28/2026"
type input "05/28/2026"
click at [1145, 550] on button "Save" at bounding box center [1137, 561] width 20 height 26
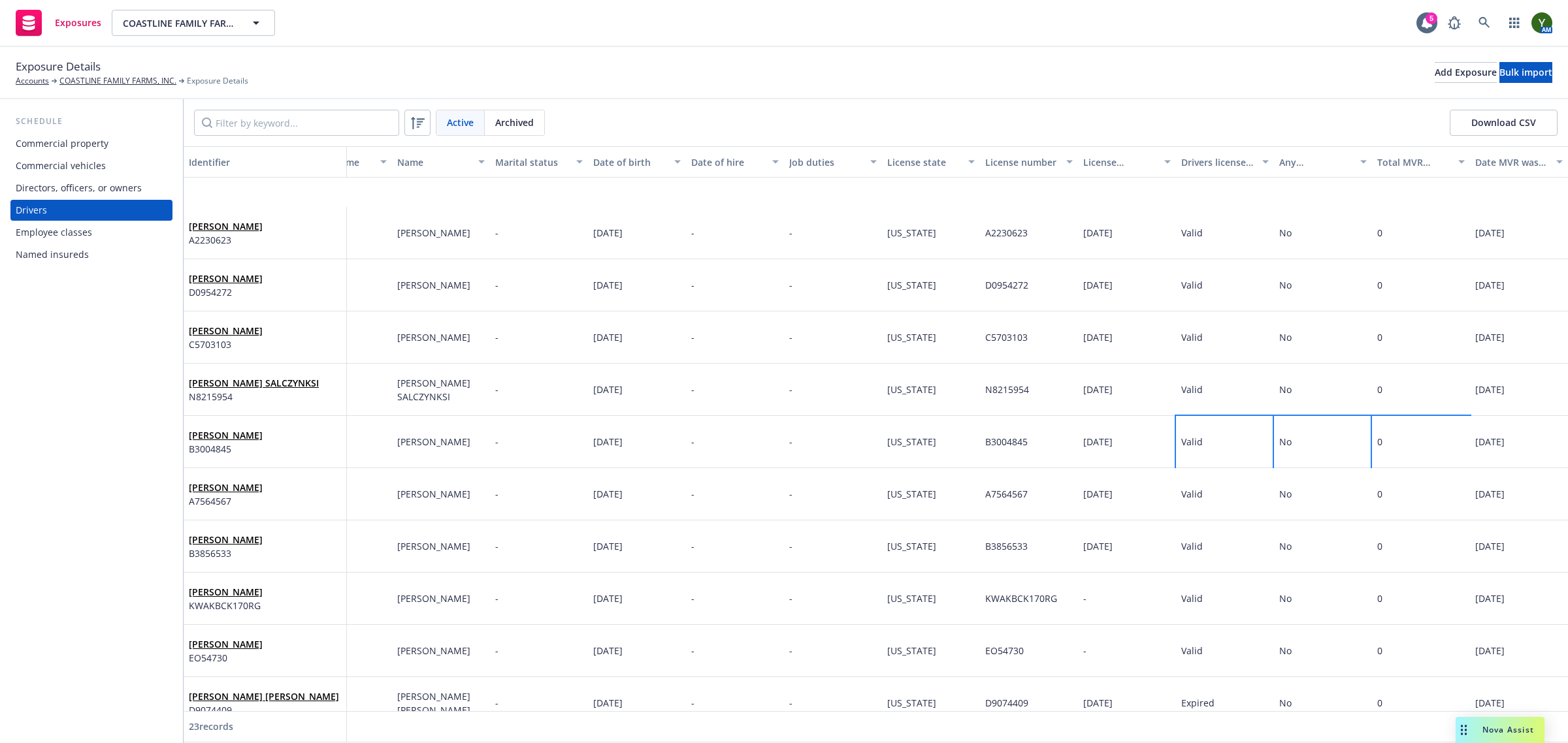
scroll to position [489, 65]
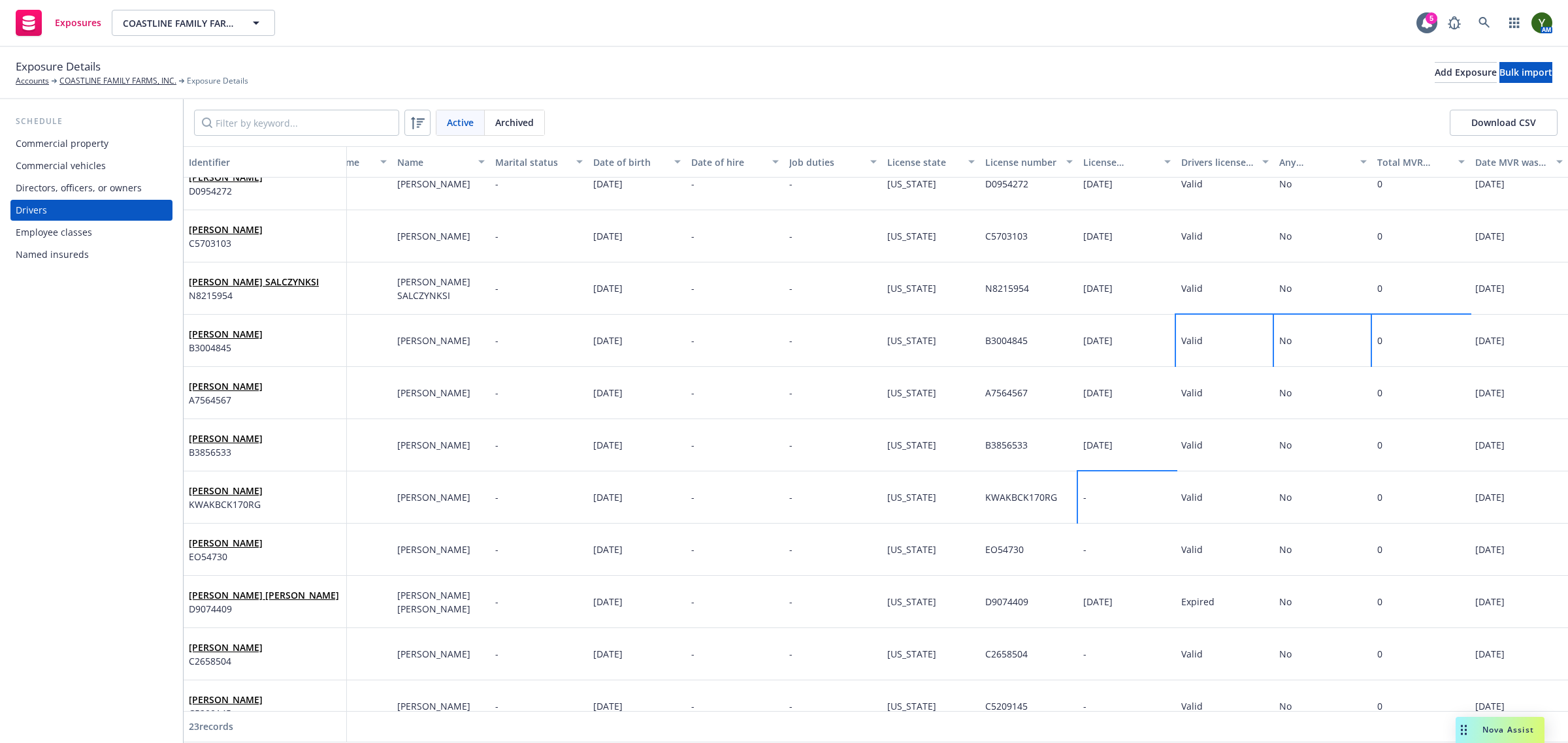
click at [1078, 507] on div "-" at bounding box center [1126, 498] width 98 height 53
click at [1059, 402] on div at bounding box center [1065, 399] width 163 height 43
select select "9"
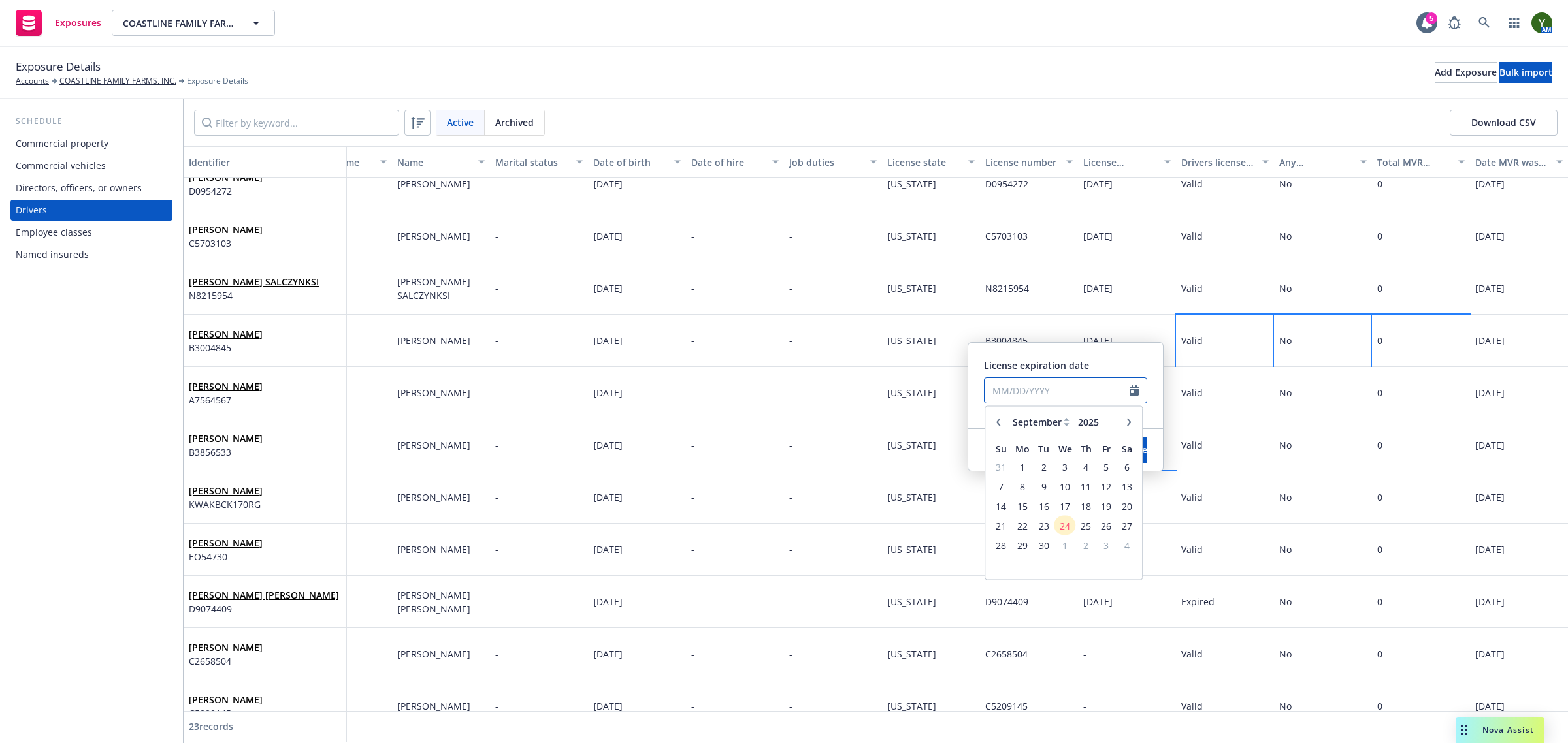
paste input "12/07/2032"
type input "12/07/2032"
click at [1047, 356] on div "License expiration date 12/07/2032 January February March April May June July A…" at bounding box center [1066, 385] width 195 height 86
click at [1127, 446] on span "Save" at bounding box center [1137, 449] width 20 height 12
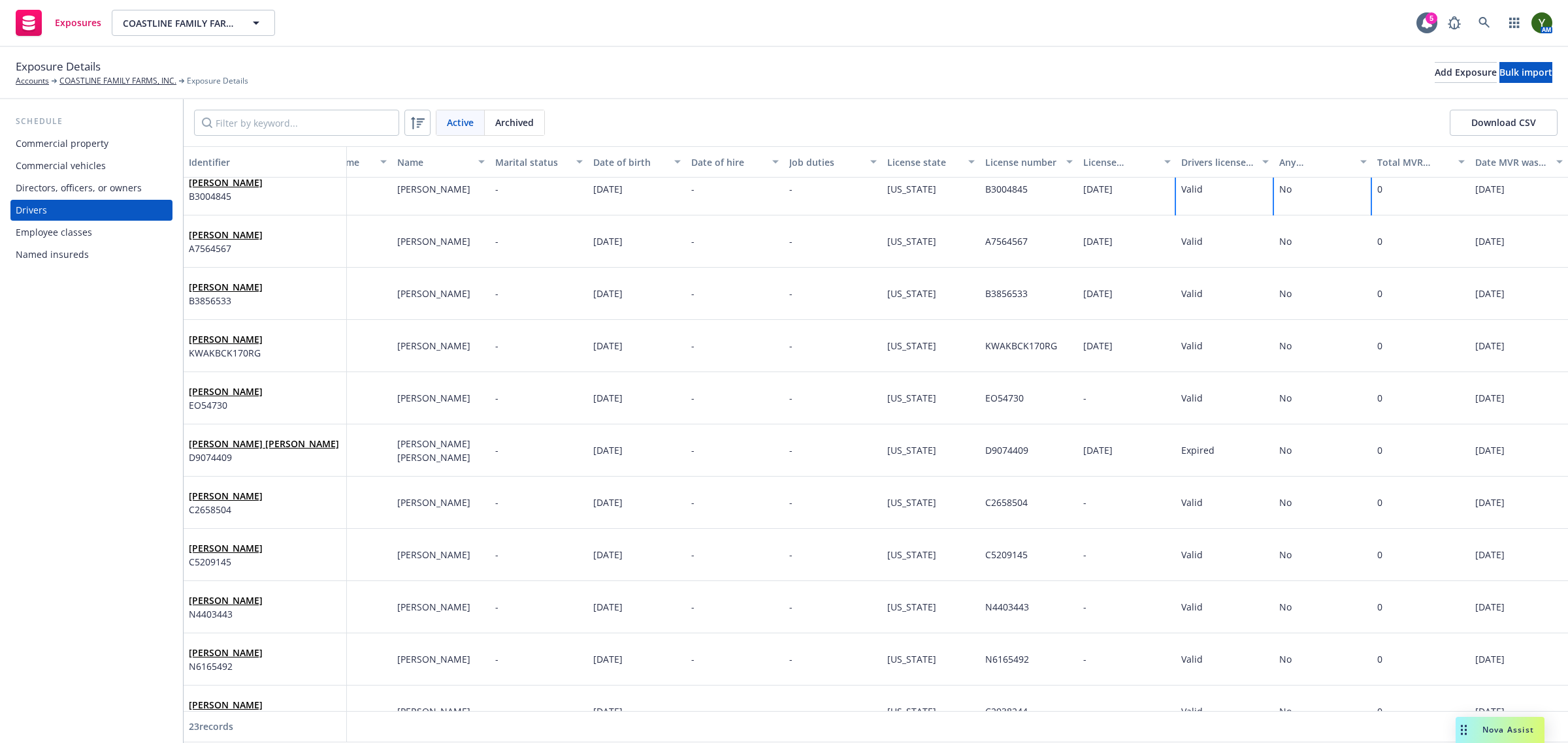
scroll to position [653, 65]
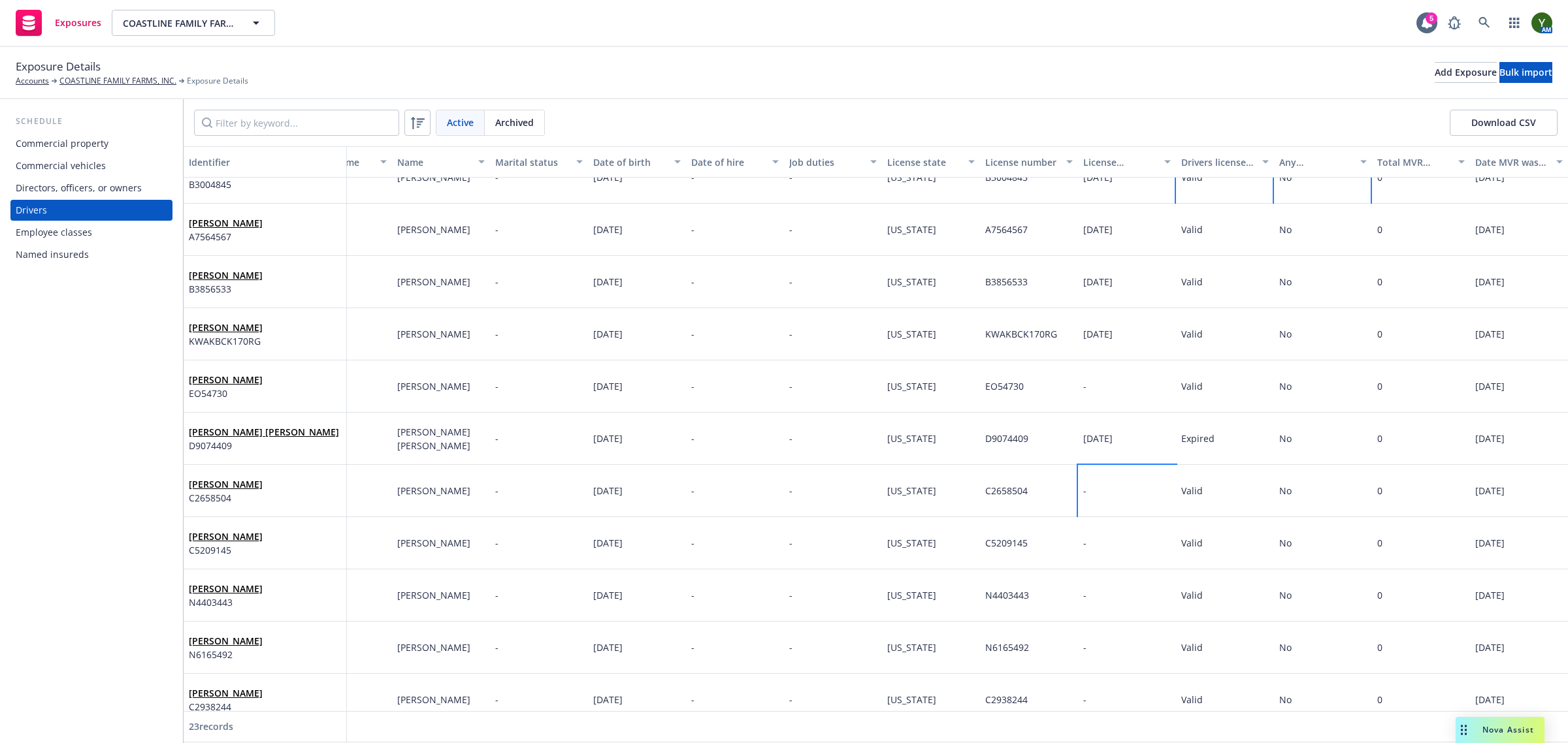
click at [1085, 475] on div "-" at bounding box center [1126, 491] width 98 height 53
click at [1085, 475] on div "- License expiration date Save" at bounding box center [1126, 491] width 98 height 53
click at [1020, 377] on input "text" at bounding box center [1057, 384] width 145 height 25
select select "9"
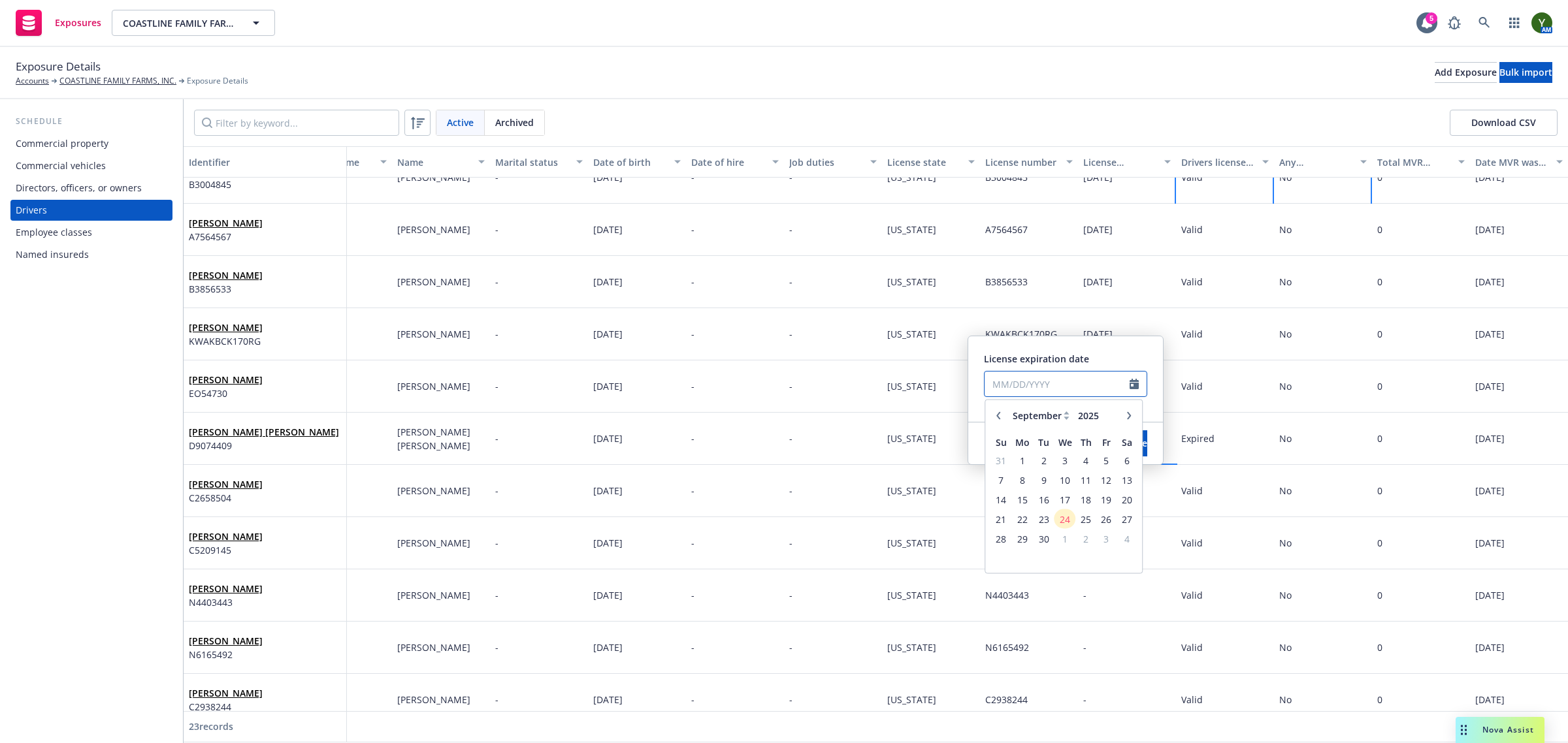
paste input "06/11/2028"
type input "06/11/2028"
click at [1152, 428] on div "Save" at bounding box center [1137, 443] width 52 height 42
click at [1133, 438] on button "Save" at bounding box center [1137, 444] width 20 height 26
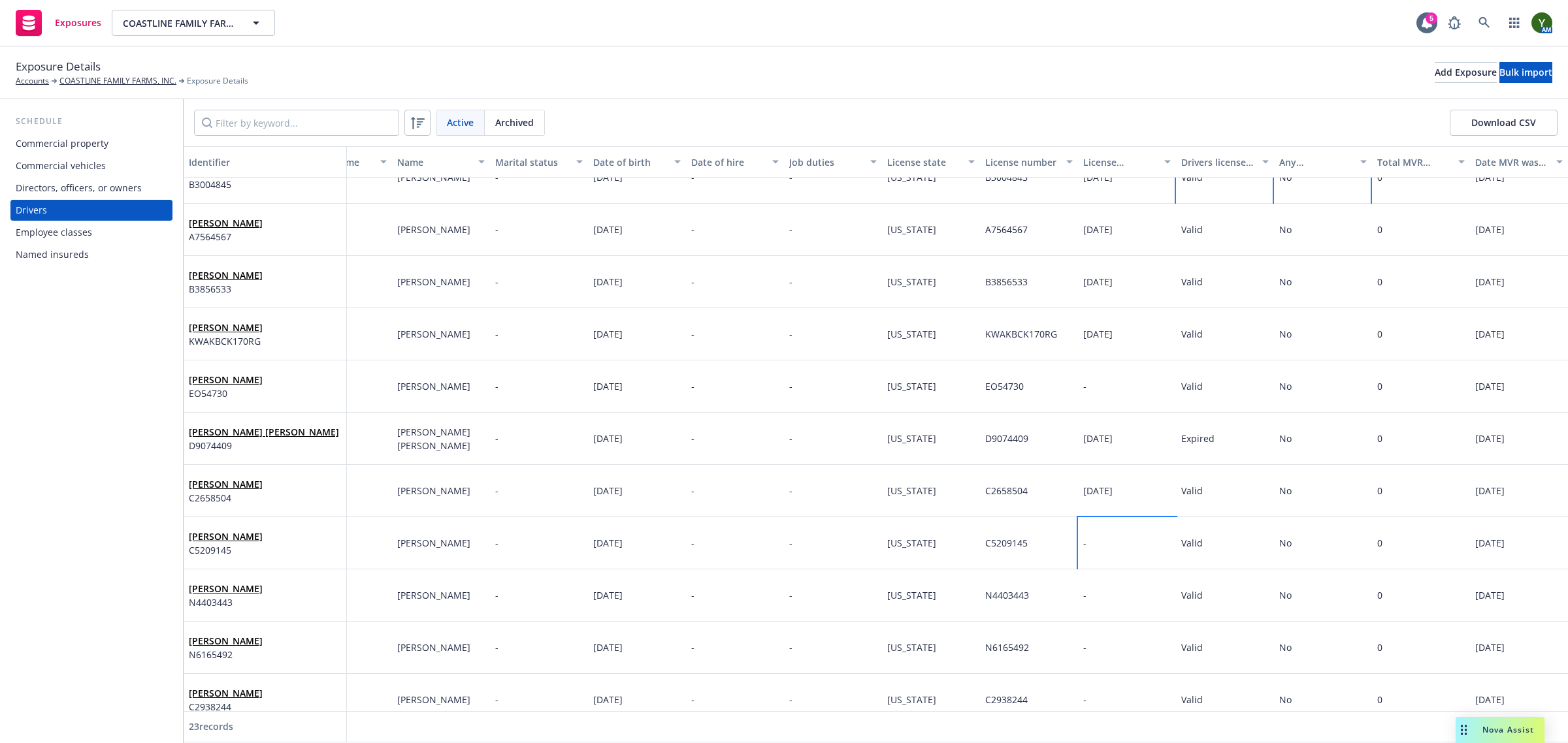
click at [1095, 533] on div "-" at bounding box center [1126, 544] width 98 height 53
click at [999, 435] on input "text" at bounding box center [1057, 436] width 145 height 25
select select "9"
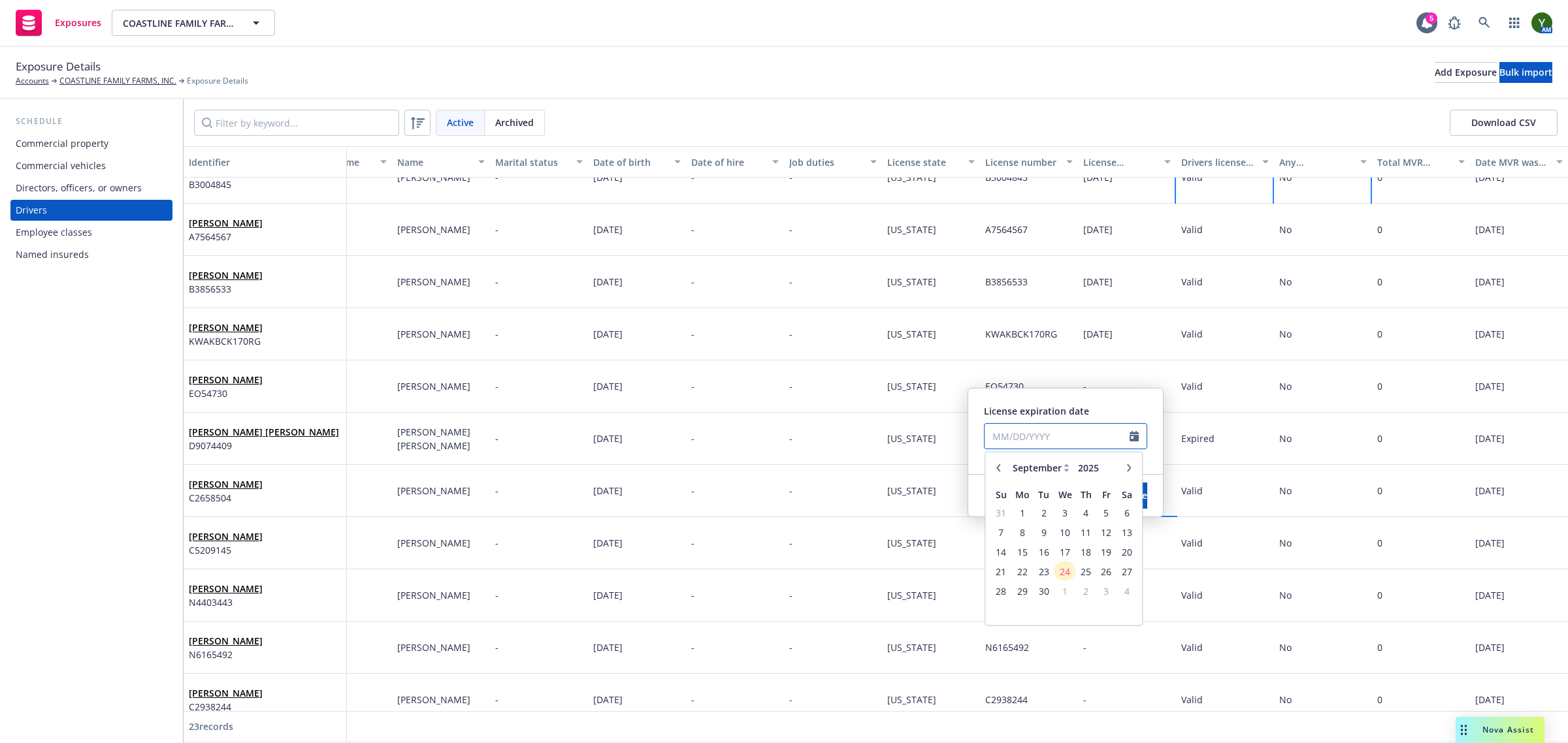
paste input "03/06/2030"
type input "03/06/2030"
click at [1070, 400] on div "License expiration date 03/06/2030 January February March April May June July A…" at bounding box center [1066, 431] width 195 height 86
click at [1127, 485] on button "Save" at bounding box center [1137, 496] width 20 height 26
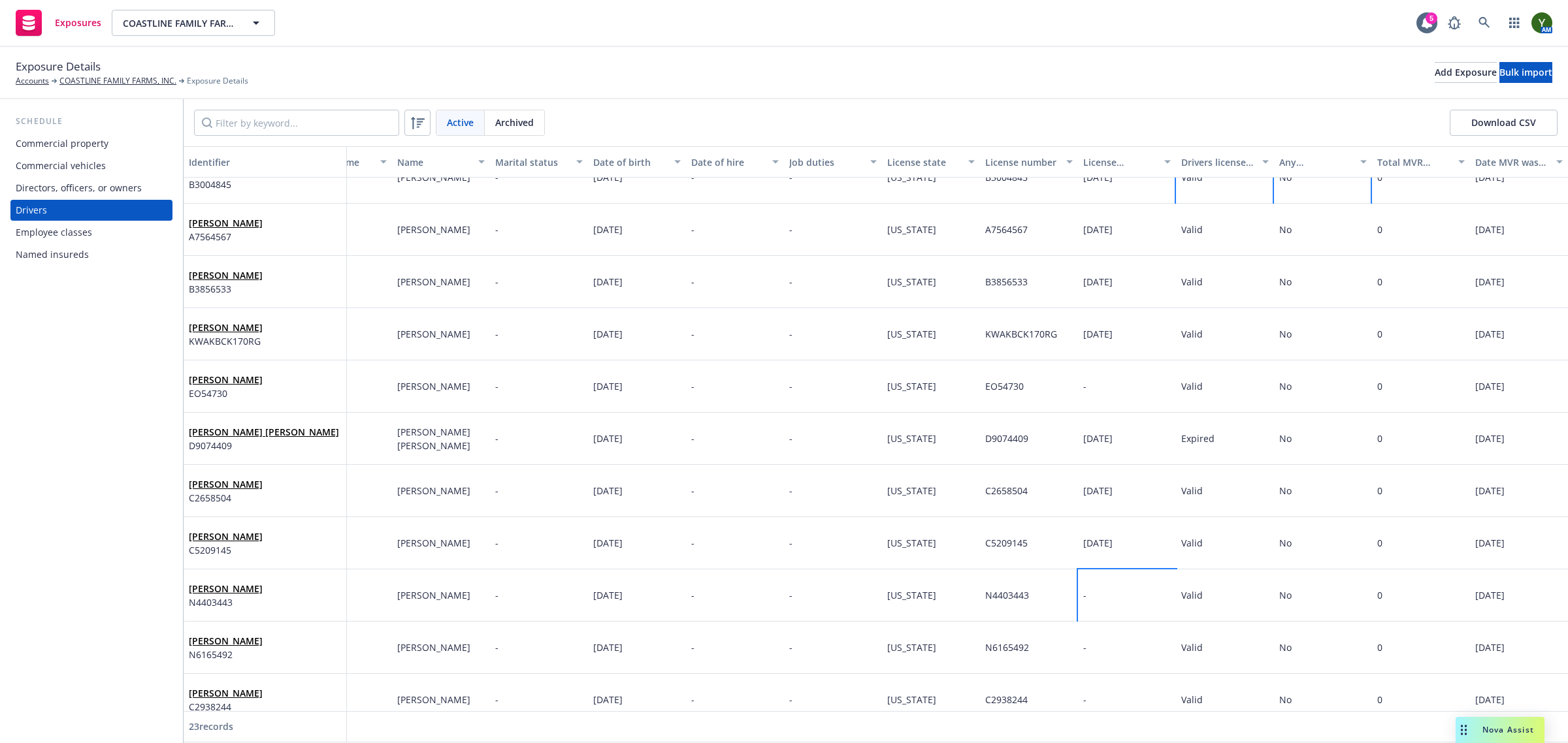
click at [1102, 575] on div "-" at bounding box center [1126, 595] width 98 height 53
click at [1027, 485] on input "text" at bounding box center [1057, 489] width 145 height 25
select select "9"
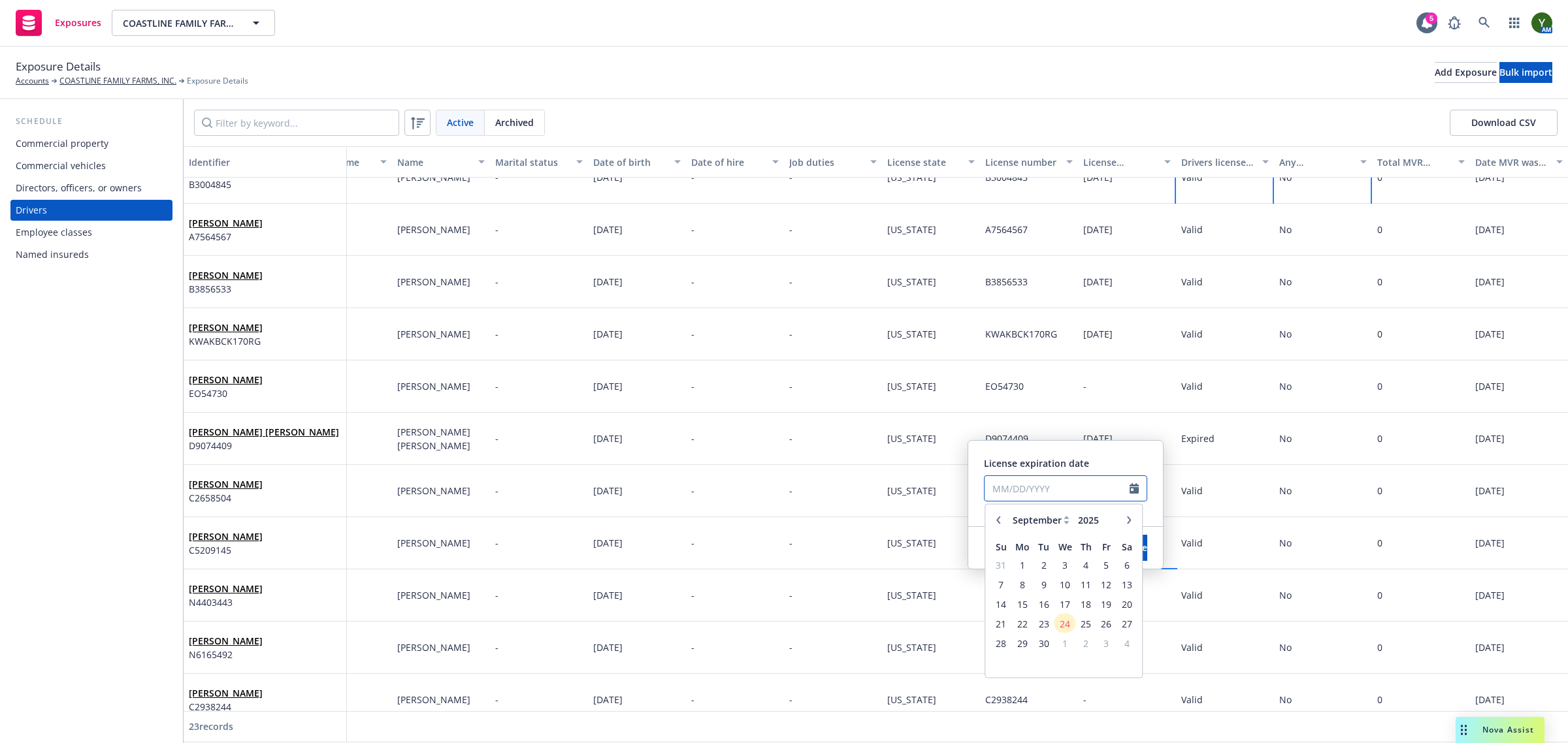
paste input "06/27/2030"
type input "06/27/2030"
click at [1074, 454] on div "License expiration date 06/27/2030 January February March April May June July A…" at bounding box center [1066, 483] width 195 height 86
click at [1127, 548] on span "Save" at bounding box center [1137, 547] width 20 height 12
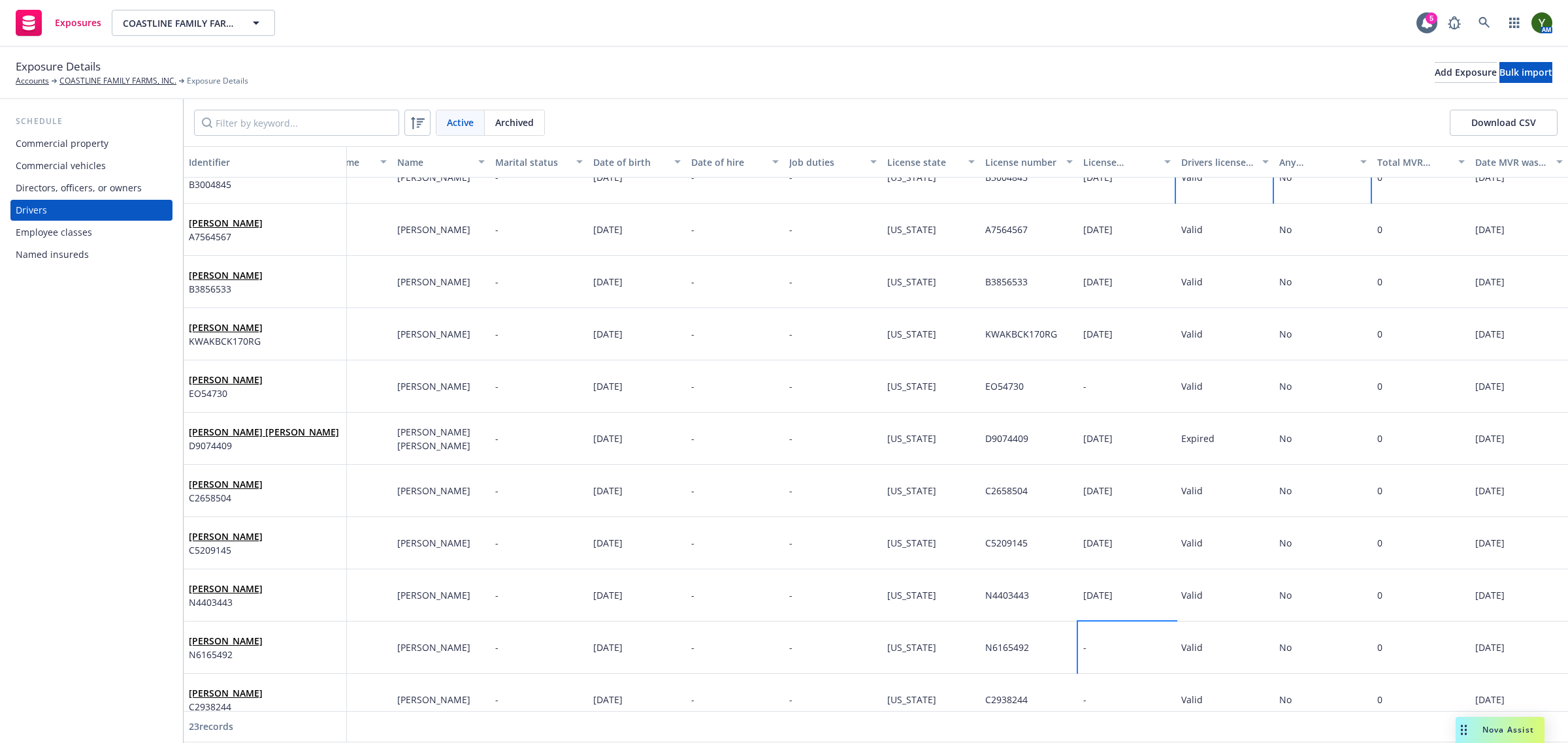
click at [1078, 632] on div "-" at bounding box center [1126, 648] width 98 height 53
click at [1023, 532] on input "text" at bounding box center [1057, 540] width 145 height 25
select select "9"
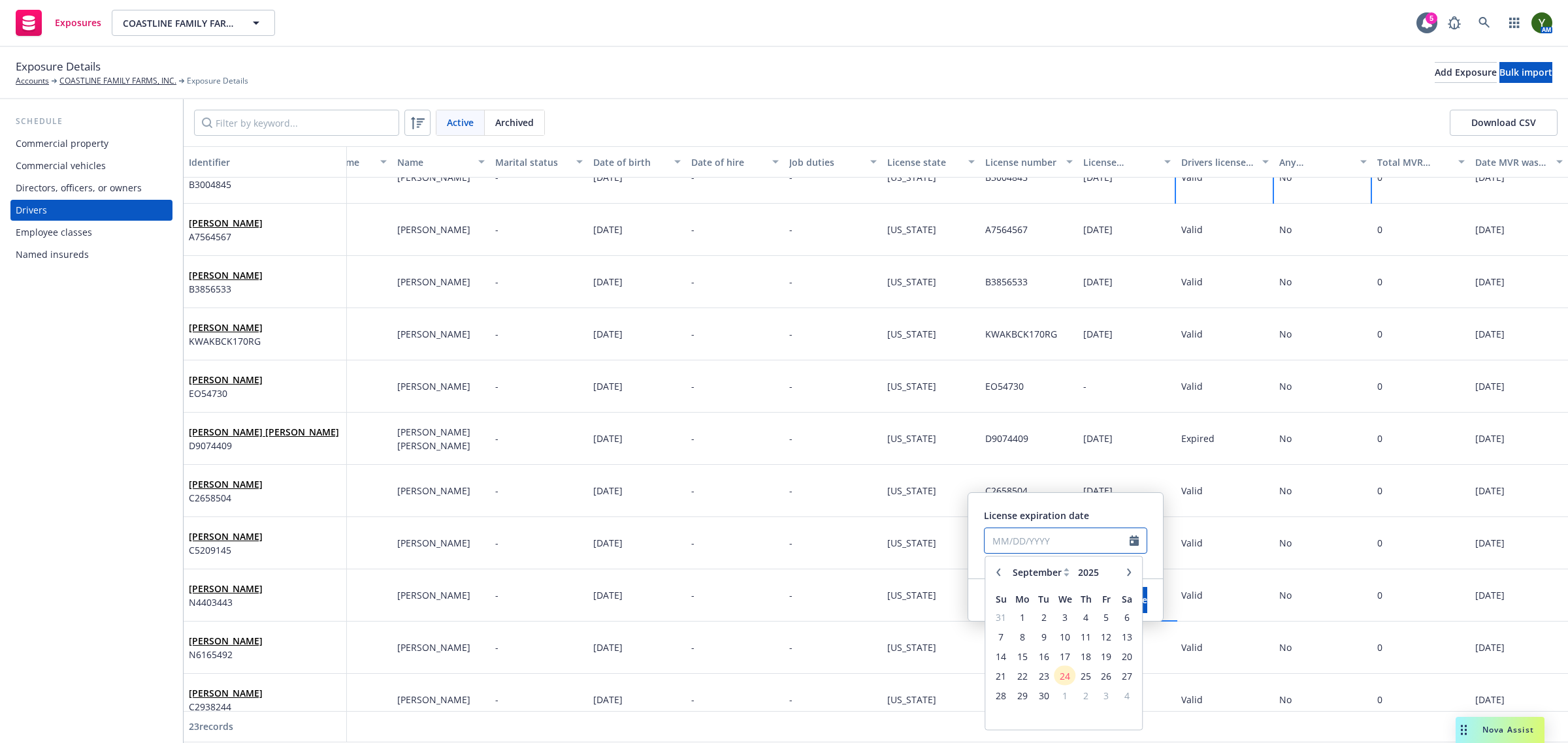
paste input "12/30/2025"
type input "12/30/2025"
click at [1077, 511] on span "License expiration date" at bounding box center [1037, 516] width 105 height 12
click at [1127, 606] on button "Save" at bounding box center [1137, 600] width 20 height 26
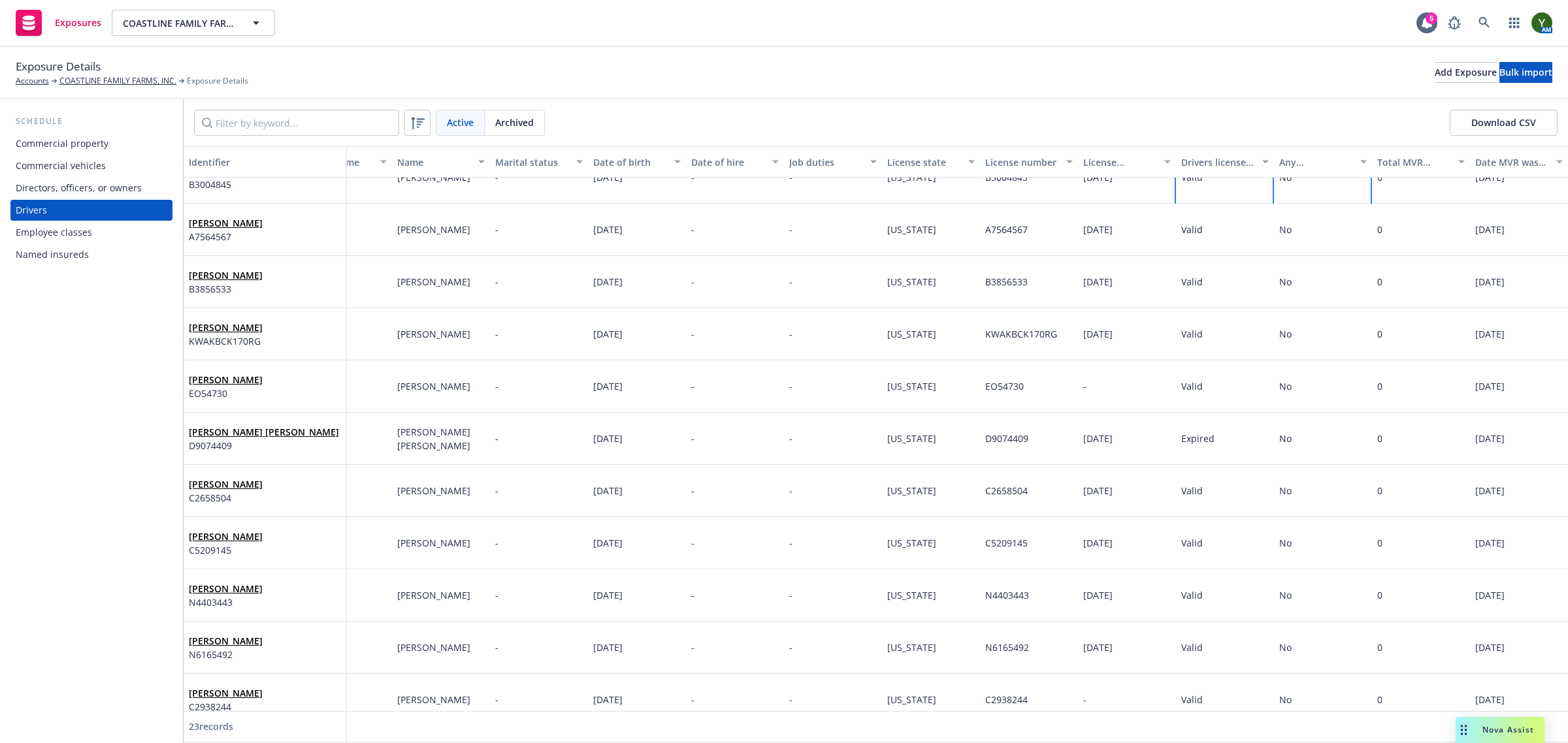
scroll to position [680, 65]
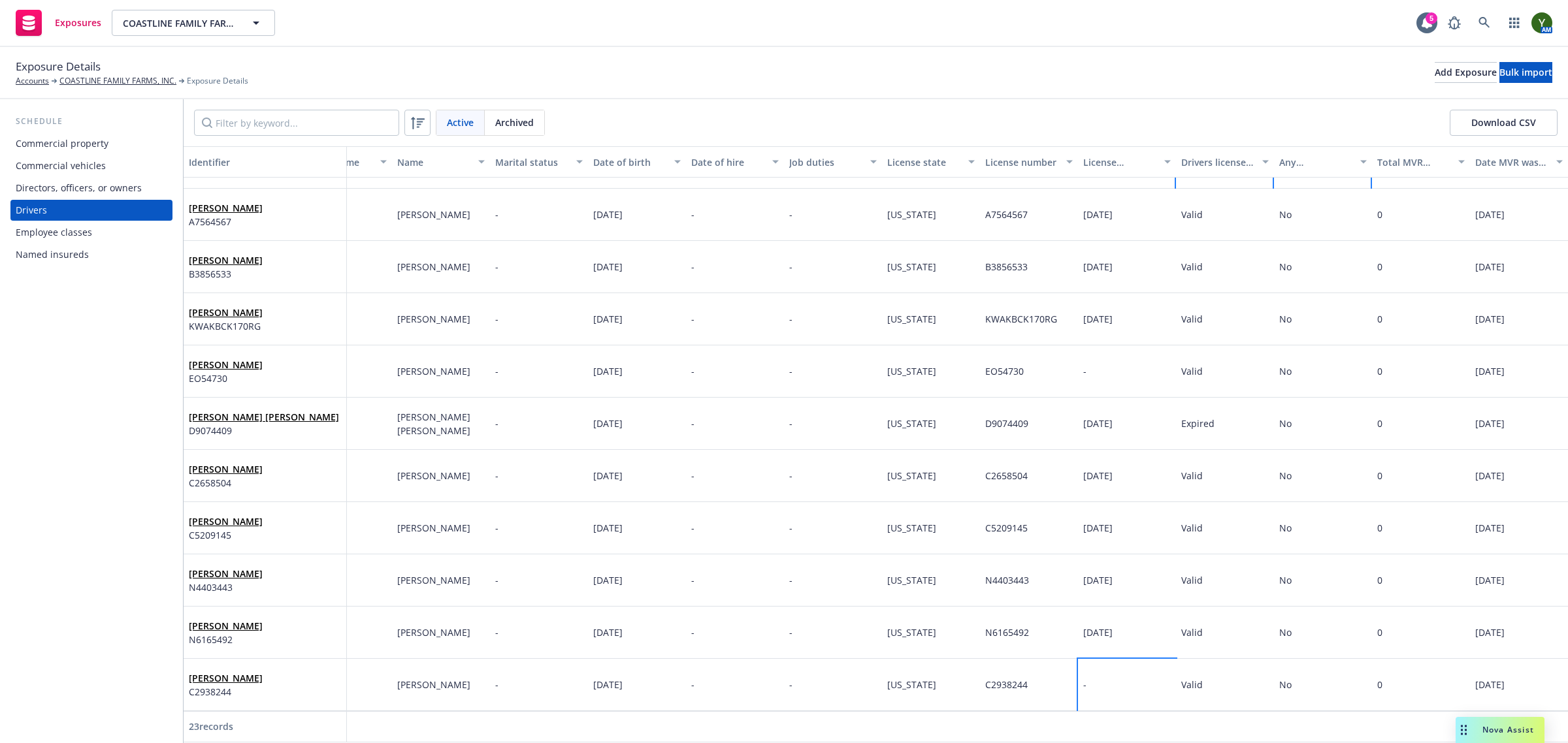
click at [1089, 659] on div "-" at bounding box center [1126, 685] width 98 height 53
select select "9"
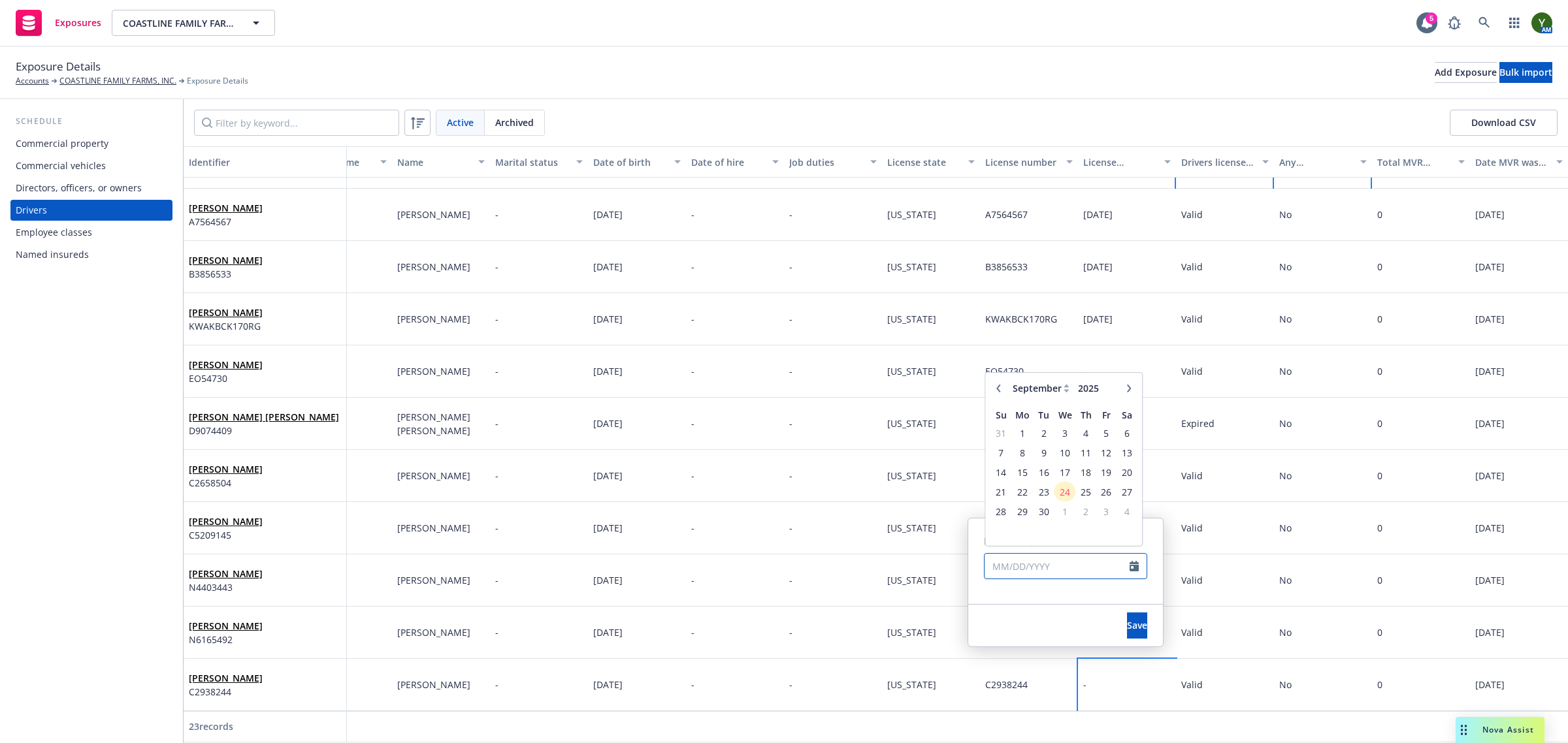
click at [1064, 568] on input "text" at bounding box center [1057, 566] width 145 height 25
paste input "04/27/2030"
type input "04/27/2030"
click at [1127, 621] on span "Save" at bounding box center [1137, 625] width 20 height 12
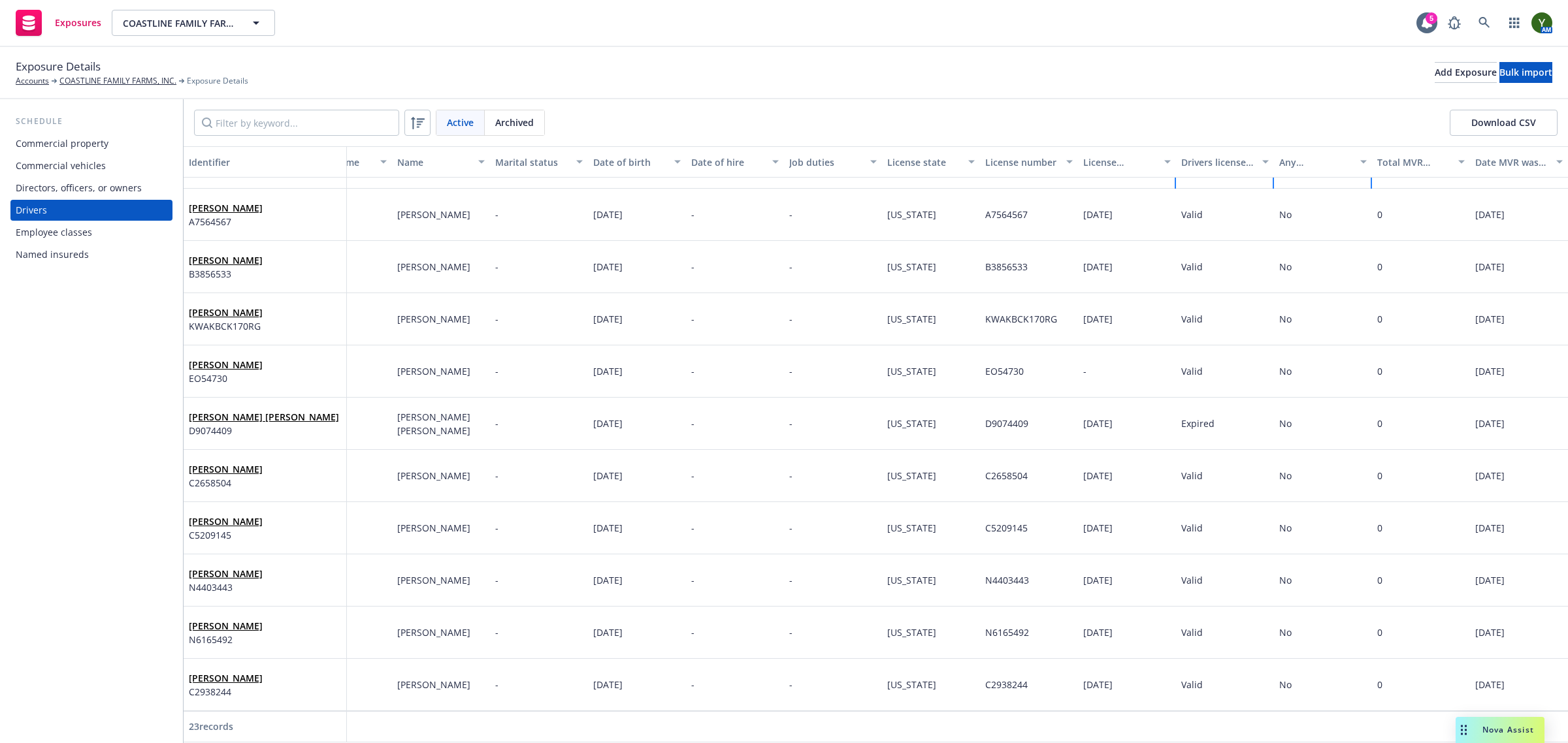
click at [1249, 718] on div at bounding box center [1225, 727] width 98 height 32
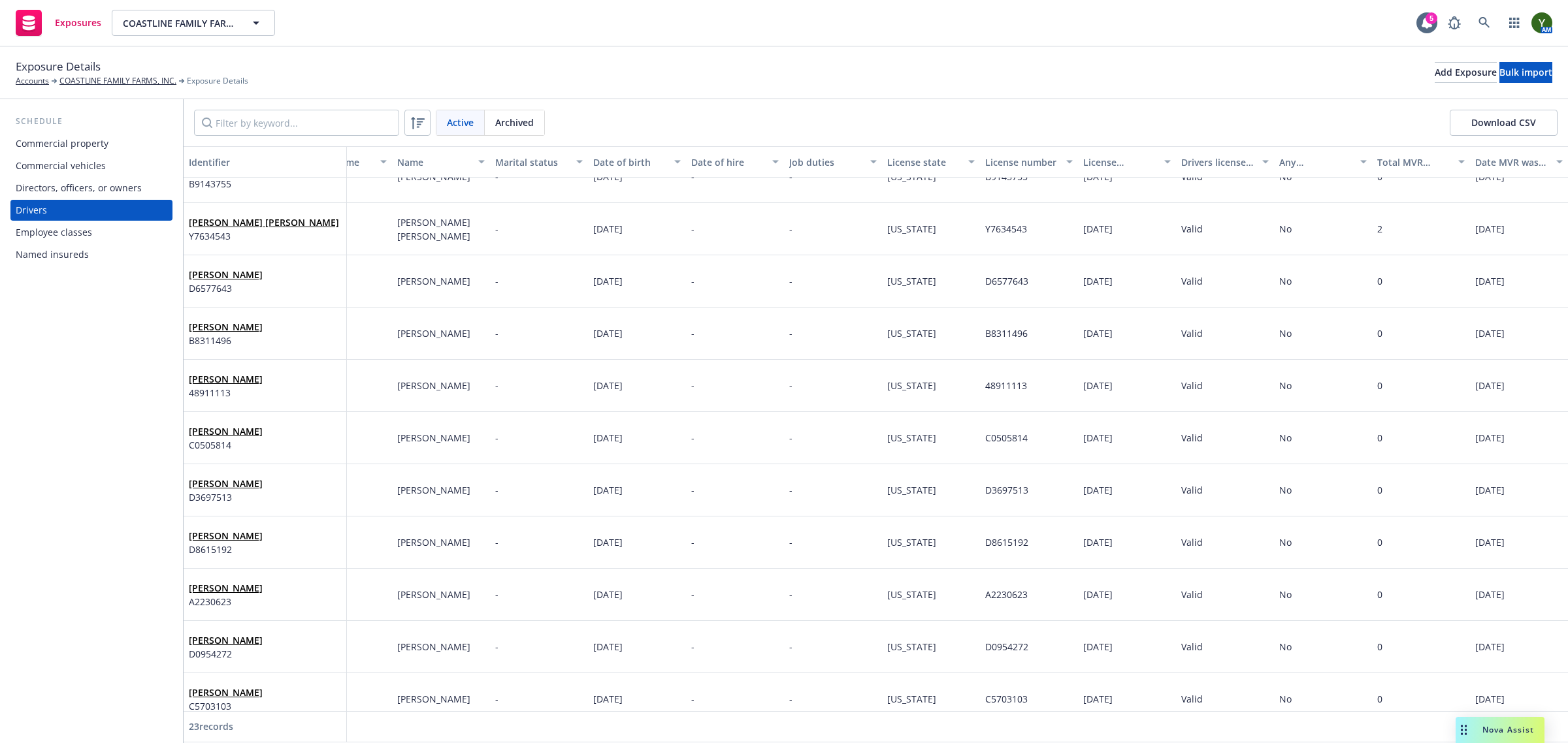
scroll to position [0, 65]
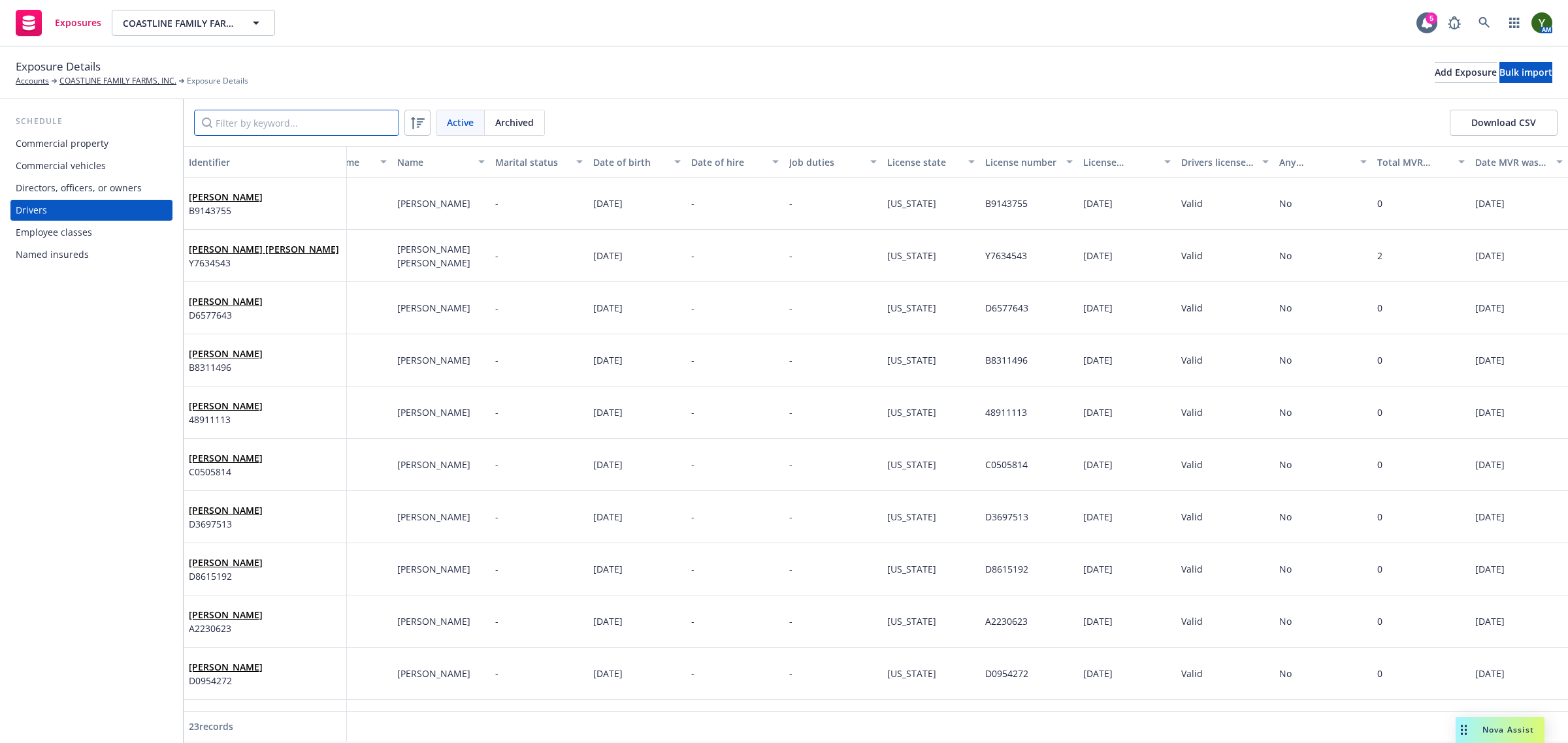
click at [337, 121] on input "Filter by keyword..." at bounding box center [296, 123] width 205 height 26
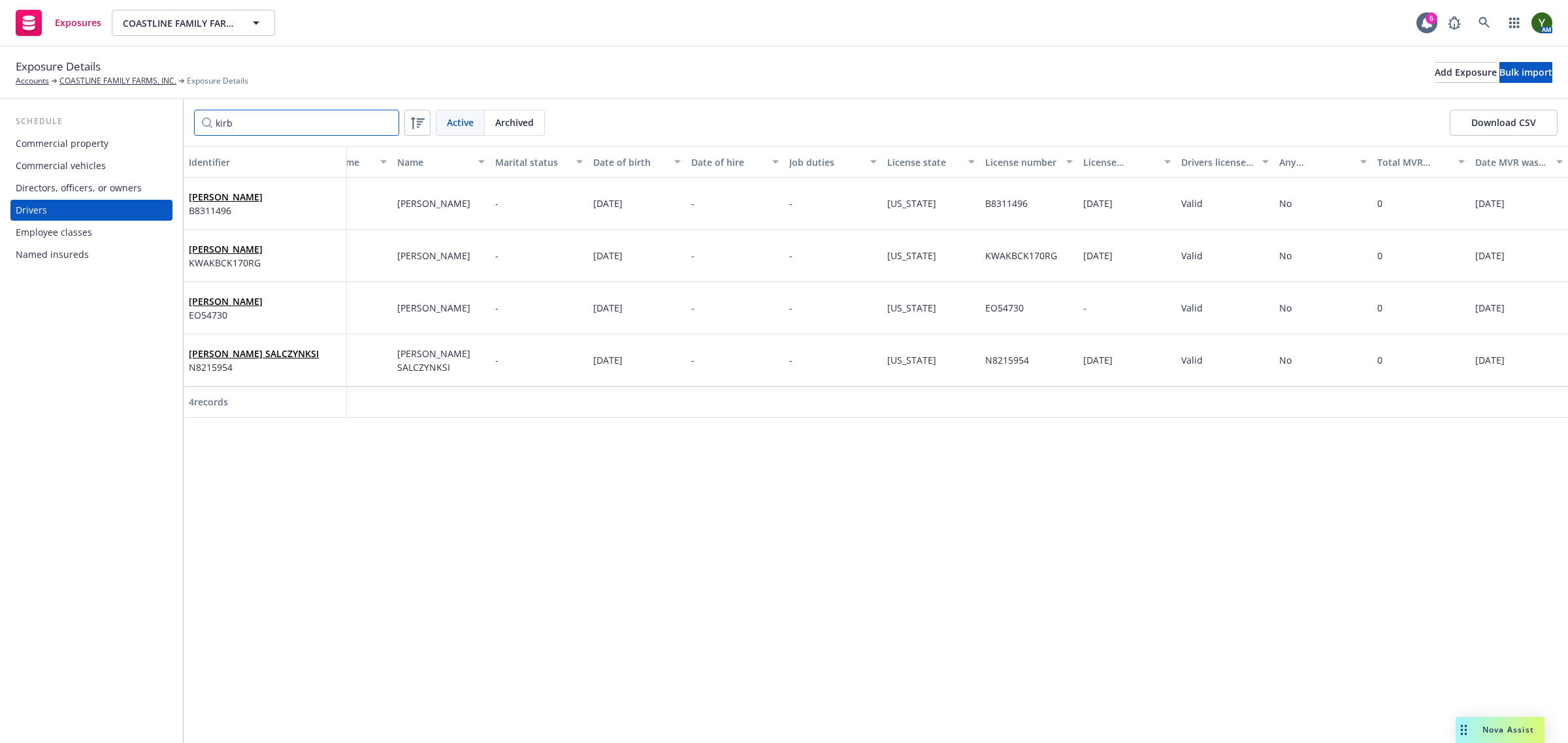
scroll to position [0, 53]
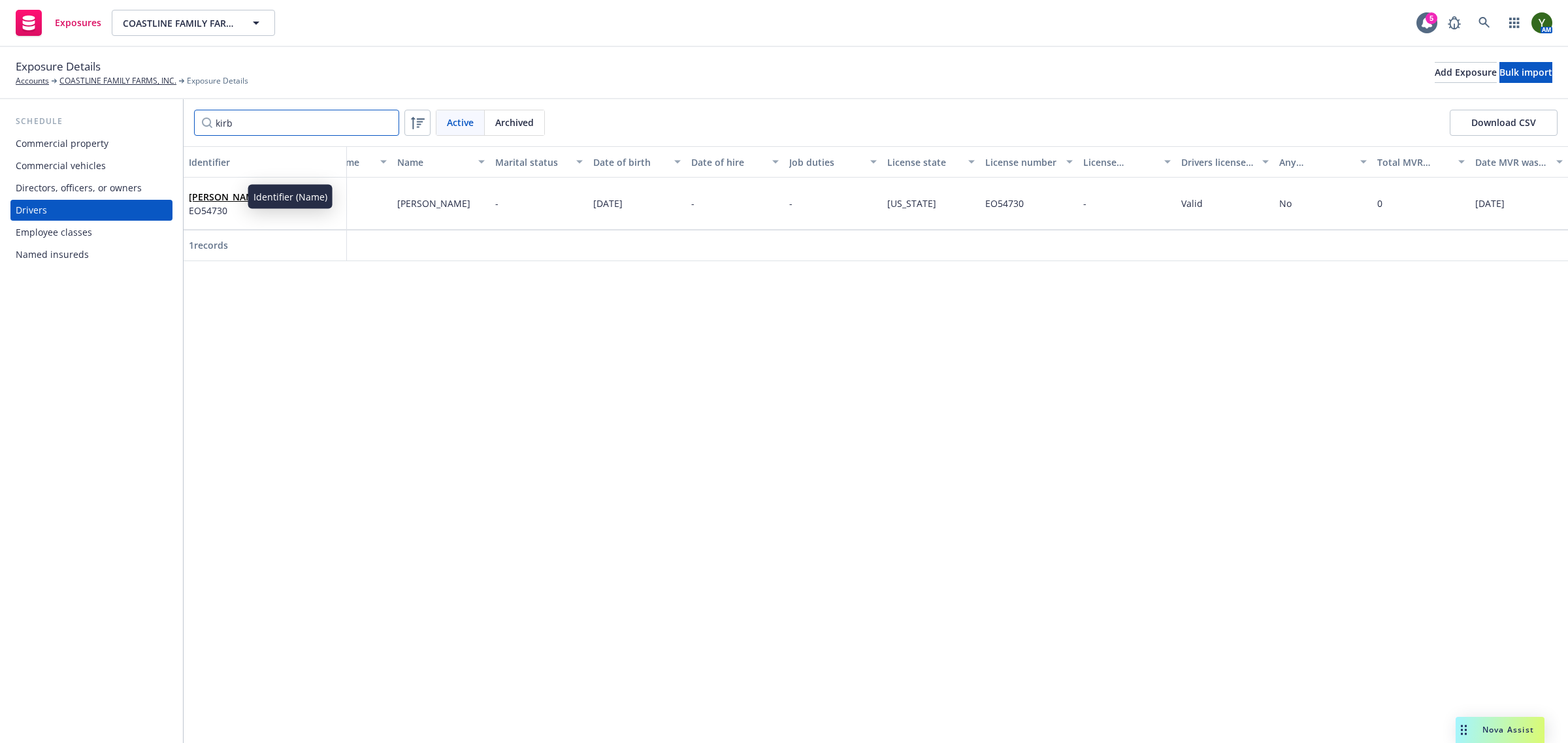
type input "kirb"
click at [222, 191] on link "Marc Kirby" at bounding box center [225, 197] width 73 height 12
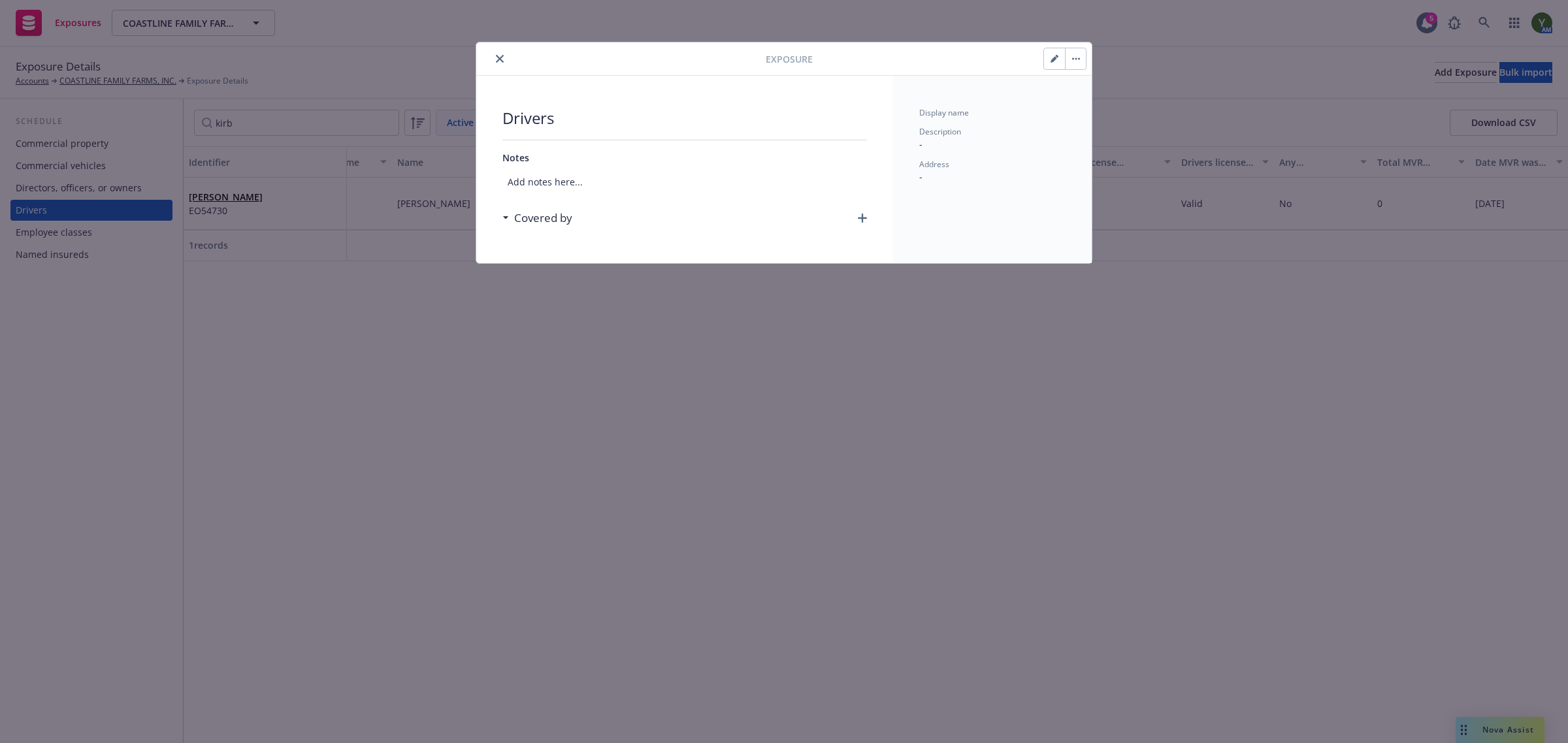
click at [1058, 57] on button "button" at bounding box center [1054, 58] width 21 height 21
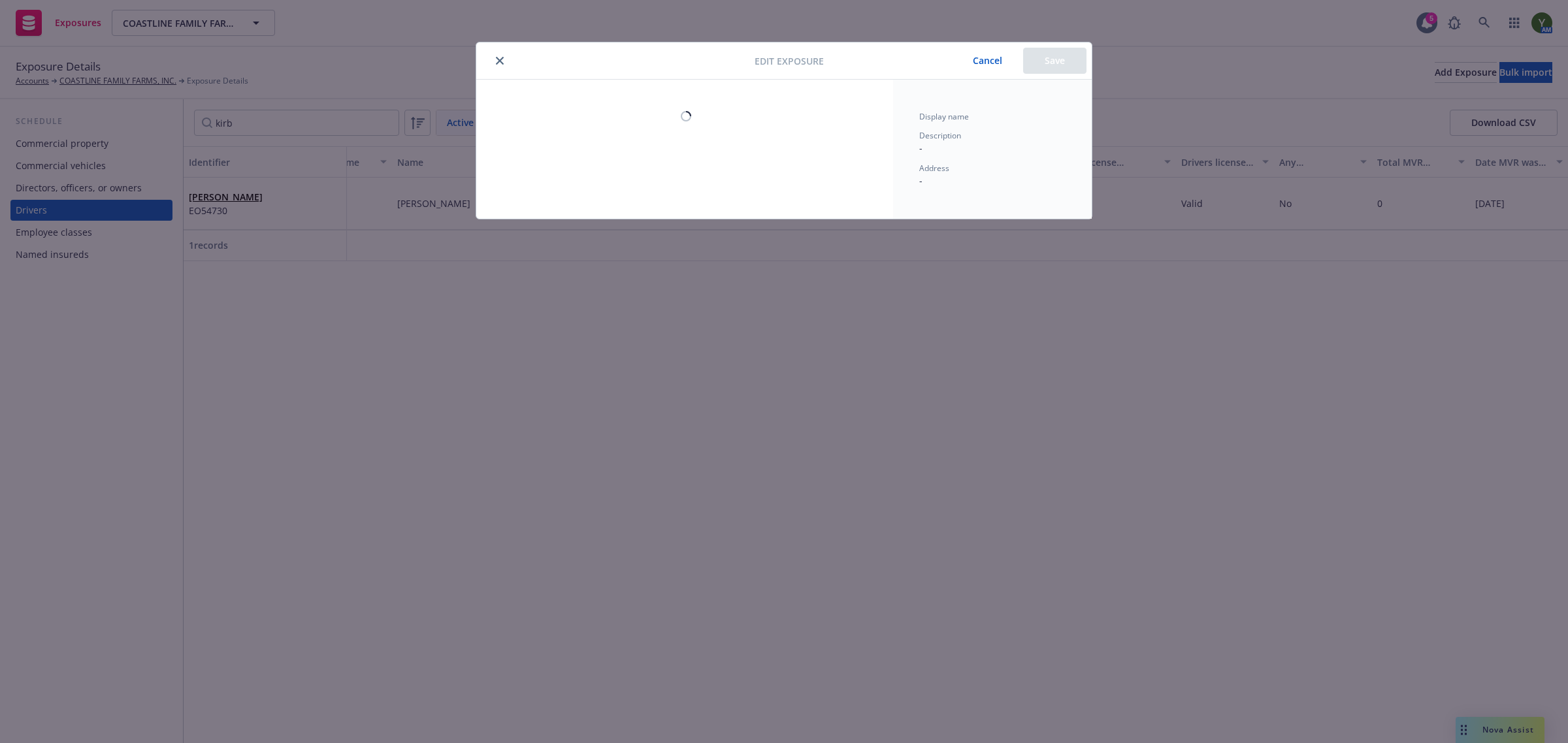
select select "OR"
select select "VALID"
select select "NO"
select select "ZERO"
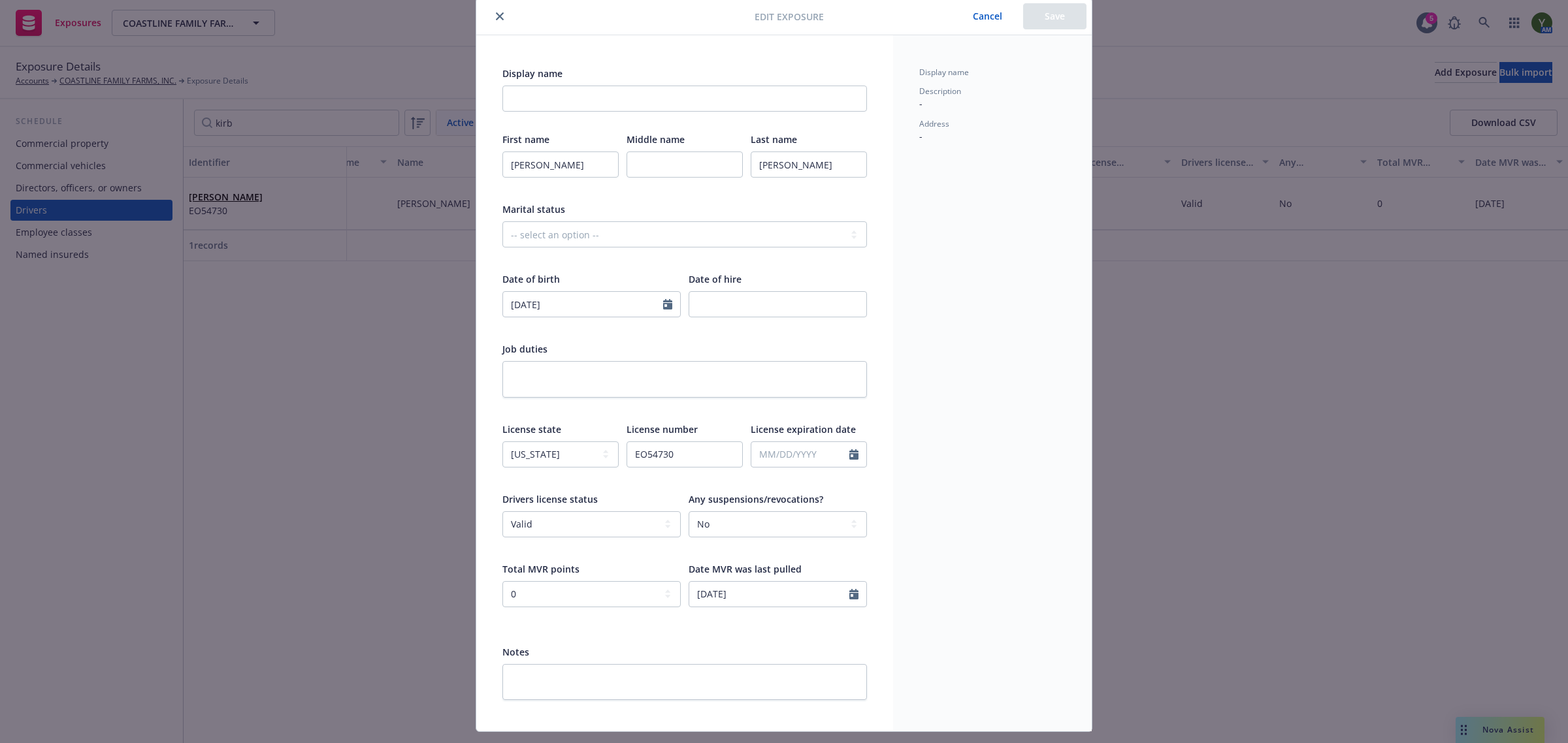
scroll to position [75, 0]
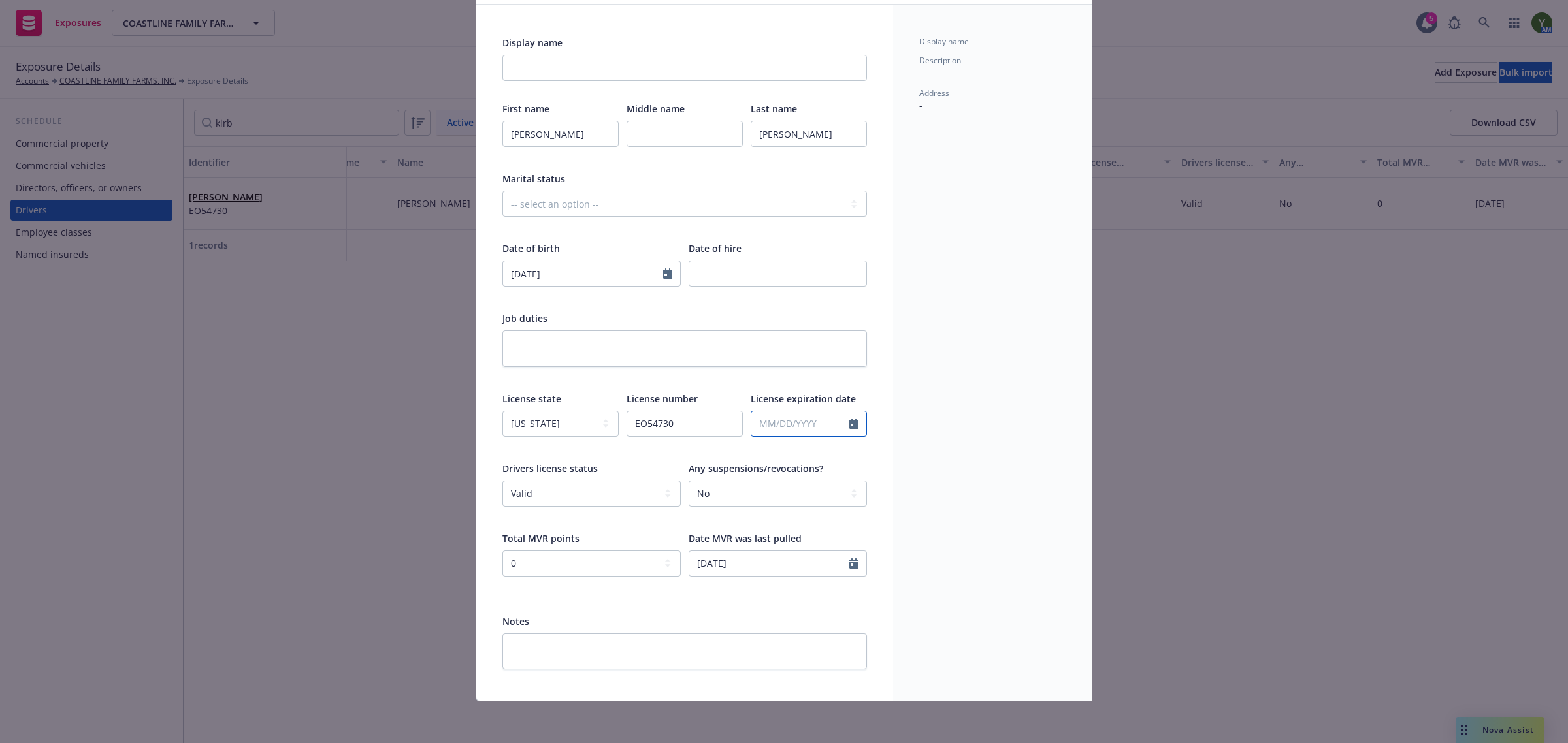
click at [774, 422] on input "text" at bounding box center [800, 424] width 98 height 25
select select "9"
paste input "02/19/2032"
type input "02/19/2032"
click at [645, 422] on input "EO54730" at bounding box center [685, 424] width 116 height 26
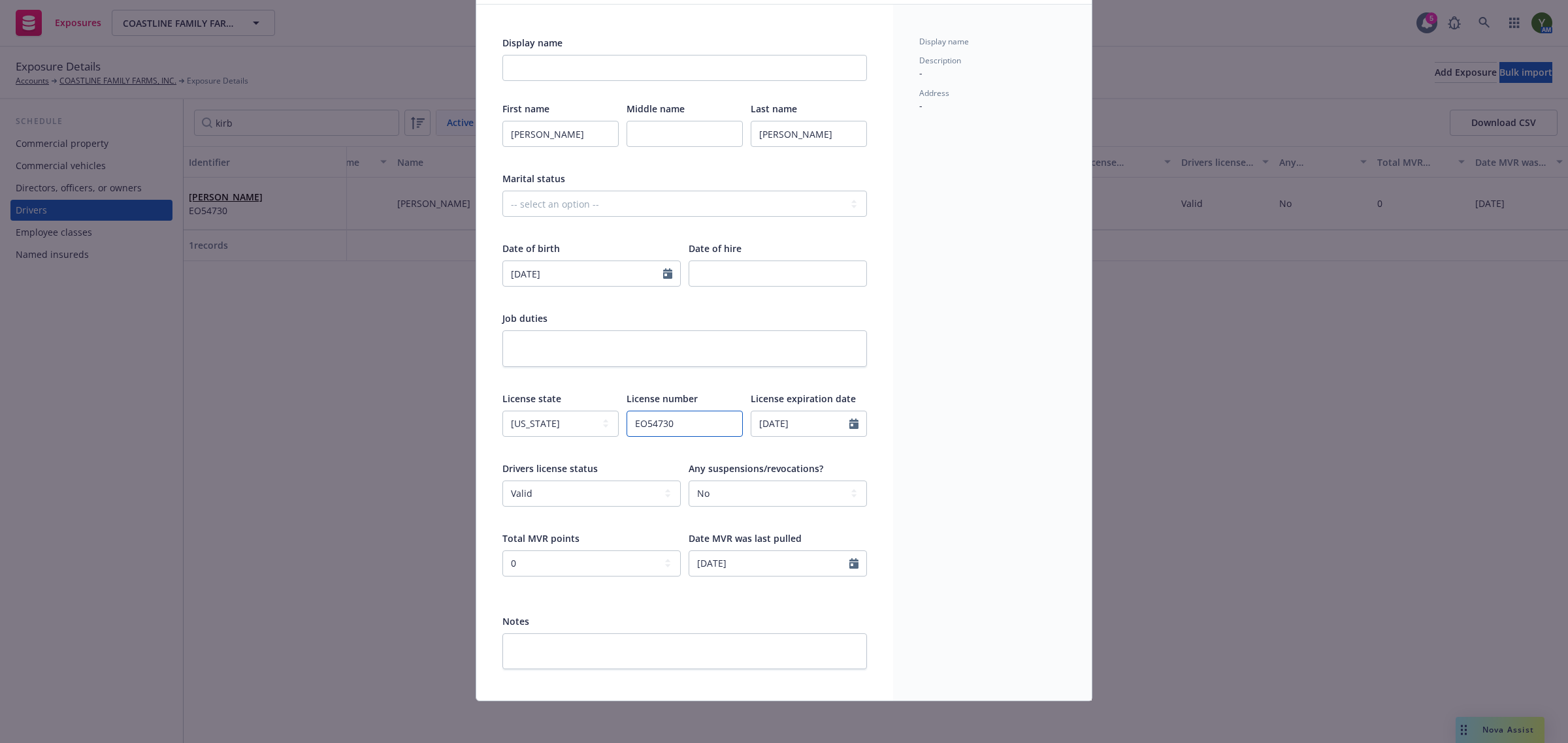
click at [645, 422] on input "EO54730" at bounding box center [685, 424] width 116 height 26
paste input "0"
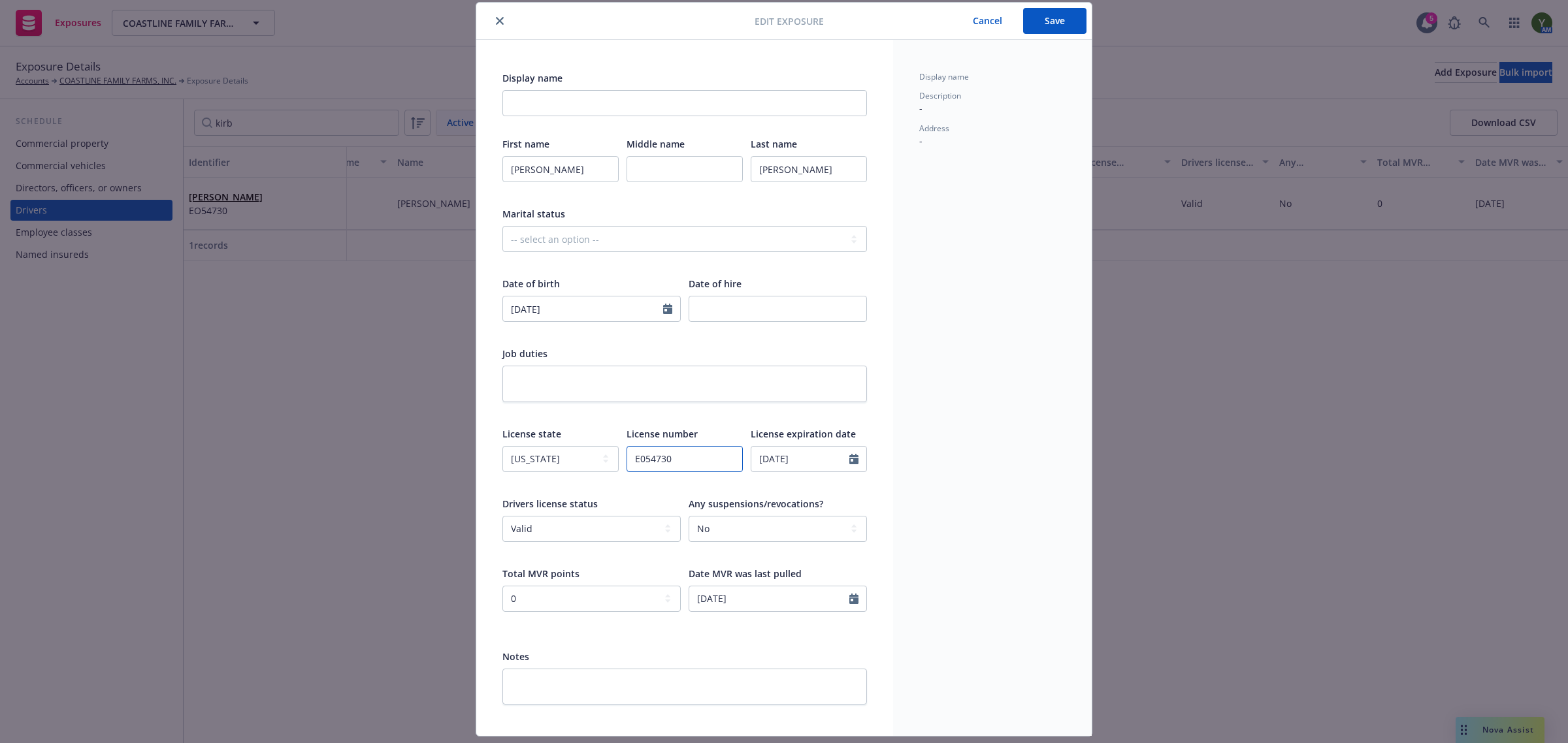
scroll to position [0, 0]
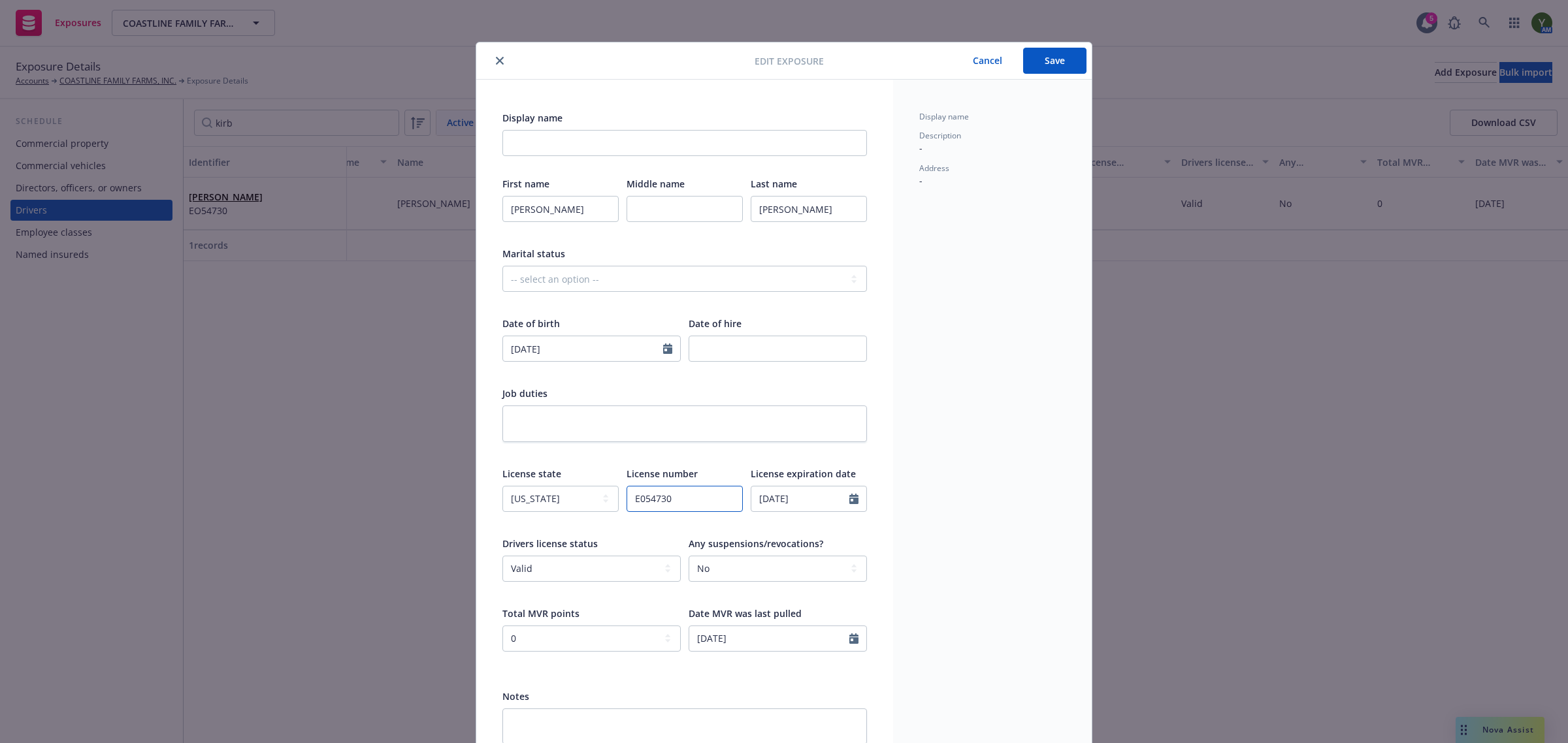
type input "E054730"
drag, startPoint x: 670, startPoint y: 229, endPoint x: 664, endPoint y: 216, distance: 14.3
click at [671, 229] on div at bounding box center [685, 233] width 116 height 12
click at [663, 206] on input "text" at bounding box center [685, 209] width 116 height 26
type input "Thomas"
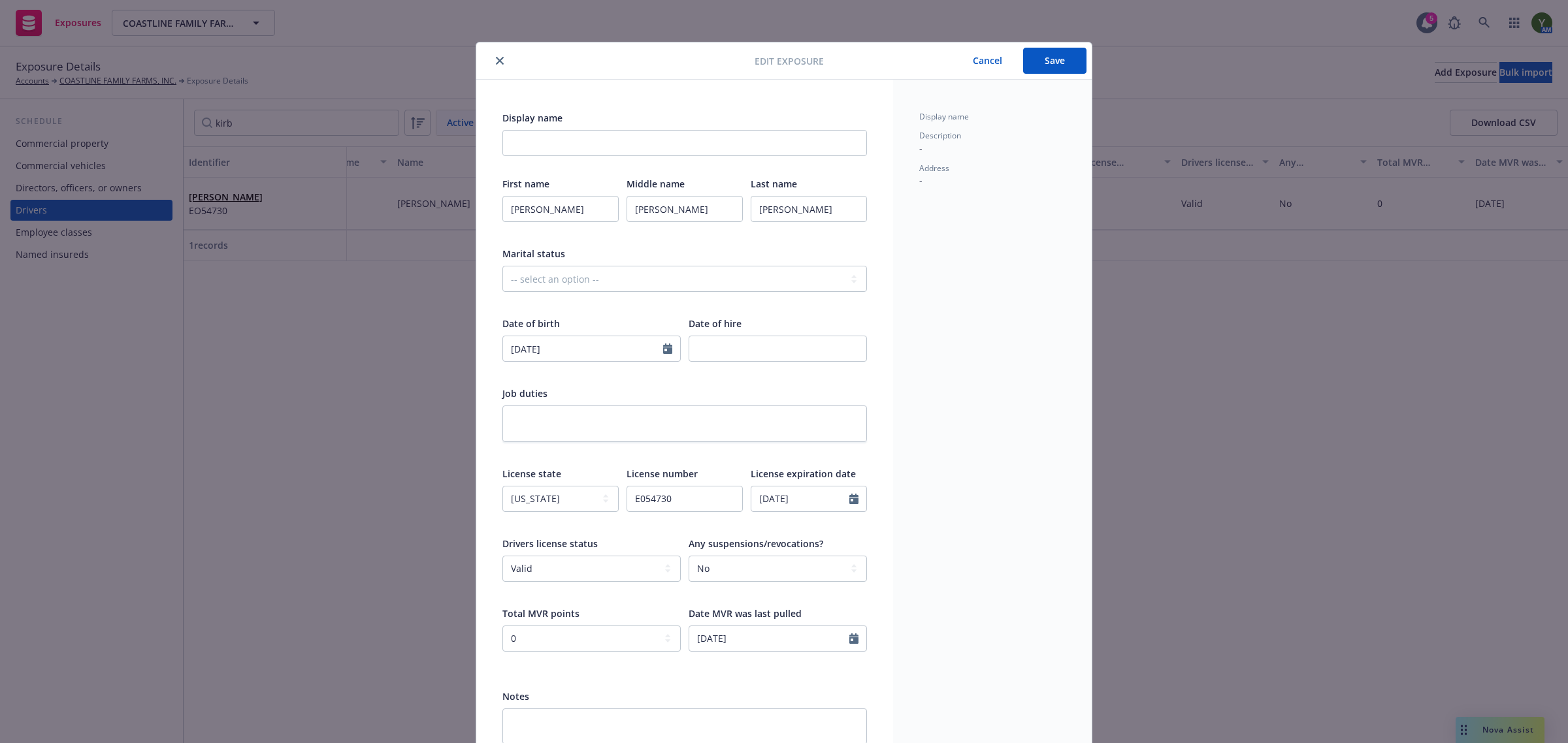
click at [941, 267] on div "Display name Description - Address -" at bounding box center [992, 428] width 199 height 696
click at [1049, 53] on button "Save" at bounding box center [1055, 61] width 63 height 26
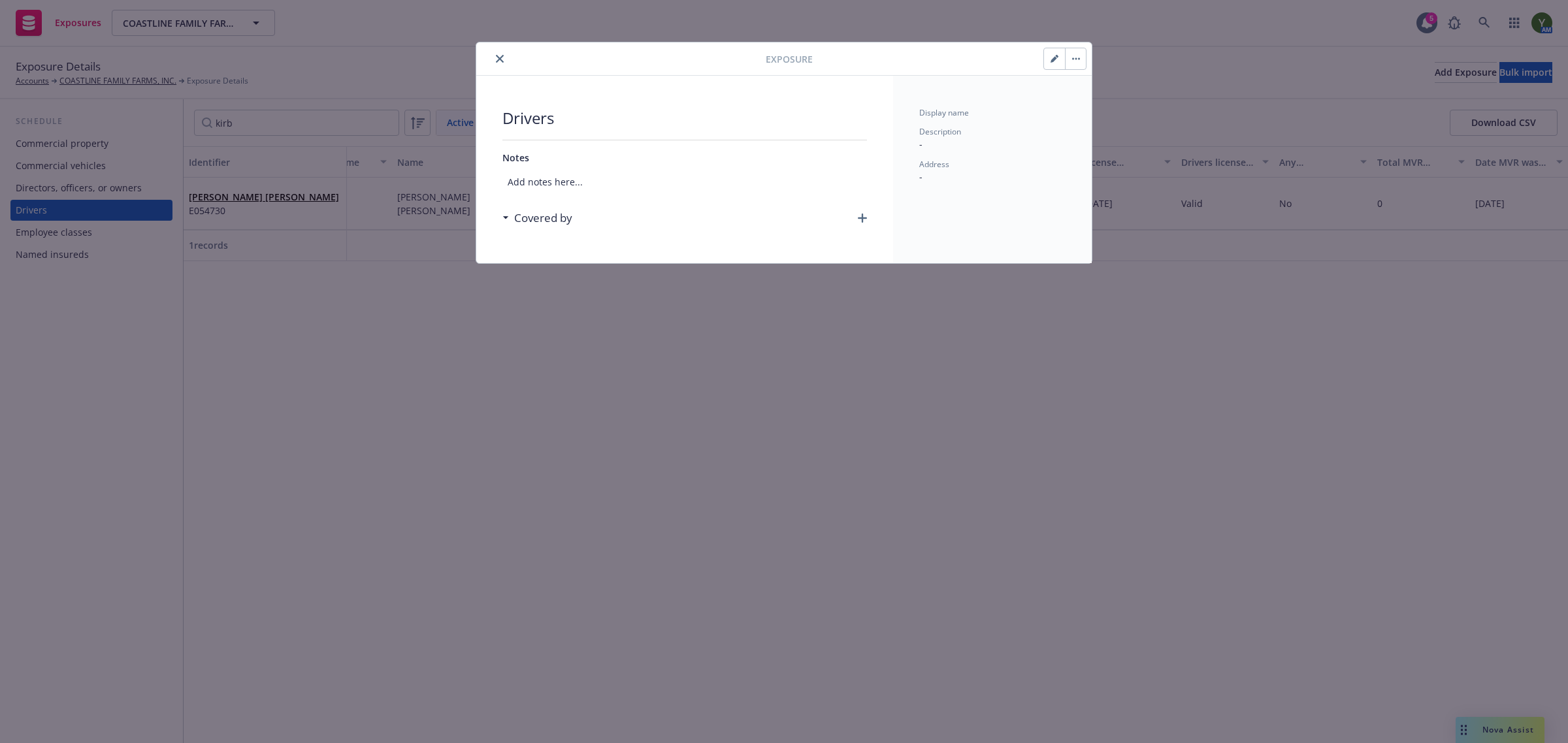
click at [505, 56] on button "close" at bounding box center [500, 59] width 15 height 15
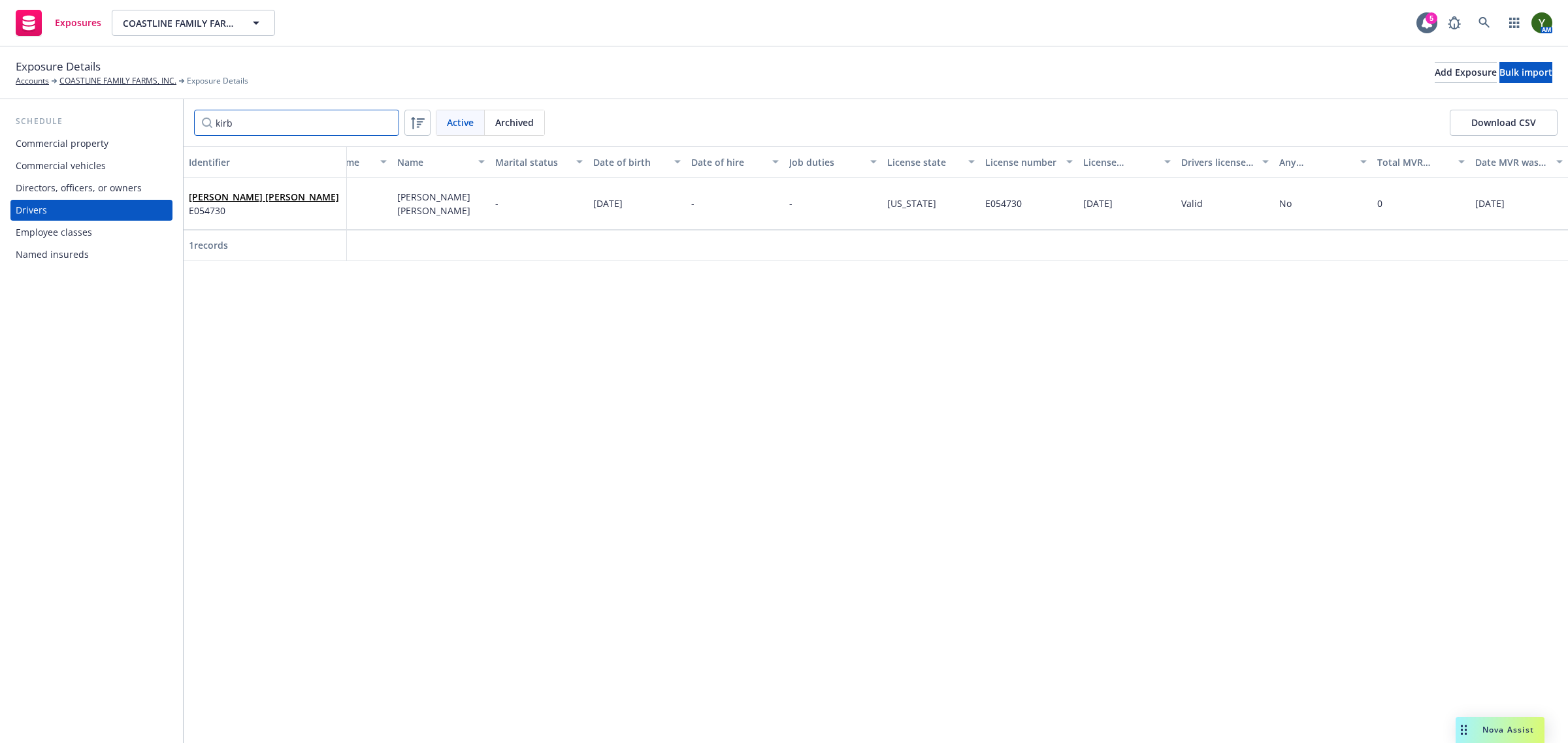
click at [315, 115] on input "kirb" at bounding box center [296, 123] width 205 height 26
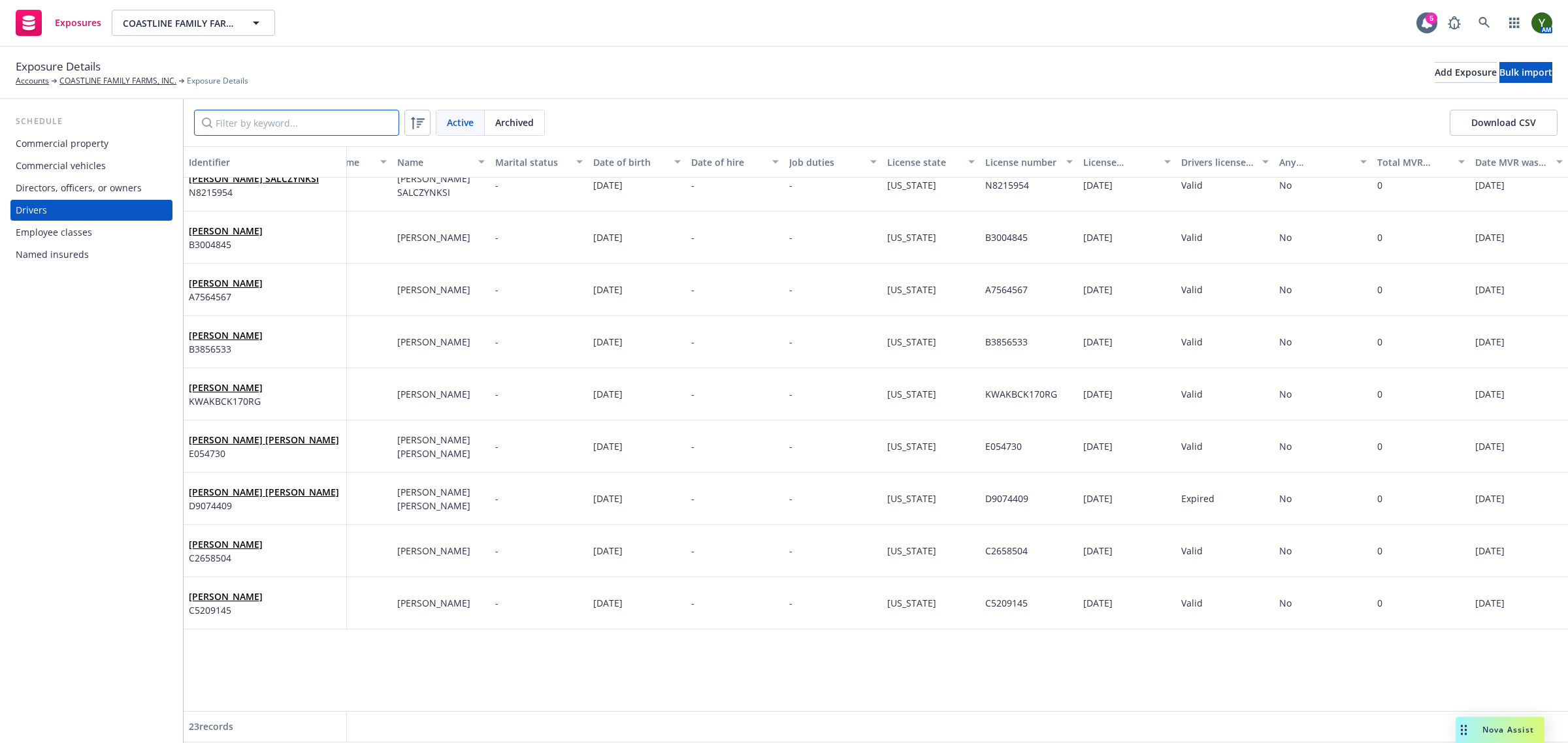
scroll to position [680, 53]
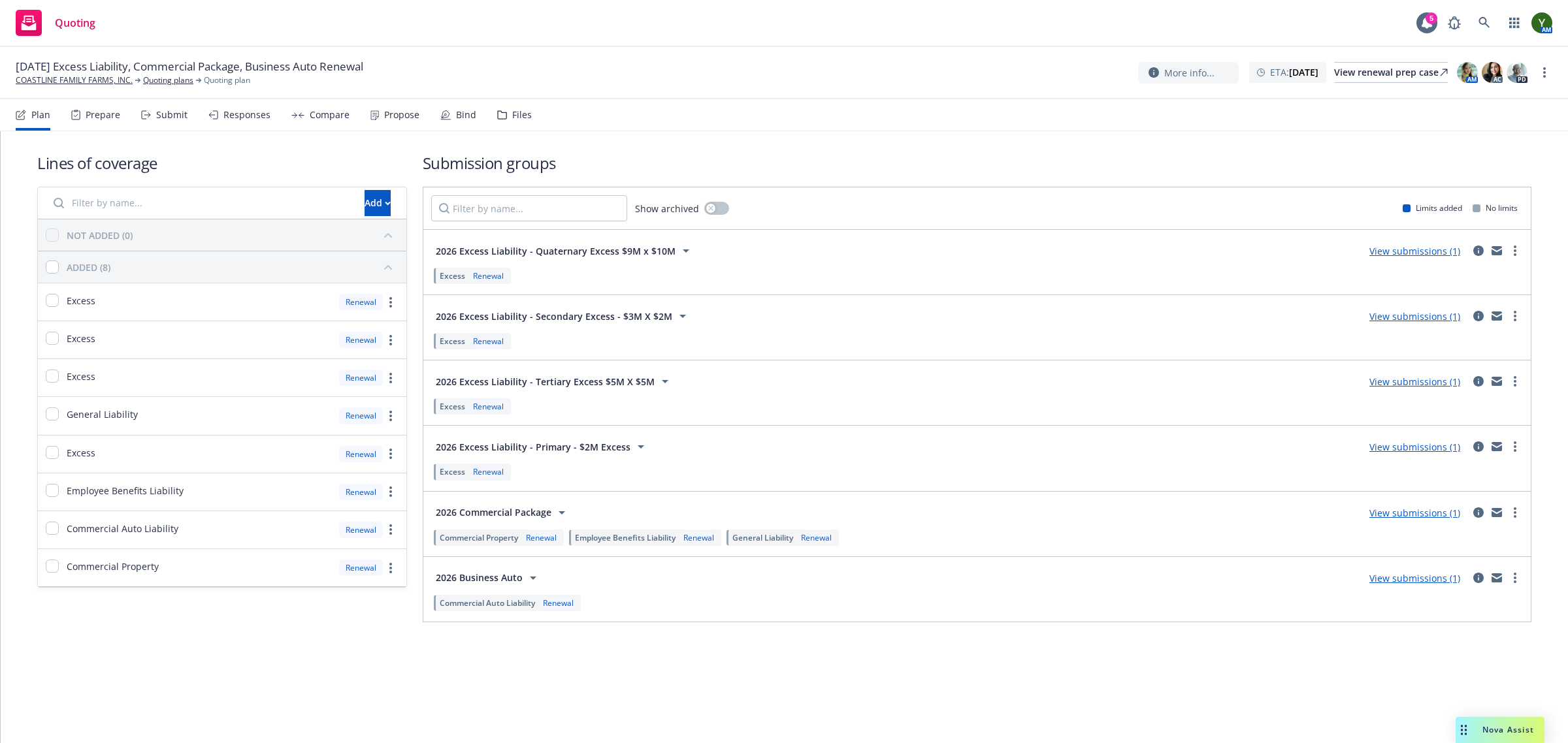
click at [521, 107] on div "Files" at bounding box center [514, 114] width 35 height 32
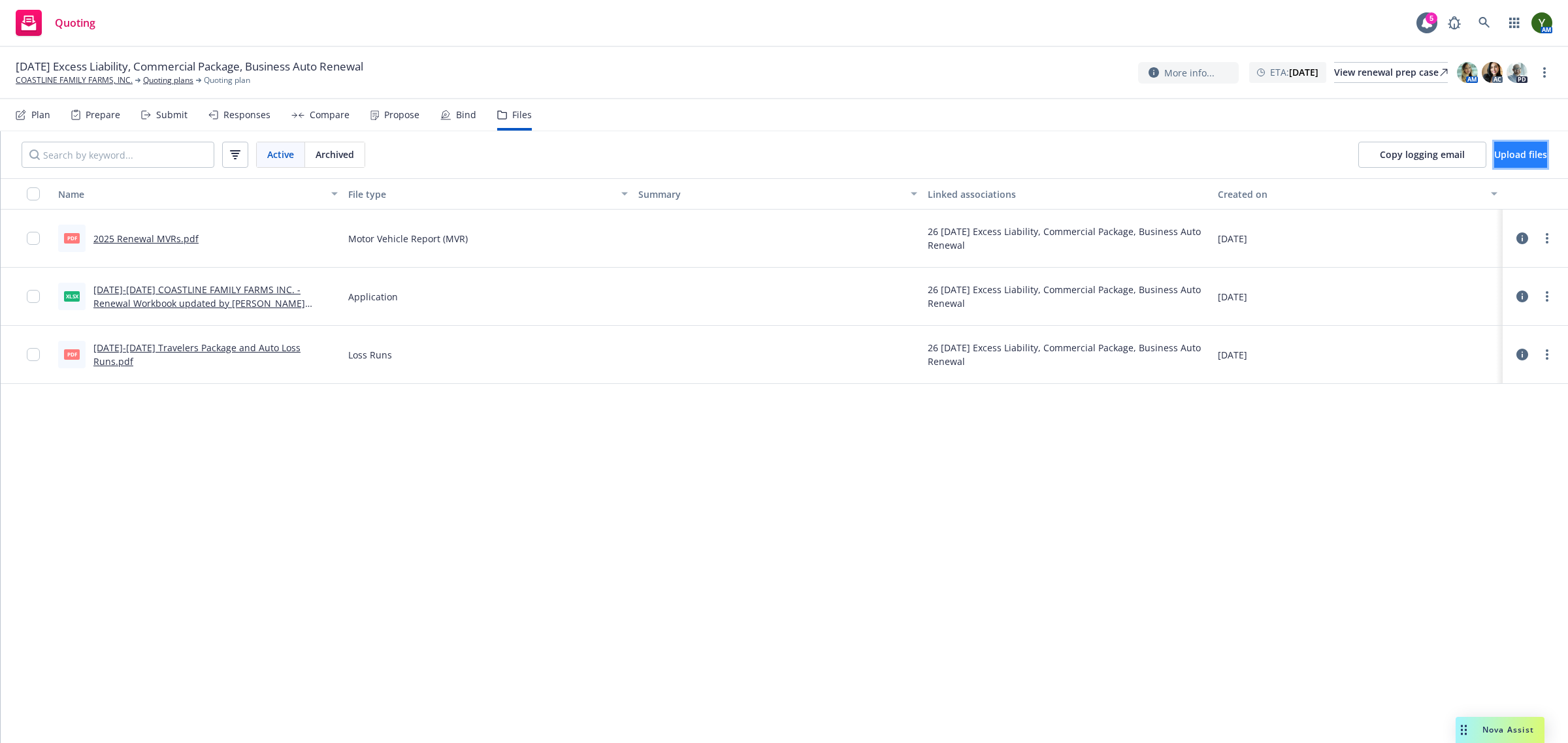
click at [1494, 152] on span "Upload files" at bounding box center [1520, 155] width 53 height 12
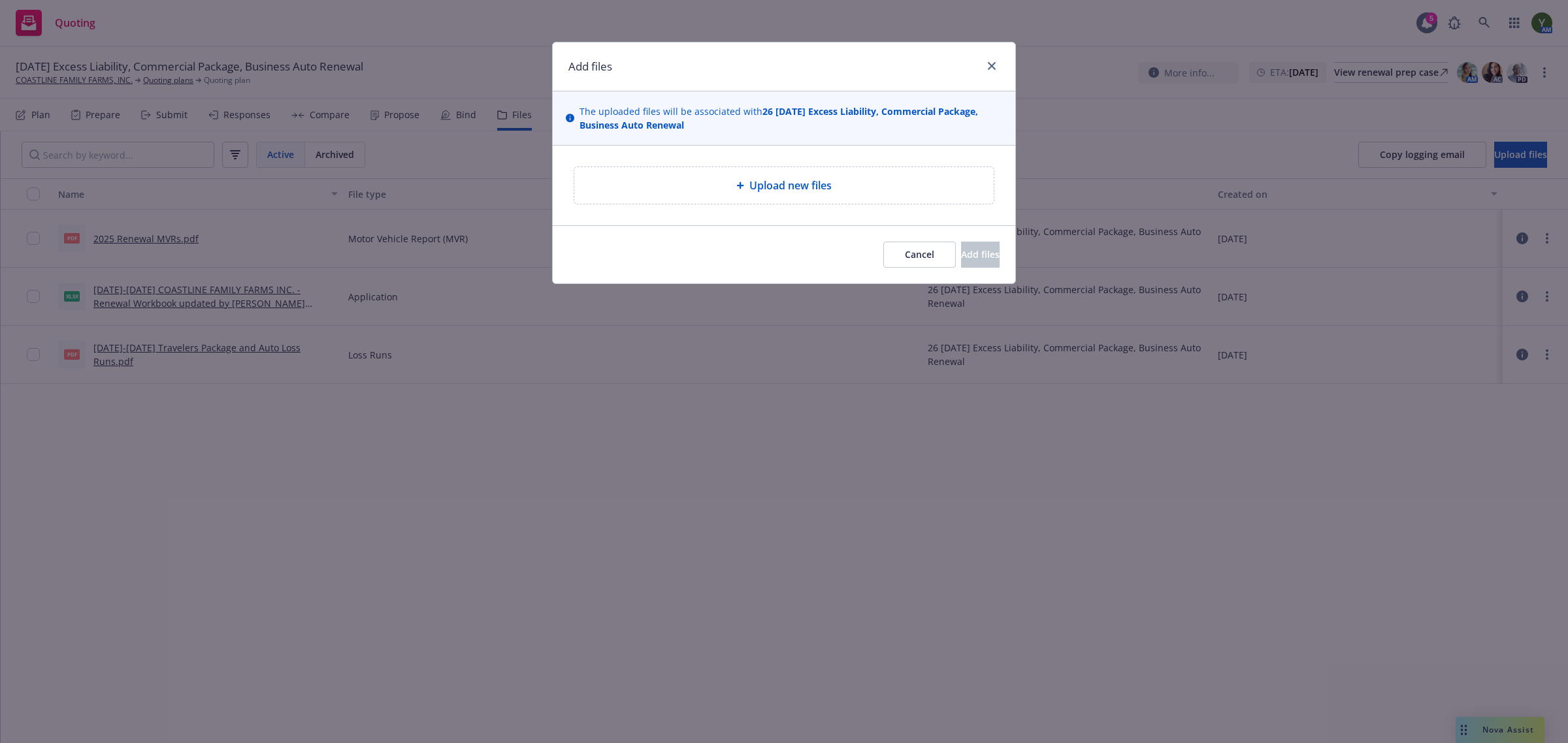
click at [775, 182] on span "Upload new files" at bounding box center [791, 186] width 82 height 15
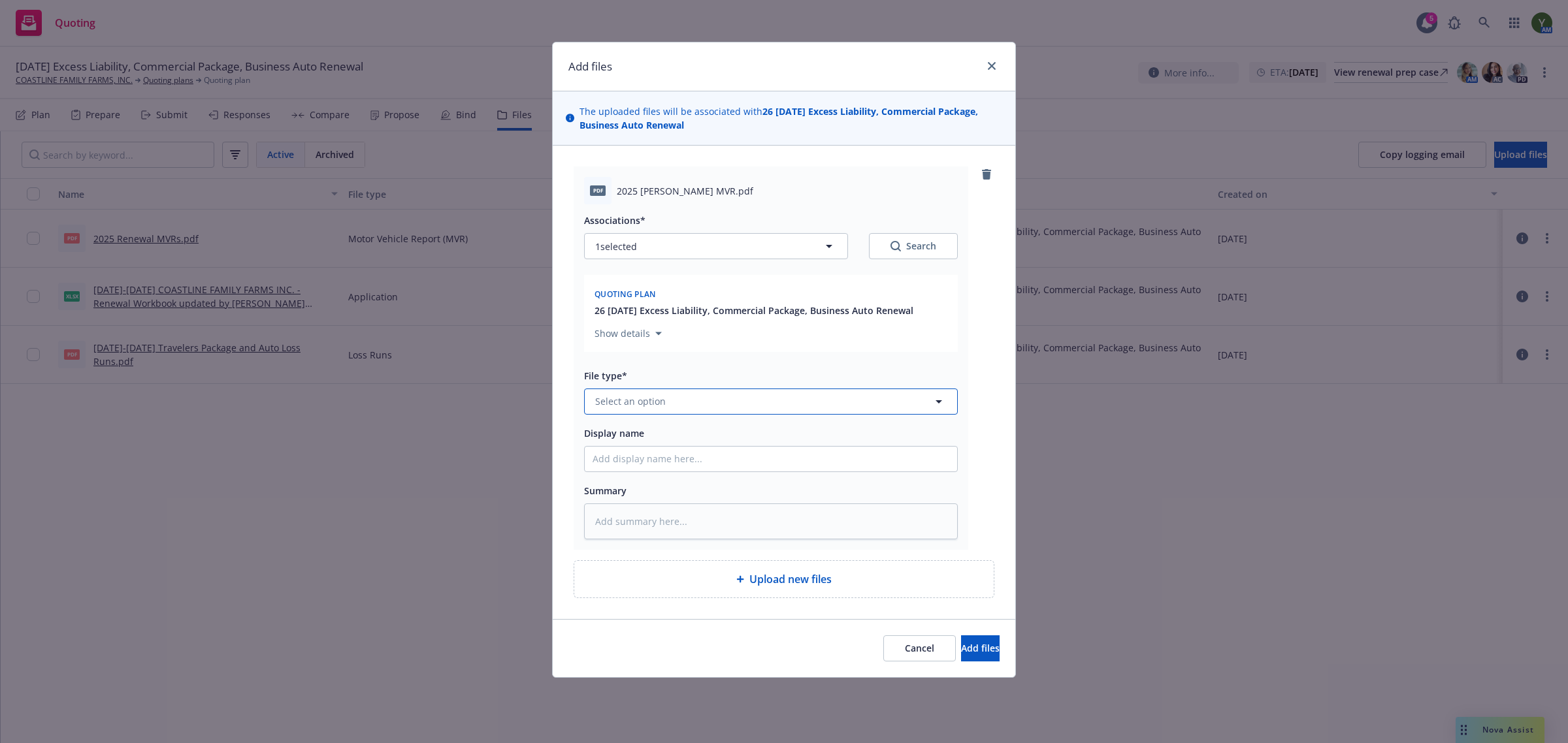
click at [612, 406] on span "Select an option" at bounding box center [630, 401] width 70 height 14
type input "mvr"
click at [676, 372] on span "Motor Vehicle Report (MVR)" at bounding box center [660, 366] width 124 height 14
click at [975, 647] on span "Add files" at bounding box center [980, 648] width 39 height 12
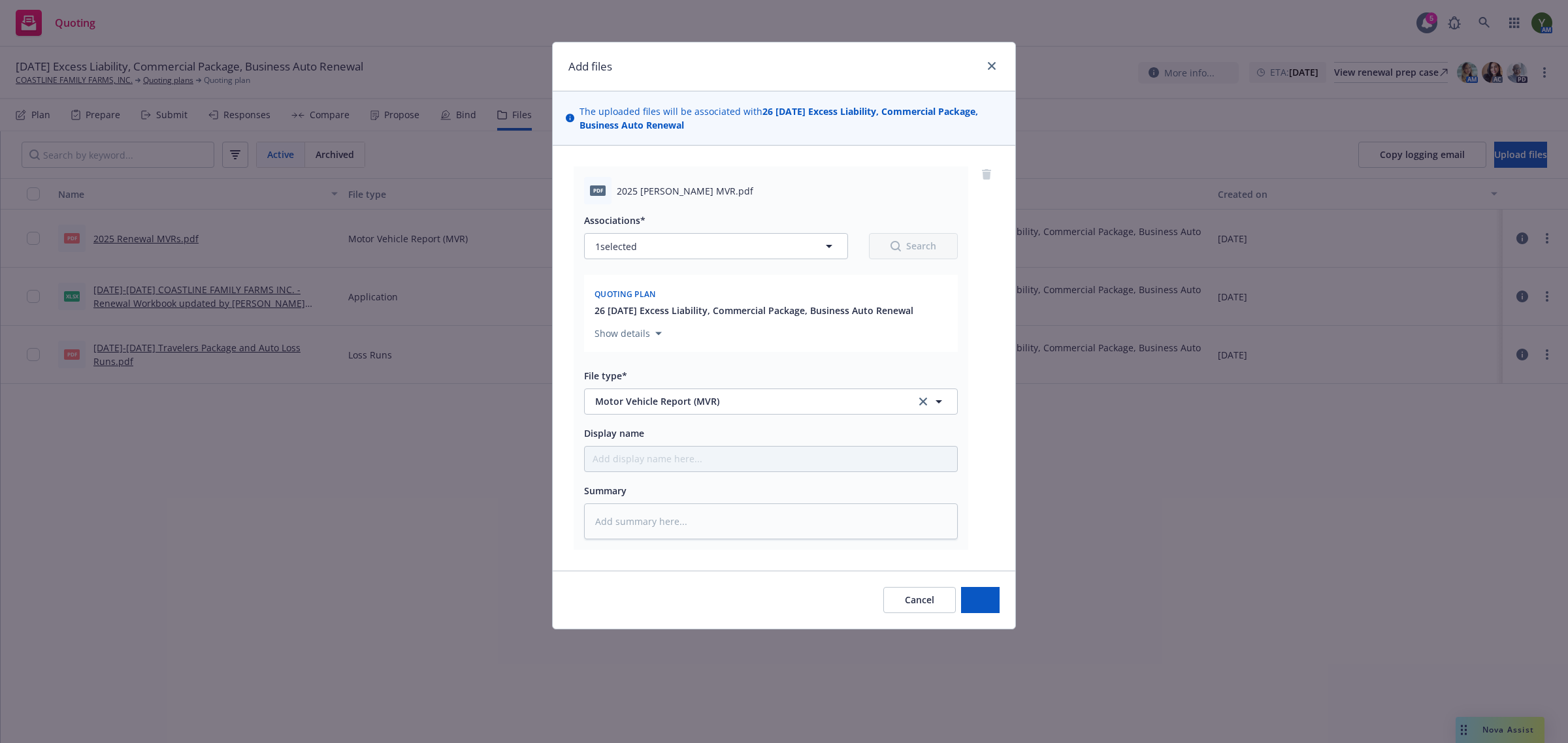
type textarea "x"
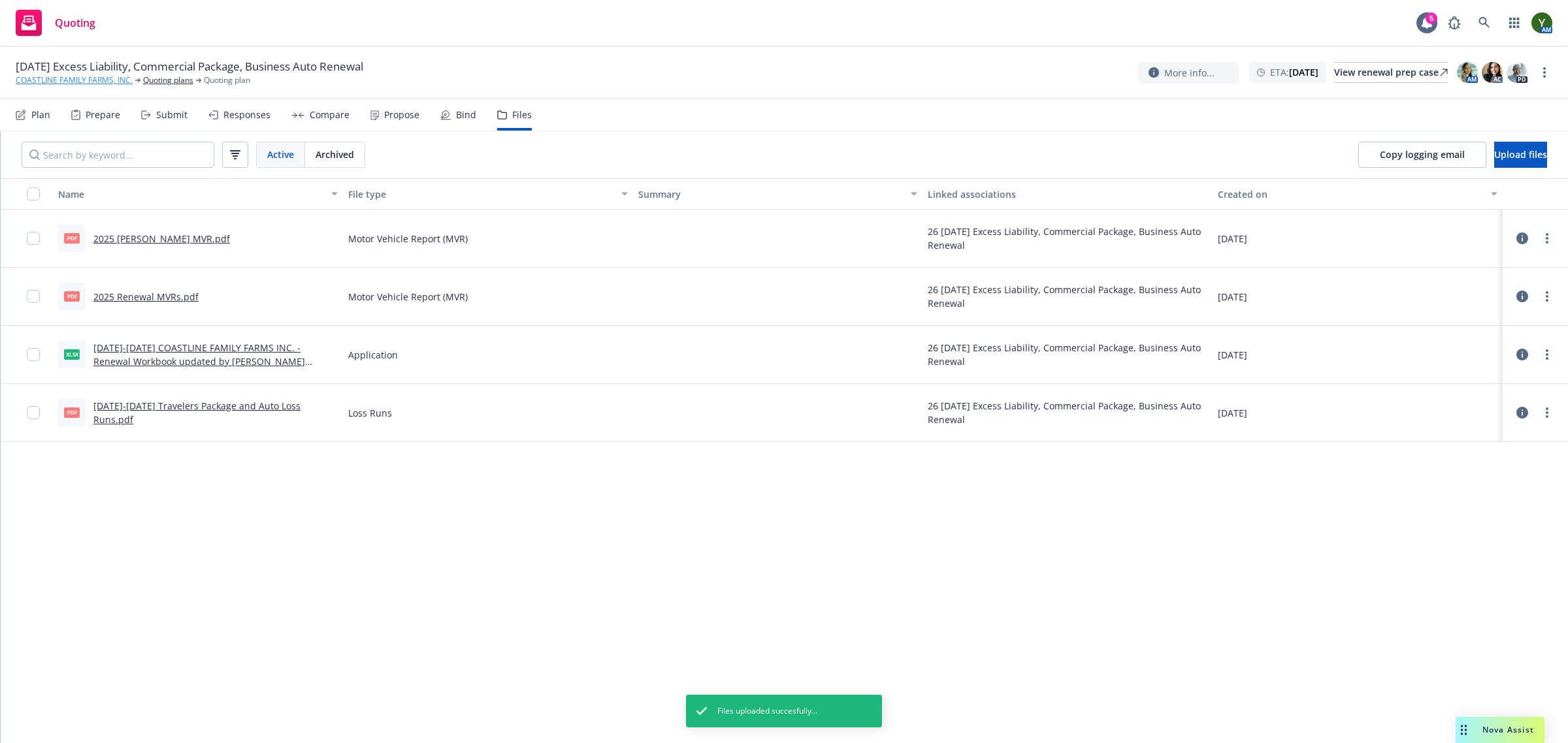
click at [100, 82] on link "COASTLINE FAMILY FARMS, INC." at bounding box center [73, 80] width 117 height 12
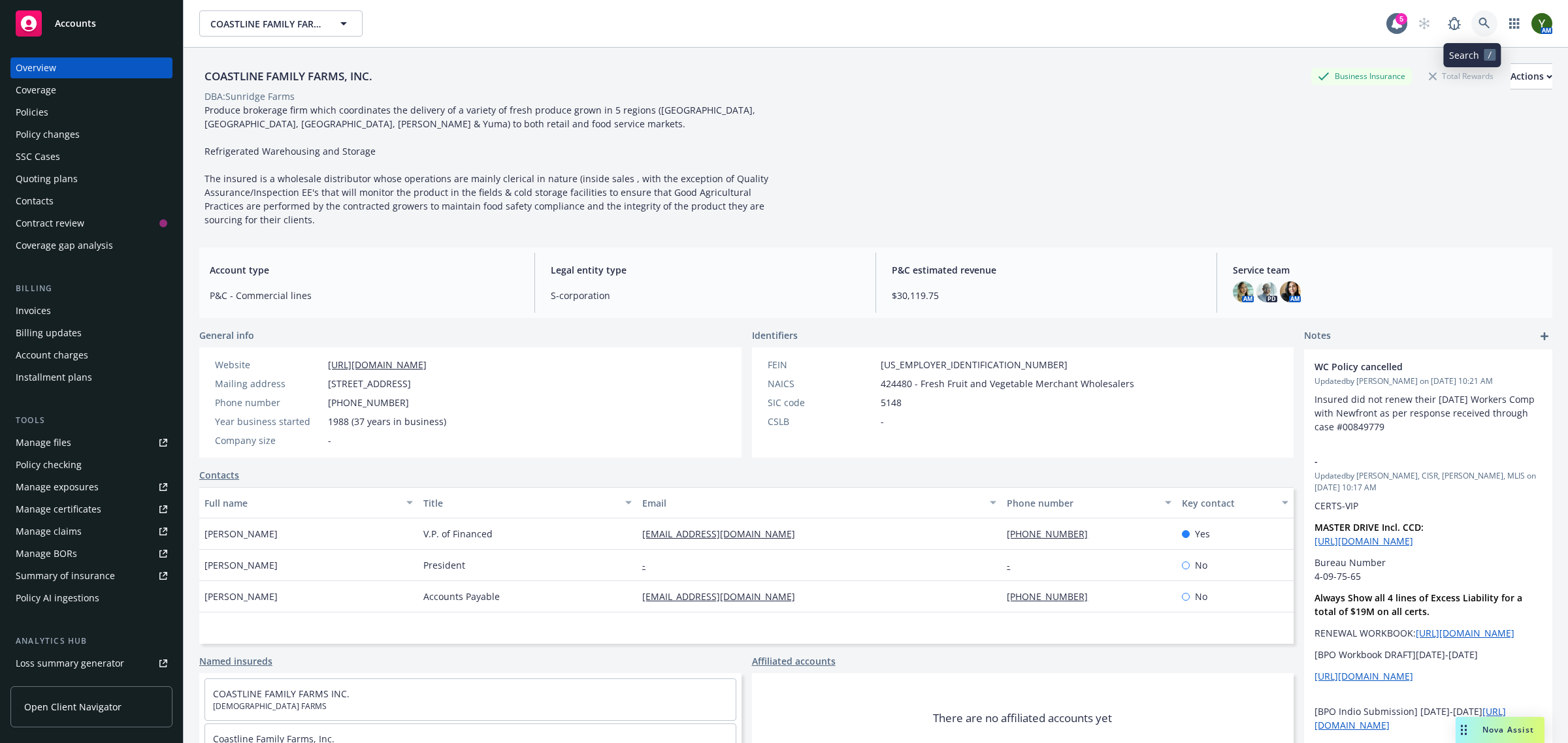
click at [1471, 24] on link at bounding box center [1484, 24] width 26 height 26
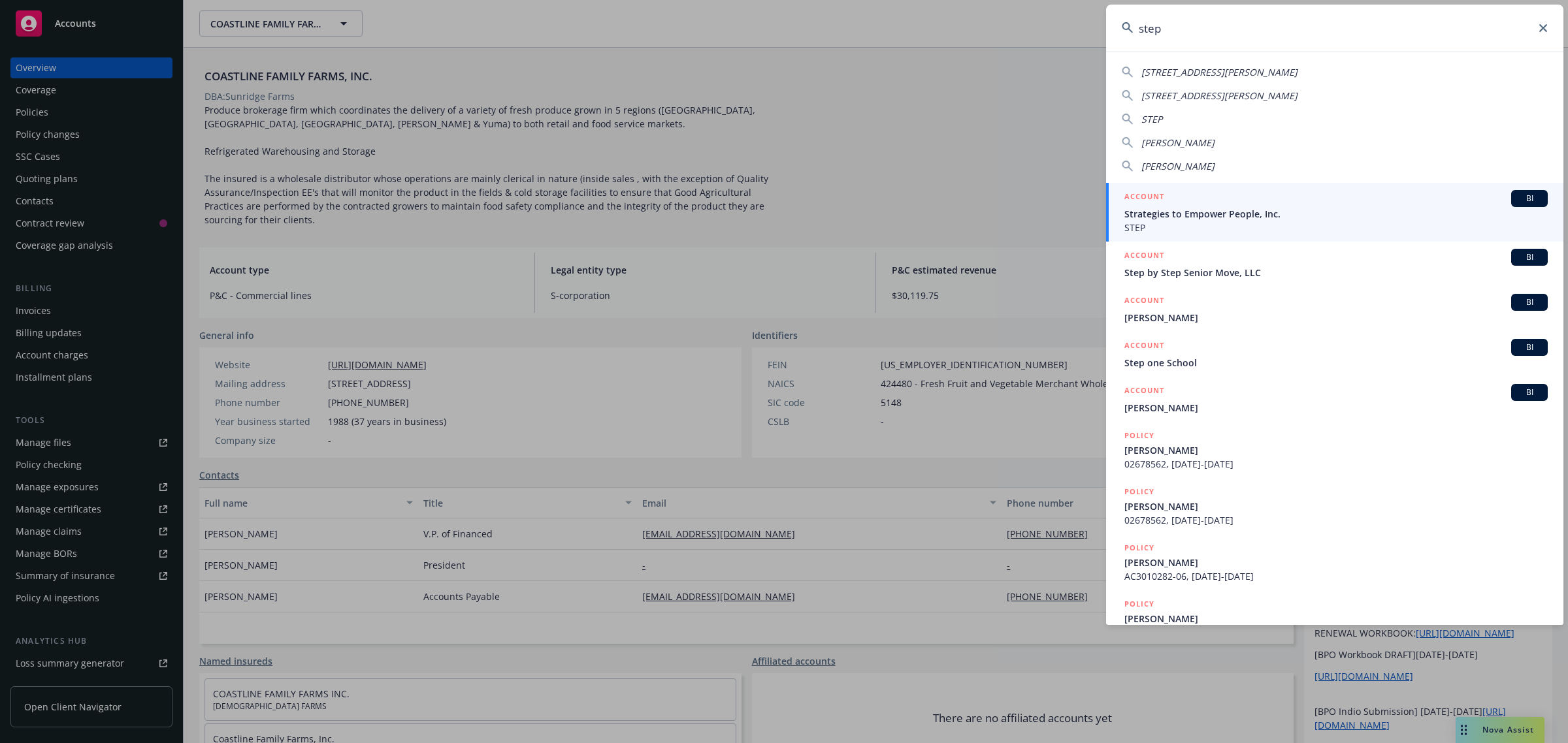
type input "step"
click at [1201, 208] on span "Strategies to Empower People, Inc." at bounding box center [1335, 214] width 423 height 14
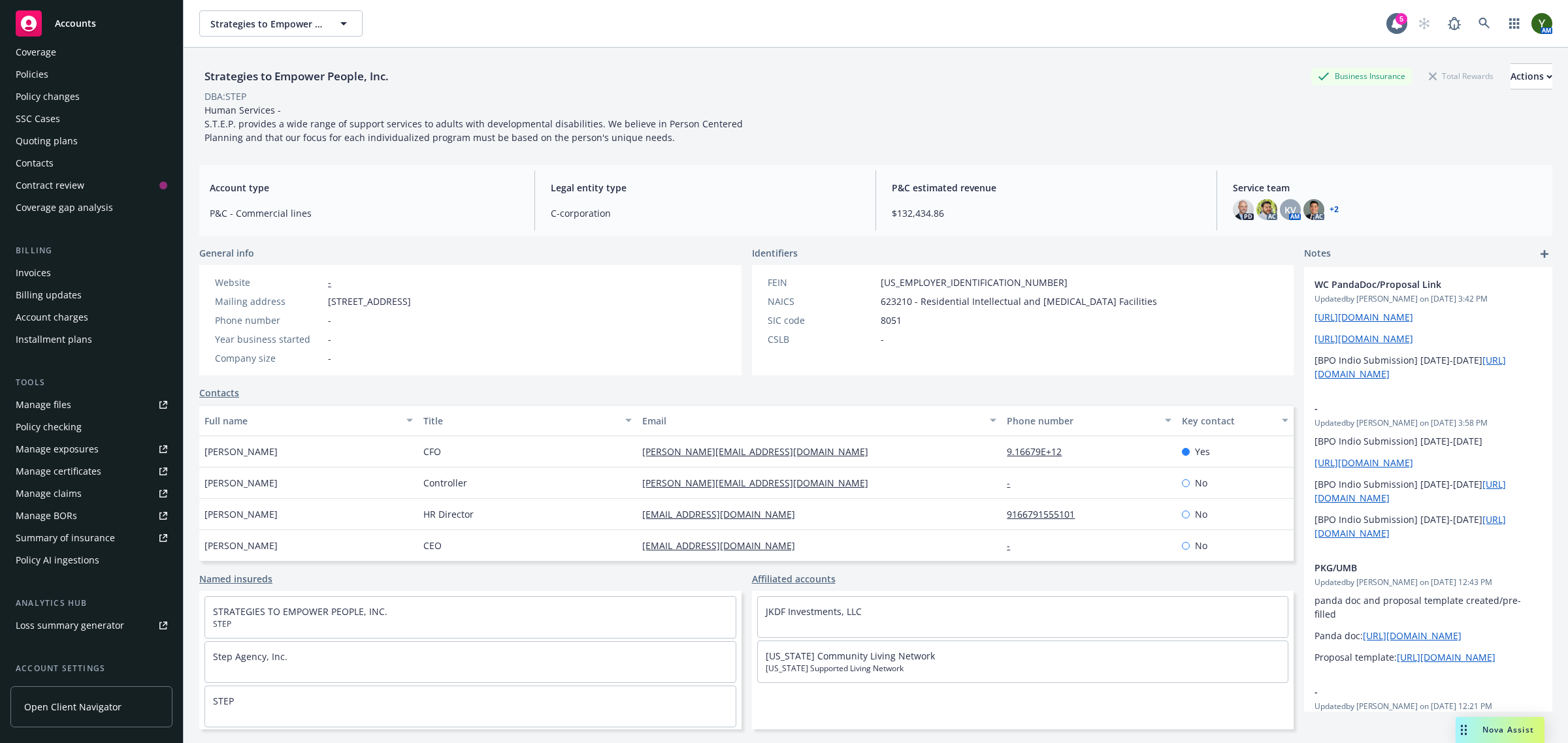
scroll to position [152, 0]
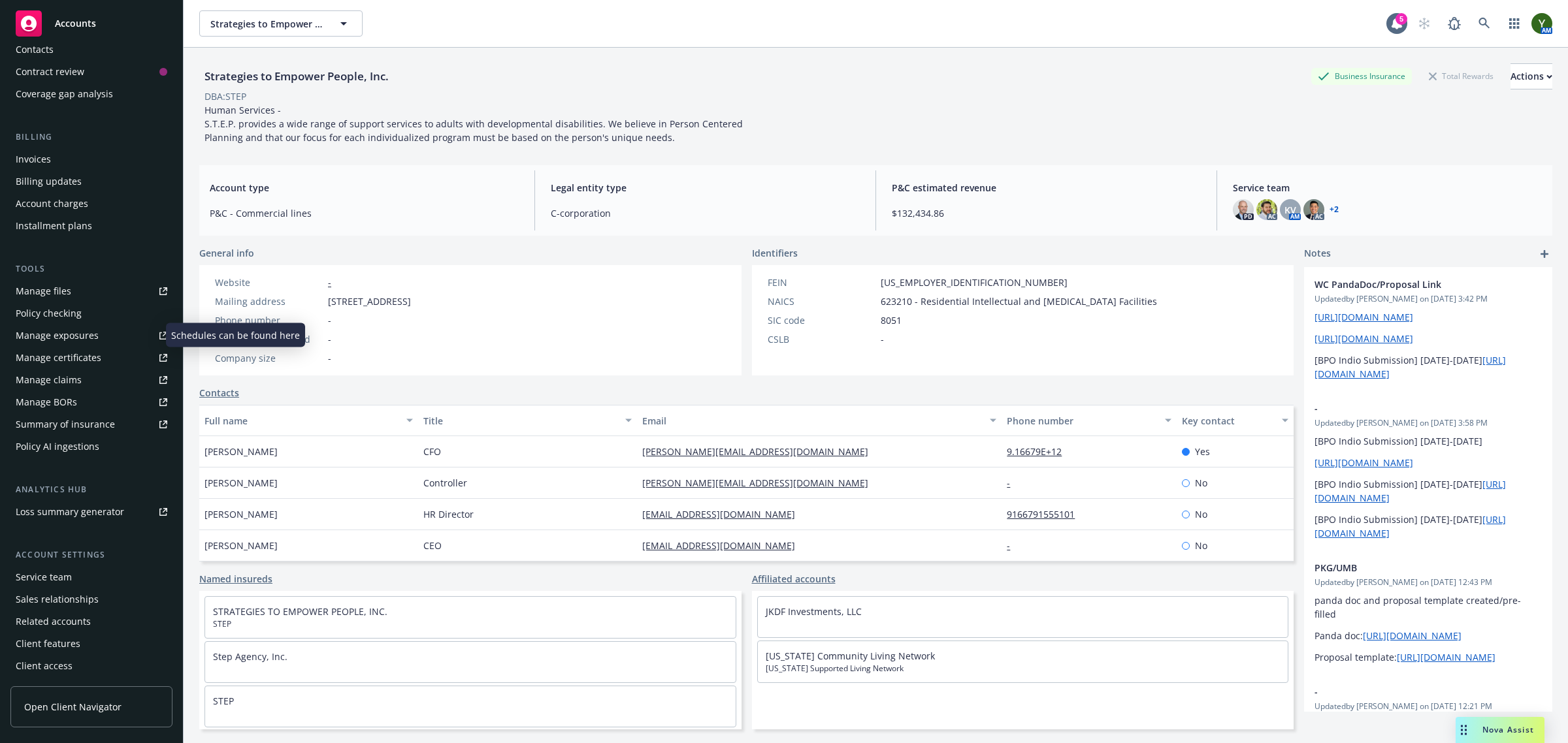
click at [79, 335] on div "Manage exposures" at bounding box center [56, 336] width 83 height 21
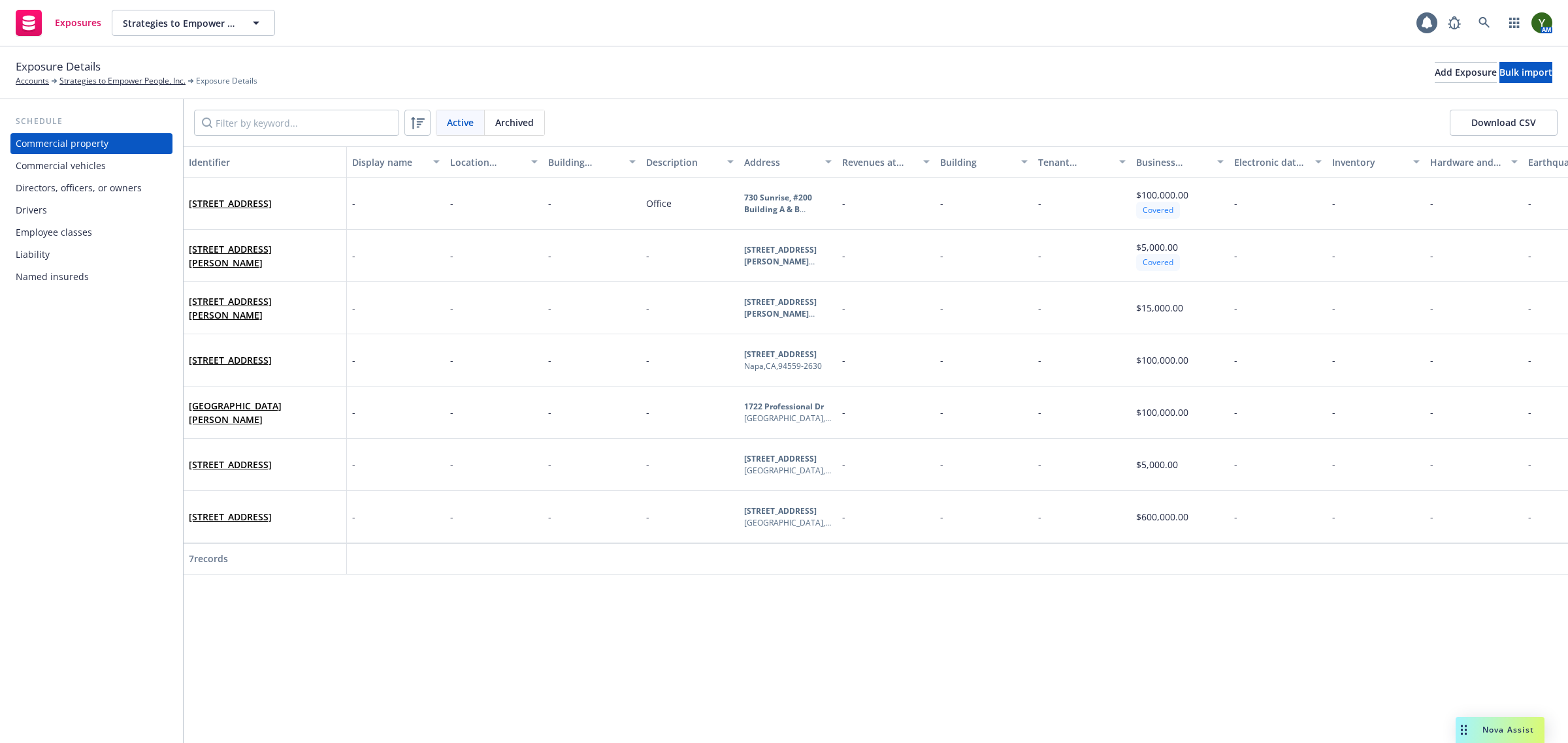
click at [119, 219] on div "Drivers" at bounding box center [91, 210] width 152 height 21
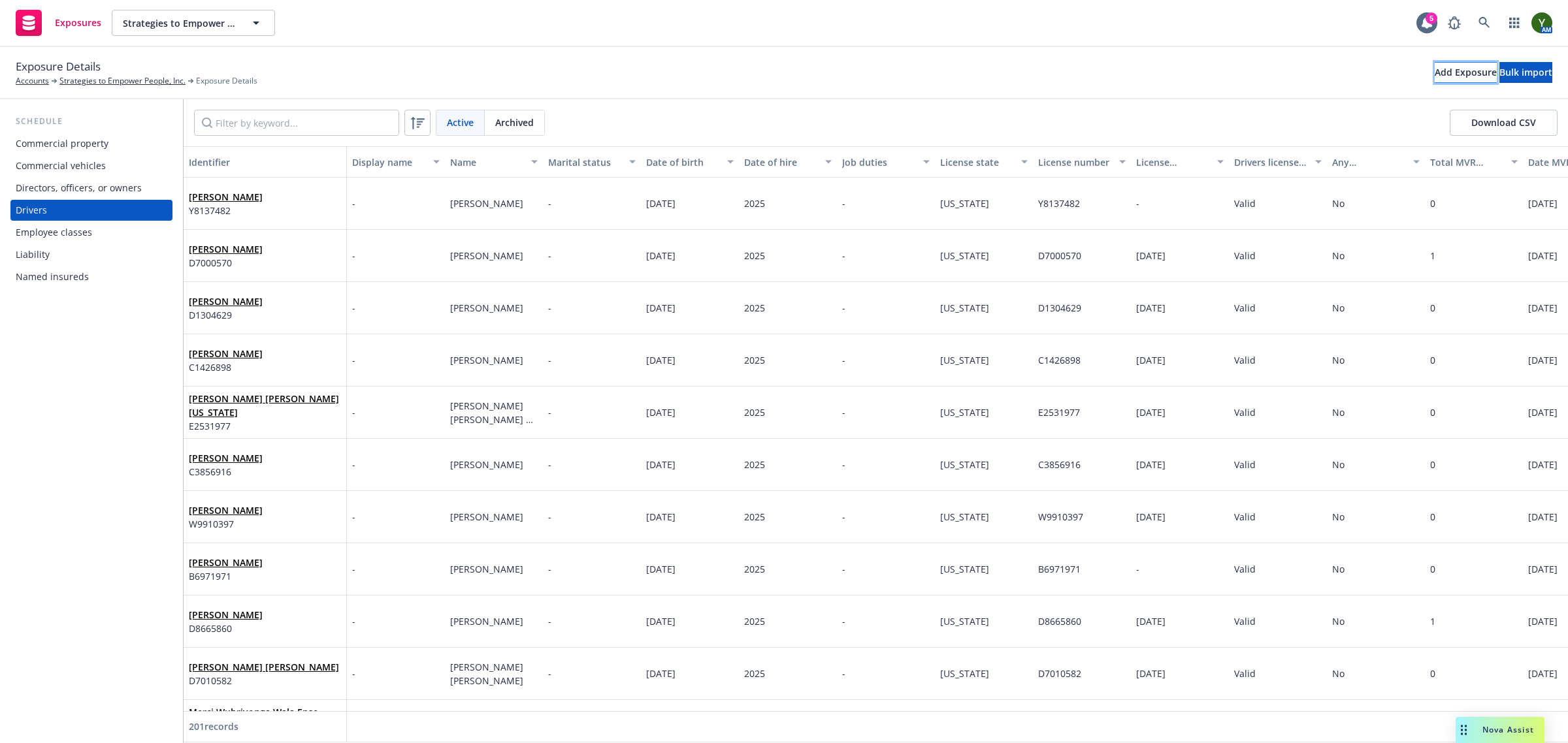
click at [1435, 70] on div "Add Exposure" at bounding box center [1466, 72] width 62 height 19
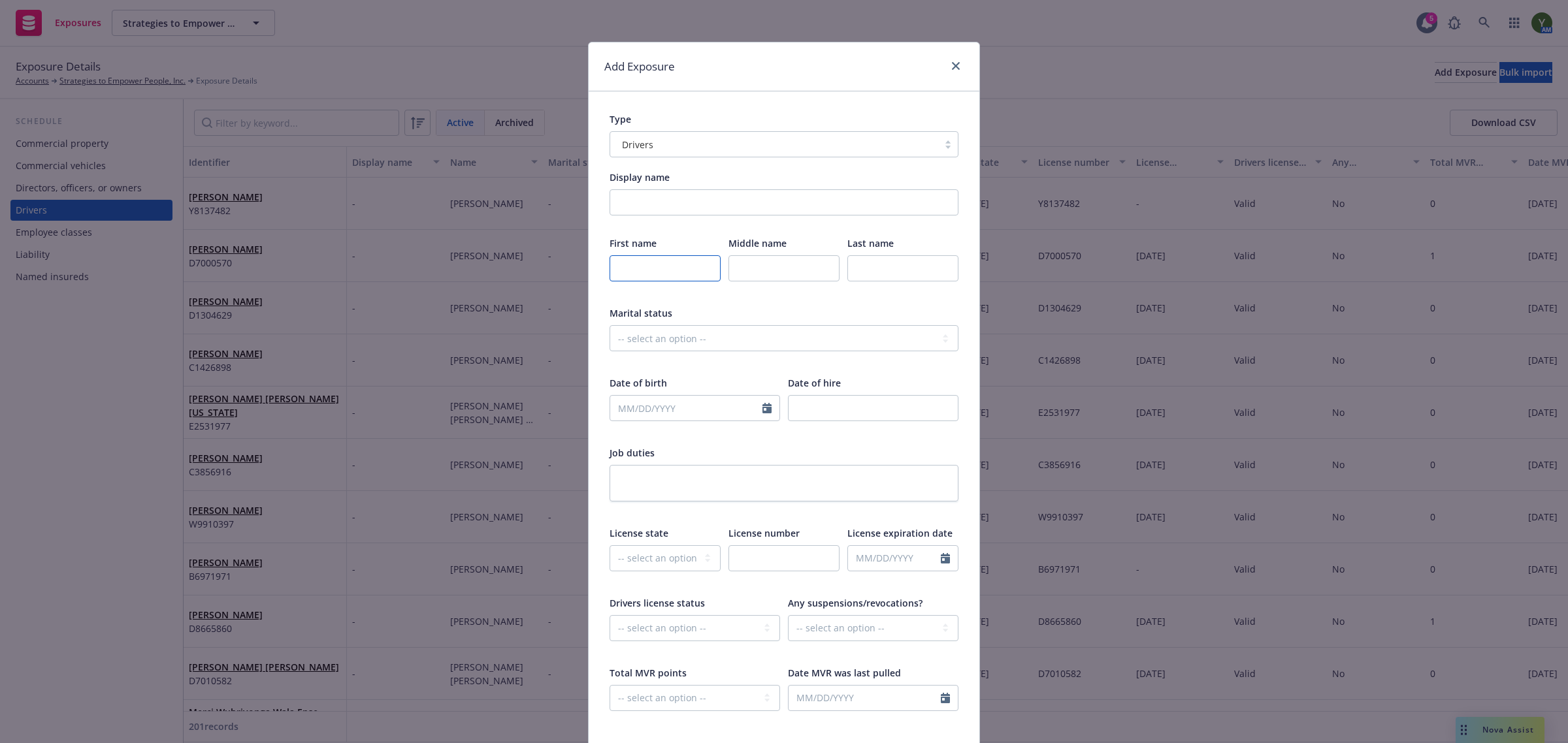
click at [691, 268] on body "Exposures Strategies to Empower People, Inc. Strategies to Empower People, Inc.…" at bounding box center [784, 371] width 1568 height 743
type input "Jasmine"
type input "Yancy"
click at [701, 411] on input "text" at bounding box center [686, 408] width 152 height 25
select select "9"
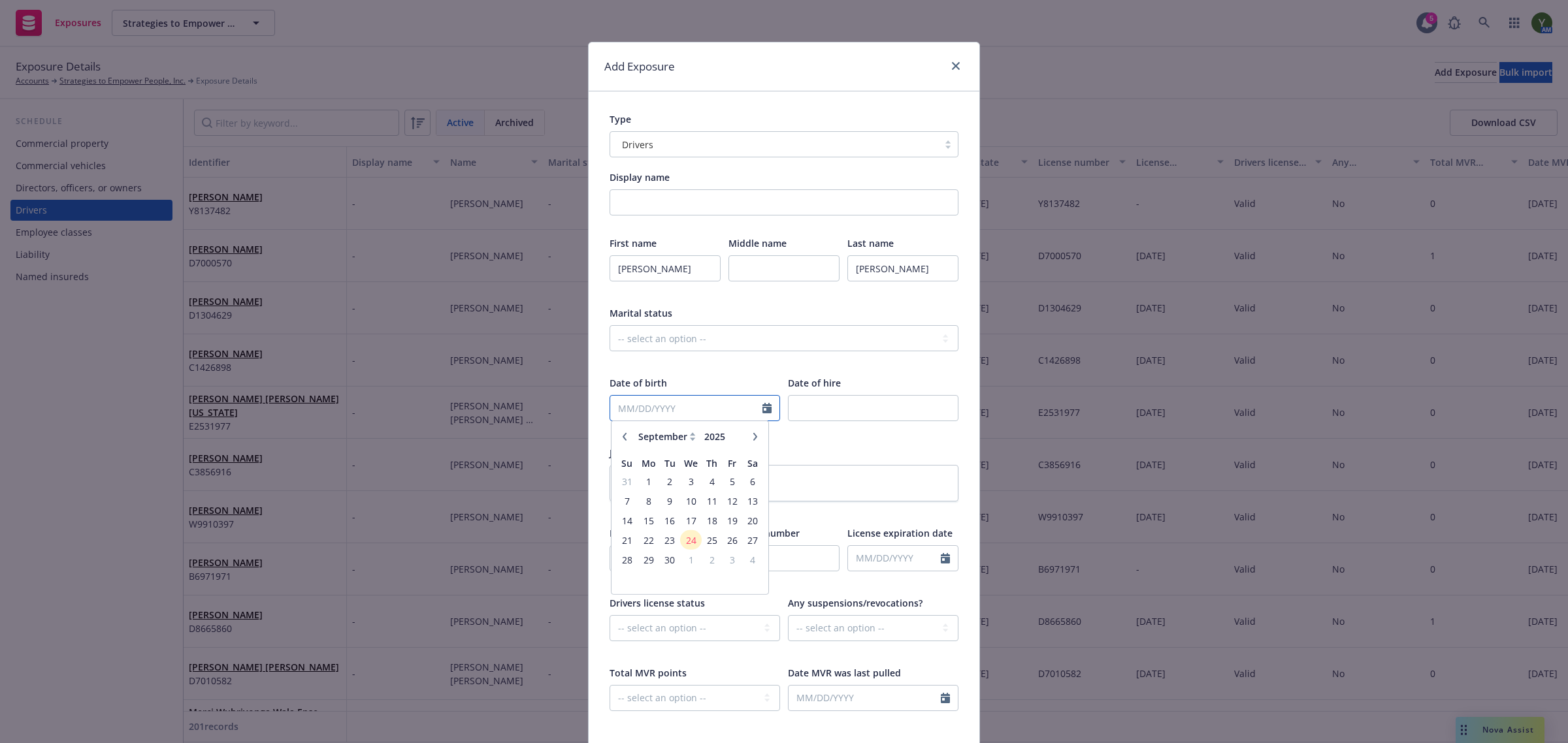
paste input "05/24/1996"
type input "05/24/1996"
click at [893, 409] on input "number" at bounding box center [873, 408] width 170 height 26
type input "2025"
click at [683, 554] on select "-- select an option -- Alaska Alabama Arkansas American Samoa Arizona Californi…" at bounding box center [665, 558] width 111 height 26
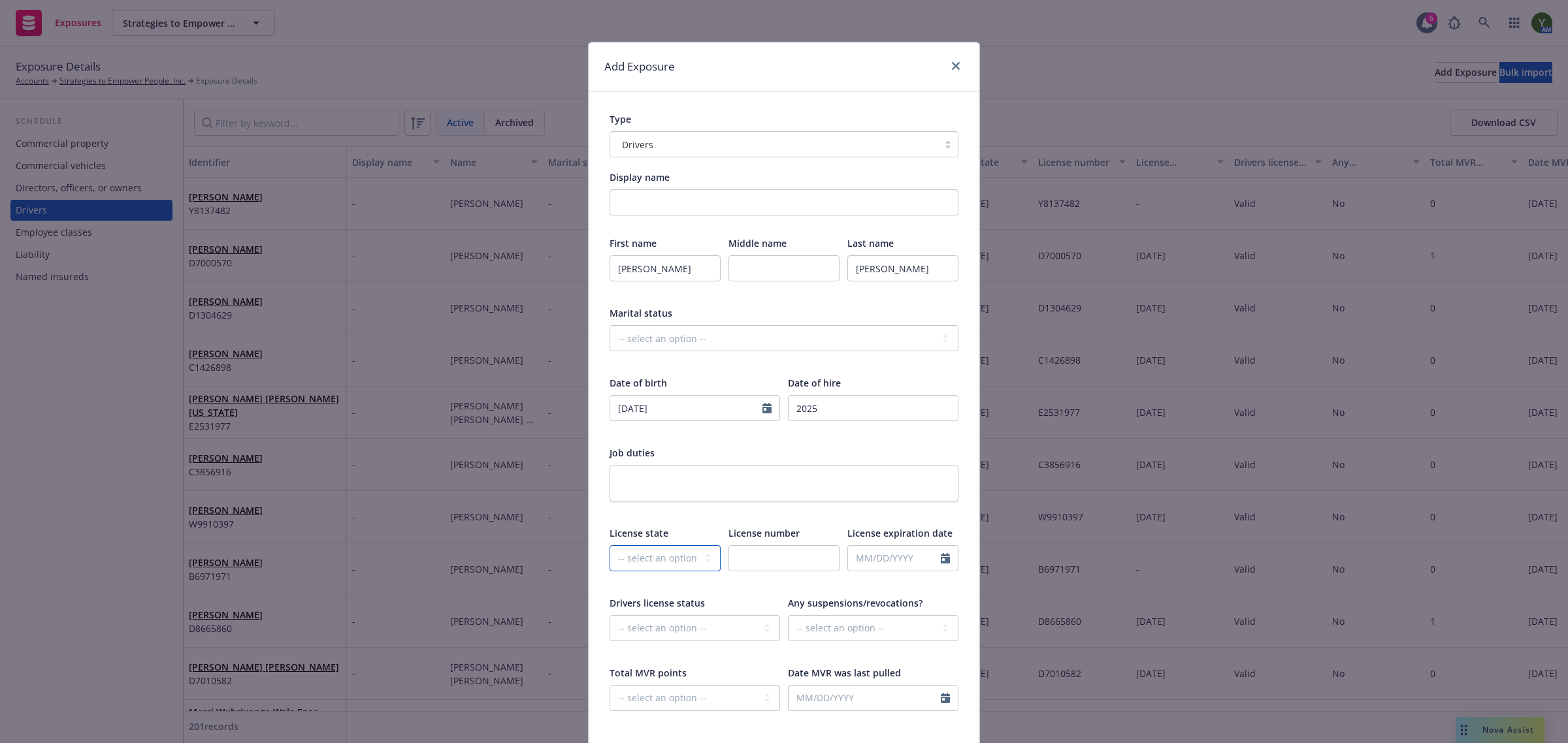
select select "CA"
click at [610, 545] on select "-- select an option -- Alaska Alabama Arkansas American Samoa Arizona Californi…" at bounding box center [665, 558] width 111 height 26
click at [786, 572] on div at bounding box center [784, 567] width 111 height 43
click at [787, 565] on input "text" at bounding box center [784, 558] width 111 height 26
paste input "F7892143"
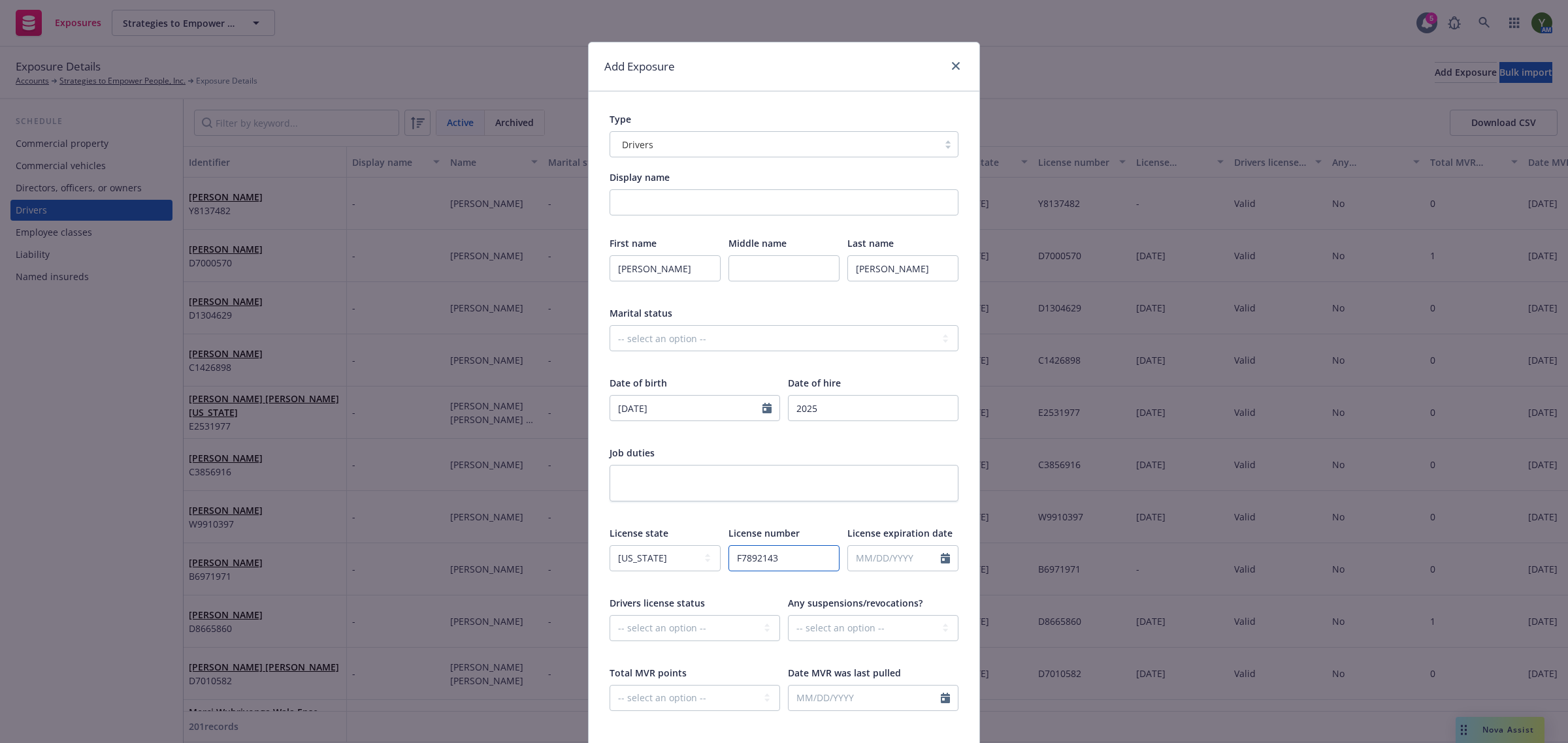
type input "F7892143"
select select "9"
click at [859, 561] on input "text" at bounding box center [894, 558] width 93 height 25
paste input "05/24/2030"
type input "05/24/2030"
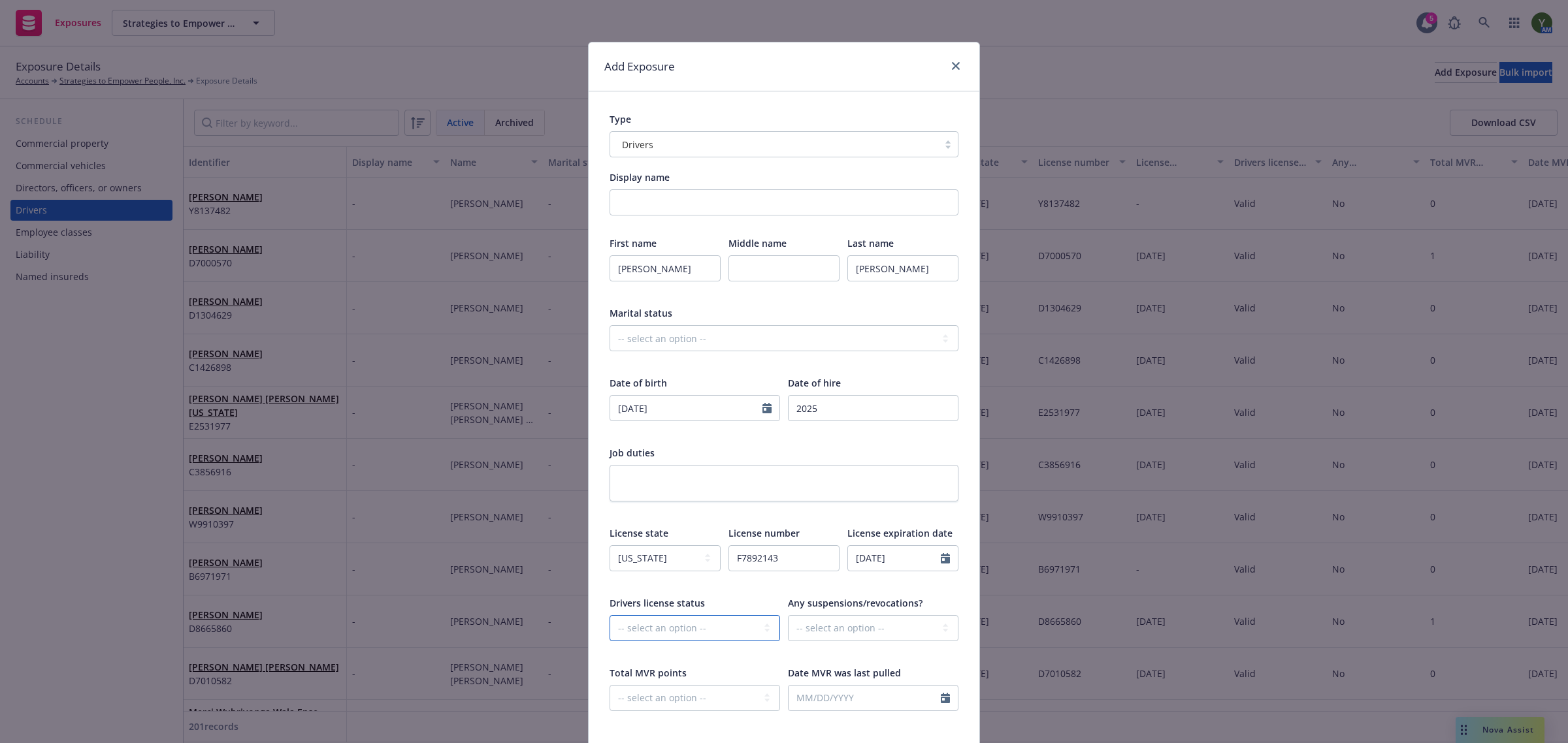
click at [684, 630] on select "-- select an option -- Cancelled Denied Disqualified Expired Invalid Limited No…" at bounding box center [695, 629] width 170 height 26
select select "VALID"
click at [610, 615] on select "-- select an option -- Cancelled Denied Disqualified Expired Invalid Limited No…" at bounding box center [695, 629] width 170 height 26
click at [805, 628] on select "-- select an option -- Unknown Yes No" at bounding box center [873, 629] width 170 height 26
select select "NO"
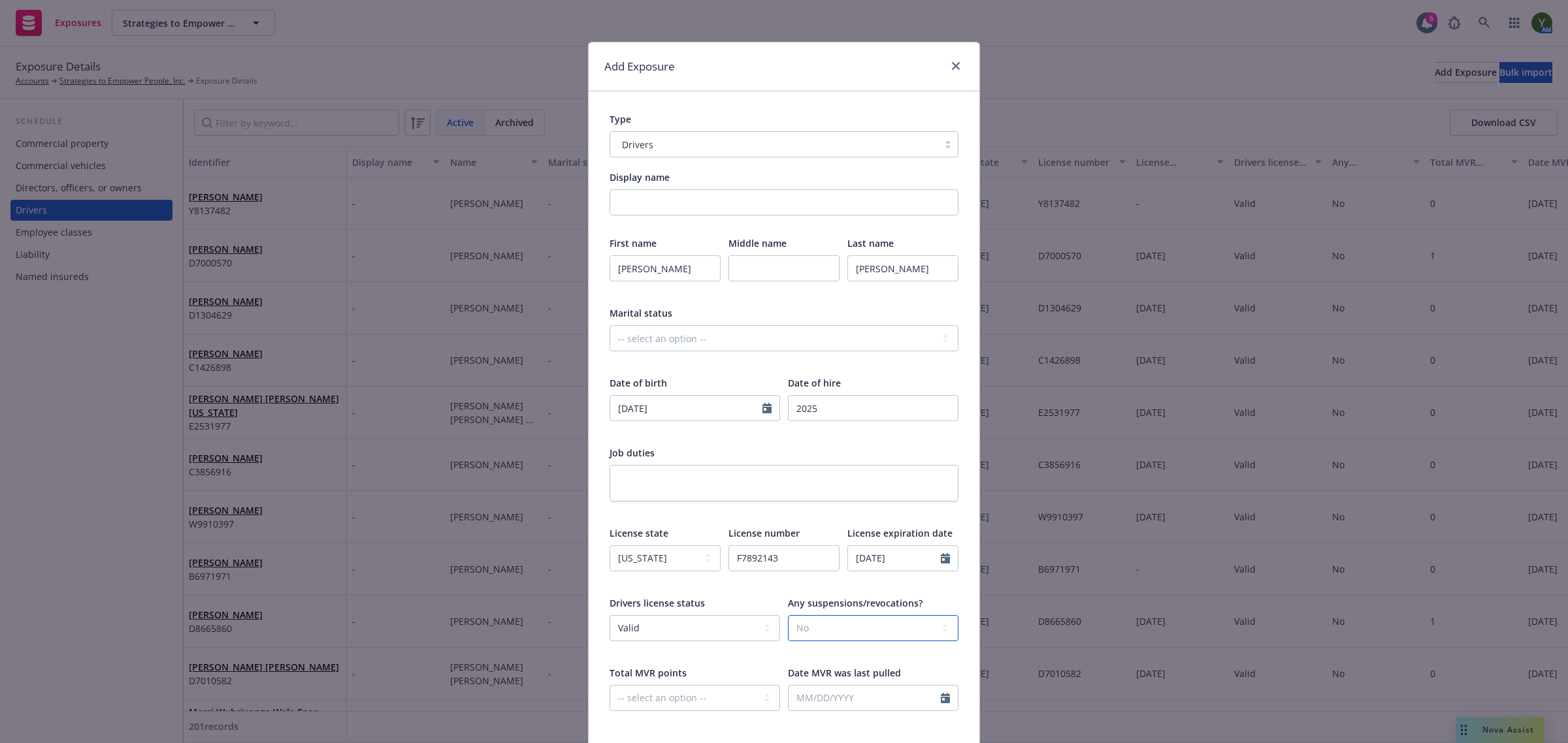
click at [788, 615] on select "-- select an option -- Unknown Yes No" at bounding box center [873, 629] width 170 height 26
drag, startPoint x: 709, startPoint y: 702, endPoint x: 704, endPoint y: 697, distance: 7.1
click at [709, 702] on select "-- select an option -- 0 1 2 3 4 5+ N/A" at bounding box center [695, 698] width 170 height 26
select select "ONE"
click at [610, 685] on select "-- select an option -- 0 1 2 3 4 5+ N/A" at bounding box center [695, 698] width 170 height 26
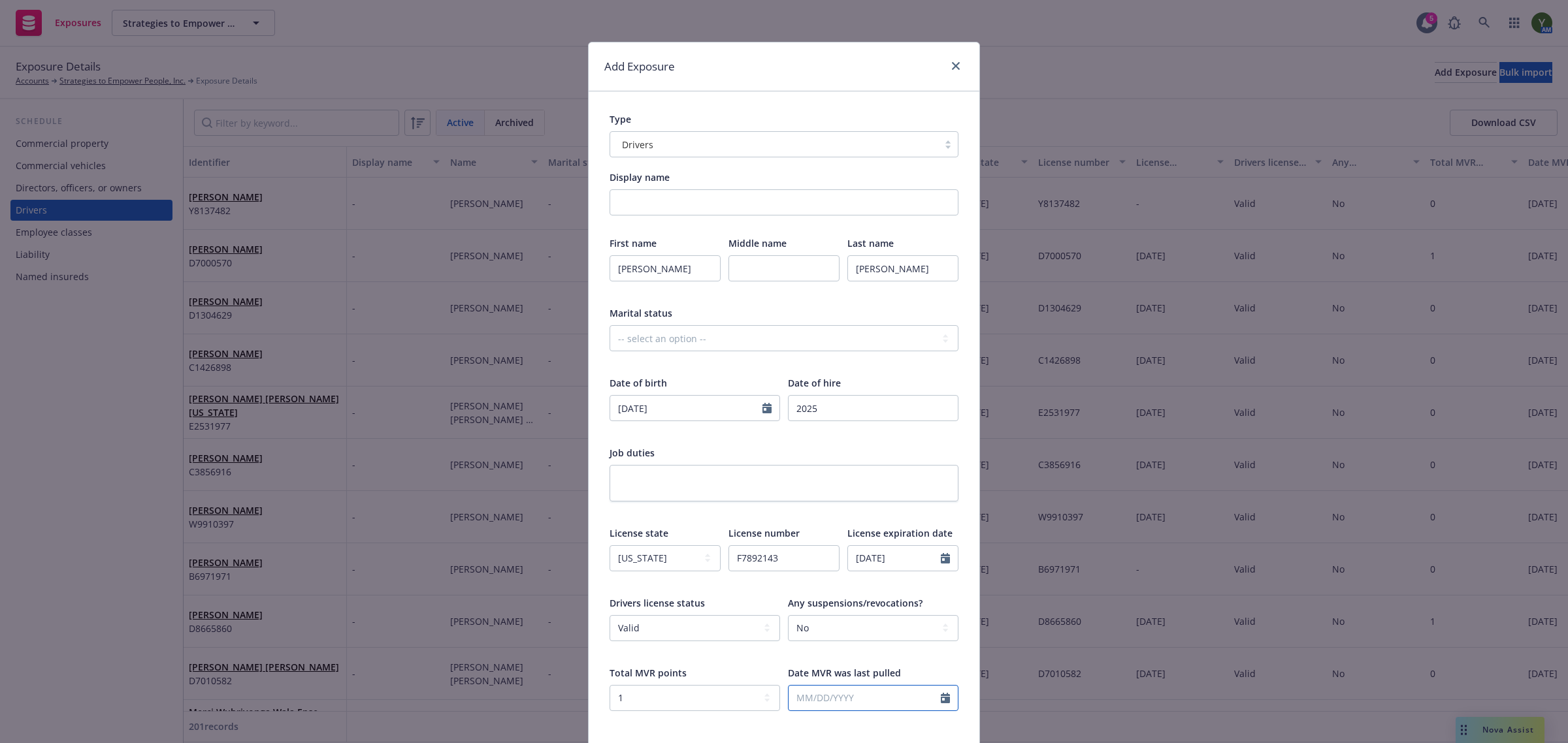
select select "9"
click at [828, 704] on input "text" at bounding box center [864, 698] width 152 height 25
click at [859, 627] on span "24" at bounding box center [869, 627] width 19 height 16
type input "09/24/2025"
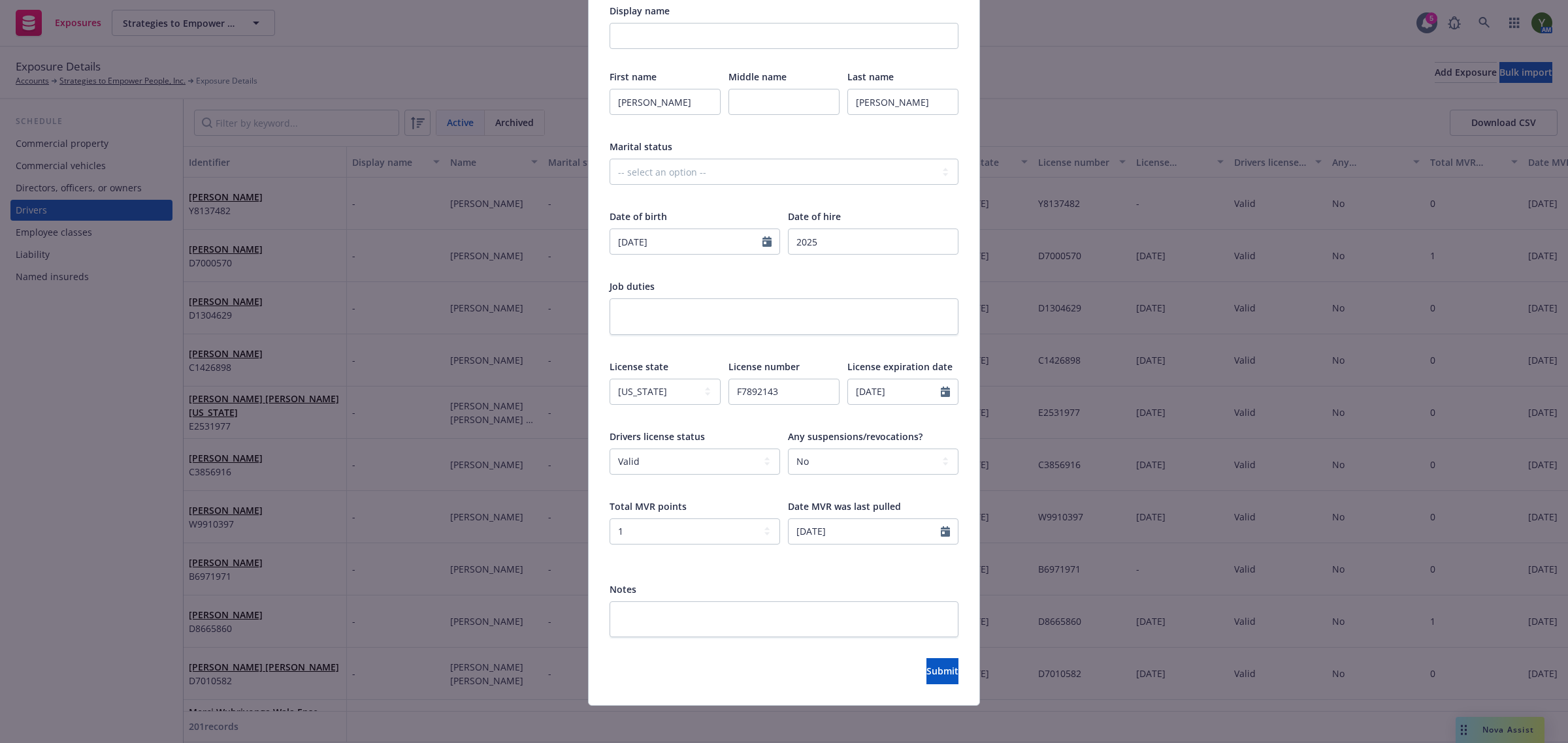
scroll to position [171, 0]
click at [927, 671] on button "Submit" at bounding box center [942, 666] width 32 height 26
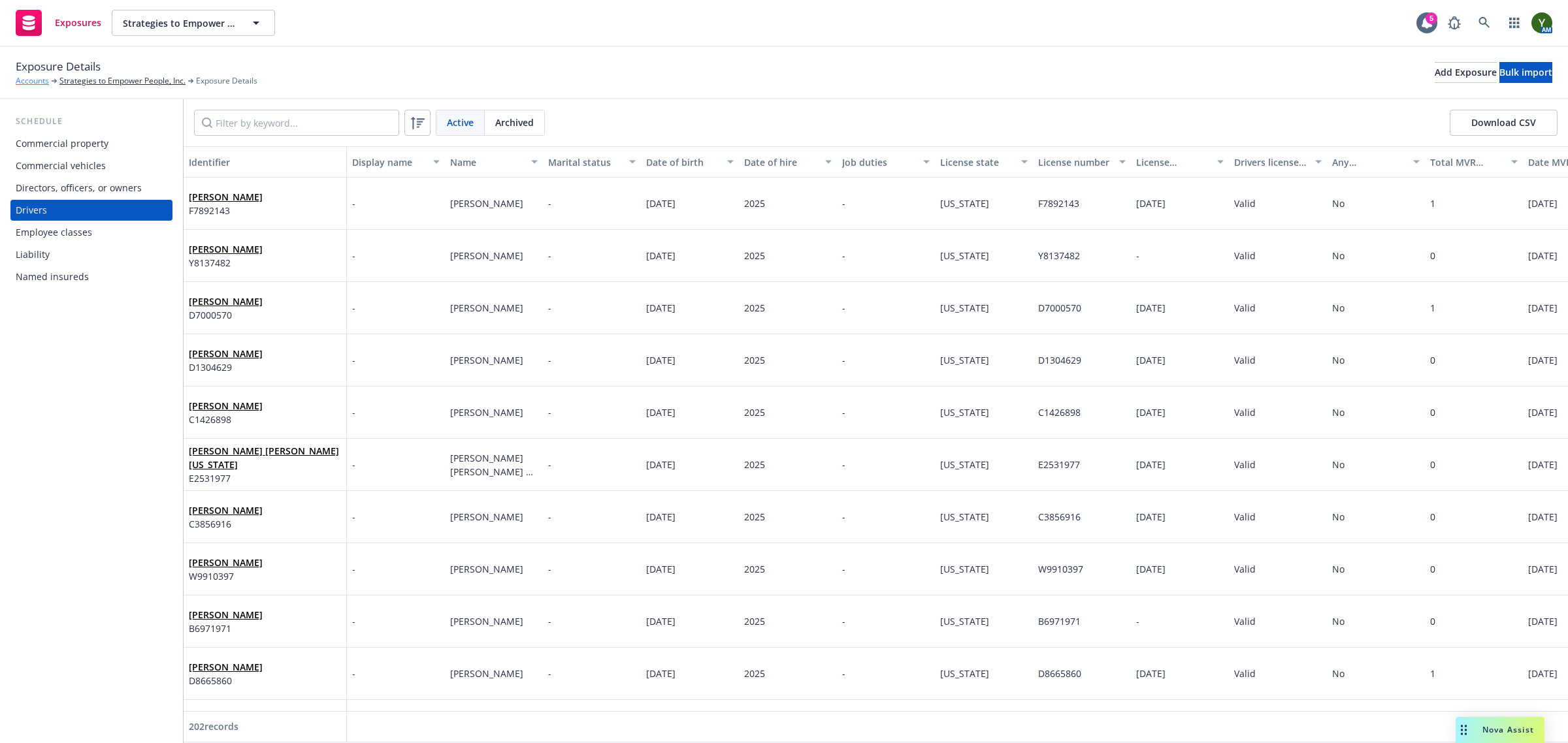
click at [35, 80] on link "Accounts" at bounding box center [32, 80] width 33 height 12
